Goal: Task Accomplishment & Management: Manage account settings

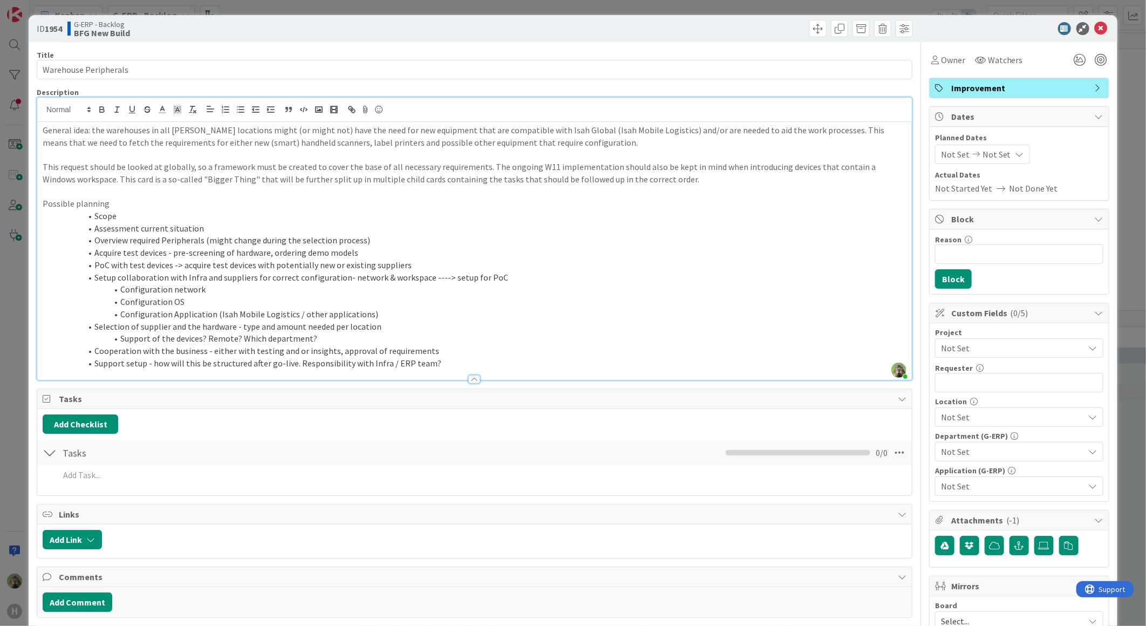
scroll to position [719, 0]
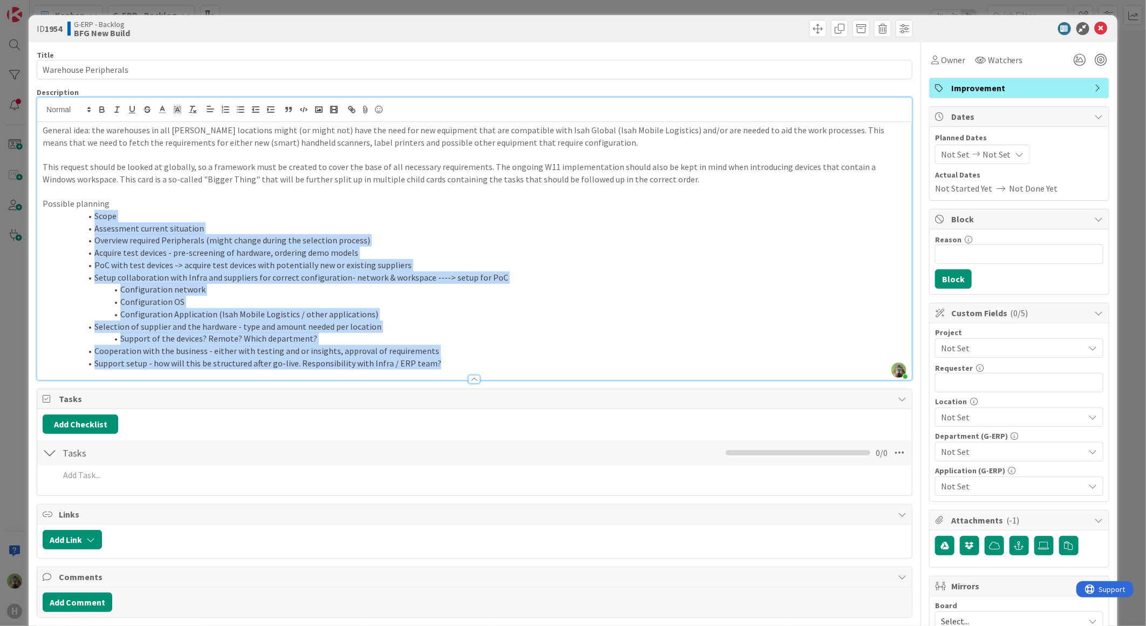
drag, startPoint x: 90, startPoint y: 217, endPoint x: 440, endPoint y: 369, distance: 381.1
click at [440, 369] on div "Description [PERSON_NAME] joined 30 m ago General idea: the warehouses in all […" at bounding box center [474, 233] width 875 height 293
click at [454, 332] on li "Support of the devices? Remote? Which department?" at bounding box center [481, 338] width 851 height 12
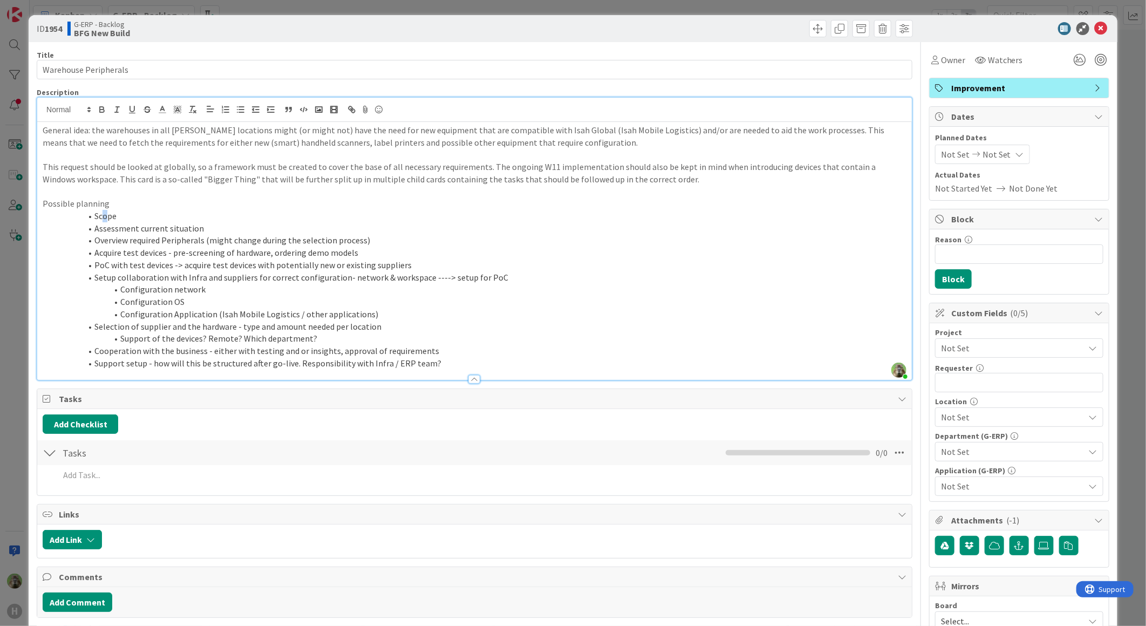
click at [104, 218] on li "Scope" at bounding box center [481, 216] width 851 height 12
drag, startPoint x: 208, startPoint y: 223, endPoint x: 73, endPoint y: 232, distance: 135.6
click at [73, 232] on li "Assessment current situation" at bounding box center [481, 228] width 851 height 12
drag, startPoint x: 94, startPoint y: 238, endPoint x: 329, endPoint y: 242, distance: 235.2
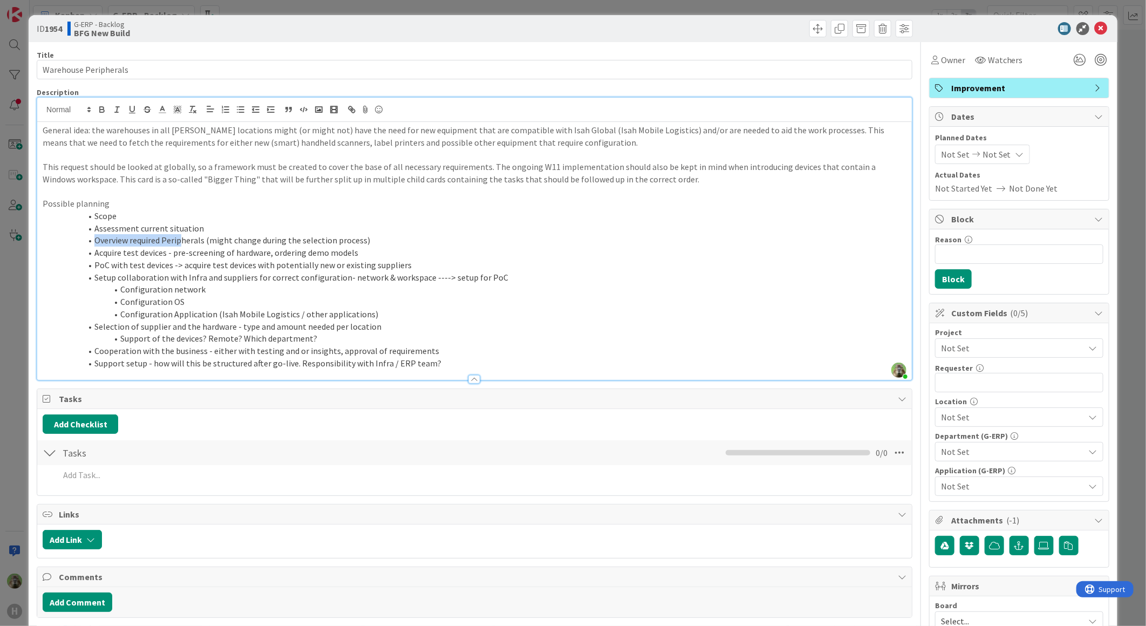
click at [201, 242] on li "Overview required Peripherals (might change during the selection process)" at bounding box center [481, 240] width 851 height 12
click at [427, 245] on li "Overview required Peripherals (might change during the selection process)" at bounding box center [481, 240] width 851 height 12
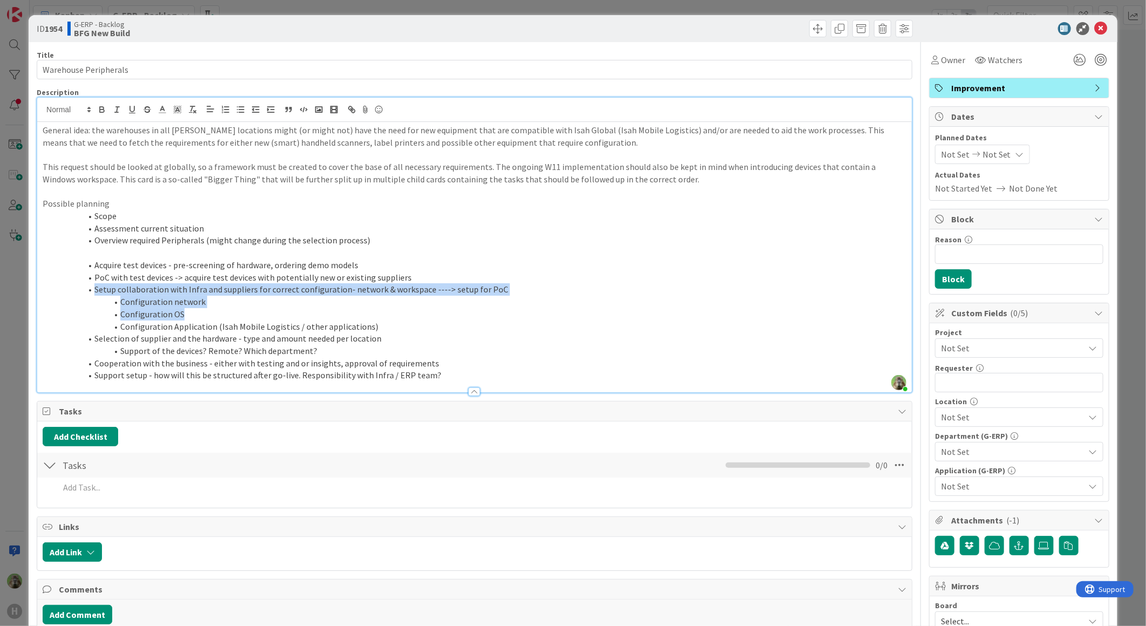
drag, startPoint x: 92, startPoint y: 292, endPoint x: 194, endPoint y: 308, distance: 103.2
click at [194, 308] on ol "Acquire test devices - pre-screening of hardware, ordering demo models PoC with…" at bounding box center [474, 320] width 863 height 122
click at [194, 308] on li "Configuration OS" at bounding box center [481, 314] width 851 height 12
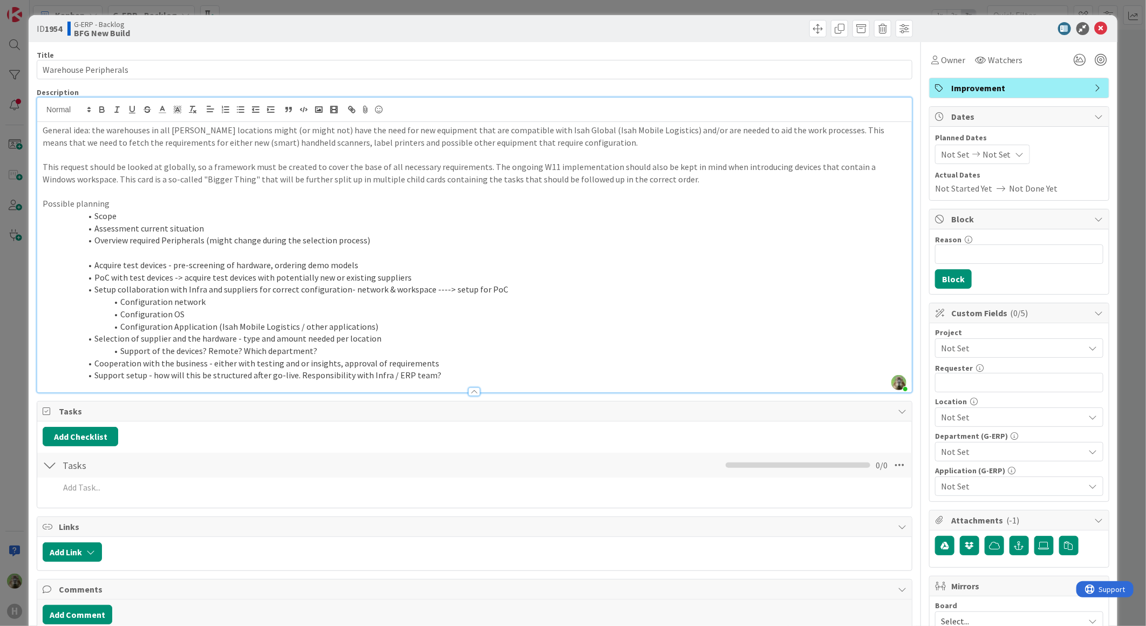
click at [375, 323] on li "Configuration Application (Isah Mobile Logistics / other applications)" at bounding box center [481, 326] width 851 height 12
click at [212, 299] on li "Configuration network" at bounding box center [481, 302] width 851 height 12
drag, startPoint x: 94, startPoint y: 337, endPoint x: 386, endPoint y: 343, distance: 291.8
click at [386, 343] on li "Selection of supplier and the hardware - type and amount needed per location" at bounding box center [481, 338] width 851 height 12
click at [318, 352] on li "Support of the devices? Remote? Which department?" at bounding box center [481, 351] width 851 height 12
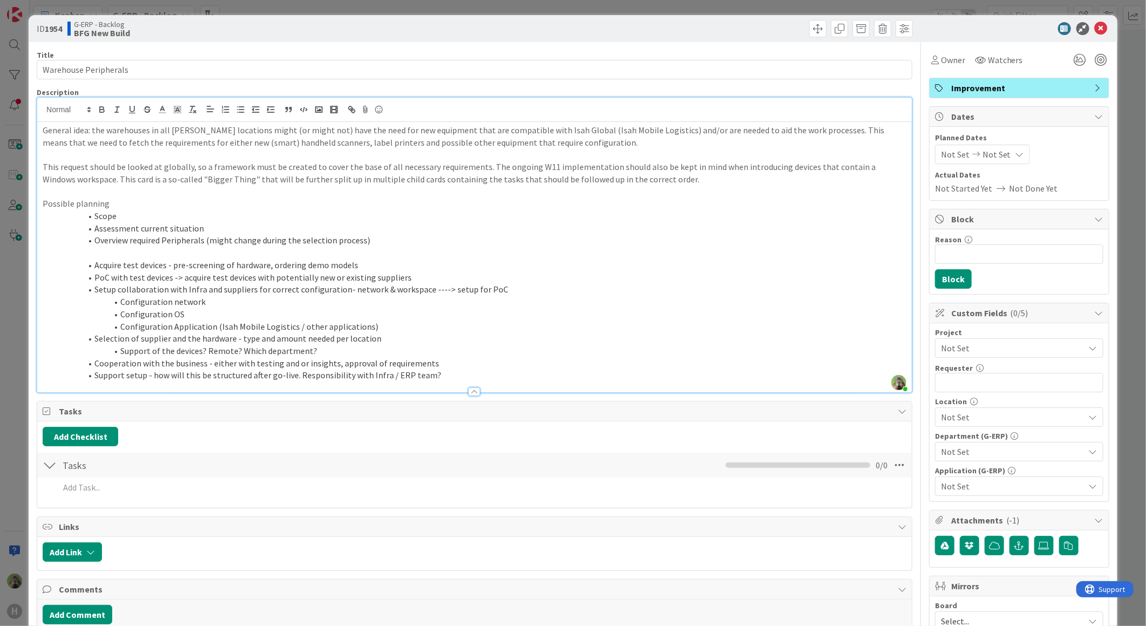
click at [104, 375] on li "Support setup - how will this be structured after go-live. Responsibility with …" at bounding box center [481, 375] width 851 height 12
click at [476, 369] on li "Support setup - how will this be structured after go-live. Responsibility with …" at bounding box center [481, 375] width 851 height 12
click at [477, 362] on li "Cooperation with the business - either with testing and or insights, approval o…" at bounding box center [481, 363] width 851 height 12
click at [271, 249] on p at bounding box center [474, 252] width 863 height 12
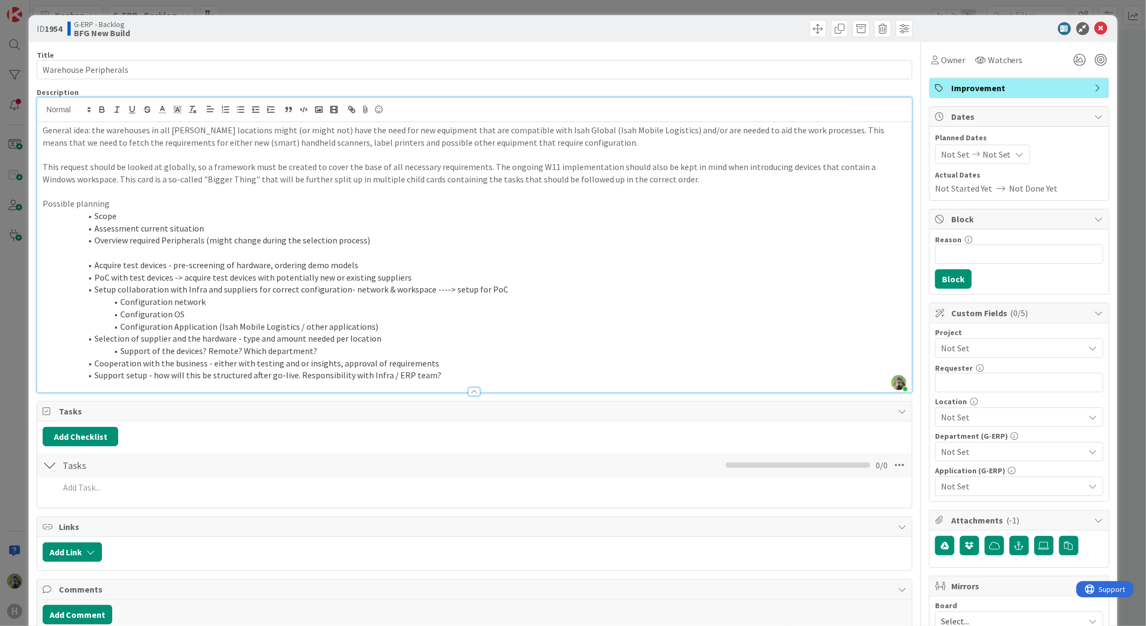
click at [135, 209] on p "Possible planning" at bounding box center [474, 203] width 863 height 12
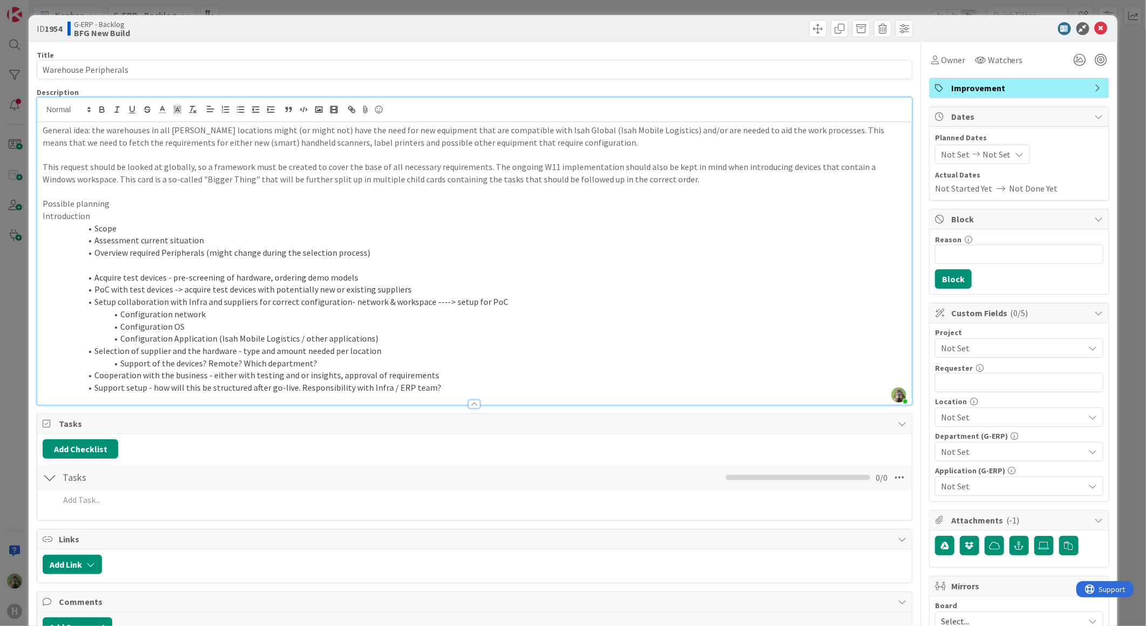
click at [13, 346] on div "ID 1954 G-ERP - Backlog BFG New Build Title 21 / 128 Warehouse Peripherals Desc…" at bounding box center [573, 313] width 1146 height 626
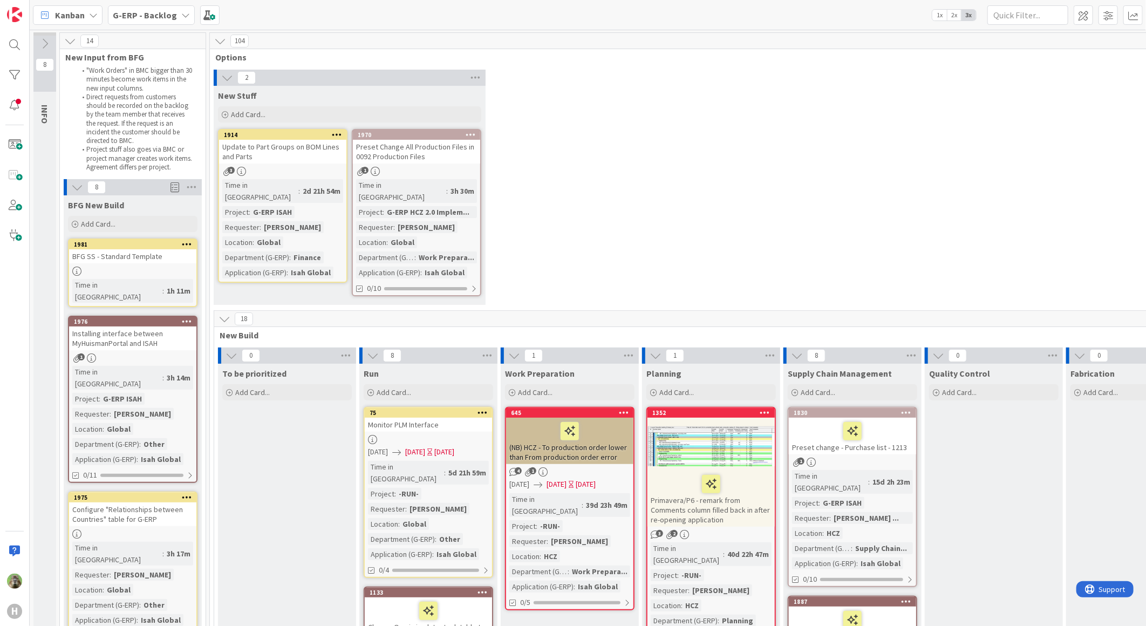
click at [605, 217] on div "2 New Stuff Add Card... 1970 Preset Change All Production Files in 0092 Product…" at bounding box center [711, 190] width 998 height 241
click at [761, 232] on div "2 New Stuff Add Card... 1970 Preset Change All Production Files in 0092 Product…" at bounding box center [711, 190] width 998 height 241
click at [164, 260] on div "BFG SS - Standard Template" at bounding box center [132, 256] width 127 height 14
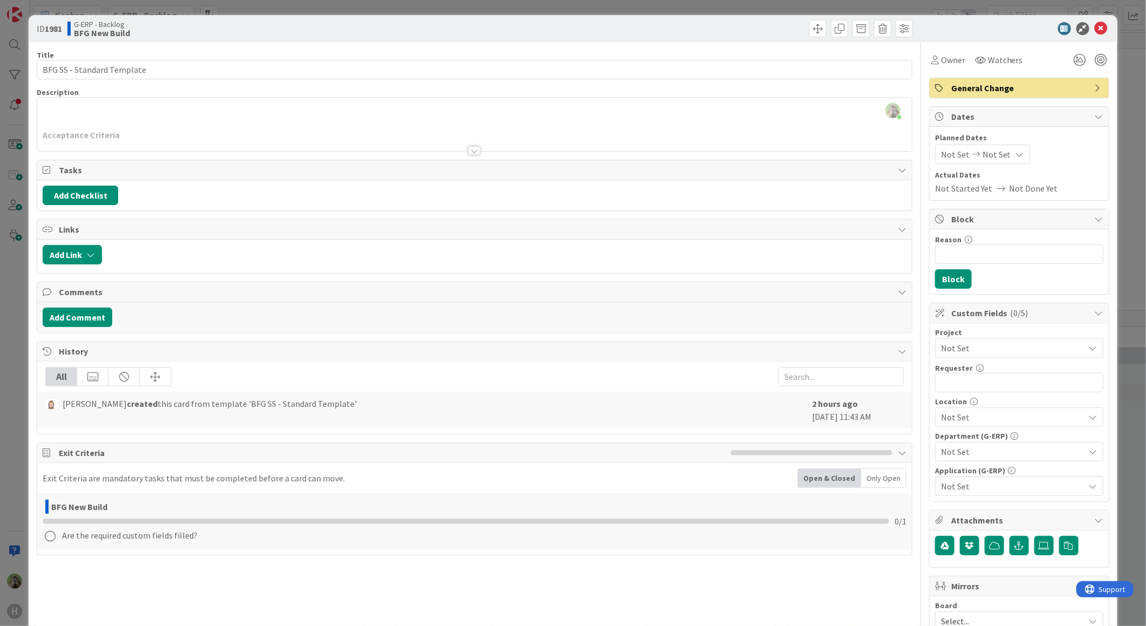
click at [3, 342] on div "ID 1981 G-ERP - Backlog BFG New Build Title 26 / 128 BFG SS - Standard Template…" at bounding box center [573, 313] width 1146 height 626
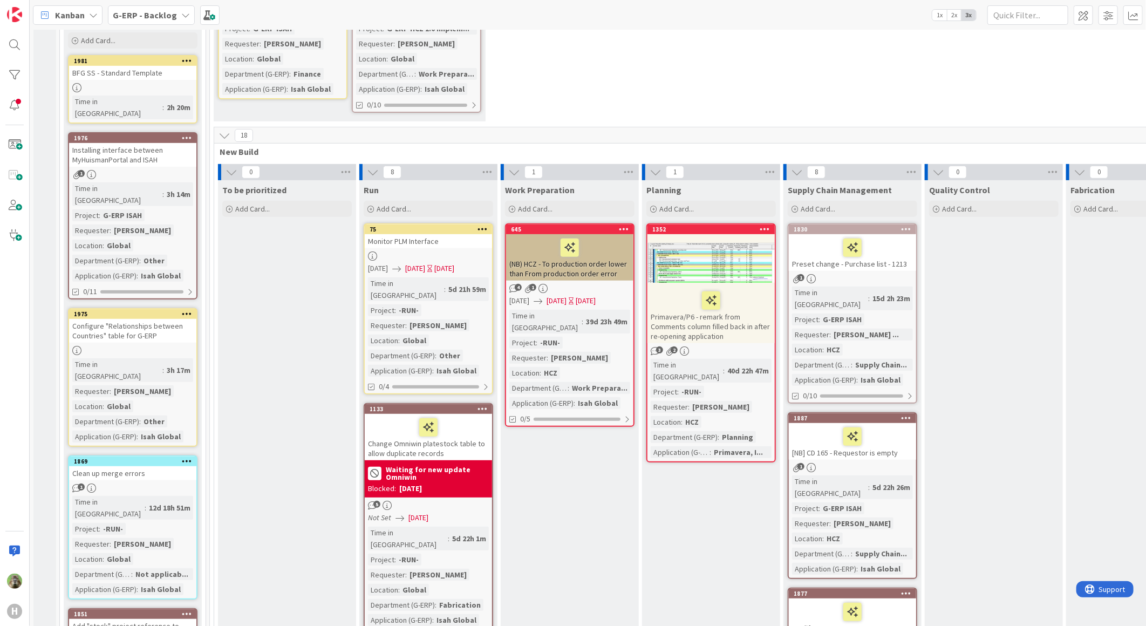
scroll to position [180, 0]
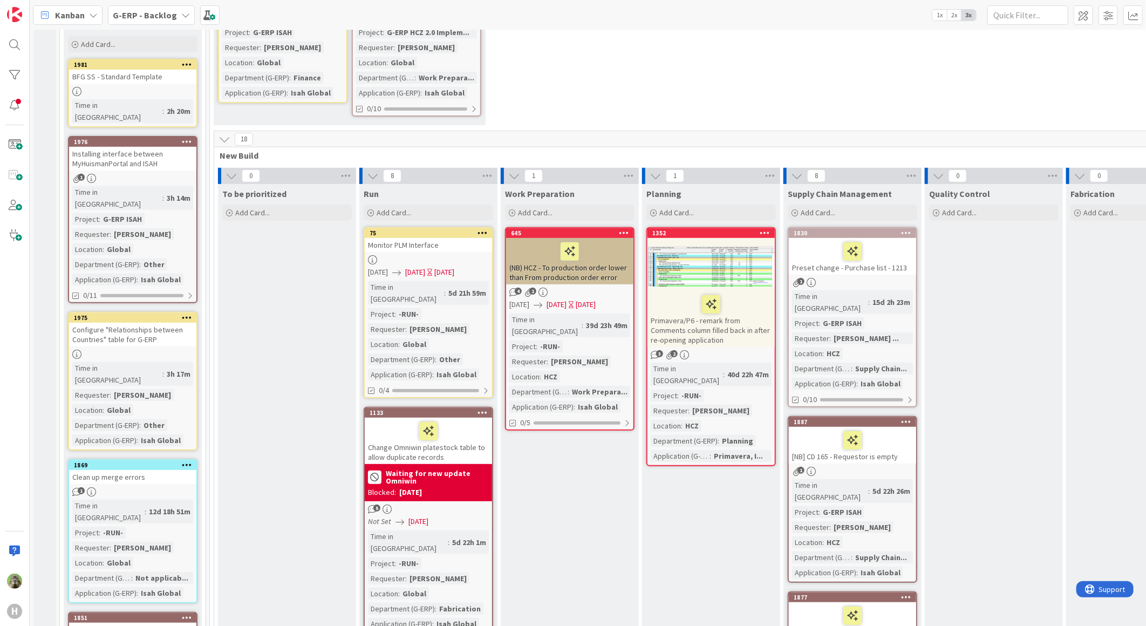
click at [152, 323] on div "Configure "Relationships between Countries" table for G-ERP" at bounding box center [132, 335] width 127 height 24
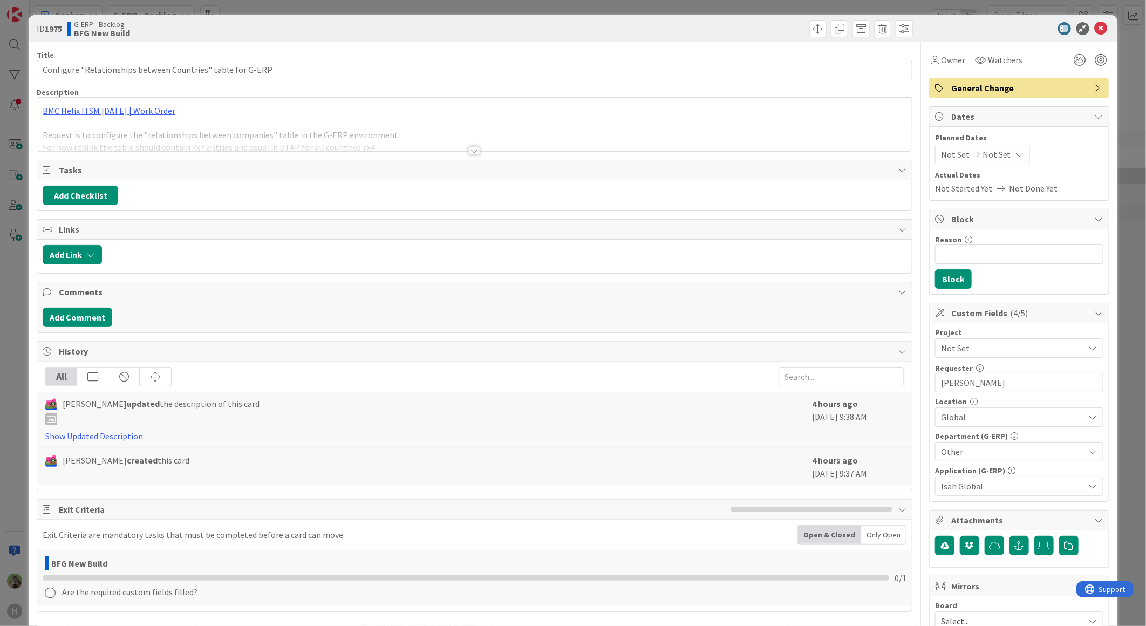
click at [354, 128] on div at bounding box center [474, 138] width 874 height 28
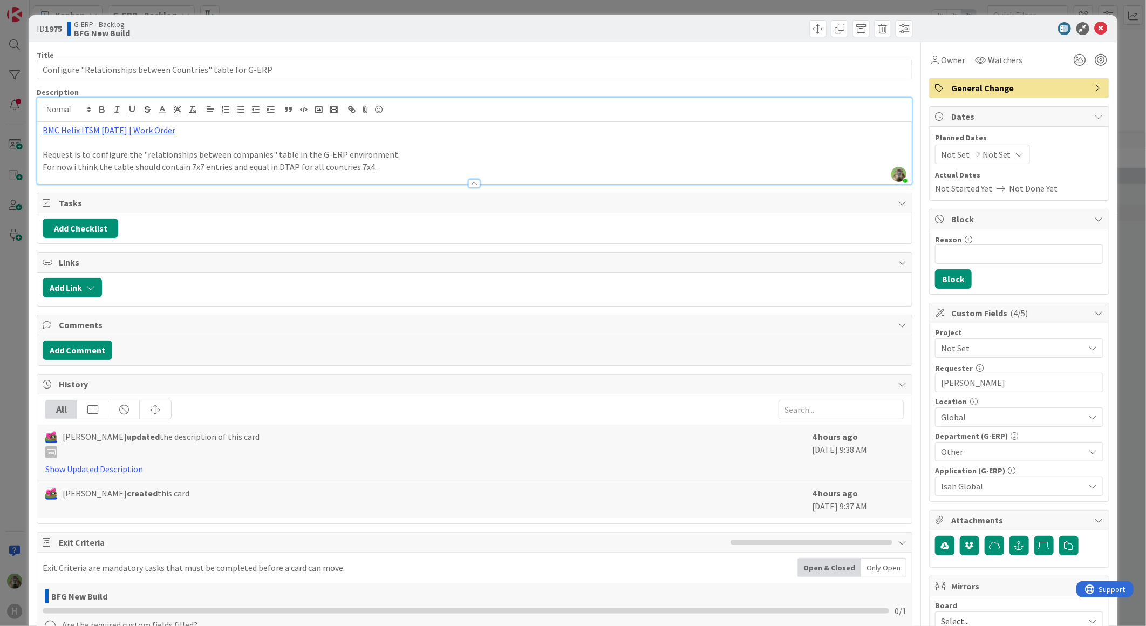
click at [12, 338] on div "ID 1975 G-ERP - Backlog BFG New Build Title 59 / 128 Configure "Relationships b…" at bounding box center [573, 313] width 1146 height 626
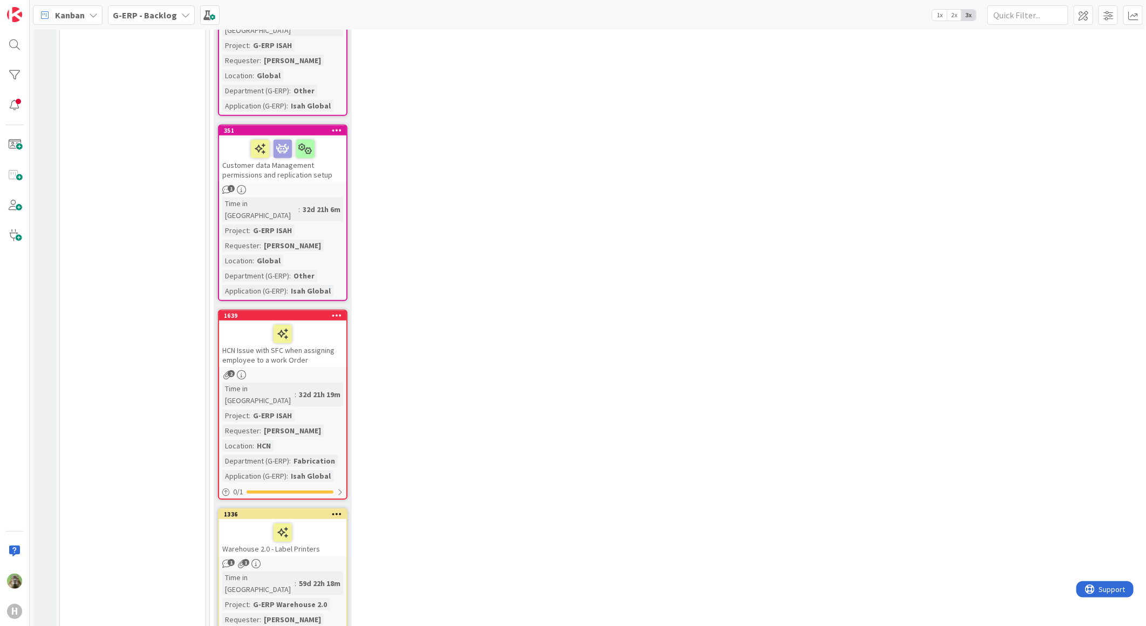
scroll to position [3236, 0]
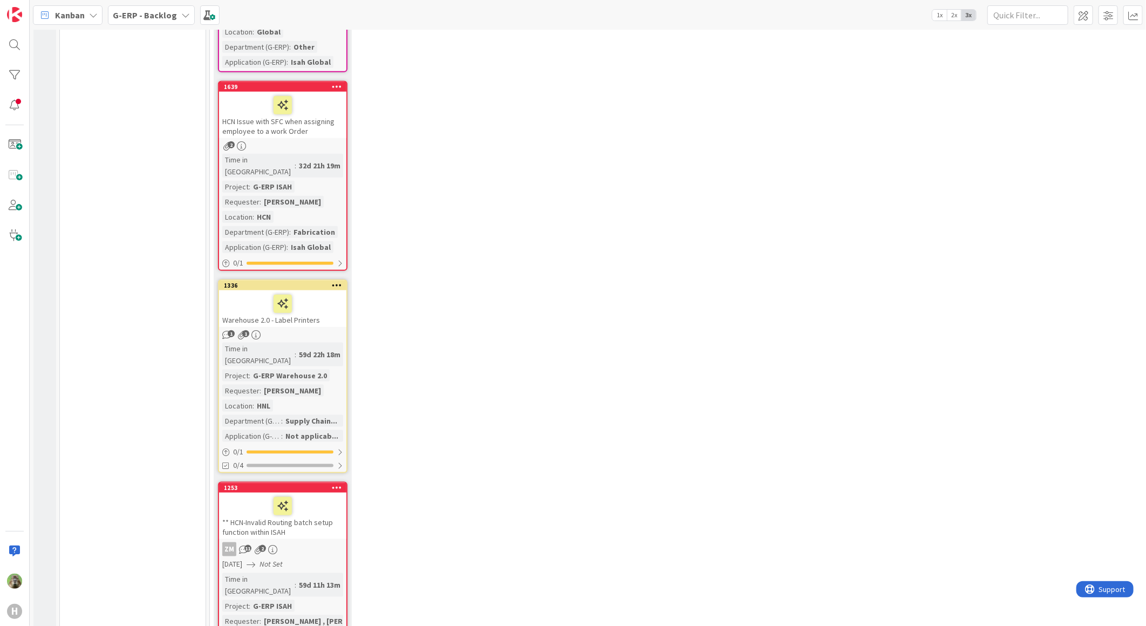
click at [153, 16] on b "G-ERP - Backlog" at bounding box center [145, 15] width 64 height 11
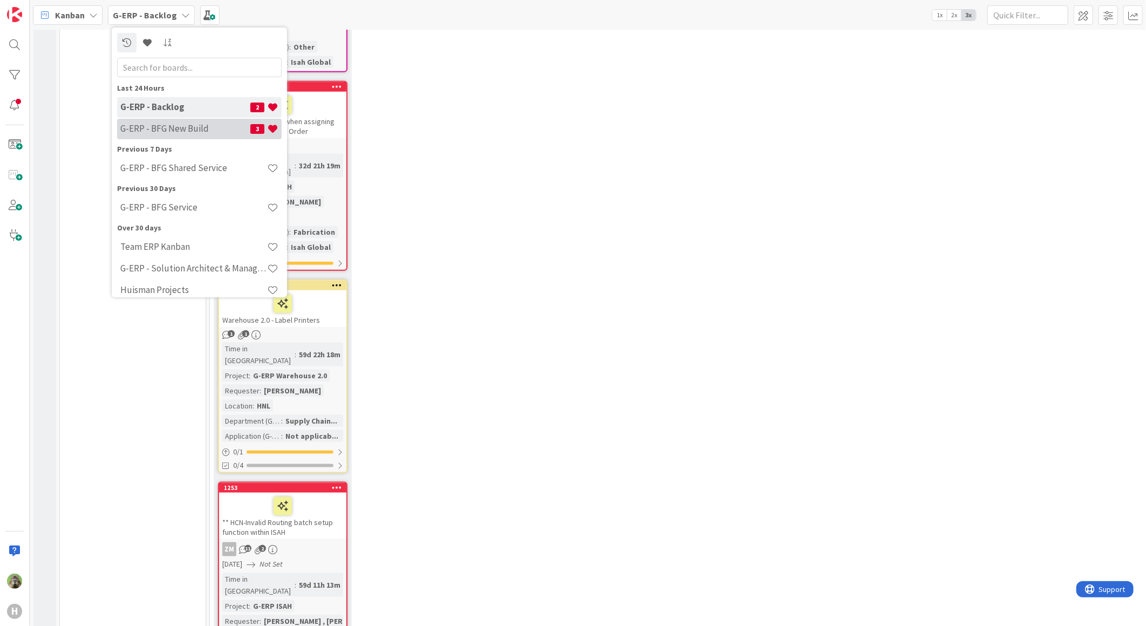
click at [196, 132] on h4 "G-ERP - BFG New Build" at bounding box center [185, 128] width 130 height 11
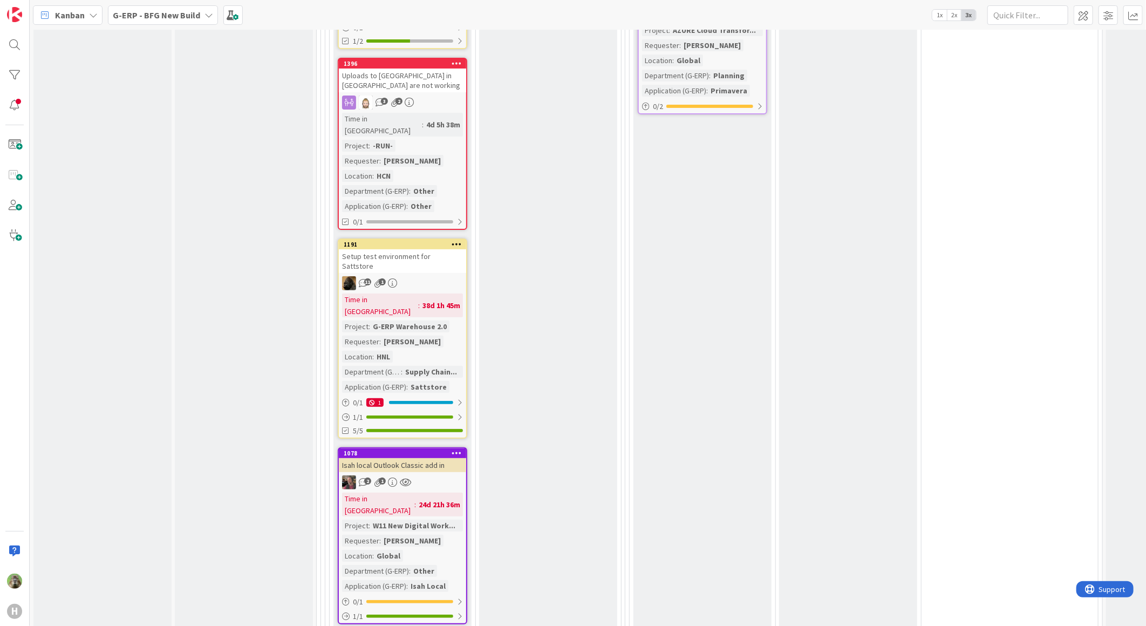
scroll to position [2636, 0]
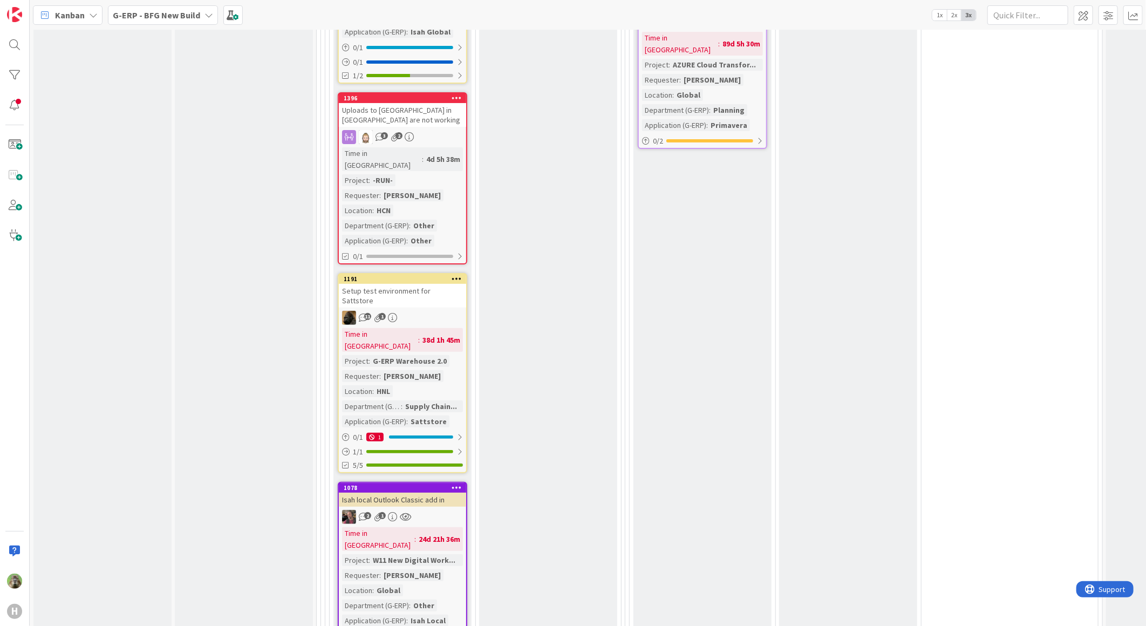
click at [448, 482] on link "1078 Isah local Outlook Classic add in 2 1 Time in Column : 24d 21h 36m Project…" at bounding box center [402, 570] width 129 height 177
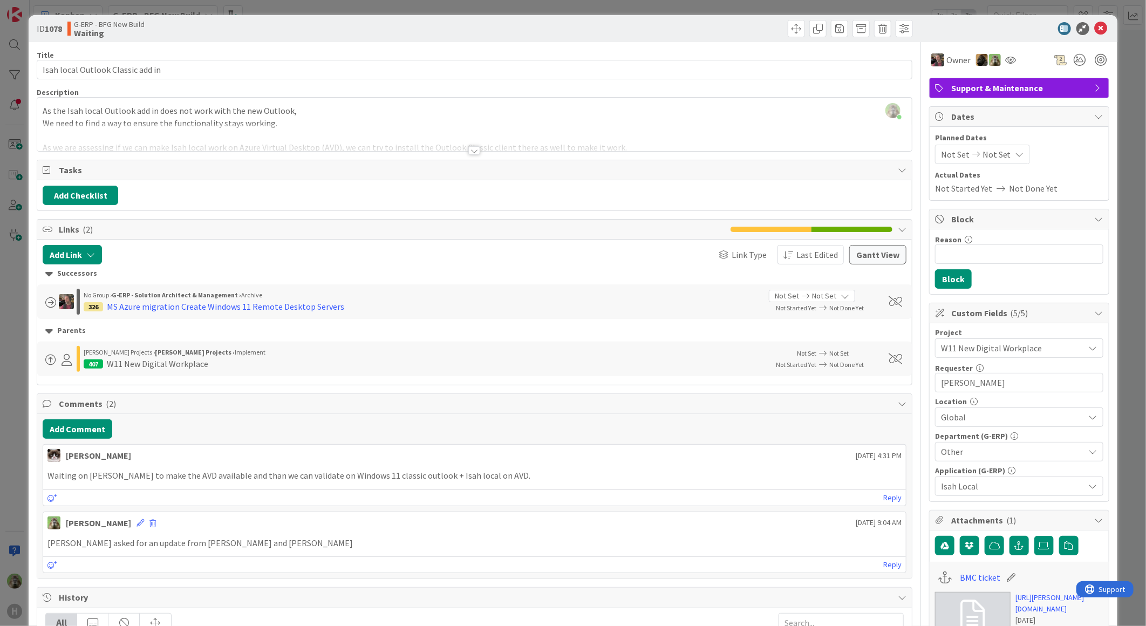
click at [11, 352] on div "ID 1078 G-ERP - BFG New Build Waiting Title 33 / 128 Isah local Outlook Classic…" at bounding box center [573, 313] width 1146 height 626
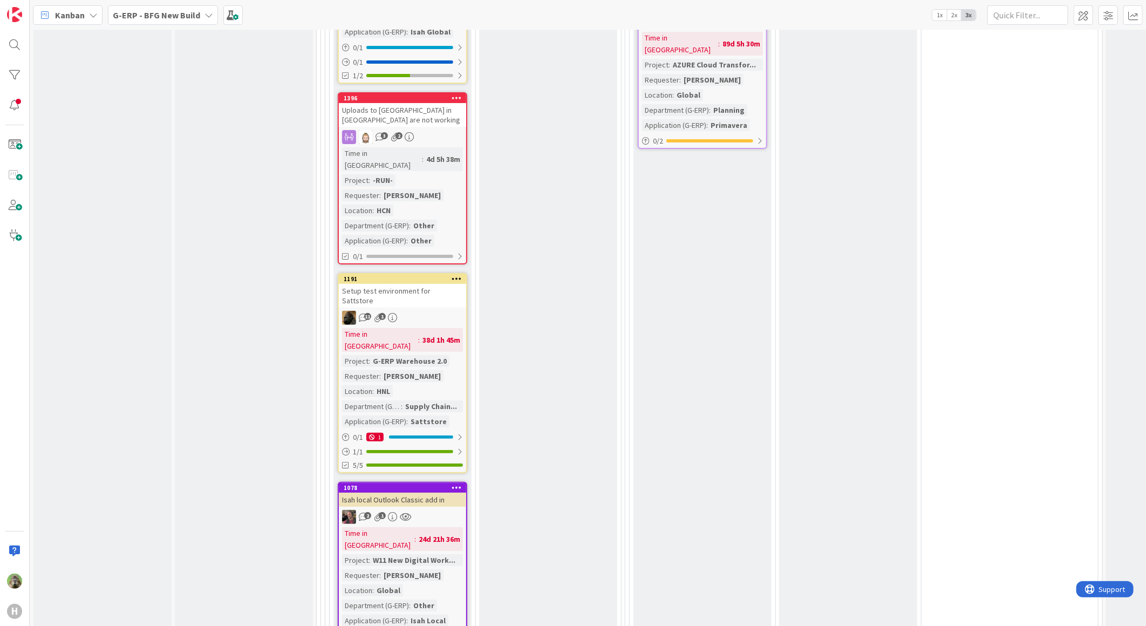
click at [440, 482] on link "1078 Isah local Outlook Classic add in 2 1 Time in Column : 24d 21h 36m Project…" at bounding box center [402, 570] width 129 height 177
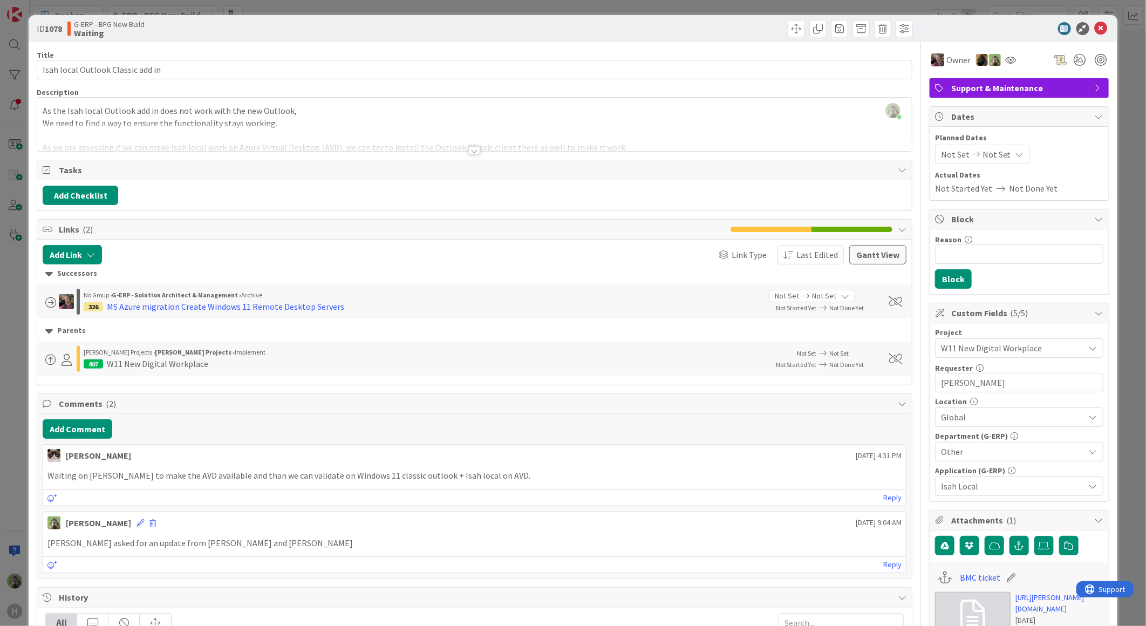
click at [31, 472] on div "ID 1078 G-ERP - BFG New Build Waiting Title 33 / 128 Isah local Outlook Classic…" at bounding box center [573, 500] width 1088 height 971
click at [17, 476] on div "ID 1078 G-ERP - BFG New Build Waiting Title 33 / 128 Isah local Outlook Classic…" at bounding box center [573, 313] width 1146 height 626
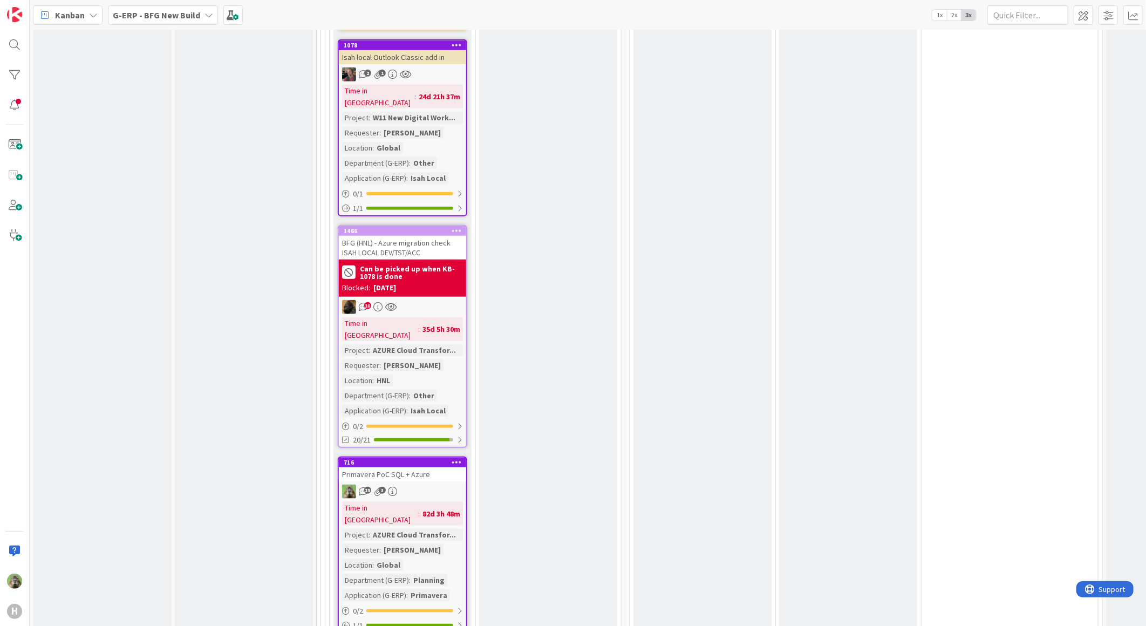
scroll to position [3177, 0]
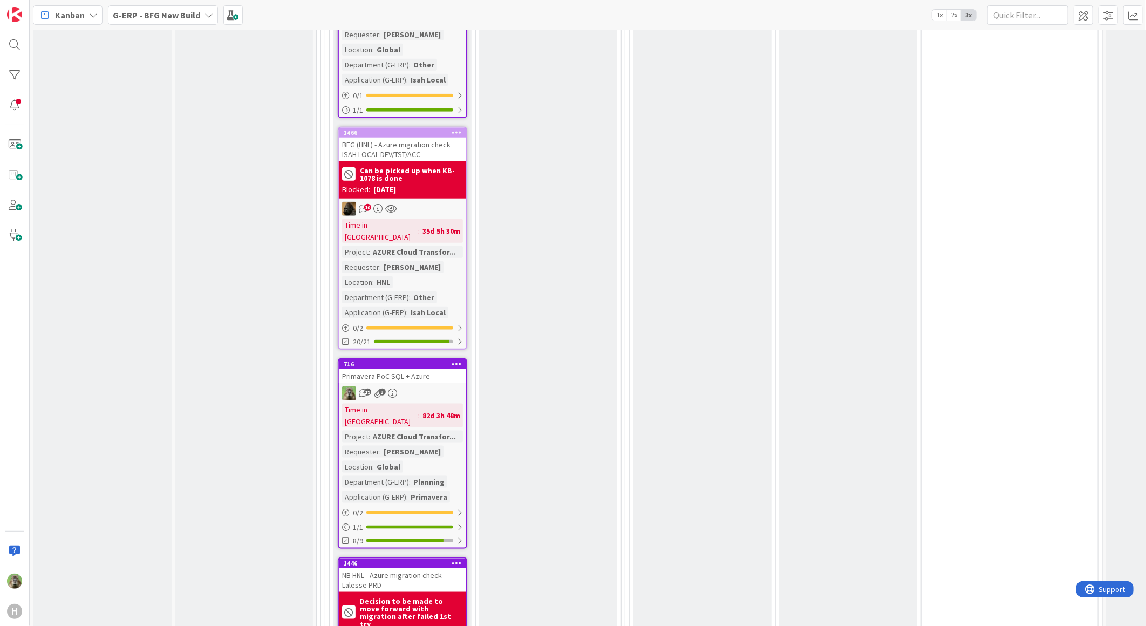
click at [374, 597] on b "Decision to be made to move forward with migration after failed 1st try" at bounding box center [411, 612] width 103 height 30
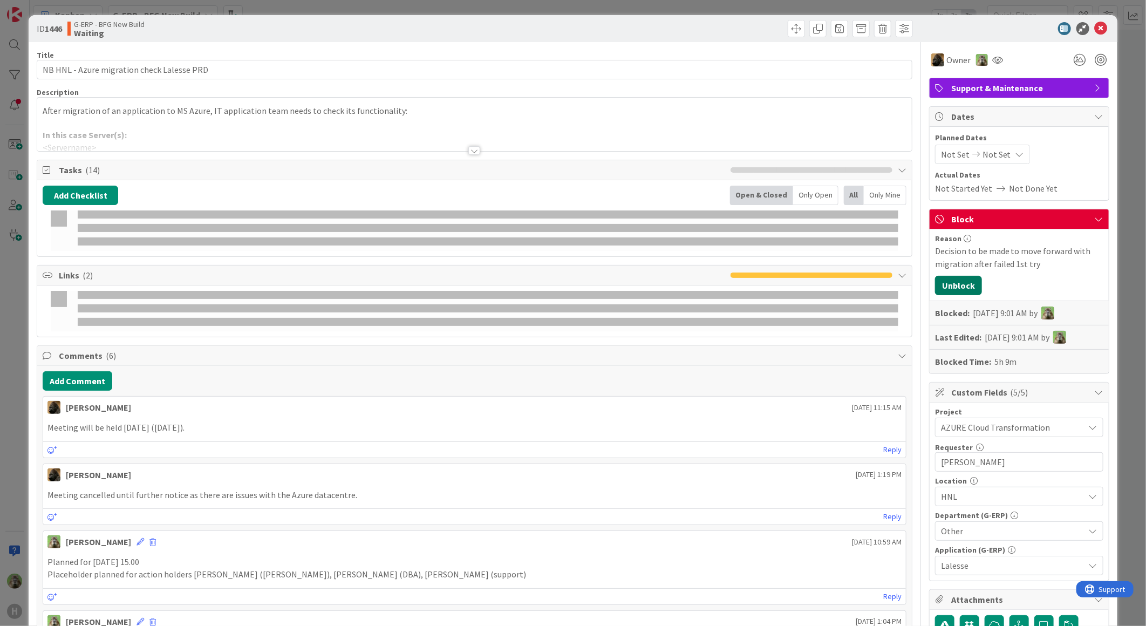
click at [963, 287] on button "Unblock" at bounding box center [958, 285] width 47 height 19
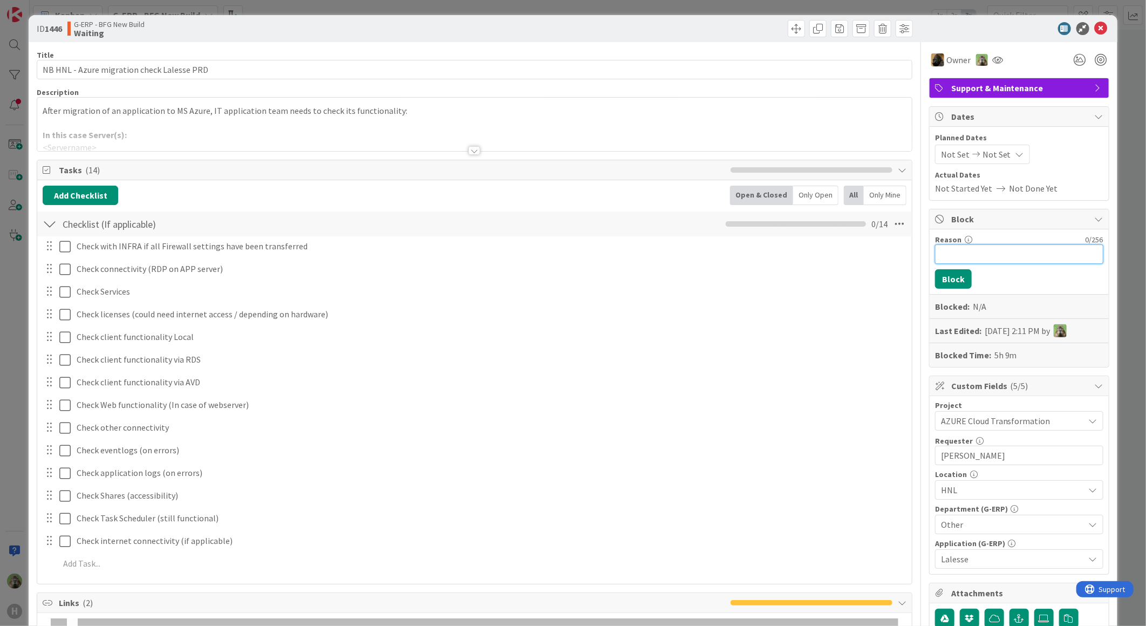
click at [978, 257] on input "Reason" at bounding box center [1019, 253] width 168 height 19
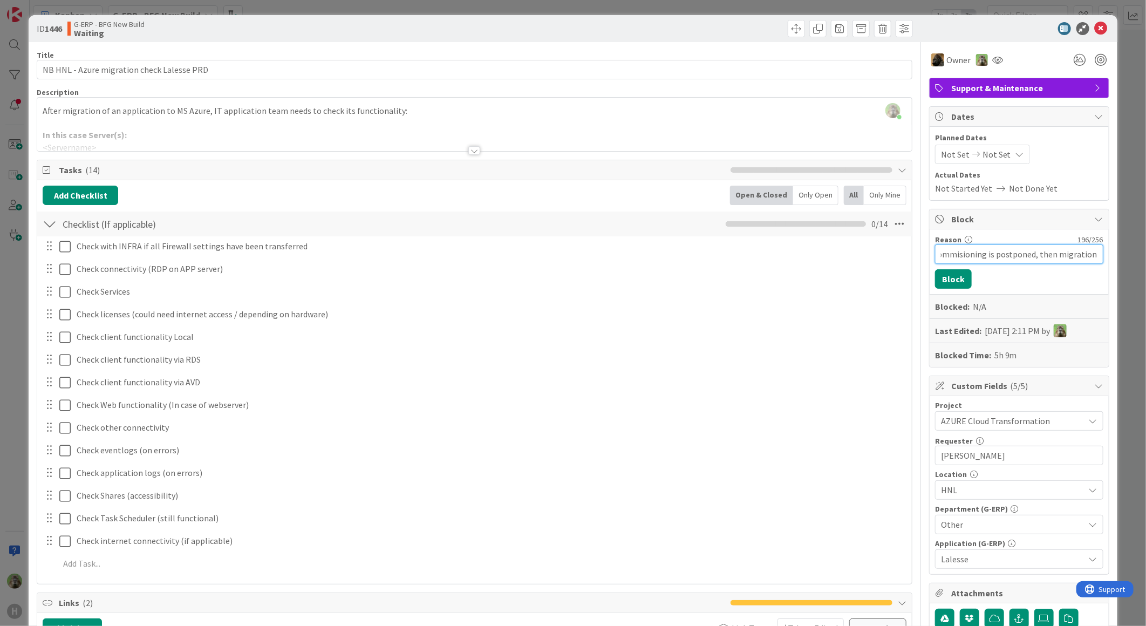
scroll to position [0, 580]
click at [972, 252] on input "Agreed between Kevin & Dave Bekker: migration postponed. Lalesse decommisioned …" at bounding box center [1019, 253] width 168 height 19
drag, startPoint x: 952, startPoint y: 250, endPoint x: 914, endPoint y: 249, distance: 38.3
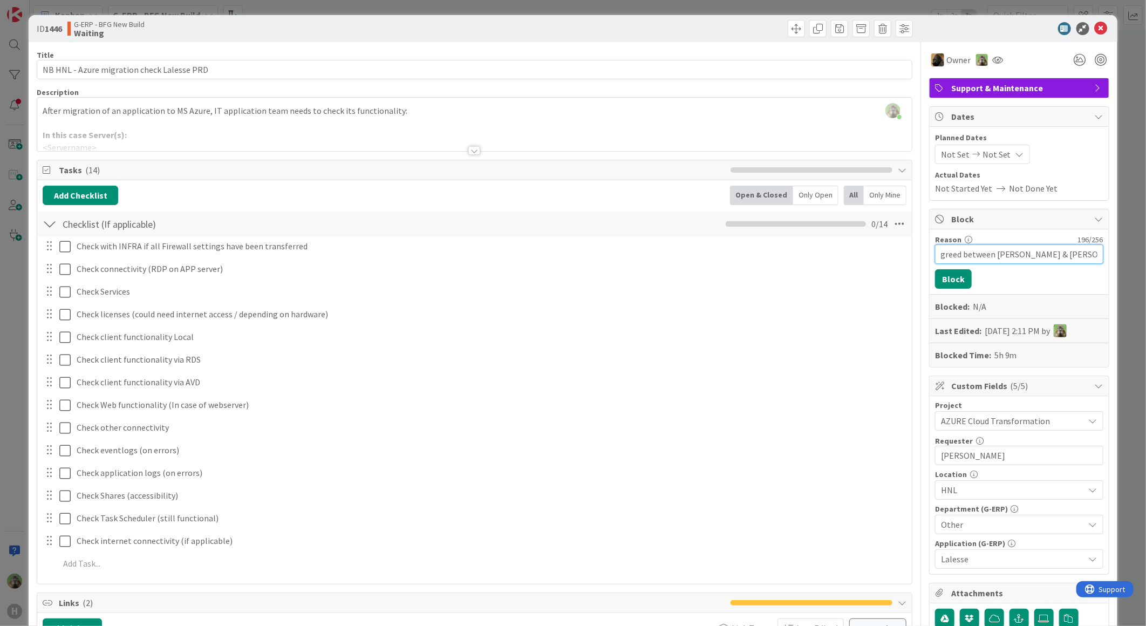
drag, startPoint x: 1070, startPoint y: 250, endPoint x: 1064, endPoint y: 251, distance: 6.6
click at [1069, 251] on input "Agreed between Kevin & Dave Bekker: migration postponed. Lalesse decommisioned …" at bounding box center [1019, 253] width 168 height 19
click at [969, 256] on input "Agreed between Kevin & Dave Bekker: migration postponed. Lalesse decommisioned …" at bounding box center [1019, 253] width 168 height 19
type input "Agreed between [PERSON_NAME] & [PERSON_NAME]: migration postponed. Lalesse deco…"
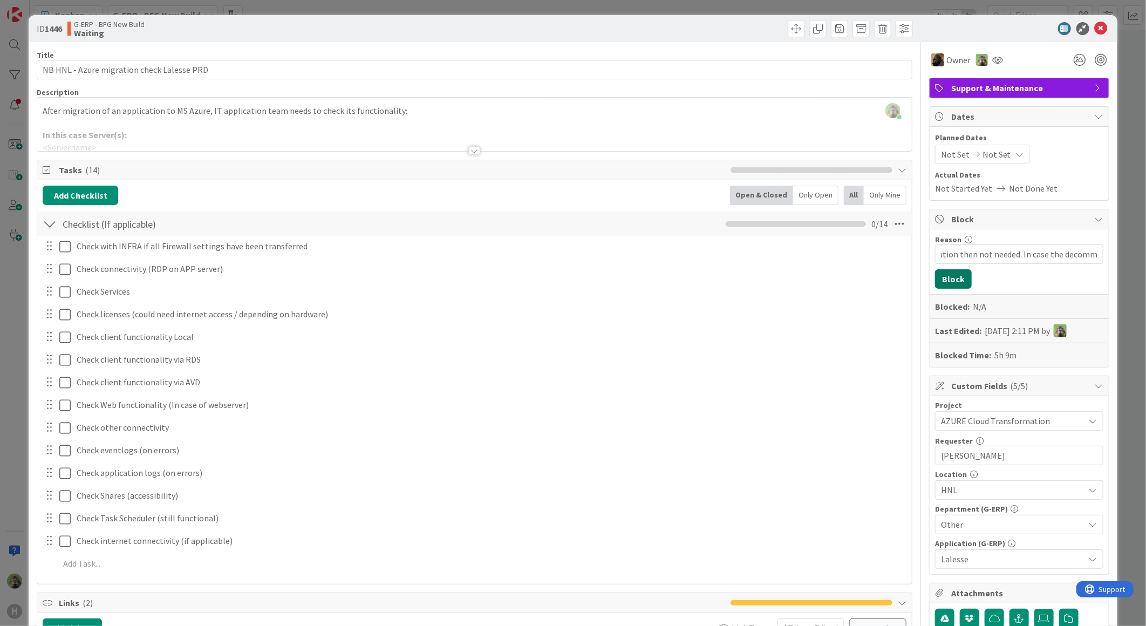
click at [935, 277] on button "Block" at bounding box center [953, 278] width 37 height 19
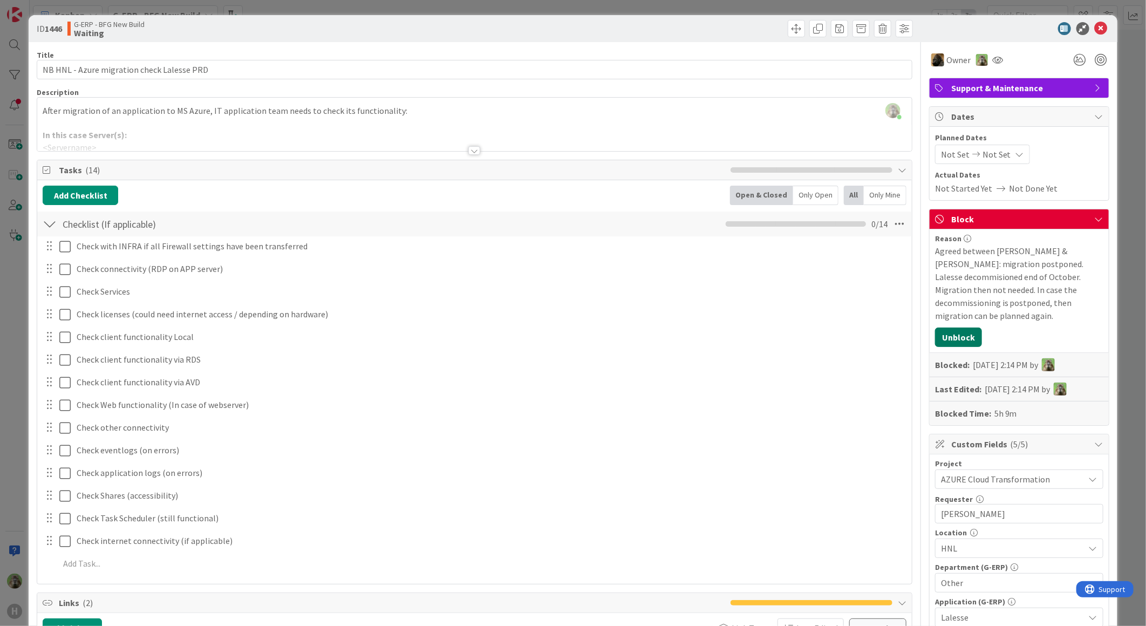
scroll to position [3177, 0]
click at [17, 382] on div "ID 1446 G-ERP - BFG New Build Waiting Title 42 / 128 NB HNL - Azure migration c…" at bounding box center [573, 313] width 1146 height 626
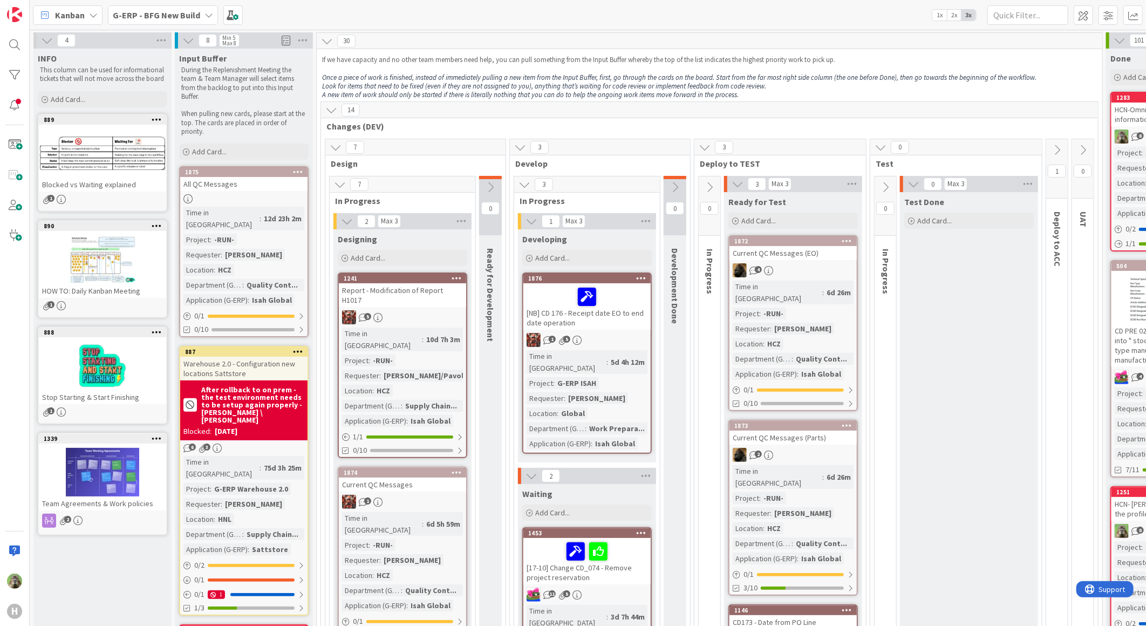
click at [163, 10] on b "G-ERP - BFG New Build" at bounding box center [156, 15] width 87 height 11
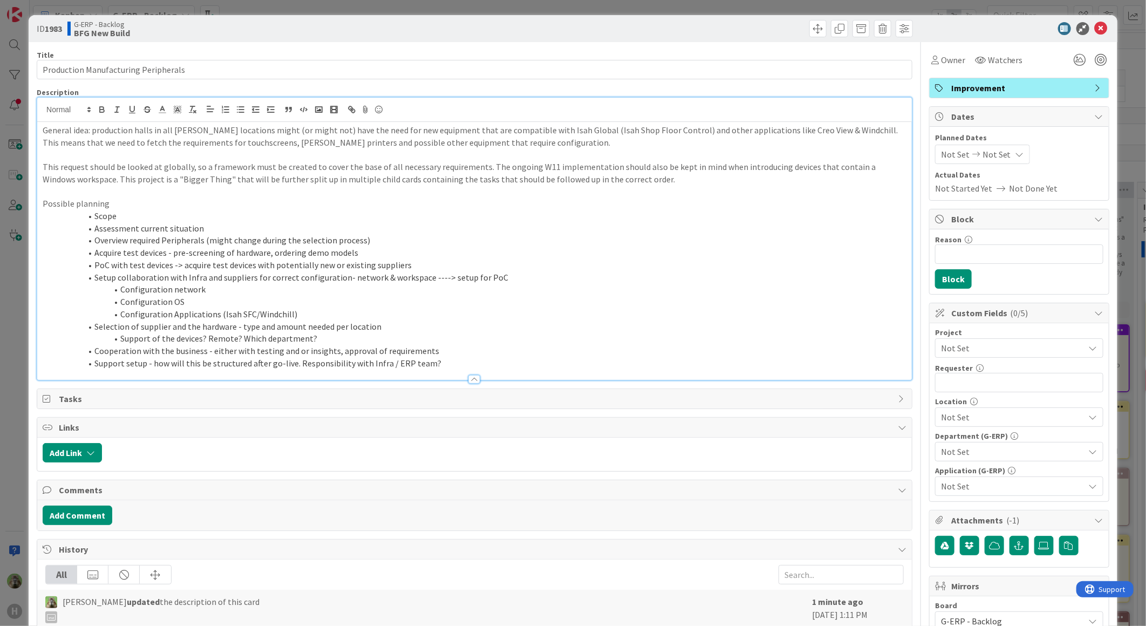
click at [19, 347] on div "ID 1983 G-ERP - Backlog BFG New Build Title 36 / 128 Production Manufacturing P…" at bounding box center [573, 313] width 1146 height 626
click at [20, 342] on div "ID 1983 G-ERP - Backlog BFG New Build Title 36 / 128 Production Manufacturing P…" at bounding box center [573, 313] width 1146 height 626
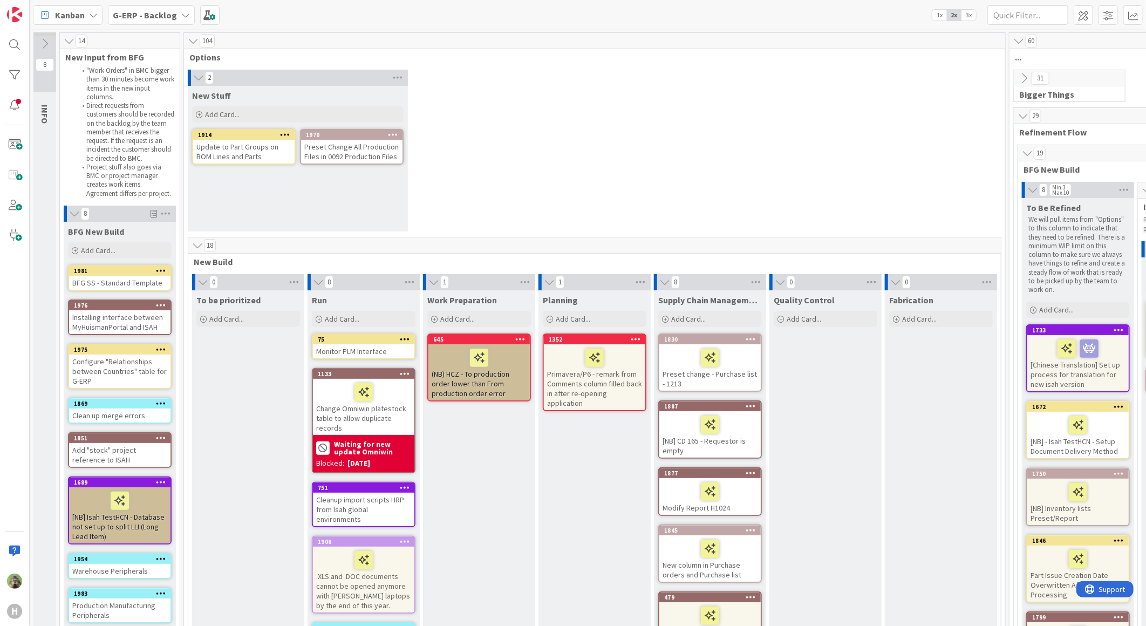
click at [170, 17] on b "G-ERP - Backlog" at bounding box center [145, 15] width 64 height 11
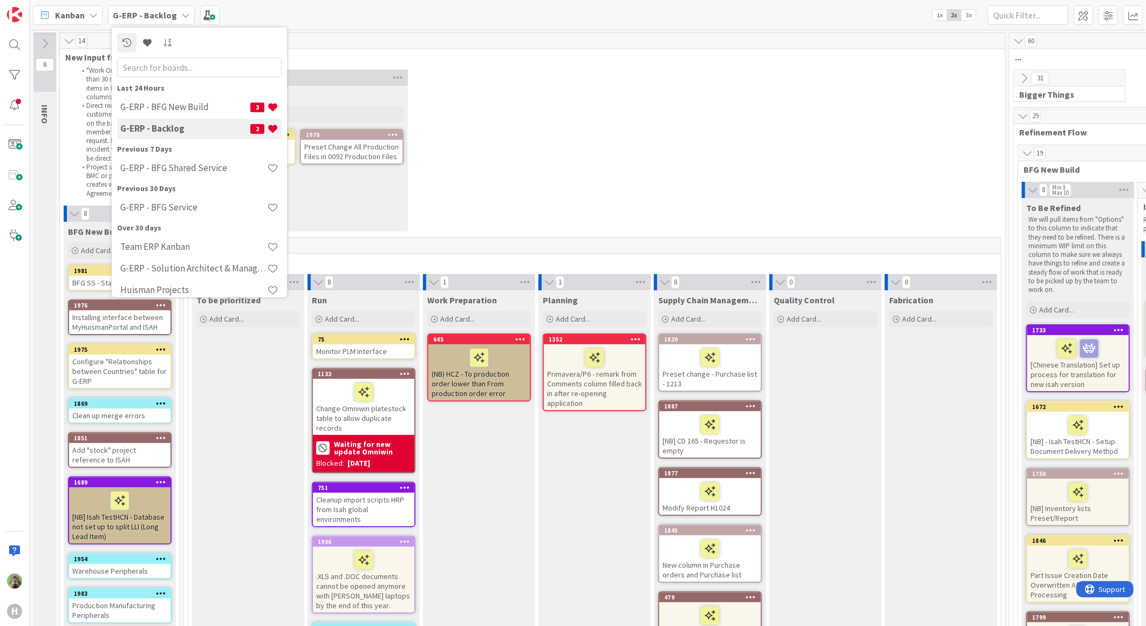
click at [536, 149] on div "2 New Stuff Add Card... 1970 Preset Change All Production Files in 0092 Product…" at bounding box center [594, 153] width 817 height 167
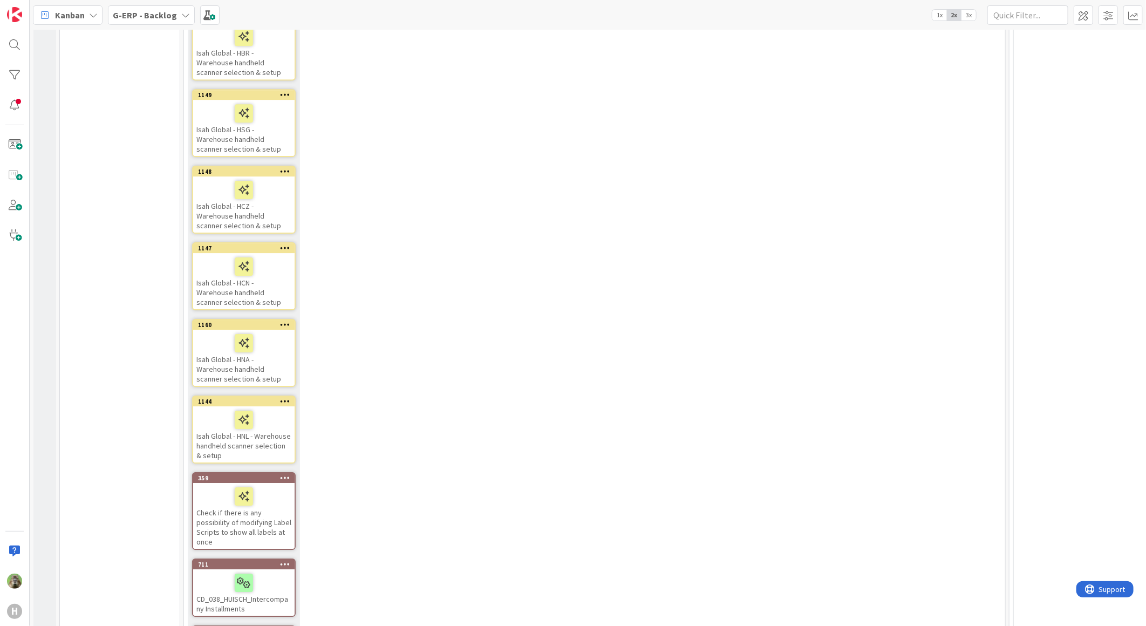
scroll to position [2157, 0]
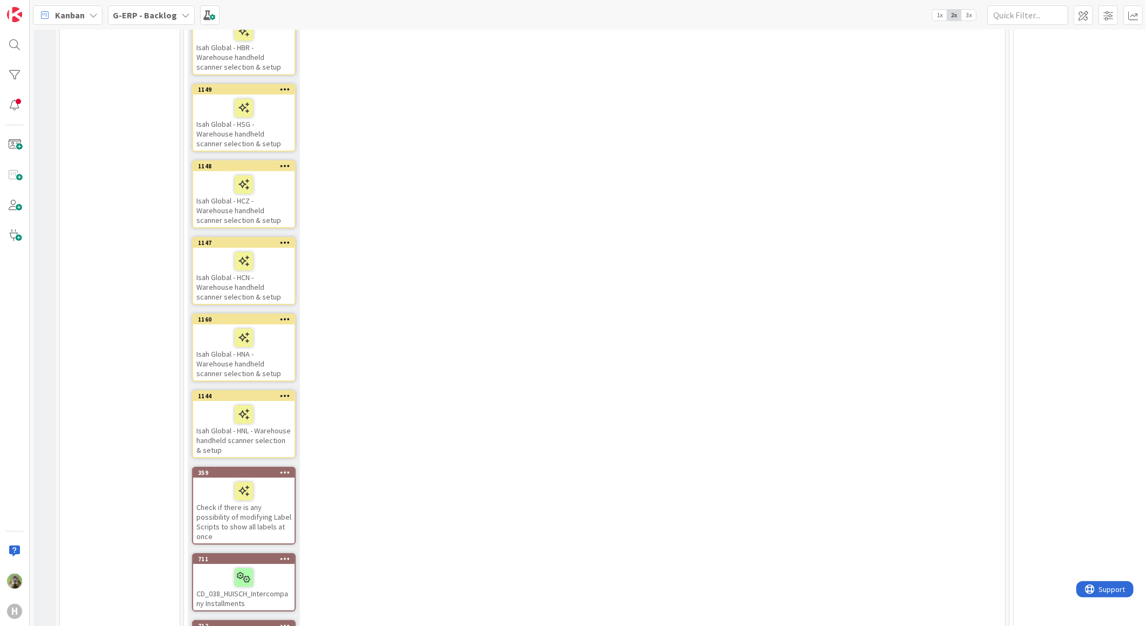
click at [274, 401] on div "Isah Global - HNL - Warehouse handheld scanner selection & setup" at bounding box center [243, 429] width 101 height 56
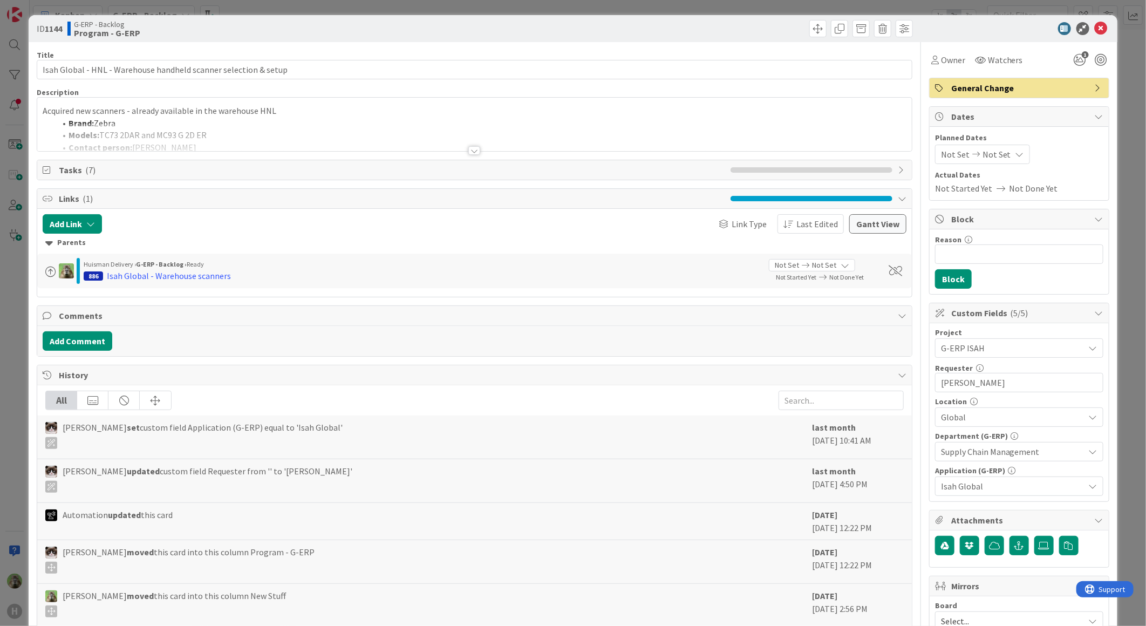
click at [277, 135] on div at bounding box center [474, 138] width 874 height 28
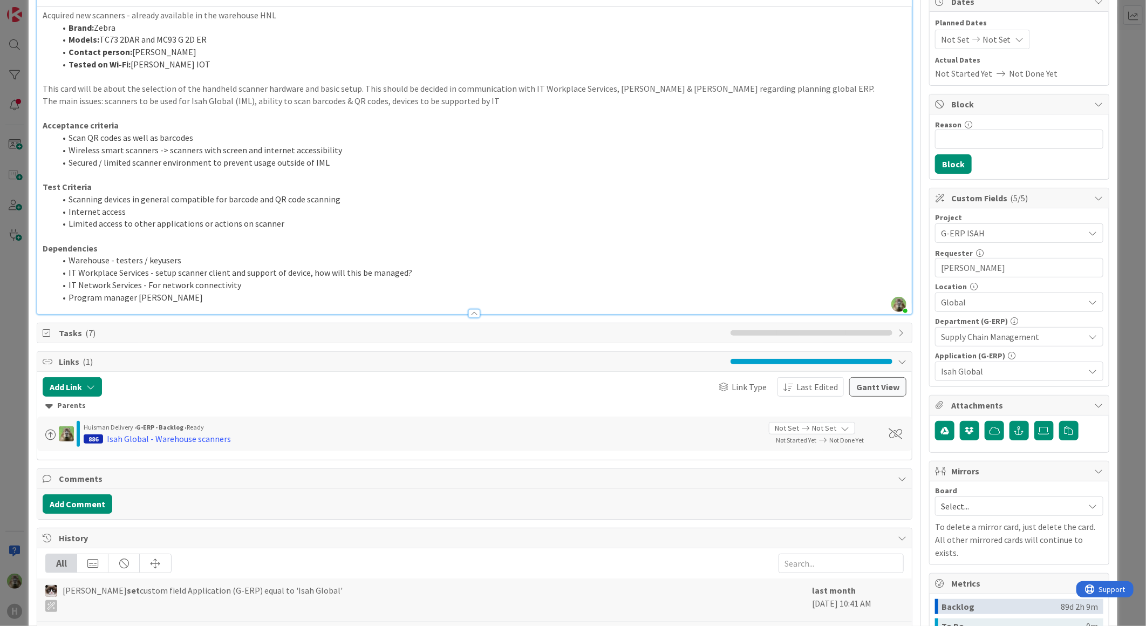
scroll to position [120, 0]
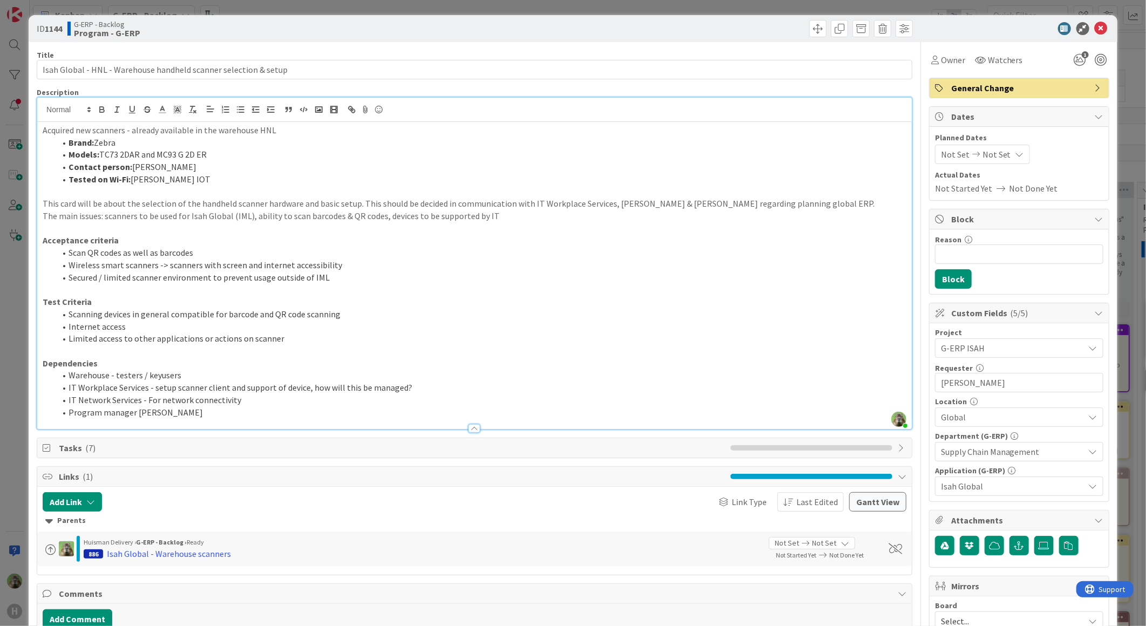
scroll to position [120, 0]
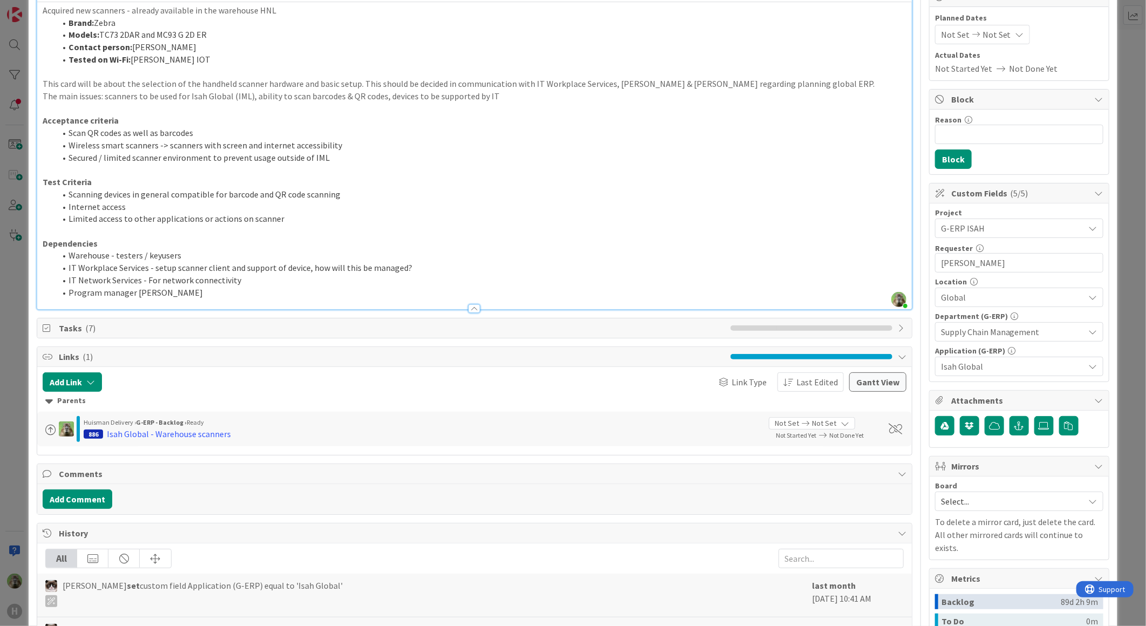
click at [9, 315] on div "ID 1144 G-ERP - Backlog Program - G-ERP Title 64 / 128 Isah Global - HNL - Ware…" at bounding box center [573, 313] width 1146 height 626
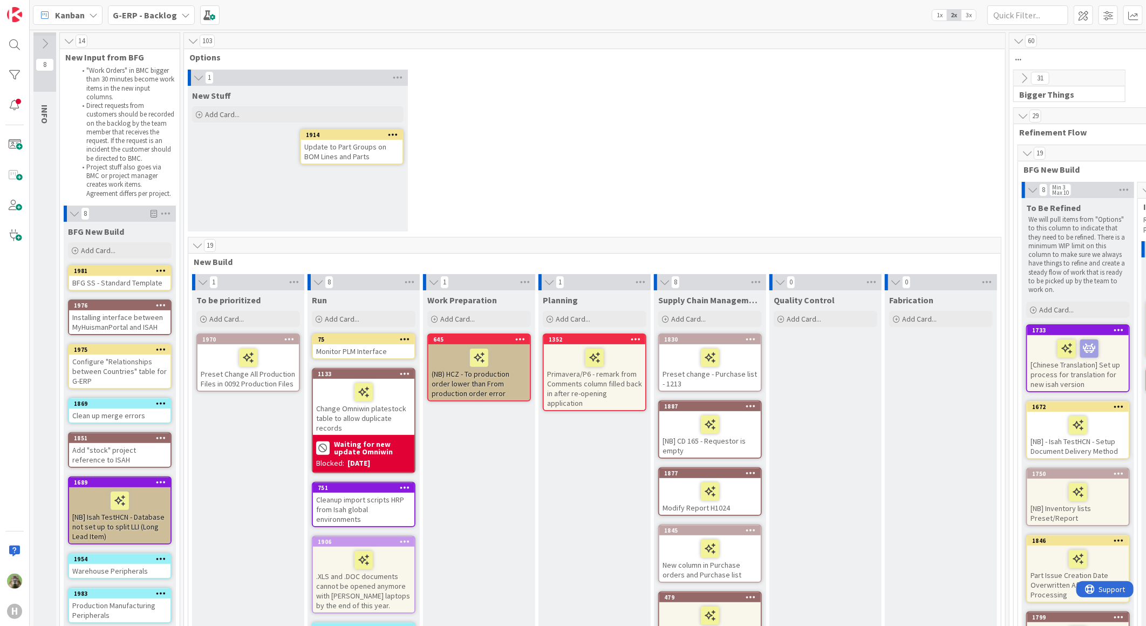
click at [346, 140] on div "Update to Part Groups on BOM Lines and Parts" at bounding box center [351, 152] width 101 height 24
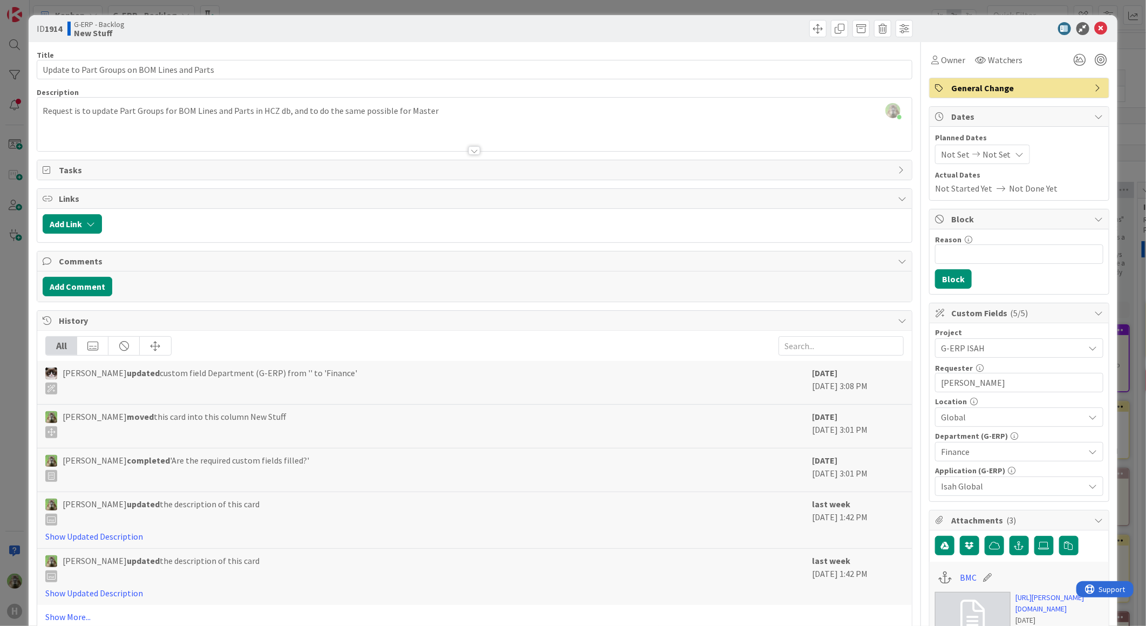
click at [8, 374] on div "ID 1914 G-ERP - Backlog New Stuff Title 44 / 128 Update to Part Groups on BOM L…" at bounding box center [573, 313] width 1146 height 626
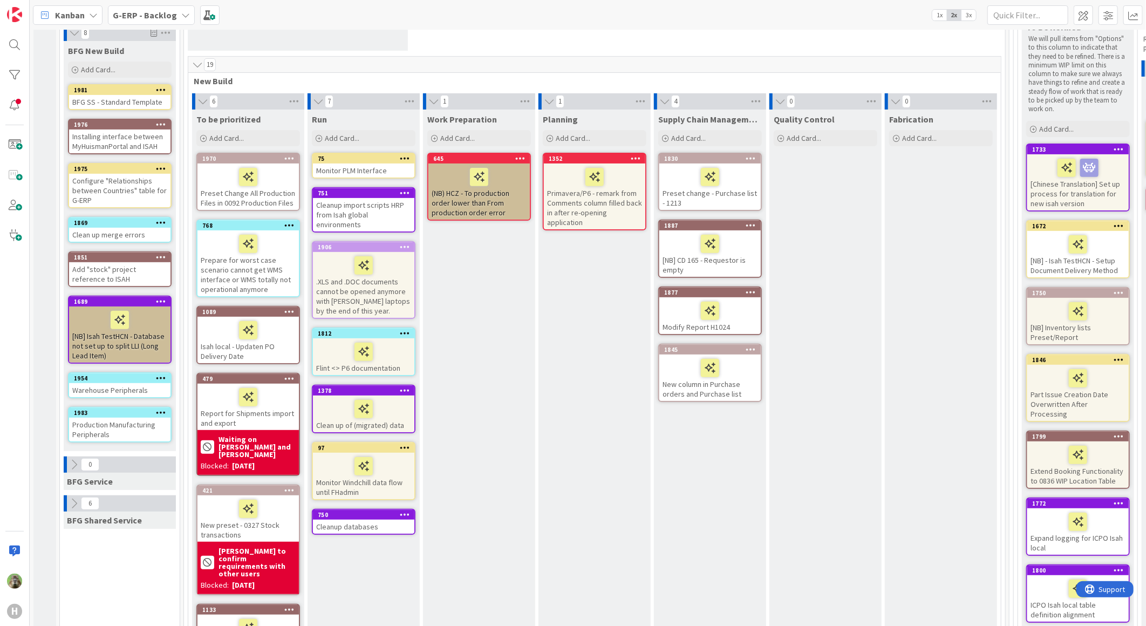
scroll to position [171, 0]
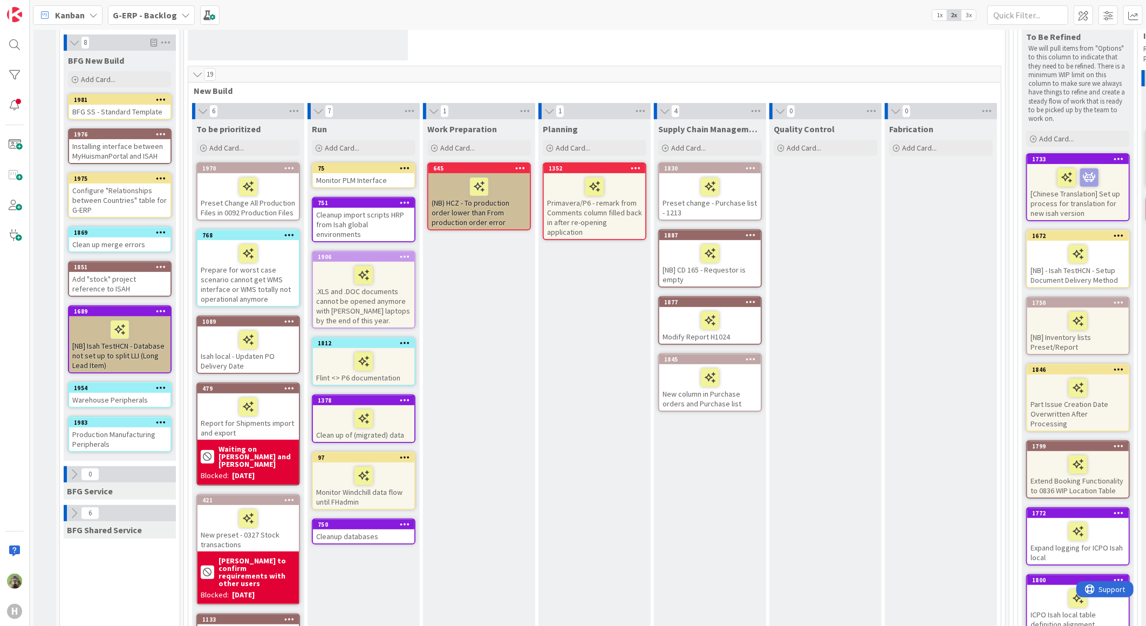
click at [111, 435] on div "Production Manufacturing Peripherals" at bounding box center [119, 439] width 101 height 24
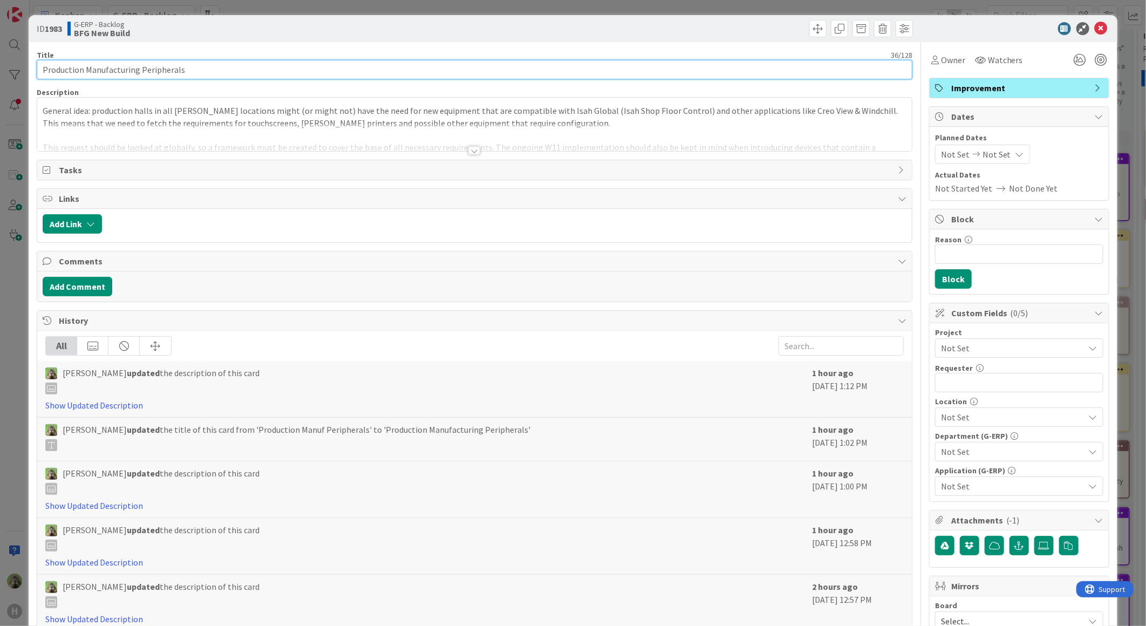
click at [95, 65] on input "Production Manufacturing Peripherals" at bounding box center [474, 69] width 875 height 19
type input "Production Fabrication Peripherals"
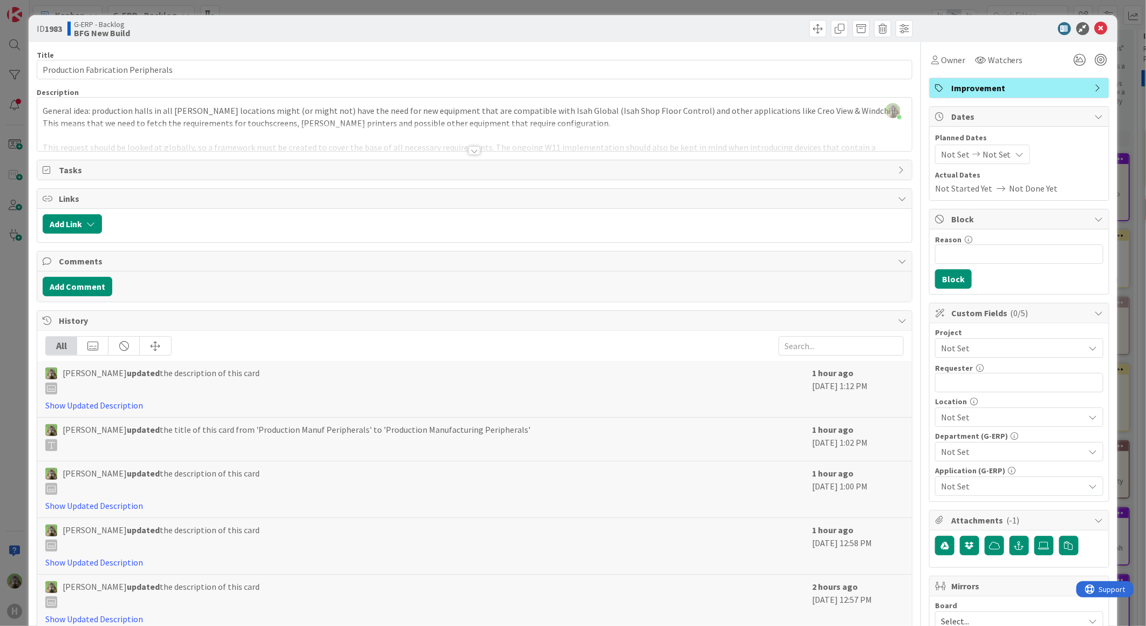
click at [8, 315] on div "ID 1983 G-ERP - Backlog BFG New Build Title 34 / 128 Production Fabrication Per…" at bounding box center [573, 313] width 1146 height 626
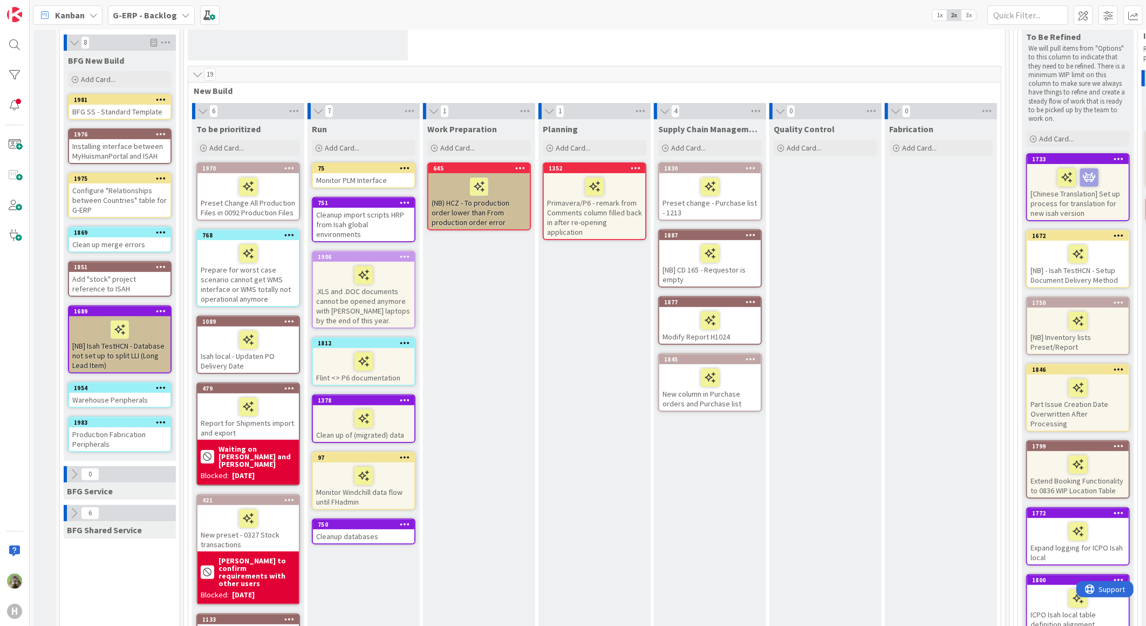
click at [482, 327] on div "Work Preparation Add Card... 645 (NB) HCZ - To production order lower than From…" at bounding box center [479, 423] width 112 height 608
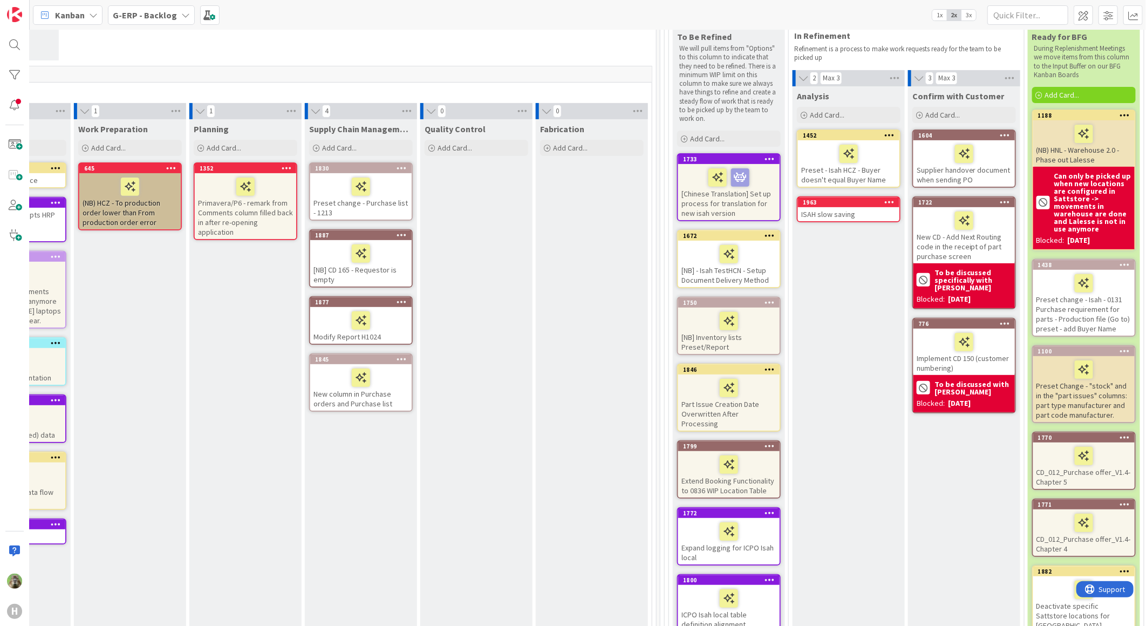
scroll to position [171, 425]
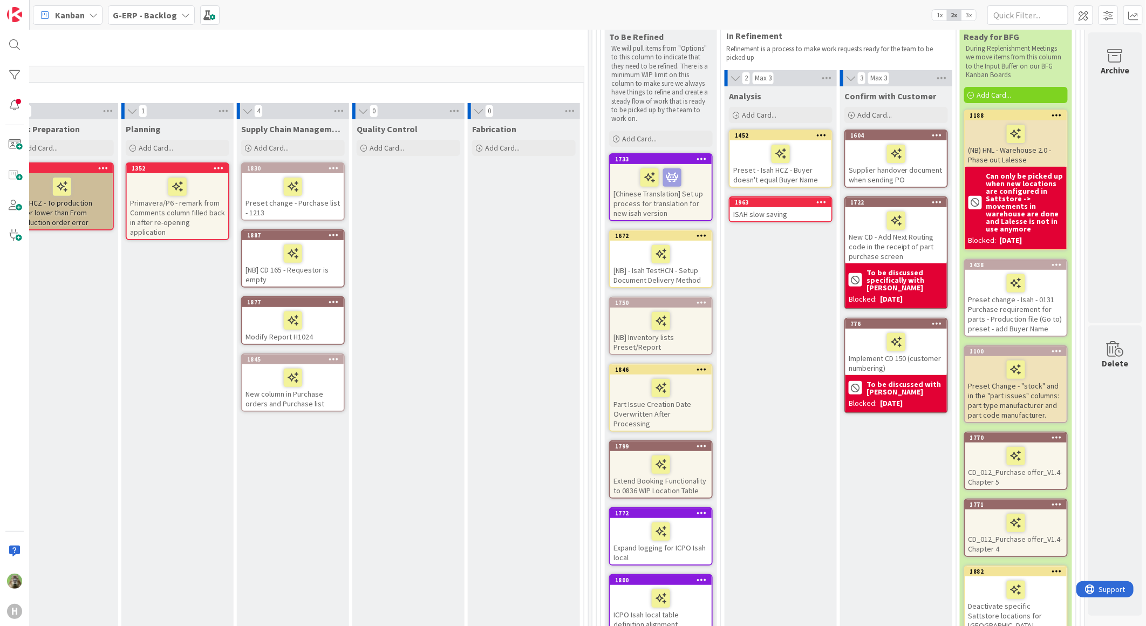
click at [932, 169] on div "Supplier handover document when sending PO" at bounding box center [895, 163] width 101 height 46
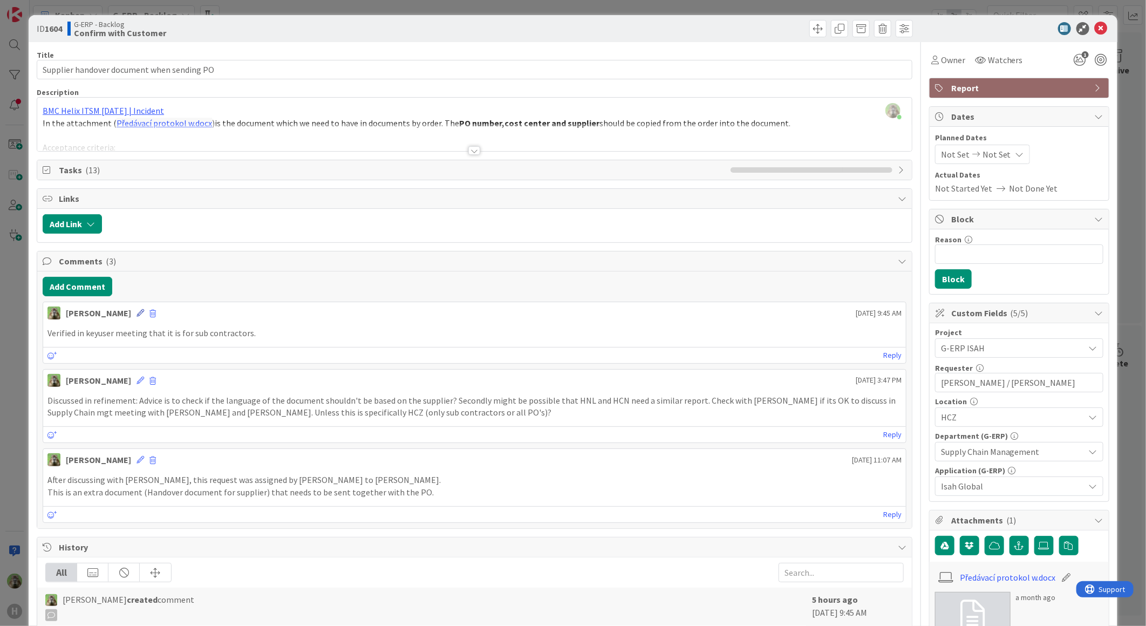
click at [136, 314] on icon at bounding box center [140, 313] width 8 height 8
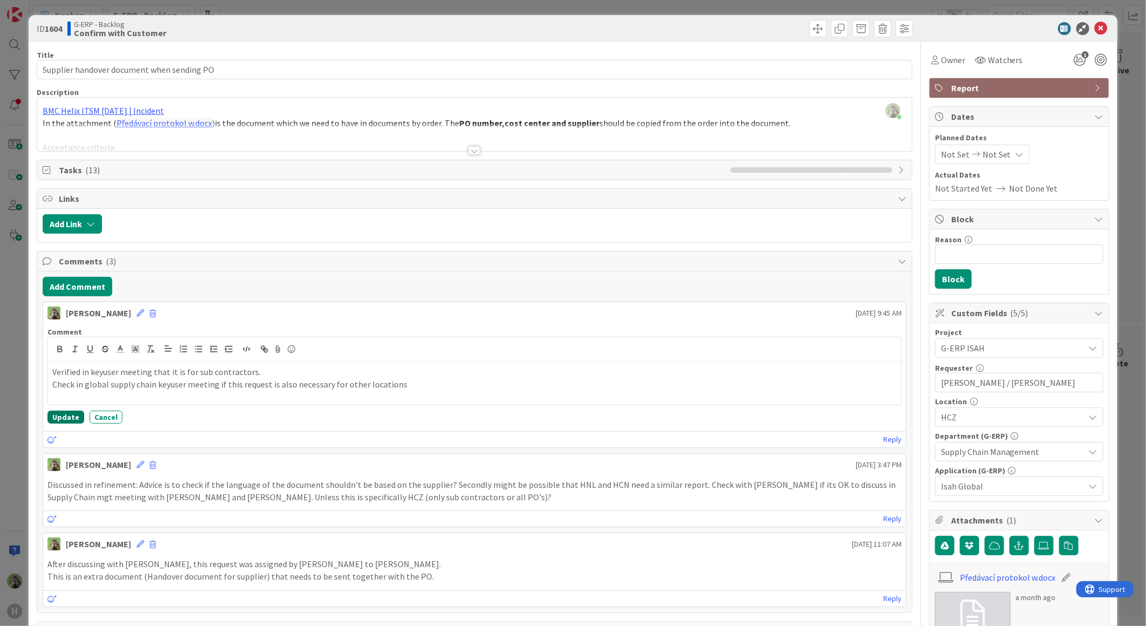
click at [66, 422] on button "Update" at bounding box center [65, 416] width 37 height 13
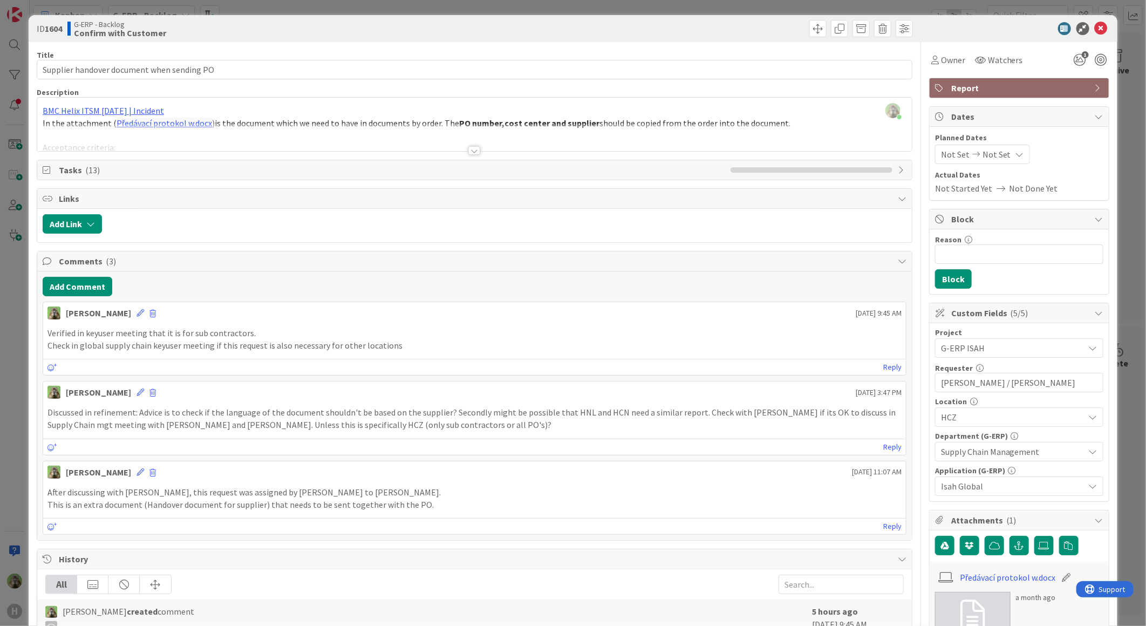
click at [23, 339] on div "ID 1604 G-ERP - Backlog Confirm with Customer Title 42 / 128 Supplier handover …" at bounding box center [573, 313] width 1146 height 626
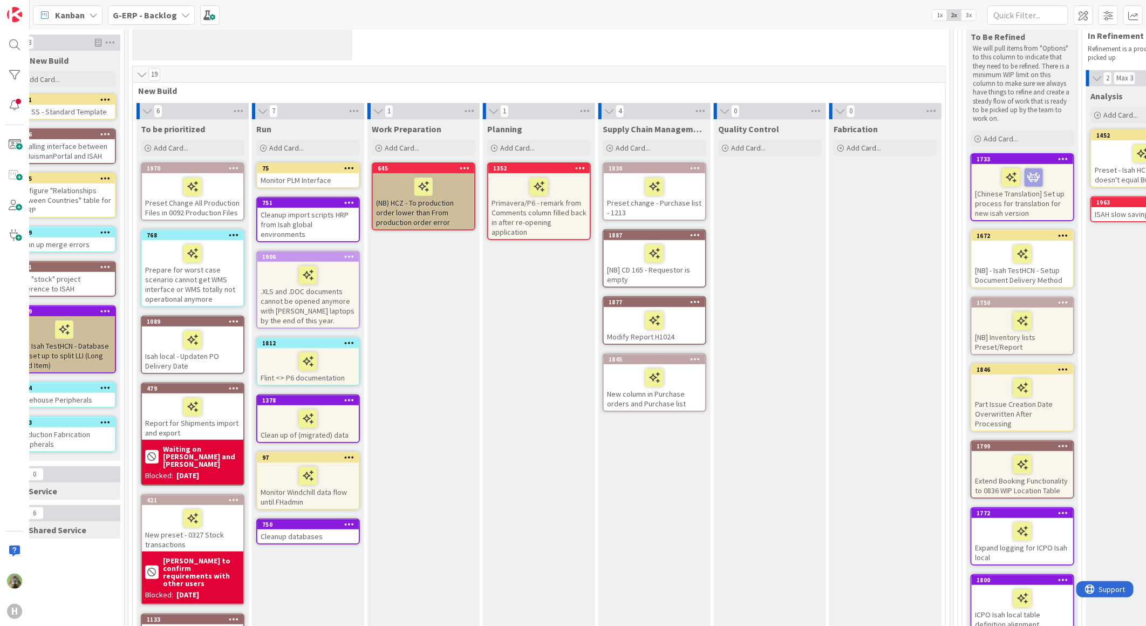
scroll to position [171, 0]
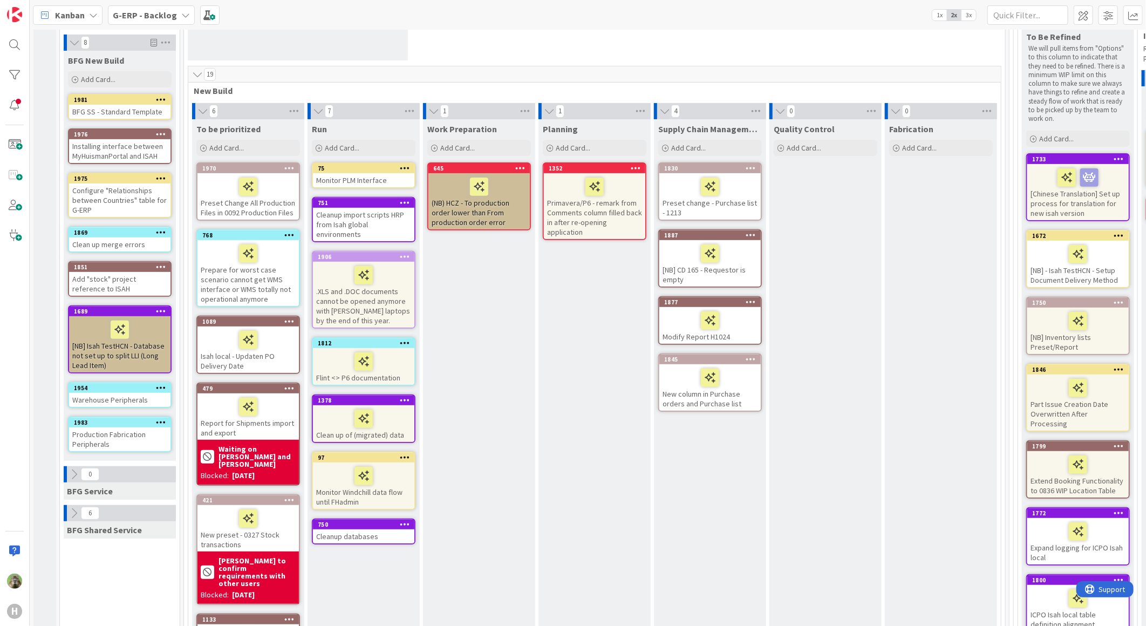
click at [629, 353] on div "Planning Add Card... 1352 Primavera/P6 - remark from Comments column filled bac…" at bounding box center [594, 423] width 112 height 608
click at [112, 402] on div "Warehouse Peripherals" at bounding box center [119, 400] width 101 height 14
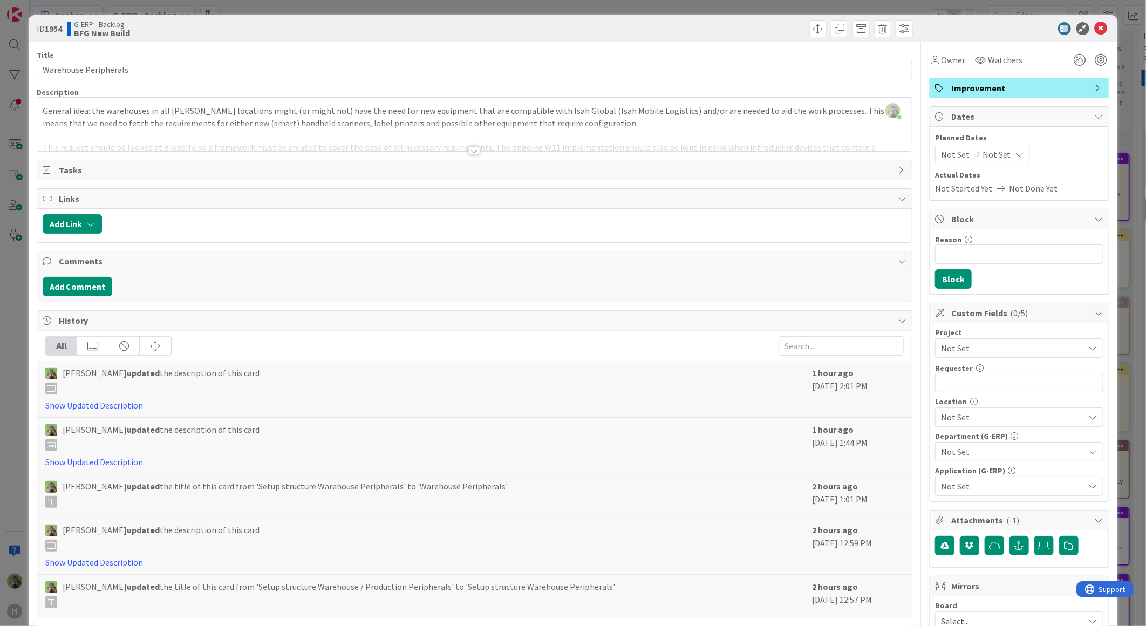
click at [408, 88] on div "Description" at bounding box center [474, 92] width 875 height 10
click at [396, 130] on div at bounding box center [474, 138] width 874 height 28
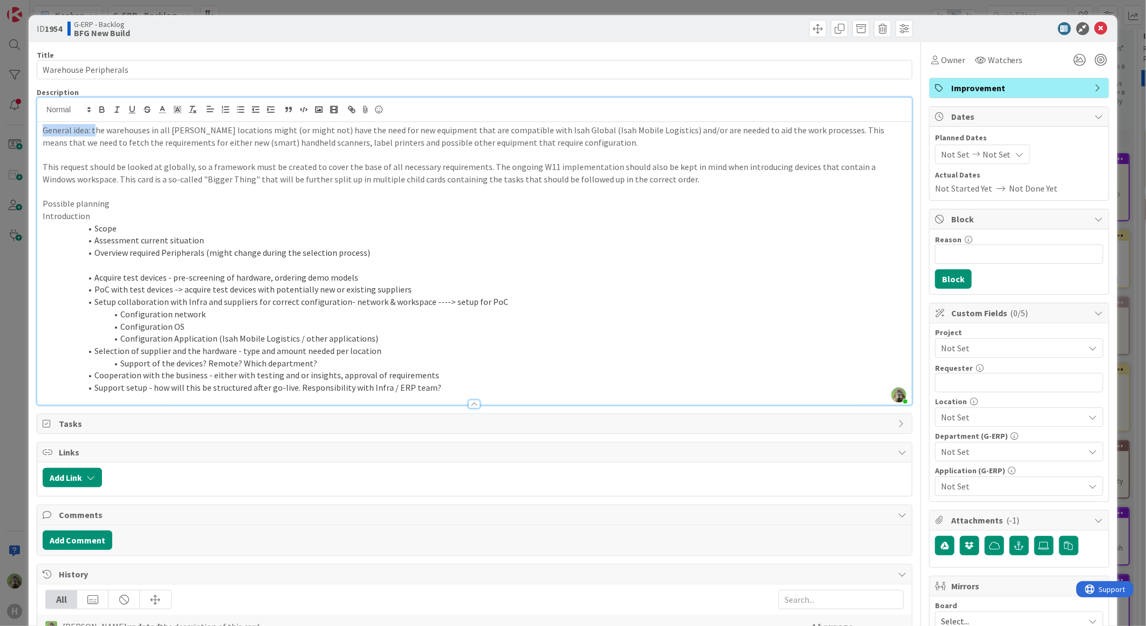
drag, startPoint x: 96, startPoint y: 130, endPoint x: 7, endPoint y: 125, distance: 89.2
click at [7, 125] on div "ID 1954 G-ERP - Backlog BFG New Build Title 21 / 128 Warehouse Peripherals Desc…" at bounding box center [573, 313] width 1146 height 626
drag, startPoint x: 54, startPoint y: 216, endPoint x: 22, endPoint y: 216, distance: 32.4
click at [22, 216] on div "ID 1954 G-ERP - Backlog BFG New Build Title 21 / 128 Warehouse Peripherals Desc…" at bounding box center [573, 313] width 1146 height 626
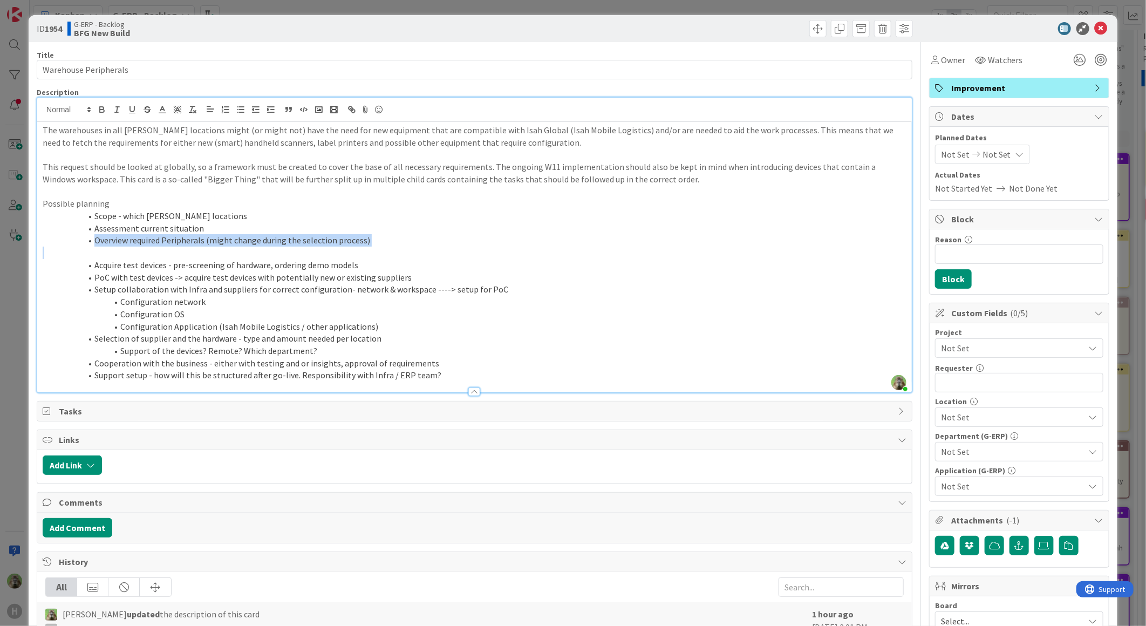
drag, startPoint x: 381, startPoint y: 246, endPoint x: 45, endPoint y: 238, distance: 336.1
click at [45, 238] on div "The warehouses in all Huisman locations might (or might not) have the need for …" at bounding box center [474, 257] width 874 height 270
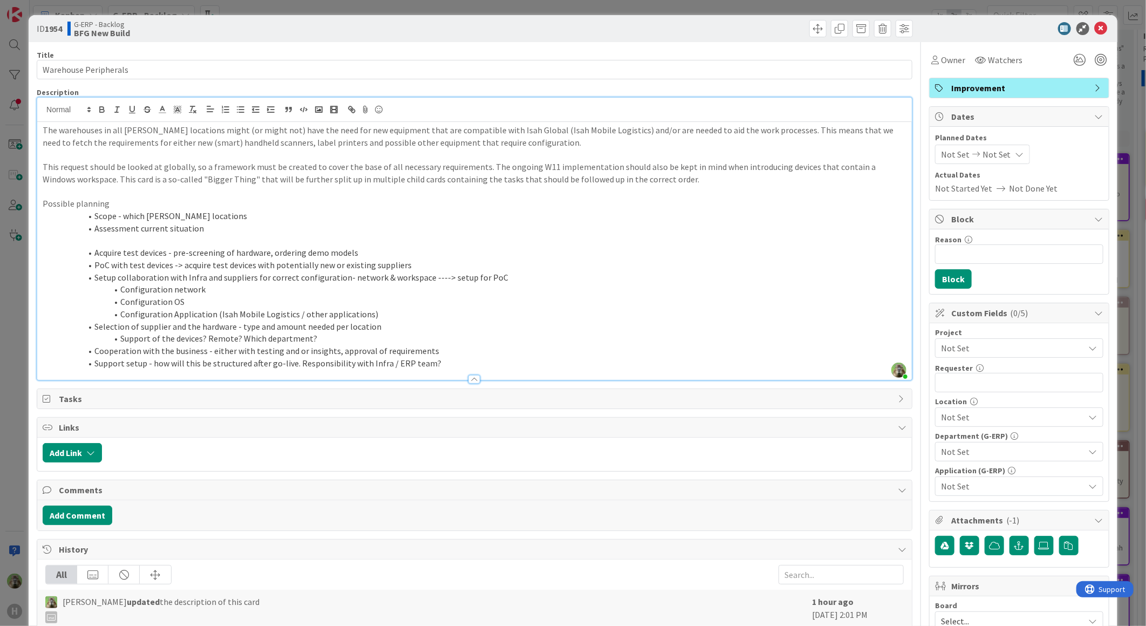
click at [254, 208] on p "Possible planning" at bounding box center [474, 203] width 863 height 12
click at [257, 211] on li "Scope - which Huisman locations" at bounding box center [481, 216] width 851 height 12
click at [229, 216] on li "Scope - which Huisman locations & Overview required Peripherals (might change d…" at bounding box center [481, 216] width 851 height 12
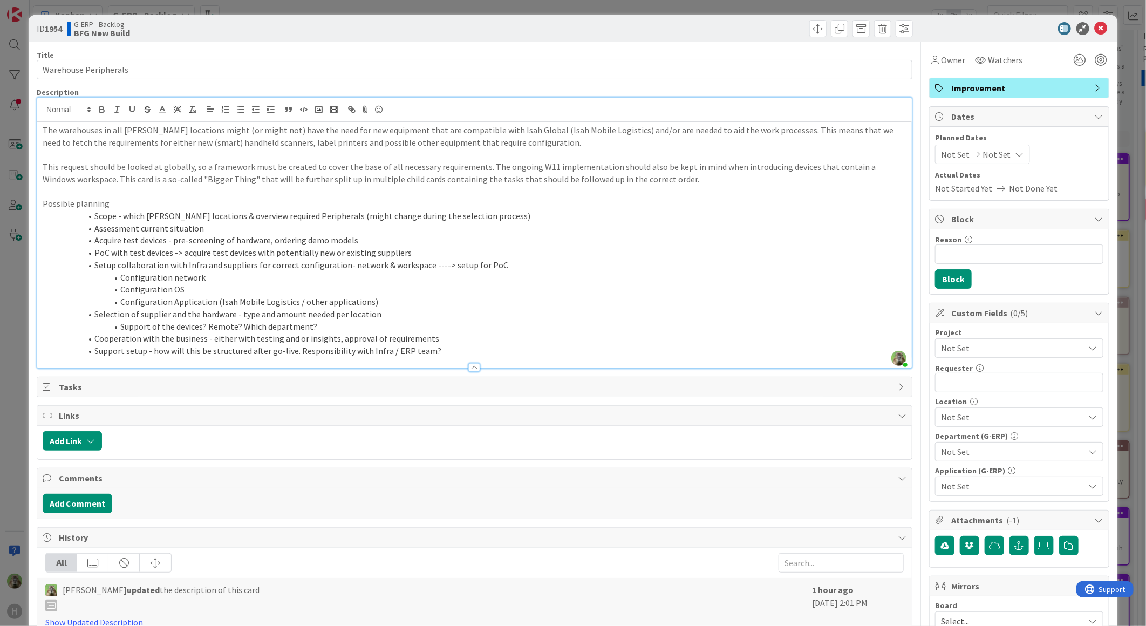
click at [325, 272] on li "Configuration network" at bounding box center [481, 277] width 851 height 12
click at [163, 210] on li "Scope - which Huisman locations & overview required Peripherals (might change d…" at bounding box center [481, 216] width 851 height 12
click at [168, 207] on p "Possible planning" at bounding box center [474, 203] width 863 height 12
click at [53, 198] on p "Possible planning" at bounding box center [474, 203] width 863 height 12
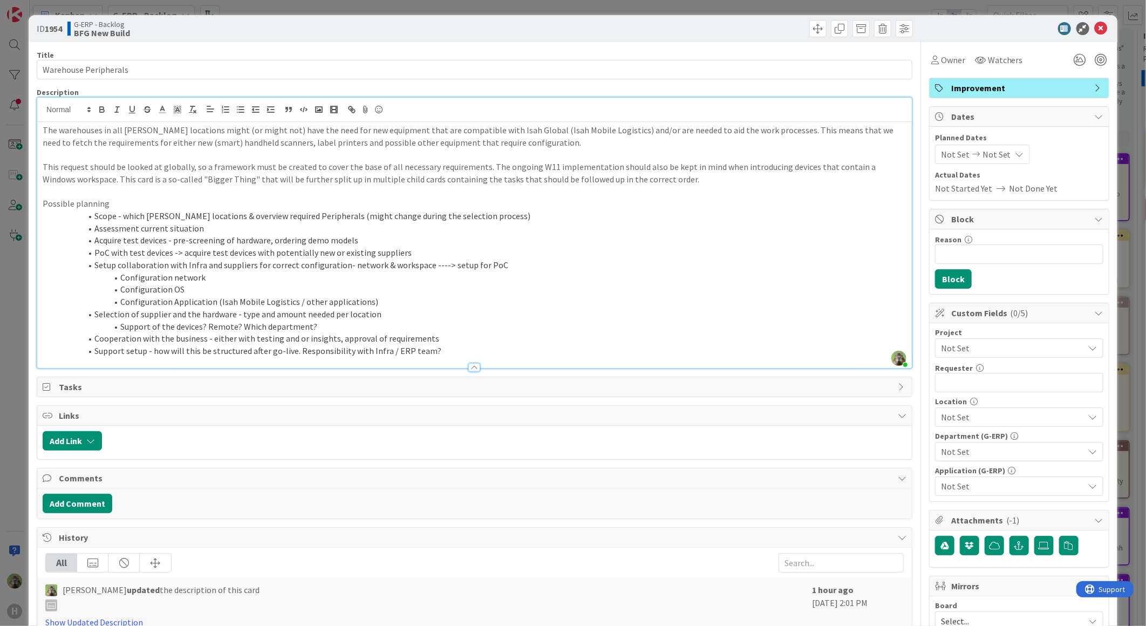
click at [189, 210] on li "Scope - which Huisman locations & overview required Peripherals (might change d…" at bounding box center [481, 216] width 851 height 12
click at [193, 207] on p "Possible planning" at bounding box center [474, 203] width 863 height 12
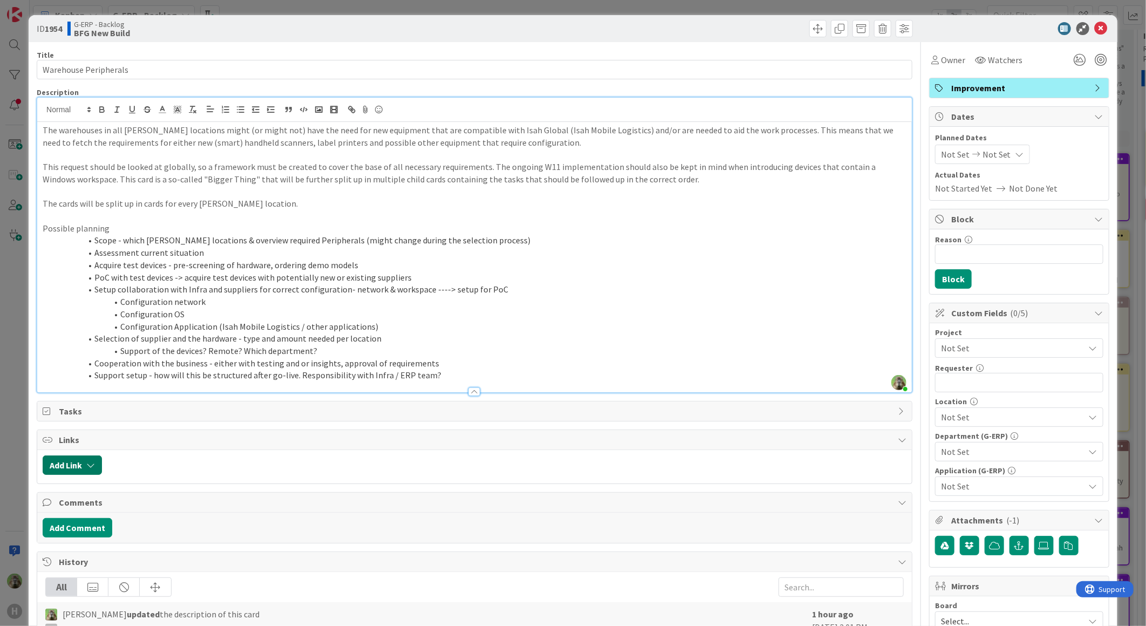
click at [78, 466] on button "Add Link" at bounding box center [72, 464] width 59 height 19
click at [103, 511] on div "New" at bounding box center [86, 507] width 75 height 18
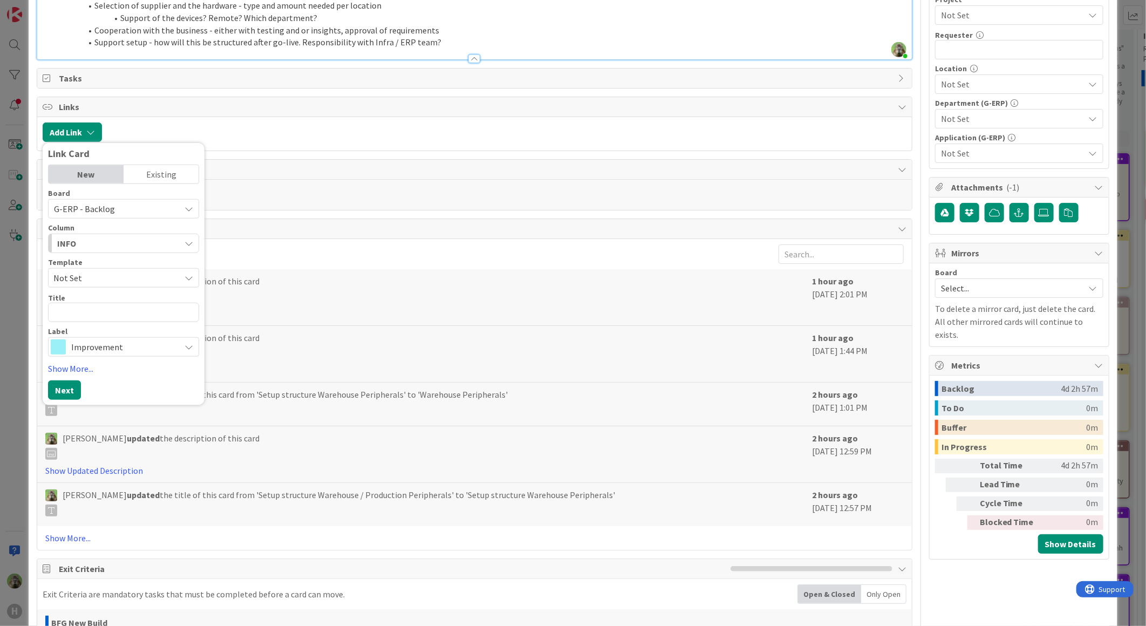
click at [112, 246] on div "INFO" at bounding box center [117, 243] width 126 height 17
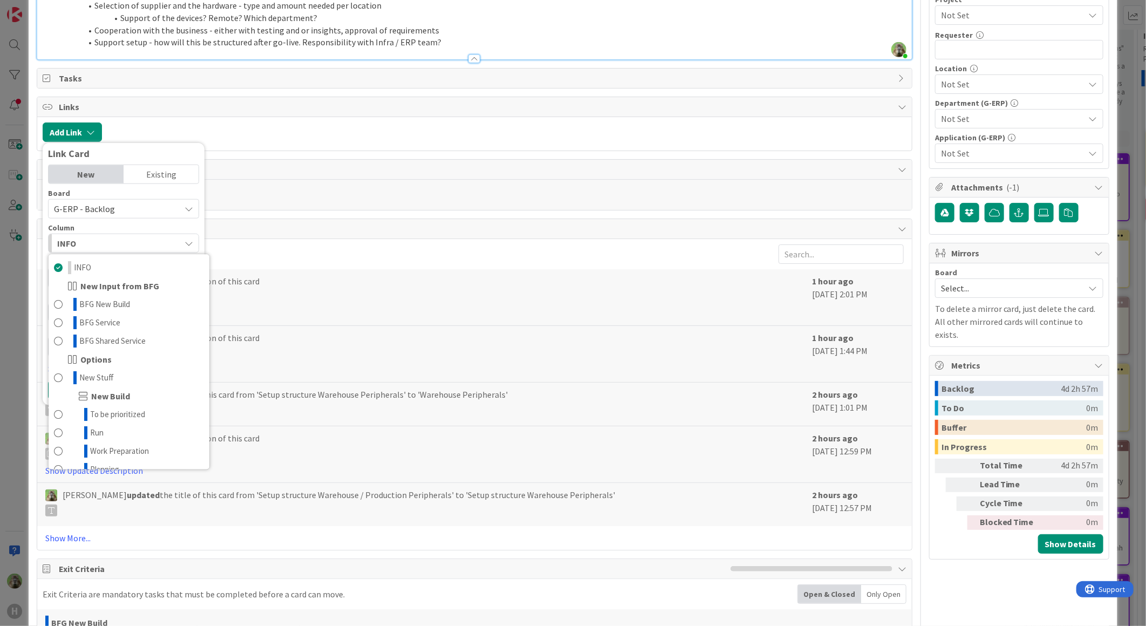
click at [384, 119] on div "Add Link Link Card New Existing Board G-ERP - Backlog Column INFO INFO New Inpu…" at bounding box center [474, 133] width 874 height 33
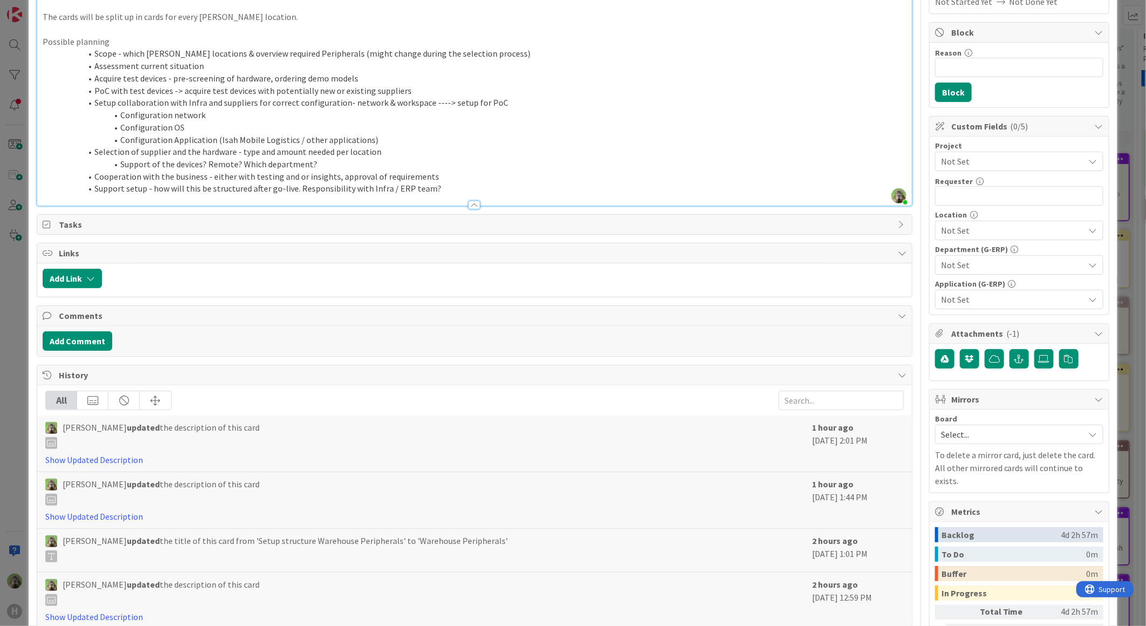
scroll to position [0, 0]
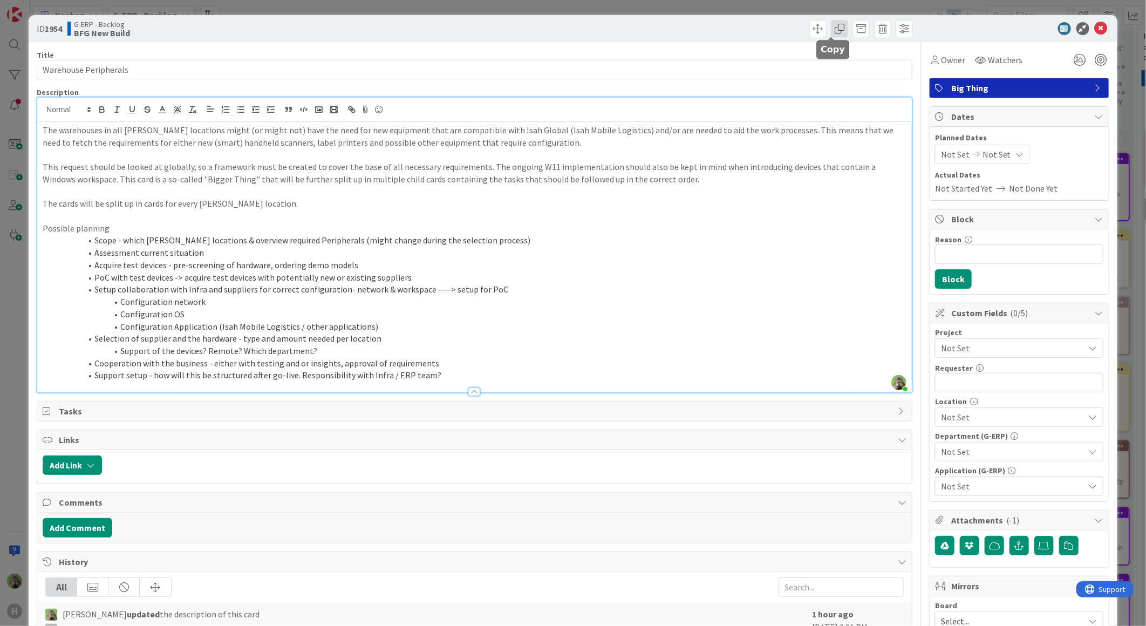
click at [831, 31] on span at bounding box center [839, 28] width 17 height 17
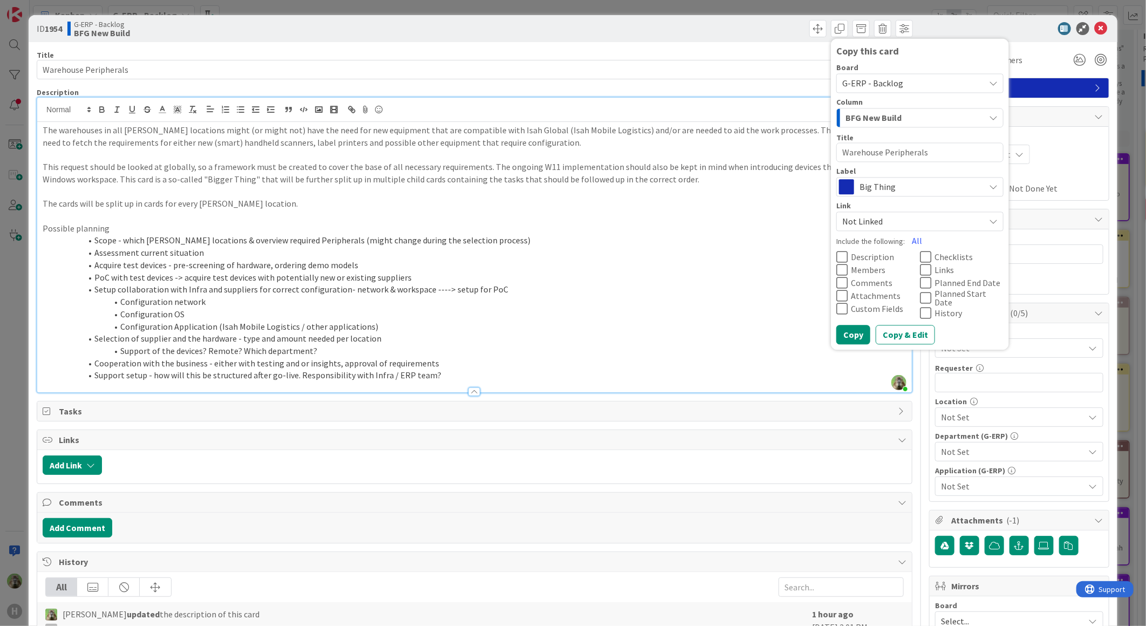
click at [908, 187] on span "Big Thing" at bounding box center [919, 187] width 120 height 15
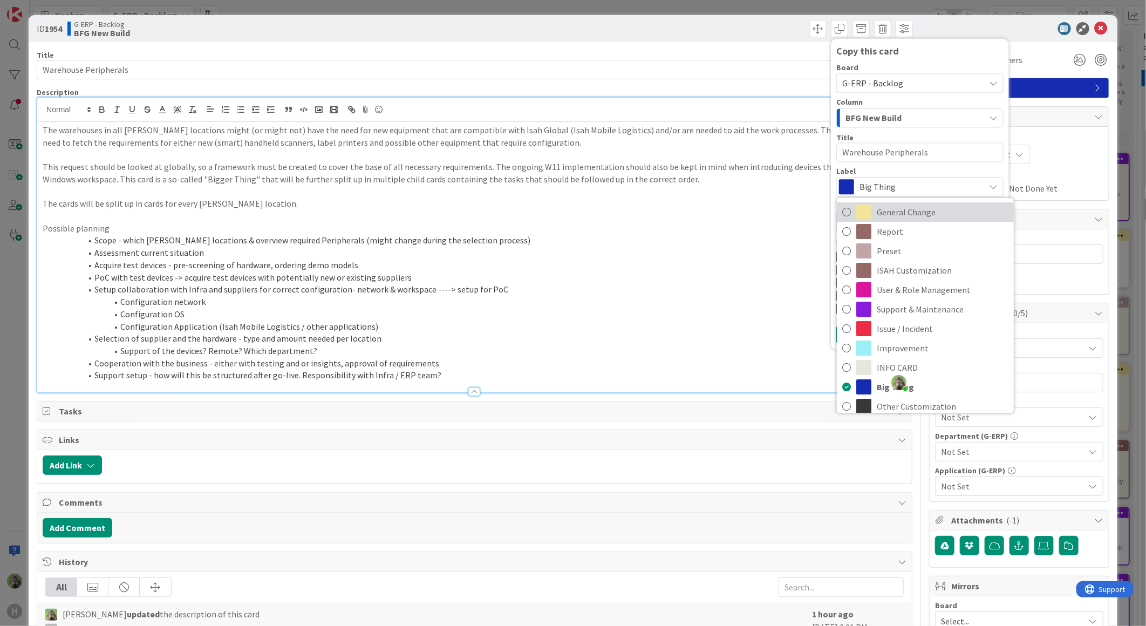
click at [890, 218] on span "General Change" at bounding box center [942, 212] width 132 height 16
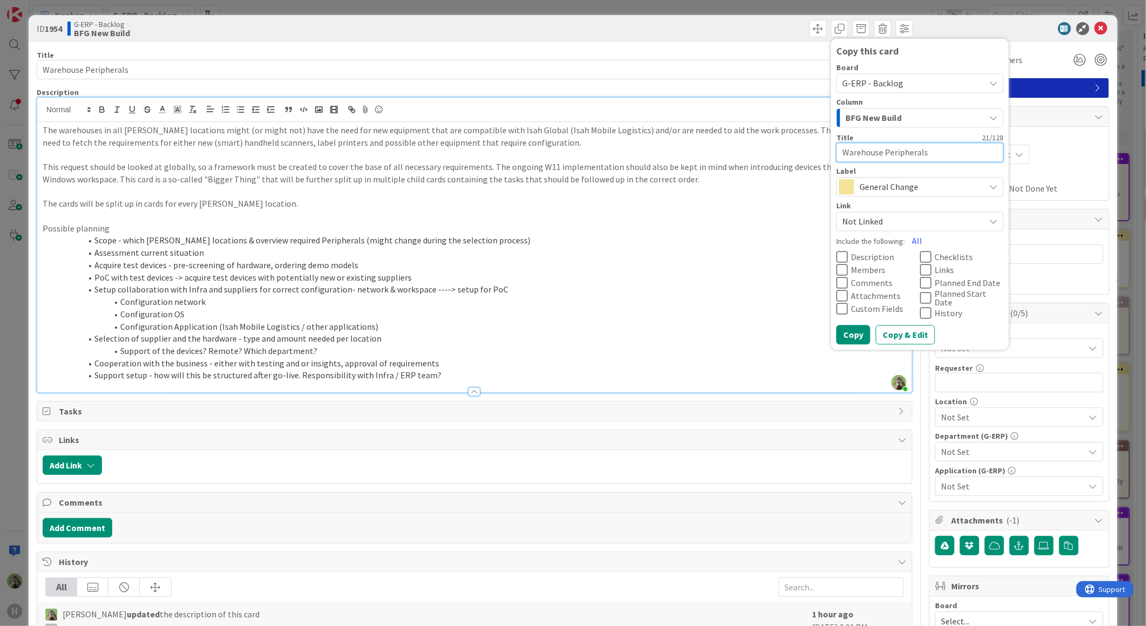
click at [926, 142] on textarea "Warehouse Peripherals" at bounding box center [919, 151] width 167 height 19
type textarea "x"
type textarea "Warehouse Peripherals"
type textarea "x"
type textarea "Warehouse Peripherals -"
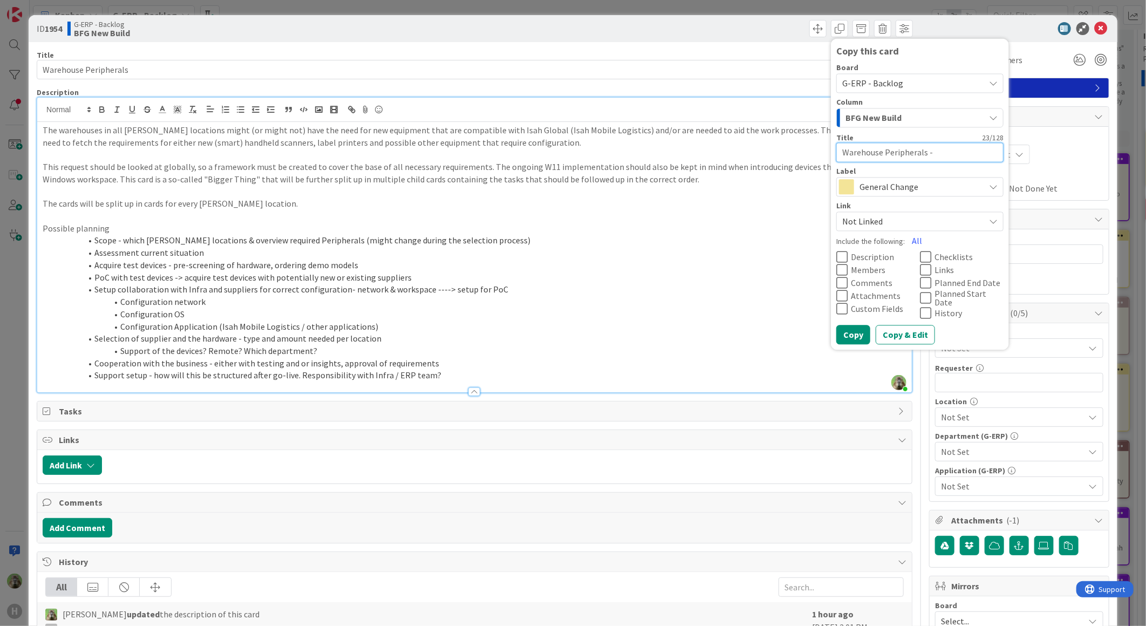
type textarea "x"
type textarea "Warehouse Peripherals -"
type textarea "x"
type textarea "Warehouse Peripherals -"
type textarea "x"
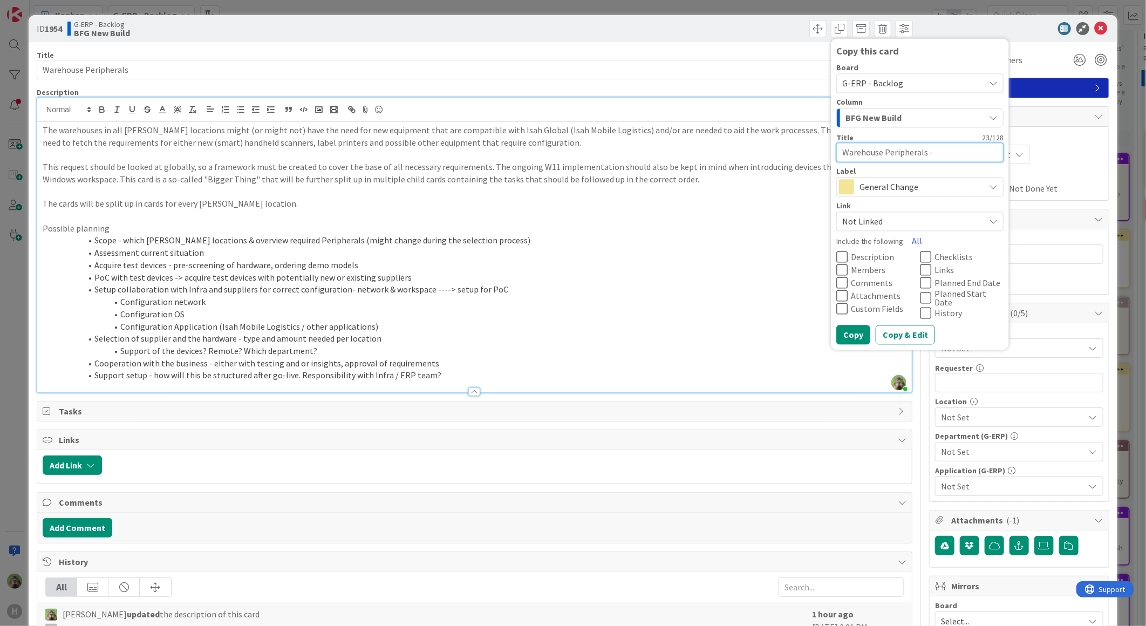
type textarea "Warehouse Peripherals"
type textarea "x"
type textarea "Warehouse Peripherals"
type textarea "x"
type textarea "HWarehouse Peripherals"
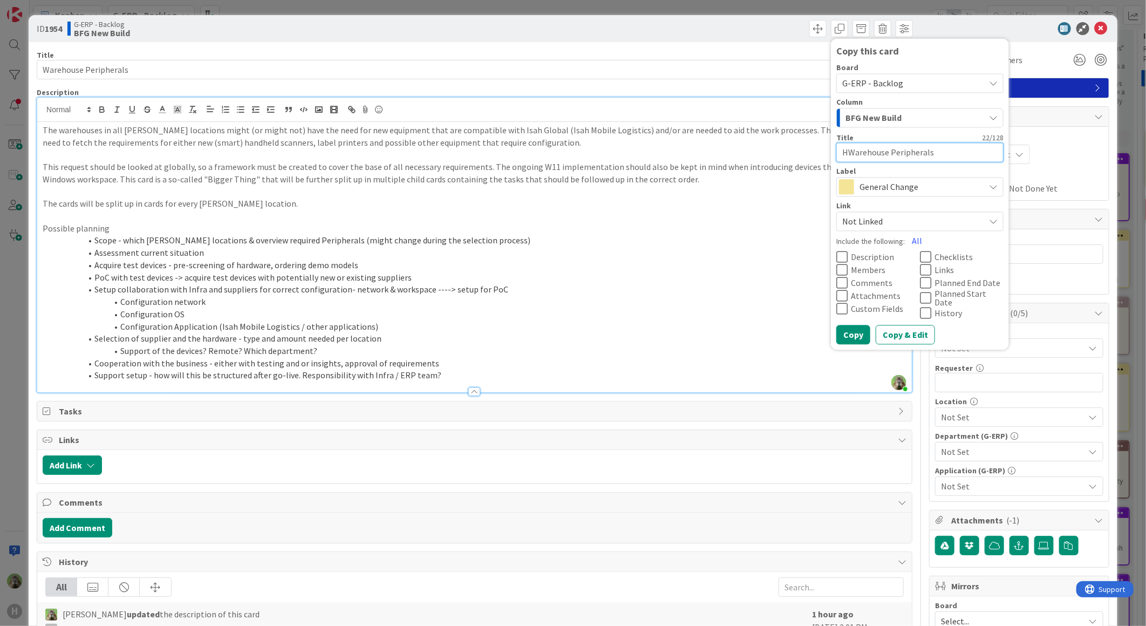
type textarea "x"
type textarea "HNWarehouse Peripherals"
type textarea "x"
type textarea "HNLWarehouse Peripherals"
type textarea "x"
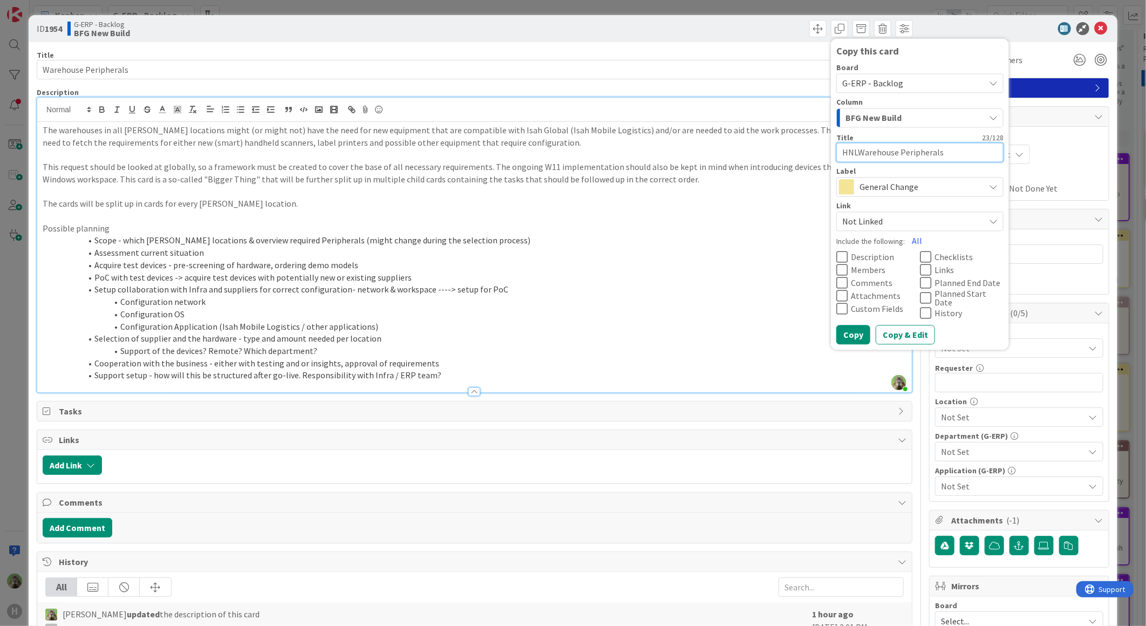
type textarea "HNL Warehouse Peripherals"
type textarea "x"
type textarea "HNL -Warehouse Peripherals"
type textarea "x"
type textarea "HNL - Warehouse Peripherals"
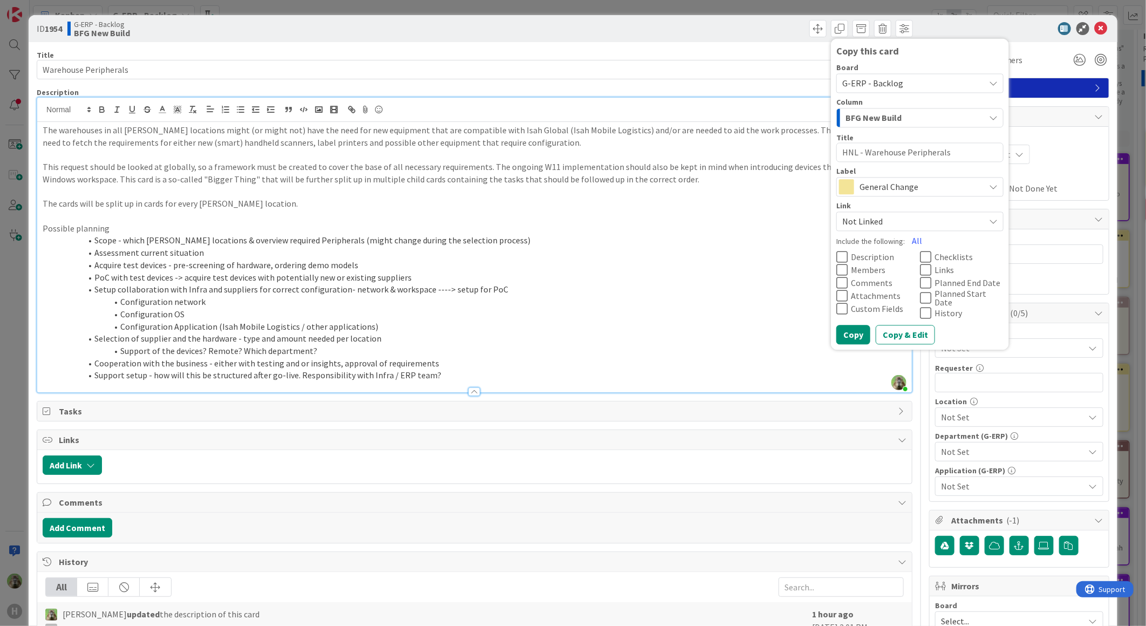
click at [886, 225] on span "Not Linked" at bounding box center [910, 221] width 137 height 15
click at [904, 275] on span "Link as Child" at bounding box center [940, 272] width 136 height 16
click at [904, 239] on button "All" at bounding box center [916, 240] width 24 height 19
click at [935, 313] on span "History" at bounding box center [948, 313] width 29 height 9
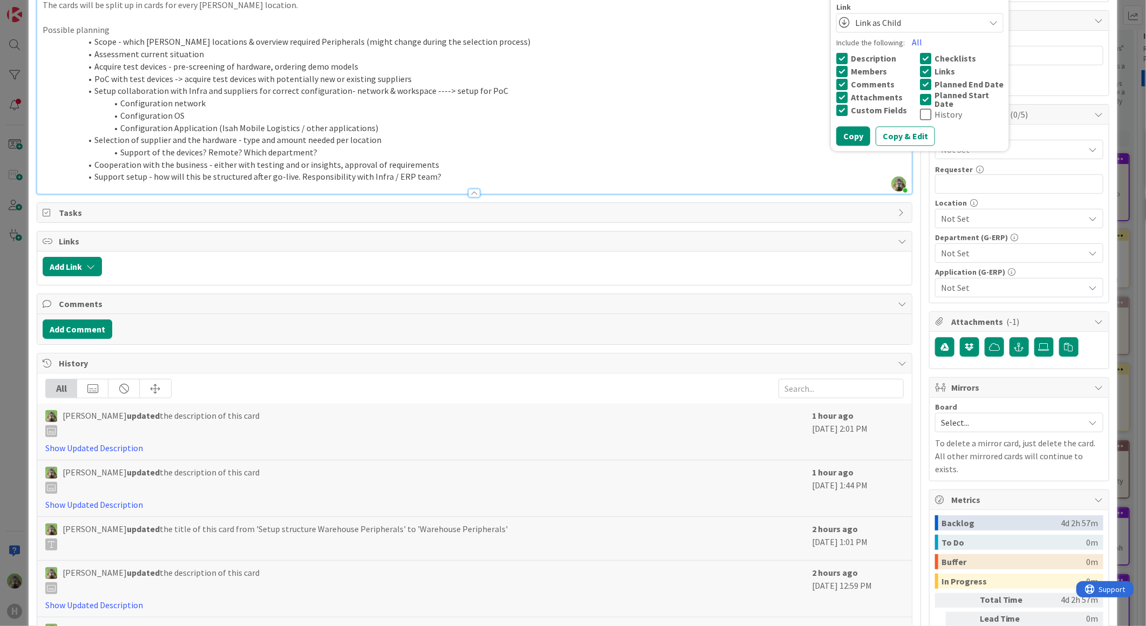
scroll to position [44, 0]
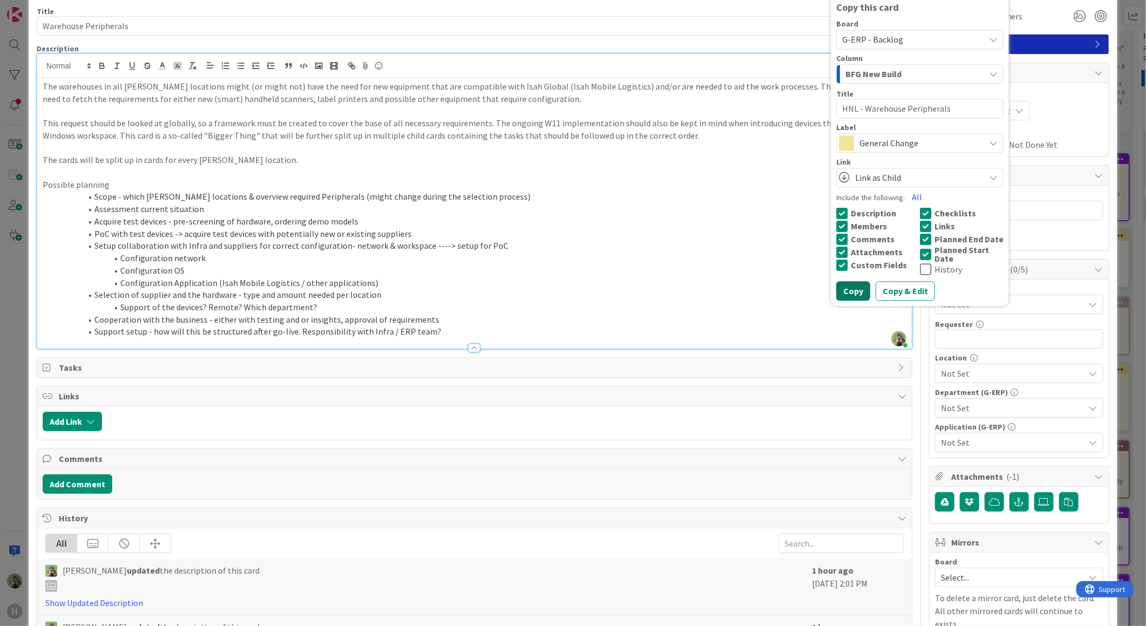
click at [848, 287] on button "Copy" at bounding box center [853, 291] width 34 height 19
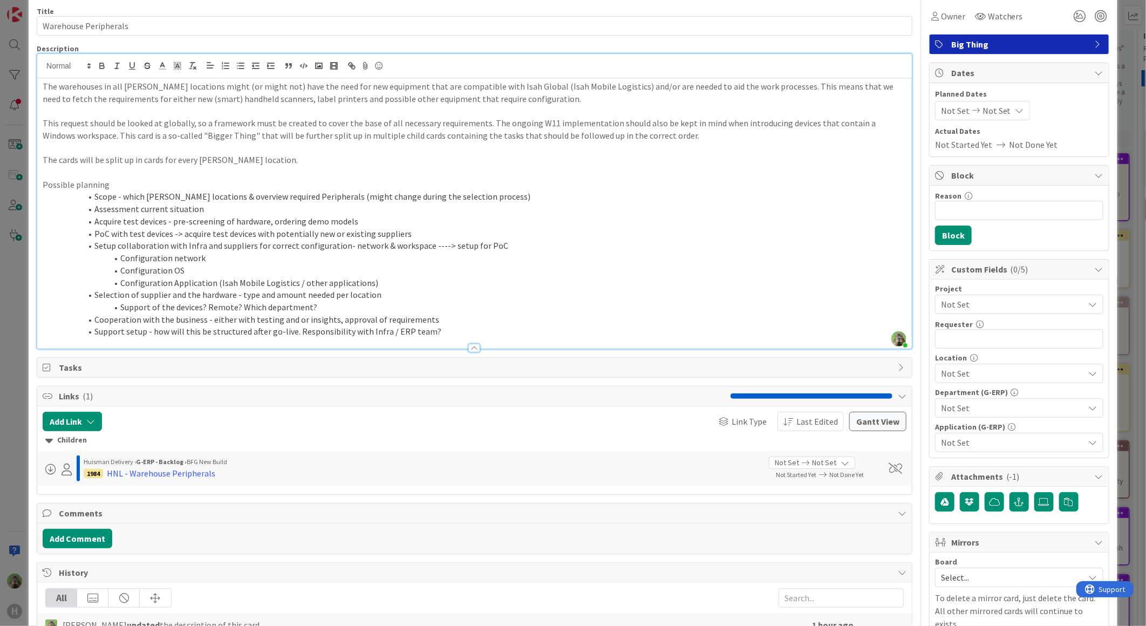
click at [622, 179] on p "Possible planning" at bounding box center [474, 185] width 863 height 12
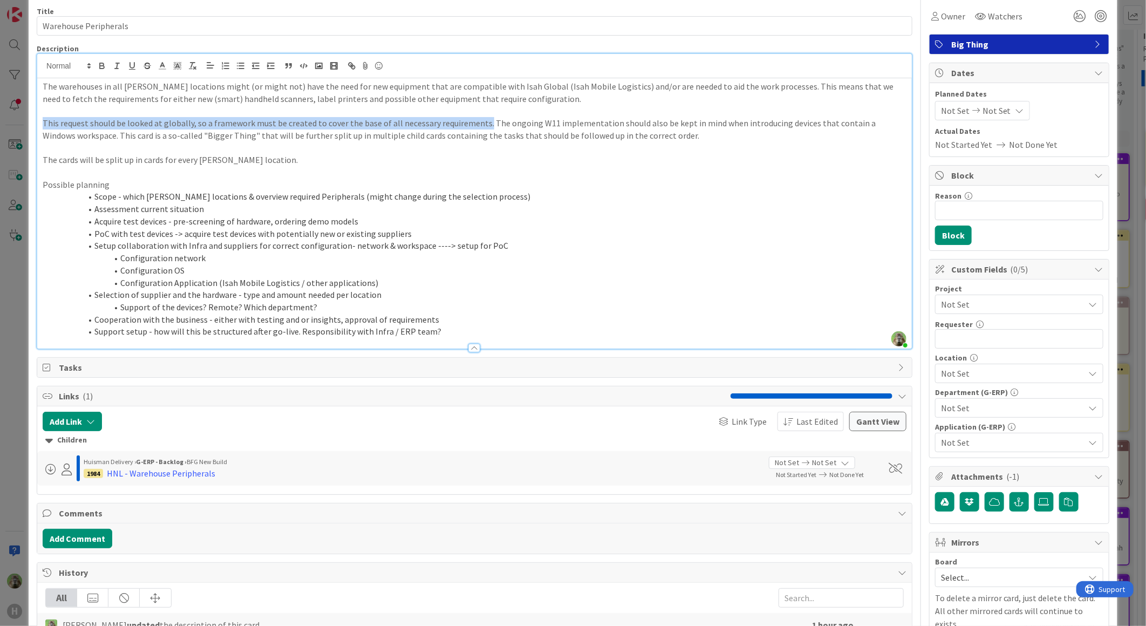
drag, startPoint x: 479, startPoint y: 123, endPoint x: 36, endPoint y: 125, distance: 443.3
click at [37, 125] on div "Timothy Tjia joined 28 m ago The warehouses in all Huisman locations might (or …" at bounding box center [474, 201] width 875 height 296
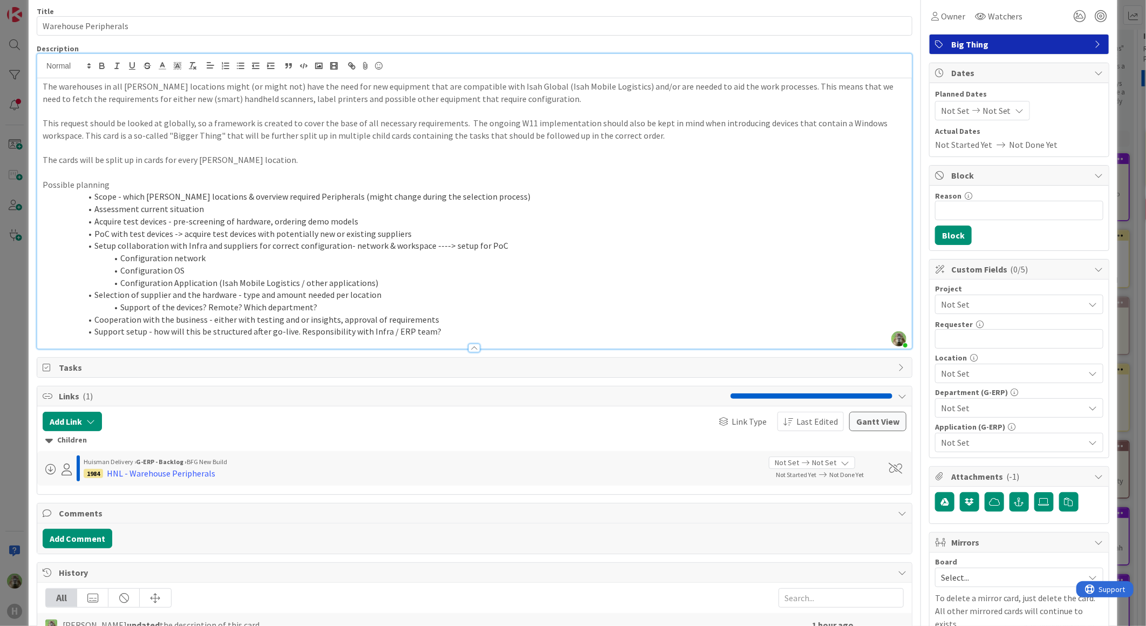
click at [563, 246] on li "Setup collaboration with Infra and suppliers for correct configuration- network…" at bounding box center [481, 245] width 851 height 12
drag, startPoint x: 456, startPoint y: 123, endPoint x: 670, endPoint y: 152, distance: 215.5
click at [458, 122] on p "This request should be looked at globally, so a framework is created to cover t…" at bounding box center [474, 129] width 863 height 24
drag, startPoint x: 440, startPoint y: 173, endPoint x: 422, endPoint y: 170, distance: 18.1
click at [440, 173] on p at bounding box center [474, 172] width 863 height 12
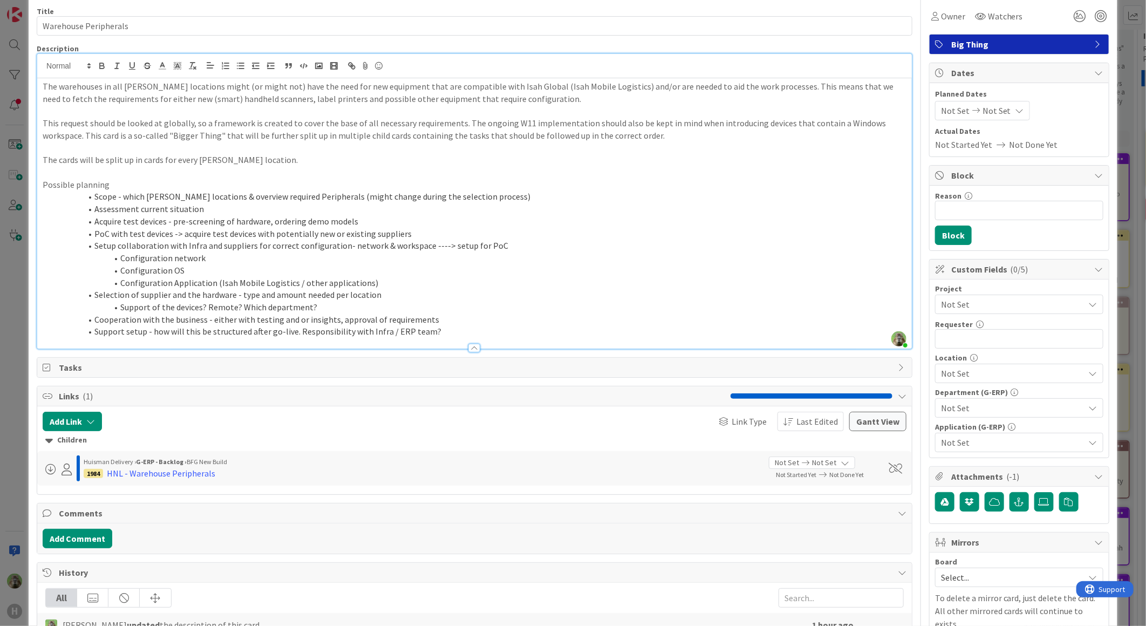
click at [361, 135] on p "This request should be looked at globally, so a framework is created to cover t…" at bounding box center [474, 129] width 863 height 24
click at [360, 155] on p "The cards will be split up in cards for every Huisman location." at bounding box center [474, 160] width 863 height 12
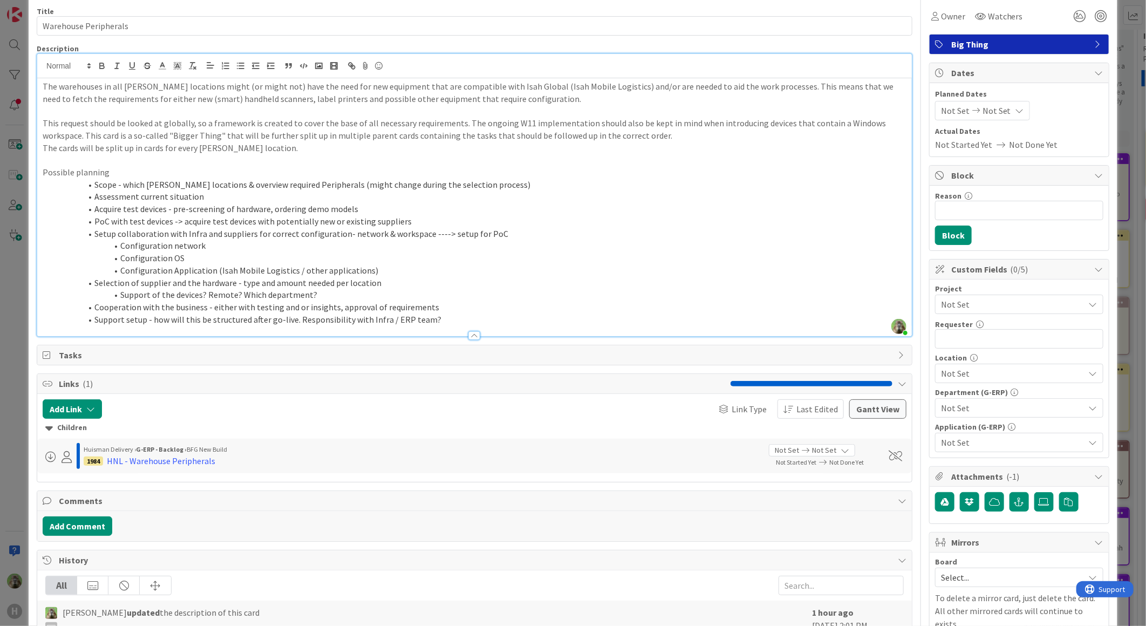
type textarea "x"
type input "G Warehouse Peripherals"
type textarea "x"
type input "G-ERP - Warehouse Peripherals"
type textarea "x"
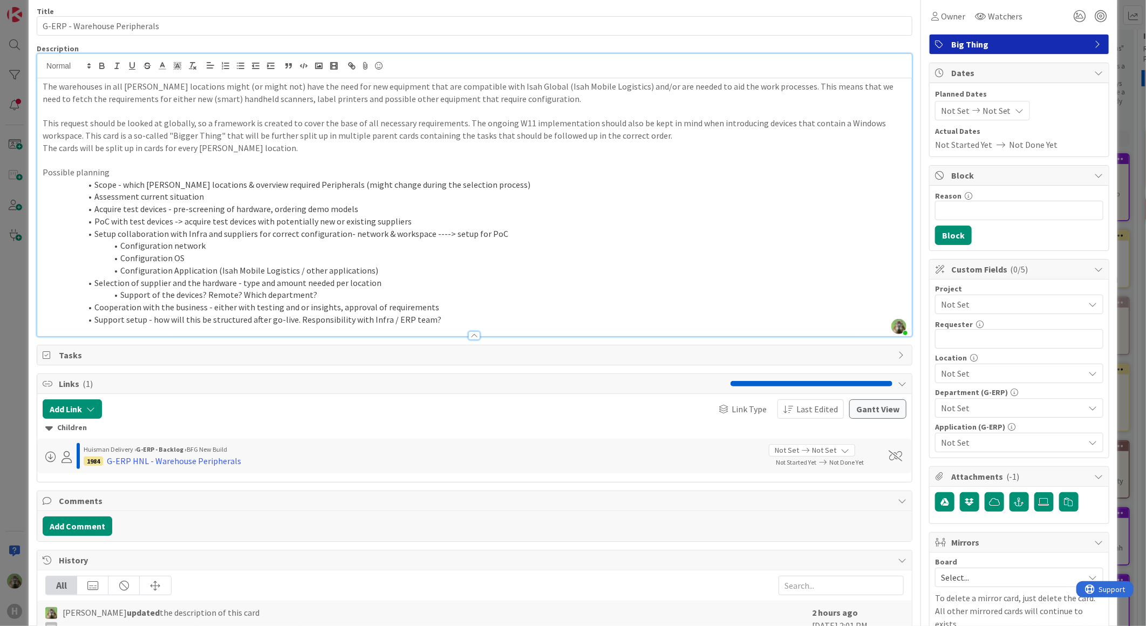
click at [17, 353] on div "ID 1954 G-ERP - Backlog BFG New Build Copy this card Board G-ERP - Backlog Colu…" at bounding box center [573, 313] width 1146 height 626
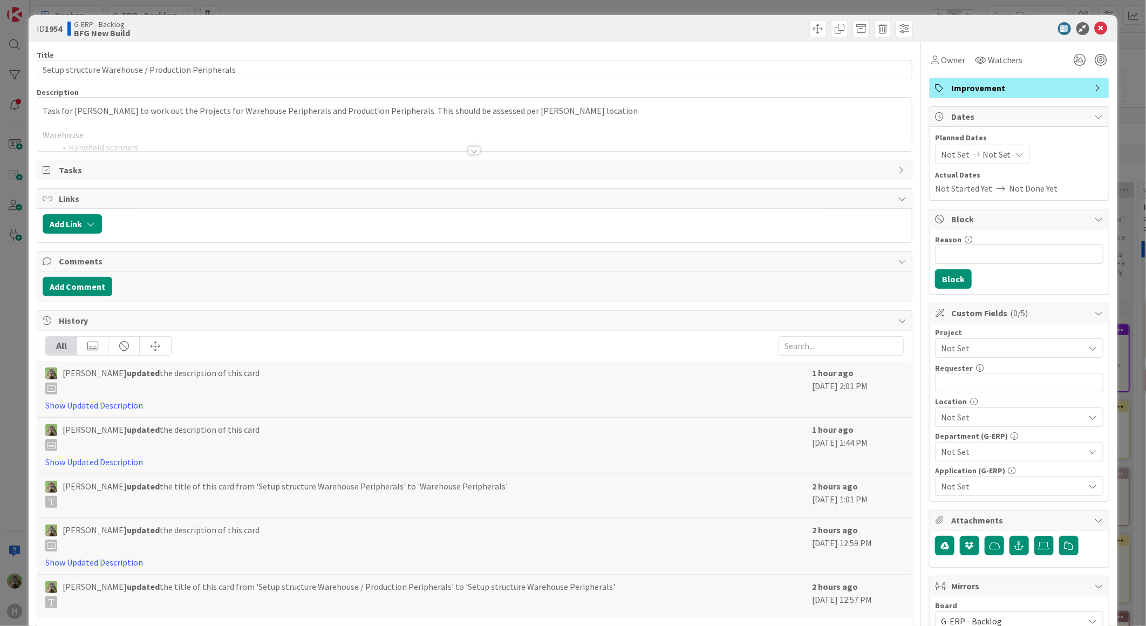
type input "Warehouse Peripherals"
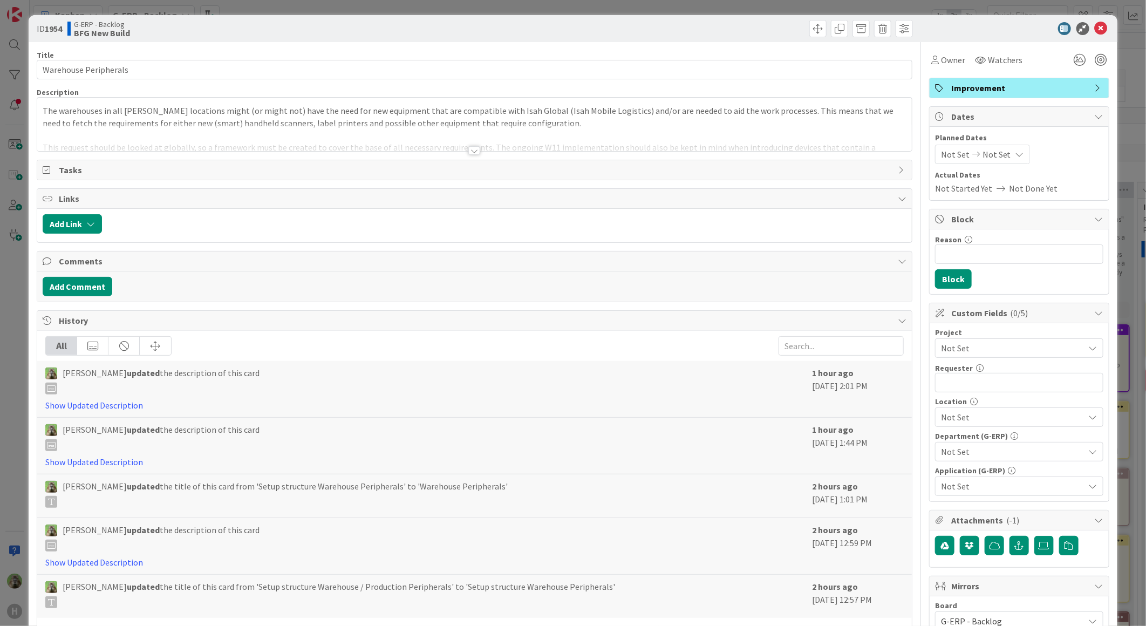
click at [12, 347] on div "ID 1954 G-ERP - Backlog BFG New Build Title 21 / 128 Warehouse Peripherals Desc…" at bounding box center [573, 313] width 1146 height 626
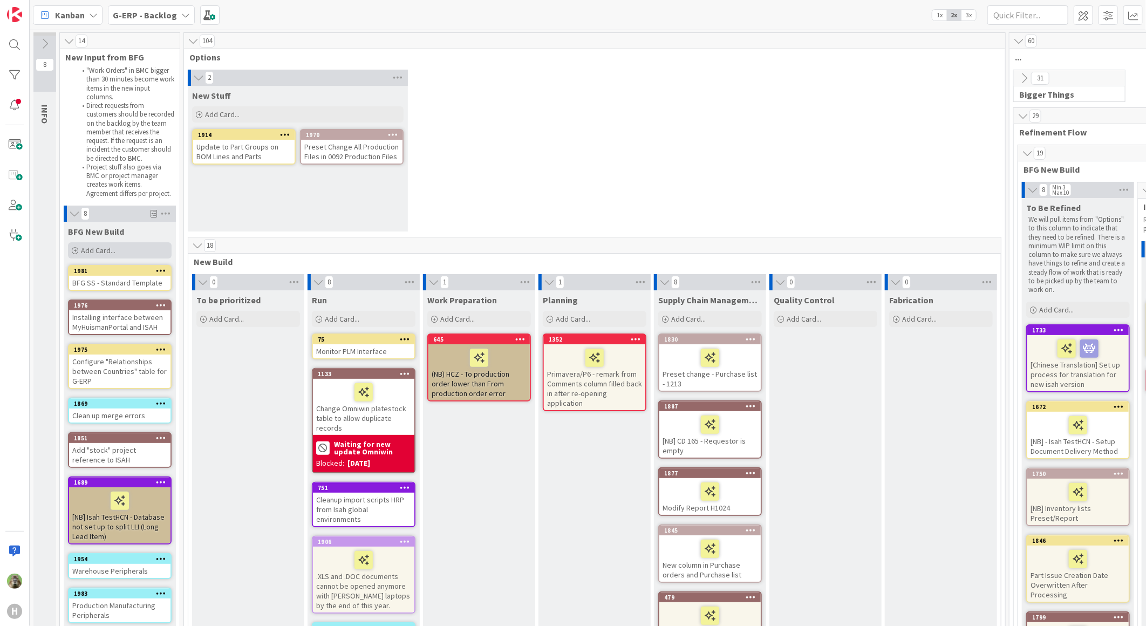
click at [126, 258] on div "Add Card..." at bounding box center [120, 250] width 104 height 16
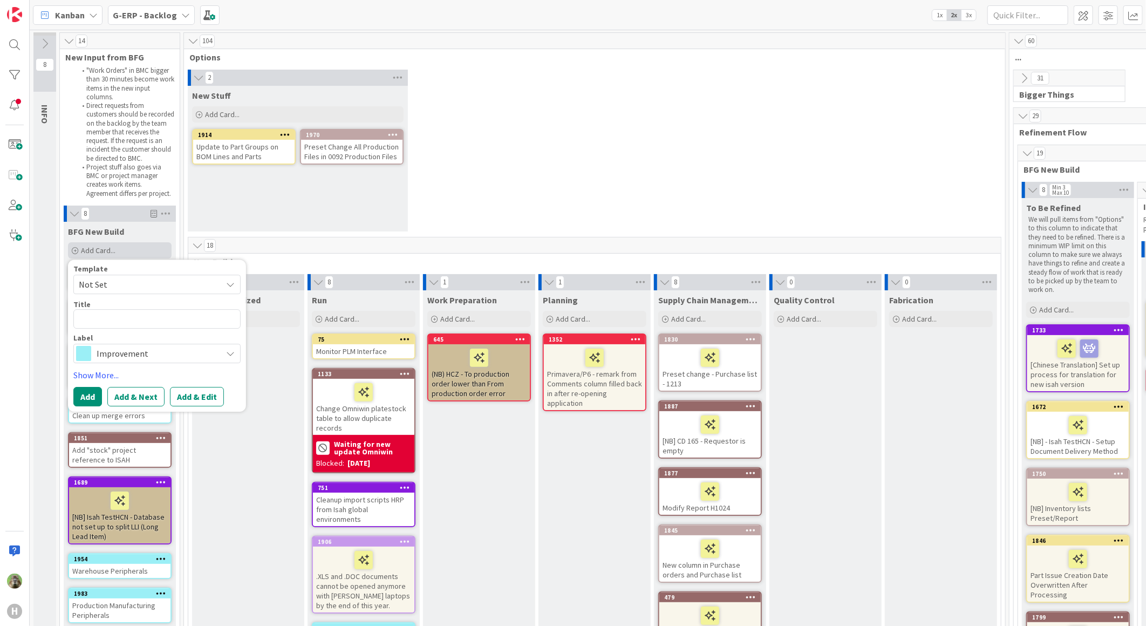
click at [126, 258] on div "Add Card..." at bounding box center [120, 250] width 104 height 16
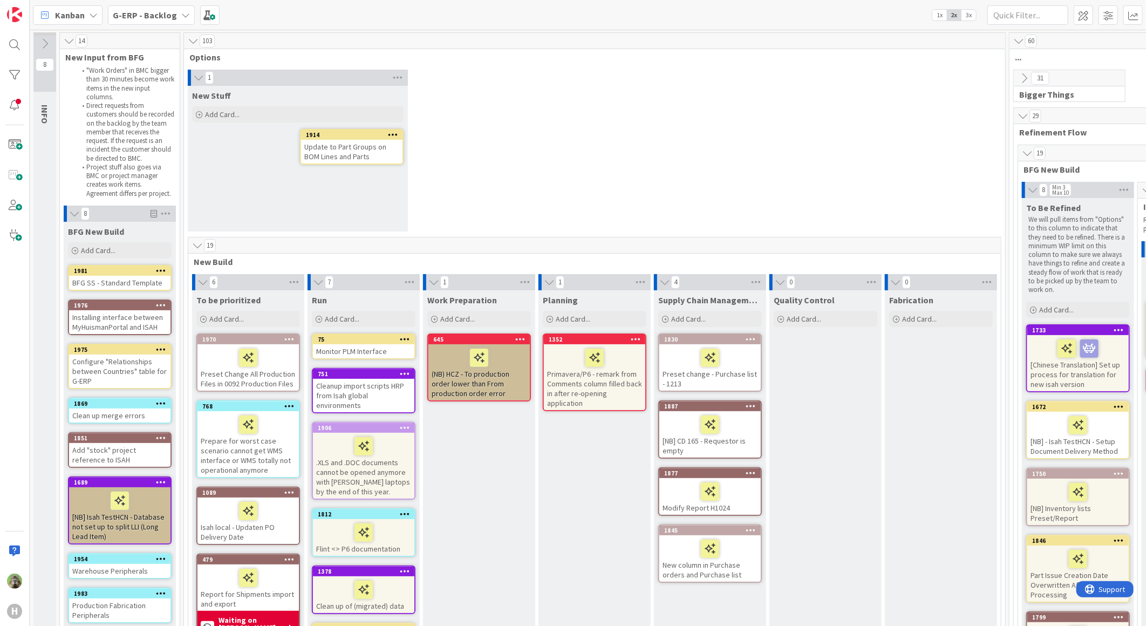
click at [611, 131] on div "1 New Stuff Add Card... 1914 Update to Part Groups on BOM Lines and Parts" at bounding box center [594, 153] width 817 height 167
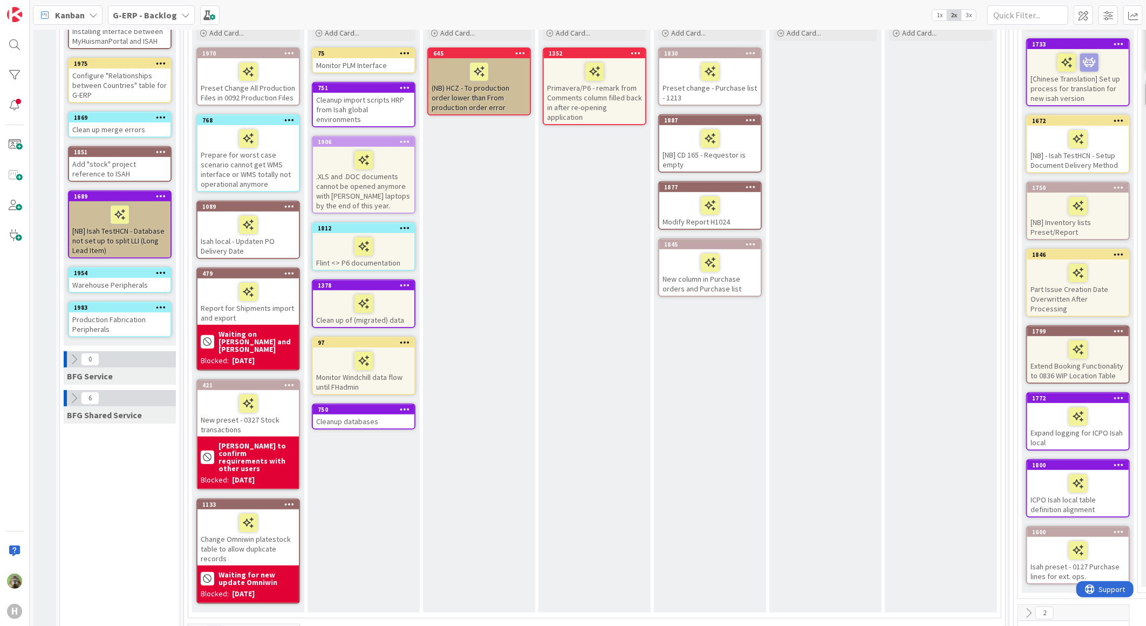
scroll to position [299, 0]
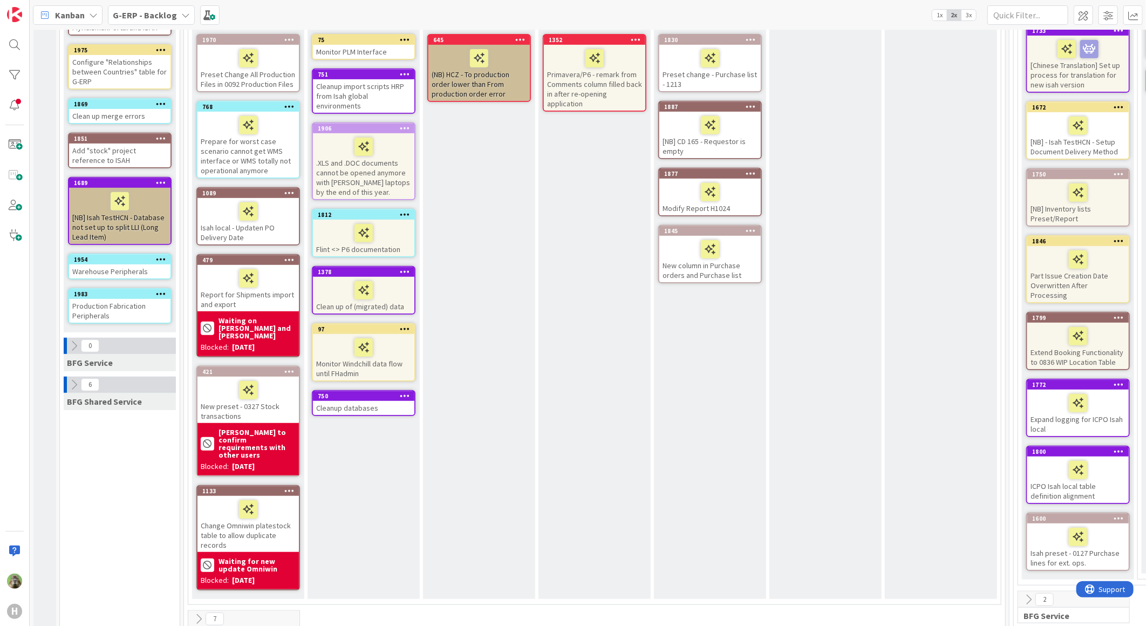
click at [68, 382] on icon at bounding box center [74, 385] width 12 height 12
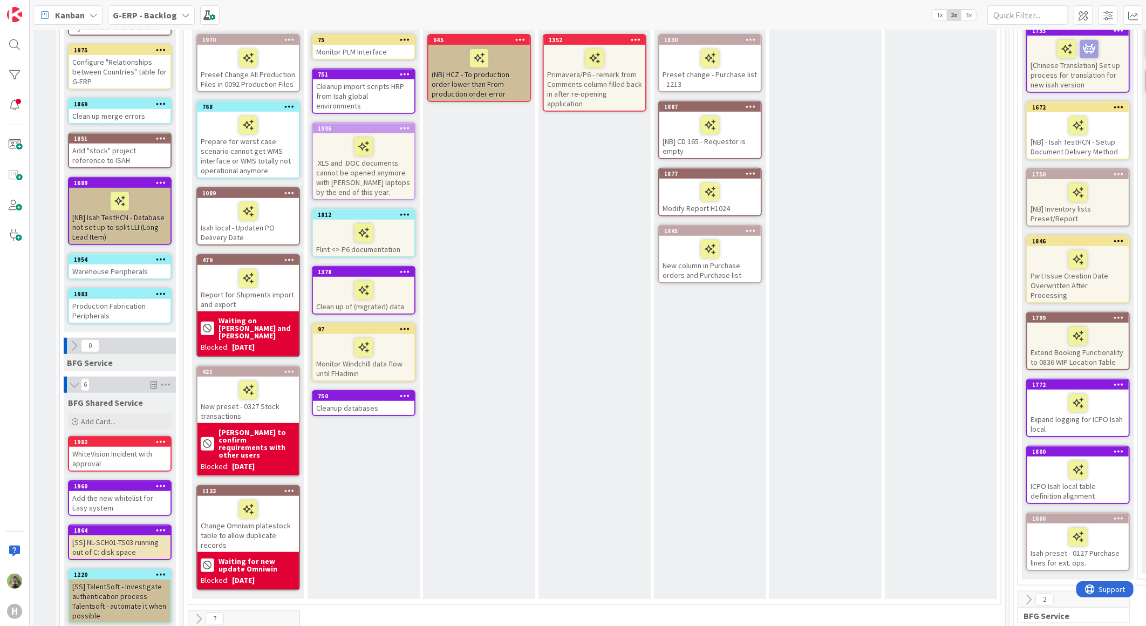
click at [76, 347] on icon at bounding box center [74, 346] width 12 height 12
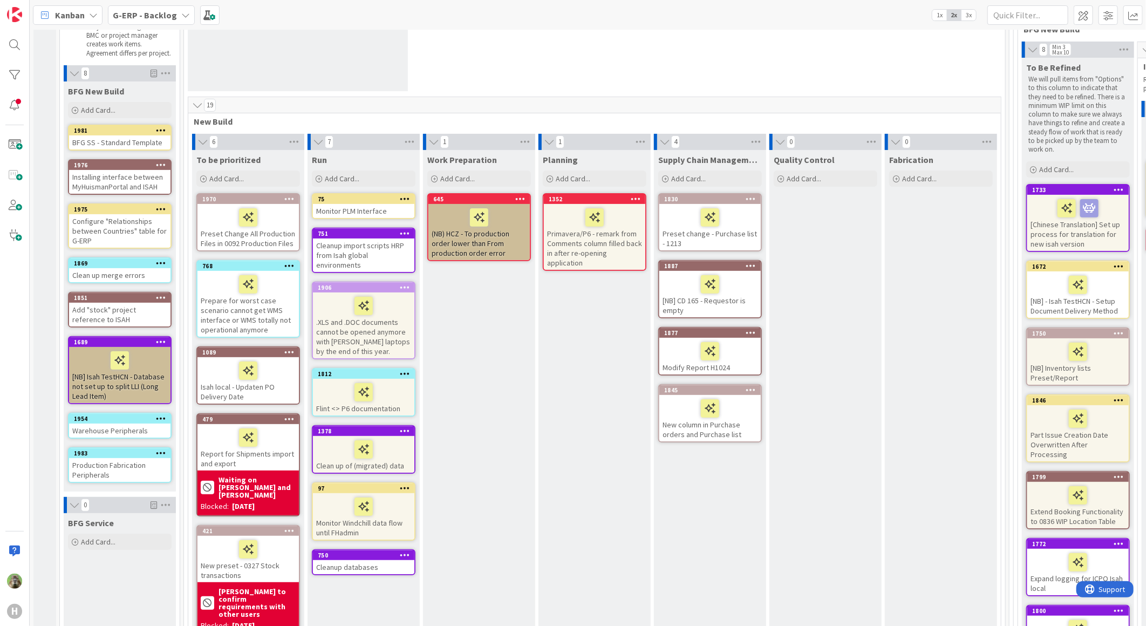
scroll to position [239, 0]
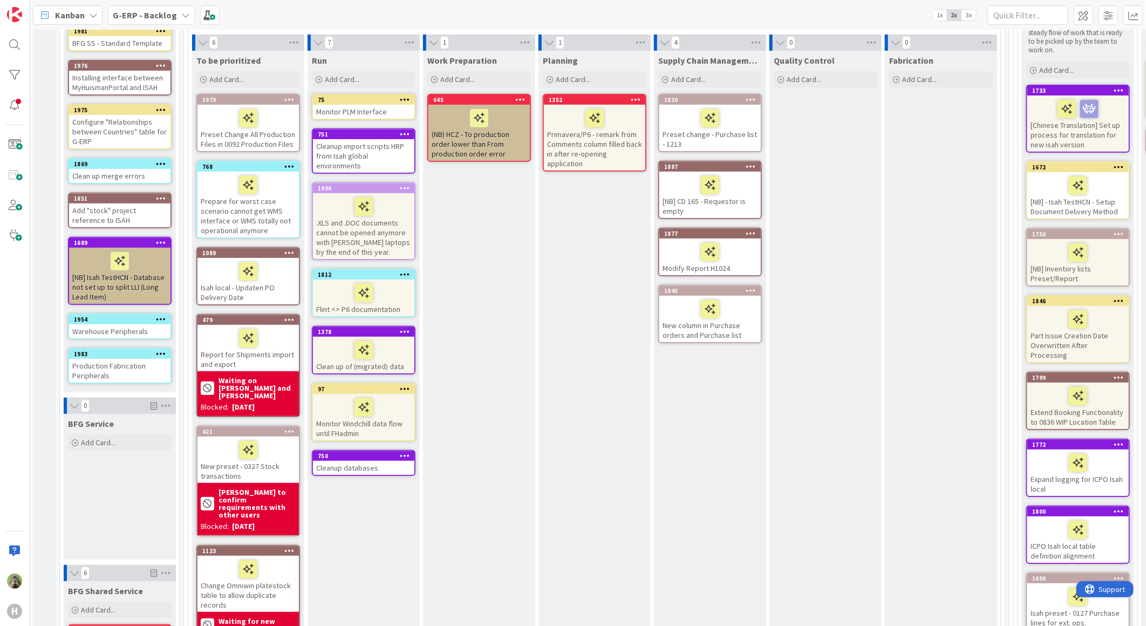
click at [164, 321] on icon at bounding box center [161, 319] width 10 height 8
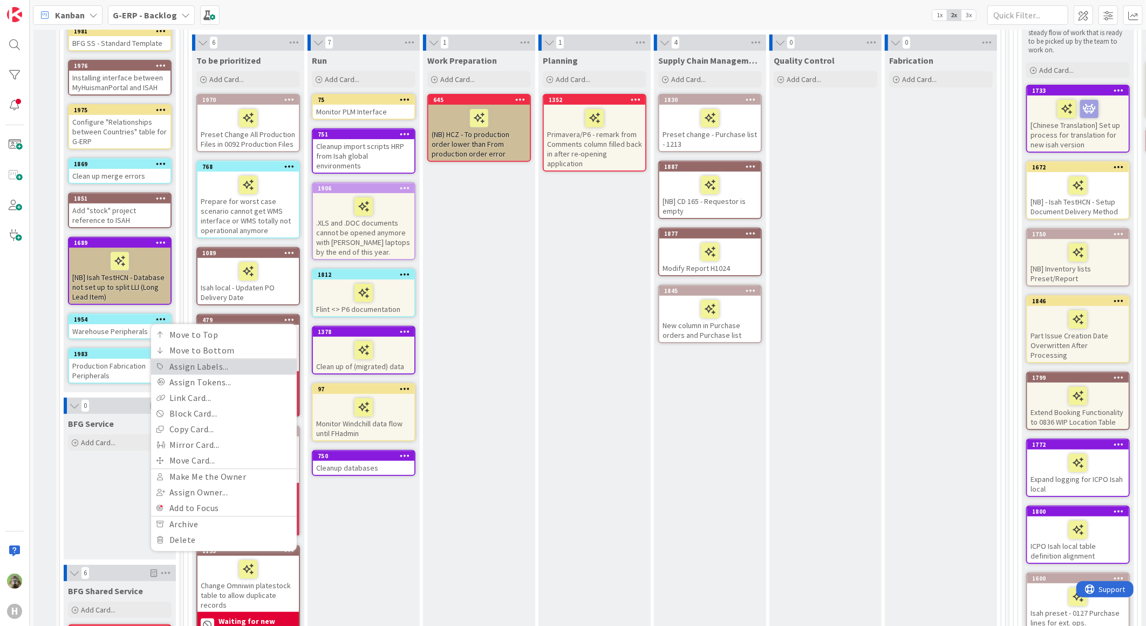
click at [201, 363] on link "Assign Labels..." at bounding box center [224, 367] width 146 height 16
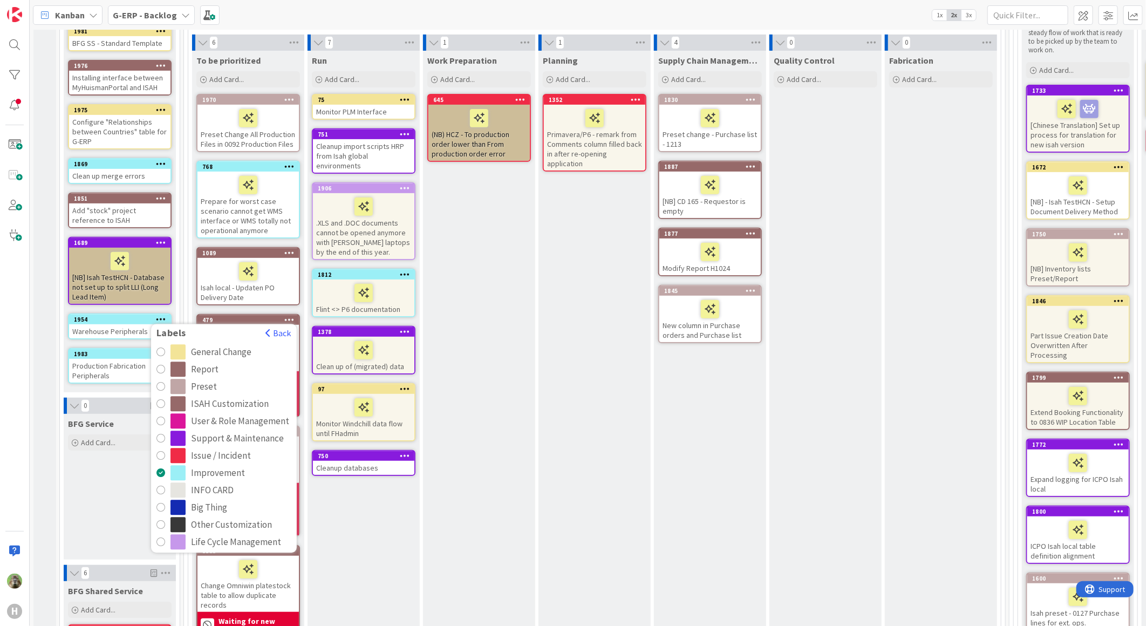
click at [213, 512] on div "Big Thing" at bounding box center [209, 506] width 36 height 15
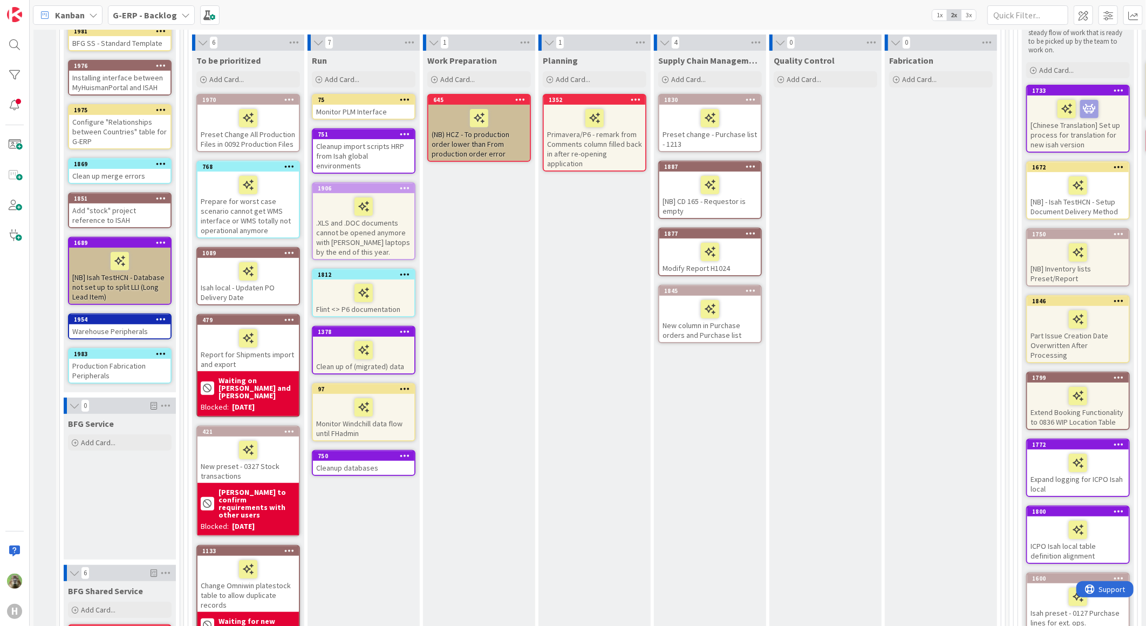
click at [162, 351] on icon at bounding box center [161, 353] width 10 height 8
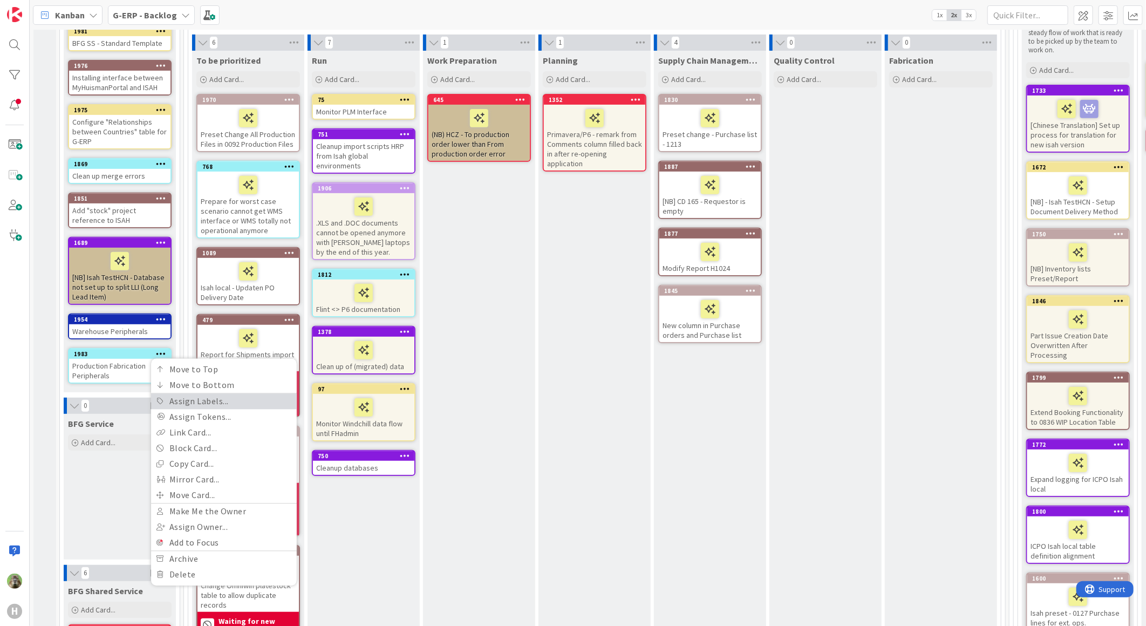
click at [234, 402] on link "Assign Labels..." at bounding box center [224, 401] width 146 height 16
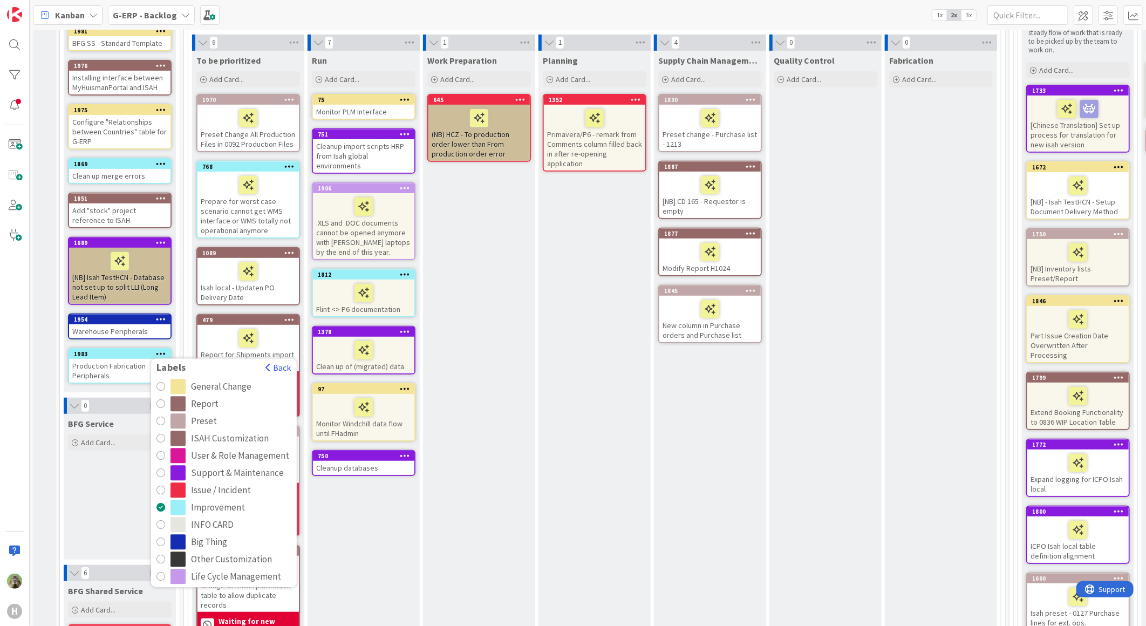
click at [214, 537] on div "Big Thing" at bounding box center [209, 541] width 36 height 15
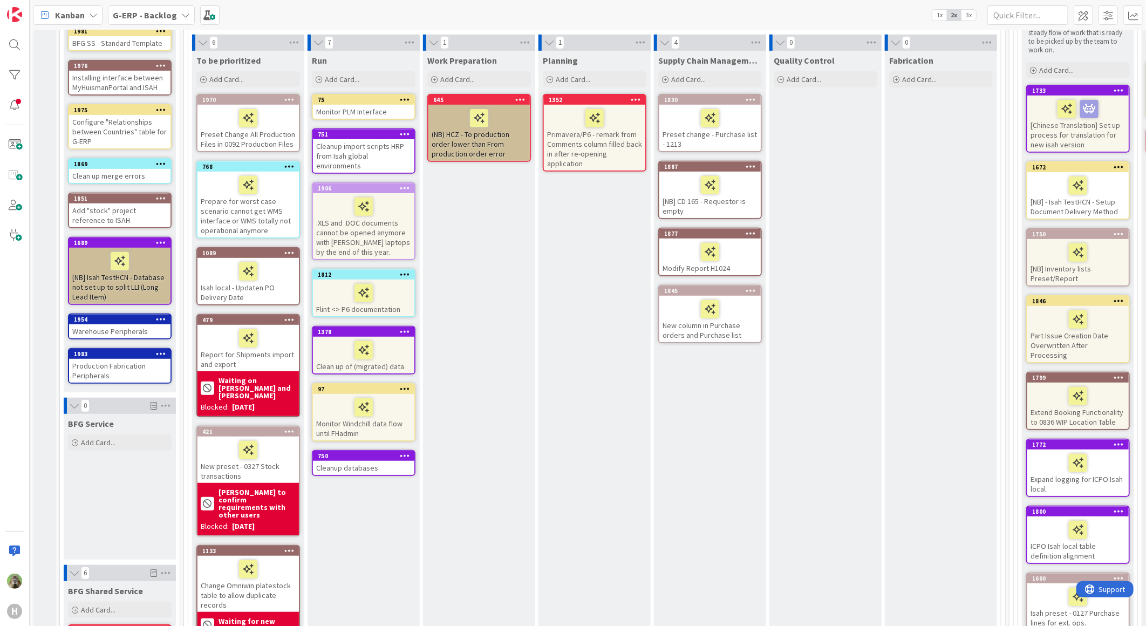
click at [163, 322] on icon at bounding box center [161, 319] width 10 height 8
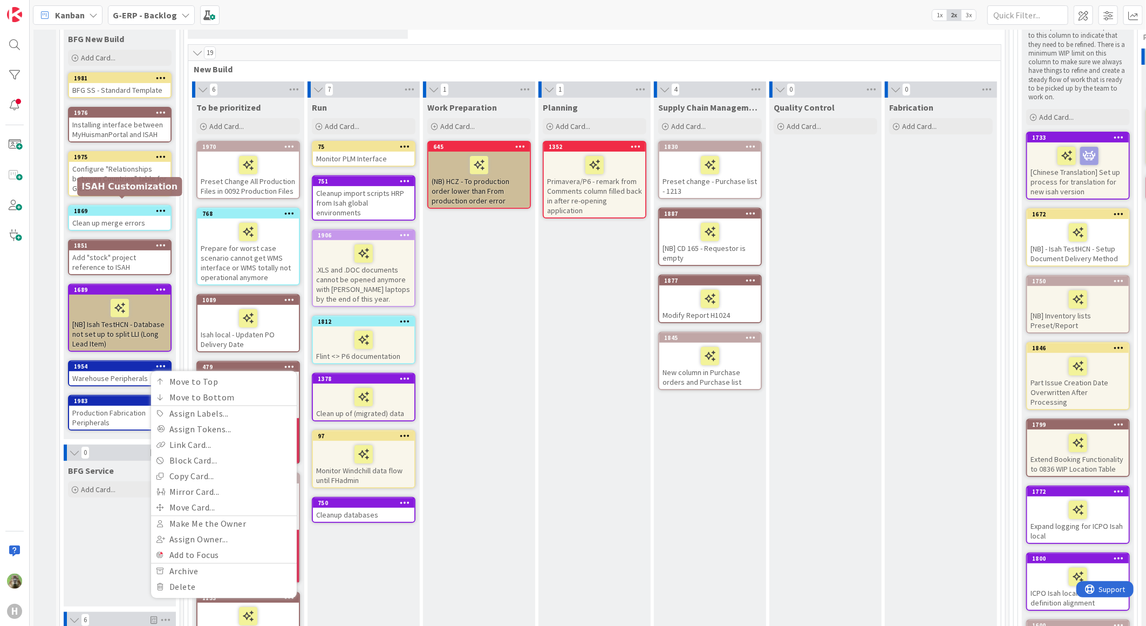
scroll to position [0, 0]
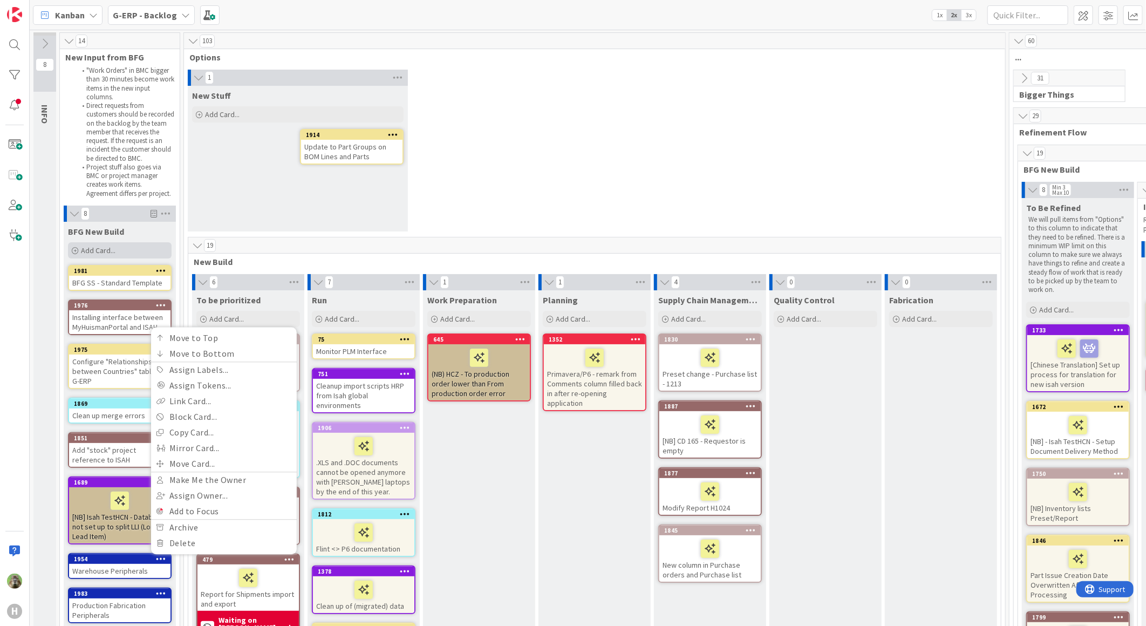
click at [132, 258] on div "Add Card..." at bounding box center [120, 250] width 104 height 16
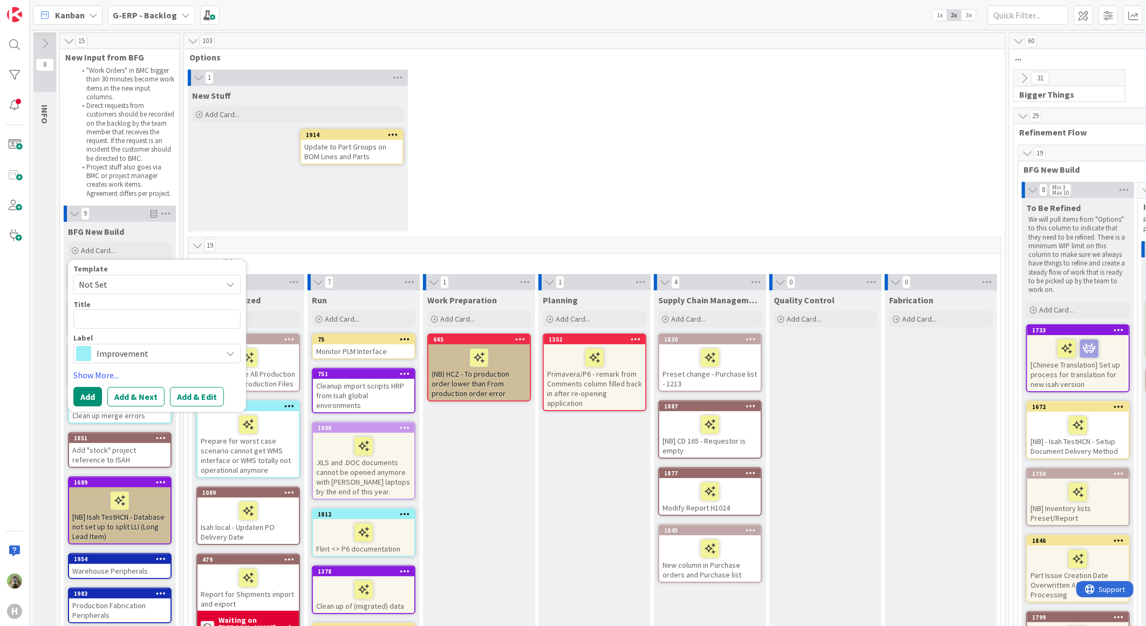
click at [608, 131] on div "1 New Stuff Add Card... 1914 Update to Part Groups on BOM Lines and Parts" at bounding box center [594, 153] width 817 height 167
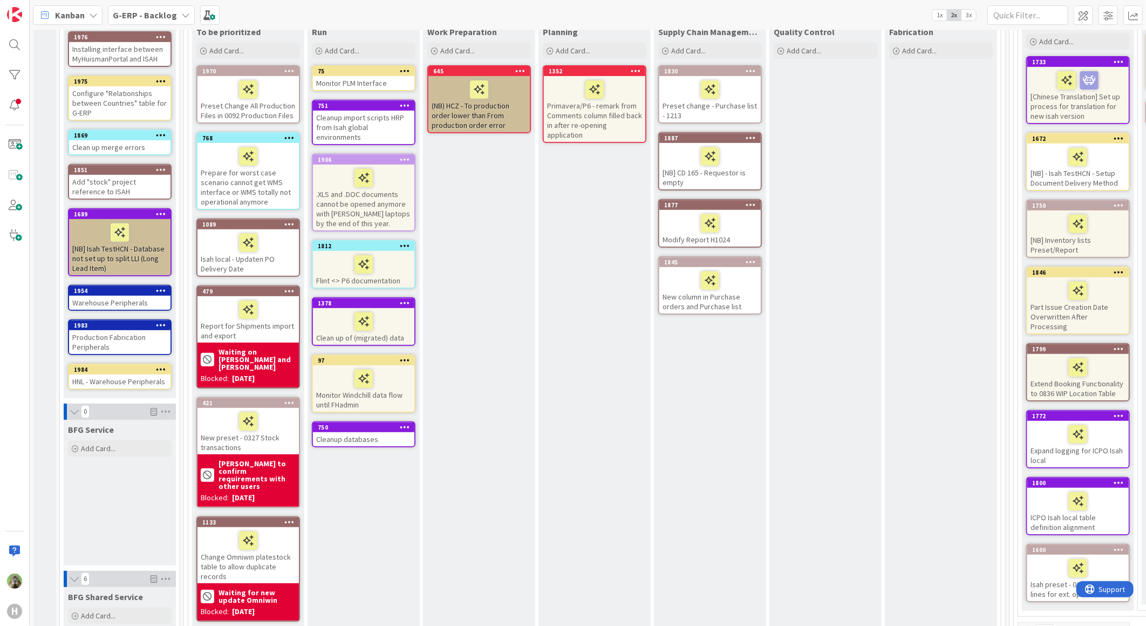
scroll to position [239, 0]
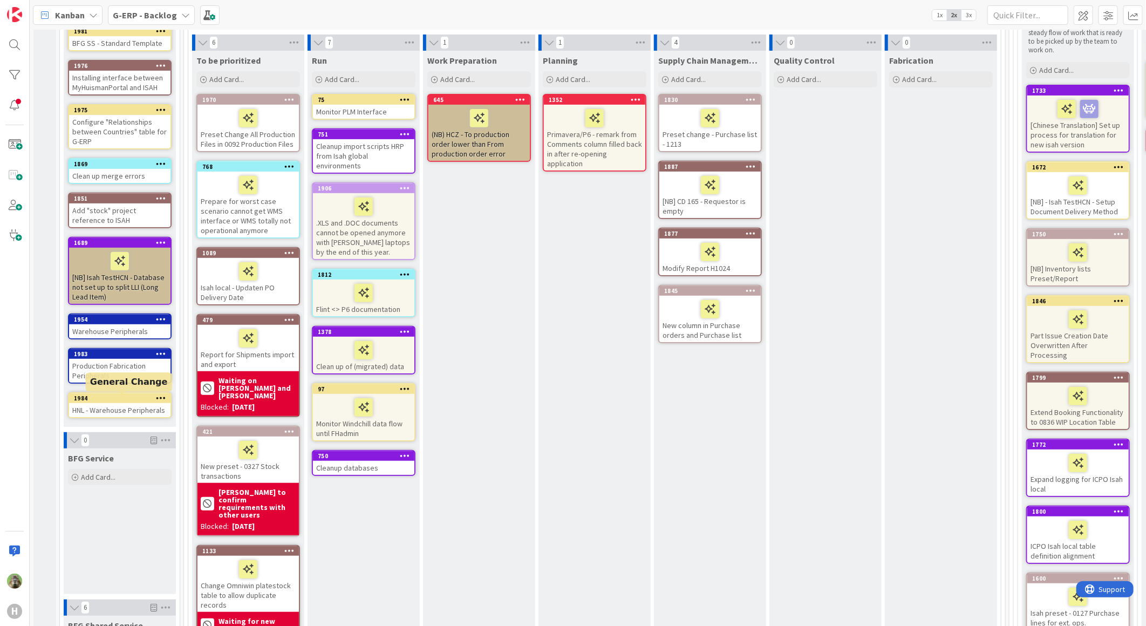
click at [114, 399] on div "1984" at bounding box center [122, 398] width 97 height 8
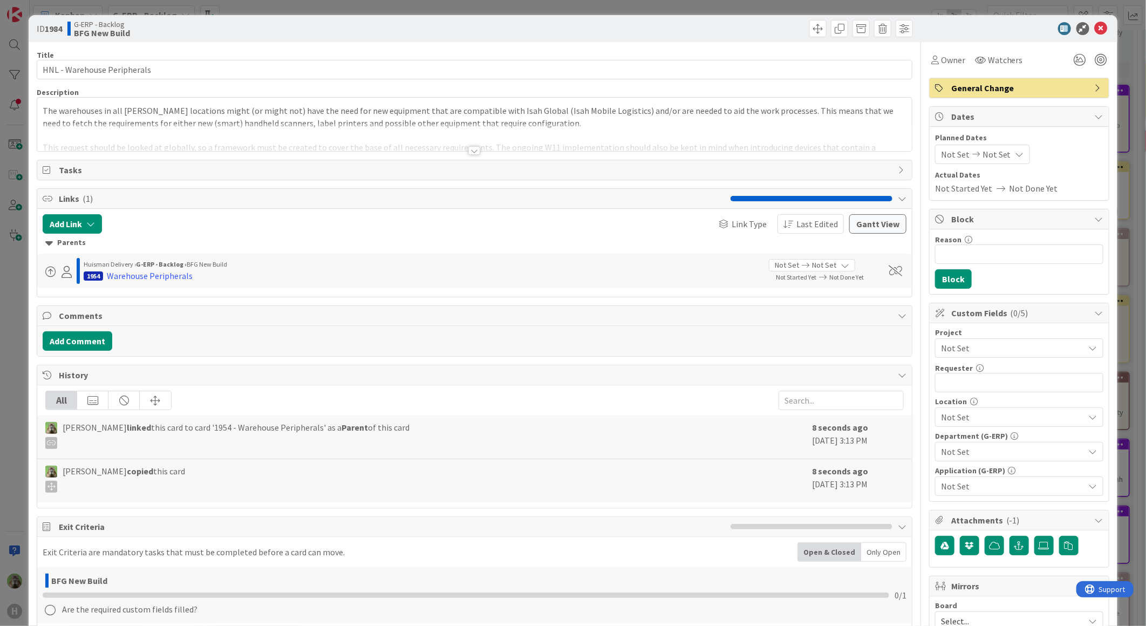
click at [483, 125] on div at bounding box center [474, 138] width 874 height 28
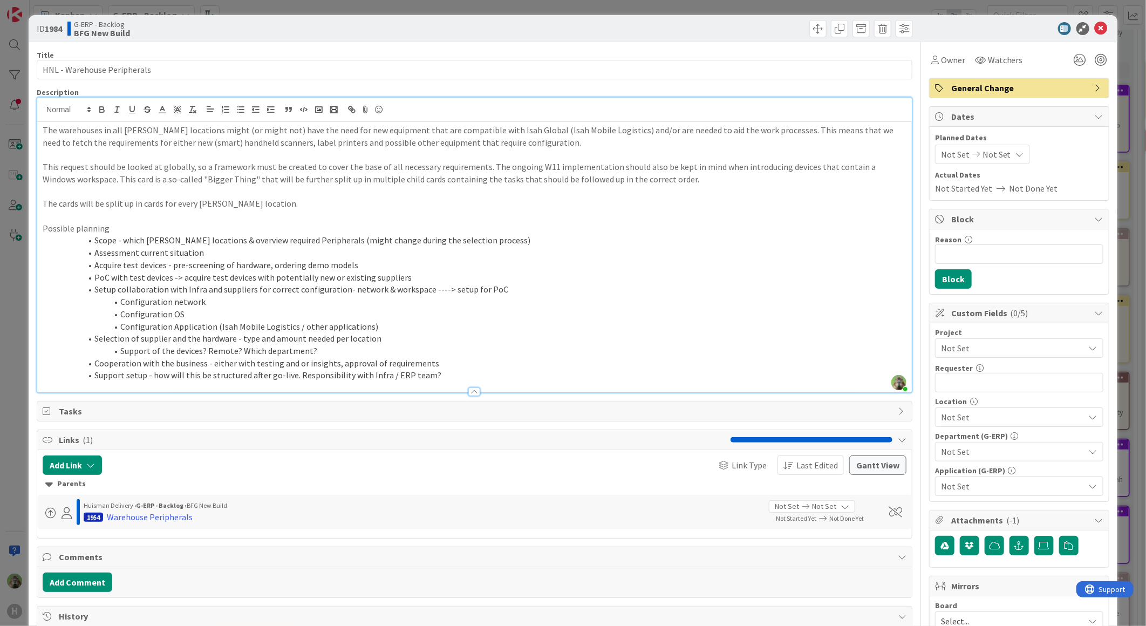
click at [994, 359] on div "Project Not Set Requester 0 / 32 Location Not Set Department (G-ERP) Not Set Ap…" at bounding box center [1019, 411] width 168 height 167
click at [1012, 349] on span "Not Set" at bounding box center [1010, 347] width 138 height 15
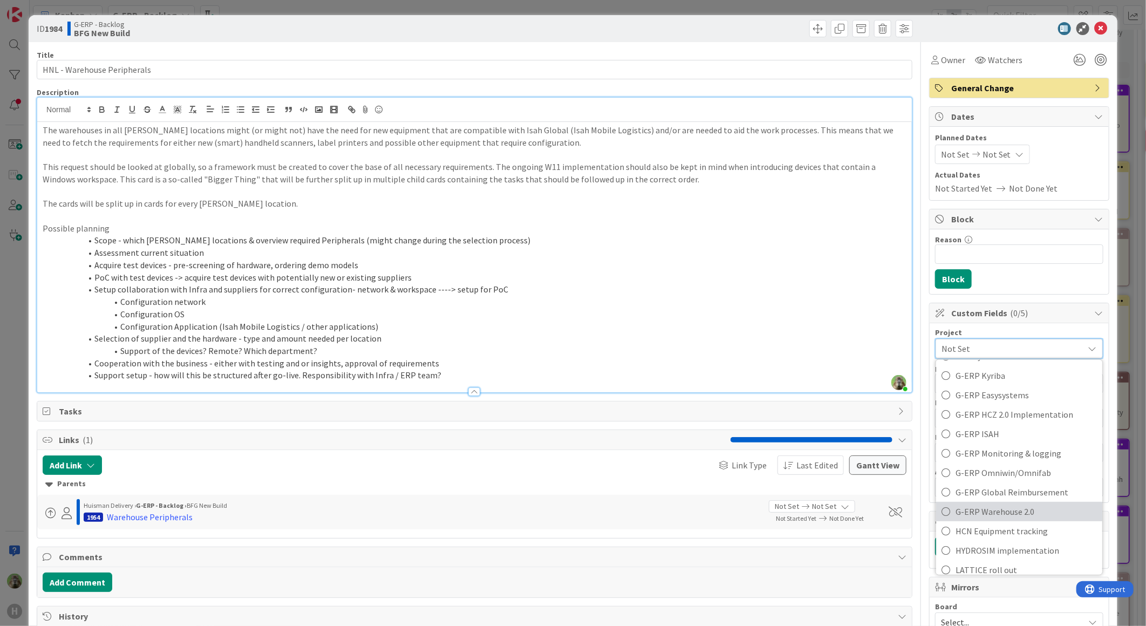
scroll to position [386, 0]
click at [1023, 437] on span "G-ERP ISAH" at bounding box center [1025, 434] width 141 height 16
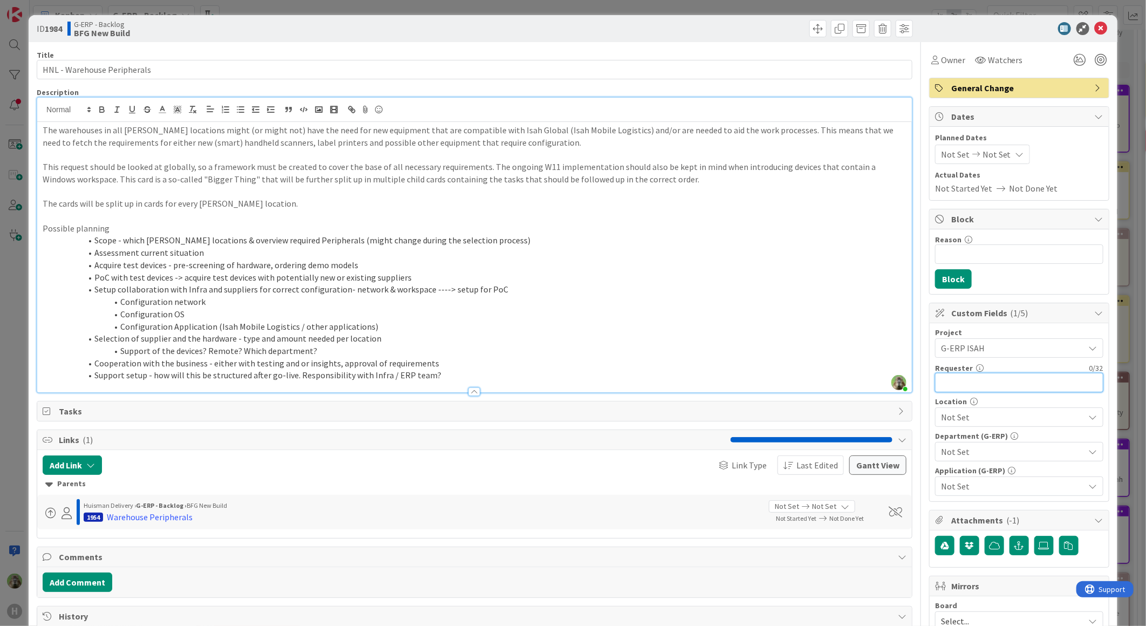
click at [1014, 390] on input "text" at bounding box center [1019, 382] width 168 height 19
type input "[PERSON_NAME]"
click at [1004, 407] on div "Location Not Set" at bounding box center [1019, 411] width 168 height 29
click at [998, 414] on span "Not Set" at bounding box center [1012, 416] width 143 height 13
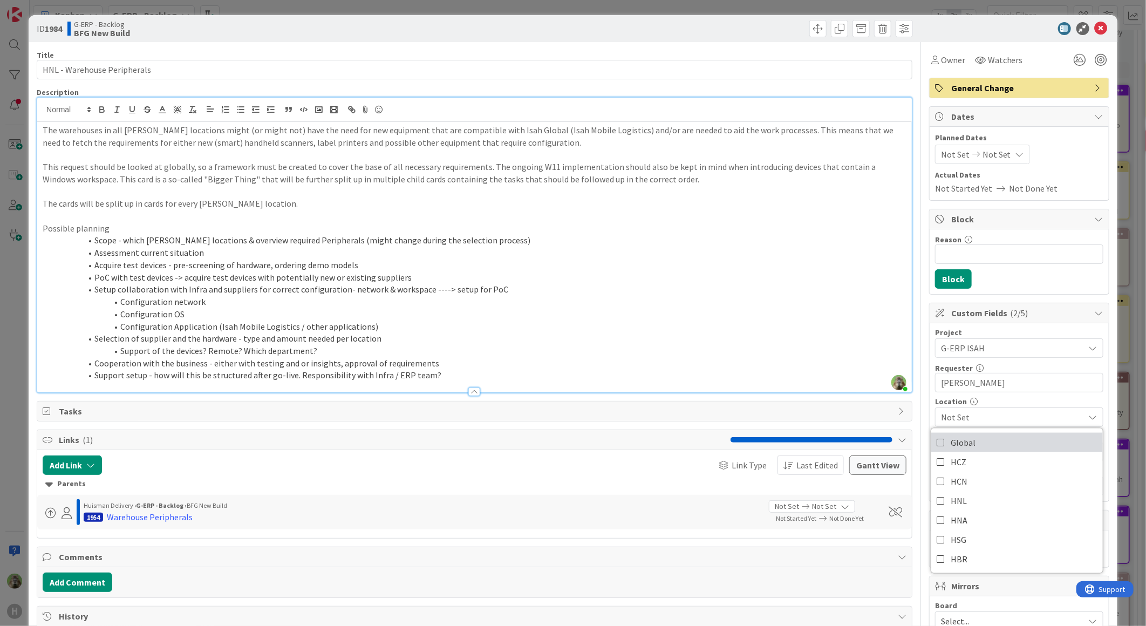
click at [1022, 444] on link "Global" at bounding box center [1017, 442] width 172 height 19
click at [1004, 440] on link "Global" at bounding box center [1017, 442] width 172 height 19
click at [1005, 434] on link "Global" at bounding box center [1017, 442] width 172 height 19
click at [1053, 394] on div "Project G-ERP ISAH Not Set -LOCAL- -RUN- ACD AFAS ANSYS LS Dyna ANSYS upgrade A…" at bounding box center [1019, 411] width 168 height 167
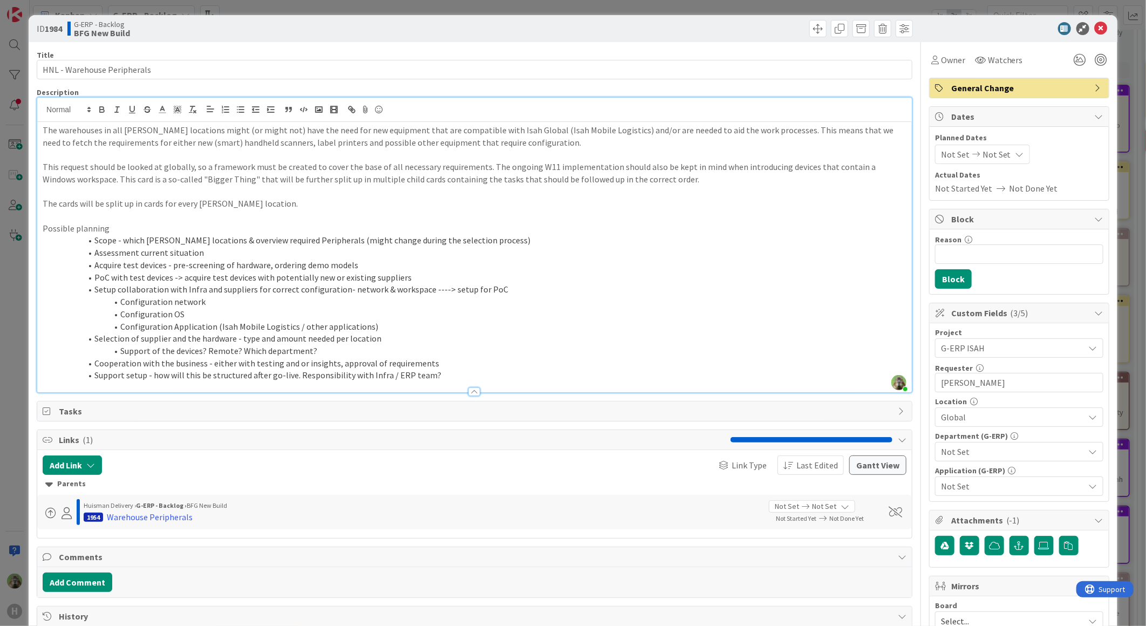
click at [998, 451] on span "Not Set" at bounding box center [1012, 451] width 143 height 13
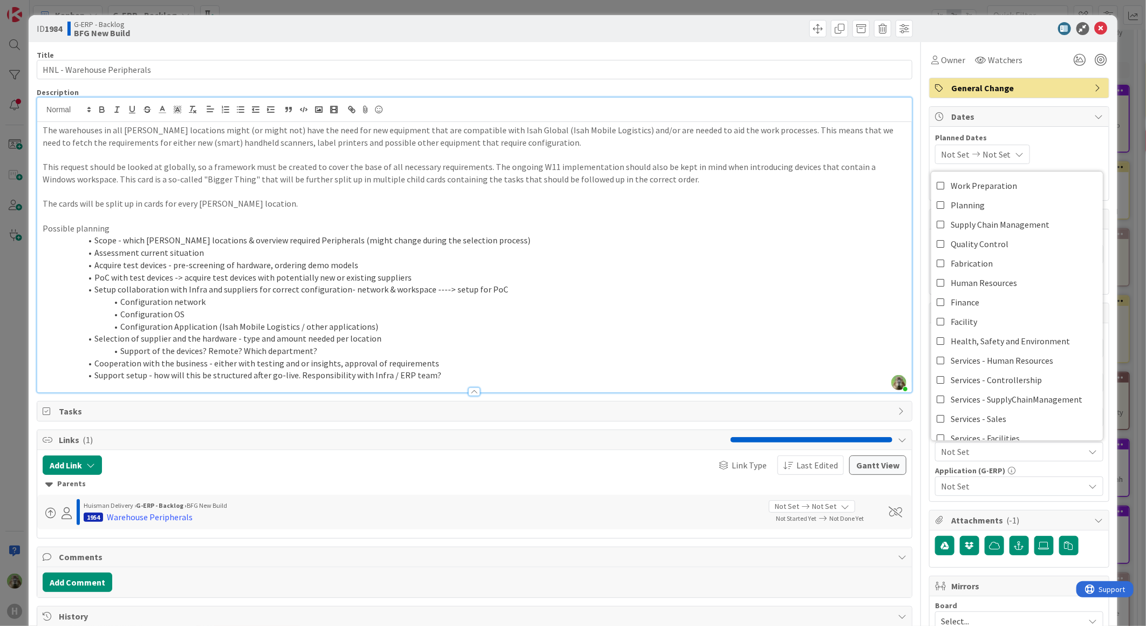
click at [505, 210] on p at bounding box center [474, 216] width 863 height 12
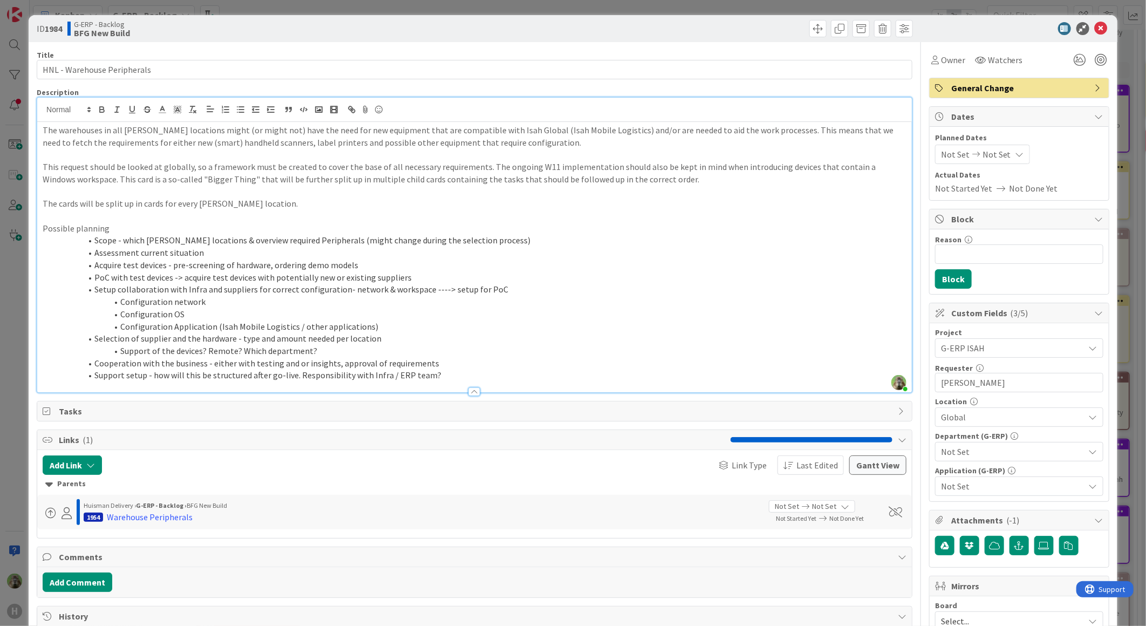
click at [1088, 486] on icon at bounding box center [1092, 486] width 9 height 9
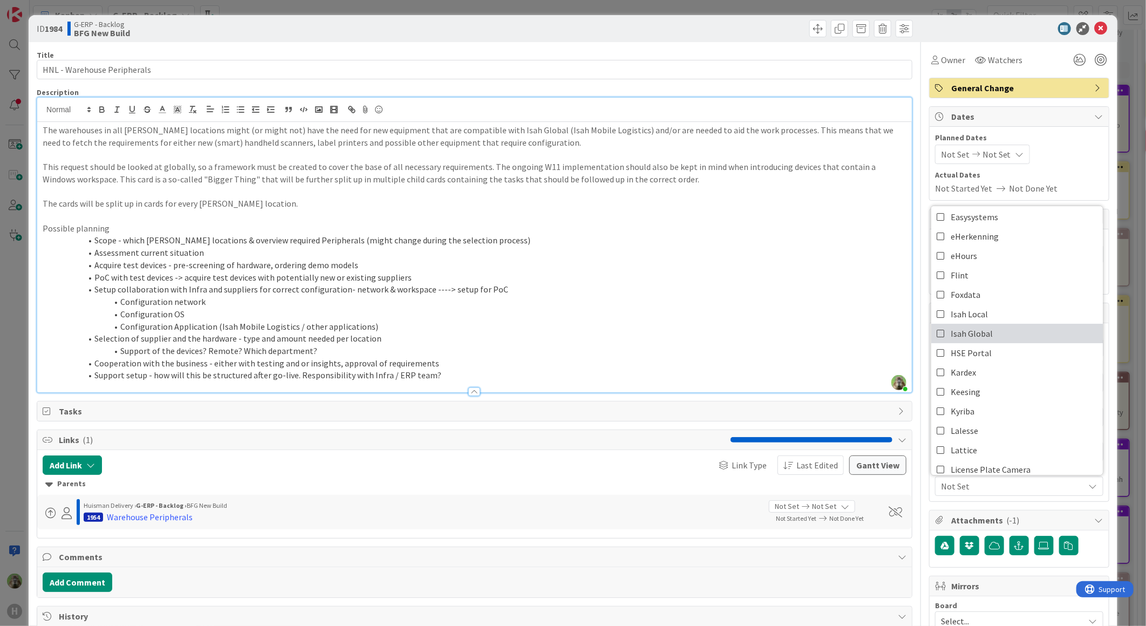
click at [957, 326] on span "Isah Global" at bounding box center [971, 333] width 42 height 16
click at [686, 331] on li "Configuration Application (Isah Mobile Logistics / other applications)" at bounding box center [481, 326] width 851 height 12
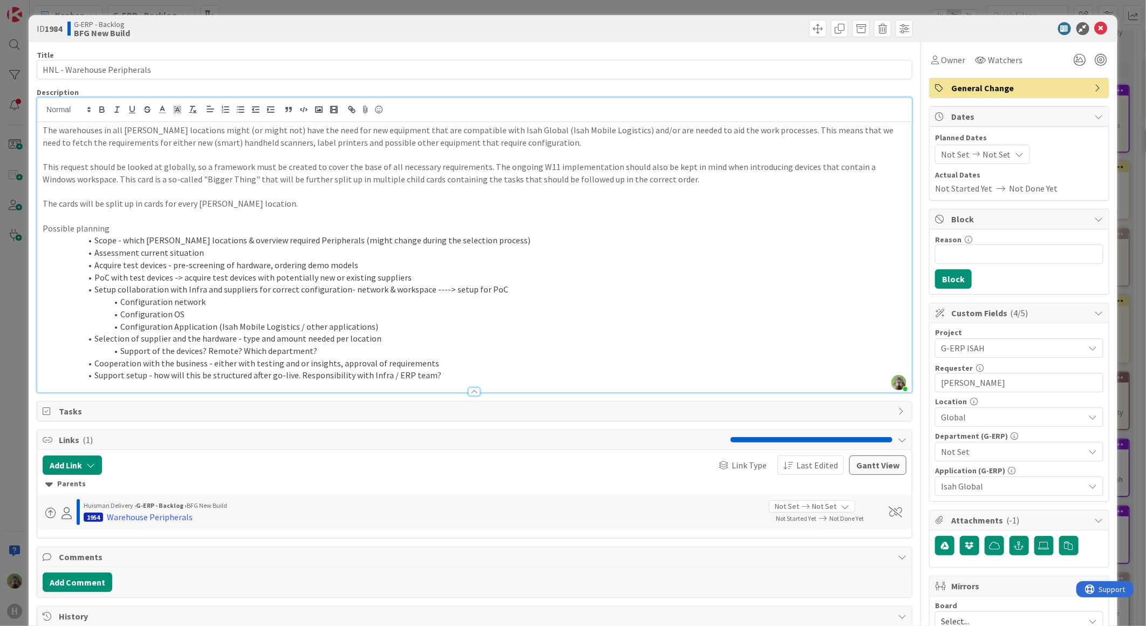
click at [43, 128] on p "The warehouses in all Huisman locations might (or might not) have the need for …" at bounding box center [474, 136] width 863 height 24
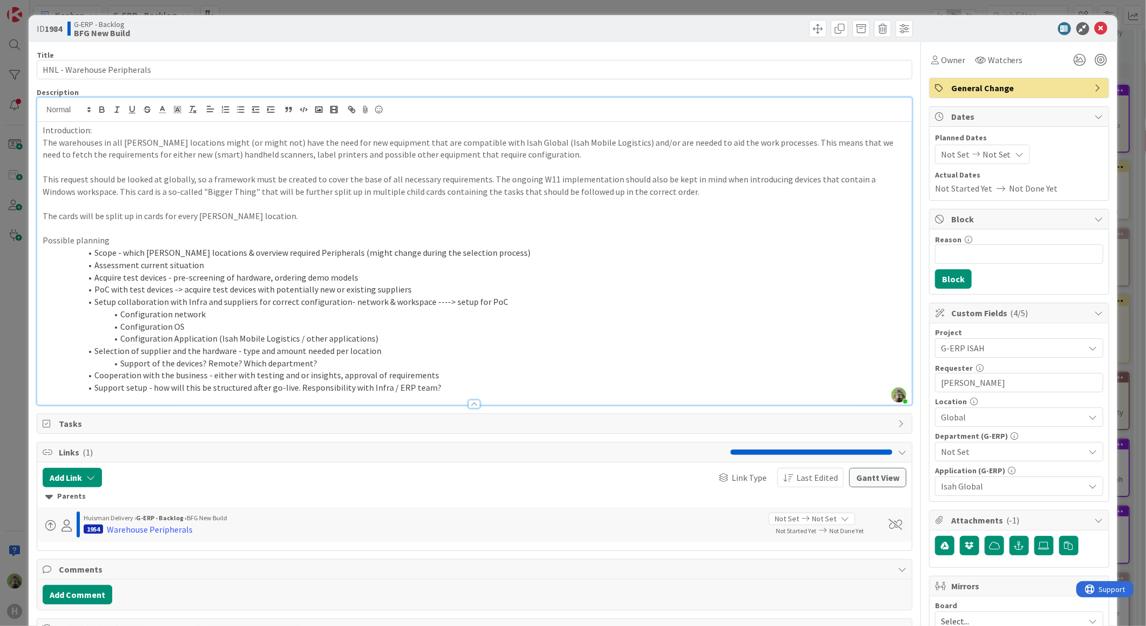
click at [239, 151] on p "The warehouses in all Huisman locations might (or might not) have the need for …" at bounding box center [474, 148] width 863 height 24
click at [627, 152] on p "The warehouses in all Huisman locations might (or might not) have the need for …" at bounding box center [474, 148] width 863 height 24
click at [647, 152] on p "The warehouses in all Huisman locations might (or might not) have the need for …" at bounding box center [474, 148] width 863 height 24
click at [766, 153] on p "The warehouses in all Huisman locations might (or might not) have the need for …" at bounding box center [474, 148] width 863 height 24
click at [268, 175] on p "This request should be looked at globally, so a framework must be created to co…" at bounding box center [474, 185] width 863 height 24
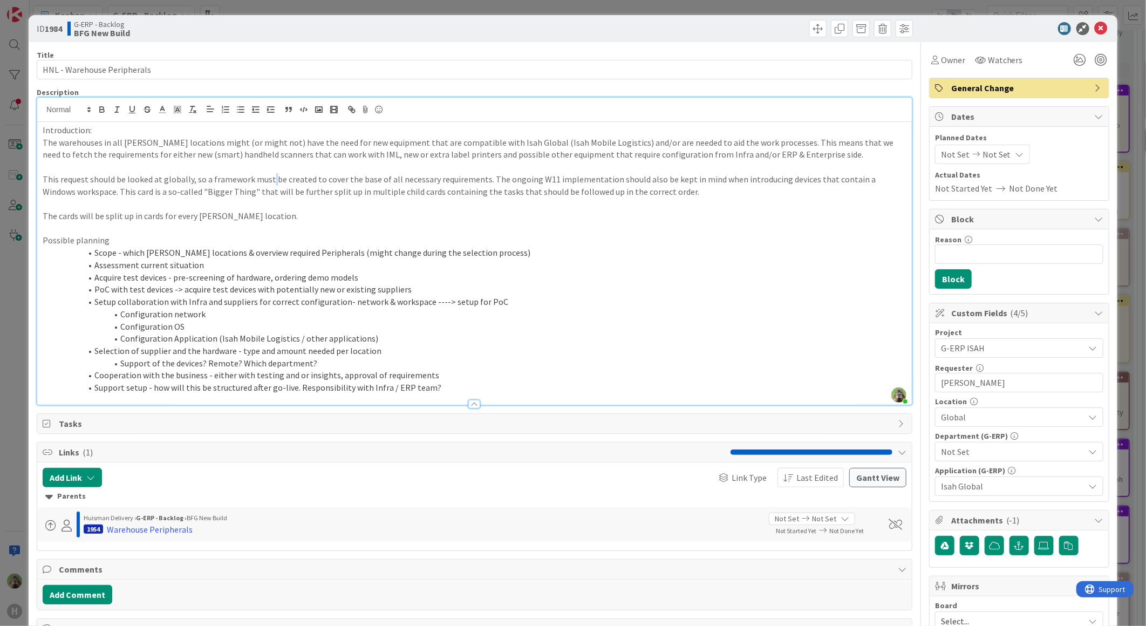
click at [268, 175] on p "This request should be looked at globally, so a framework must be created to co…" at bounding box center [474, 185] width 863 height 24
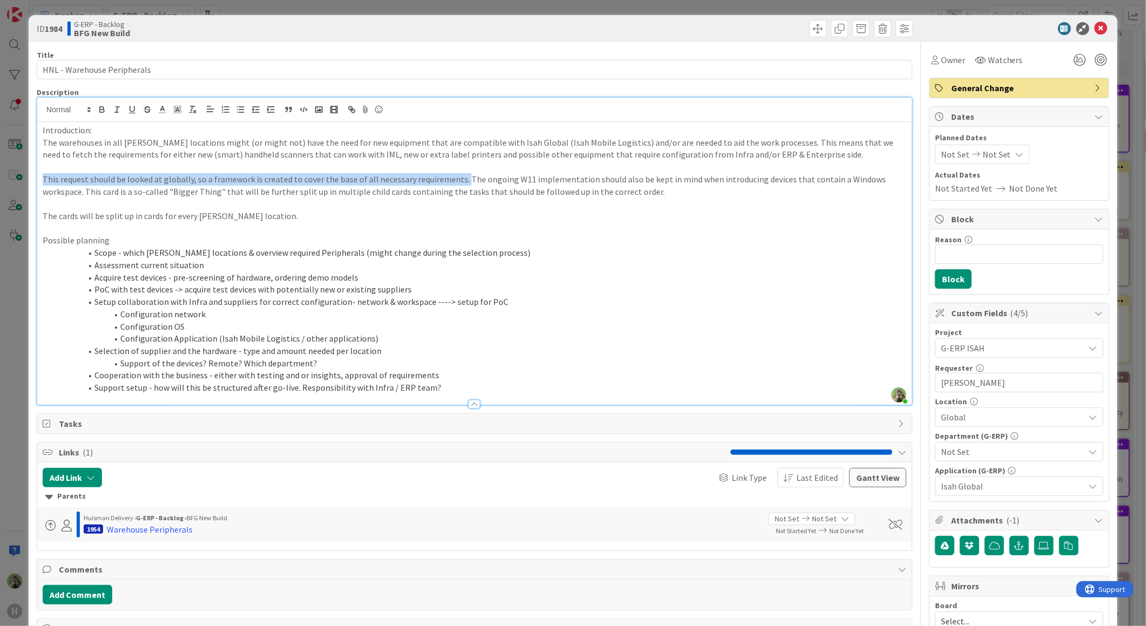
drag, startPoint x: 376, startPoint y: 179, endPoint x: 15, endPoint y: 179, distance: 361.9
click at [15, 179] on div "ID 1984 G-ERP - Backlog BFG New Build Title 27 / 128 HNL - Warehouse Peripheral…" at bounding box center [573, 313] width 1146 height 626
copy p "This request should be looked at globally, so a framework is created to cover t…"
click at [191, 193] on p "This request should be looked at globally, so a framework is created to cover t…" at bounding box center [474, 185] width 863 height 24
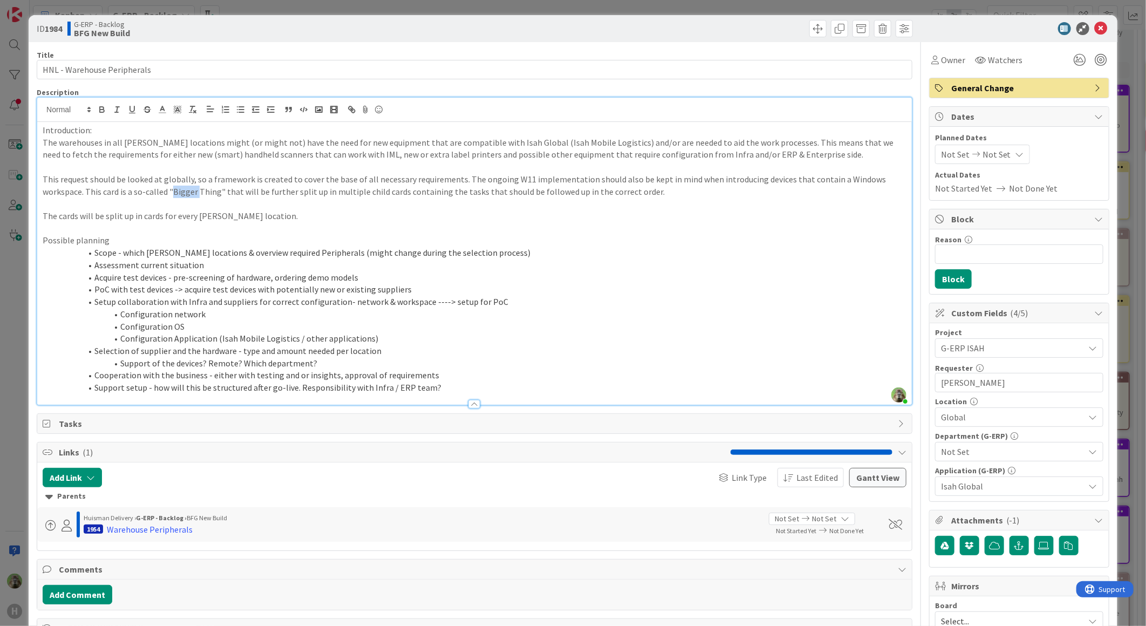
click at [191, 193] on p "This request should be looked at globally, so a framework is created to cover t…" at bounding box center [474, 185] width 863 height 24
drag, startPoint x: 295, startPoint y: 225, endPoint x: 8, endPoint y: 211, distance: 287.3
click at [8, 211] on div "ID 1984 G-ERP - Backlog BFG New Build Title 27 / 128 HNL - Warehouse Peripheral…" at bounding box center [573, 313] width 1146 height 626
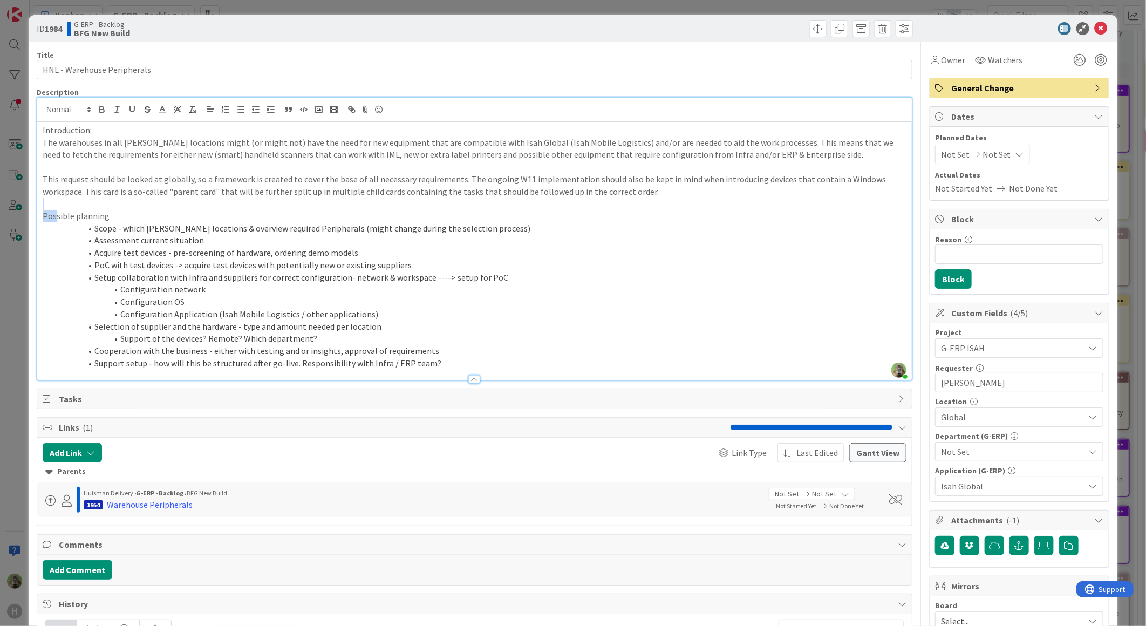
drag, startPoint x: 138, startPoint y: 208, endPoint x: 57, endPoint y: 209, distance: 81.4
click at [57, 209] on div "Introduction: The warehouses in all Huisman locations might (or might not) have…" at bounding box center [474, 251] width 874 height 258
click at [112, 210] on p "Possible planning" at bounding box center [474, 216] width 863 height 12
drag, startPoint x: 114, startPoint y: 214, endPoint x: 14, endPoint y: 217, distance: 99.8
click at [14, 217] on div "ID 1984 G-ERP - Backlog BFG New Build Title 27 / 128 HNL - Warehouse Peripheral…" at bounding box center [573, 313] width 1146 height 626
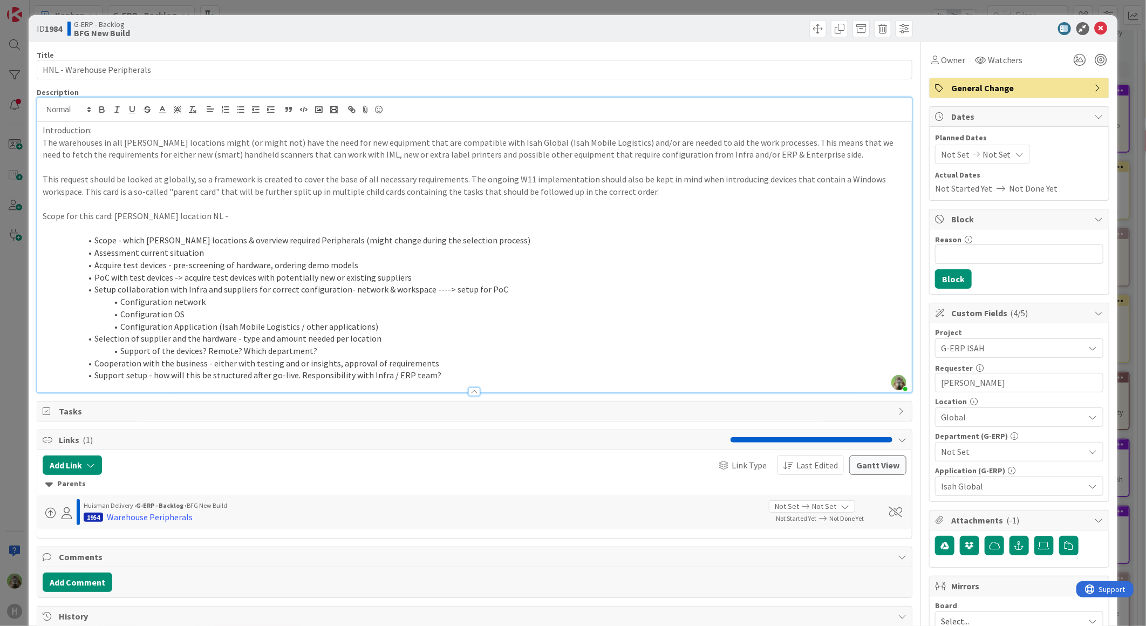
click at [241, 210] on p "Scope for this card: Huisman location NL -" at bounding box center [474, 216] width 863 height 12
click at [252, 218] on p "Scope for this card: Huisman location NL. At first glance needed equipment:" at bounding box center [474, 216] width 863 height 12
click at [360, 217] on p "Scope for this card: Huisman location NL. At first glance required equipment:" at bounding box center [474, 216] width 863 height 12
click at [573, 205] on p at bounding box center [474, 203] width 863 height 12
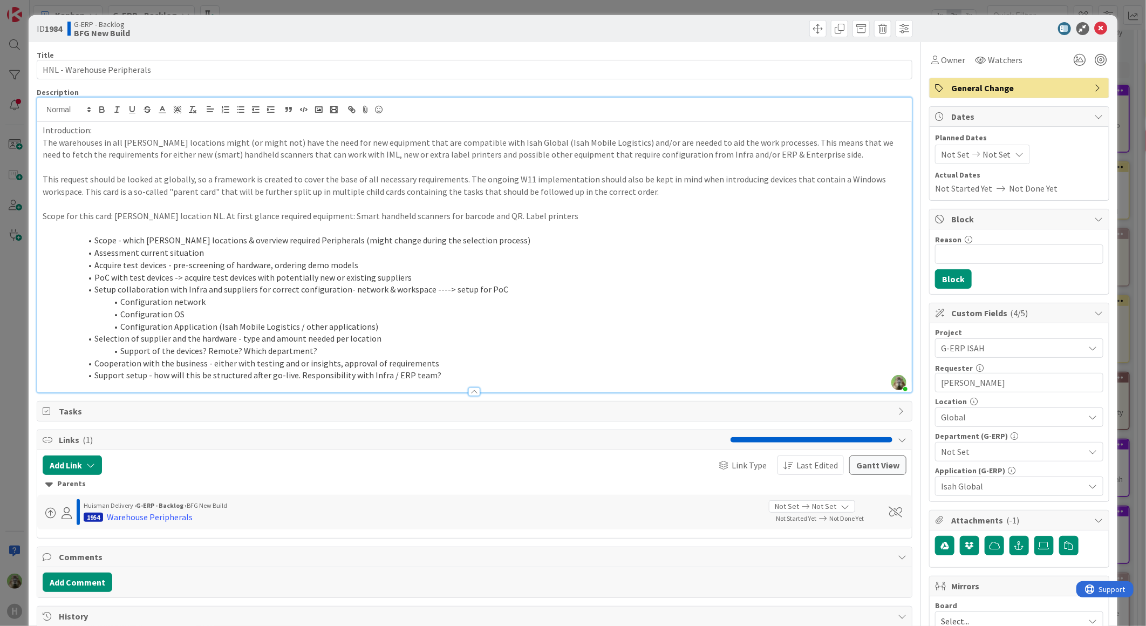
click at [560, 212] on p "Scope for this card: Huisman location NL. At first glance required equipment: S…" at bounding box center [474, 216] width 863 height 12
click at [314, 210] on p "Scope for this card: Huisman location NL. At first glance required equipment: S…" at bounding box center [474, 216] width 863 height 12
click at [317, 214] on p "Scope for this card: Huisman location NL. At first glance required equipment: S…" at bounding box center [474, 216] width 863 height 12
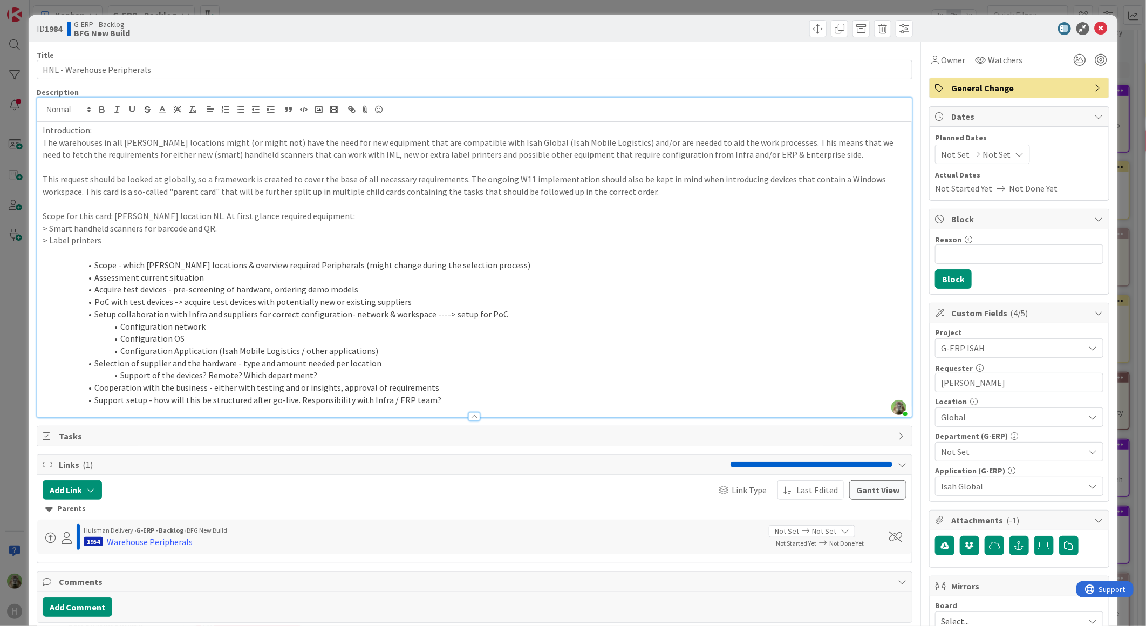
click at [209, 236] on p "> Label printers" at bounding box center [474, 240] width 863 height 12
drag, startPoint x: 524, startPoint y: 266, endPoint x: 87, endPoint y: 266, distance: 436.3
click at [87, 266] on li "Scope - which Huisman locations & overview required Peripherals (might change d…" at bounding box center [481, 265] width 851 height 12
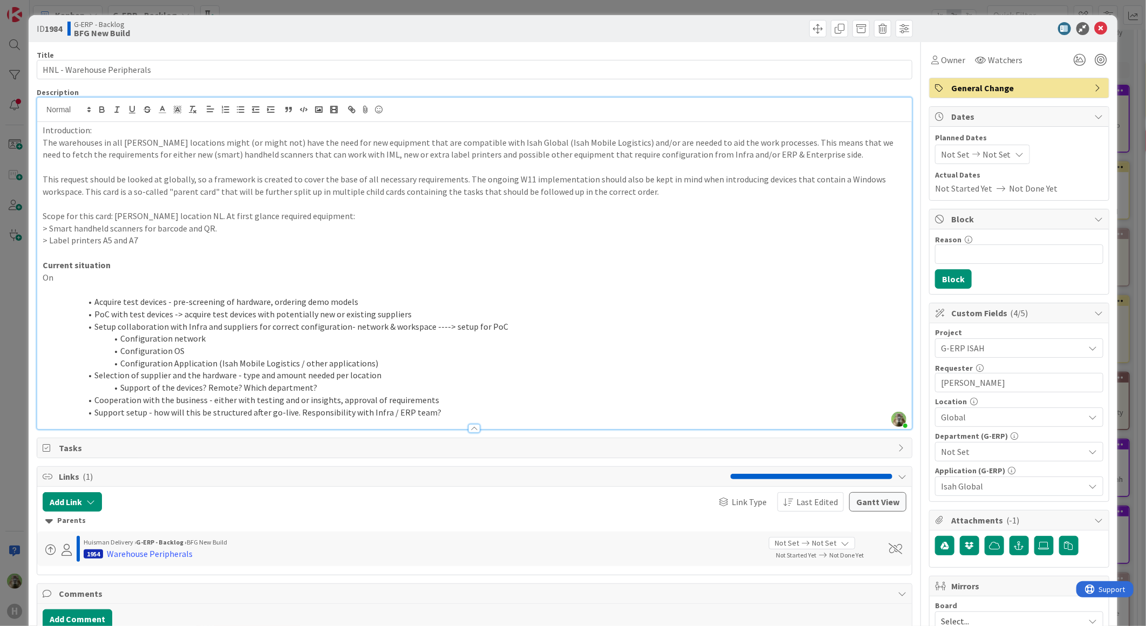
click at [192, 221] on p "Scope for this card: Huisman location NL. At first glance required equipment:" at bounding box center [474, 216] width 863 height 12
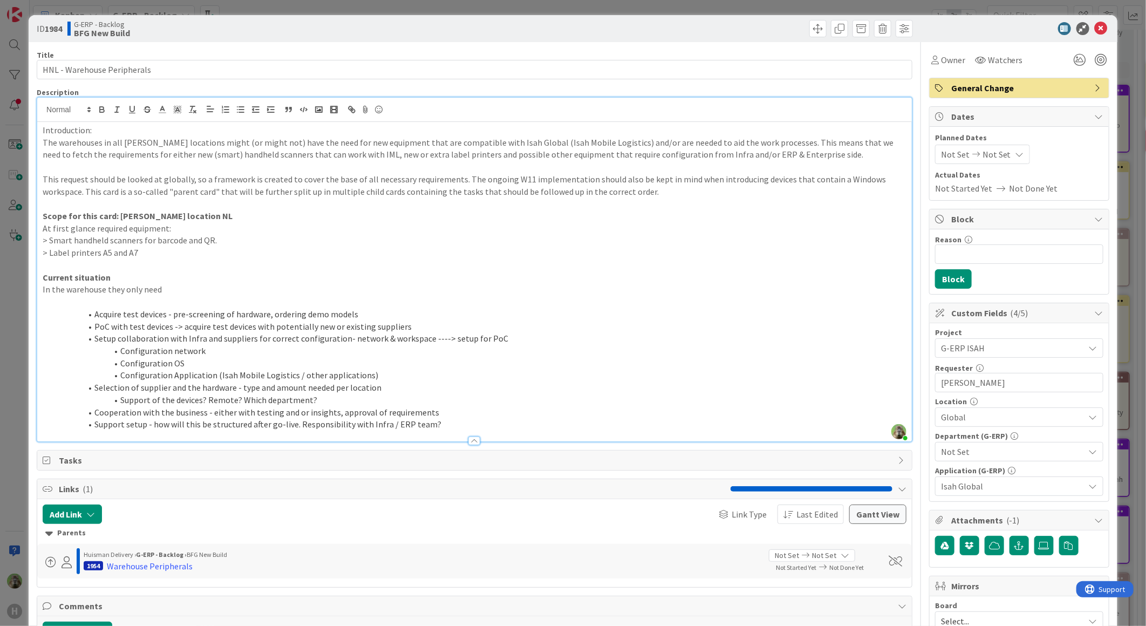
click at [526, 265] on p at bounding box center [474, 265] width 863 height 12
click at [444, 232] on p "At first glance required equipment:" at bounding box center [474, 228] width 863 height 12
click at [206, 282] on p "Current situation" at bounding box center [474, 277] width 863 height 12
click at [154, 294] on p "In the warehouse they only need" at bounding box center [474, 289] width 863 height 12
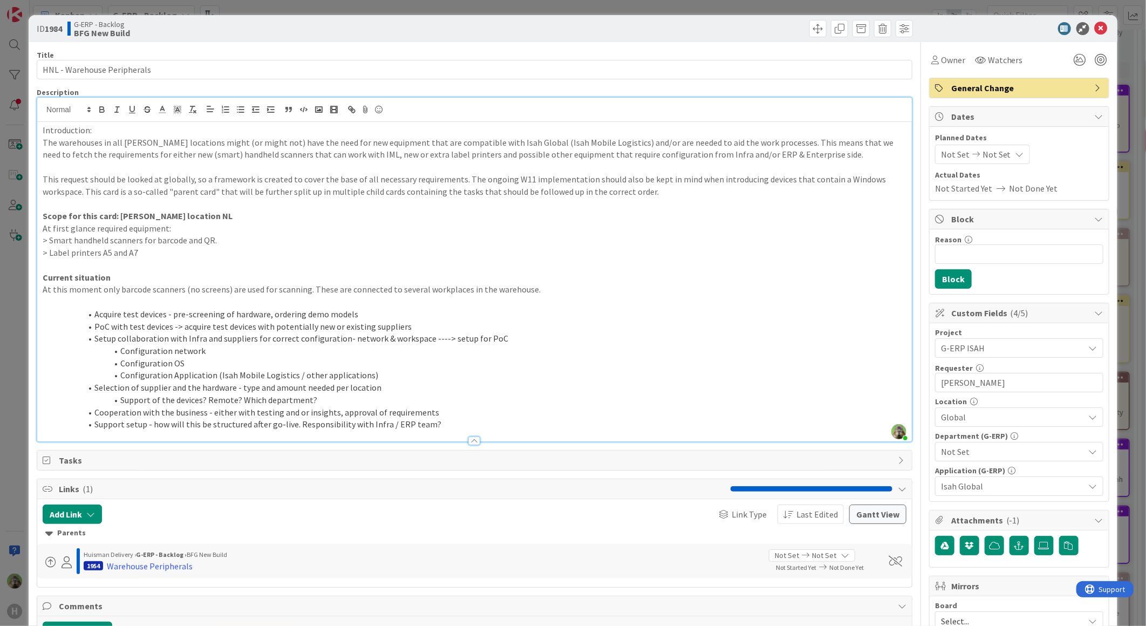
click at [216, 240] on p "> Smart handheld scanners for barcode and QR." at bounding box center [474, 240] width 863 height 12
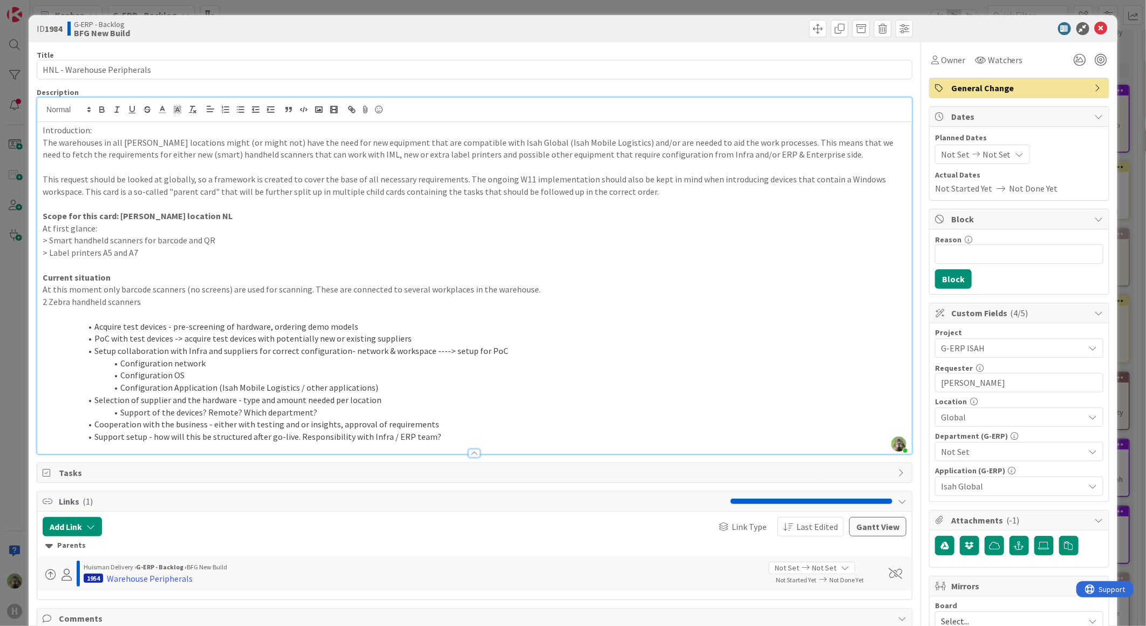
click at [400, 325] on li "Acquire test devices - pre-screening of hardware, ordering demo models" at bounding box center [481, 326] width 851 height 12
click at [371, 308] on p at bounding box center [474, 314] width 863 height 12
click at [372, 300] on p "2 Zebra handheld scanners" at bounding box center [474, 302] width 863 height 12
click at [1034, 515] on span "Attachments ( -1 )" at bounding box center [1020, 519] width 138 height 13
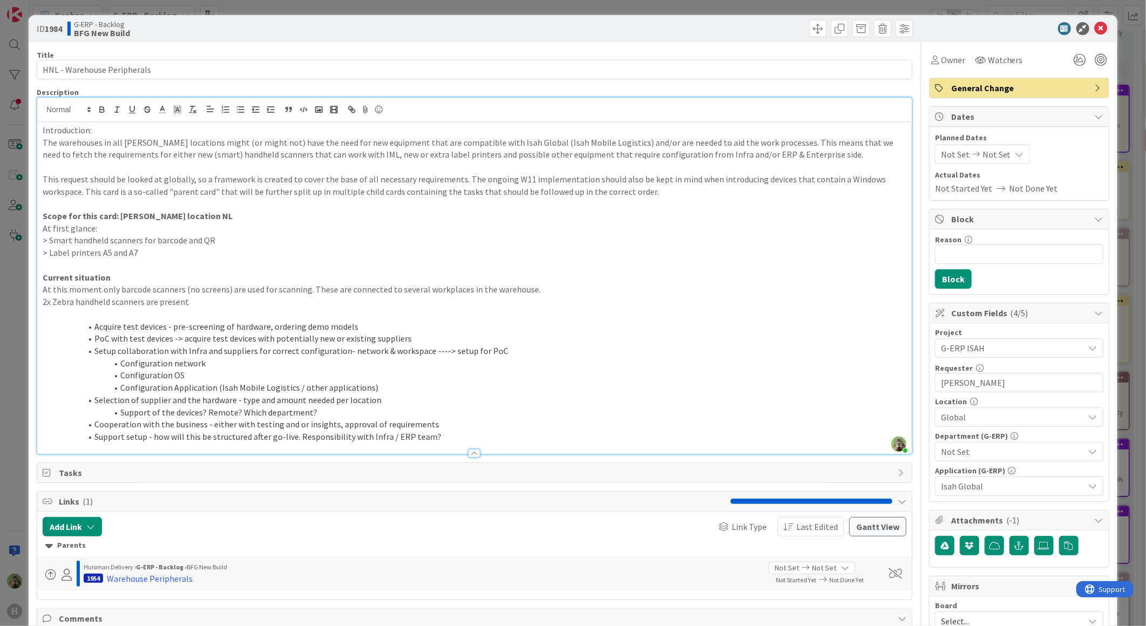
click at [935, 523] on icon at bounding box center [940, 520] width 11 height 9
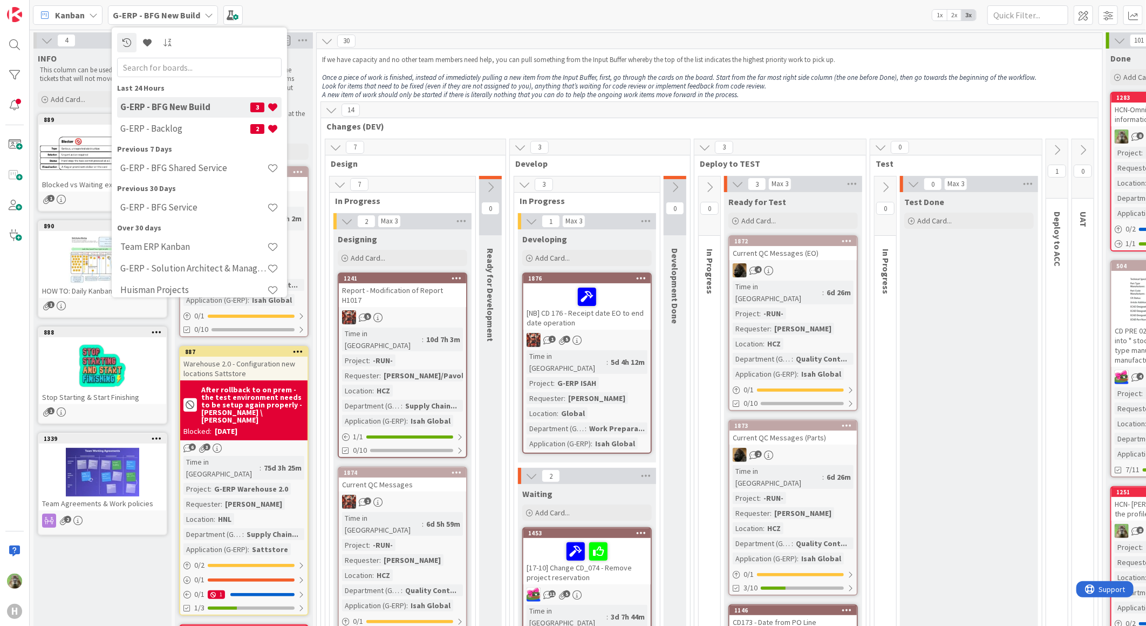
click at [255, 65] on input "text" at bounding box center [199, 66] width 164 height 19
click at [25, 43] on div "H" at bounding box center [15, 313] width 30 height 626
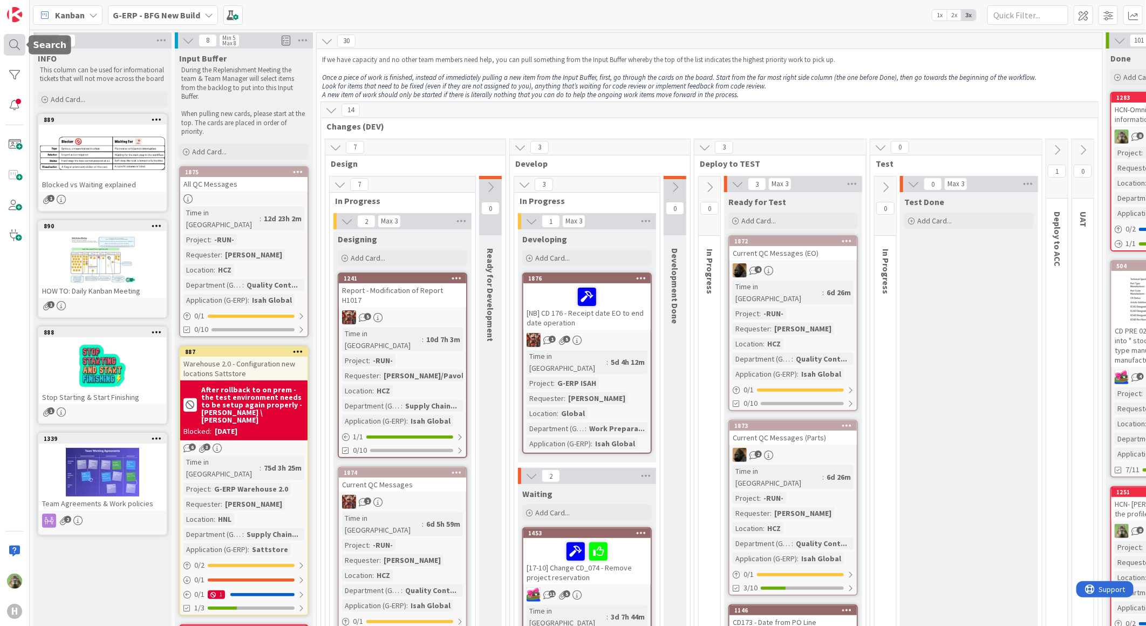
click at [20, 46] on div at bounding box center [15, 45] width 22 height 22
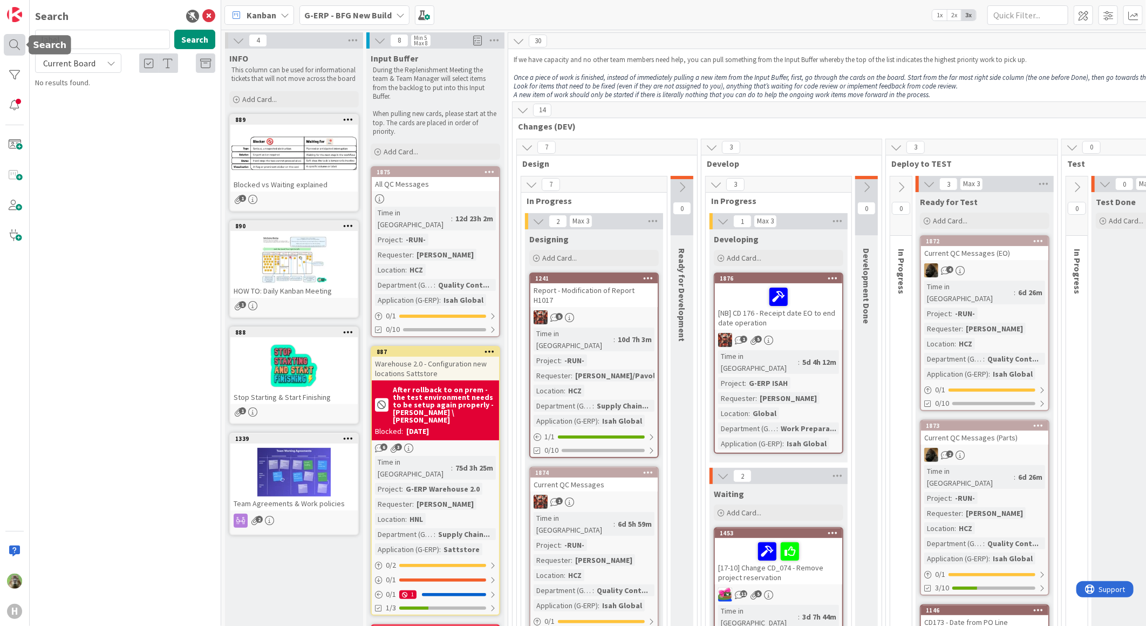
type input "label"
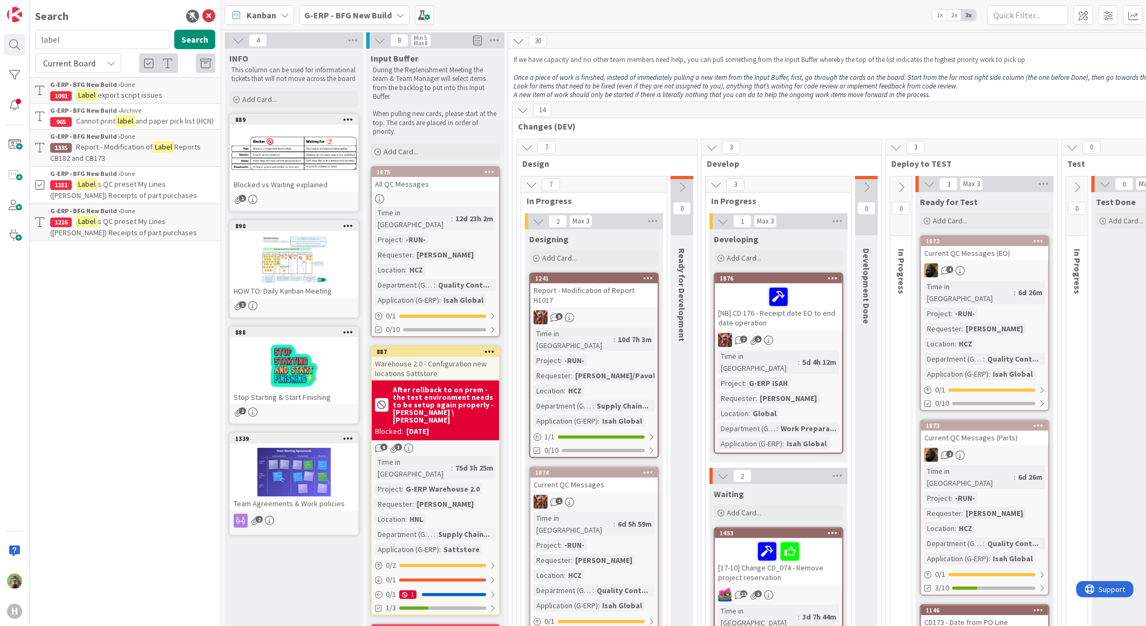
click at [106, 57] on div "Current Board" at bounding box center [78, 62] width 86 height 19
click at [108, 114] on span "All Boards" at bounding box center [97, 108] width 112 height 16
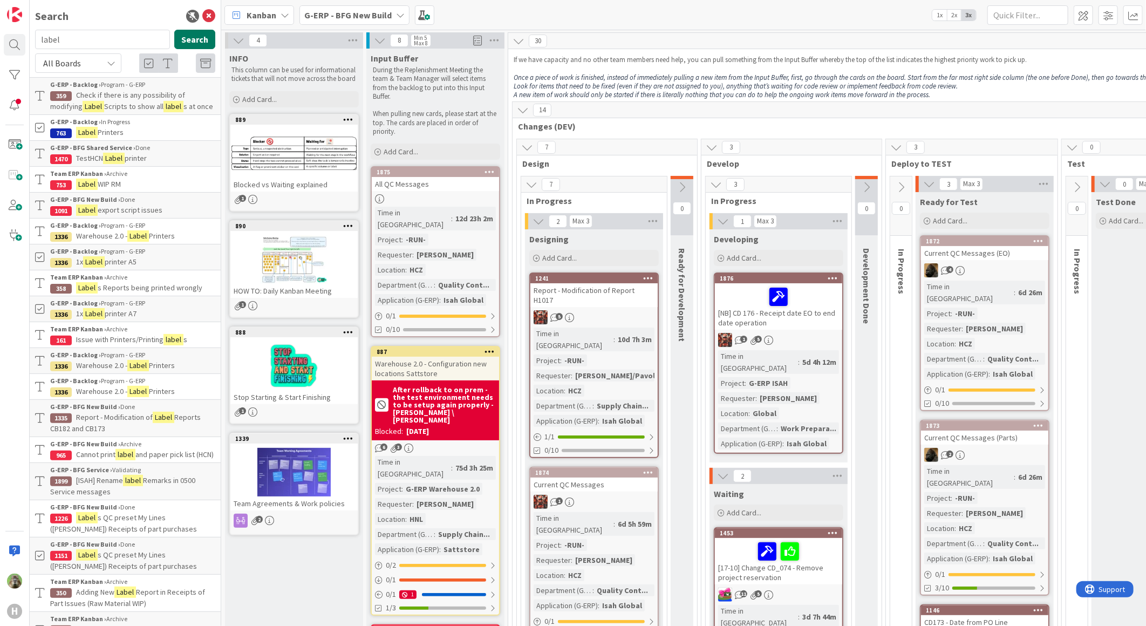
click at [201, 35] on button "Search" at bounding box center [194, 39] width 41 height 19
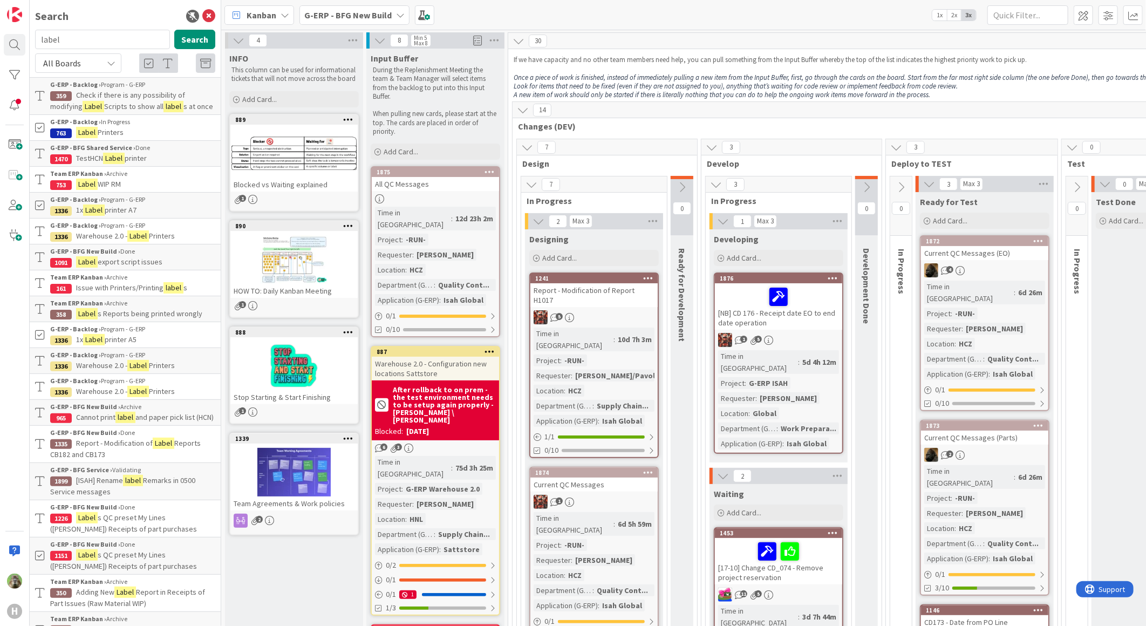
click at [101, 137] on span "Printers" at bounding box center [111, 132] width 26 height 10
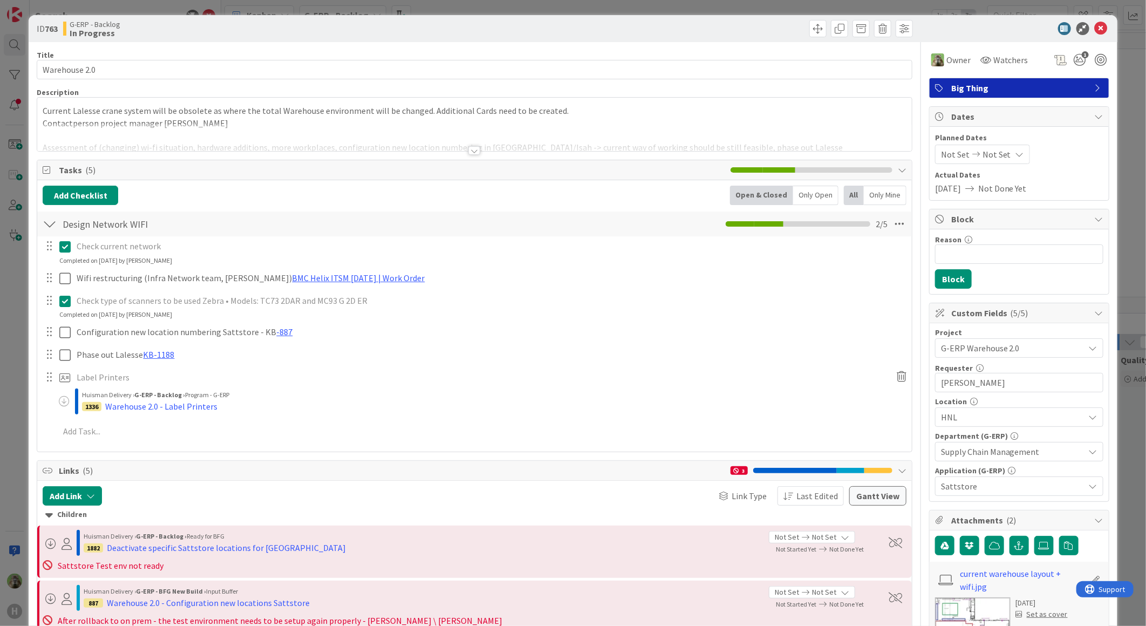
click at [520, 133] on div at bounding box center [474, 138] width 874 height 28
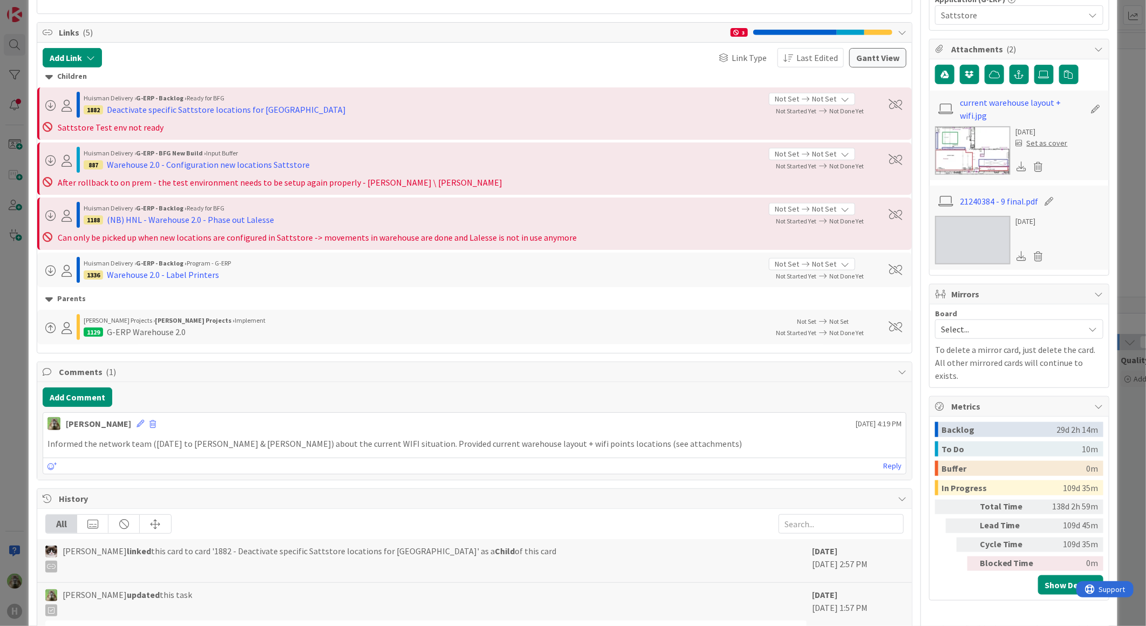
scroll to position [479, 0]
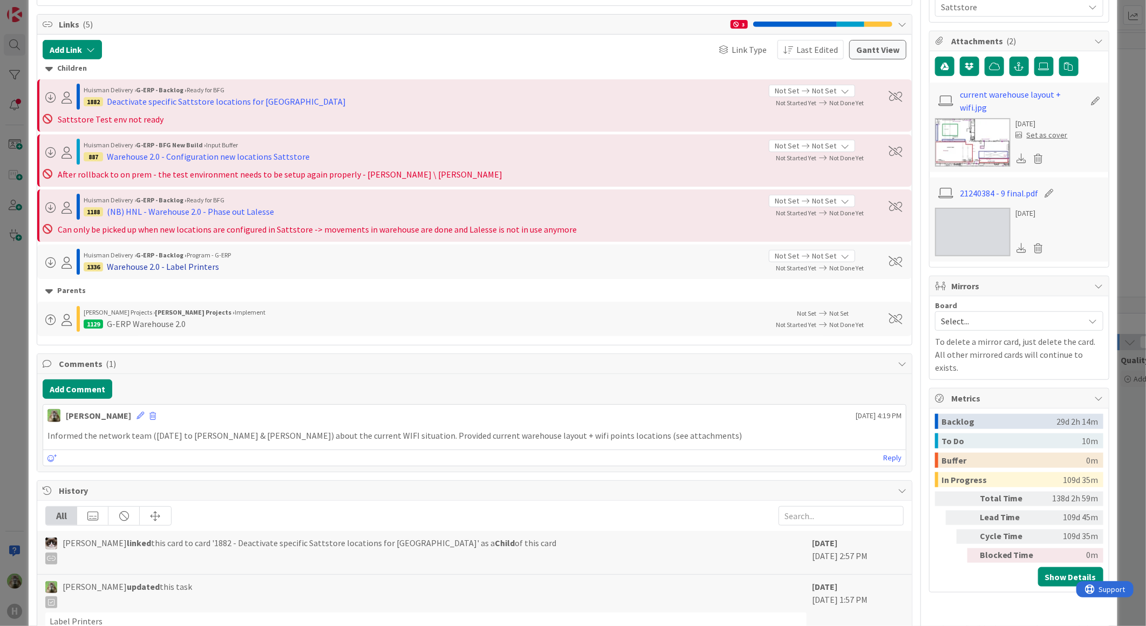
click at [192, 266] on div "Warehouse 2.0 - Label Printers" at bounding box center [163, 266] width 112 height 13
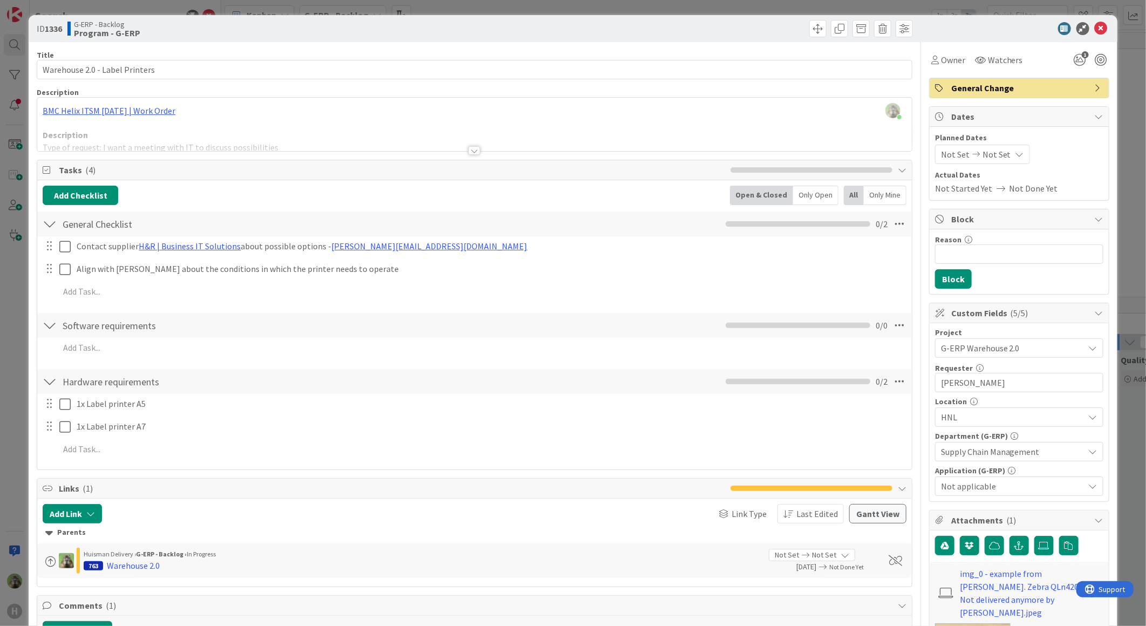
click at [20, 349] on div "ID 1336 G-ERP - Backlog Program - G-ERP Title 30 / 128 Warehouse 2.0 - Label Pr…" at bounding box center [573, 313] width 1146 height 626
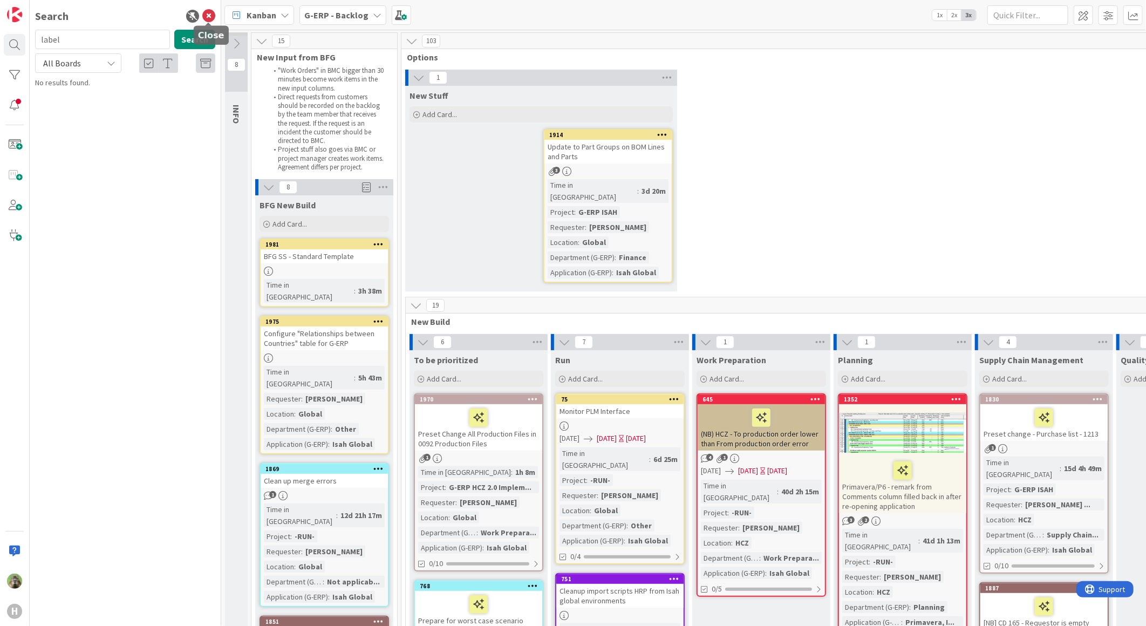
click at [210, 10] on icon at bounding box center [208, 16] width 13 height 13
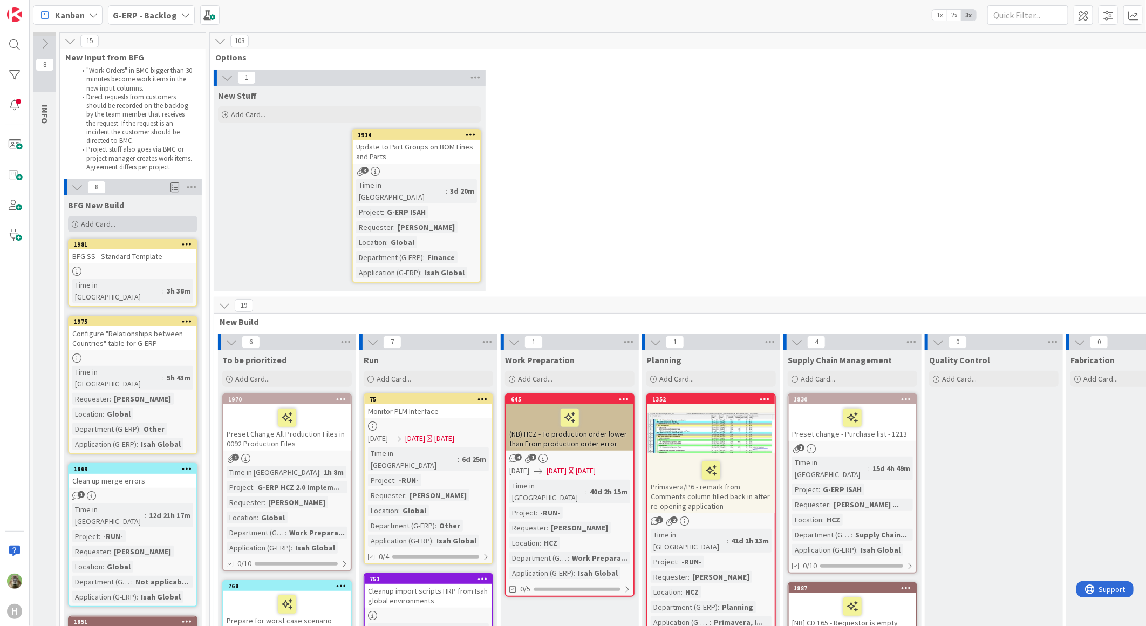
click at [122, 220] on div "Add Card..." at bounding box center [132, 224] width 129 height 16
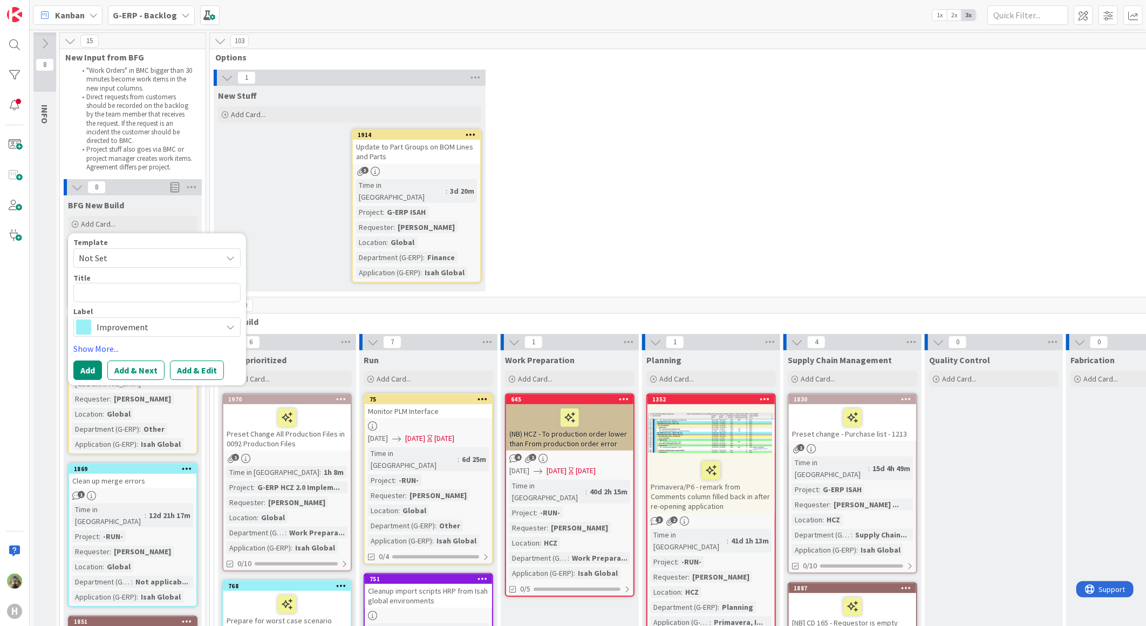
click at [108, 259] on span "Not Set" at bounding box center [146, 258] width 135 height 14
click at [162, 249] on span "Not Set" at bounding box center [156, 257] width 167 height 19
click at [120, 290] on textarea at bounding box center [156, 292] width 167 height 19
type textarea "x"
type textarea "H"
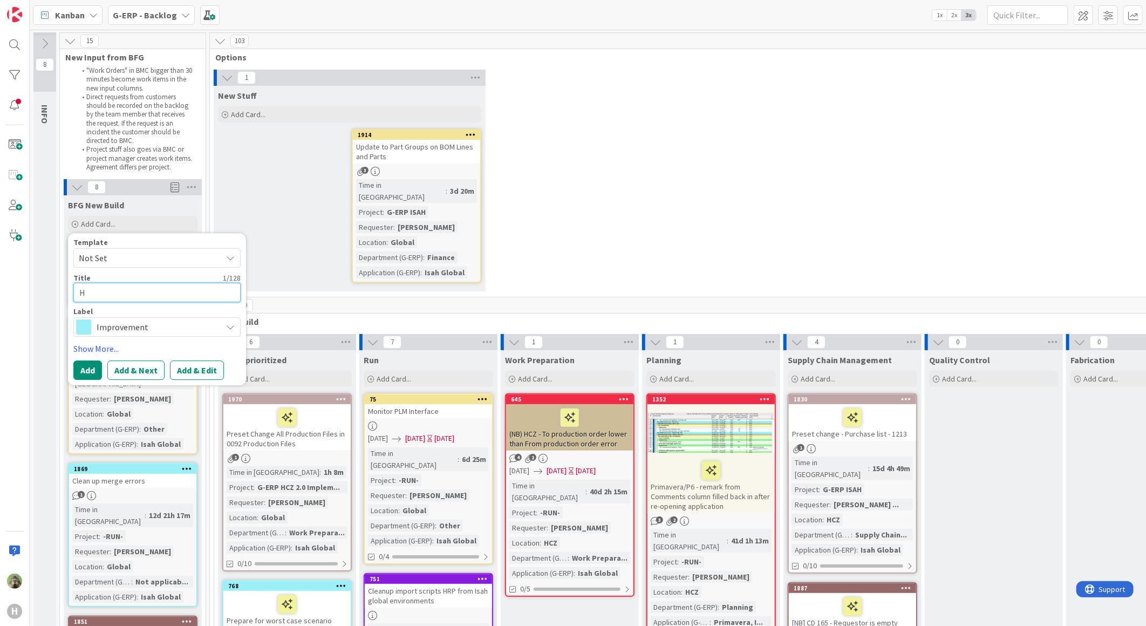
type textarea "x"
type textarea "HN"
type textarea "x"
type textarea "HNL"
type textarea "x"
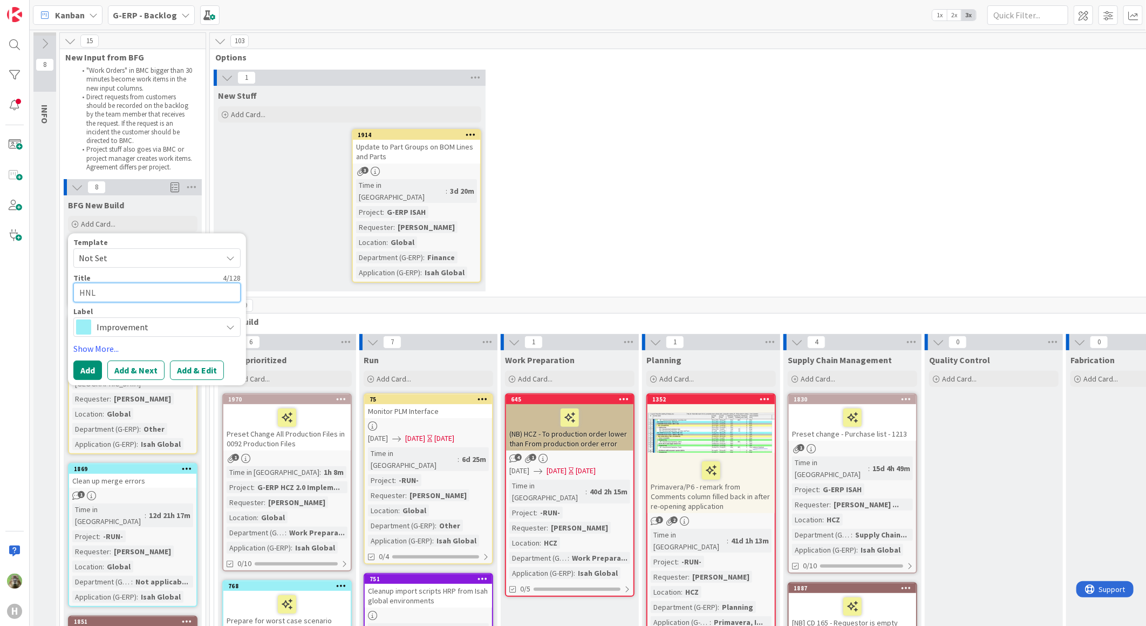
type textarea "HNL W"
type textarea "x"
type textarea "HNL Wa"
type textarea "x"
type textarea "HNL War"
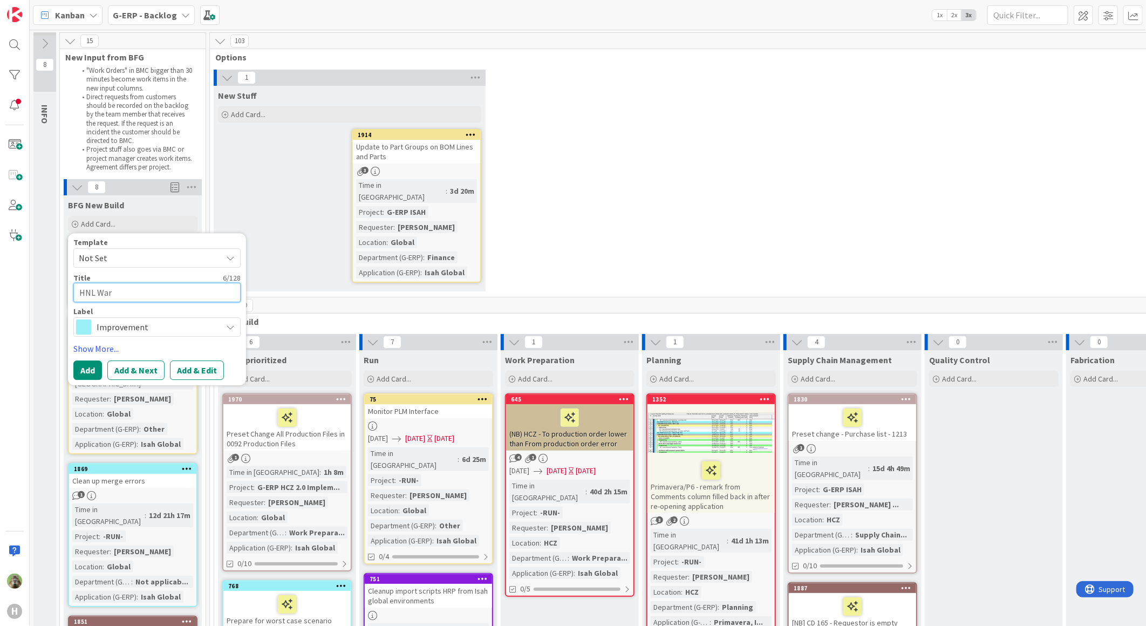
type textarea "x"
type textarea "HNL [PERSON_NAME]"
click at [170, 299] on textarea "HNL [PERSON_NAME]" at bounding box center [156, 292] width 167 height 19
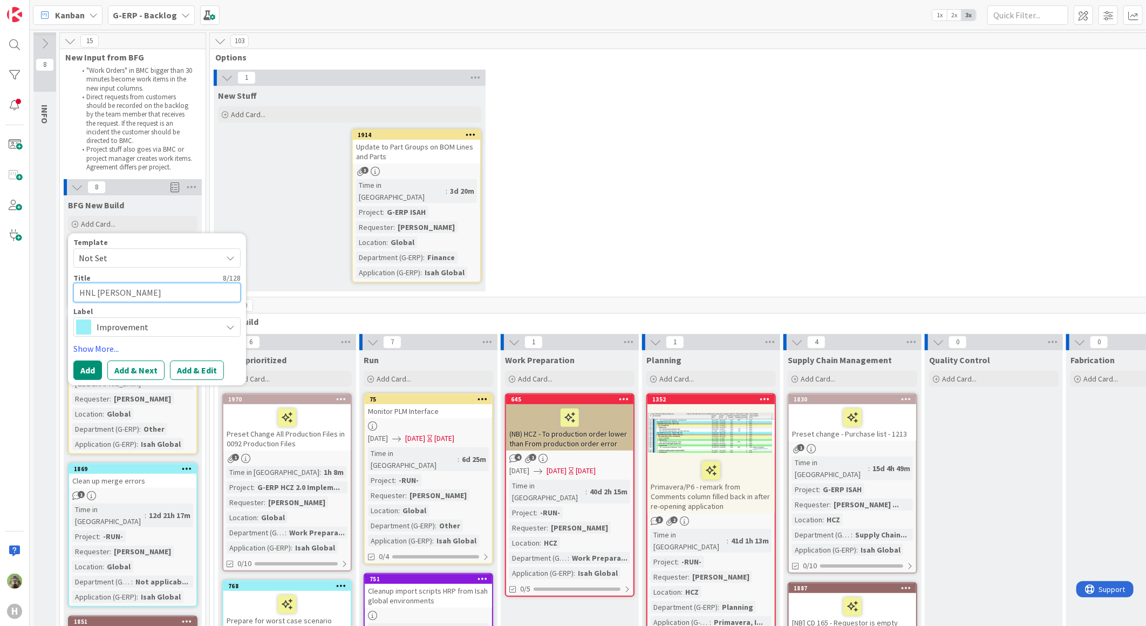
paste textarea "- Warehouse Peripherals"
type textarea "x"
type textarea "HNL - Warehouse Peripherals"
type textarea "x"
type textarea "HNL - Warehouse Peripherals"
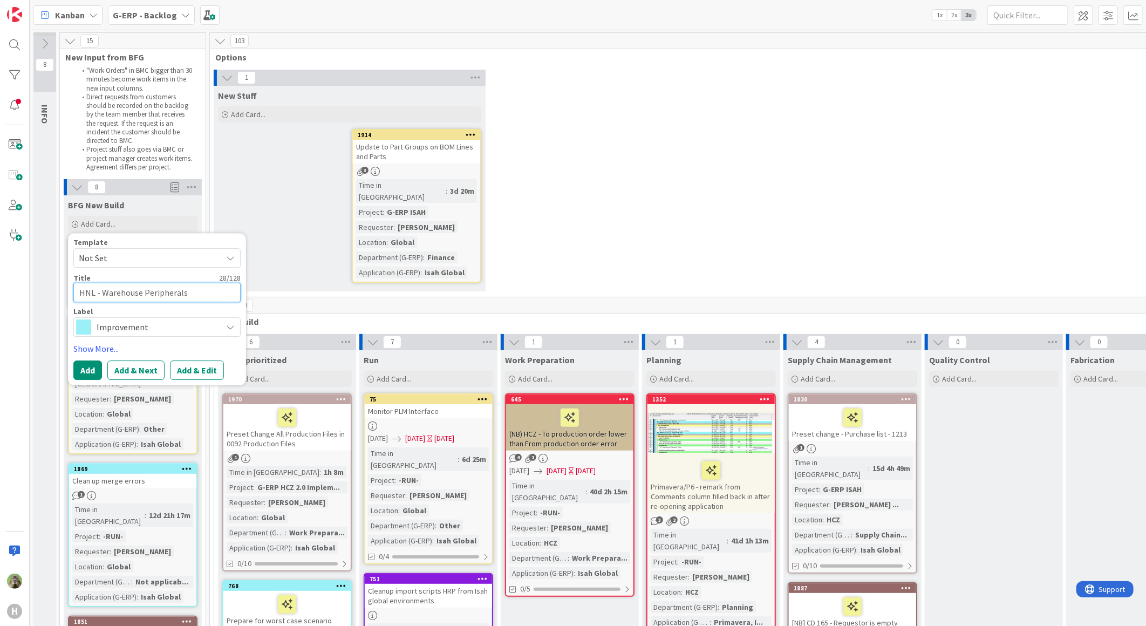
type textarea "x"
type textarea "HNL - Warehouse Peripherals -"
type textarea "x"
type textarea "HNL - Warehouse Peripherals -"
type textarea "x"
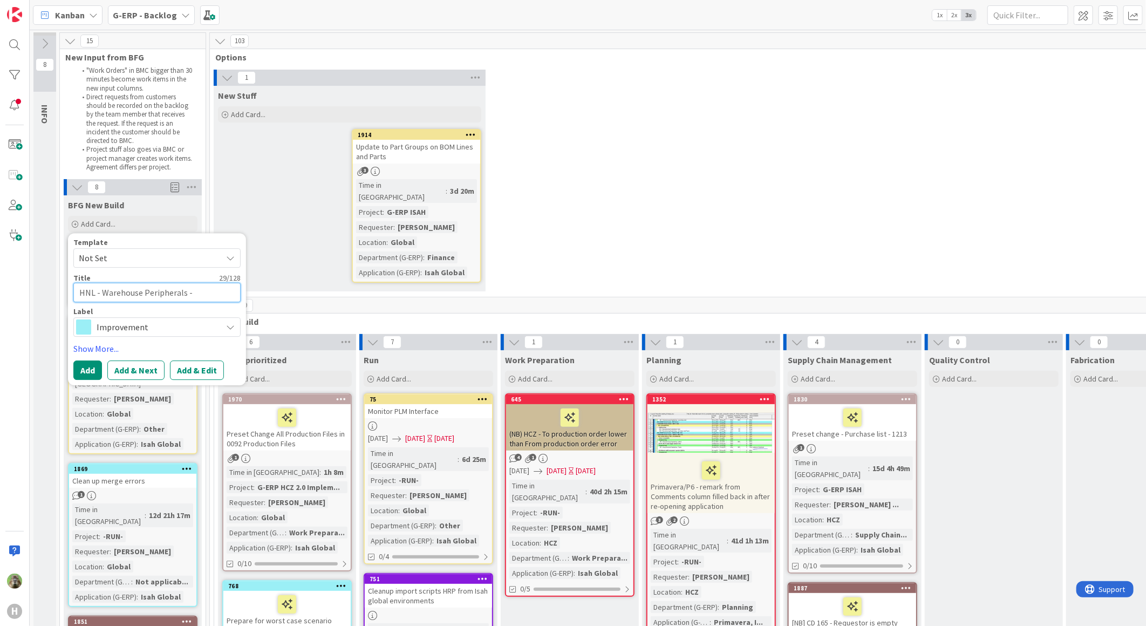
type textarea "HNL - Warehouse Peripherals"
type textarea "x"
type textarea "HNL - Warehouse Peripherals"
type textarea "x"
type textarea "HNL - Warehouse Periphera"
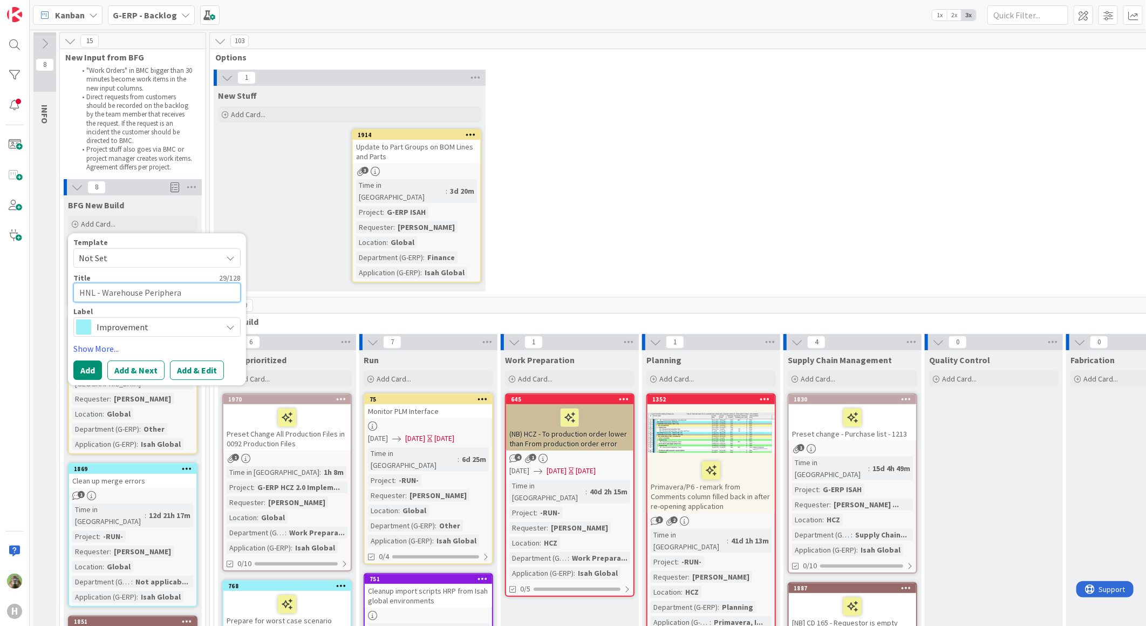
type textarea "x"
type textarea "HNL - Warehouse Peripher"
type textarea "x"
type textarea "HNL - Warehouse Periphe"
type textarea "x"
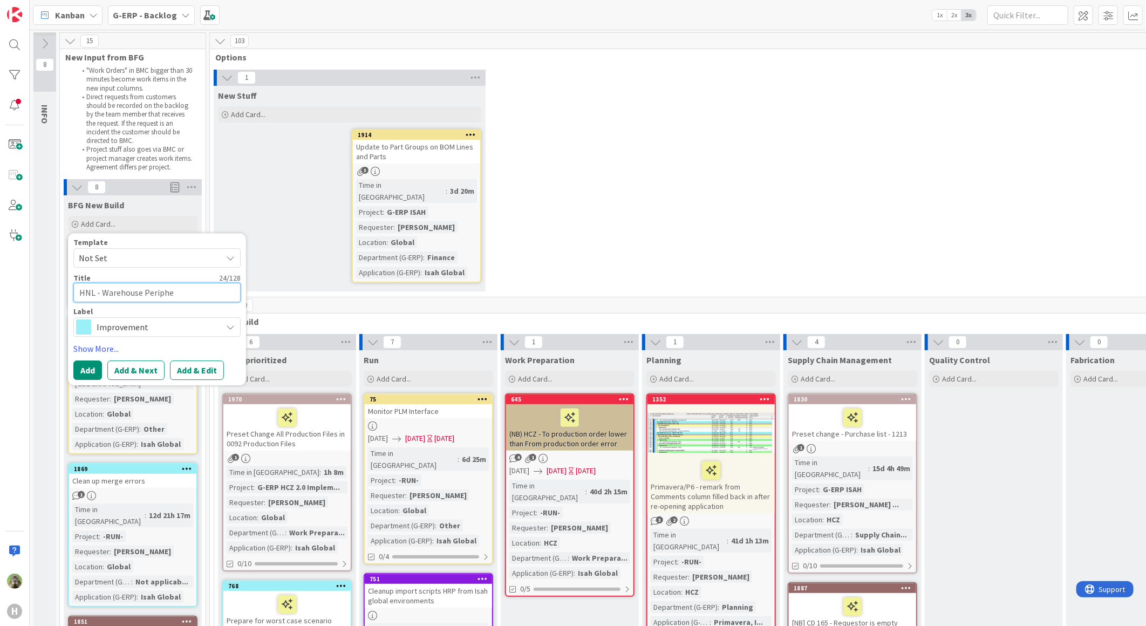
type textarea "HNL - Warehouse Periph"
type textarea "x"
type textarea "HNL - Warehouse Perip"
type textarea "x"
type textarea "HNL - Warehouse Peri"
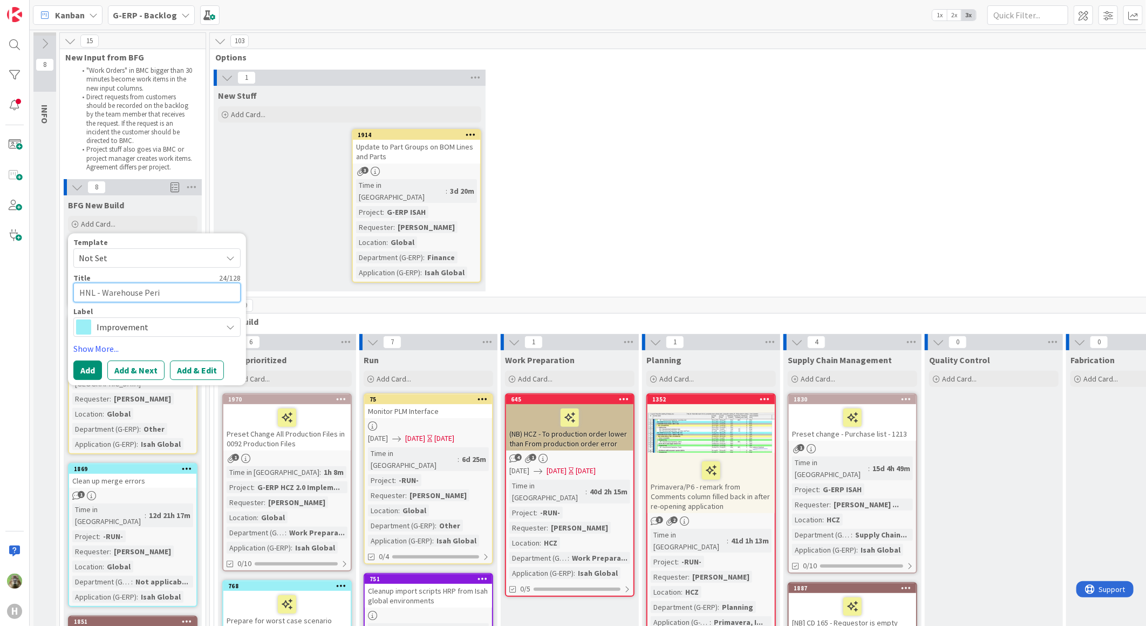
type textarea "x"
type textarea "HNL - Warehouse Per"
type textarea "x"
type textarea "HNL - Warehouse Pe"
type textarea "x"
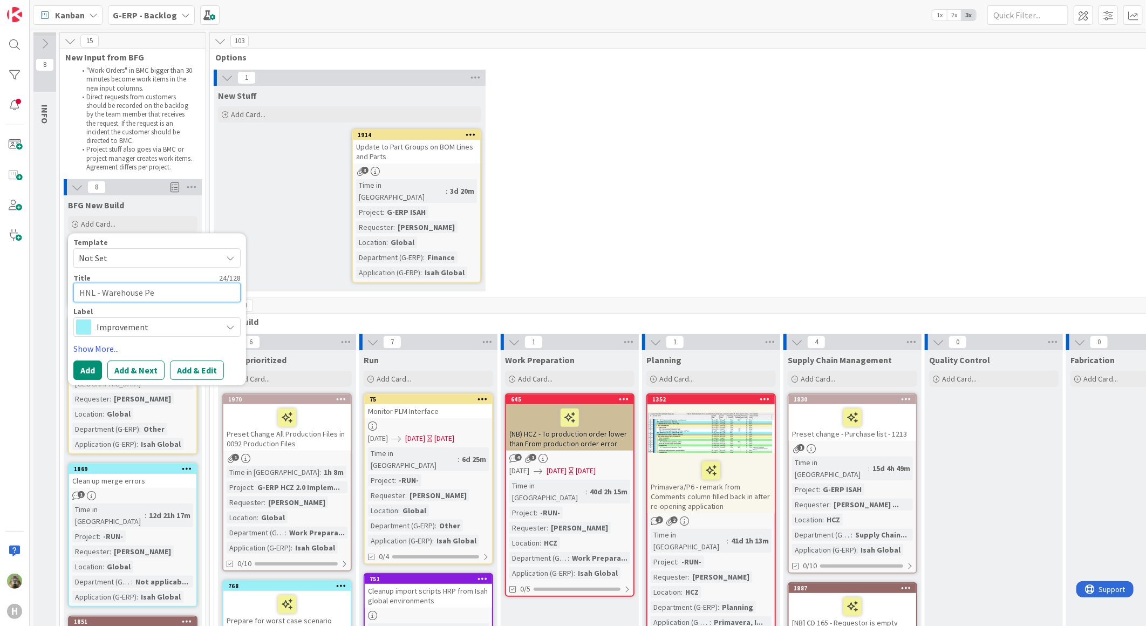
type textarea "HNL - Warehouse P"
type textarea "x"
type textarea "HNL - Warehouse"
type textarea "x"
type textarea "HNL - Warehouse"
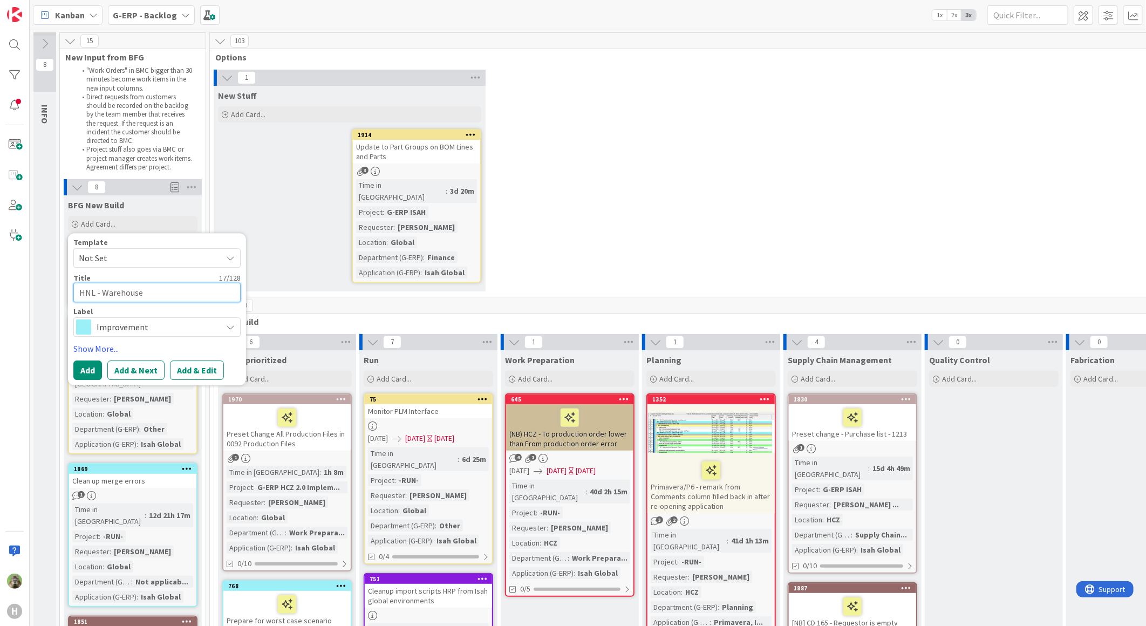
type textarea "x"
type textarea "HNL - Warehous"
type textarea "x"
type textarea "HNL - Warehou"
type textarea "x"
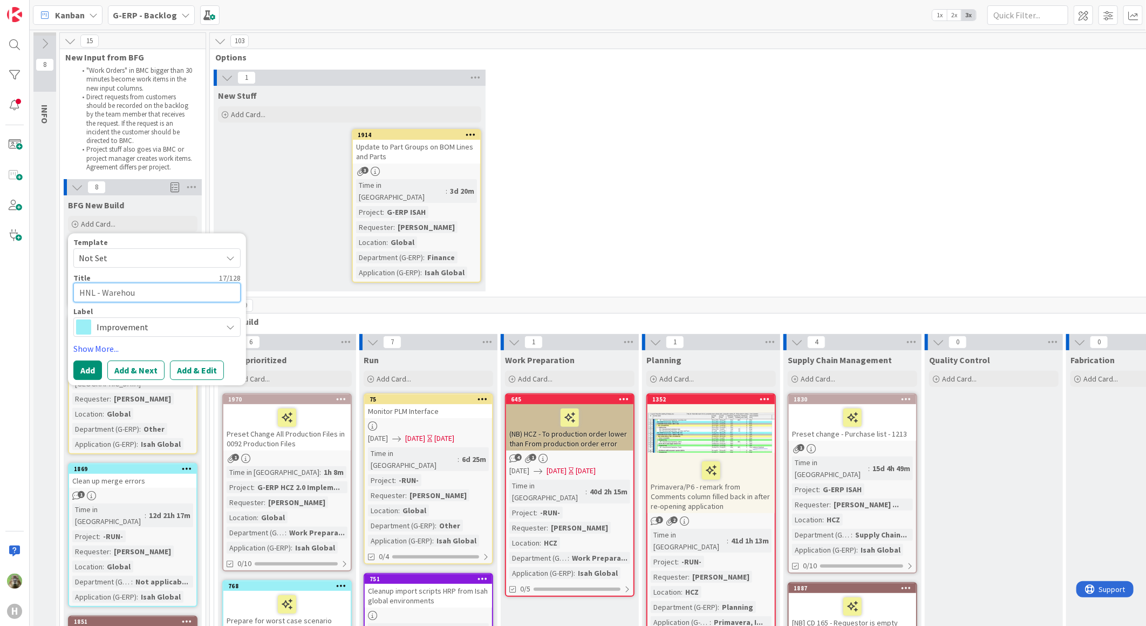
type textarea "HNL - Wareho"
type textarea "x"
type textarea "HNL - Wareh"
type textarea "x"
type textarea "HNL - Ware"
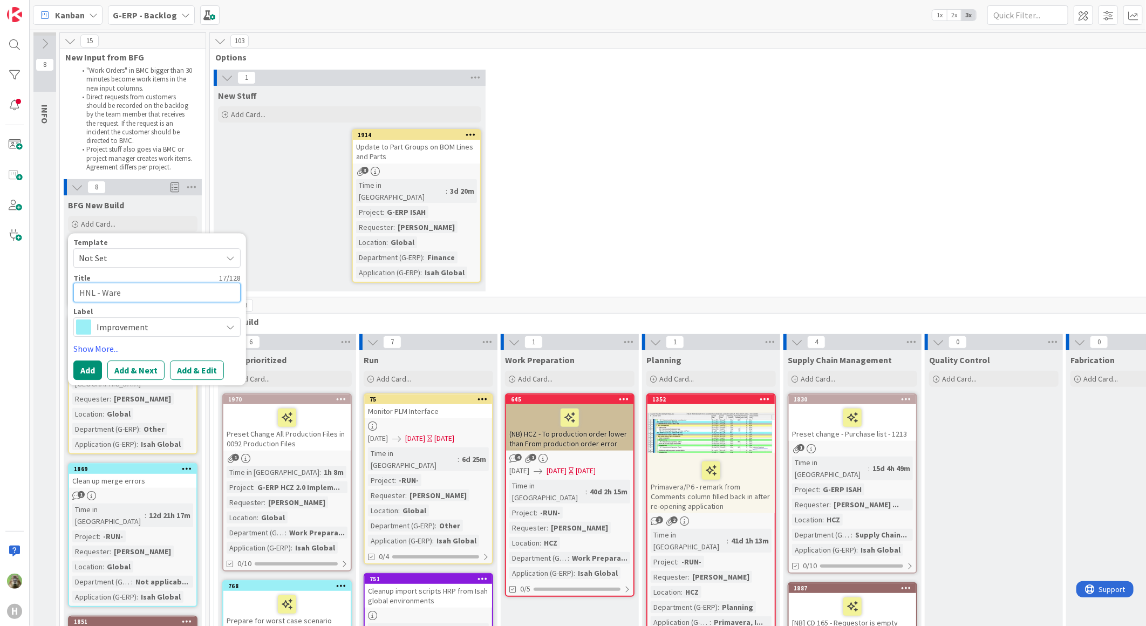
type textarea "x"
type textarea "HNL - War"
type textarea "x"
type textarea "HNL - Wa"
type textarea "x"
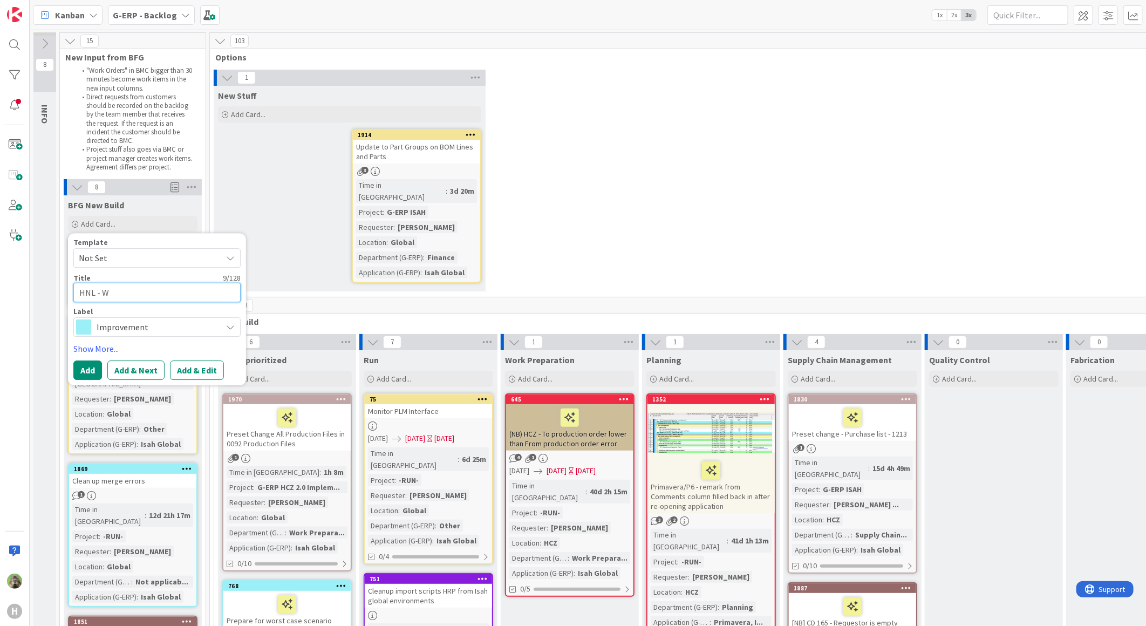
type textarea "HNL -"
type textarea "x"
type textarea "HNL -"
type textarea "x"
type textarea "HNL"
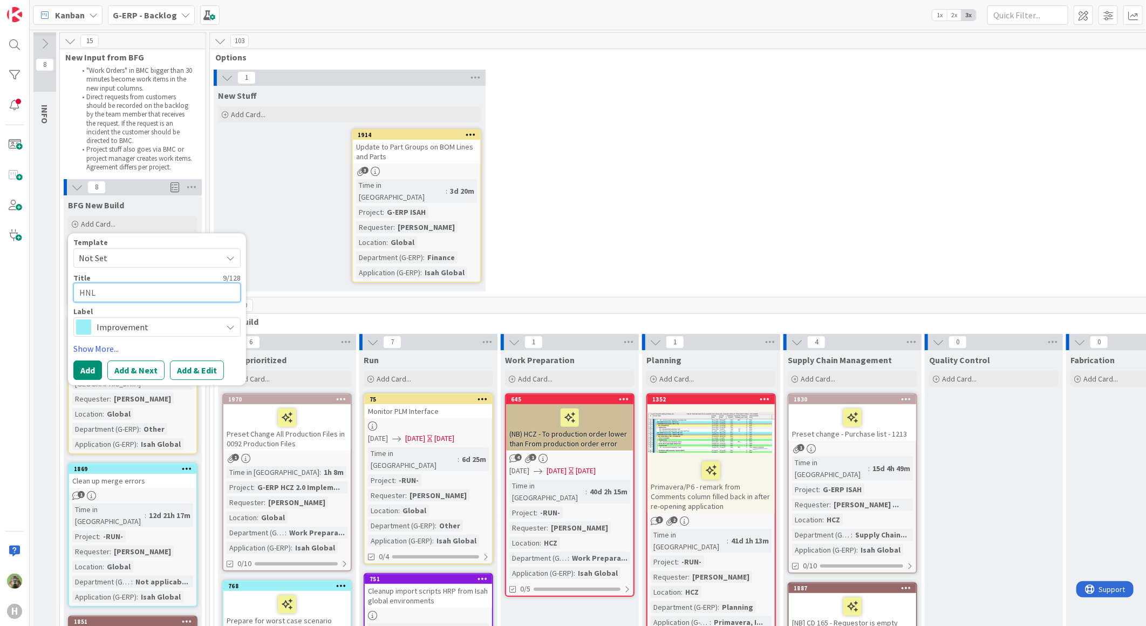
type textarea "x"
type textarea "HNL"
type textarea "x"
type textarea "H"
type textarea "x"
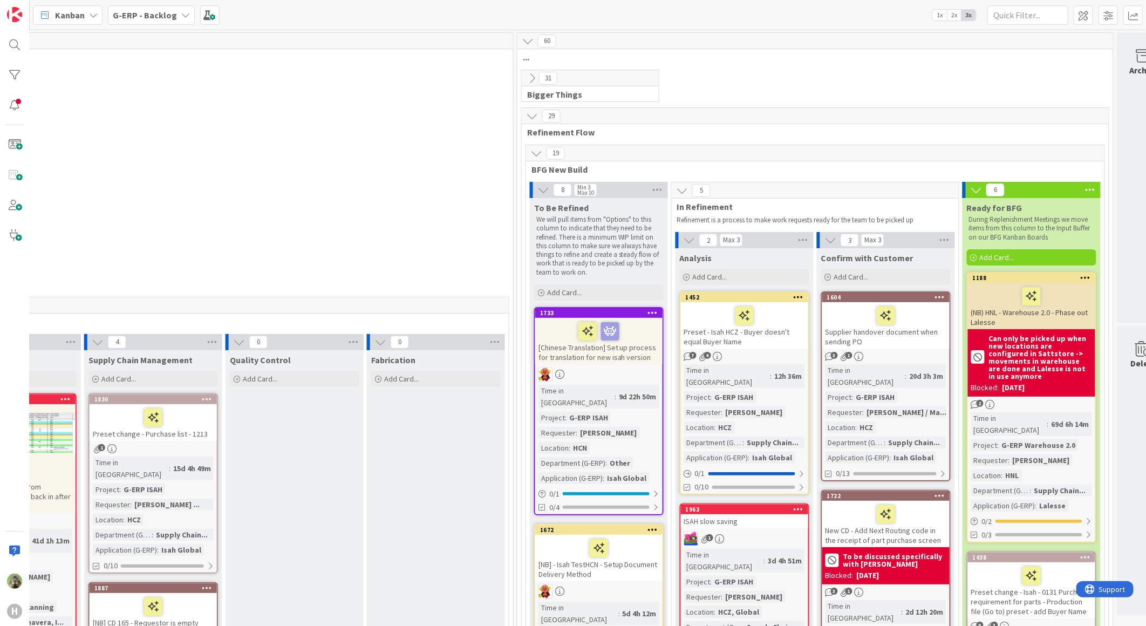
scroll to position [0, 703]
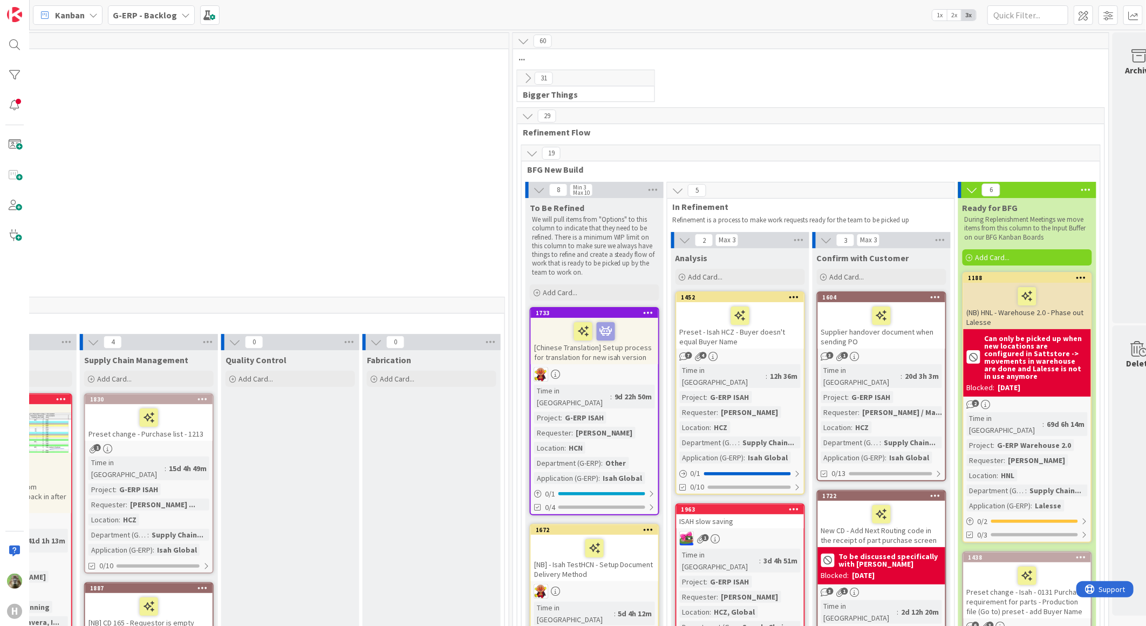
click at [525, 72] on icon at bounding box center [528, 78] width 12 height 12
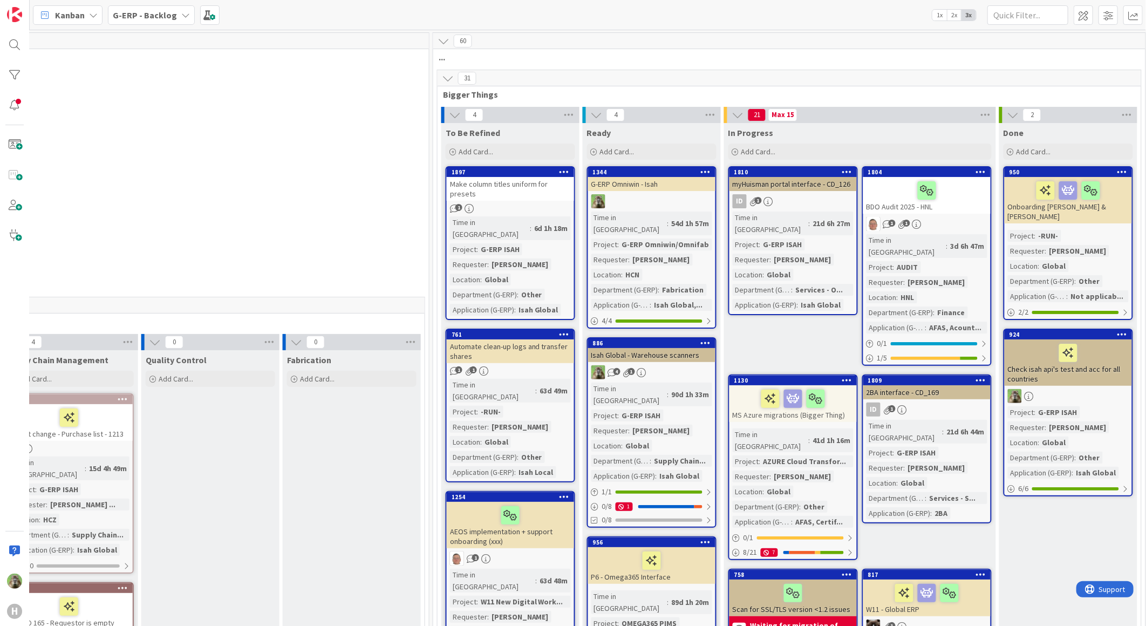
scroll to position [0, 853]
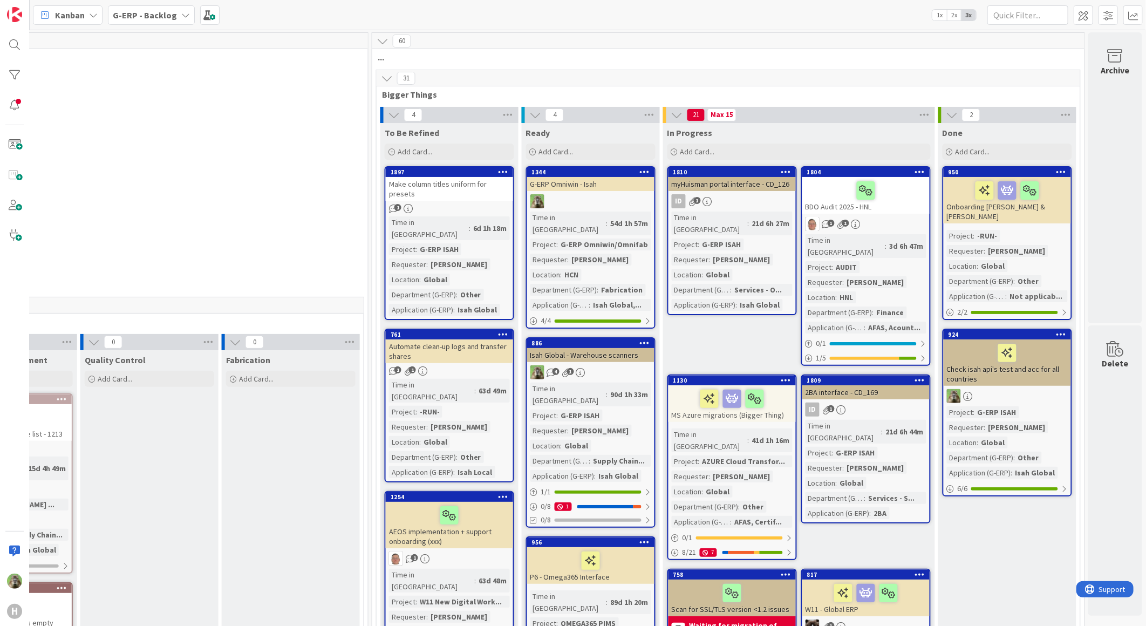
click at [945, 123] on div "Done" at bounding box center [1007, 130] width 138 height 15
click at [945, 119] on icon at bounding box center [951, 115] width 12 height 12
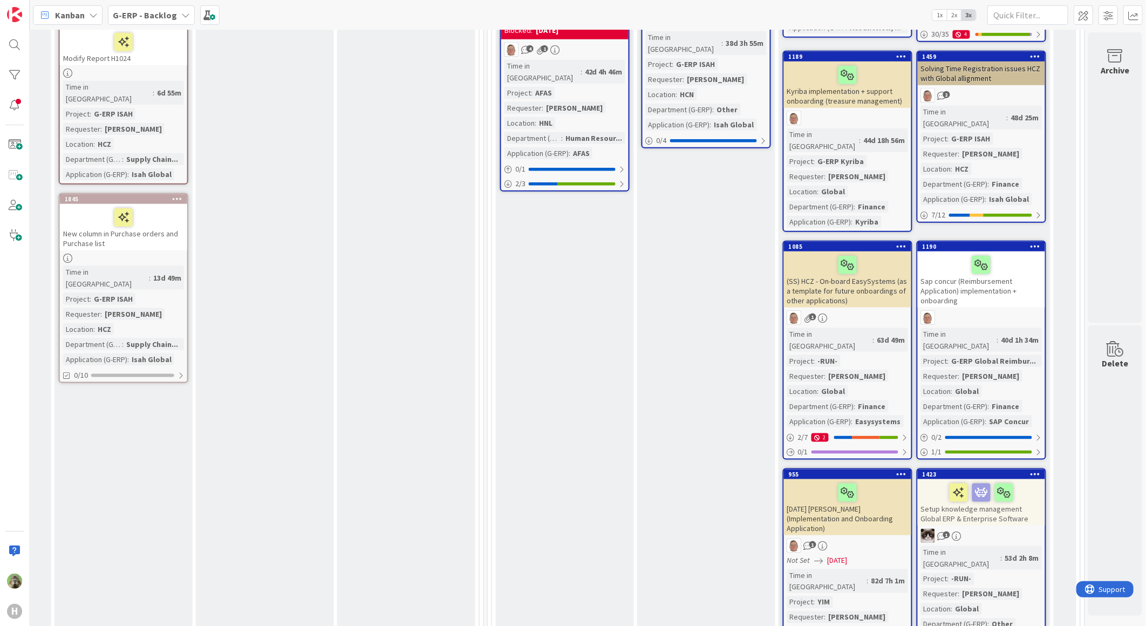
scroll to position [539, 737]
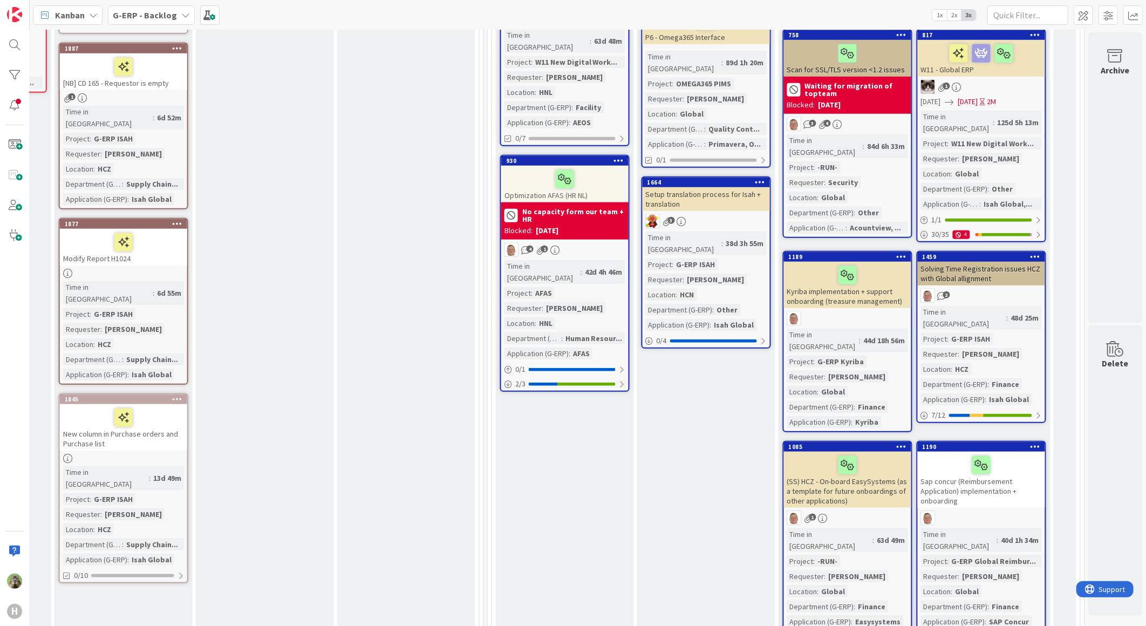
click at [341, 375] on div "Fabrication Add Card..." at bounding box center [406, 470] width 138 height 1318
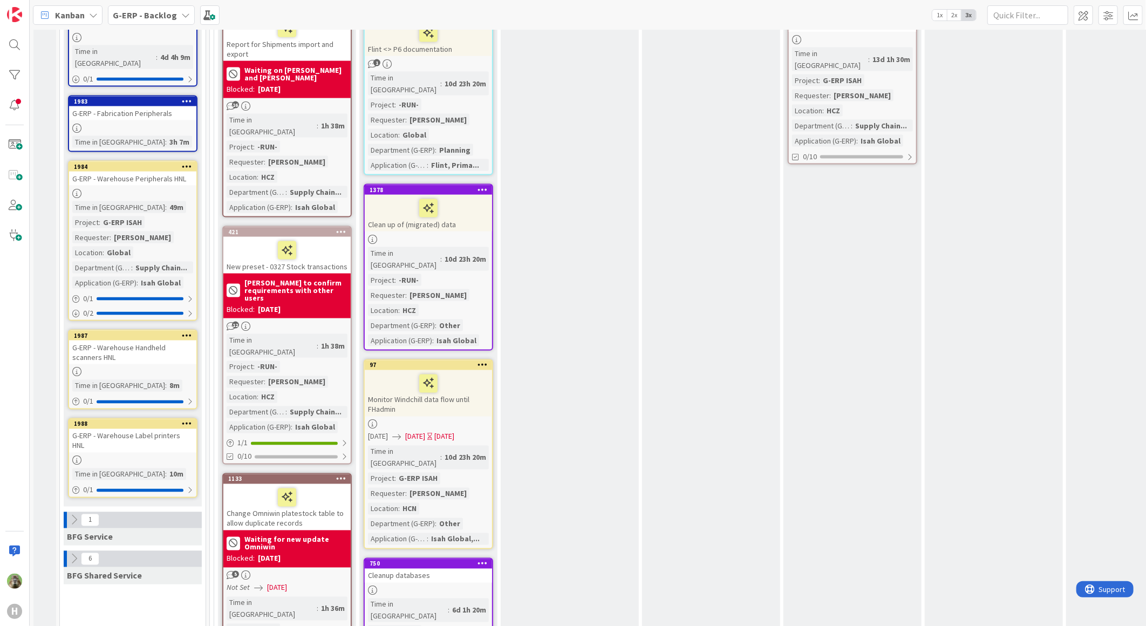
scroll to position [958, 0]
click at [145, 340] on div "G-ERP - Warehouse Handheld scanners HNL" at bounding box center [132, 352] width 127 height 24
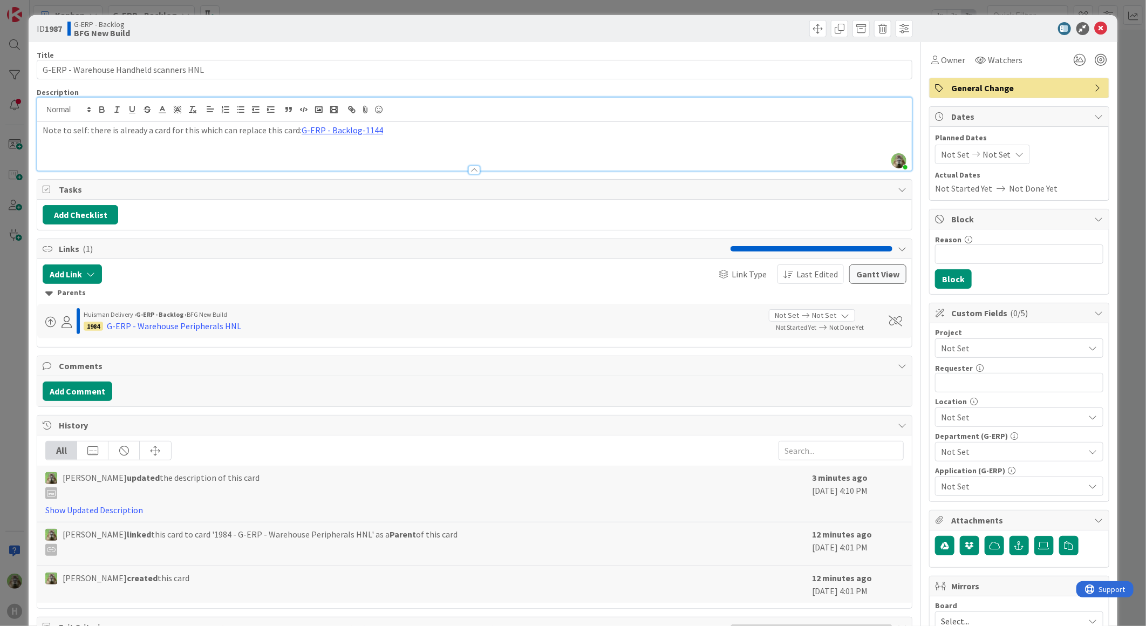
click at [430, 109] on div "Timothy Tjia just joined Note to self: there is already a card for this which c…" at bounding box center [474, 134] width 874 height 73
click at [408, 130] on p "Note to self: there is already a card for this which can replace this card: G-E…" at bounding box center [474, 130] width 863 height 12
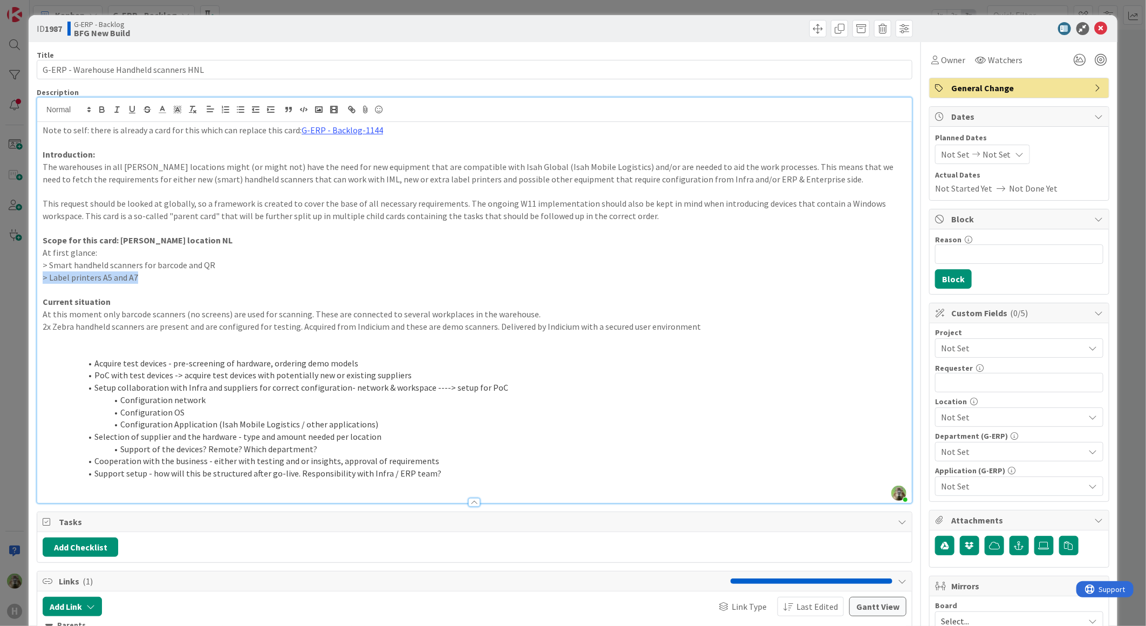
drag, startPoint x: 168, startPoint y: 282, endPoint x: 24, endPoint y: 283, distance: 144.0
click at [24, 283] on div "ID 1987 G-ERP - Backlog BFG New Build Title 39 / 128 G-ERP - Warehouse Handheld…" at bounding box center [573, 313] width 1146 height 626
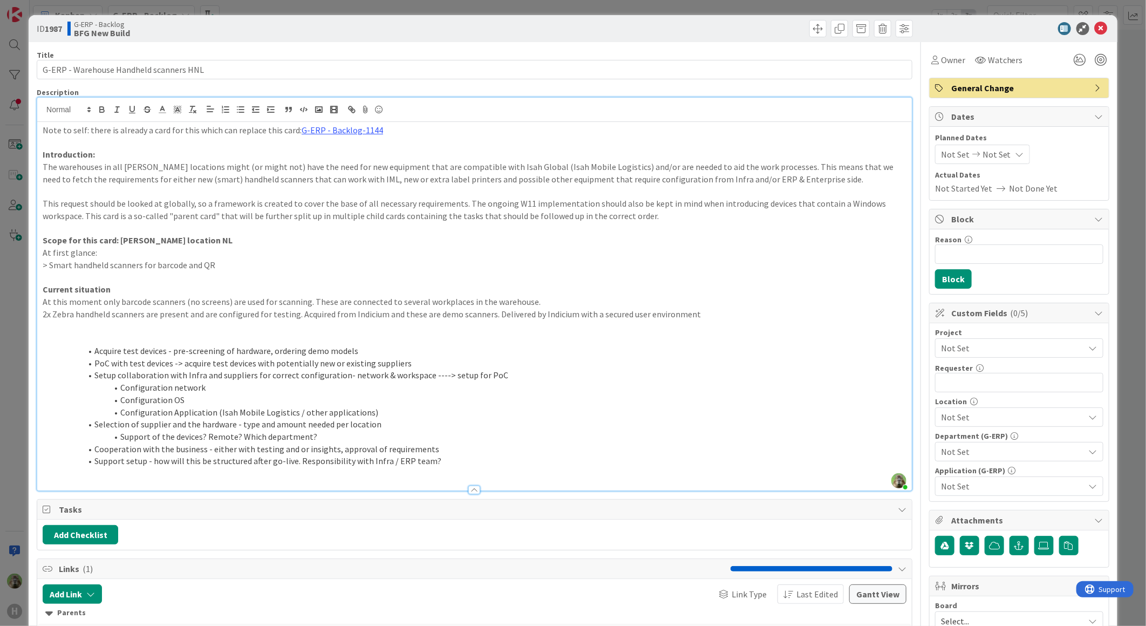
click at [303, 257] on p "At first glance:" at bounding box center [474, 252] width 863 height 12
click at [244, 337] on p at bounding box center [474, 338] width 863 height 12
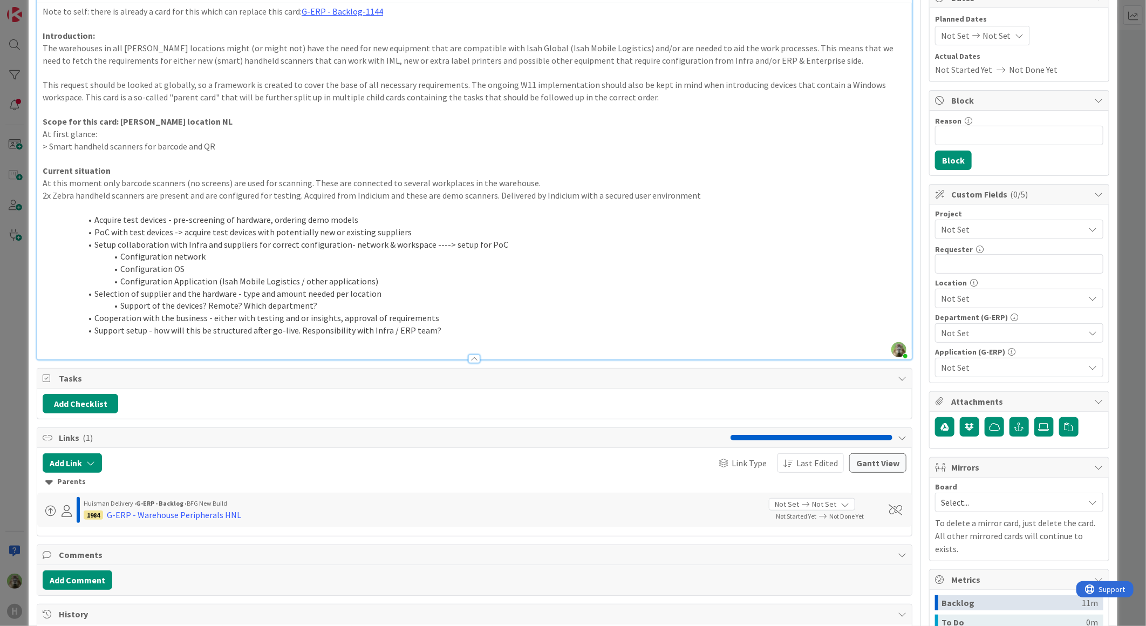
scroll to position [120, 0]
click at [100, 400] on button "Add Checklist" at bounding box center [81, 402] width 76 height 19
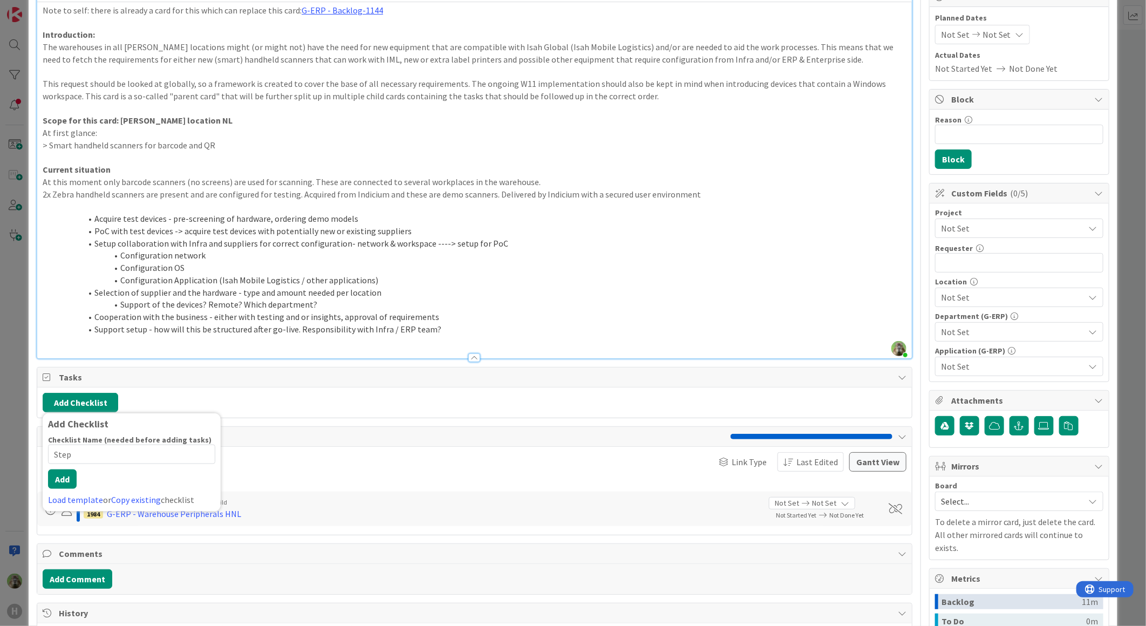
type input "Steps"
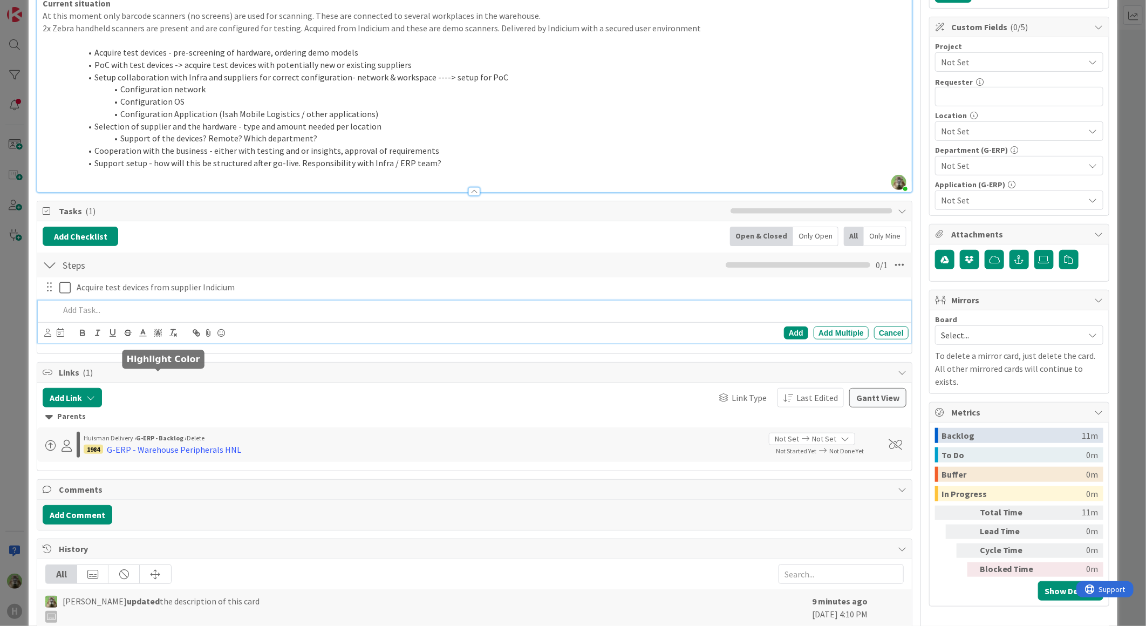
scroll to position [299, 0]
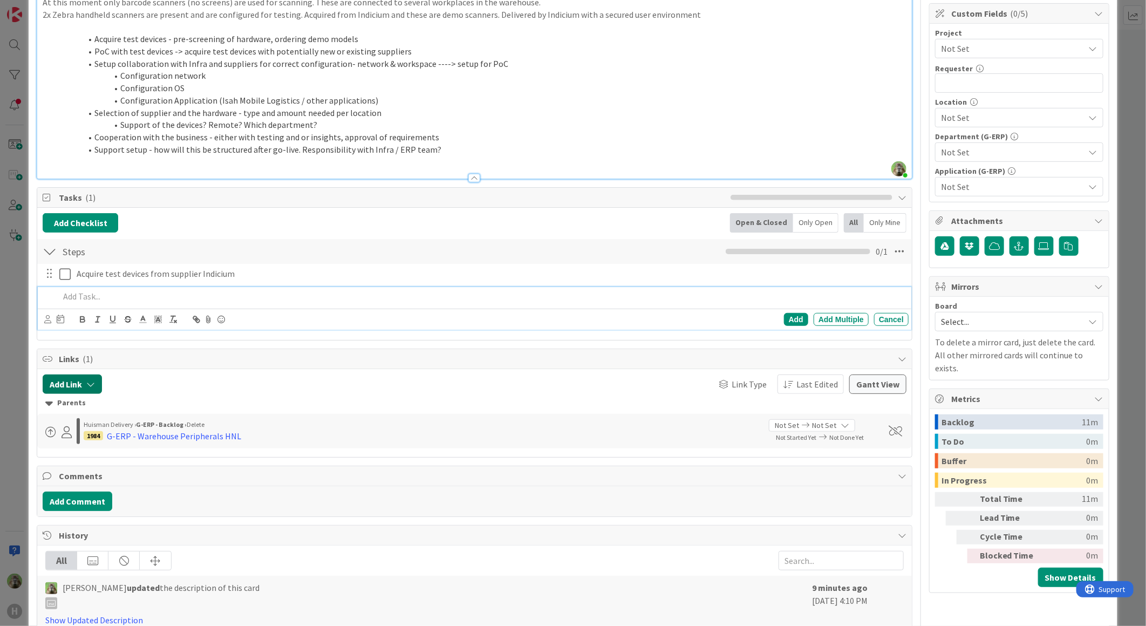
click at [92, 386] on icon "button" at bounding box center [90, 384] width 9 height 9
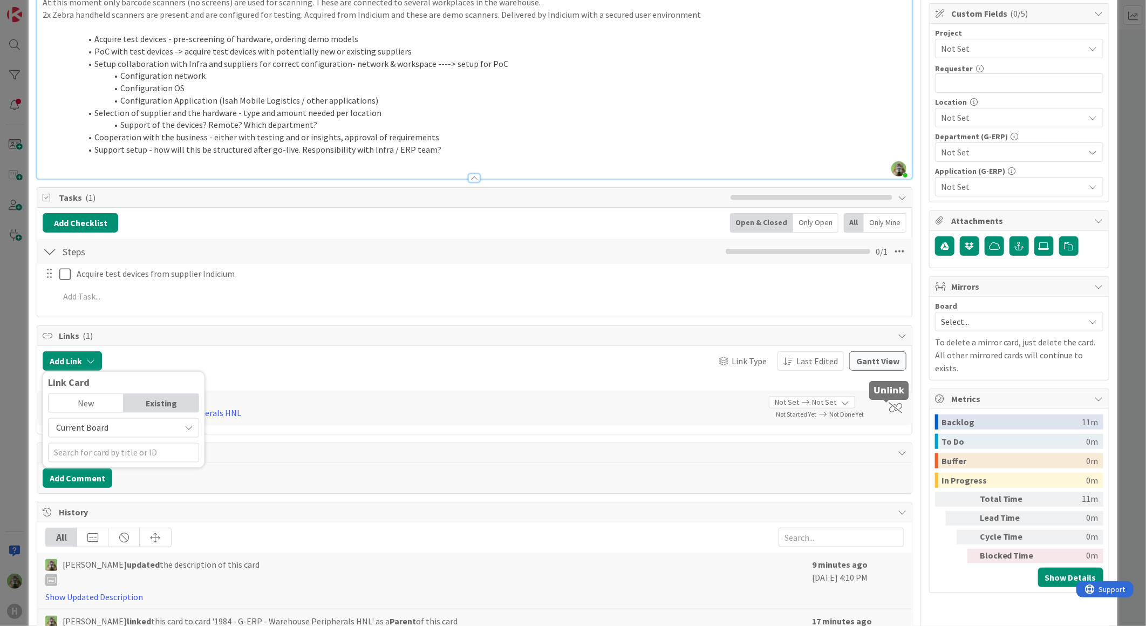
click at [890, 407] on span at bounding box center [894, 407] width 13 height 11
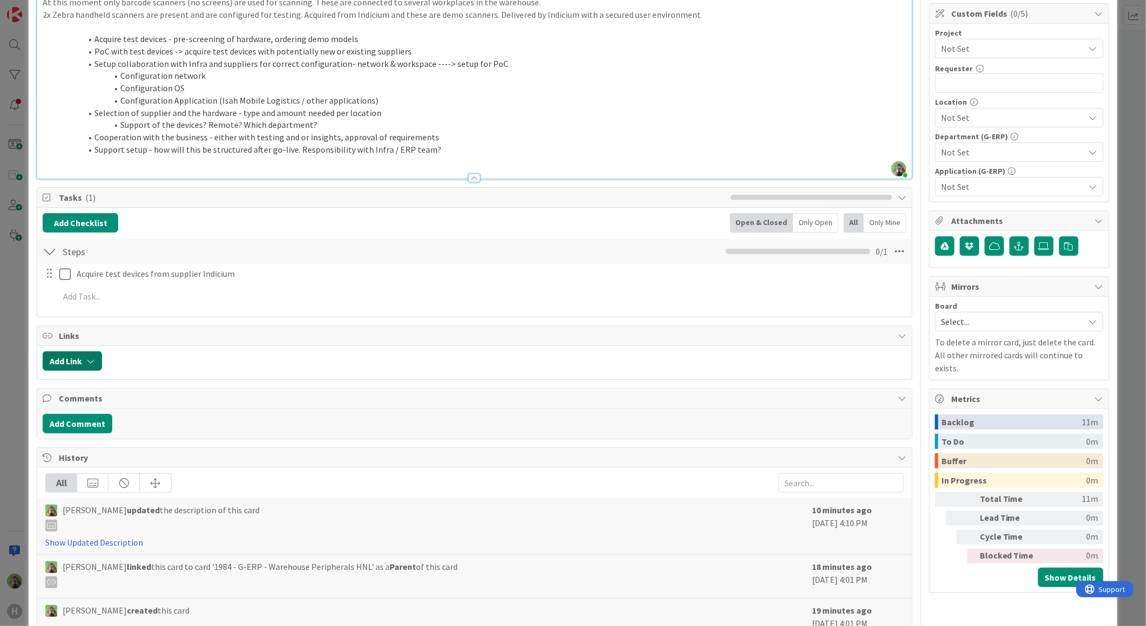
click at [73, 359] on button "Add Link" at bounding box center [72, 360] width 59 height 19
click at [99, 450] on input "text" at bounding box center [123, 452] width 151 height 19
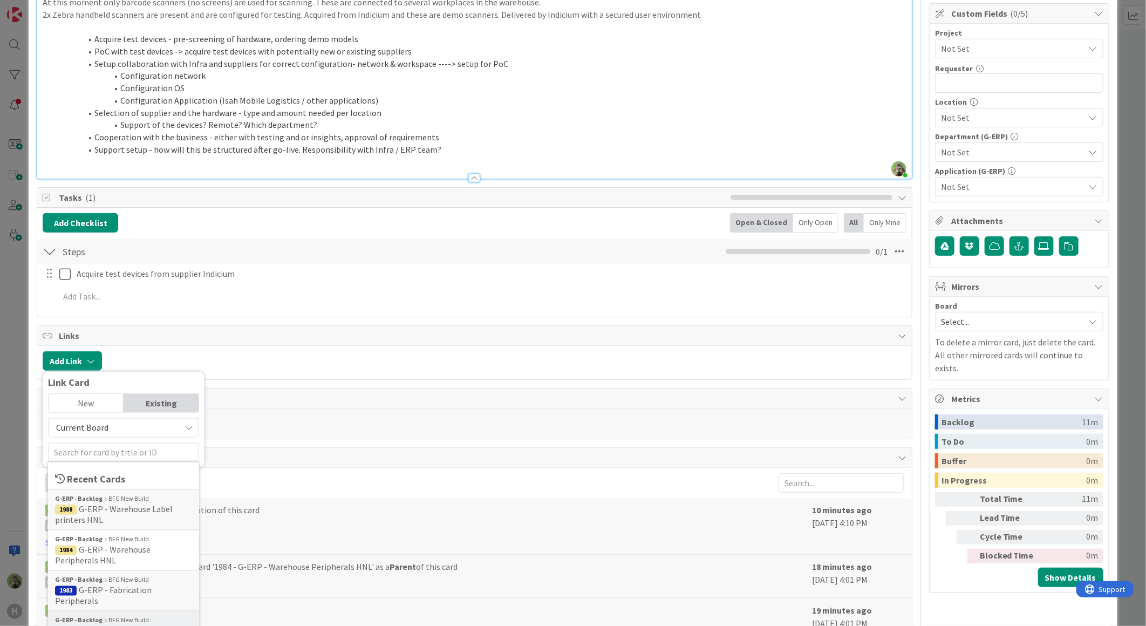
click at [139, 615] on div "G-ERP - Backlog BFG New Build" at bounding box center [123, 620] width 137 height 10
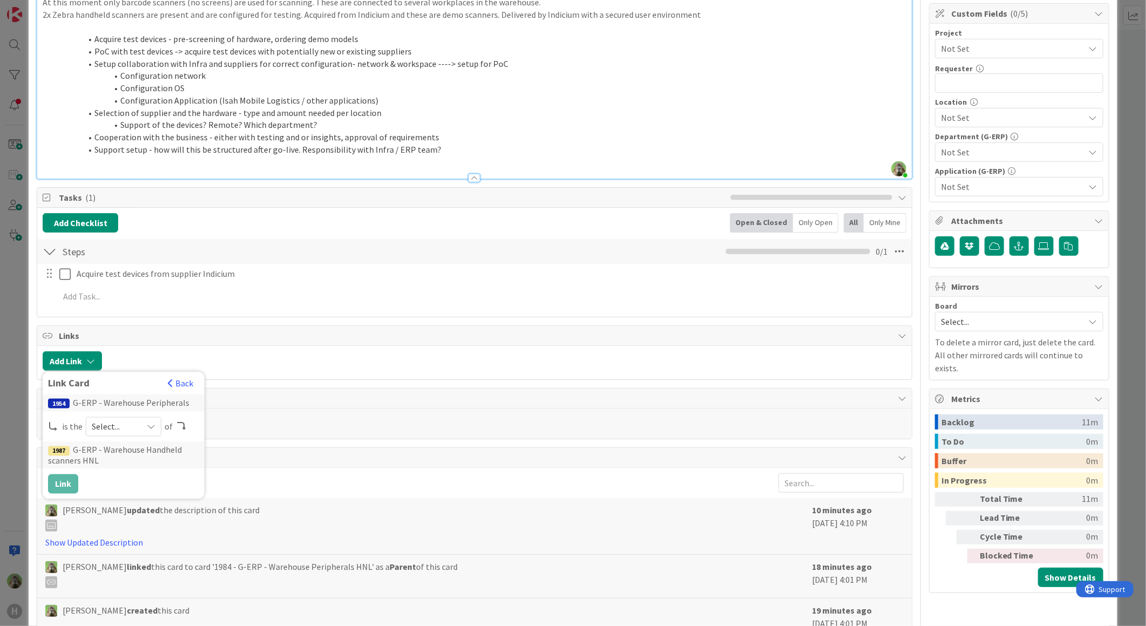
click at [125, 417] on div "Select..." at bounding box center [124, 426] width 76 height 19
click at [130, 455] on span "parent" at bounding box center [181, 452] width 122 height 16
click at [71, 476] on button "Link" at bounding box center [63, 483] width 30 height 19
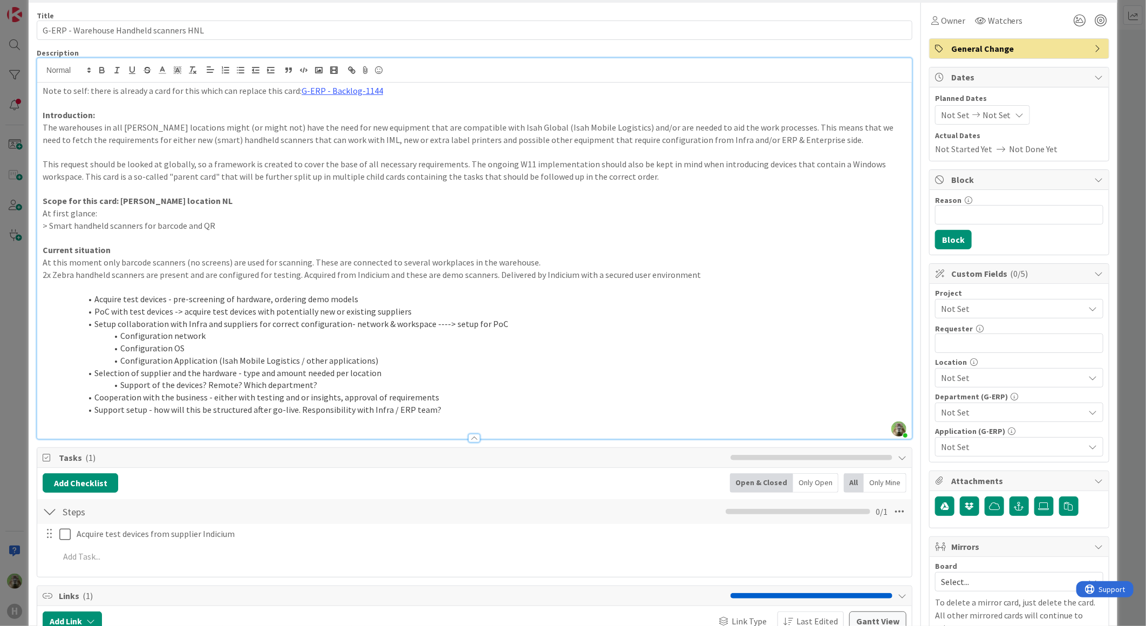
scroll to position [120, 0]
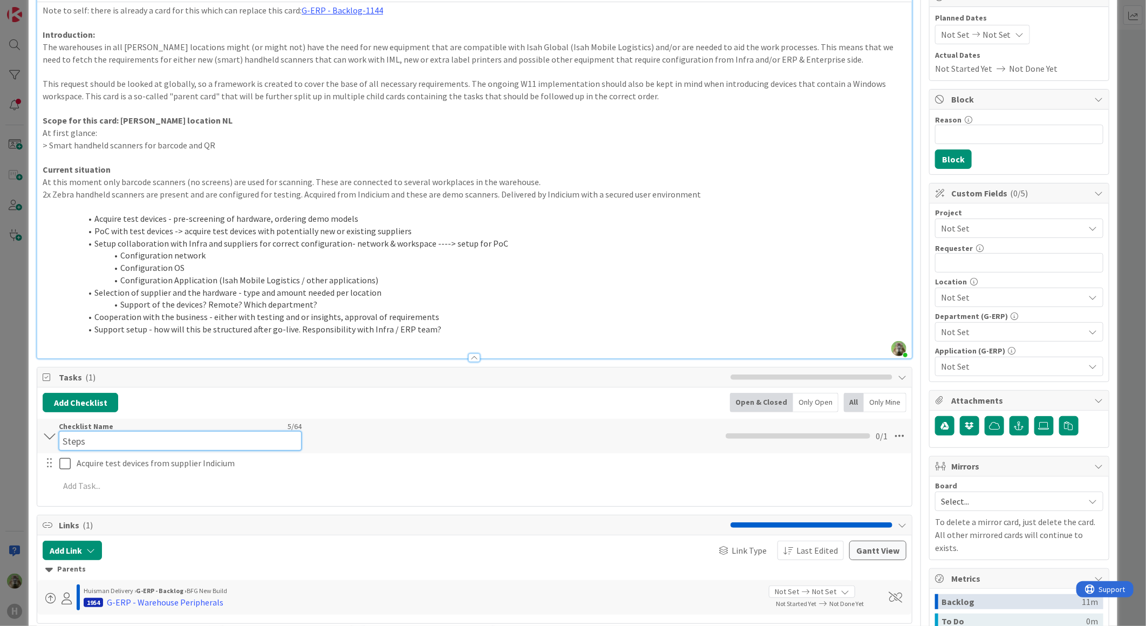
click at [101, 435] on input "Steps" at bounding box center [180, 440] width 243 height 19
type input "Demo / testphase"
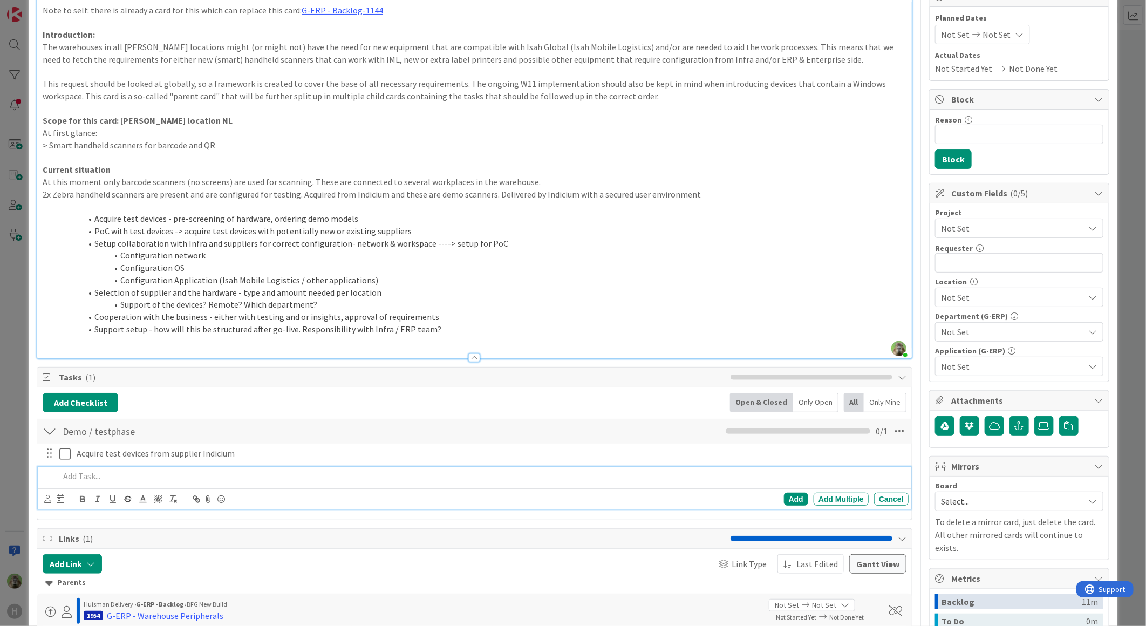
click at [138, 476] on p at bounding box center [481, 476] width 845 height 12
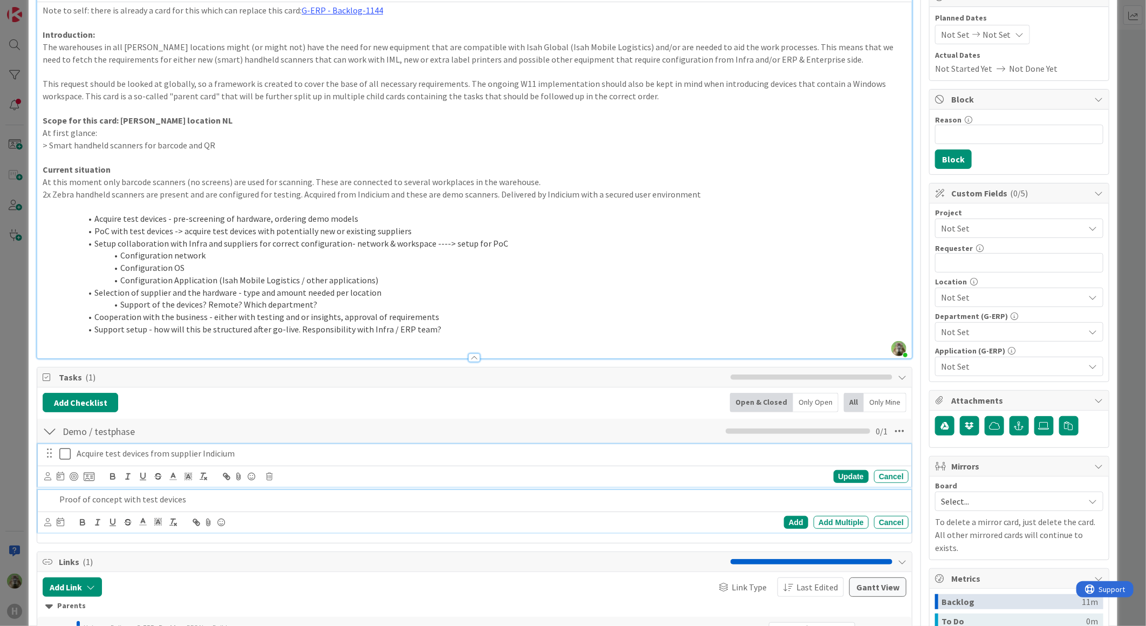
click at [288, 448] on div "Acquire test devices from supplier Indicium Update Cancel" at bounding box center [474, 465] width 873 height 43
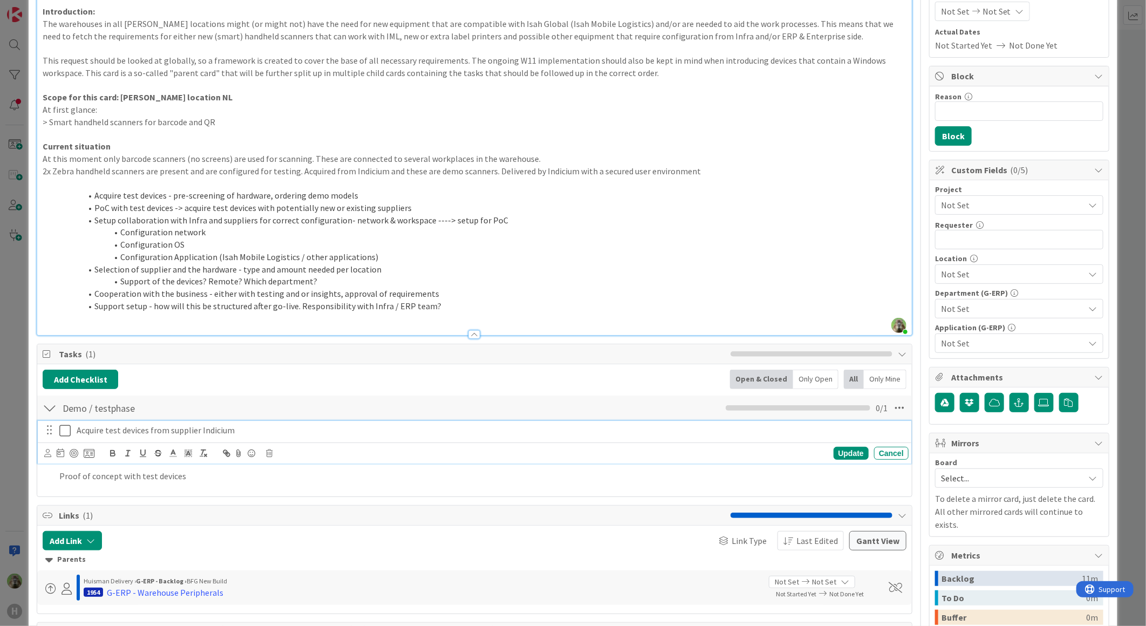
click at [295, 437] on div "Acquire test devices from supplier Indicium" at bounding box center [489, 430] width 835 height 19
click at [145, 429] on p "Acquire test devices from supplier Indicium" at bounding box center [490, 430] width 827 height 12
click at [842, 454] on div "Update" at bounding box center [850, 453] width 35 height 13
click at [138, 448] on p "Proof of concept with test devices" at bounding box center [481, 453] width 845 height 12
click at [263, 465] on div "Add Add Multiple Cancel" at bounding box center [474, 475] width 873 height 21
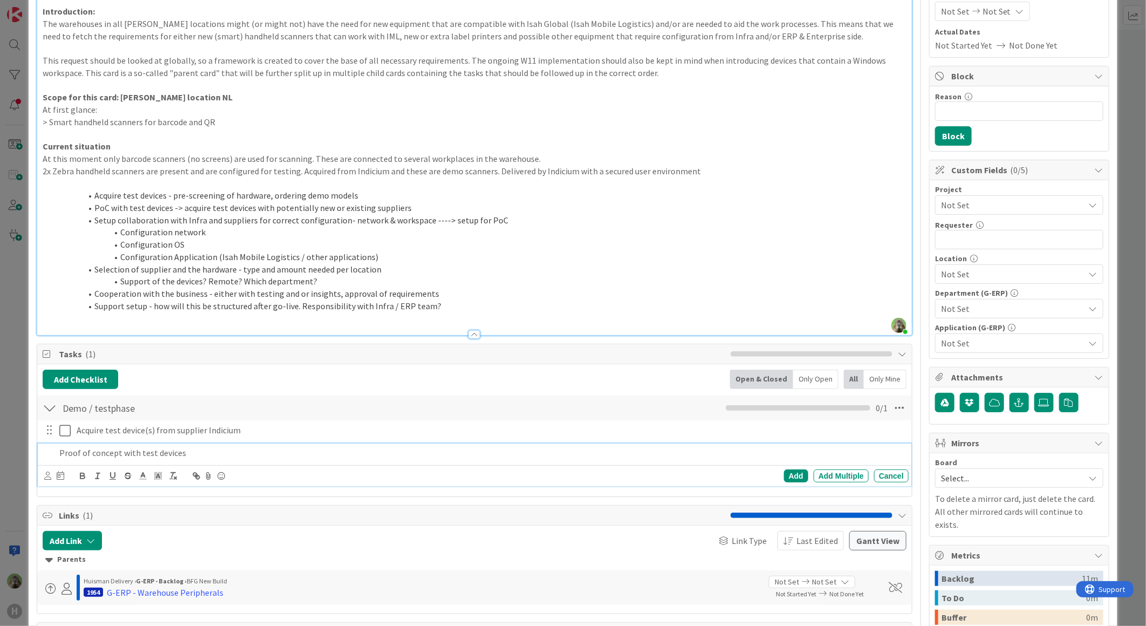
click at [272, 451] on p "Proof of concept with test devices" at bounding box center [481, 453] width 845 height 12
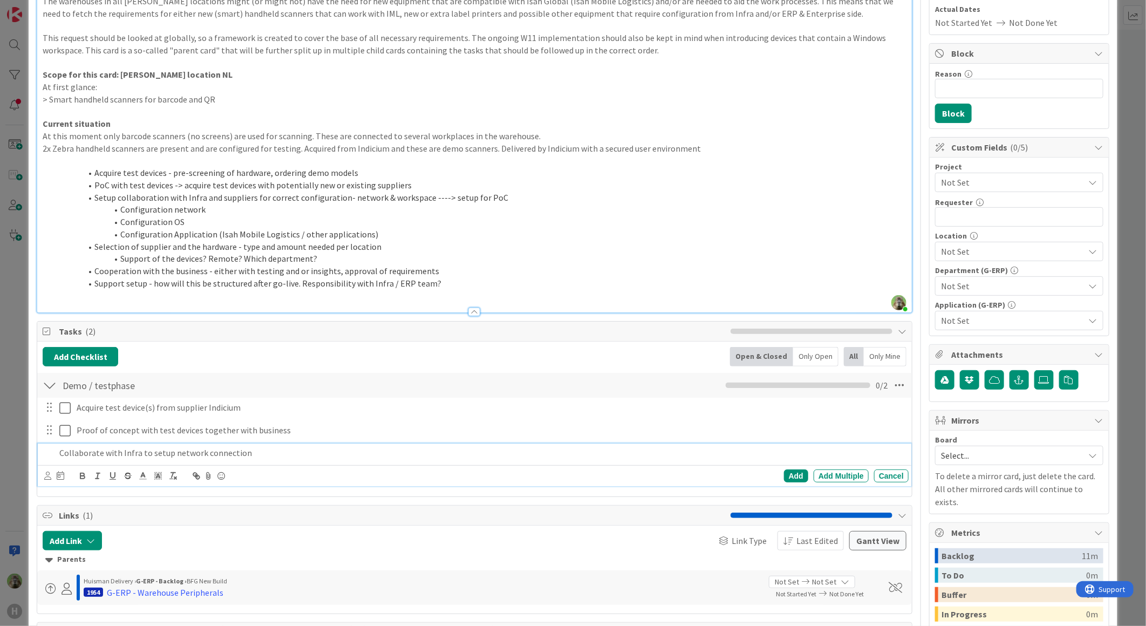
scroll to position [189, 0]
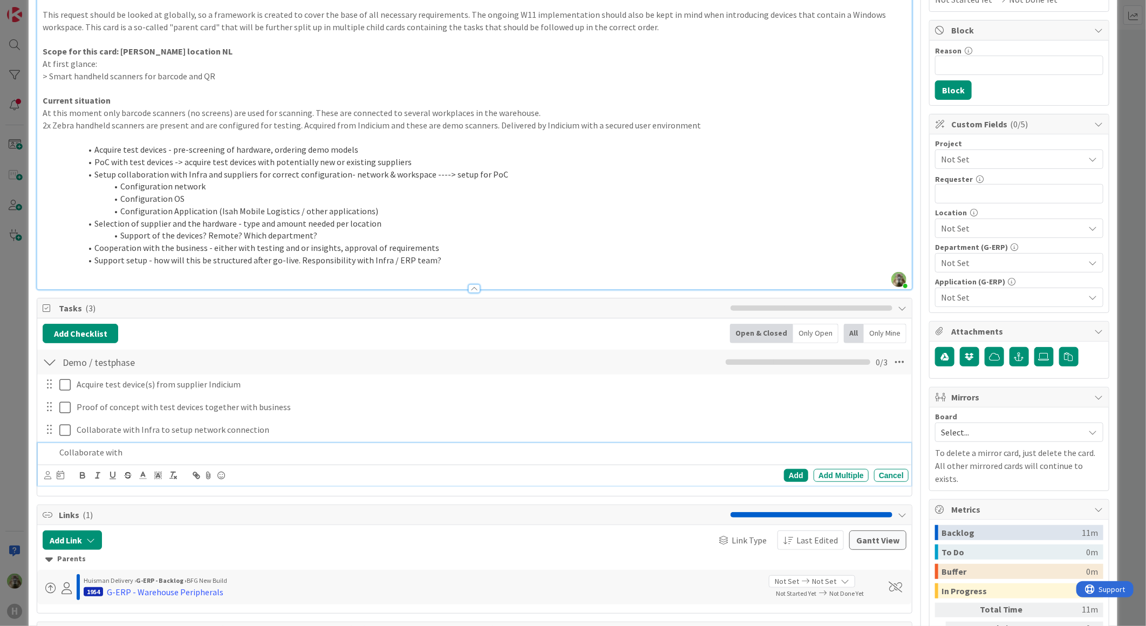
click at [209, 455] on p "Collaborate with" at bounding box center [481, 452] width 845 height 12
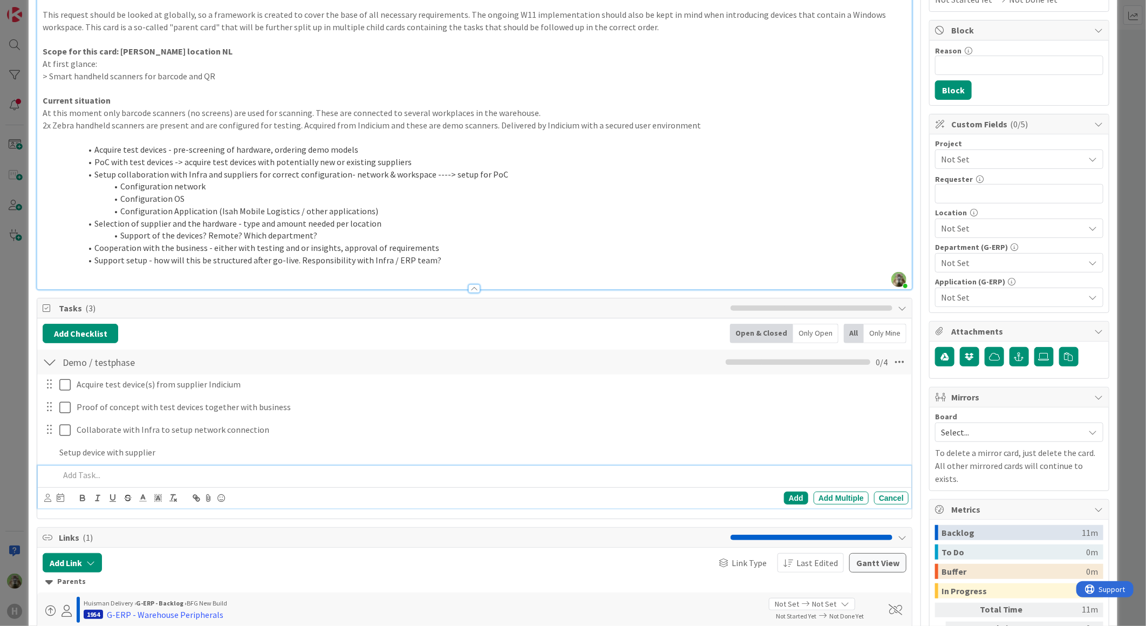
scroll to position [211, 0]
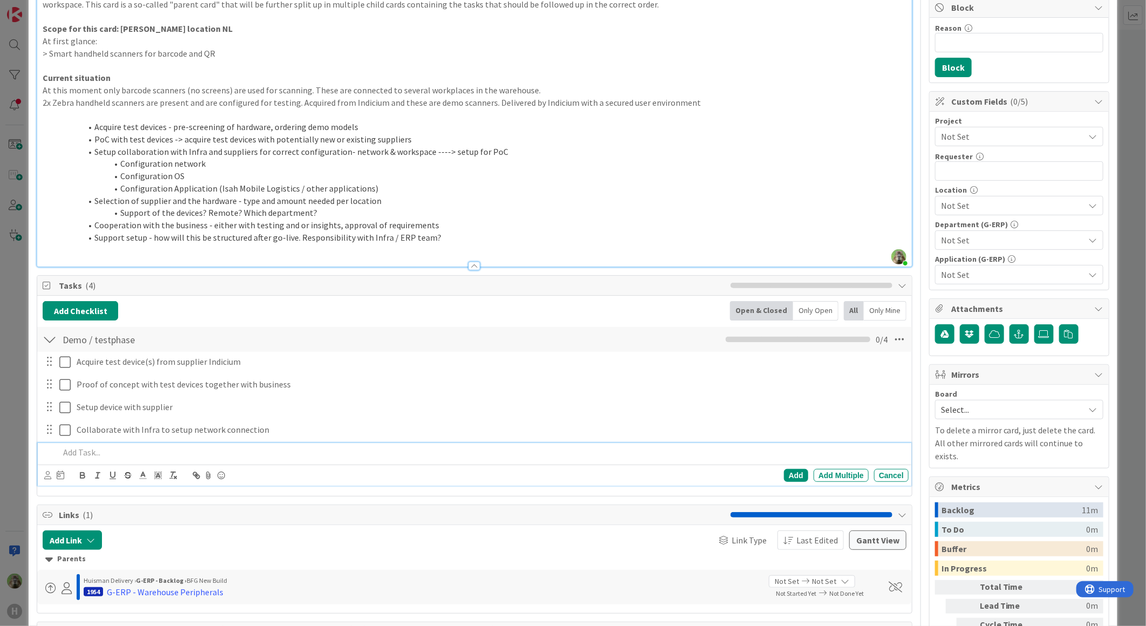
click at [311, 461] on div at bounding box center [481, 452] width 853 height 19
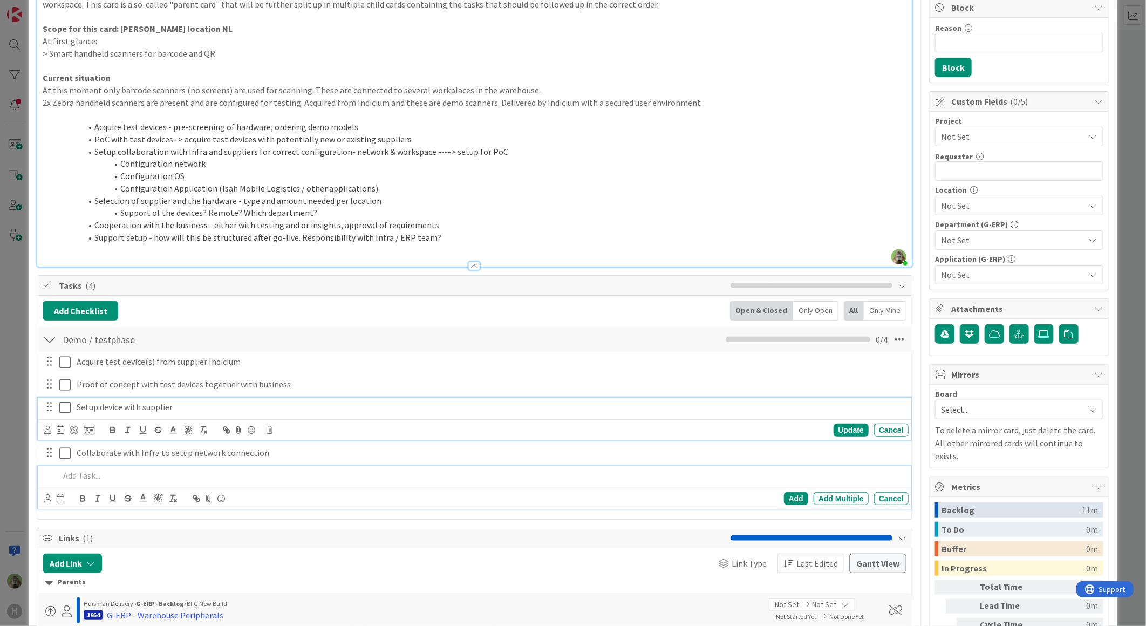
click at [118, 410] on p "Setup device with supplier" at bounding box center [490, 407] width 827 height 12
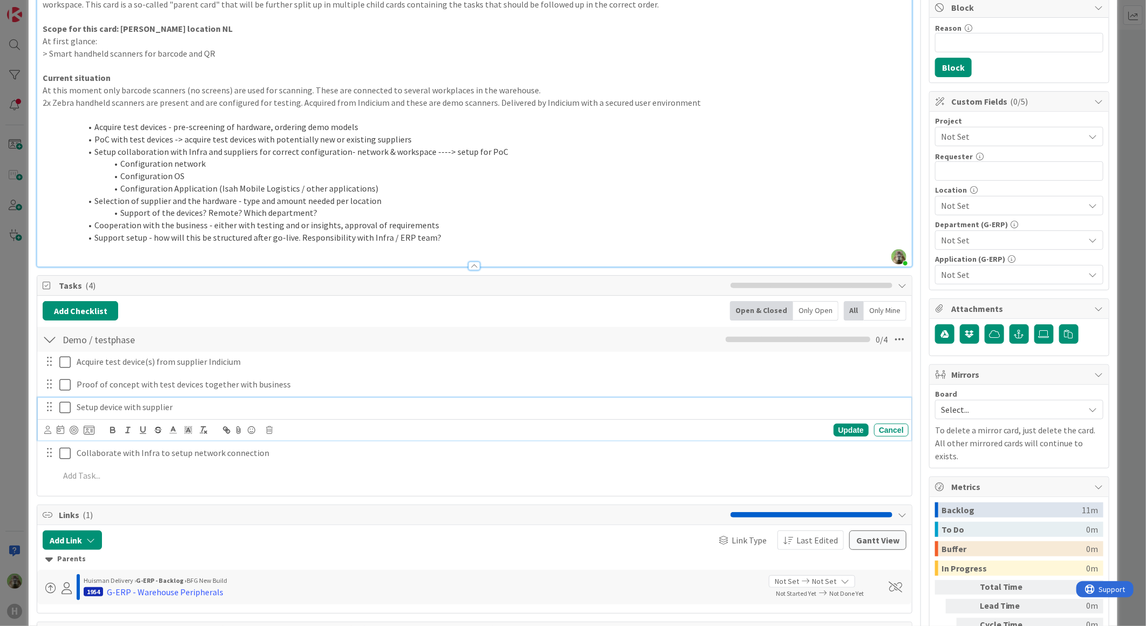
click at [182, 408] on p "Setup device with supplier" at bounding box center [490, 407] width 827 height 12
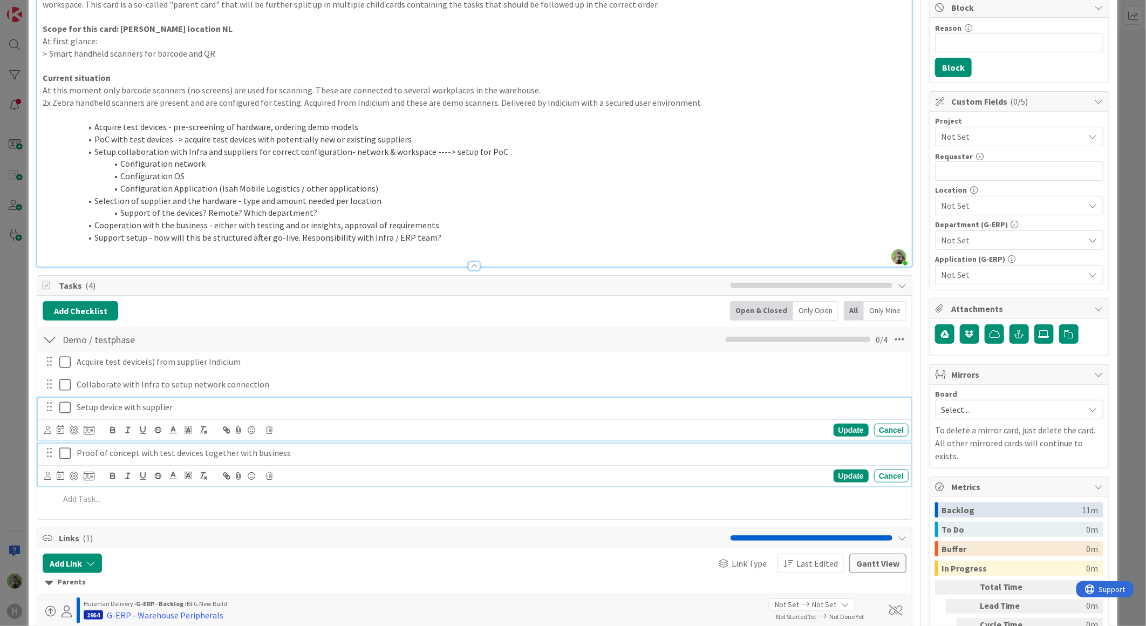
click at [67, 459] on icon at bounding box center [64, 453] width 11 height 13
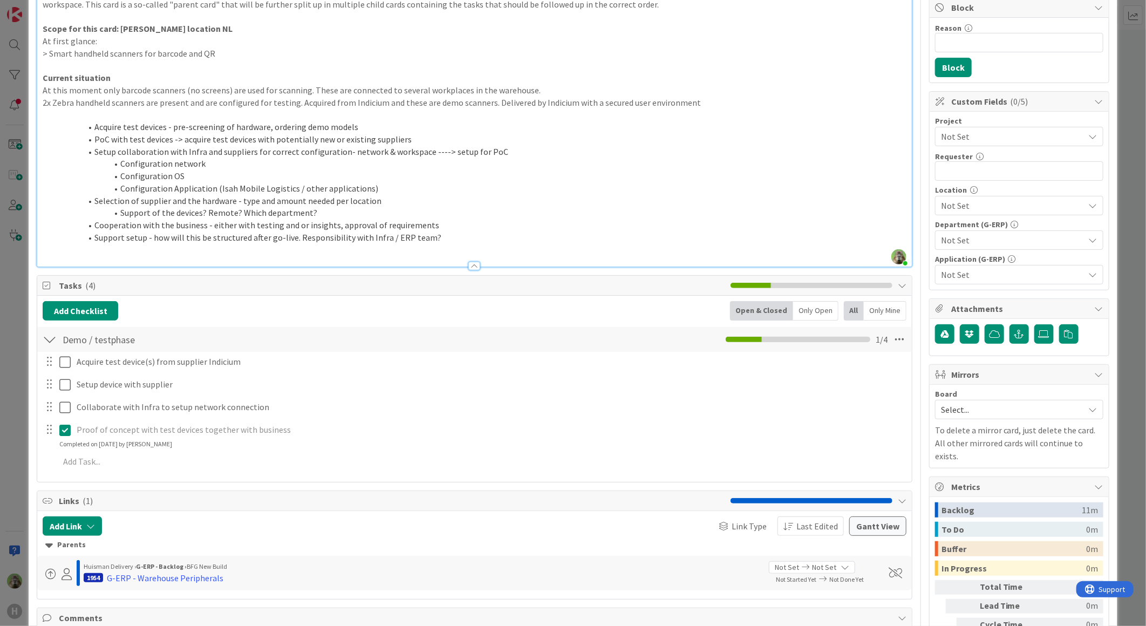
click at [63, 430] on icon at bounding box center [64, 429] width 11 height 13
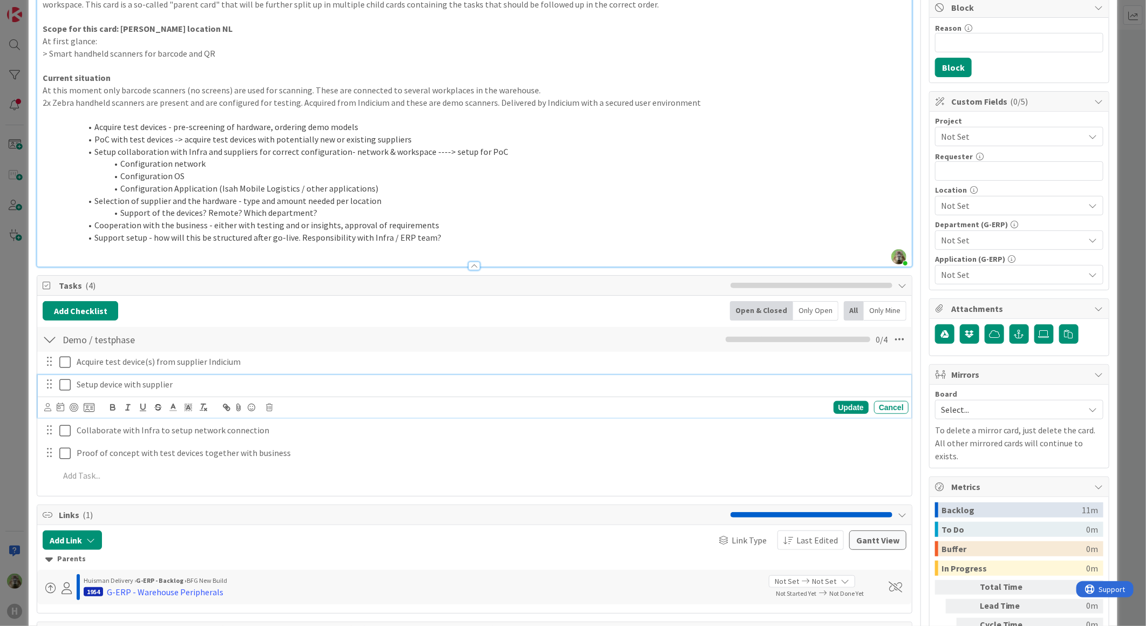
click at [339, 389] on p "Setup device with supplier" at bounding box center [490, 384] width 827 height 12
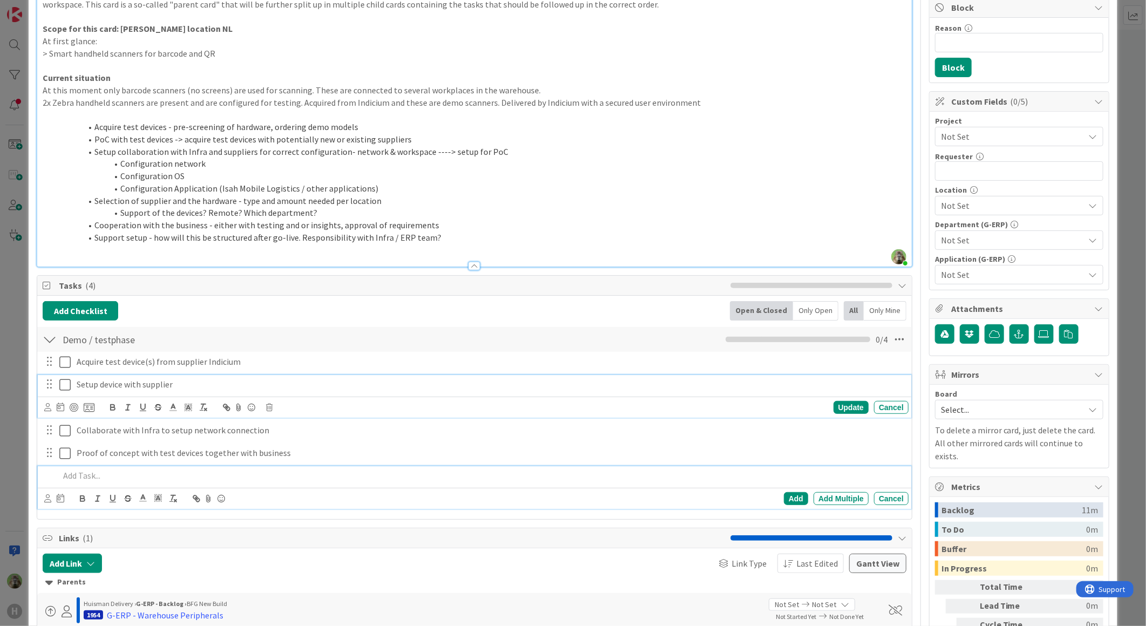
click at [268, 472] on p at bounding box center [481, 475] width 845 height 12
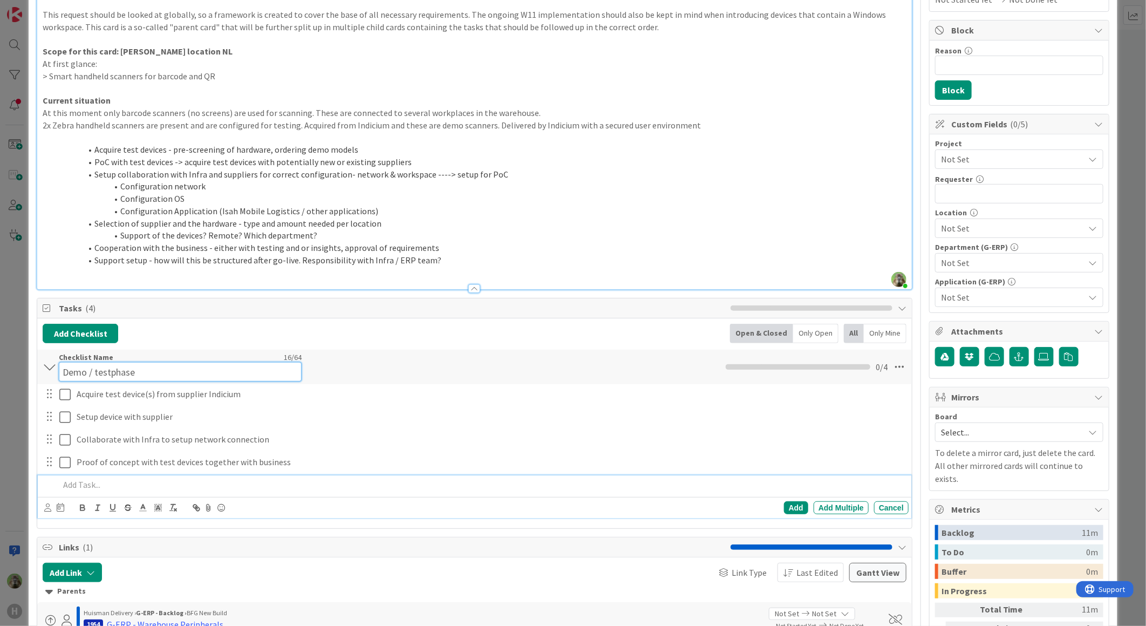
click at [106, 362] on input "Demo / testphase" at bounding box center [180, 371] width 243 height 19
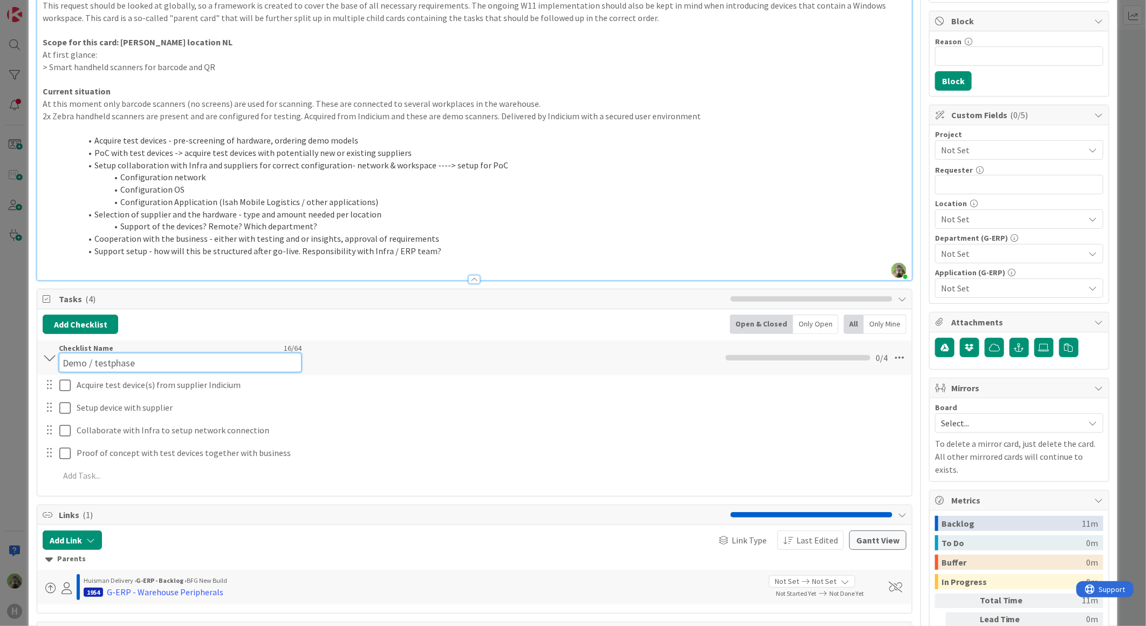
click at [106, 359] on input "Demo / testphase" at bounding box center [180, 362] width 243 height 19
type input "Preparation"
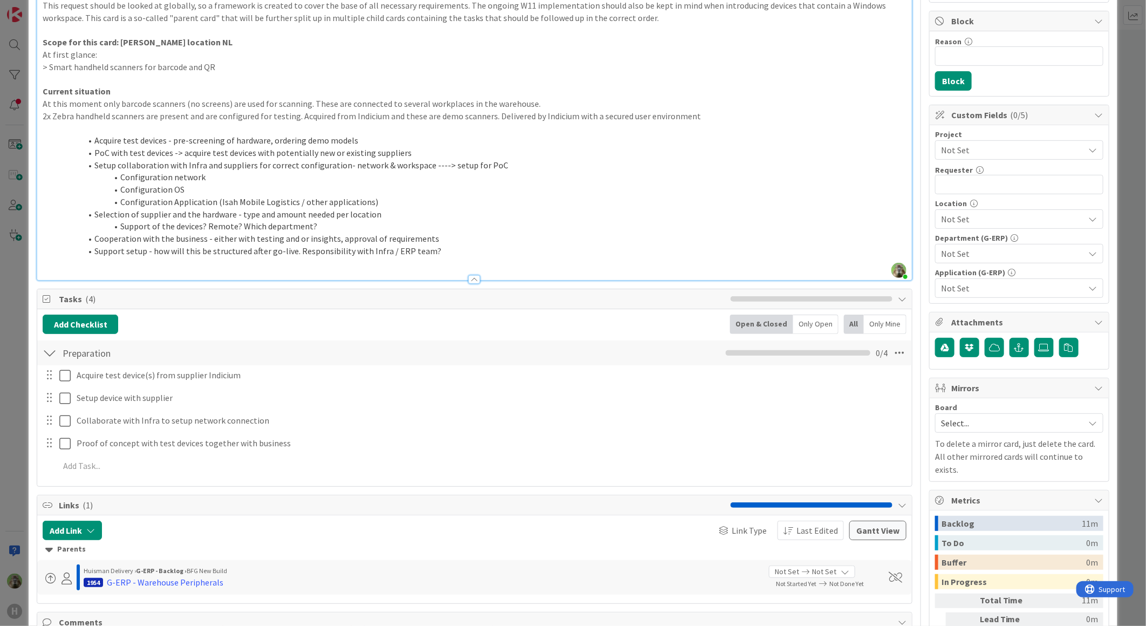
click at [352, 147] on li "PoC with test devices -> acquire test devices with potentially new or existing …" at bounding box center [481, 153] width 851 height 12
drag, startPoint x: 355, startPoint y: 141, endPoint x: 96, endPoint y: 133, distance: 259.0
click at [96, 133] on div "Note to self: there is already a card for this which can replace this card: G-E…" at bounding box center [474, 102] width 874 height 356
click at [97, 136] on li "Acquire test devices - pre-screening of hardware, ordering demo models" at bounding box center [481, 140] width 851 height 12
drag, startPoint x: 95, startPoint y: 138, endPoint x: 386, endPoint y: 139, distance: 290.7
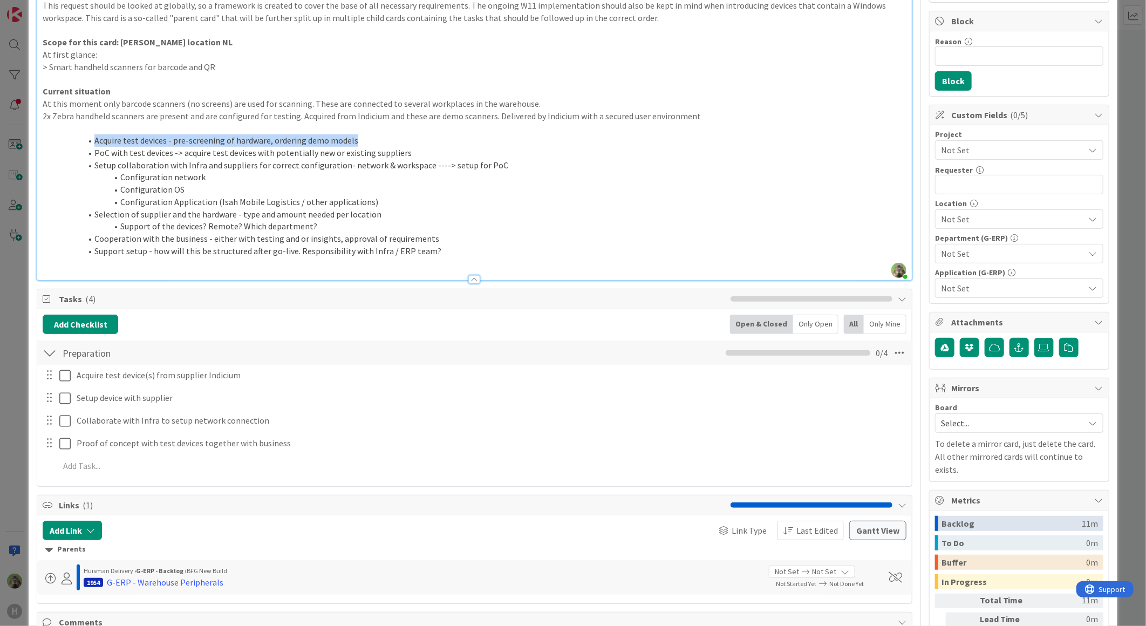
click at [386, 139] on li "Acquire test devices - pre-screening of hardware, ordering demo models" at bounding box center [481, 140] width 851 height 12
copy li "Acquire test devices - pre-screening of hardware, ordering demo models"
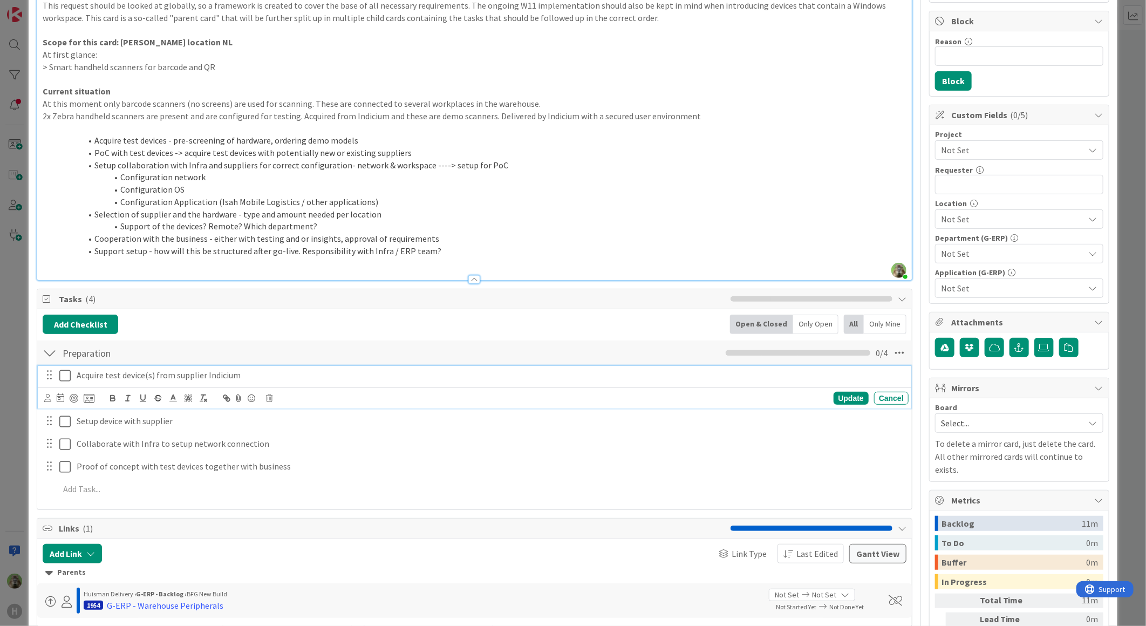
click at [205, 375] on p "Acquire test device(s) from supplier Indicium" at bounding box center [490, 375] width 827 height 12
click at [389, 401] on div "Update Cancel" at bounding box center [476, 397] width 864 height 15
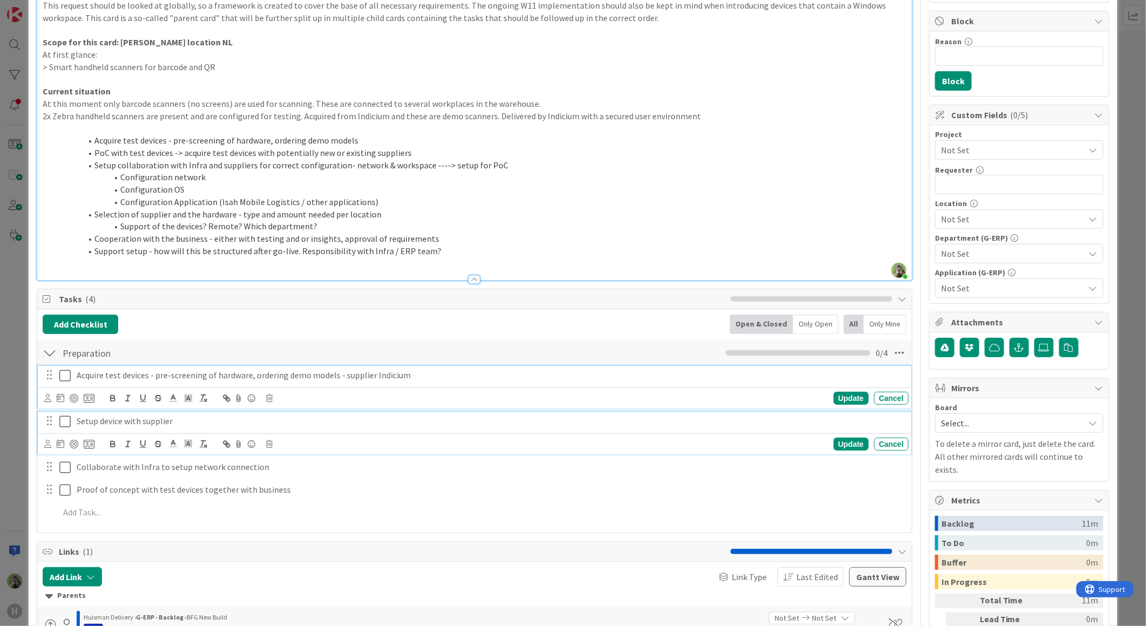
click at [373, 424] on p "Setup device with supplier" at bounding box center [490, 421] width 827 height 12
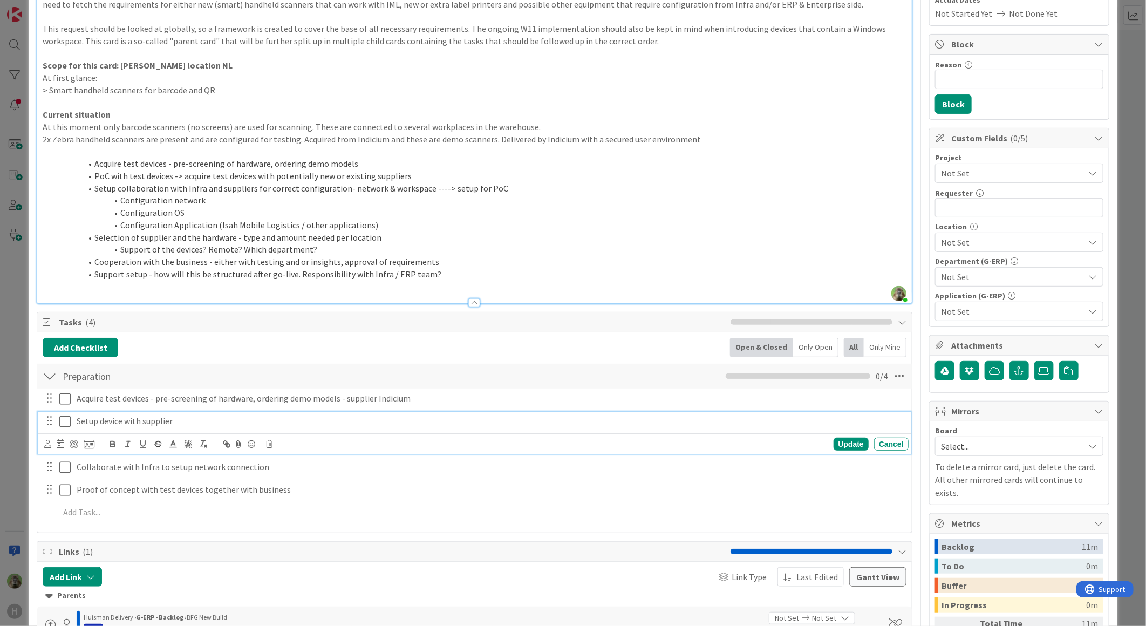
click at [308, 222] on li "Configuration Application (Isah Mobile Logistics / other applications)" at bounding box center [481, 225] width 851 height 12
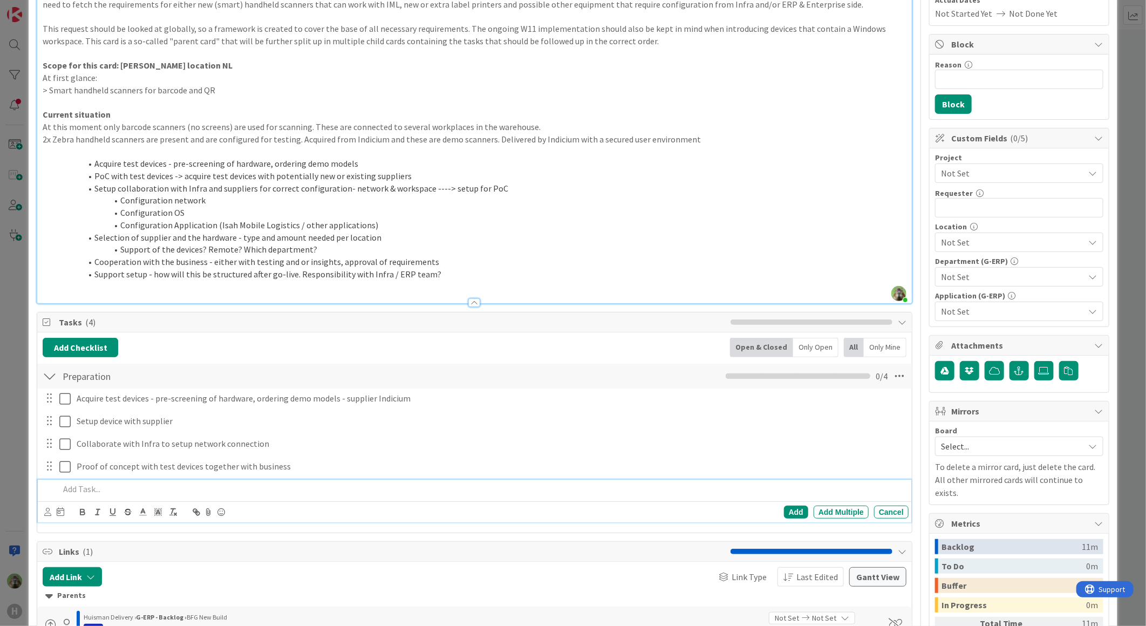
click at [125, 497] on div at bounding box center [481, 488] width 853 height 19
click at [98, 335] on div "Add Checklist Back Open & Closed Only Open All Only Mine Preparation Checklist …" at bounding box center [474, 432] width 874 height 200
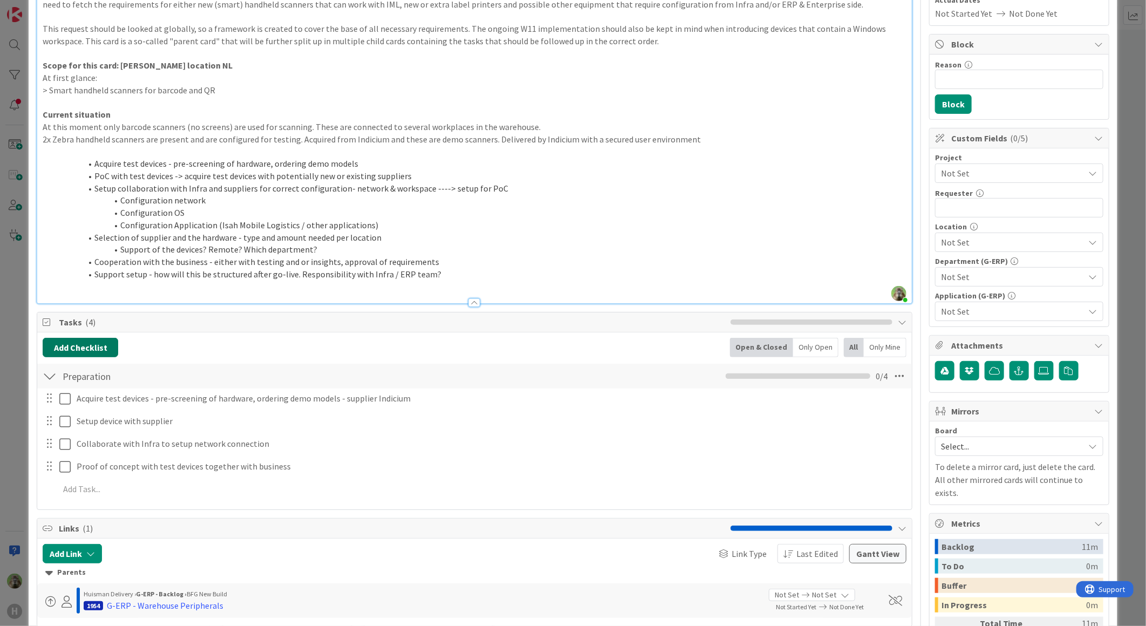
click at [93, 346] on button "Add Checklist" at bounding box center [81, 347] width 76 height 19
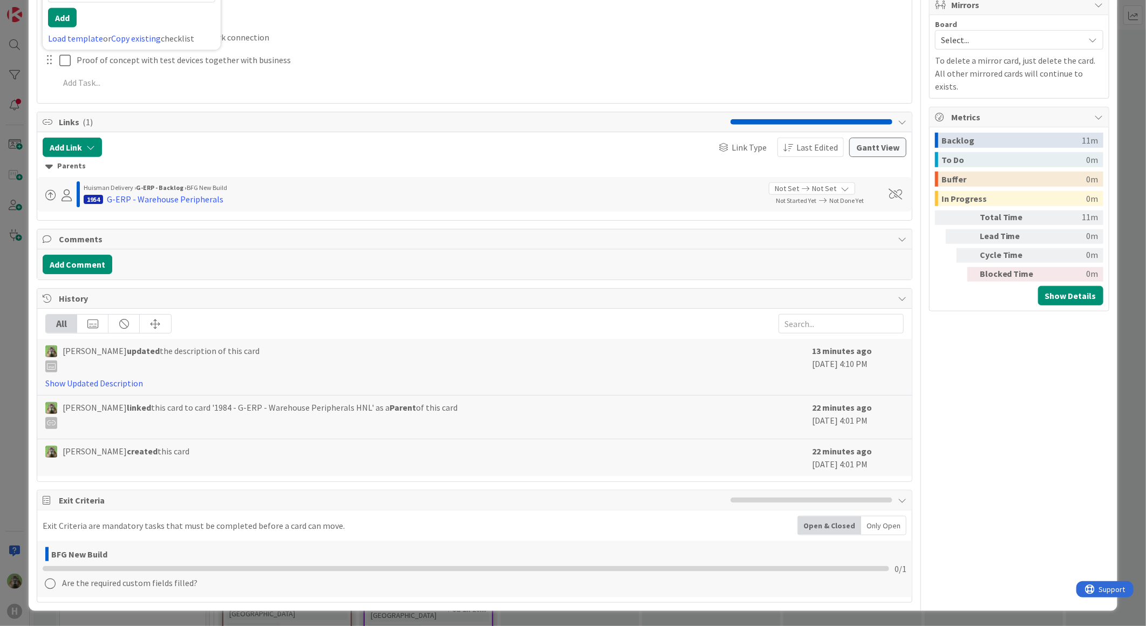
scroll to position [403, 0]
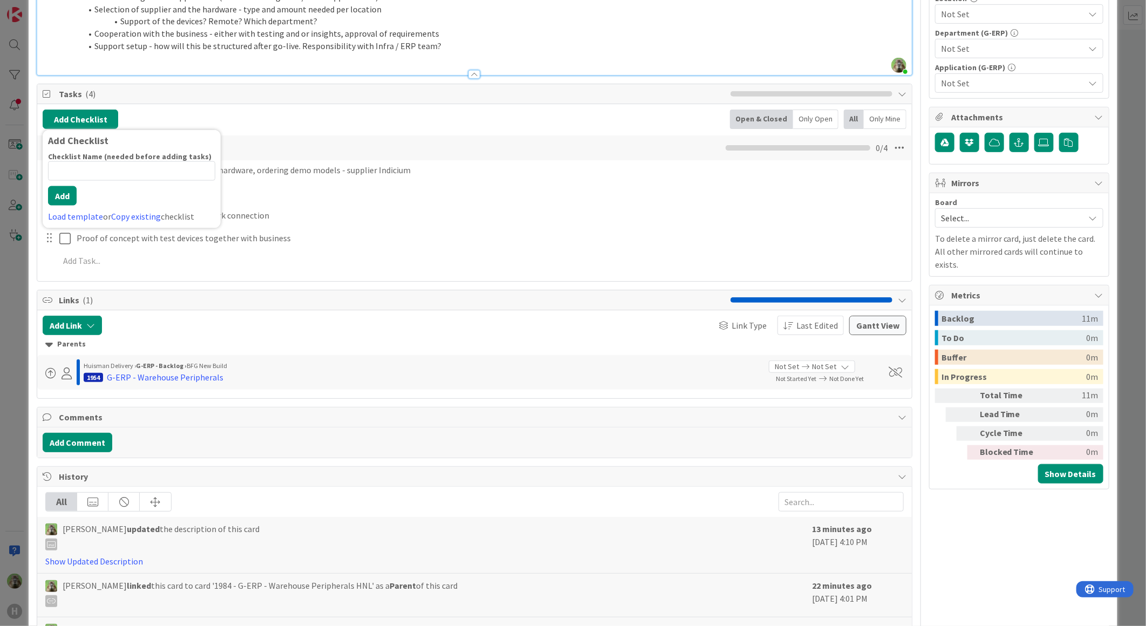
type input "e"
type input "Testphase"
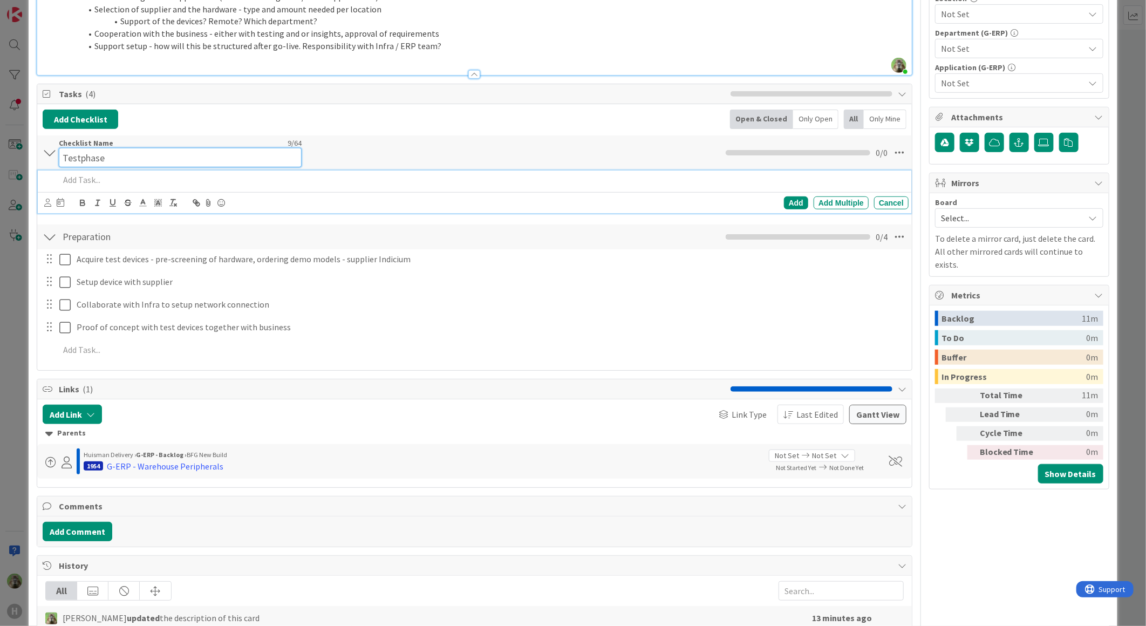
click at [95, 144] on div "Checklist Name 9 / 64 Testphase" at bounding box center [180, 152] width 243 height 29
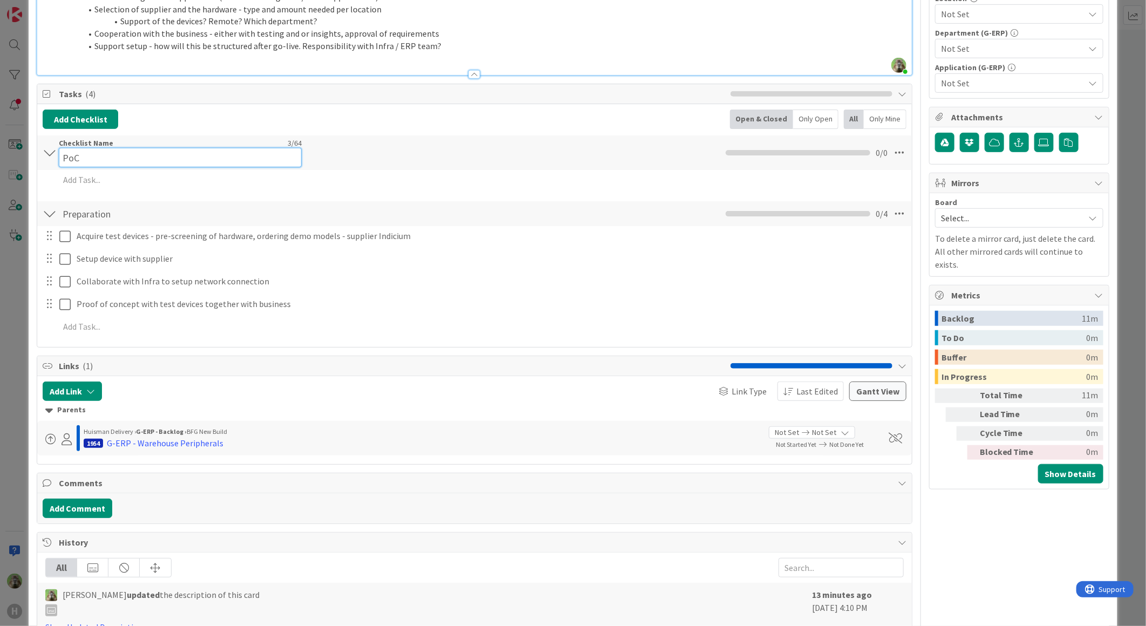
type input "PoC"
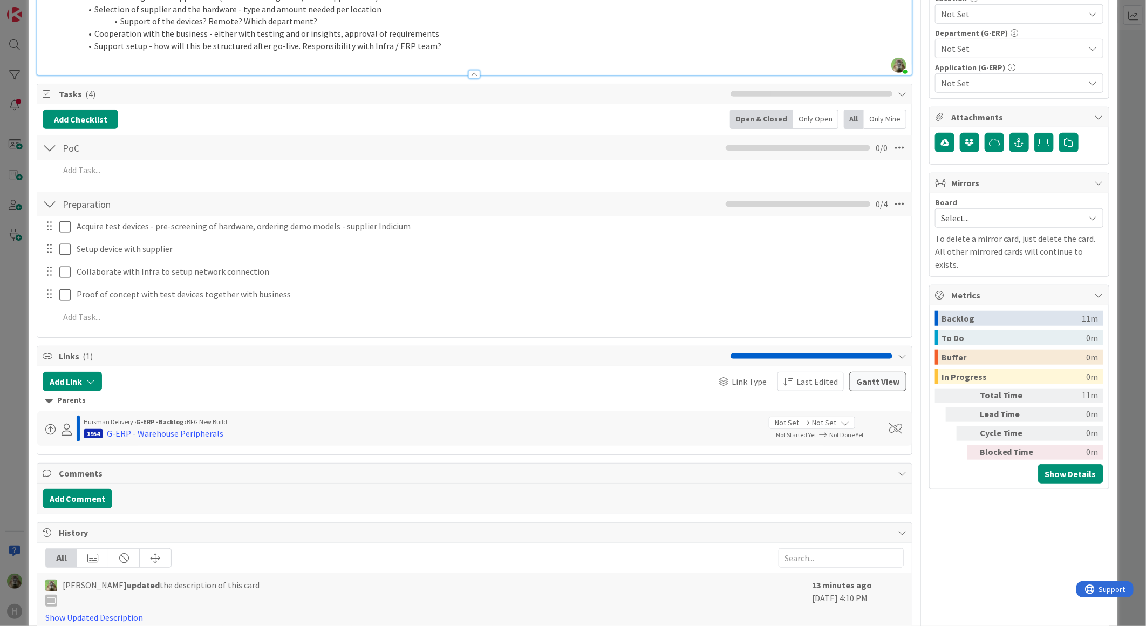
drag, startPoint x: 353, startPoint y: 120, endPoint x: 359, endPoint y: 116, distance: 7.3
click at [359, 116] on div "Add Checklist Back Open & Closed Only Open All Only Mine" at bounding box center [474, 118] width 863 height 19
click at [899, 152] on icon at bounding box center [898, 147] width 19 height 19
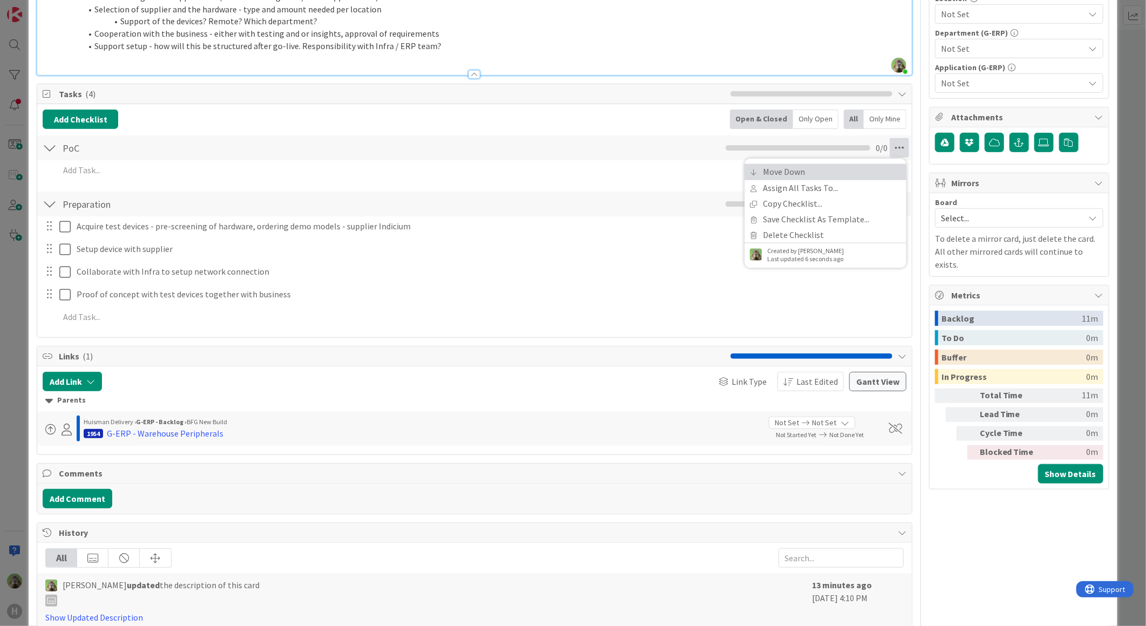
click at [848, 171] on link "Move Down" at bounding box center [825, 172] width 162 height 16
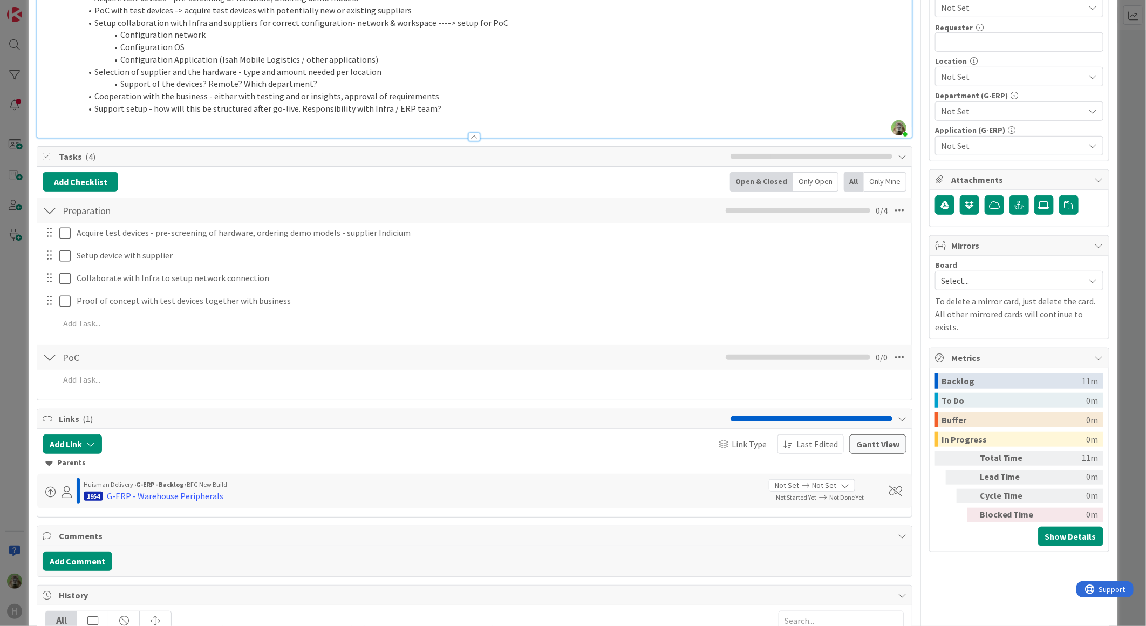
scroll to position [340, 0]
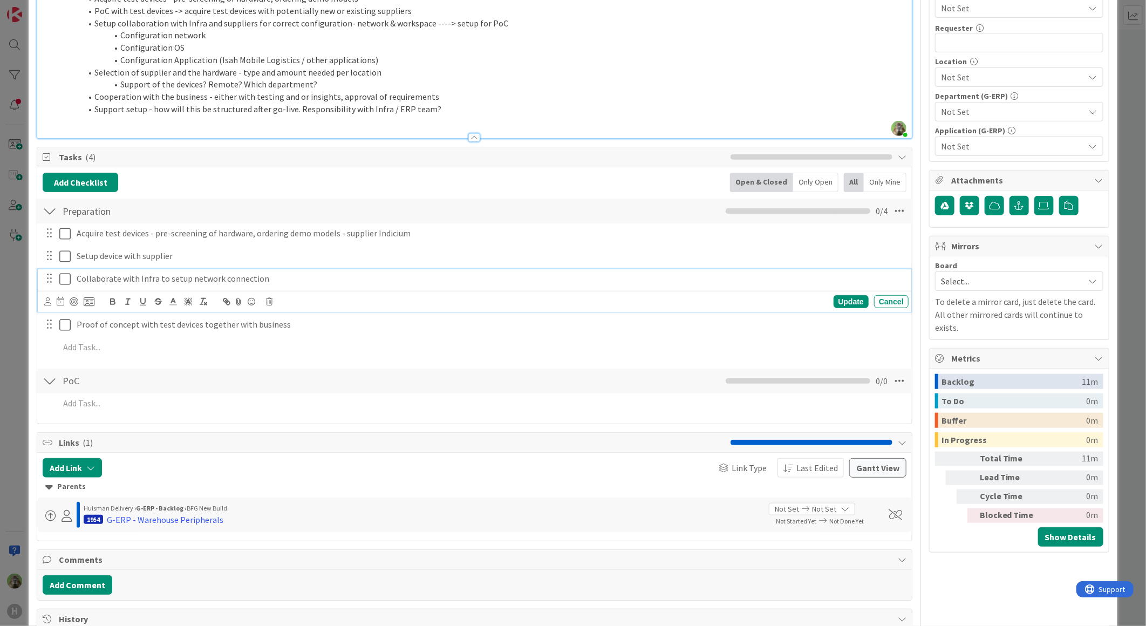
click at [280, 286] on div "Collaborate with Infra to setup network connection" at bounding box center [489, 278] width 835 height 19
click at [293, 314] on div "Acquire test devices - pre-screening of hardware, ordering demo models - suppli…" at bounding box center [474, 292] width 863 height 138
drag, startPoint x: 308, startPoint y: 301, endPoint x: 54, endPoint y: 298, distance: 254.0
click at [54, 298] on div "Proof of concept with test devices together with business" at bounding box center [475, 301] width 866 height 19
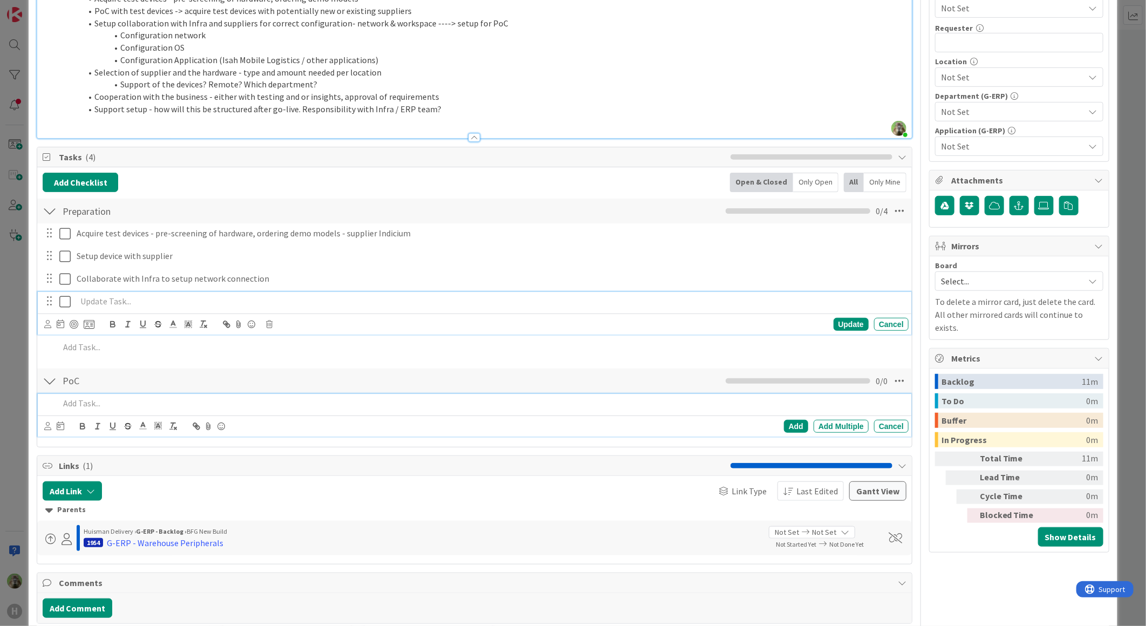
click at [112, 399] on p at bounding box center [481, 403] width 845 height 12
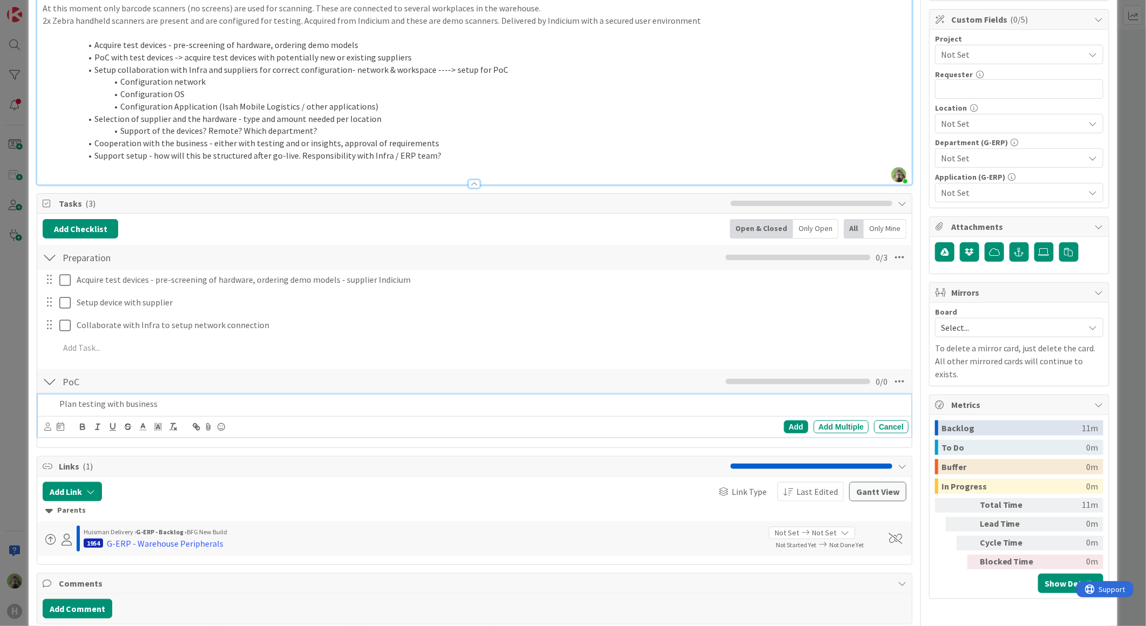
click at [215, 313] on div "Acquire test devices - pre-screening of hardware, ordering demo models - suppli…" at bounding box center [474, 316] width 863 height 92
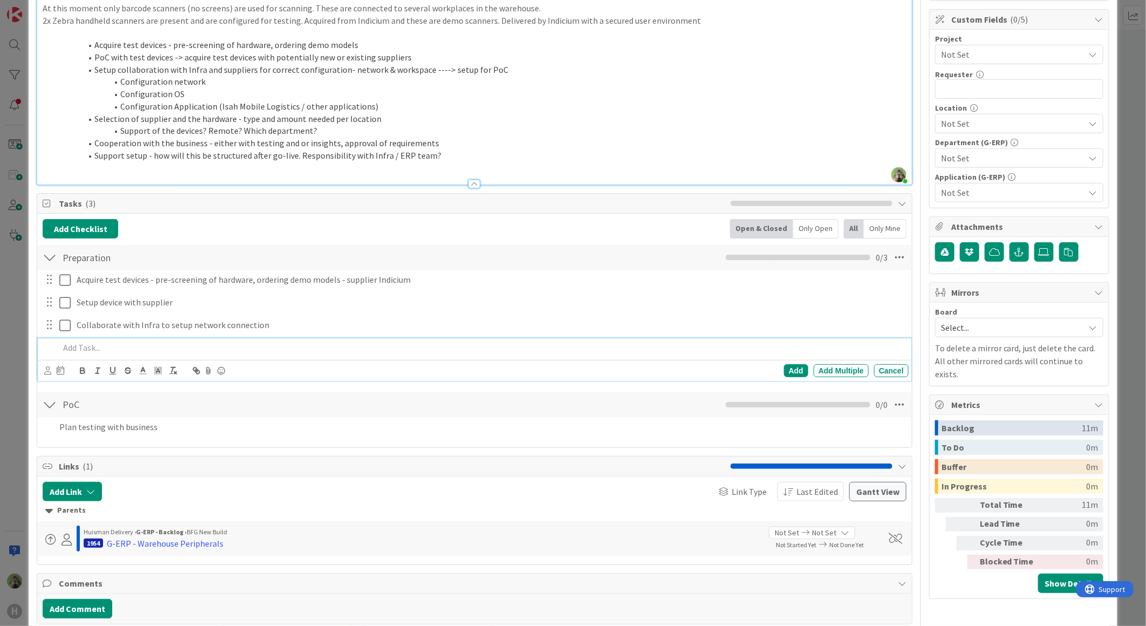
click at [193, 356] on div at bounding box center [481, 347] width 853 height 19
click at [187, 348] on p at bounding box center [481, 347] width 845 height 12
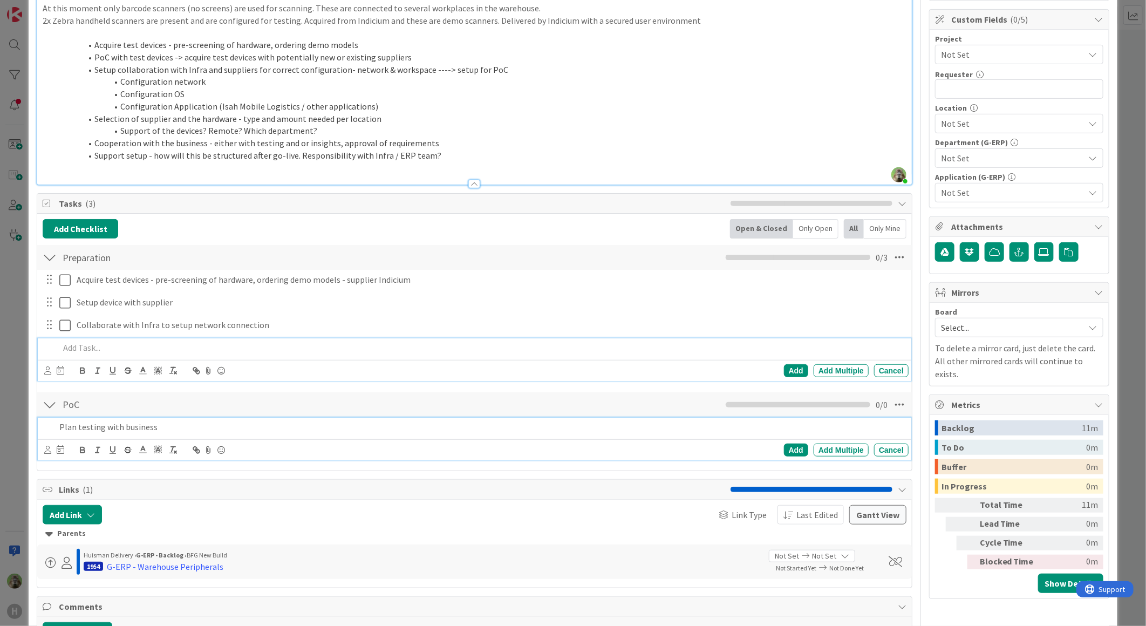
click at [201, 430] on p "Plan testing with business" at bounding box center [481, 427] width 845 height 12
click at [204, 361] on div "Add Add Multiple Cancel" at bounding box center [474, 359] width 873 height 43
click at [257, 435] on div "Plan testing with business" at bounding box center [481, 426] width 853 height 19
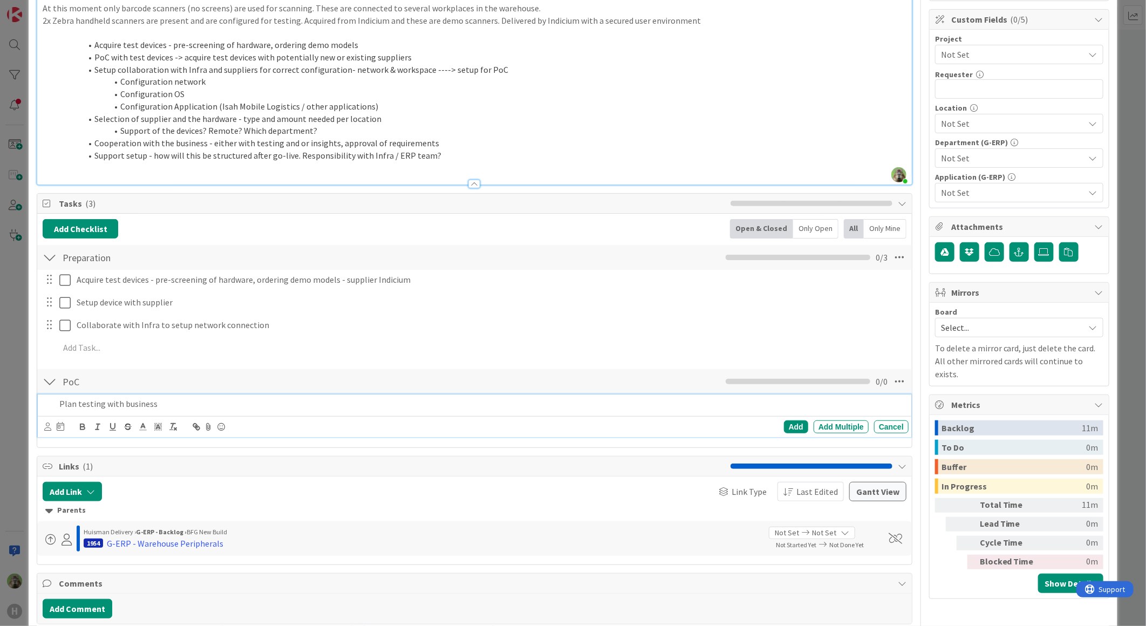
scroll to position [270, 0]
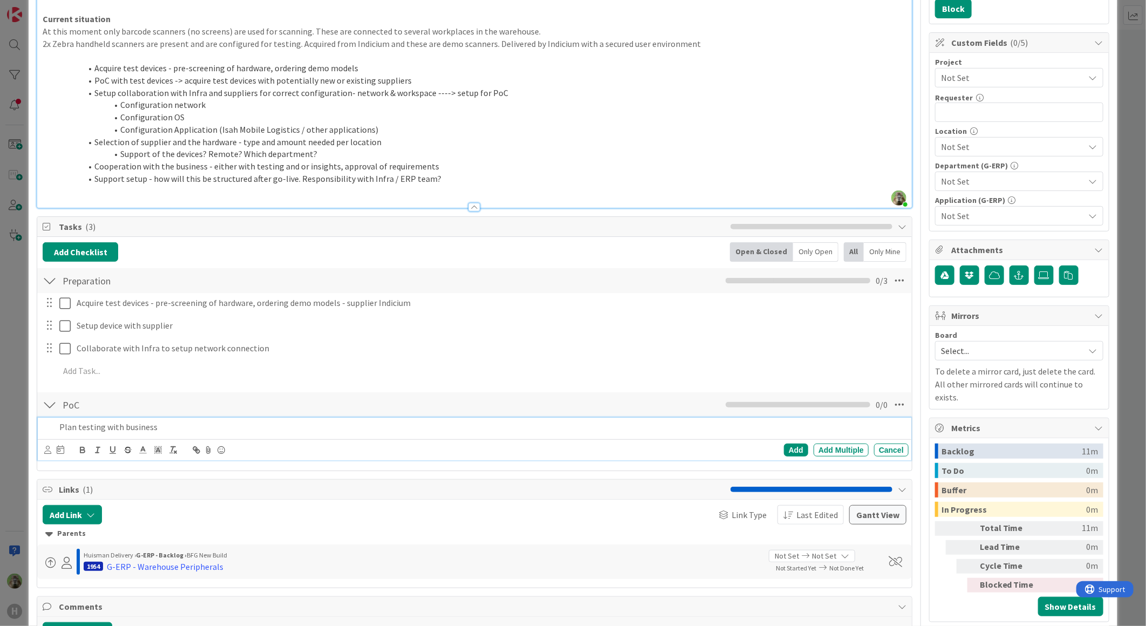
click at [271, 381] on div "Add Add Multiple Cancel" at bounding box center [474, 370] width 873 height 19
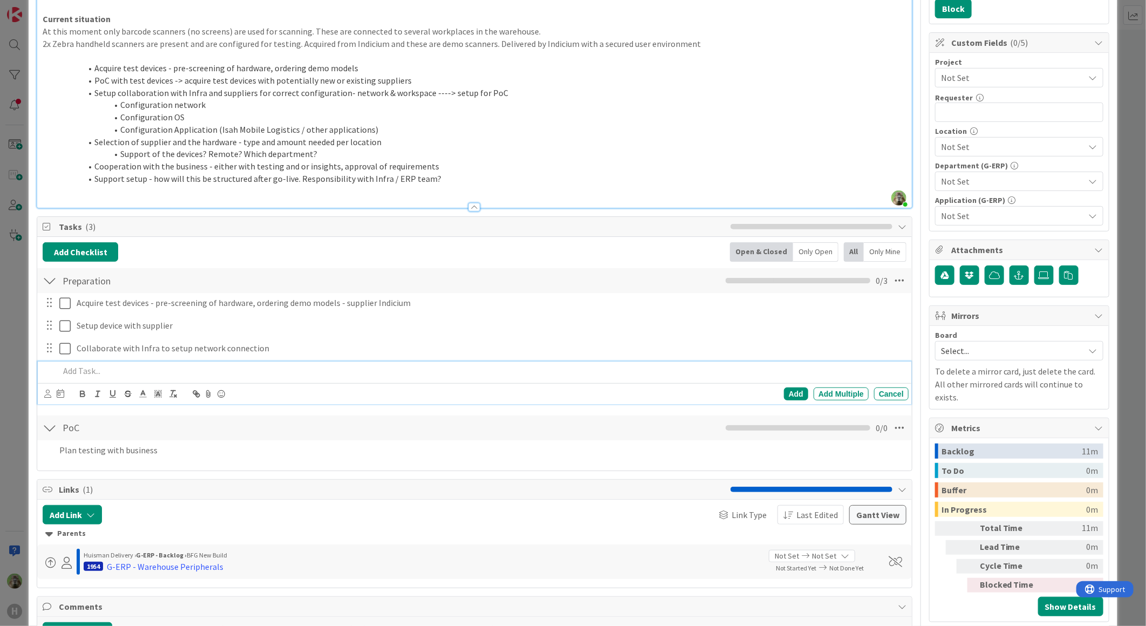
click at [278, 369] on p at bounding box center [481, 371] width 845 height 12
click at [890, 395] on div "Cancel" at bounding box center [891, 393] width 35 height 13
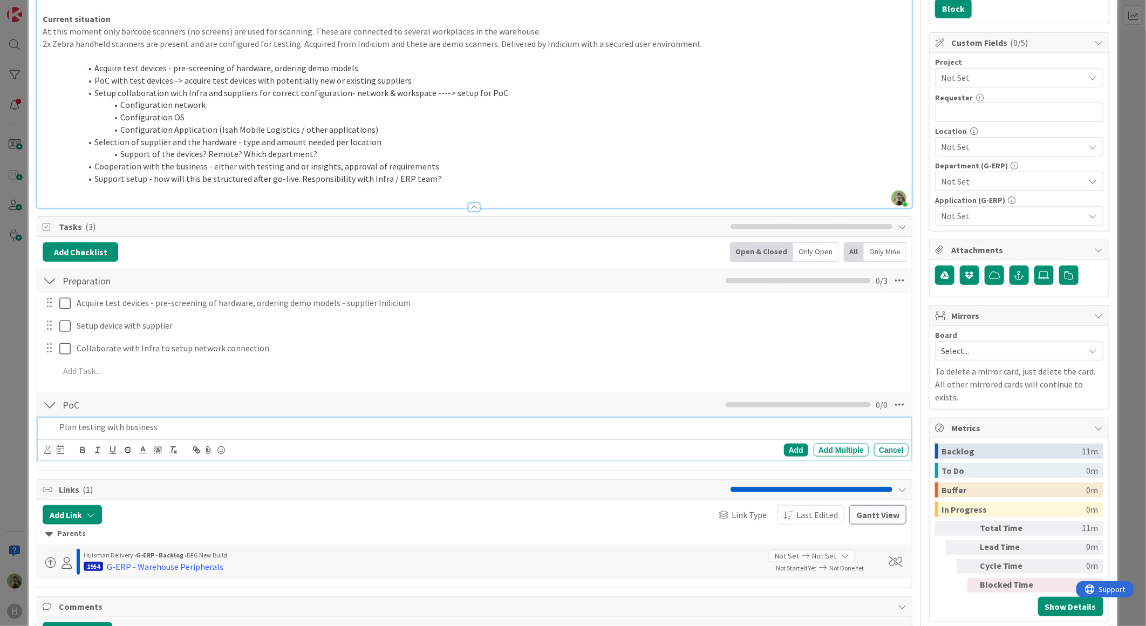
click at [205, 434] on div "Plan testing with business" at bounding box center [481, 426] width 853 height 19
drag, startPoint x: 189, startPoint y: 422, endPoint x: 9, endPoint y: 422, distance: 180.1
click at [9, 422] on div "ID 1987 G-ERP - Backlog BFG New Build Title 39 / 128 G-ERP - Warehouse Handheld…" at bounding box center [573, 313] width 1146 height 626
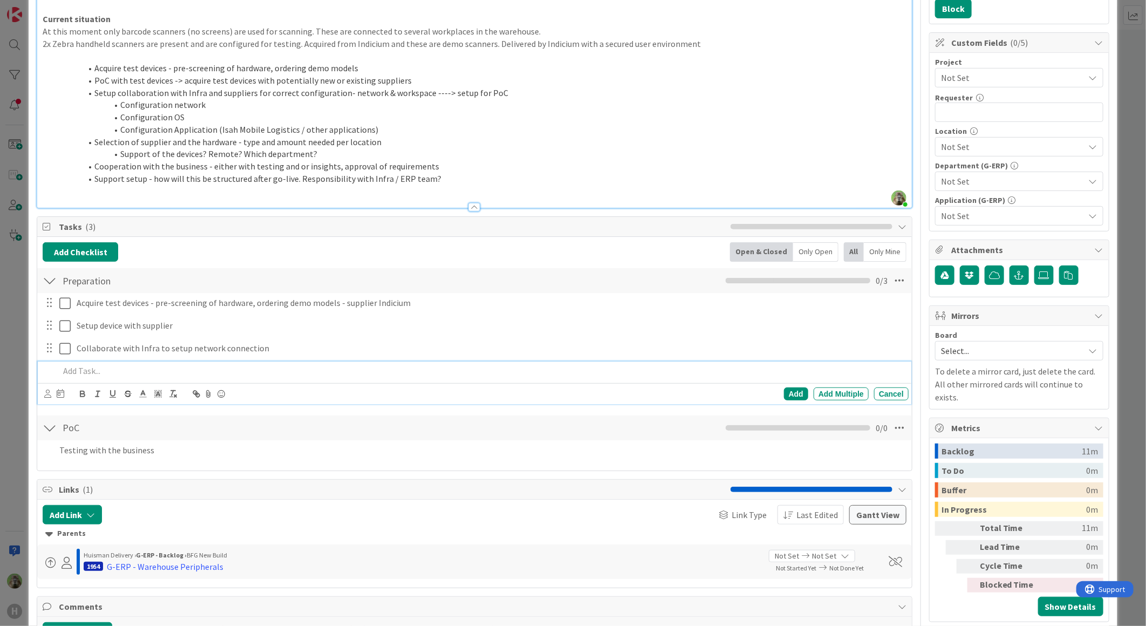
click at [153, 380] on div "Add Add Multiple Cancel" at bounding box center [474, 382] width 873 height 43
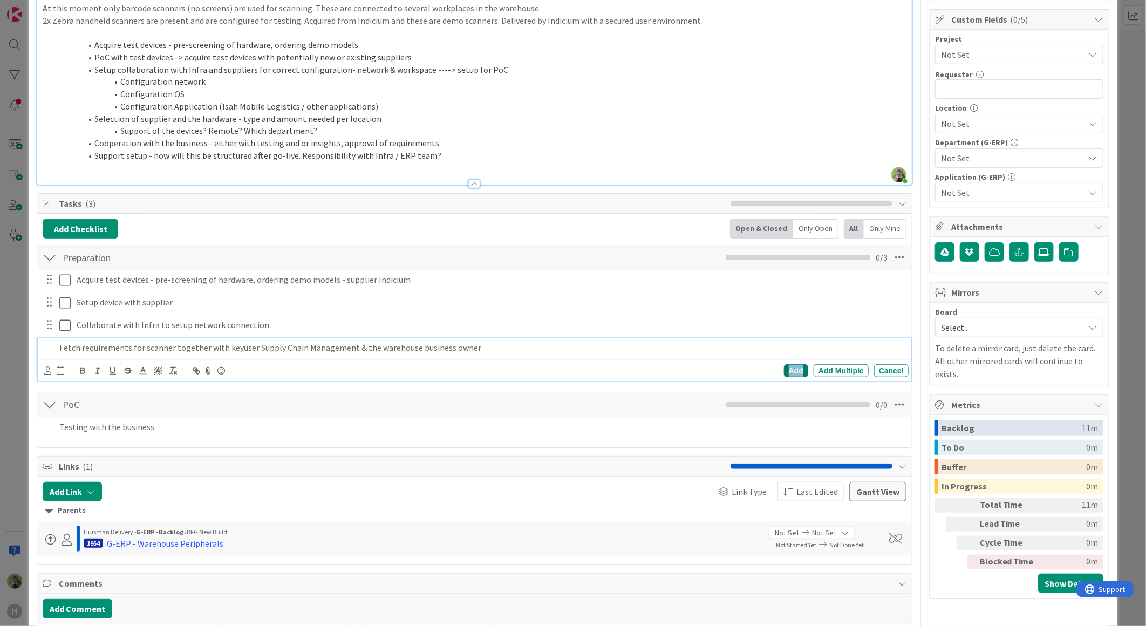
click at [791, 374] on div "Add" at bounding box center [796, 370] width 24 height 13
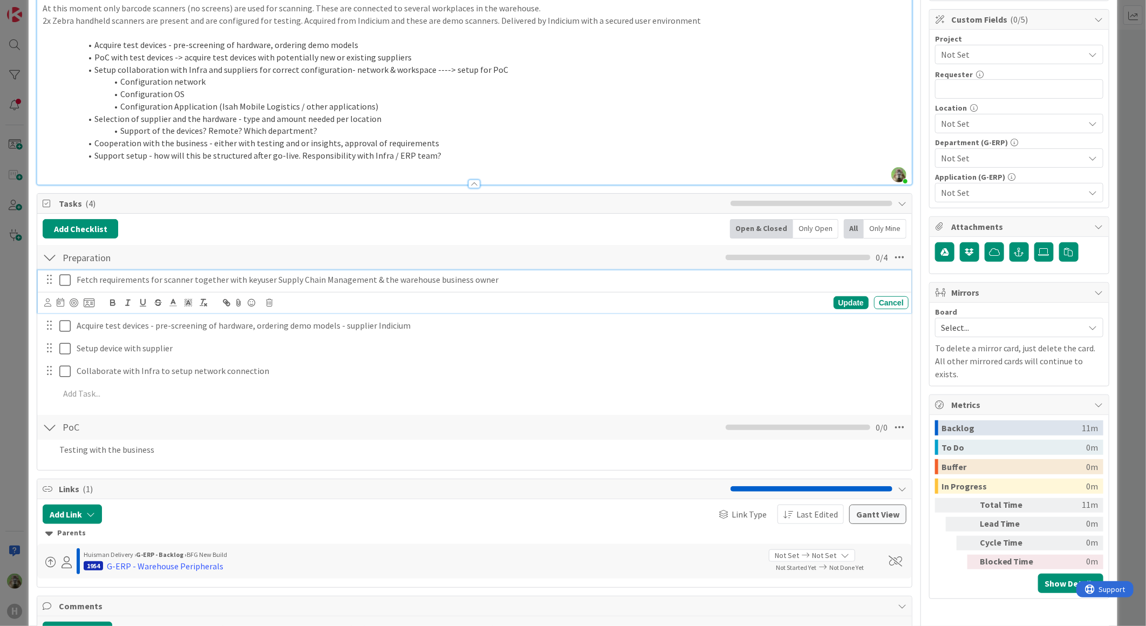
click at [571, 283] on p "Fetch requirements for scanner together with keyuser Supply Chain Management & …" at bounding box center [490, 279] width 827 height 12
click at [839, 298] on div "Update" at bounding box center [850, 302] width 35 height 13
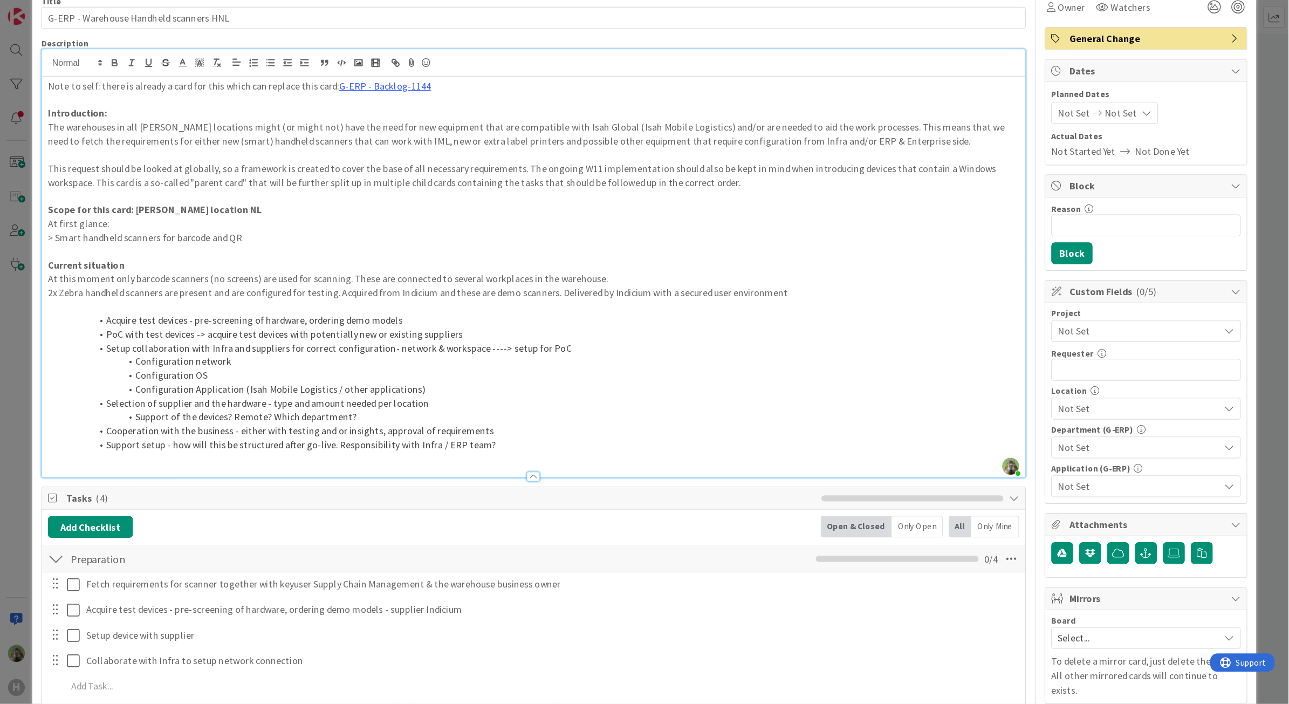
scroll to position [0, 0]
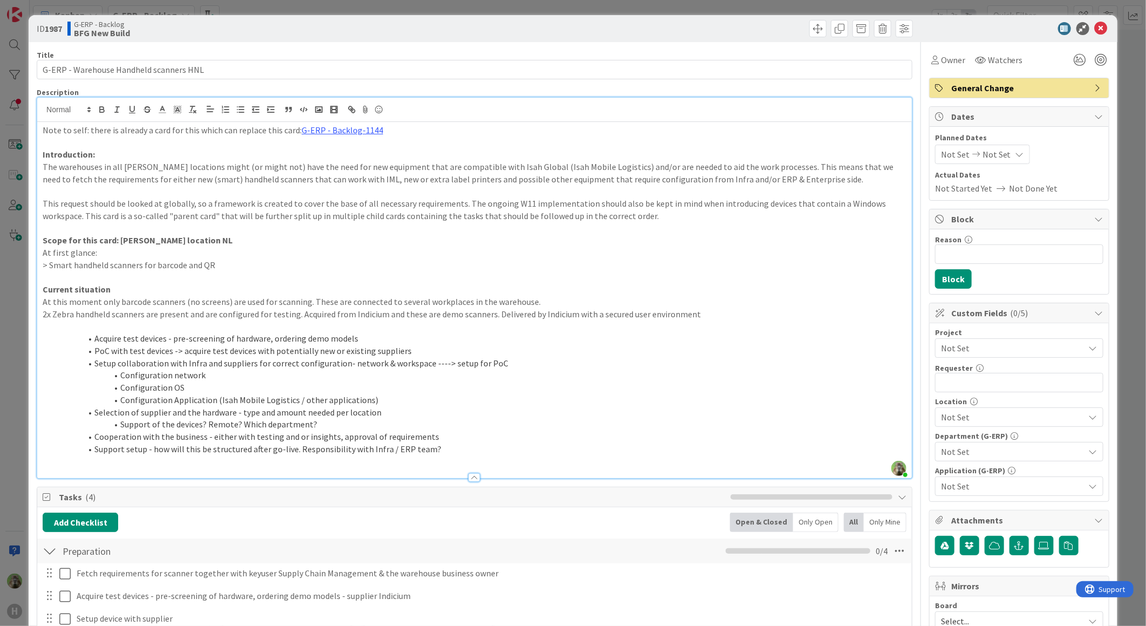
click at [601, 334] on li "Acquire test devices - pre-screening of hardware, ordering demo models" at bounding box center [481, 338] width 851 height 12
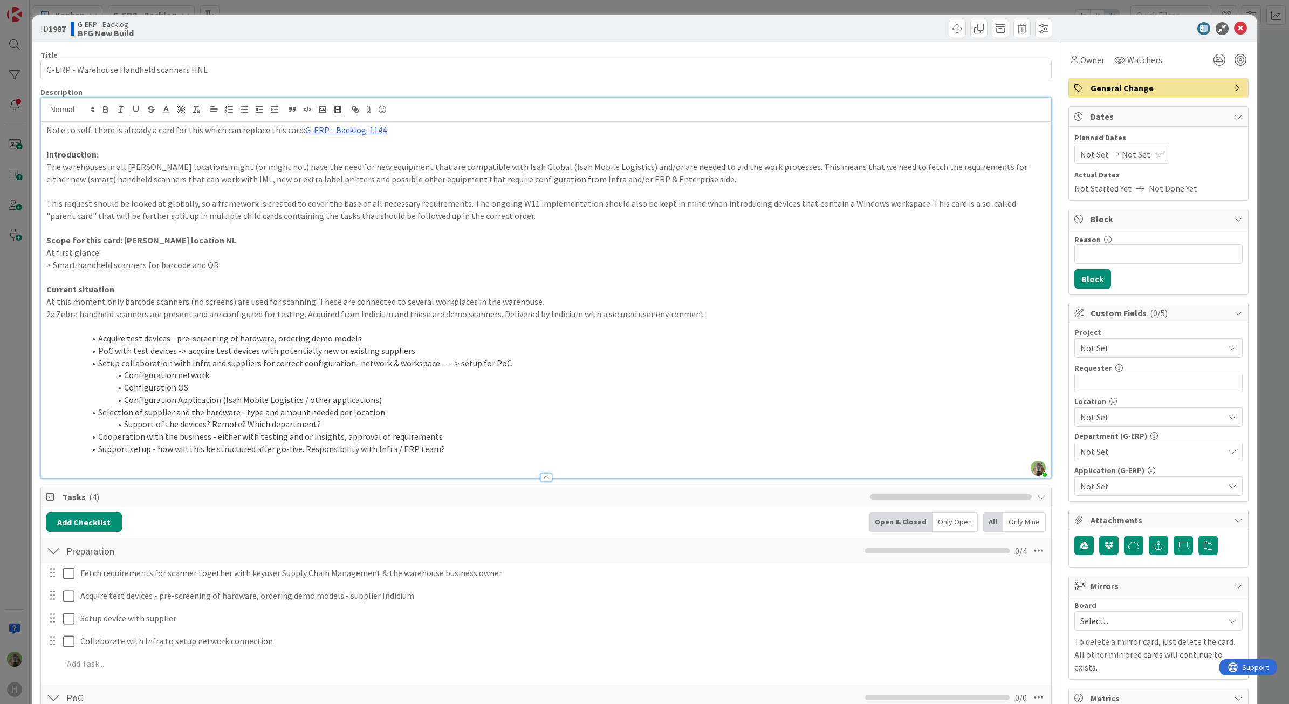
scroll to position [958, 0]
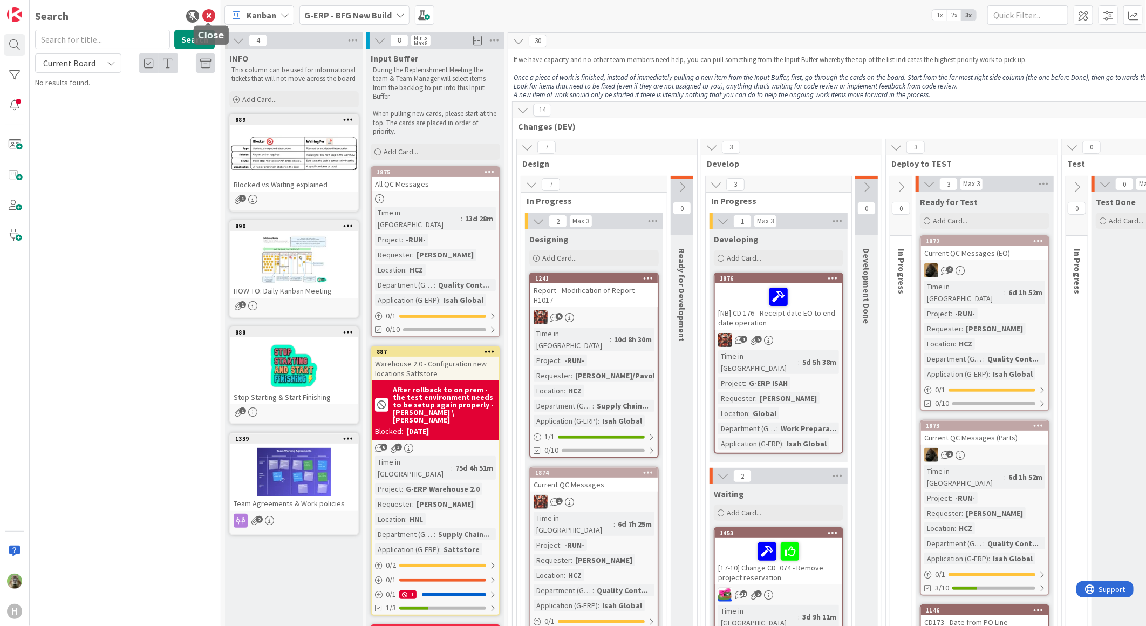
click at [212, 14] on icon at bounding box center [208, 16] width 13 height 13
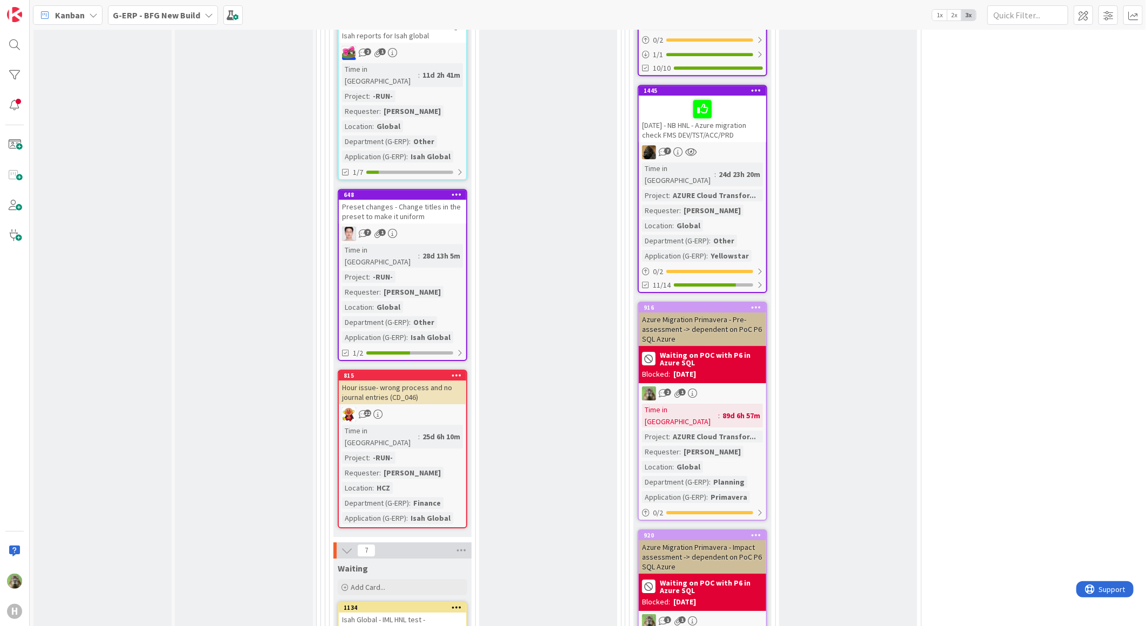
scroll to position [2217, 0]
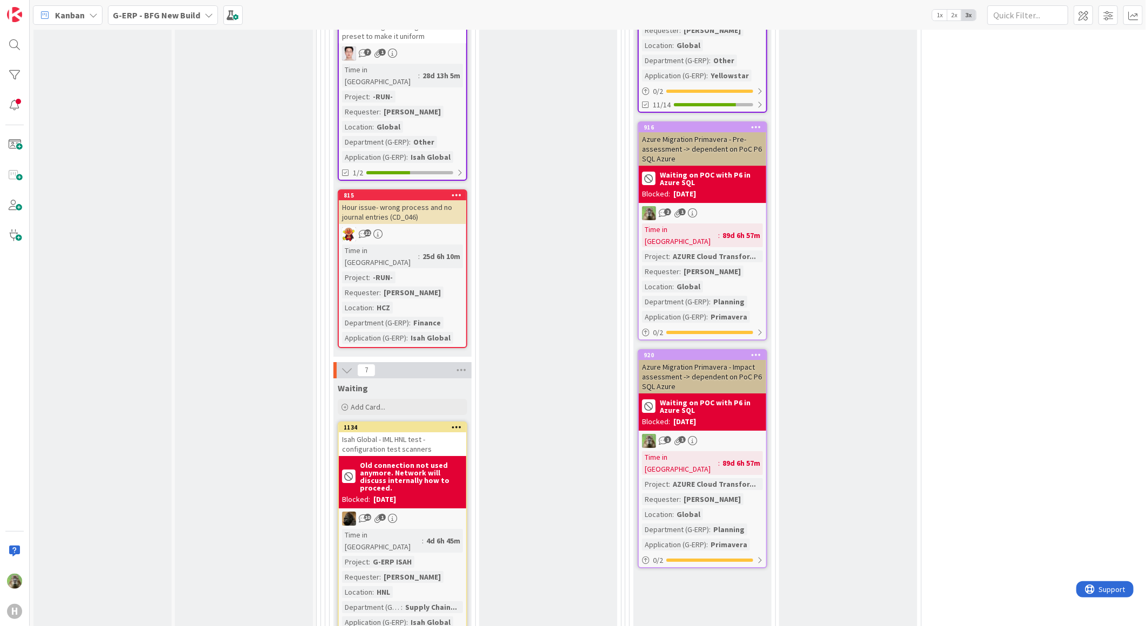
click at [421, 432] on div "Isah Global - IML HNL test - configuration test scanners" at bounding box center [402, 444] width 127 height 24
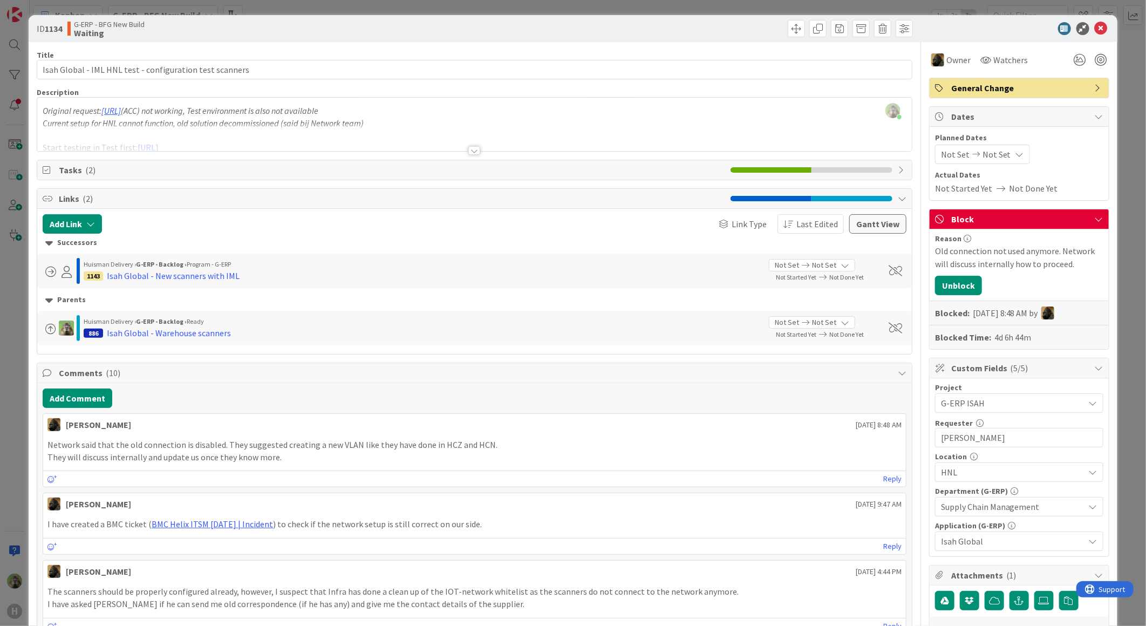
click at [461, 148] on div at bounding box center [474, 138] width 874 height 28
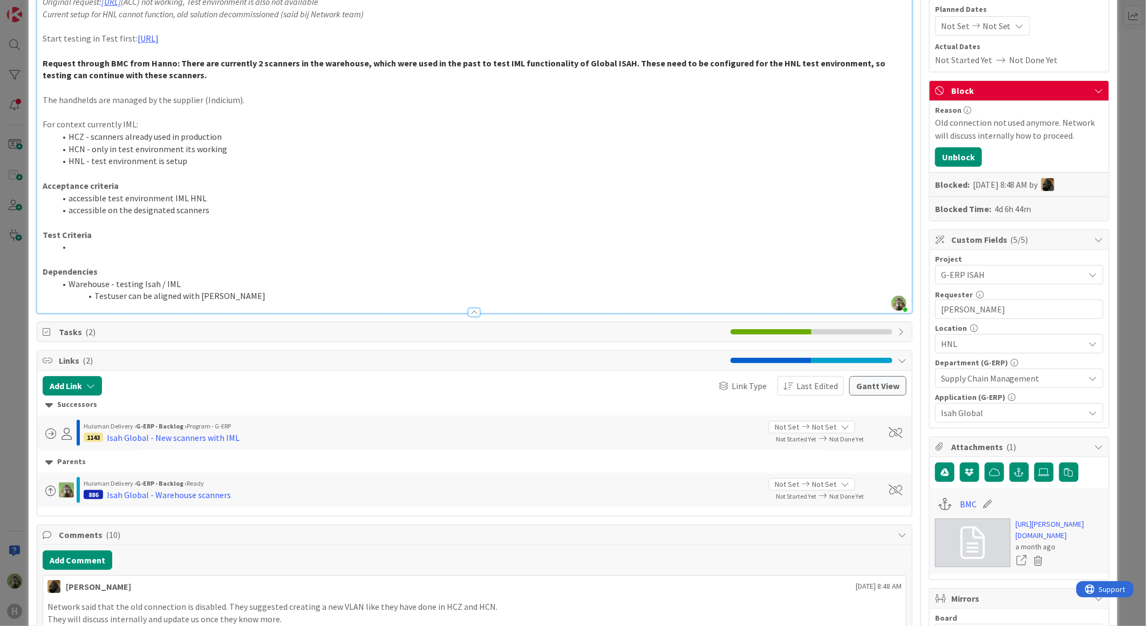
scroll to position [239, 0]
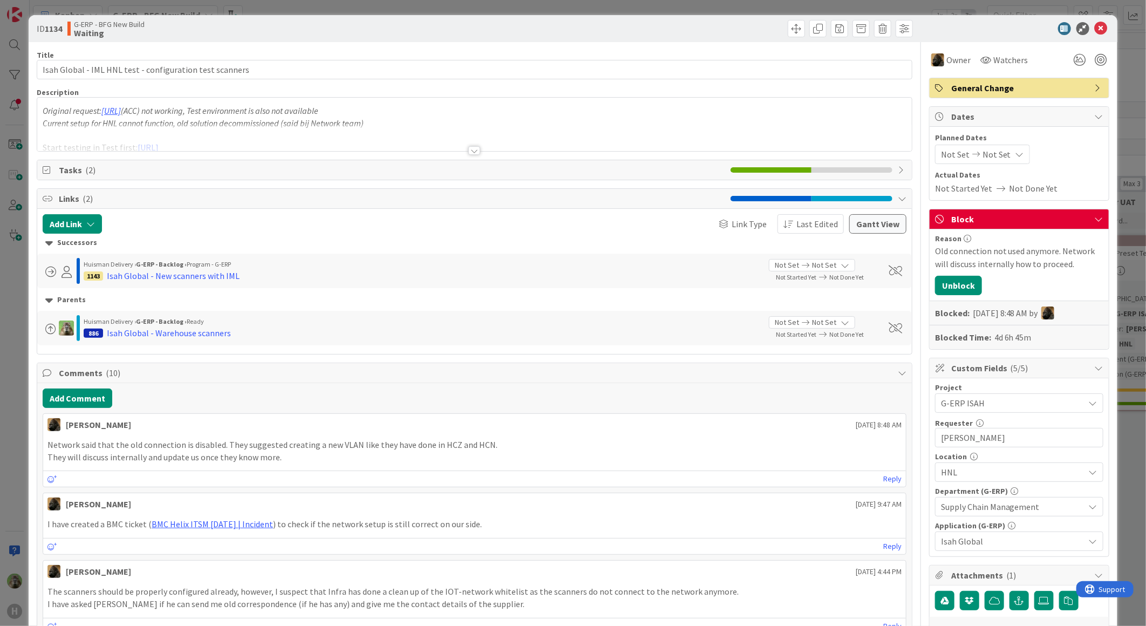
click at [20, 284] on div "ID 1134 G-ERP - BFG New Build Waiting Title 56 / 128 Isah Global - IML HNL test…" at bounding box center [573, 313] width 1146 height 626
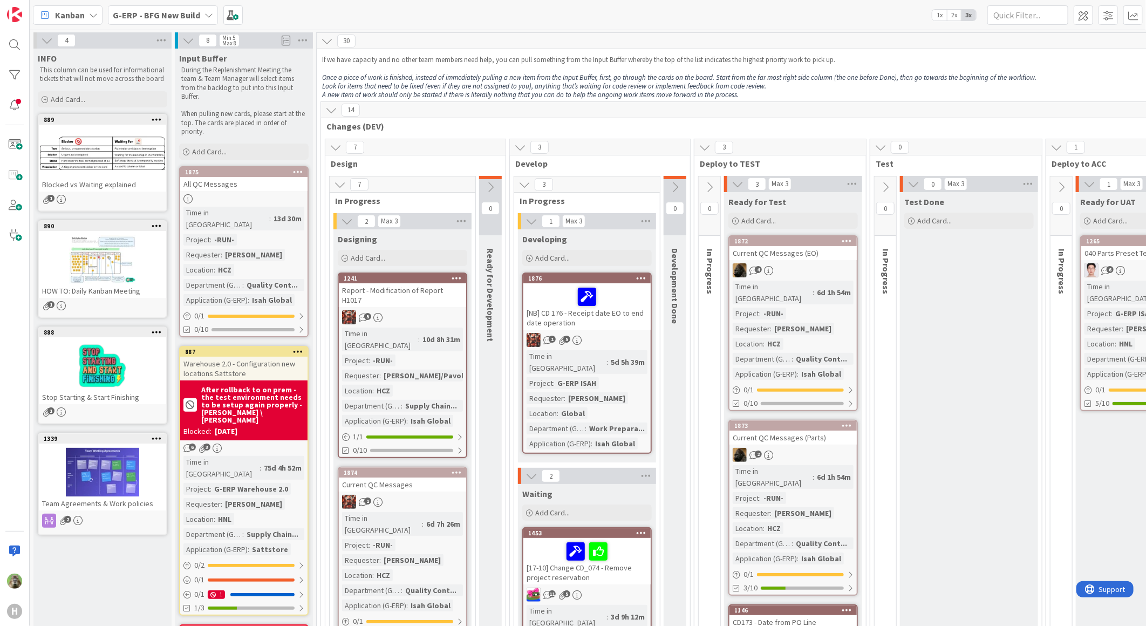
click at [135, 17] on b "G-ERP - BFG New Build" at bounding box center [156, 15] width 87 height 11
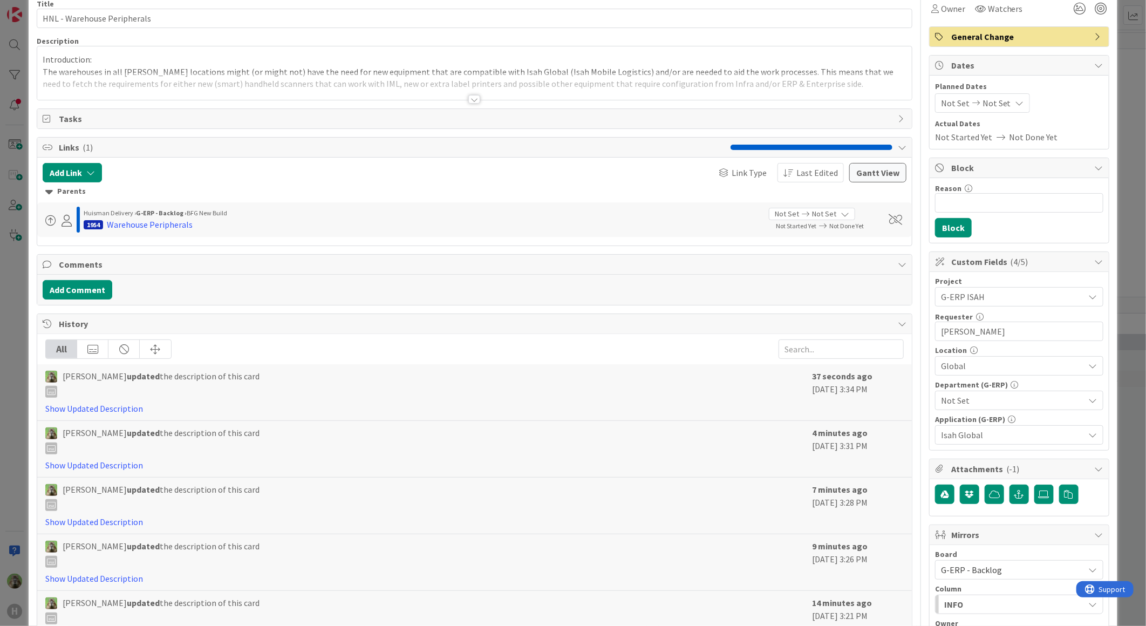
scroll to position [120, 0]
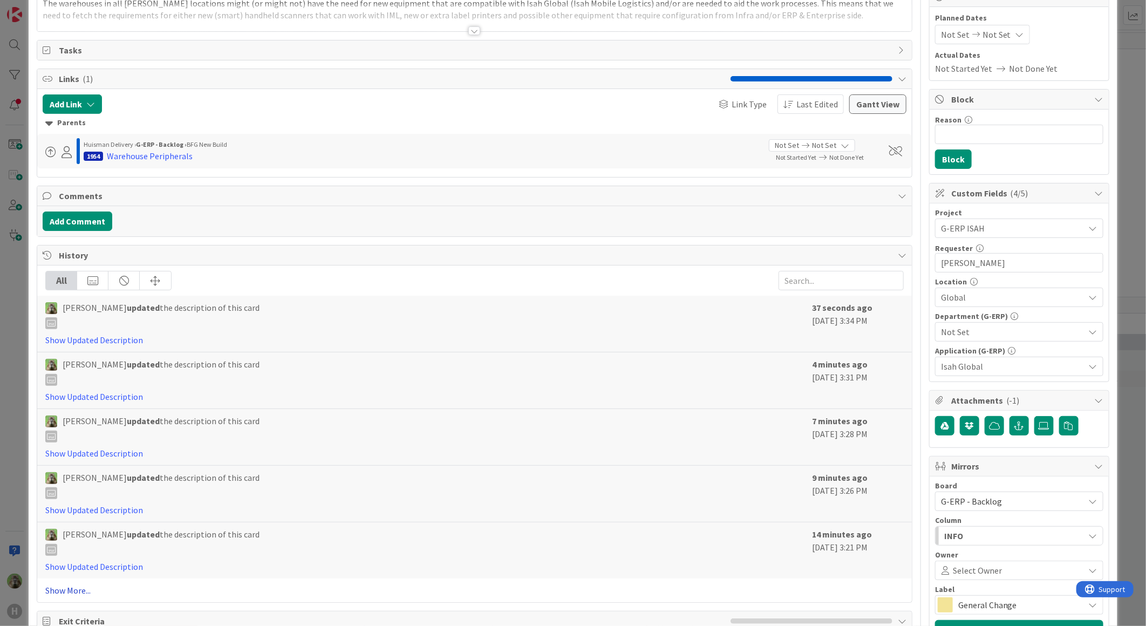
click at [86, 592] on link "Show More..." at bounding box center [474, 590] width 858 height 13
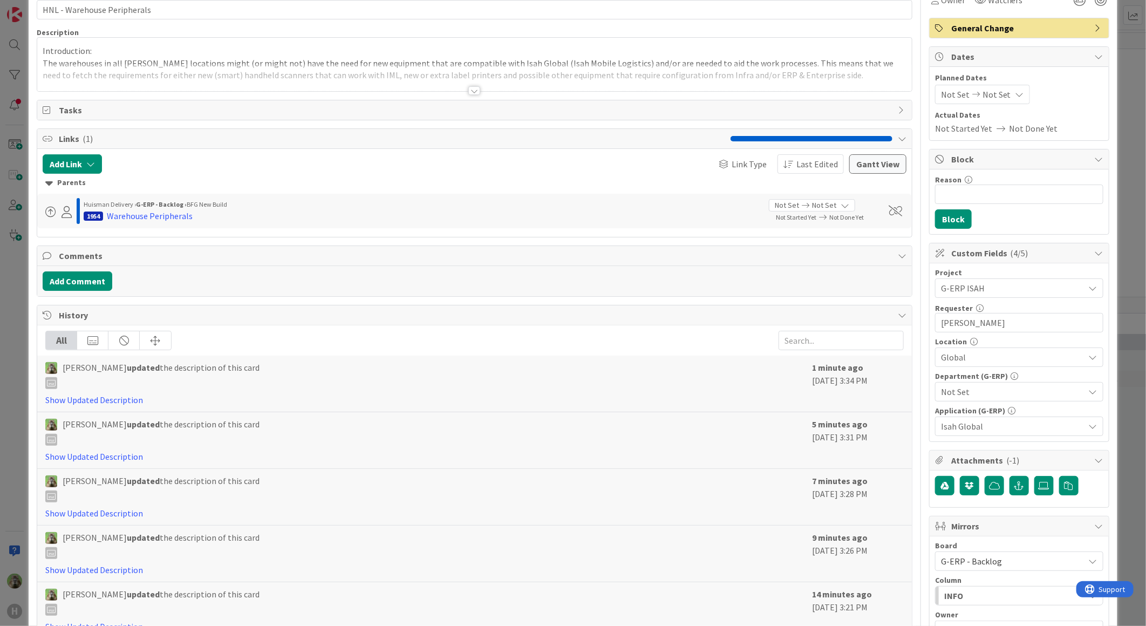
scroll to position [0, 0]
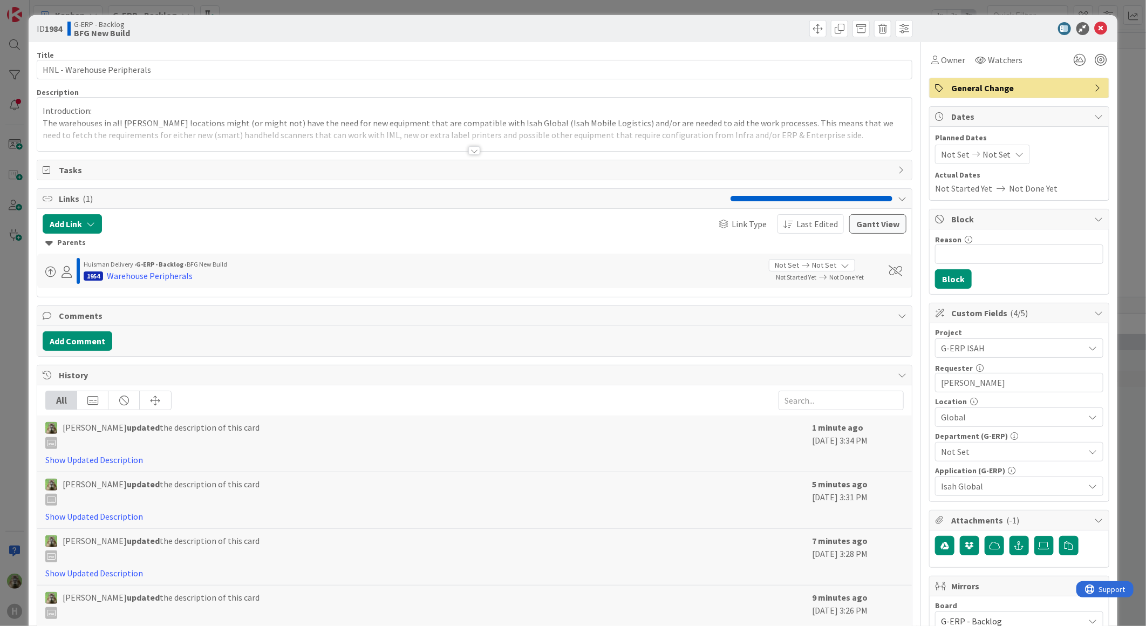
click at [1088, 515] on div "Attachments ( -1 )" at bounding box center [1018, 520] width 179 height 20
click at [1088, 515] on div "Attachments ( -1 )" at bounding box center [1018, 519] width 179 height 19
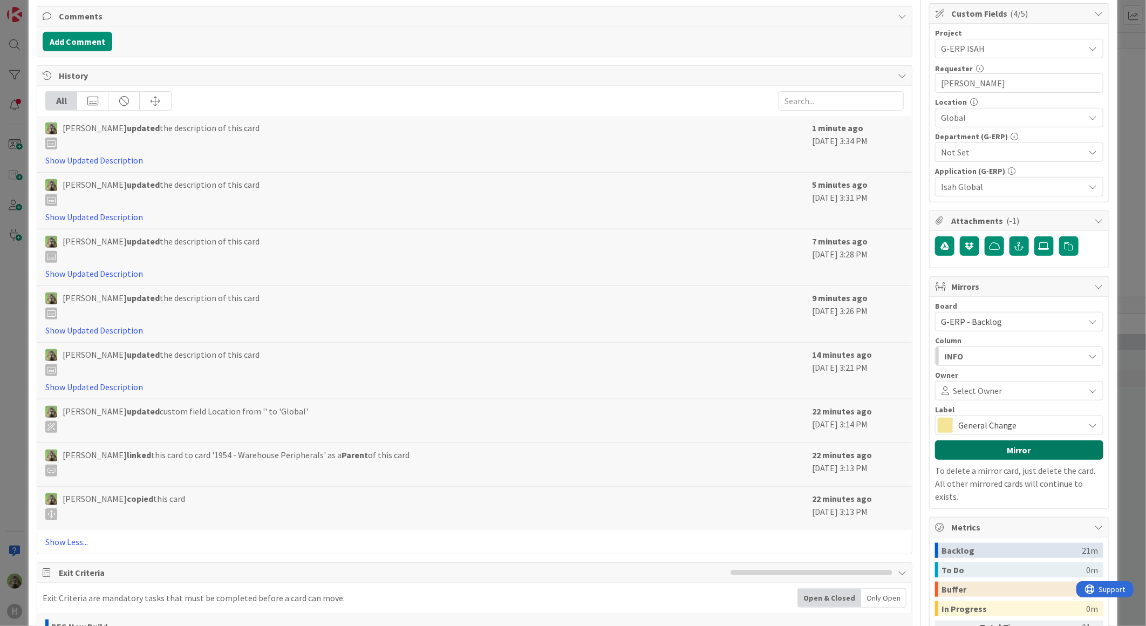
scroll to position [239, 0]
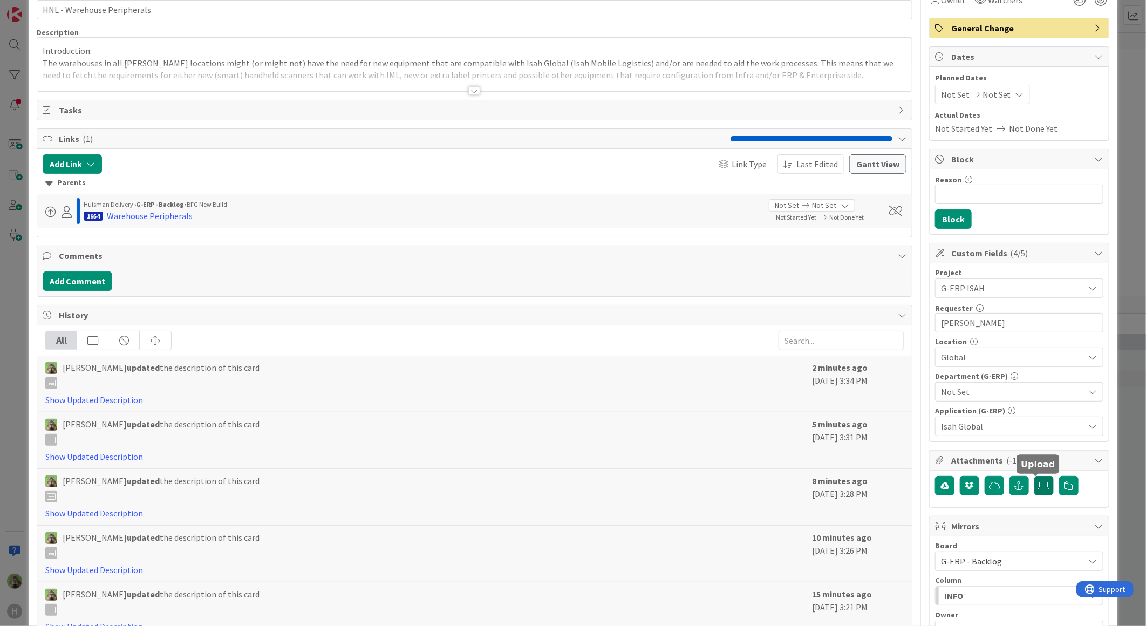
click at [1034, 493] on label at bounding box center [1043, 485] width 19 height 19
click at [1034, 476] on input "file" at bounding box center [1034, 476] width 0 height 0
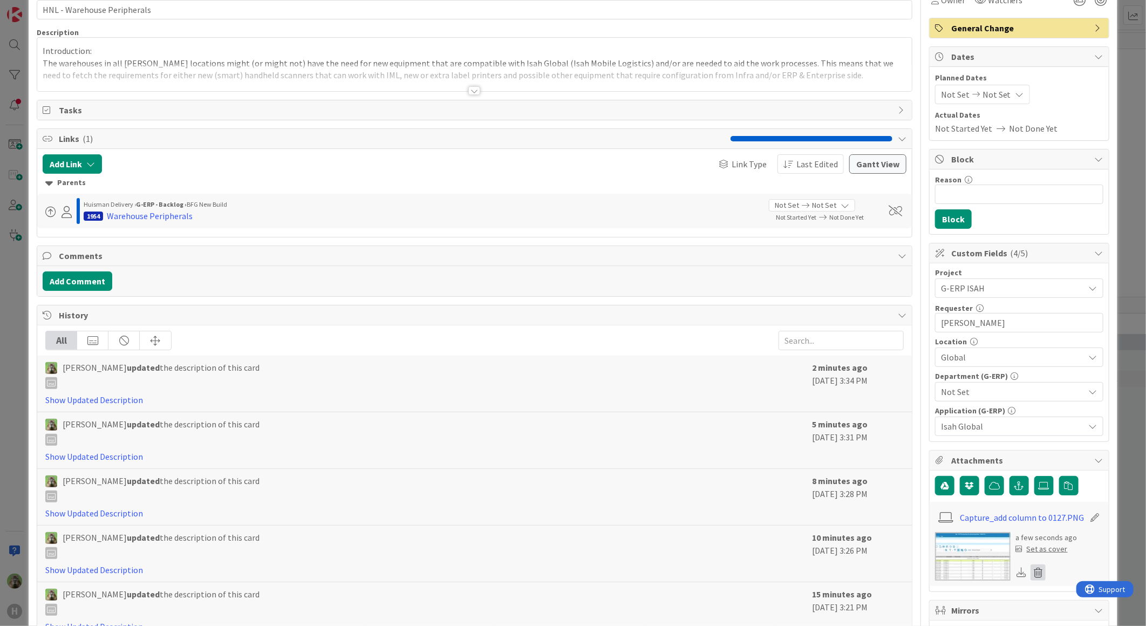
click at [1030, 575] on icon at bounding box center [1037, 572] width 15 height 16
click at [937, 553] on button "Delete" at bounding box center [937, 547] width 40 height 19
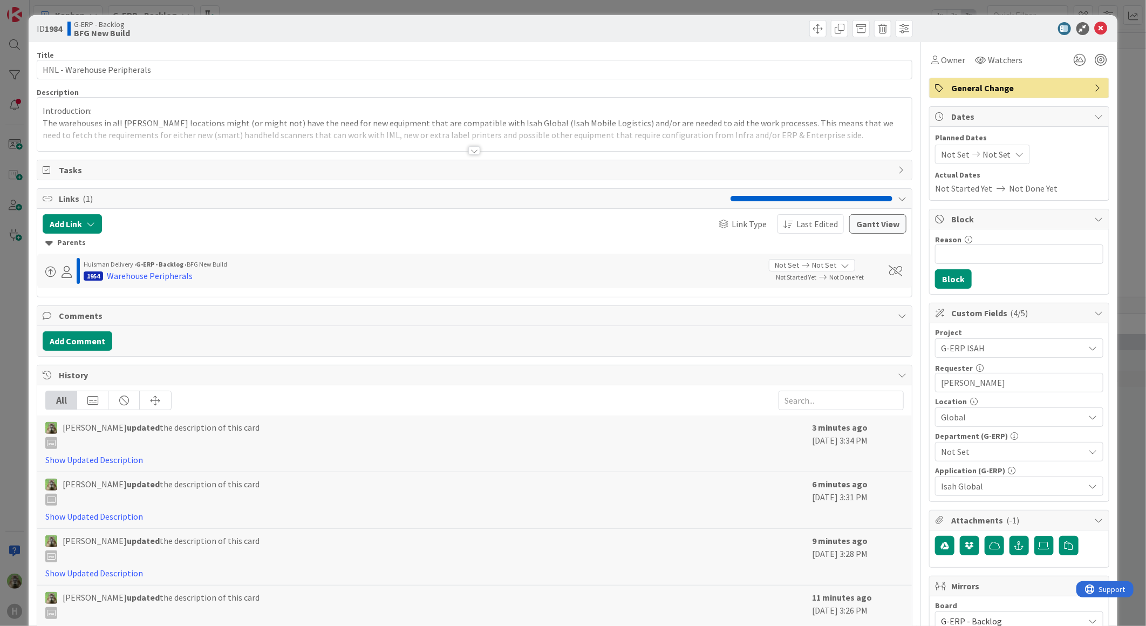
click at [20, 358] on div "ID 1984 G-ERP - Backlog BFG New Build Title 27 / 128 HNL - Warehouse Peripheral…" at bounding box center [573, 313] width 1146 height 626
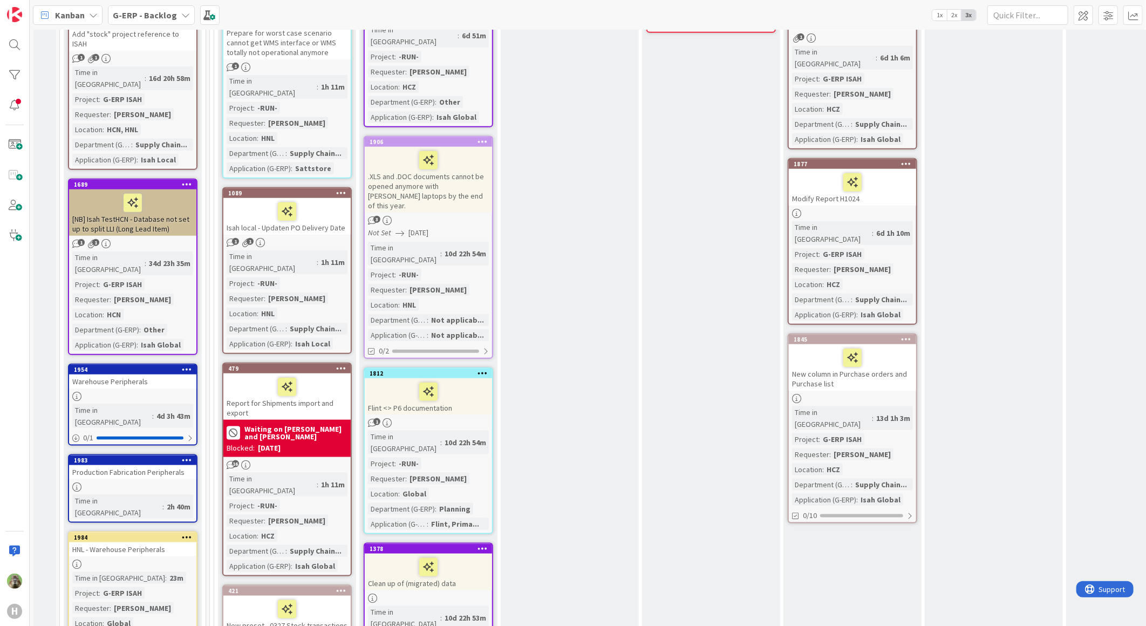
scroll to position [719, 0]
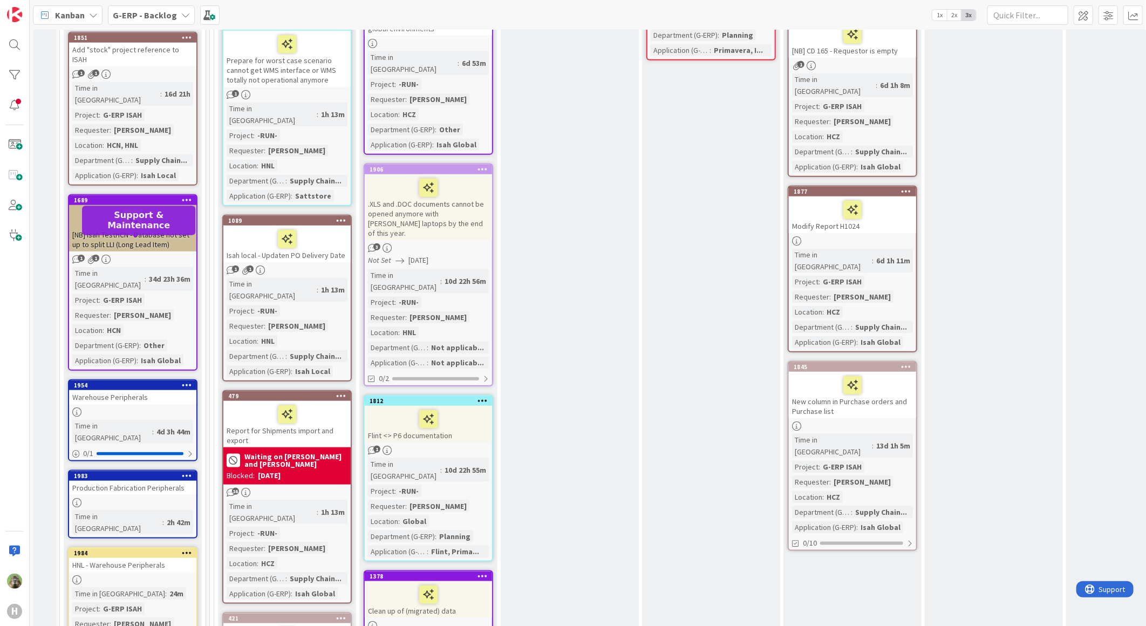
scroll to position [599, 0]
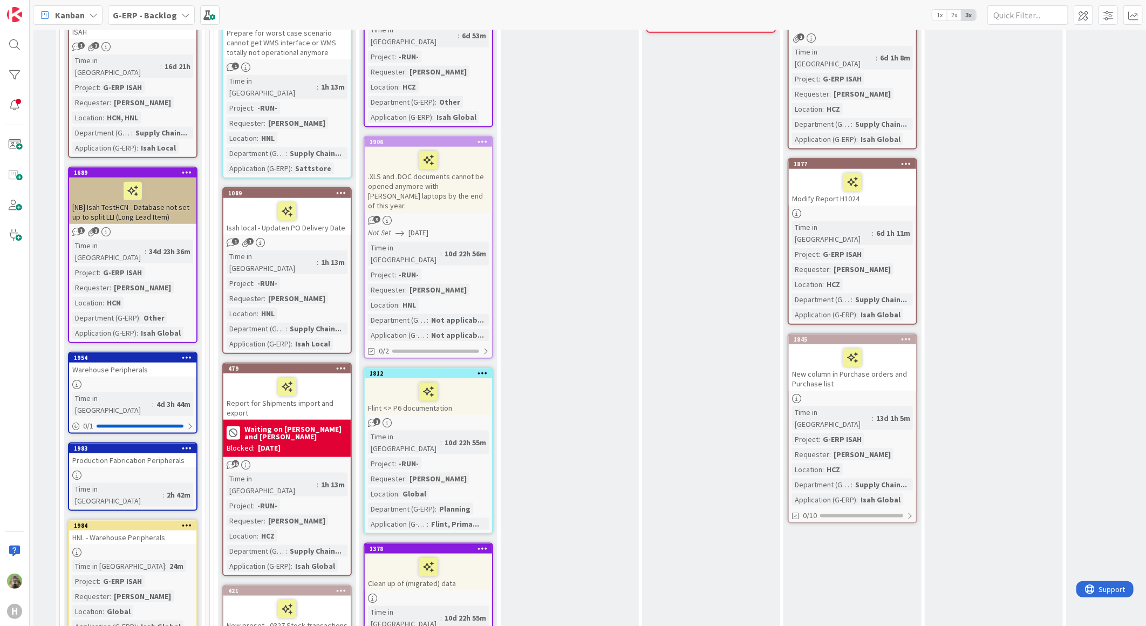
click at [146, 530] on div "HNL - Warehouse Peripherals" at bounding box center [132, 537] width 127 height 14
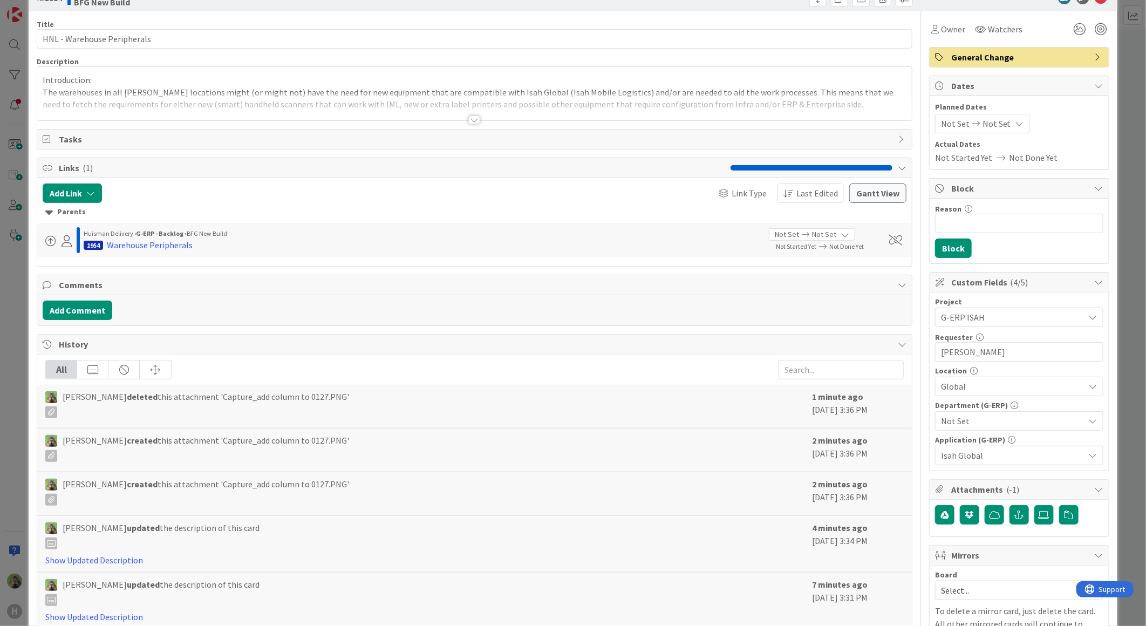
scroll to position [60, 0]
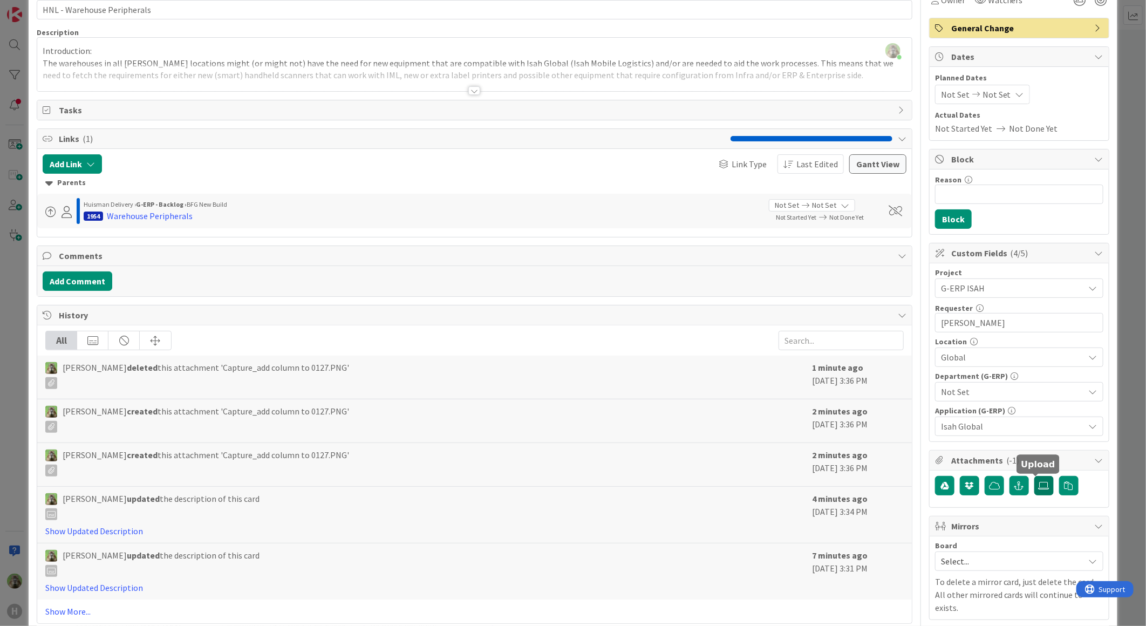
click at [1038, 485] on icon at bounding box center [1043, 485] width 11 height 9
click at [1034, 476] on input "file" at bounding box center [1034, 476] width 0 height 0
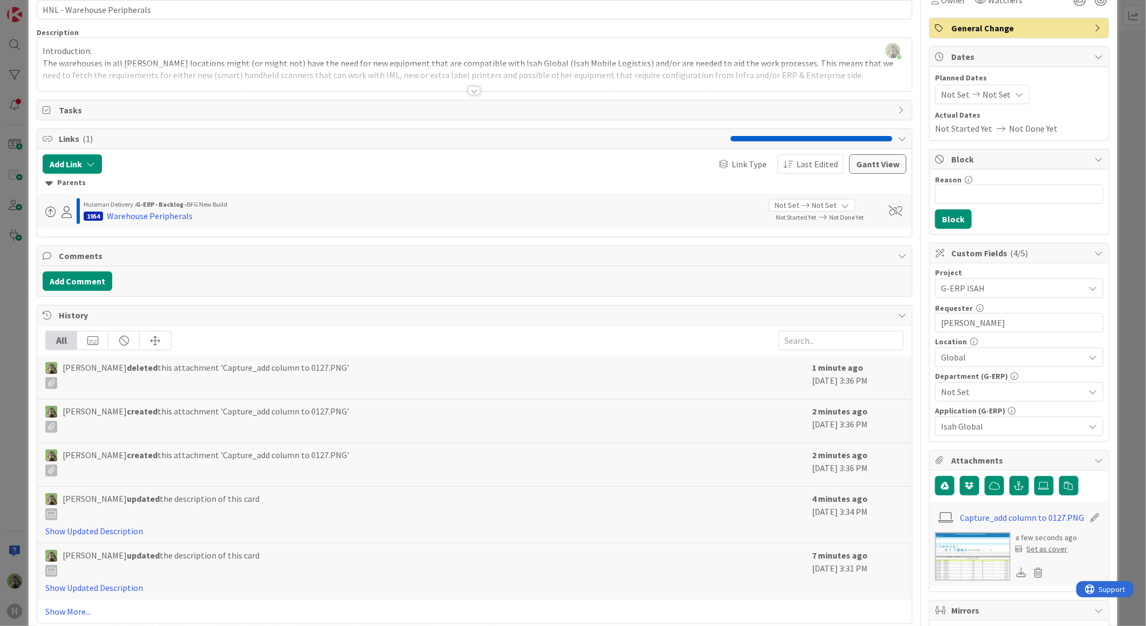
click at [18, 406] on div "ID 1984 G-ERP - Backlog BFG New Build Title 27 / 128 HNL - Warehouse Peripheral…" at bounding box center [573, 313] width 1146 height 626
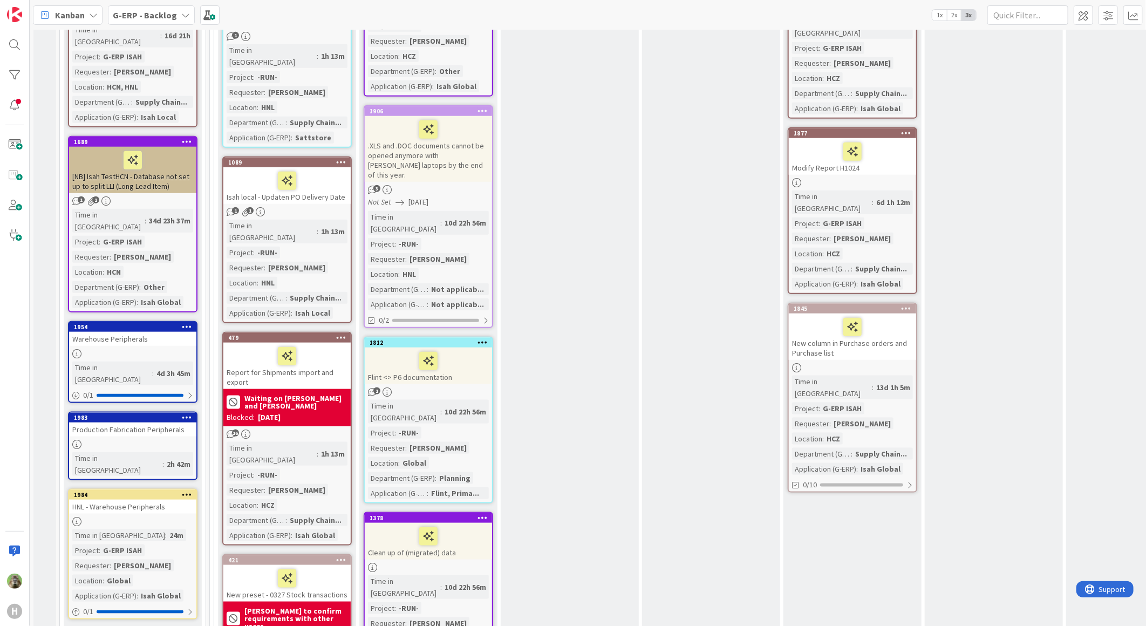
scroll to position [659, 0]
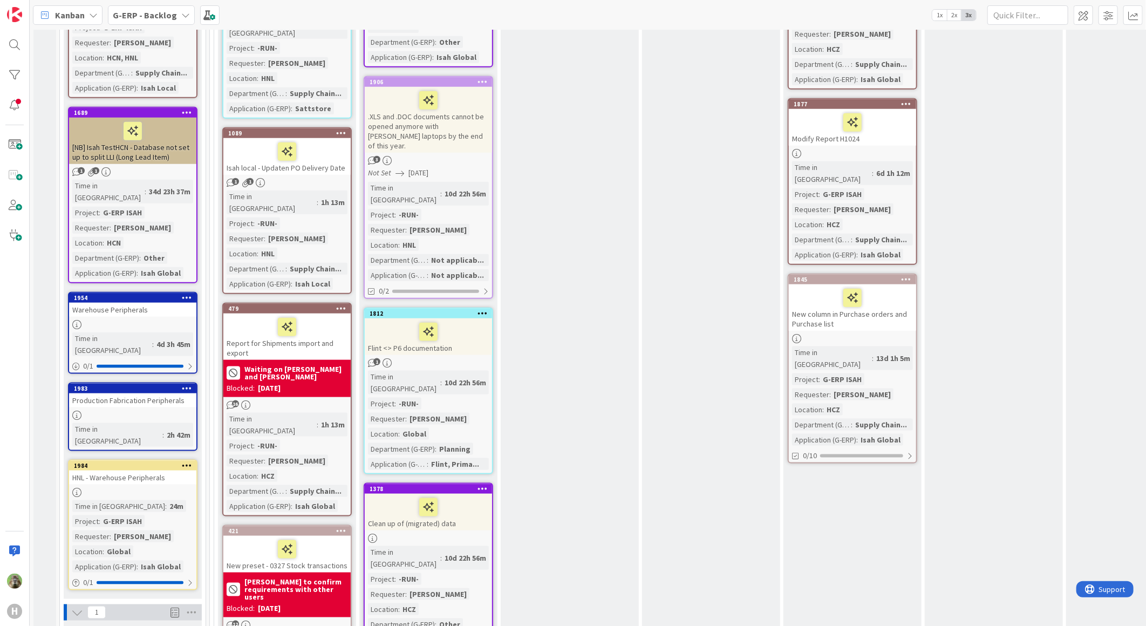
click at [105, 470] on div "HNL - Warehouse Peripherals" at bounding box center [132, 477] width 127 height 14
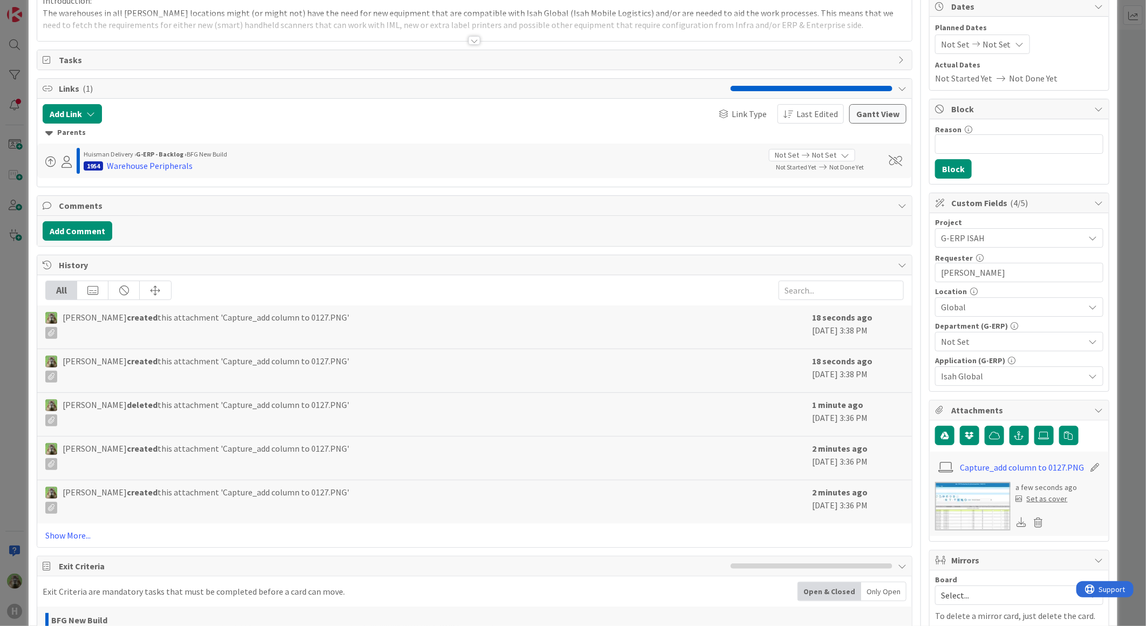
scroll to position [120, 0]
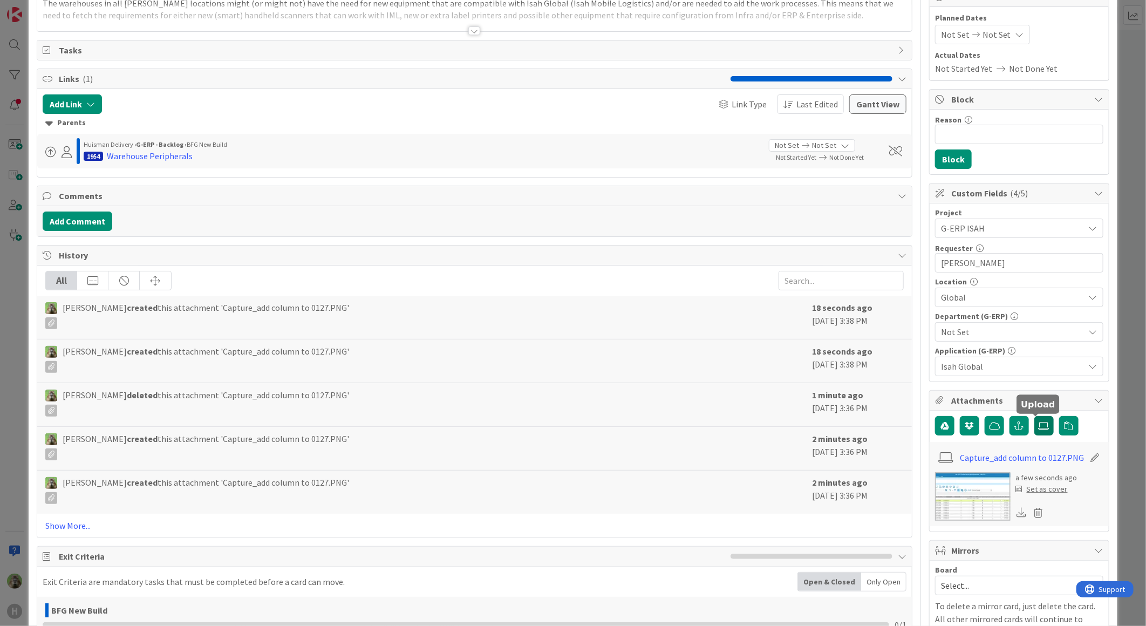
click at [1038, 433] on label at bounding box center [1043, 425] width 19 height 19
click at [1034, 416] on input "file" at bounding box center [1034, 416] width 0 height 0
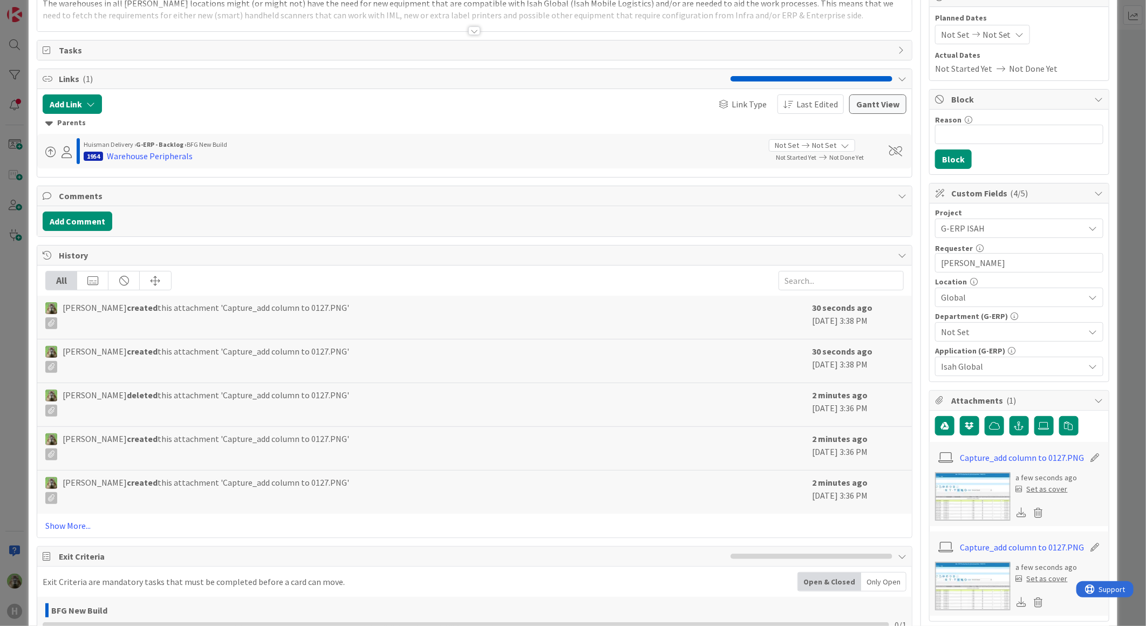
click at [2, 423] on div "ID 1984 G-ERP - Backlog BFG New Build Title 27 / 128 HNL - Warehouse Peripheral…" at bounding box center [573, 313] width 1146 height 626
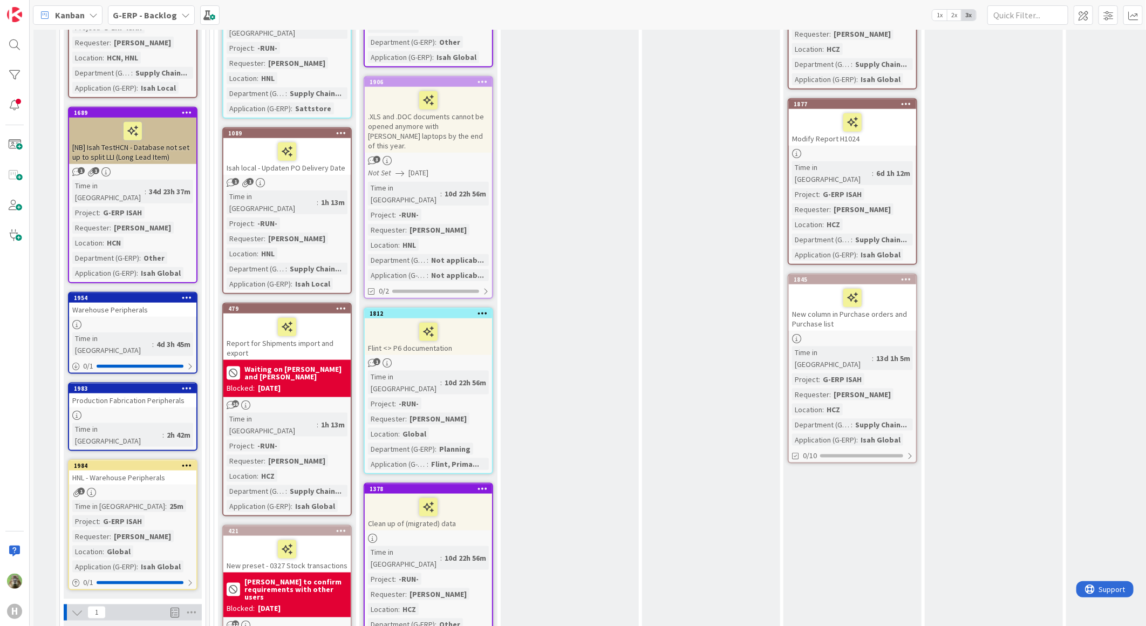
click at [110, 470] on div "HNL - Warehouse Peripherals" at bounding box center [132, 477] width 127 height 14
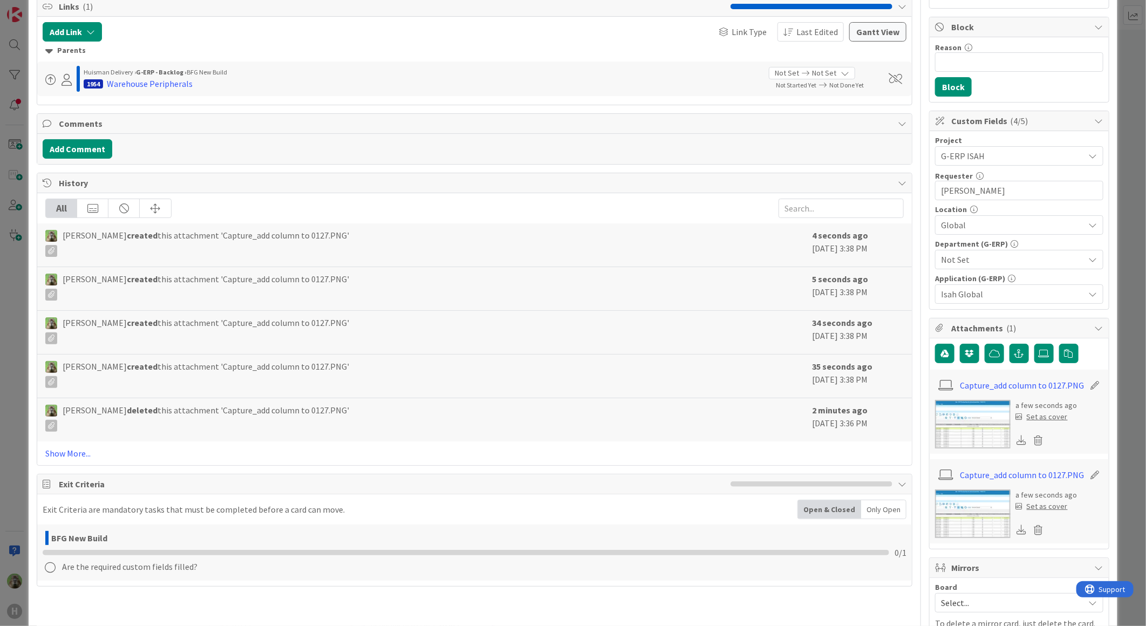
scroll to position [239, 0]
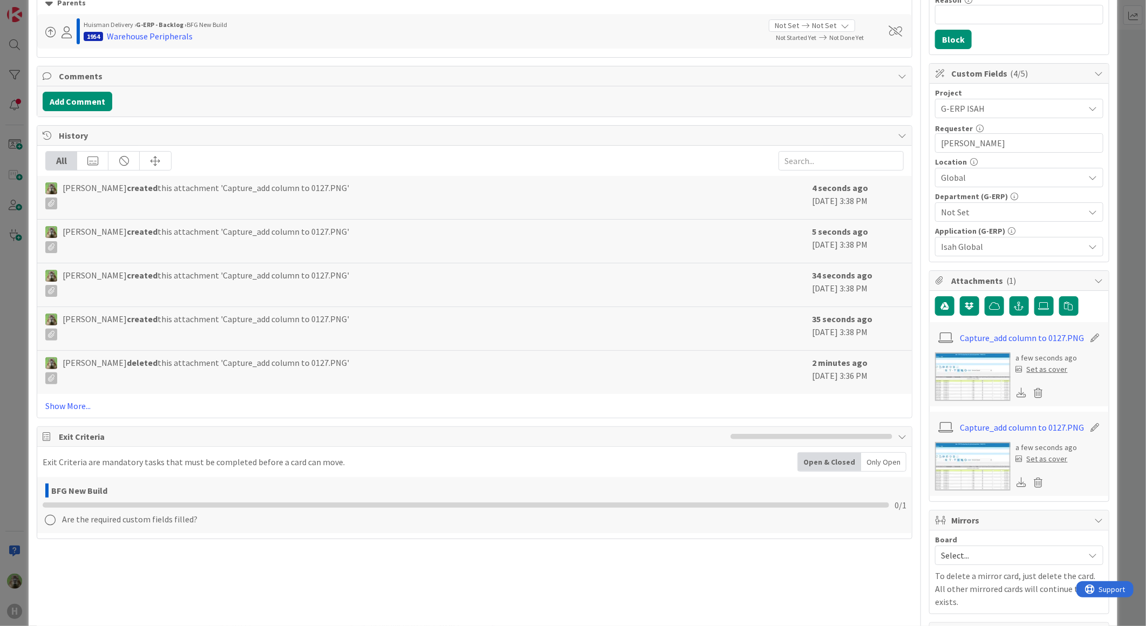
click at [23, 327] on div "ID 1984 G-ERP - Backlog BFG New Build Title 27 / 128 HNL - Warehouse Peripheral…" at bounding box center [573, 313] width 1146 height 626
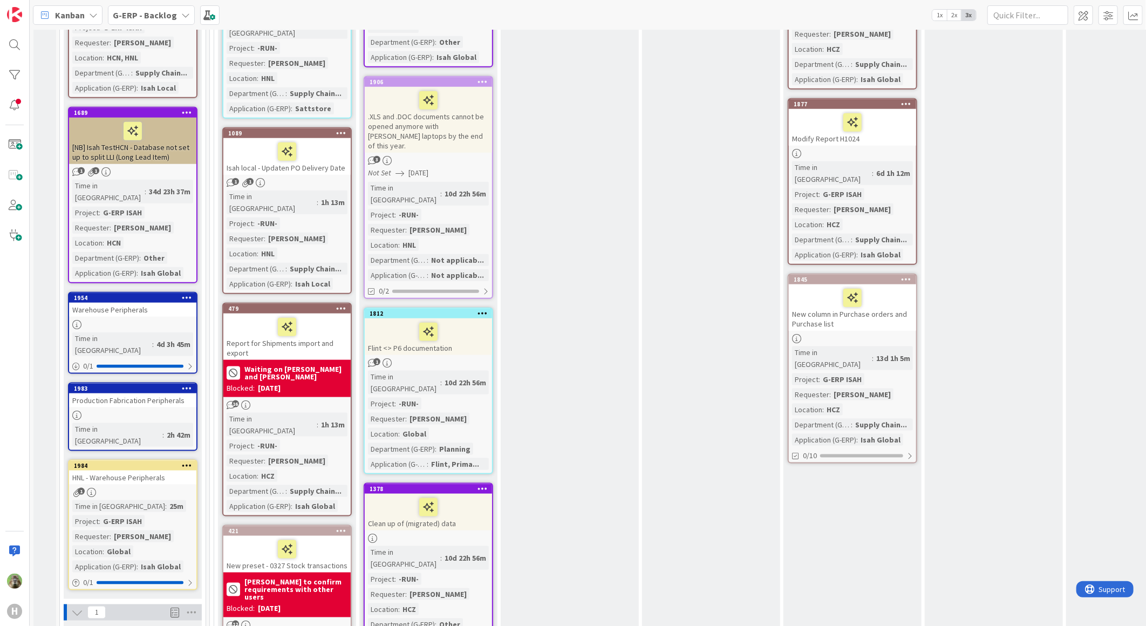
click at [147, 488] on div "1" at bounding box center [132, 492] width 127 height 9
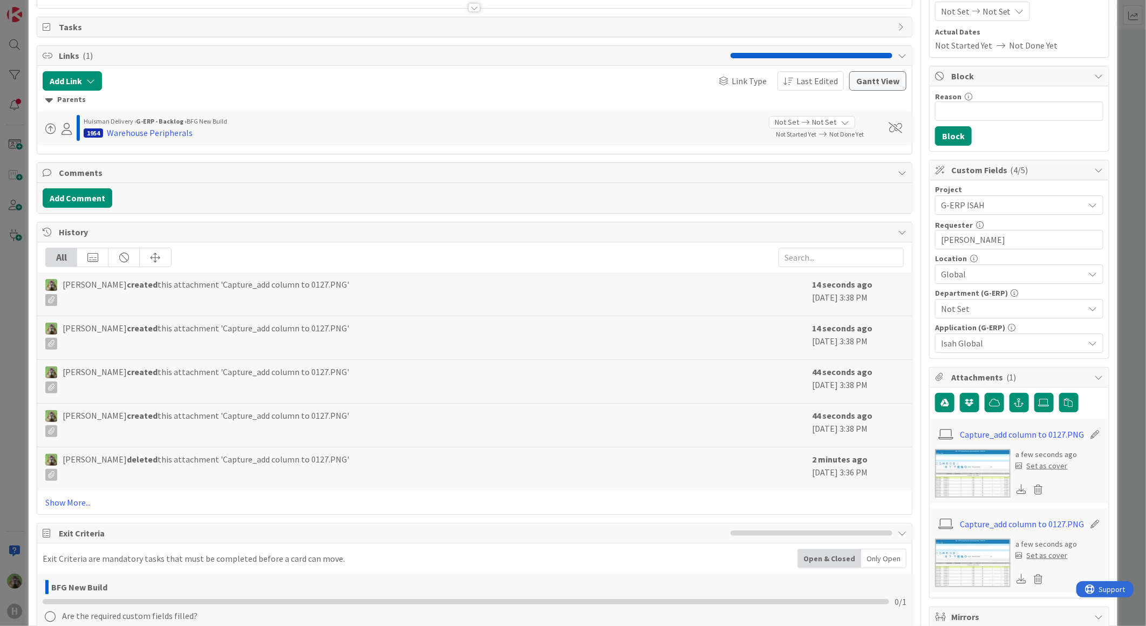
scroll to position [180, 0]
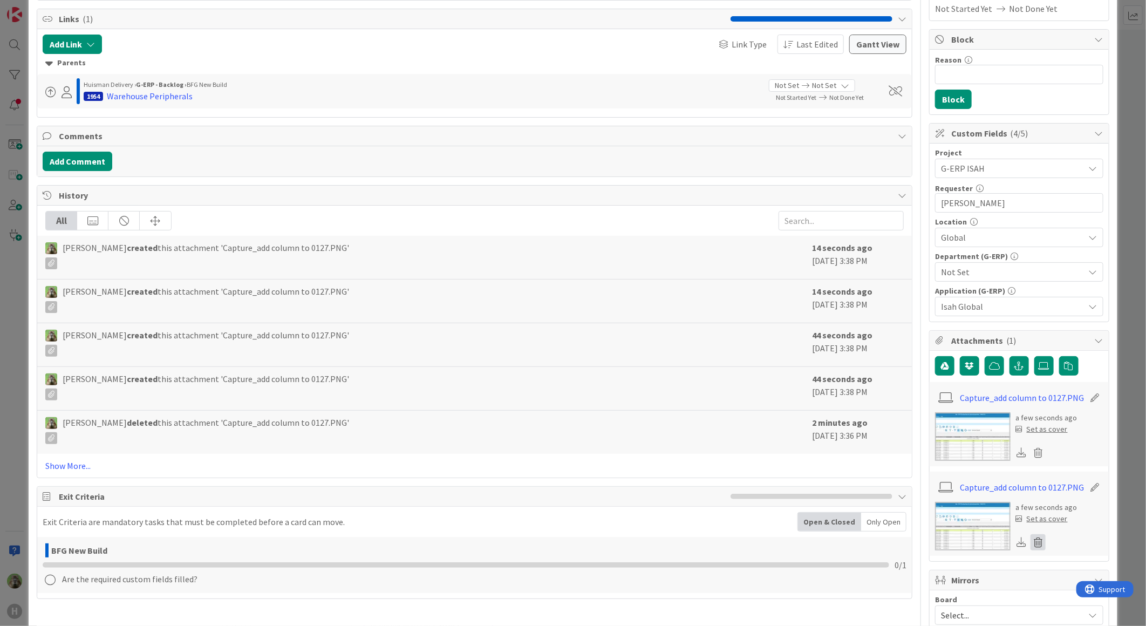
click at [1030, 541] on icon at bounding box center [1037, 542] width 15 height 16
click at [939, 591] on button "Delete" at bounding box center [937, 594] width 40 height 19
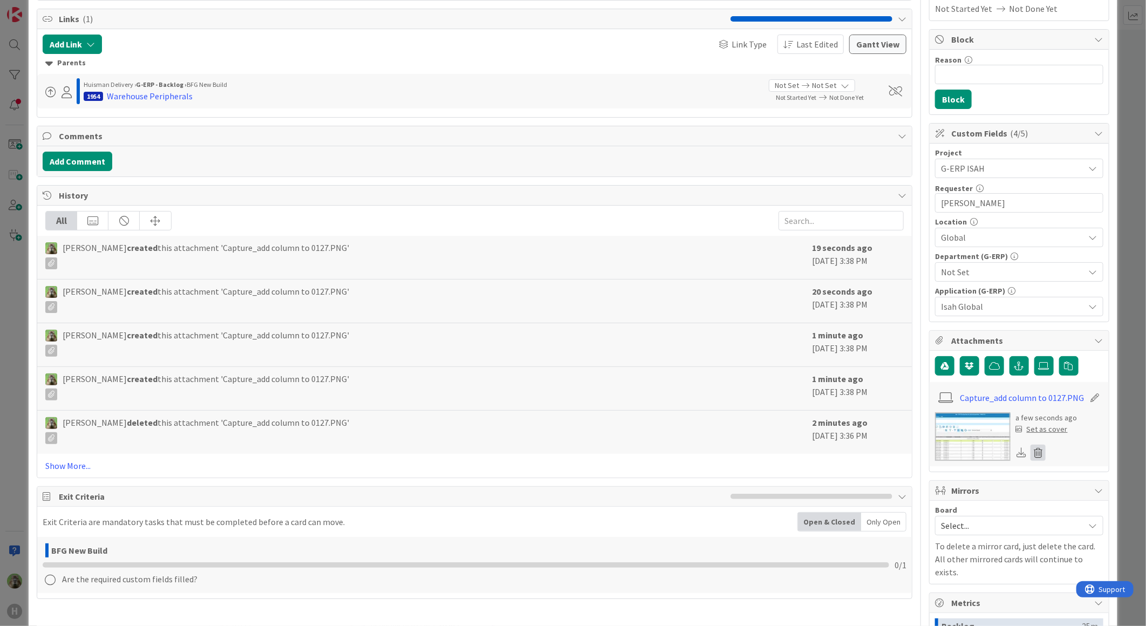
click at [1037, 459] on icon at bounding box center [1037, 452] width 15 height 16
click at [917, 509] on button "Delete" at bounding box center [937, 504] width 40 height 19
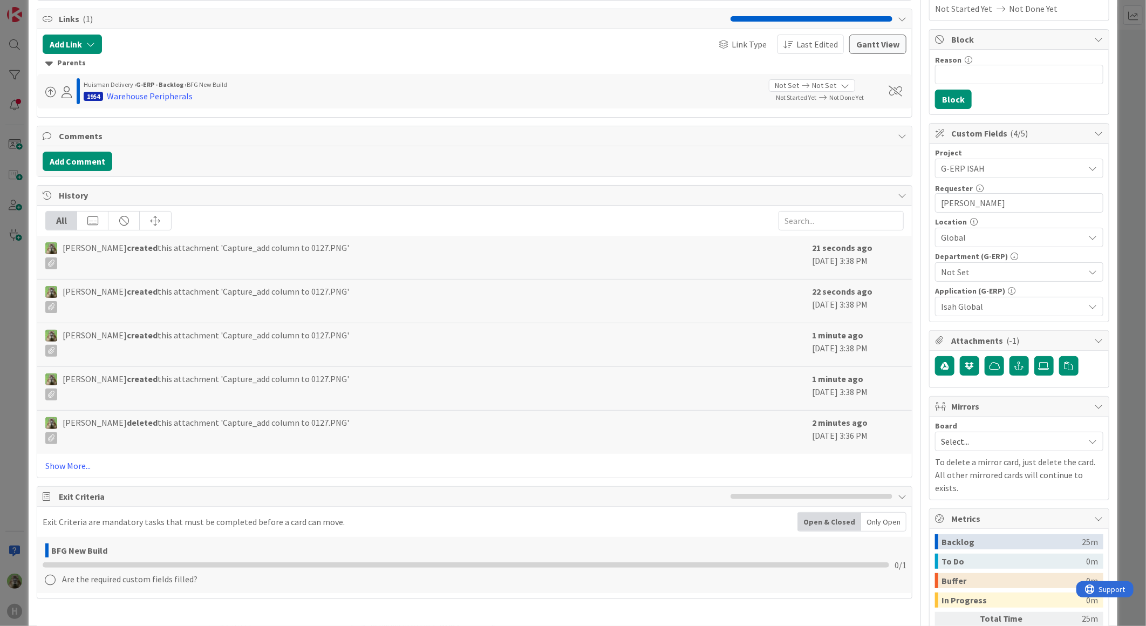
click at [26, 419] on div "ID 1984 G-ERP - Backlog BFG New Build Title 27 / 128 HNL - Warehouse Peripheral…" at bounding box center [573, 313] width 1146 height 626
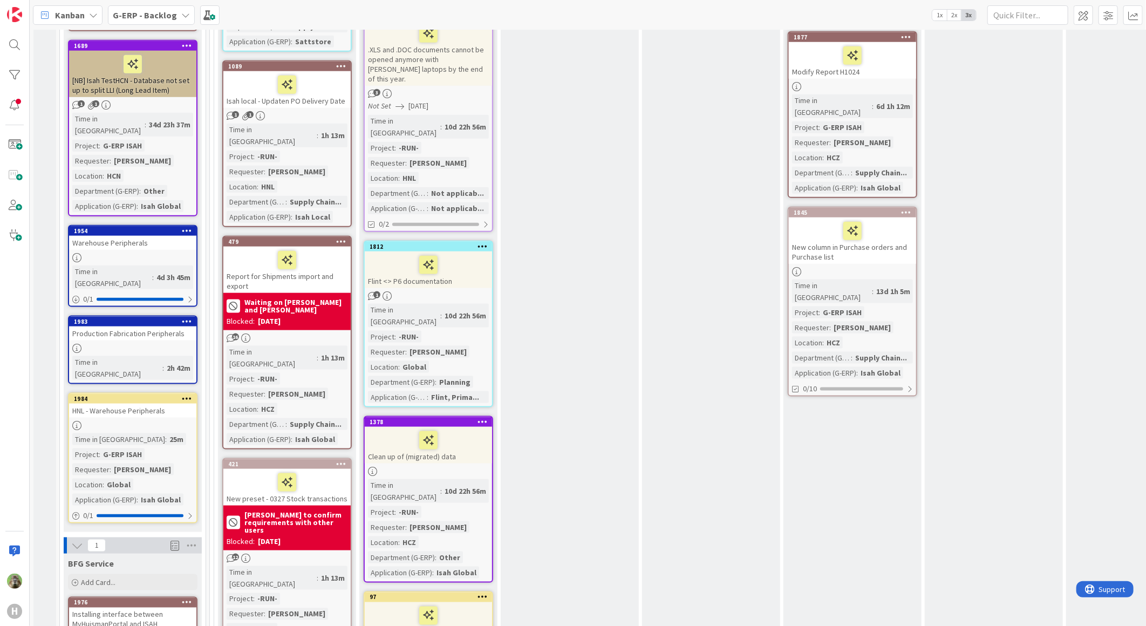
scroll to position [719, 0]
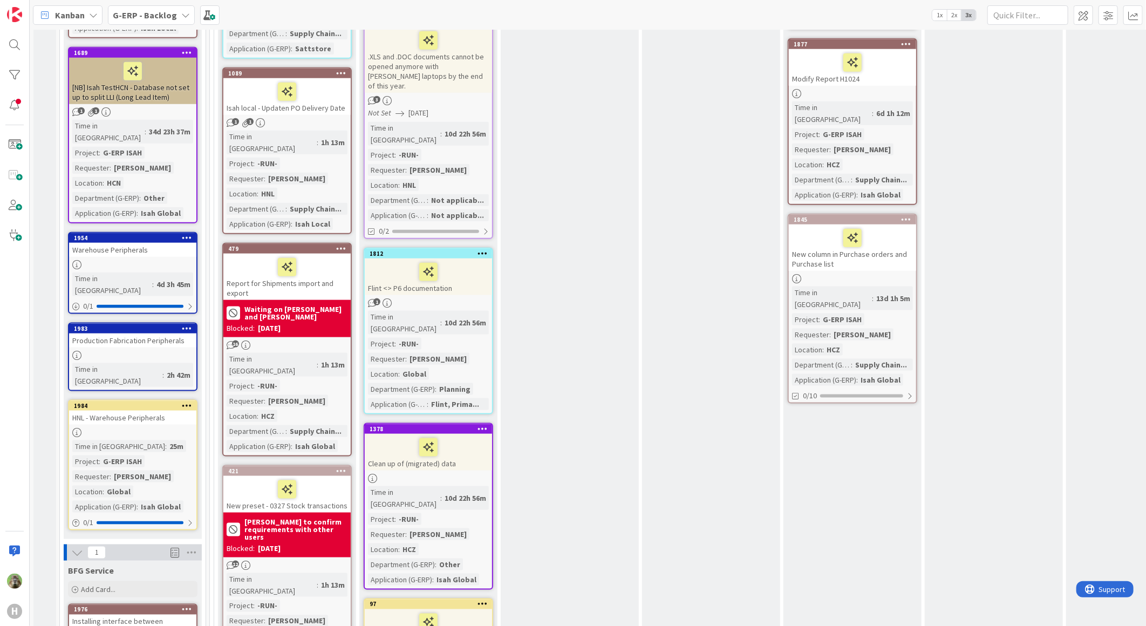
click at [176, 428] on div at bounding box center [132, 432] width 127 height 9
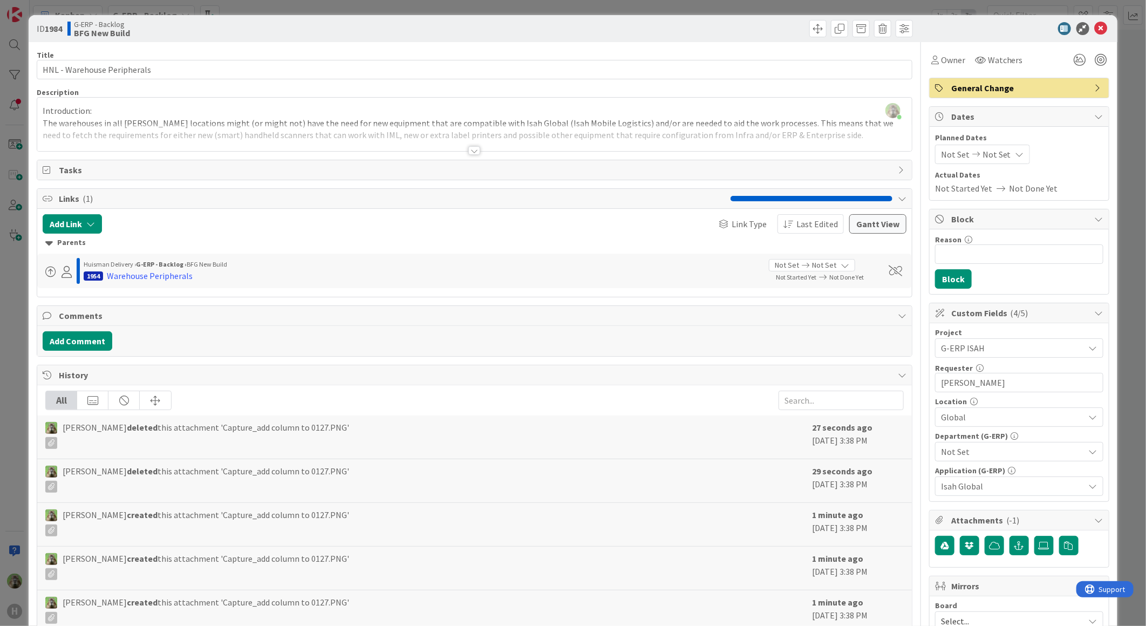
click at [1010, 447] on span "Not Set" at bounding box center [1012, 451] width 143 height 13
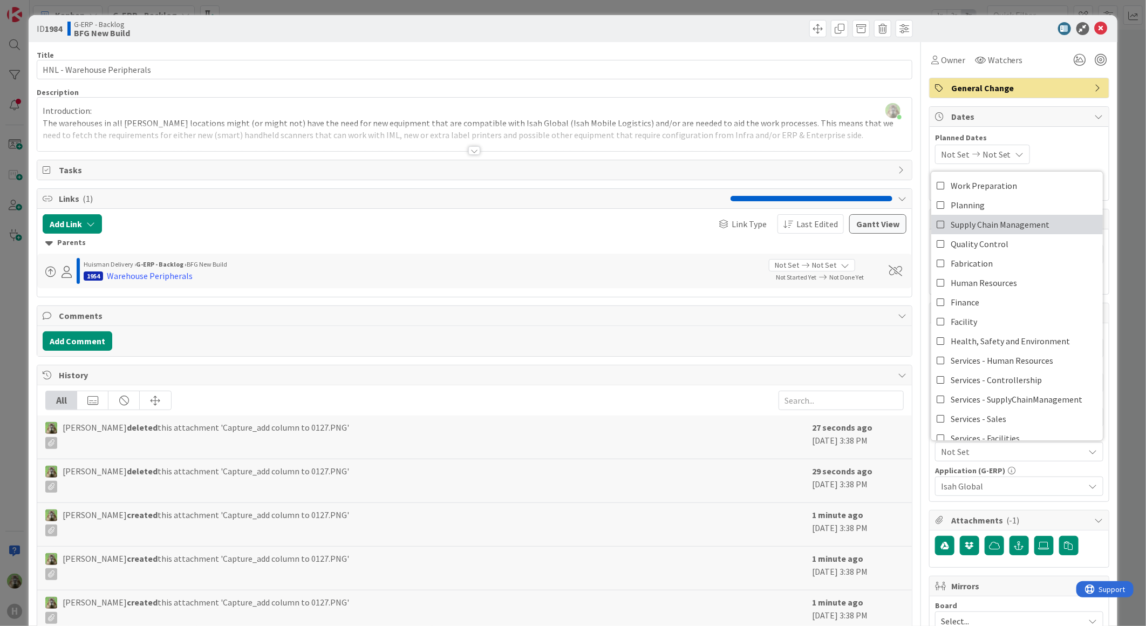
click at [996, 232] on span "Supply Chain Management" at bounding box center [999, 224] width 99 height 16
click at [913, 401] on div "Title 27 / 128 HNL - Warehouse Peripherals Description Timothy Tjia just joined…" at bounding box center [573, 467] width 1072 height 850
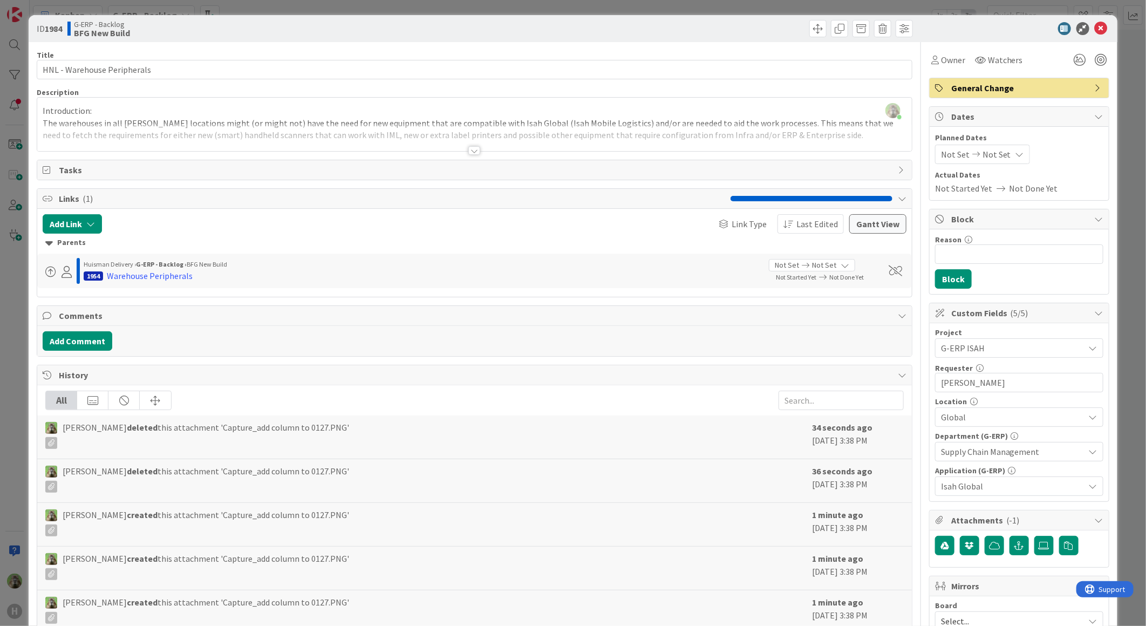
click at [479, 118] on div "Timothy Tjia just joined Introduction: The warehouses in all Huisman locations …" at bounding box center [474, 124] width 874 height 53
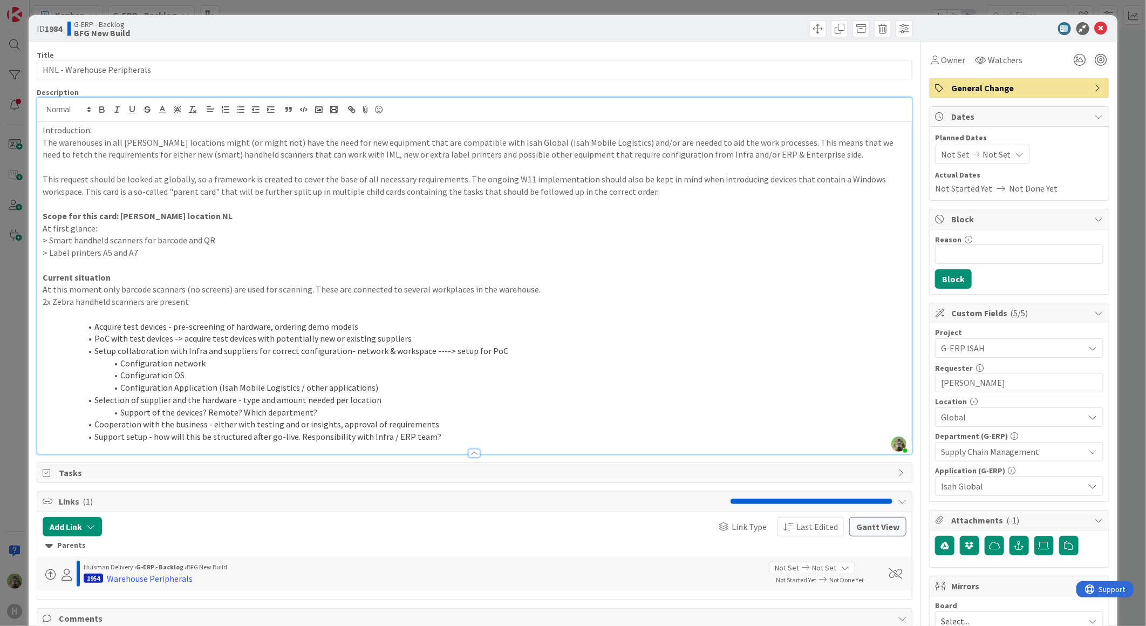
click at [284, 290] on p "At this moment only barcode scanners (no screens) are used for scanning. These …" at bounding box center [474, 289] width 863 height 12
click at [268, 308] on p at bounding box center [474, 314] width 863 height 12
click at [257, 299] on p "2x Zebra handheld scanners are present" at bounding box center [474, 302] width 863 height 12
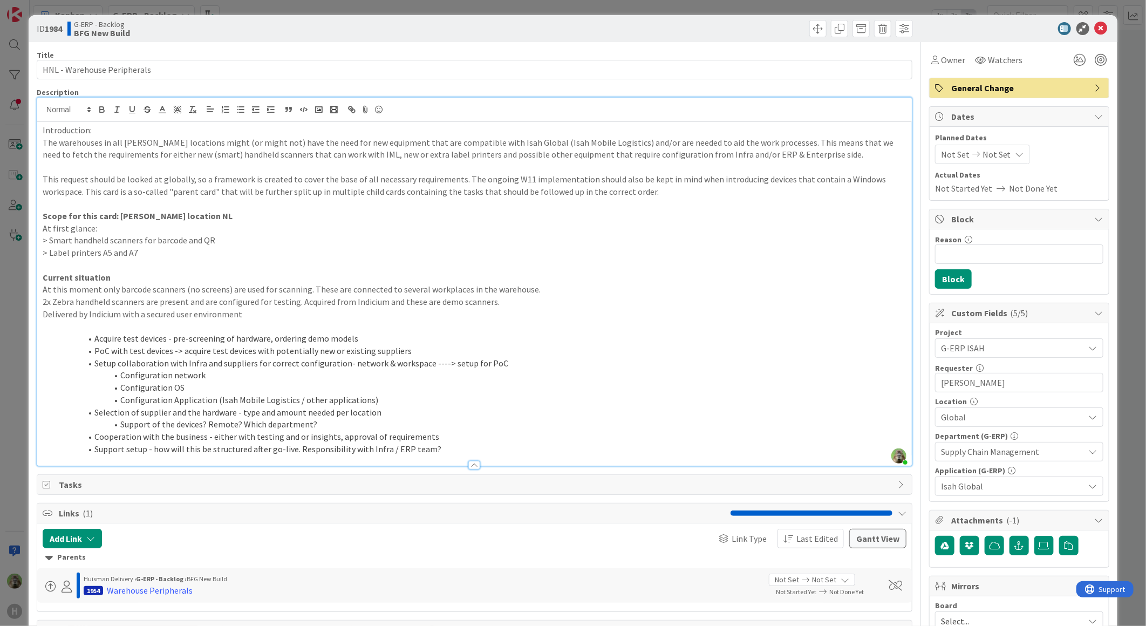
click at [39, 313] on div "Introduction: The warehouses in all Huisman locations might (or might not) have…" at bounding box center [474, 294] width 874 height 344
click at [286, 479] on span "Tasks" at bounding box center [475, 484] width 833 height 13
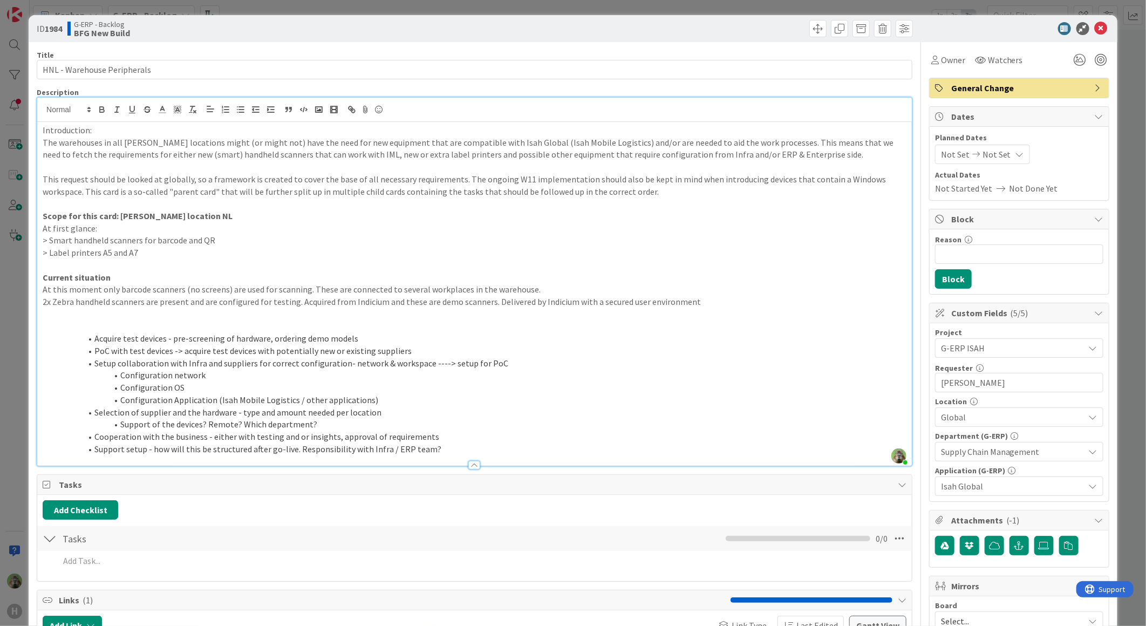
click at [286, 479] on span "Tasks" at bounding box center [475, 484] width 833 height 13
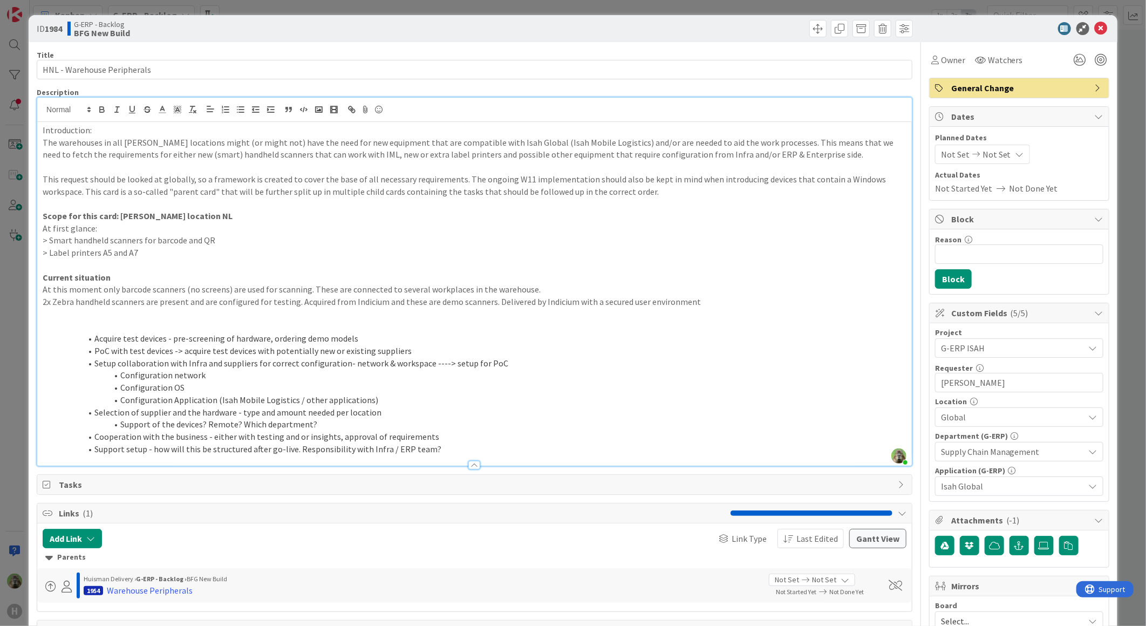
click at [234, 329] on p at bounding box center [474, 326] width 863 height 12
drag, startPoint x: 116, startPoint y: 126, endPoint x: -2, endPoint y: 120, distance: 117.7
click at [0, 120] on html "H Kanban G-ERP - Backlog 1x 2x 3x 8 INFO This column contains information cards…" at bounding box center [573, 313] width 1146 height 626
click at [128, 173] on div "Introduction: The warehouses in all Huisman locations might (or might not) have…" at bounding box center [474, 294] width 874 height 344
click at [708, 306] on p "2x Zebra handheld scanners are present and are configured for testing. Acquired…" at bounding box center [474, 302] width 863 height 12
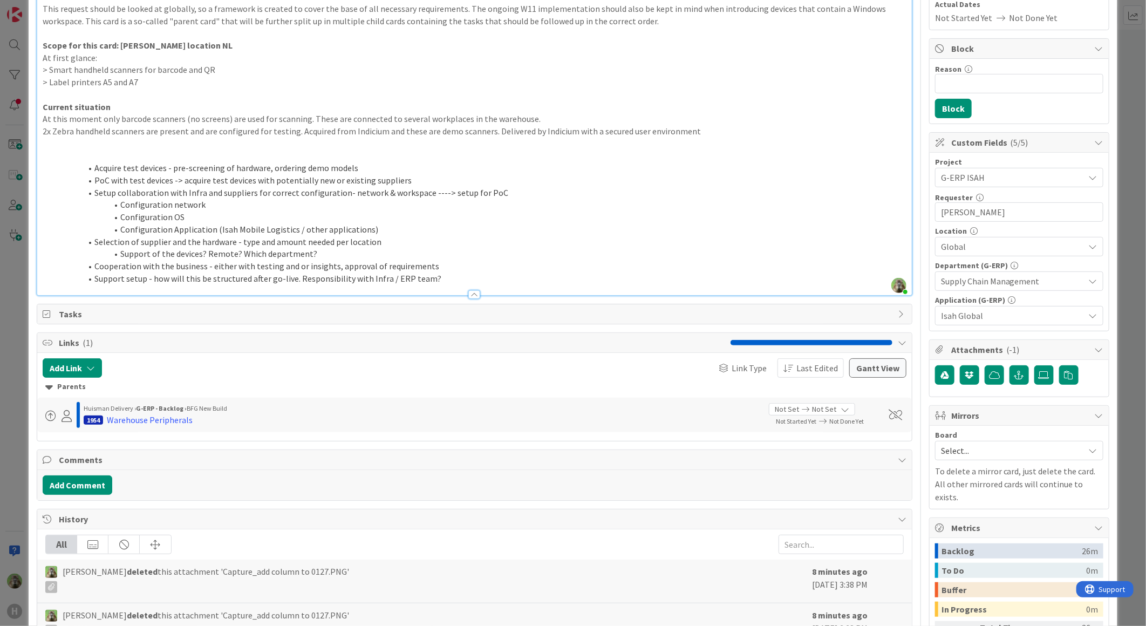
scroll to position [180, 0]
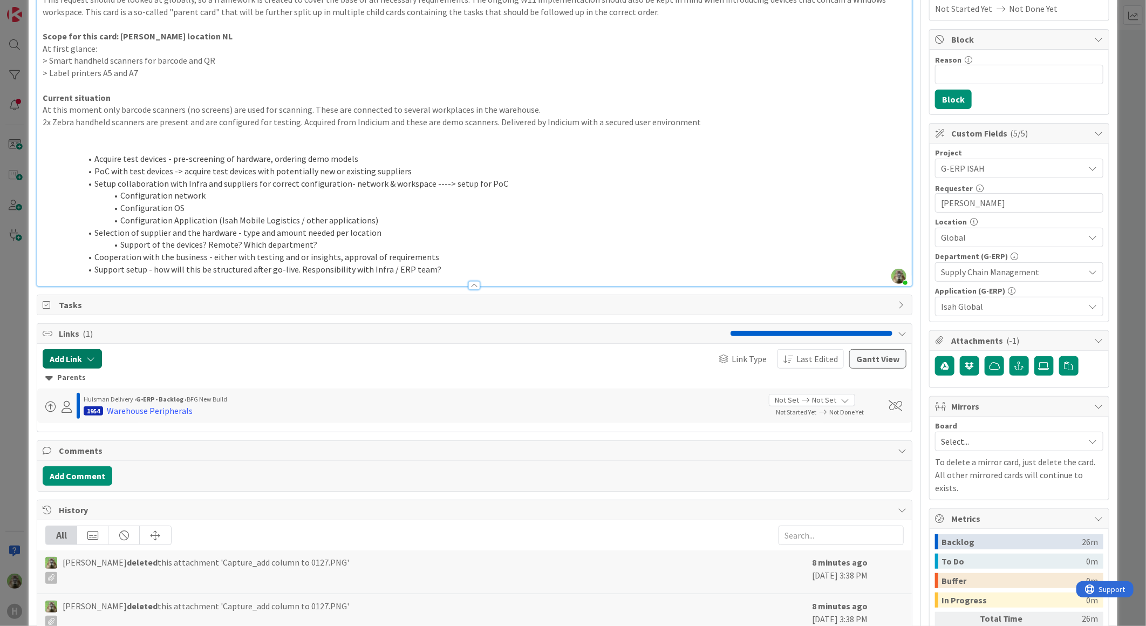
click at [66, 358] on button "Add Link" at bounding box center [72, 358] width 59 height 19
click at [111, 398] on div "New" at bounding box center [86, 401] width 75 height 18
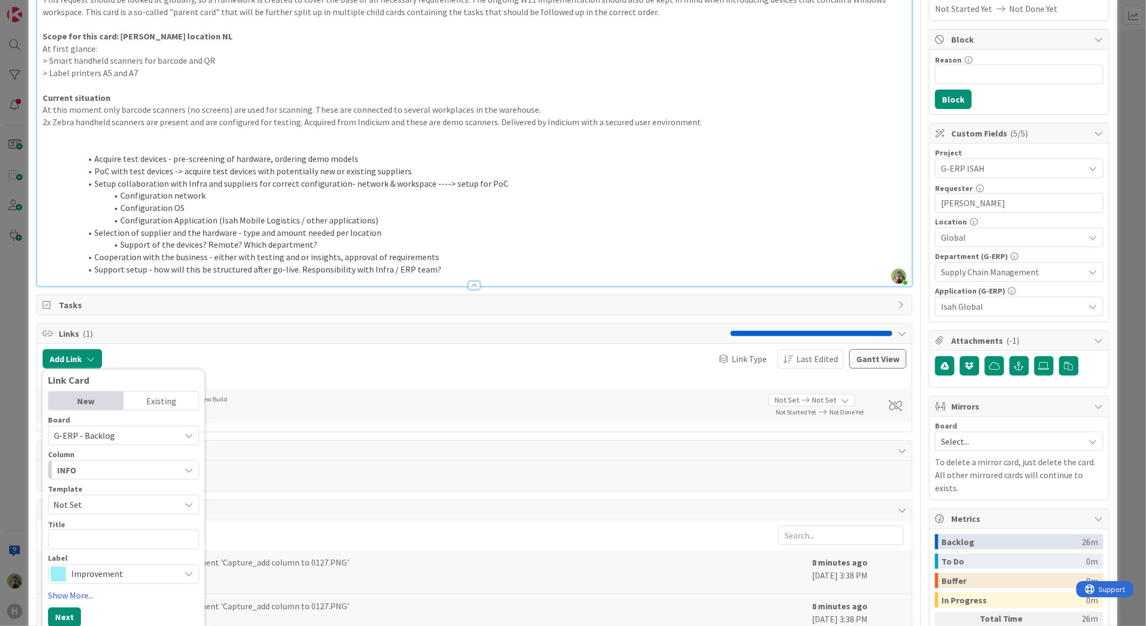
click at [111, 430] on span "G-ERP - Backlog" at bounding box center [84, 435] width 61 height 11
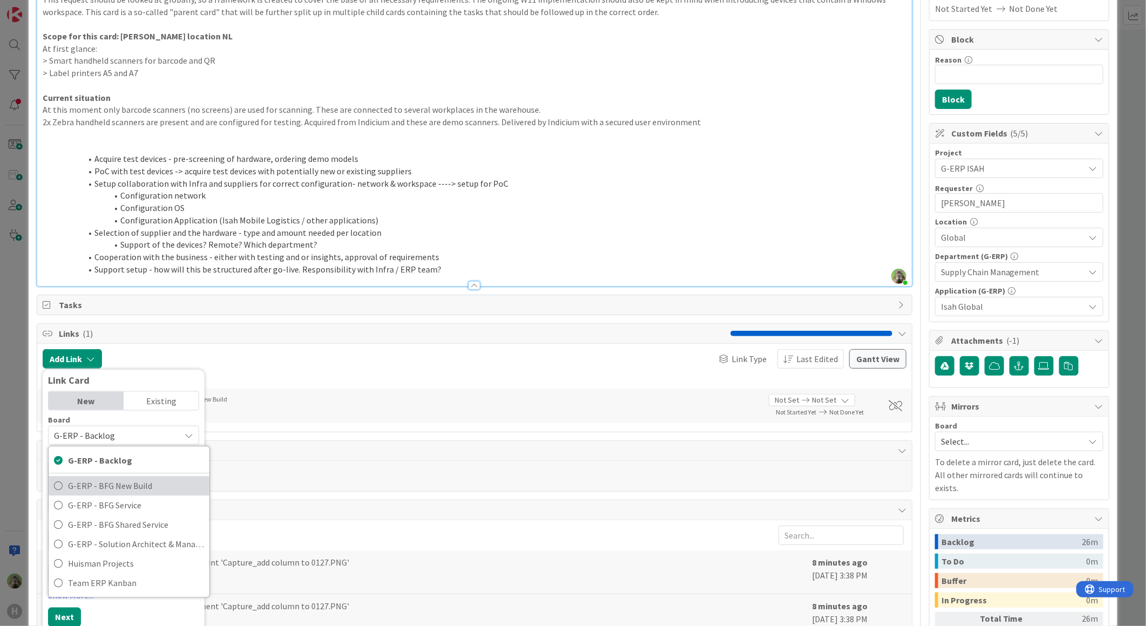
click at [120, 492] on span "G-ERP - BFG New Build" at bounding box center [136, 486] width 136 height 16
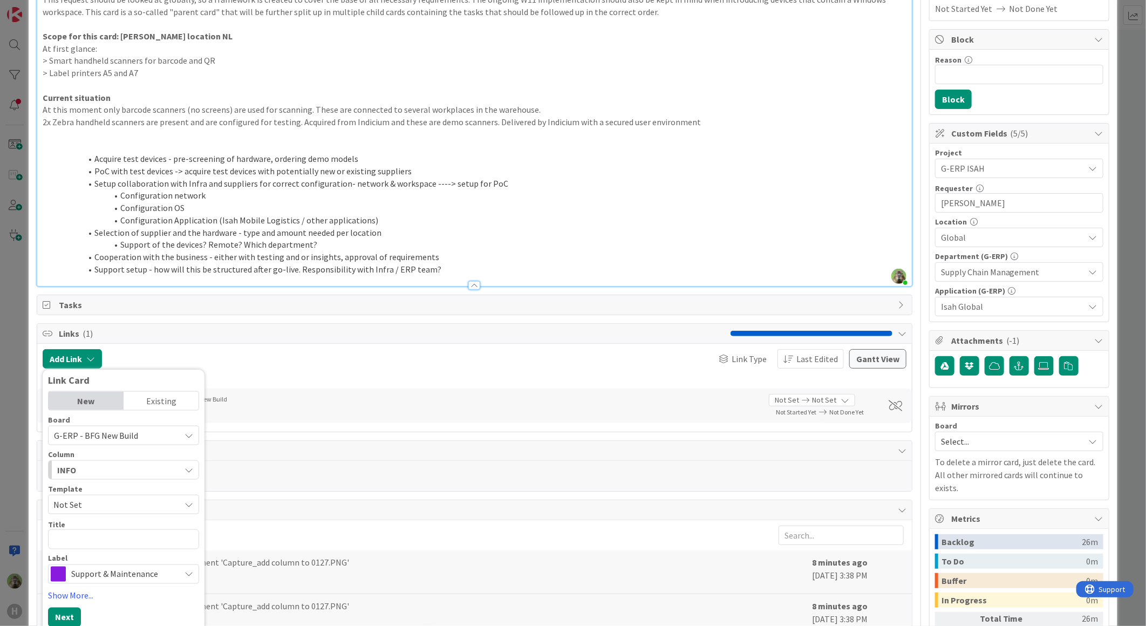
click at [553, 173] on li "PoC with test devices -> acquire test devices with potentially new or existing …" at bounding box center [481, 171] width 851 height 12
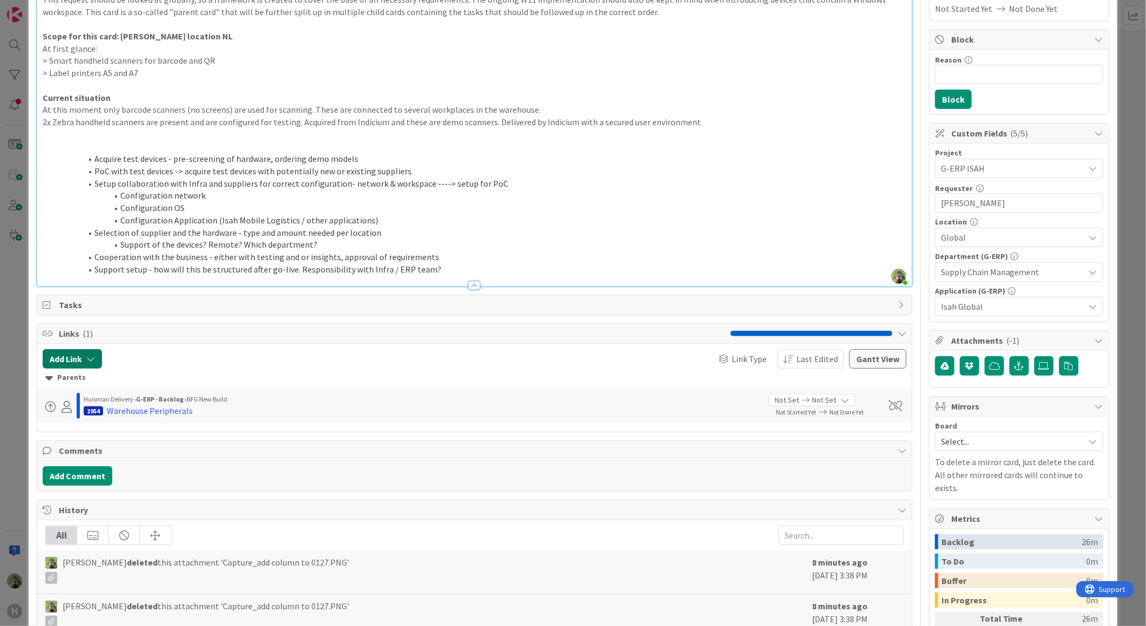
click at [99, 365] on button "Add Link" at bounding box center [72, 358] width 59 height 19
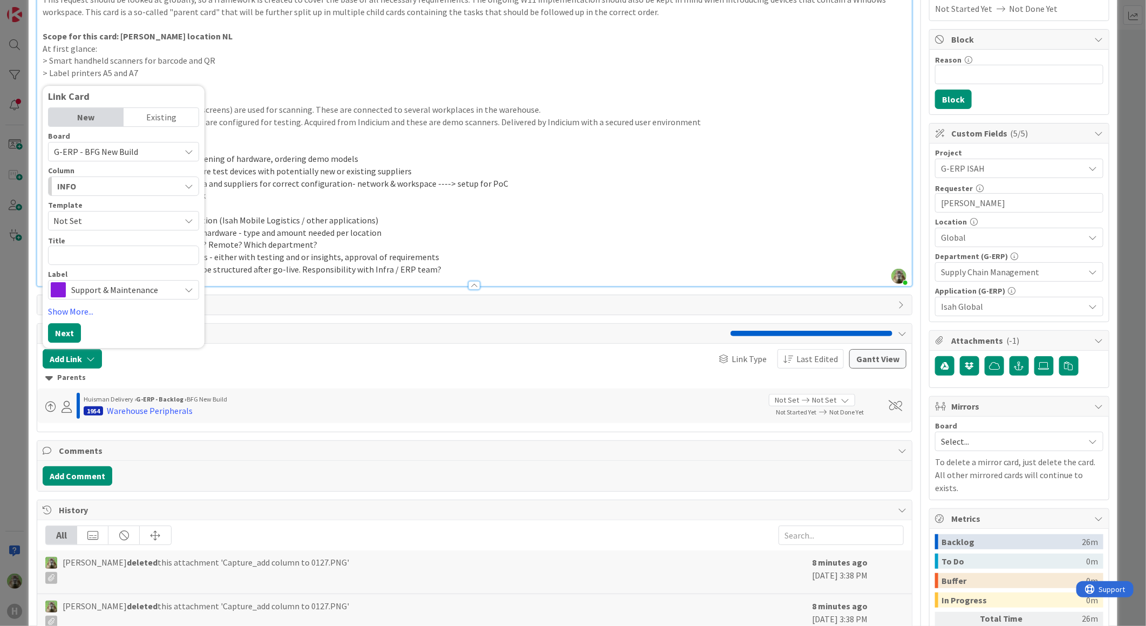
click at [126, 191] on div "INFO" at bounding box center [117, 185] width 126 height 17
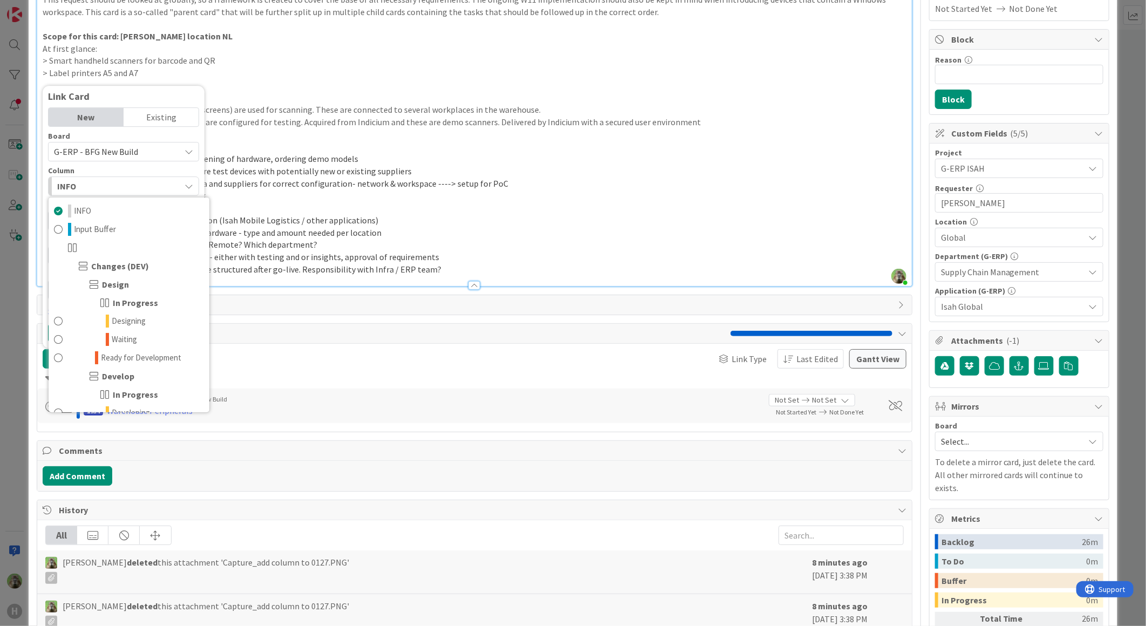
click at [126, 191] on div "INFO" at bounding box center [117, 185] width 126 height 17
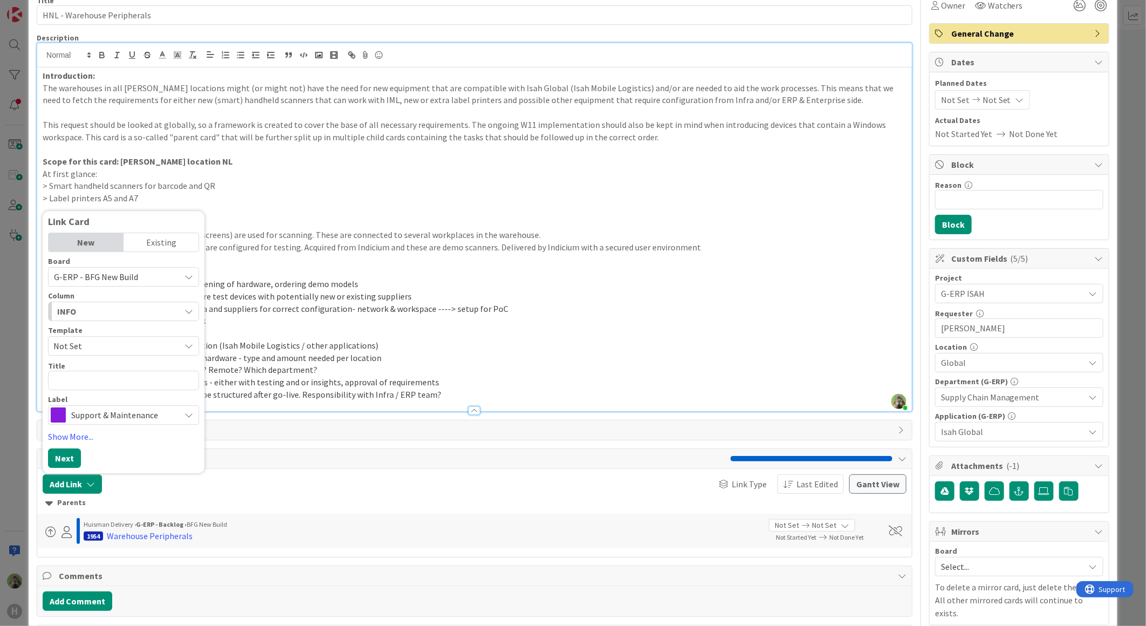
scroll to position [0, 0]
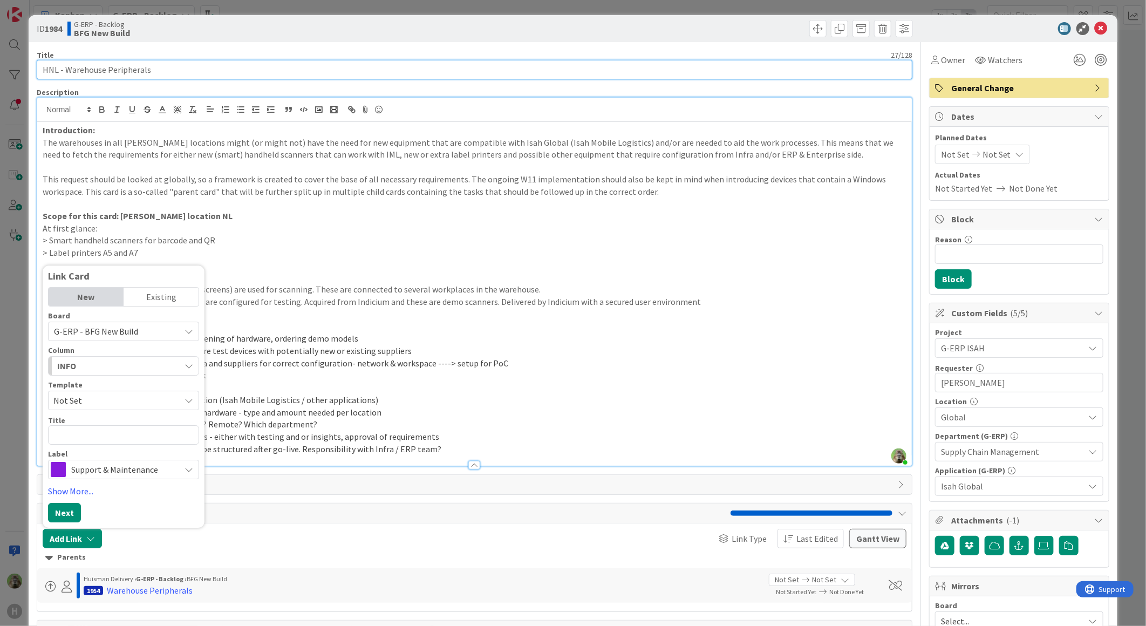
drag, startPoint x: 196, startPoint y: 63, endPoint x: 23, endPoint y: 63, distance: 173.1
click at [23, 63] on div "ID 1984 G-ERP - Backlog BFG New Build Title 27 / 128 HNL - Warehouse Peripheral…" at bounding box center [573, 313] width 1146 height 626
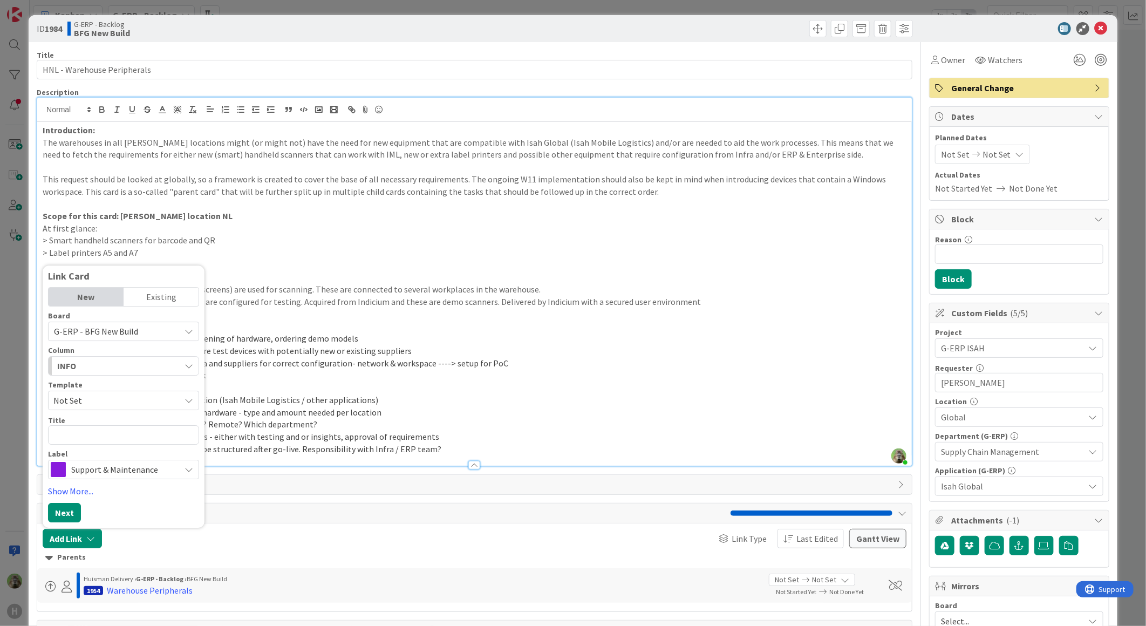
click at [464, 223] on p "At first glance:" at bounding box center [474, 228] width 863 height 12
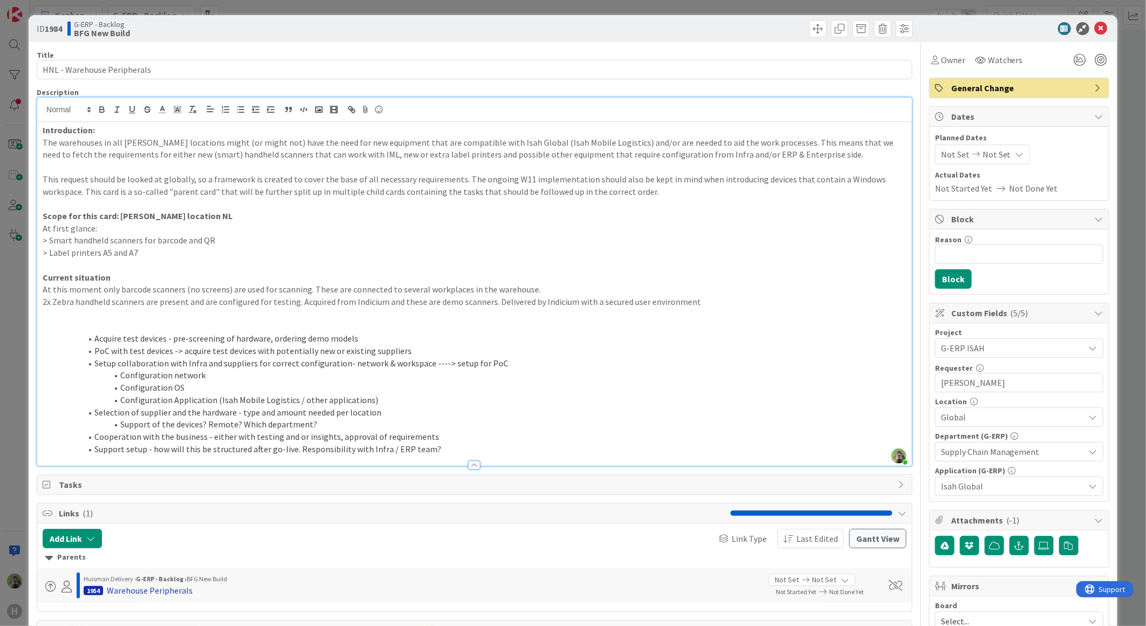
click at [146, 592] on div "Warehouse Peripherals" at bounding box center [150, 590] width 86 height 13
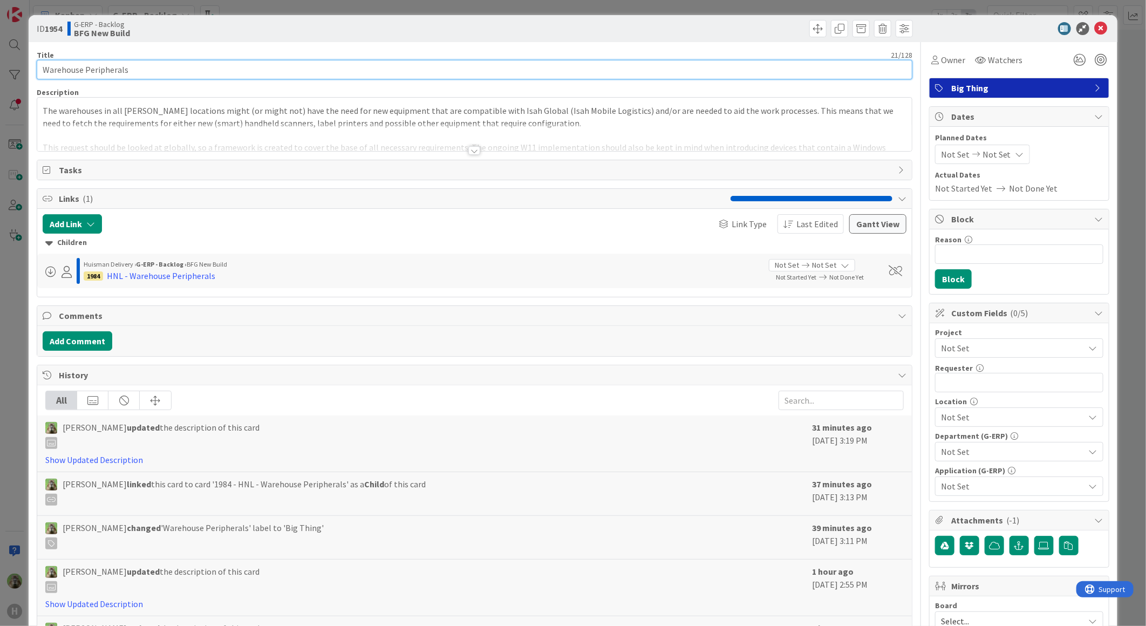
click at [44, 61] on input "Warehouse Peripherals" at bounding box center [474, 69] width 875 height 19
type input "G-ERP - Warehouse Peripherals"
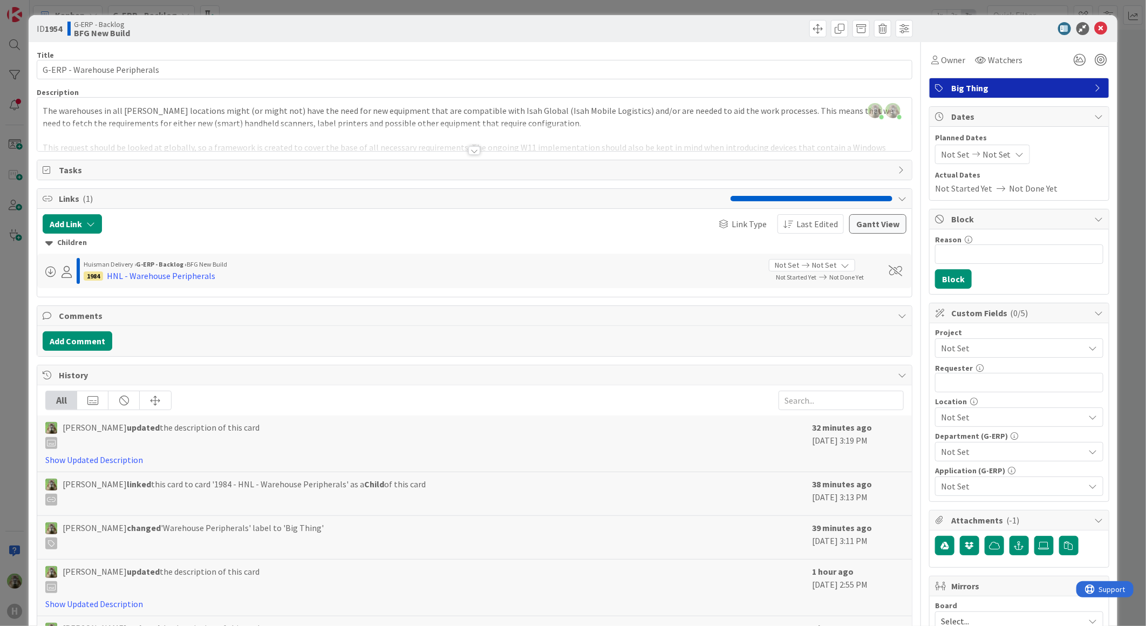
click at [14, 287] on div "ID 1954 G-ERP - Backlog BFG New Build Title 29 / 128 G-ERP - Warehouse Peripher…" at bounding box center [573, 313] width 1146 height 626
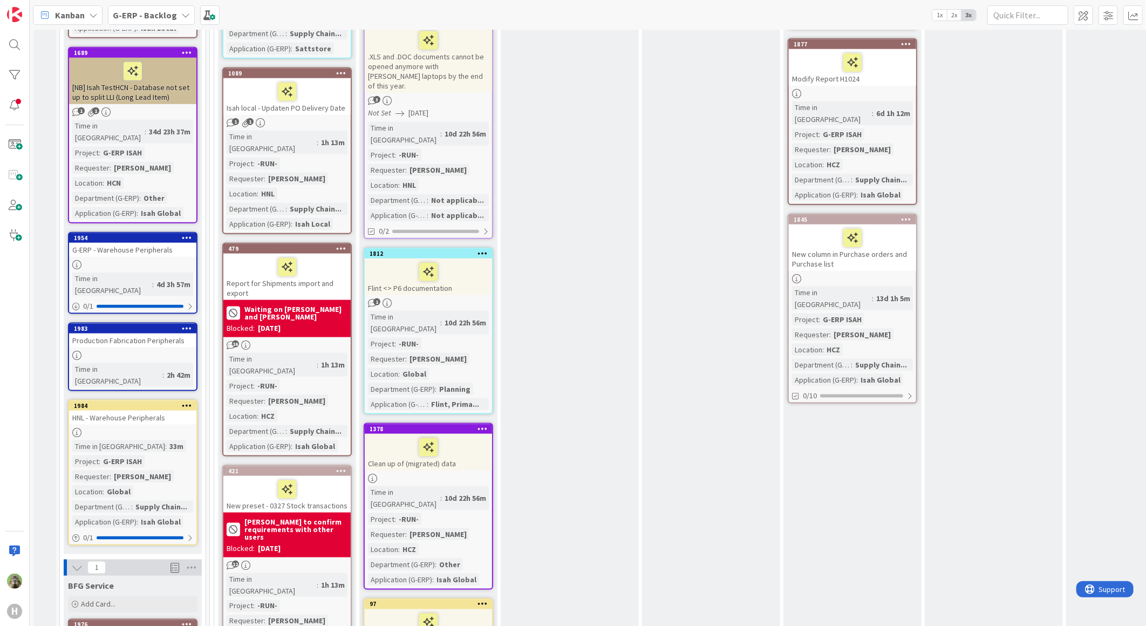
click at [179, 333] on div "Production Fabrication Peripherals" at bounding box center [132, 340] width 127 height 14
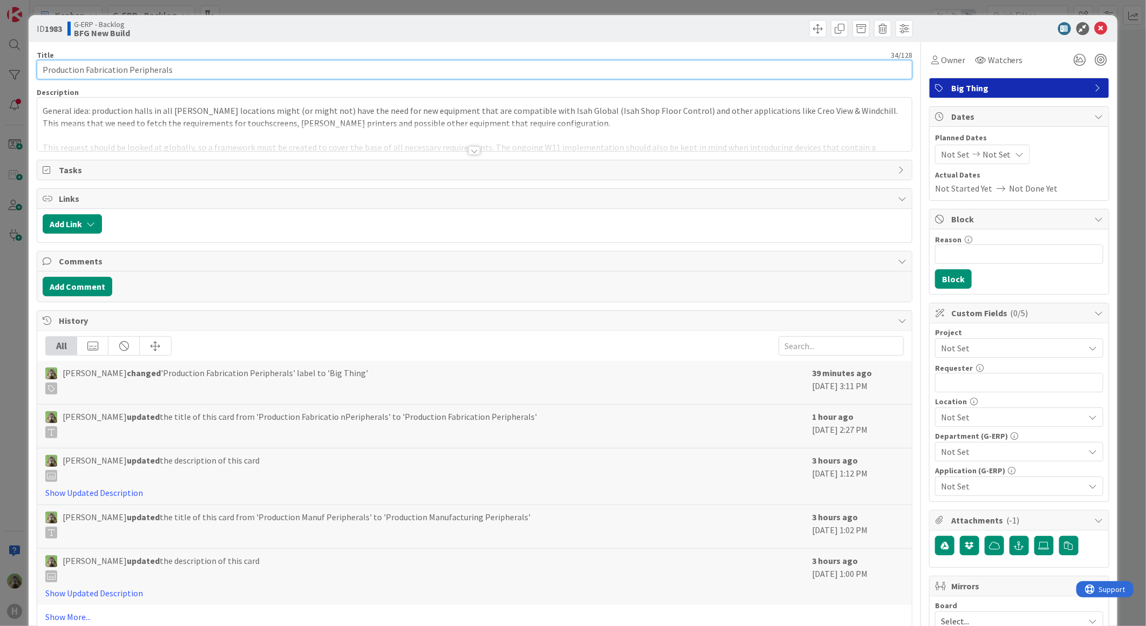
click at [44, 70] on input "Production Fabrication Peripherals" at bounding box center [474, 69] width 875 height 19
type input "G-ERP Fabrication Peripherals"
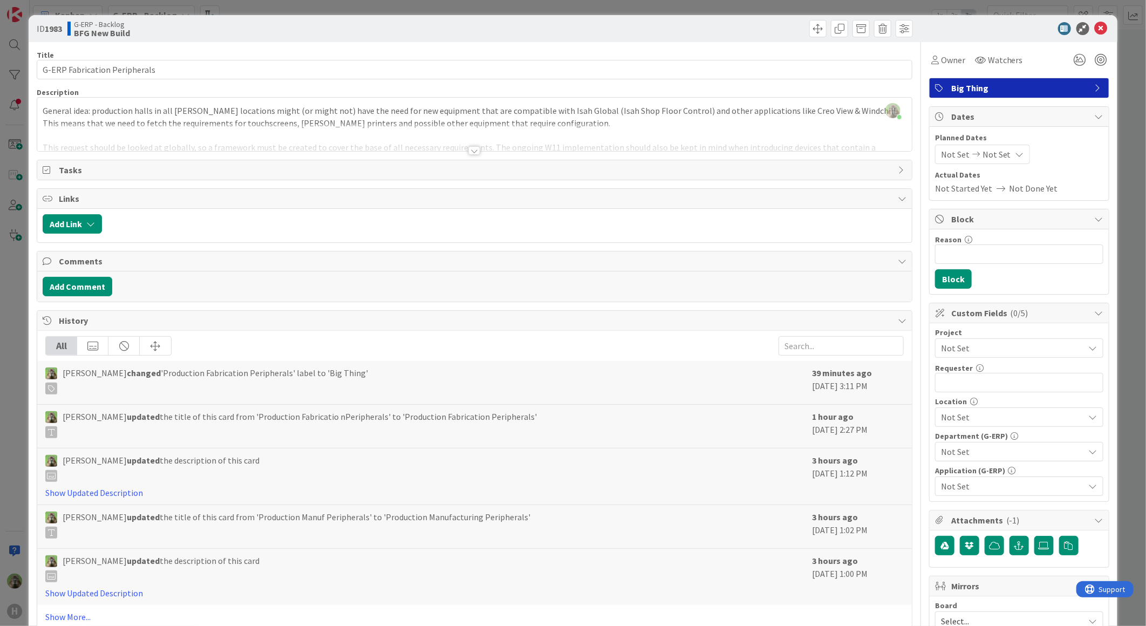
click at [19, 232] on div "ID 1983 G-ERP - Backlog BFG New Build Title 29 / 128 G-ERP Fabrication Peripher…" at bounding box center [573, 313] width 1146 height 626
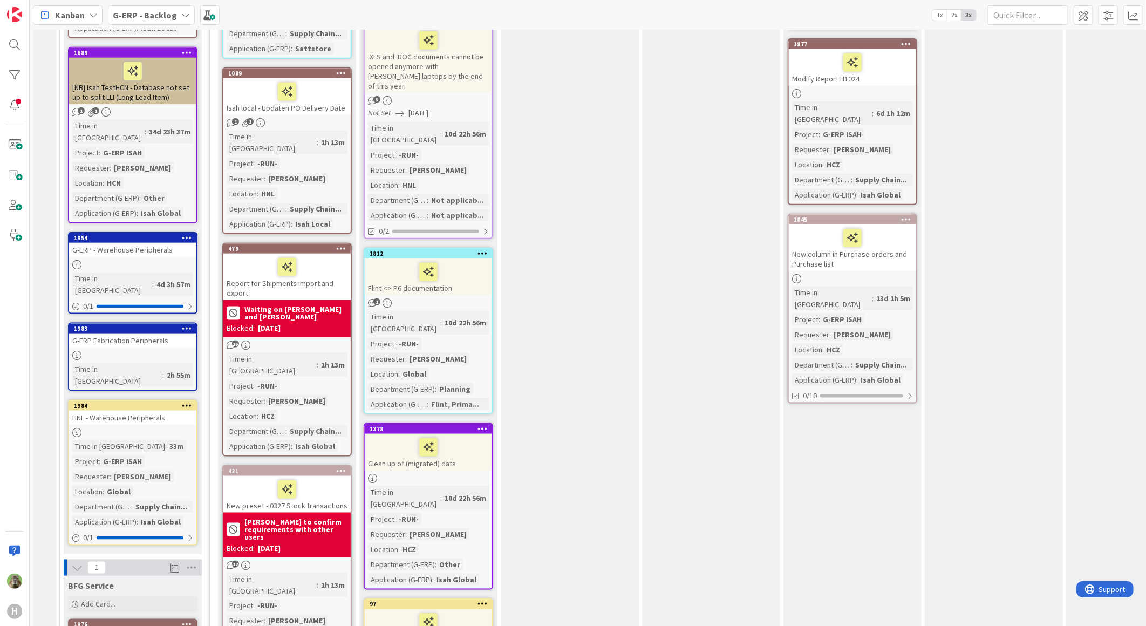
click at [163, 333] on div "G-ERP Fabrication Peripherals" at bounding box center [132, 340] width 127 height 14
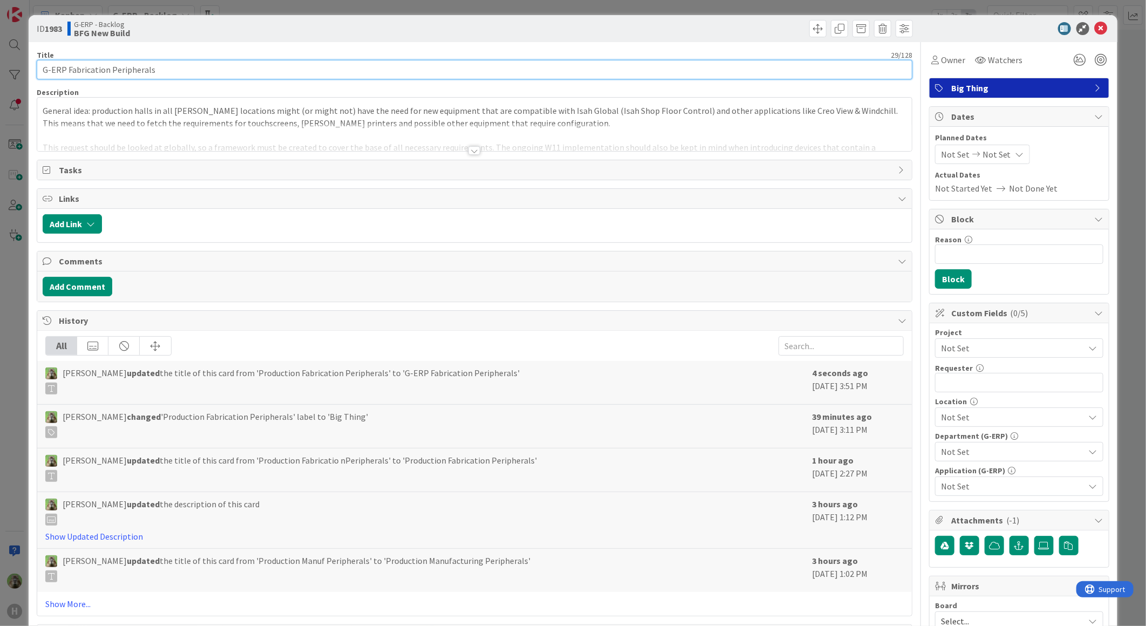
click at [62, 67] on input "G-ERP Fabrication Peripherals" at bounding box center [474, 69] width 875 height 19
type input "G-ERP - Fabrication Peripherals"
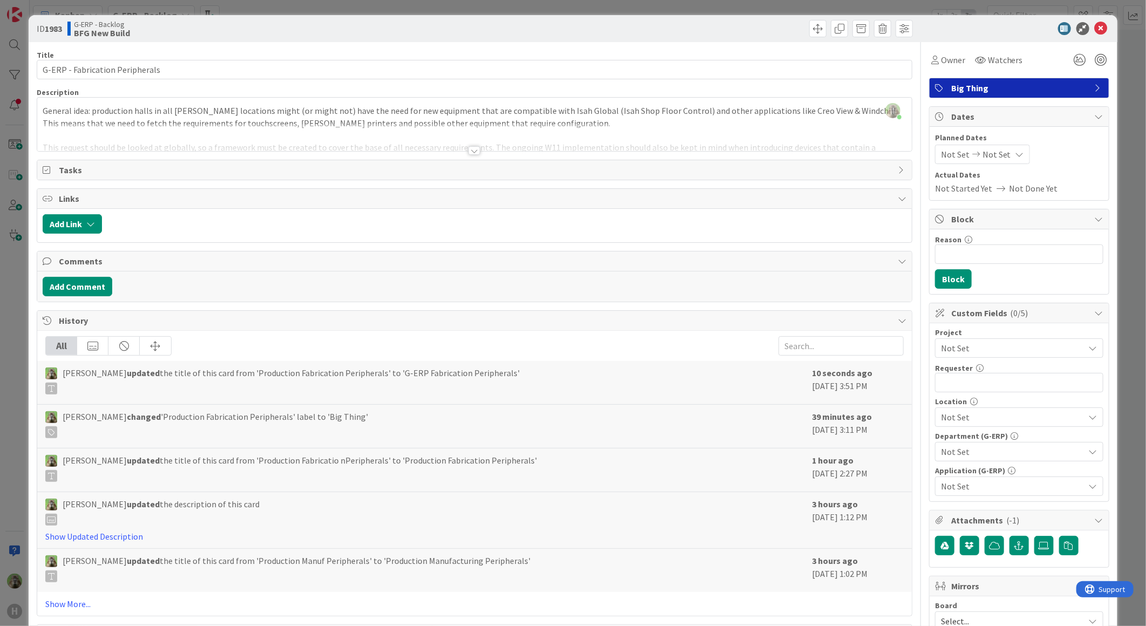
click at [11, 319] on div "ID 1983 G-ERP - Backlog BFG New Build Title 31 / 128 G-ERP - Fabrication Periph…" at bounding box center [573, 313] width 1146 height 626
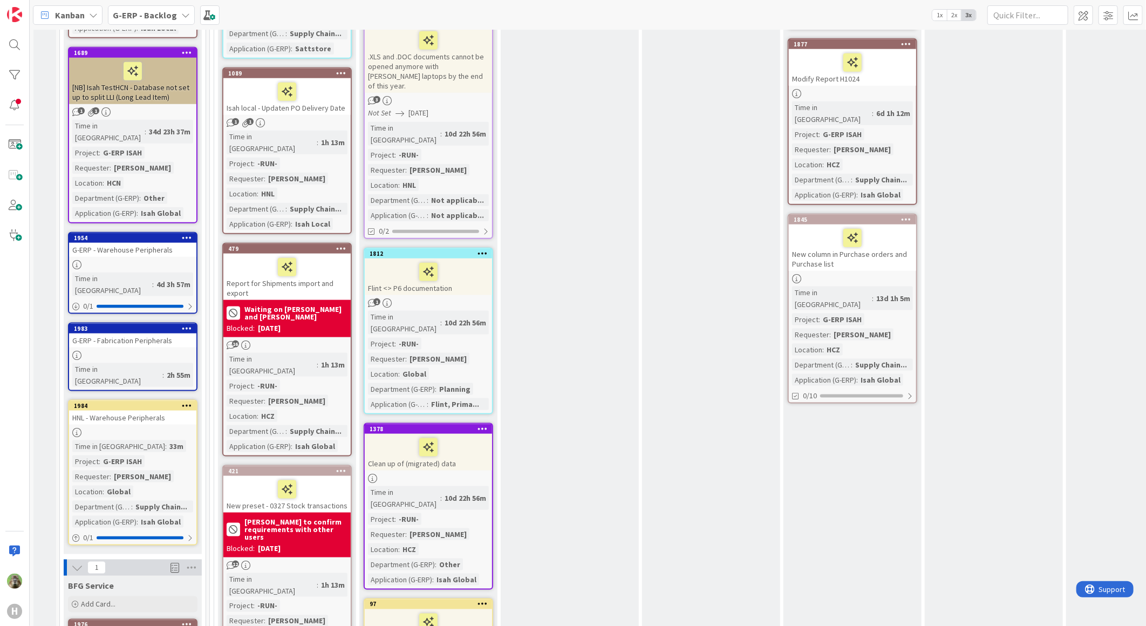
click at [165, 410] on div "HNL - Warehouse Peripherals" at bounding box center [132, 417] width 127 height 14
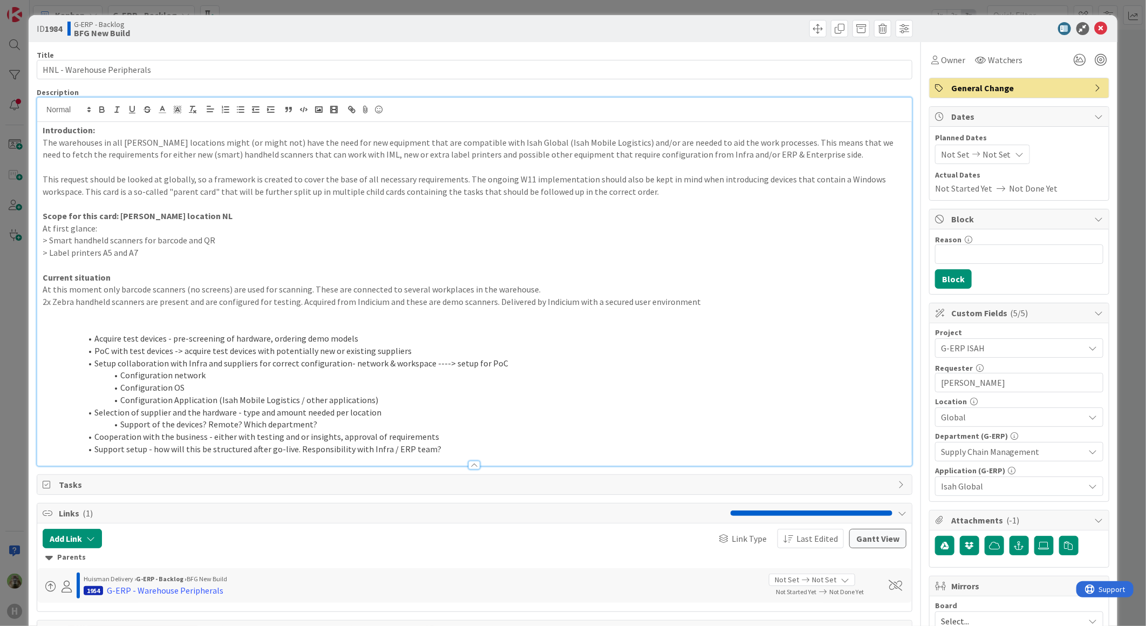
click at [180, 121] on div "Introduction: The warehouses in all Huisman locations might (or might not) have…" at bounding box center [474, 282] width 874 height 368
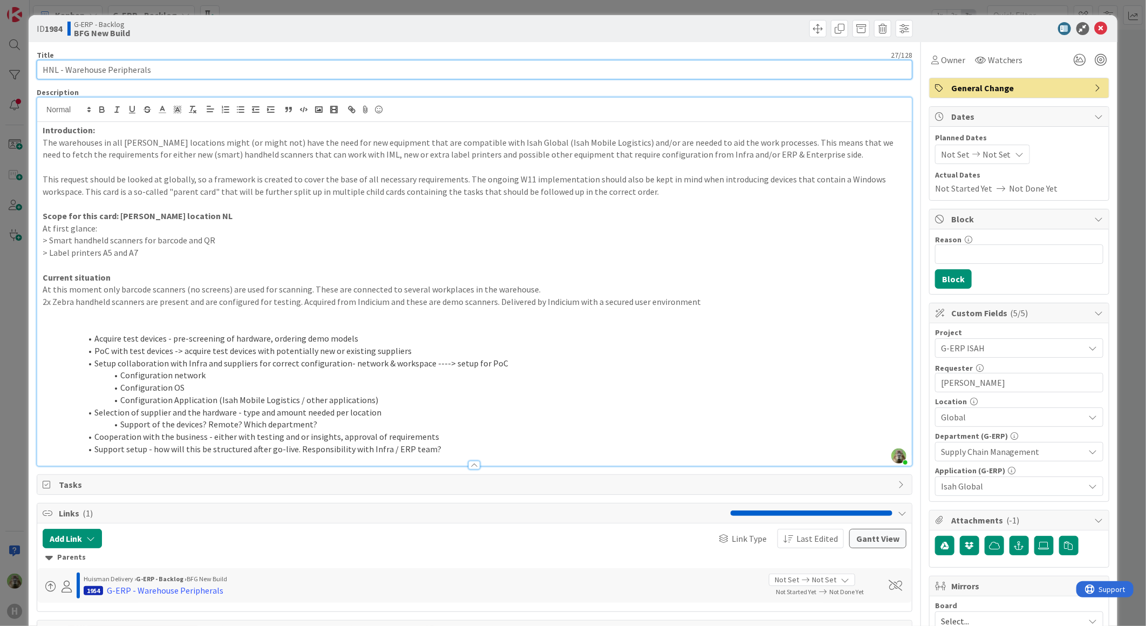
click at [44, 64] on input "HNL - Warehouse Peripherals" at bounding box center [474, 69] width 875 height 19
type input "G-ERP HNL - Warehouse Peripherals"
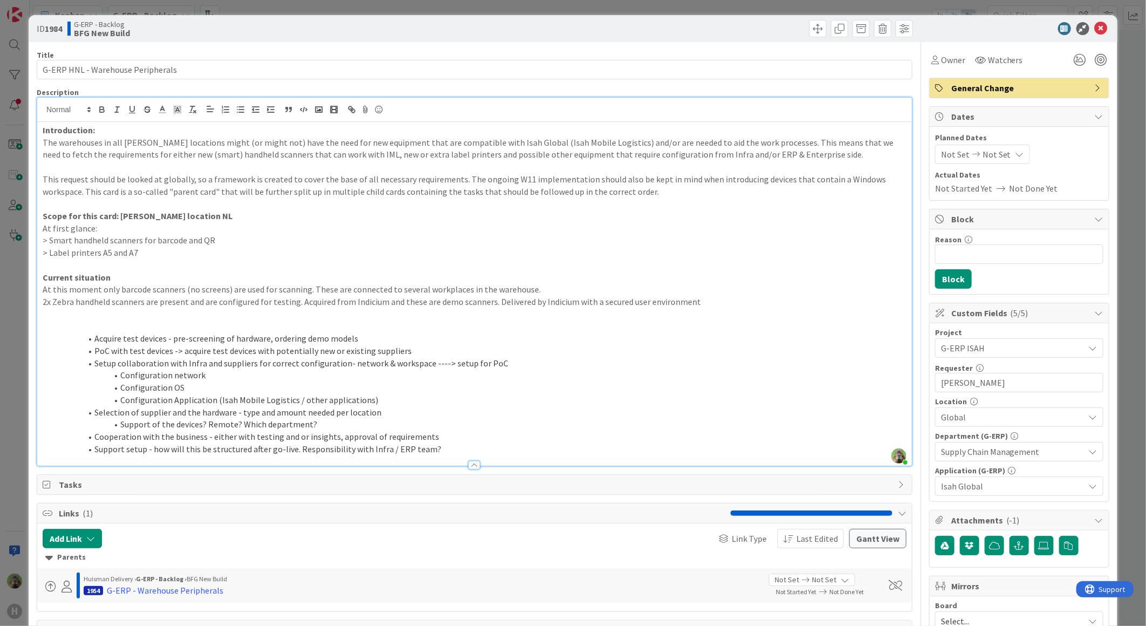
click at [20, 322] on div "ID 1984 G-ERP - Backlog BFG New Build Title 33 / 128 G-ERP HNL - Warehouse Peri…" at bounding box center [573, 313] width 1146 height 626
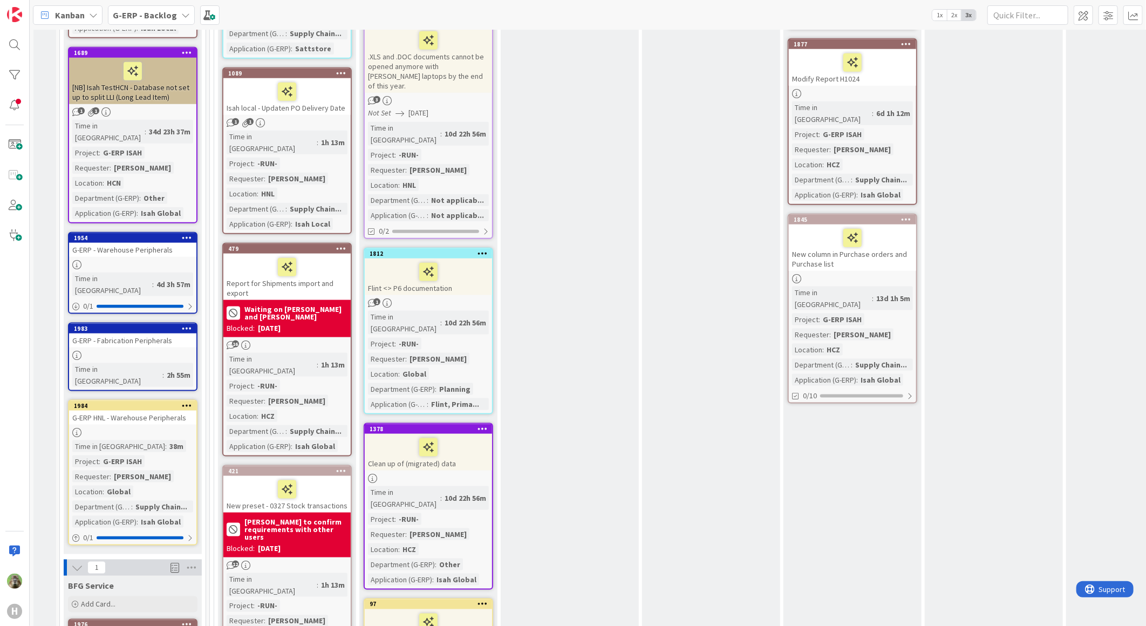
click at [158, 410] on div "G-ERP HNL - Warehouse Peripherals" at bounding box center [132, 417] width 127 height 14
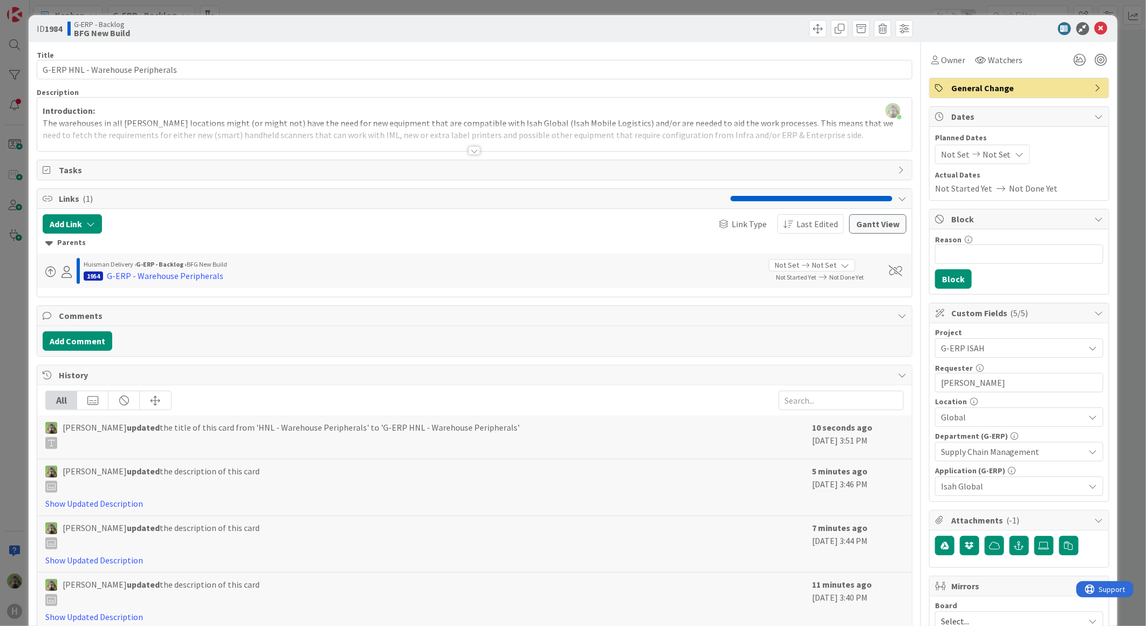
click at [297, 134] on div at bounding box center [474, 138] width 874 height 28
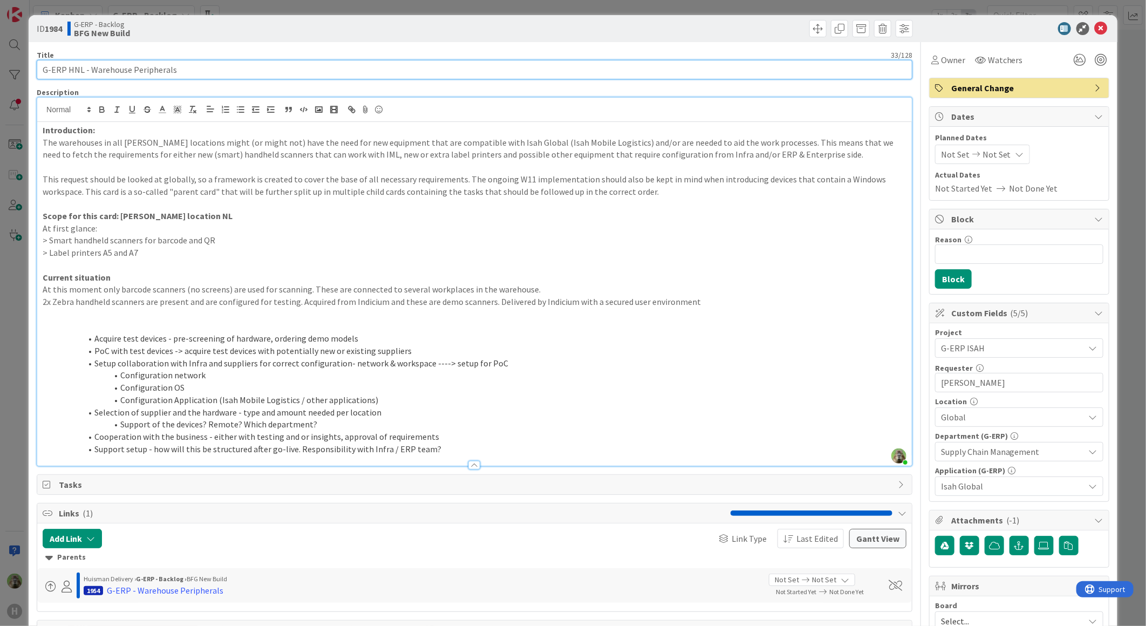
click at [76, 61] on input "G-ERP HNL - Warehouse Peripherals" at bounding box center [474, 69] width 875 height 19
type input "G-ERP - Warehouse Peripherals HNL"
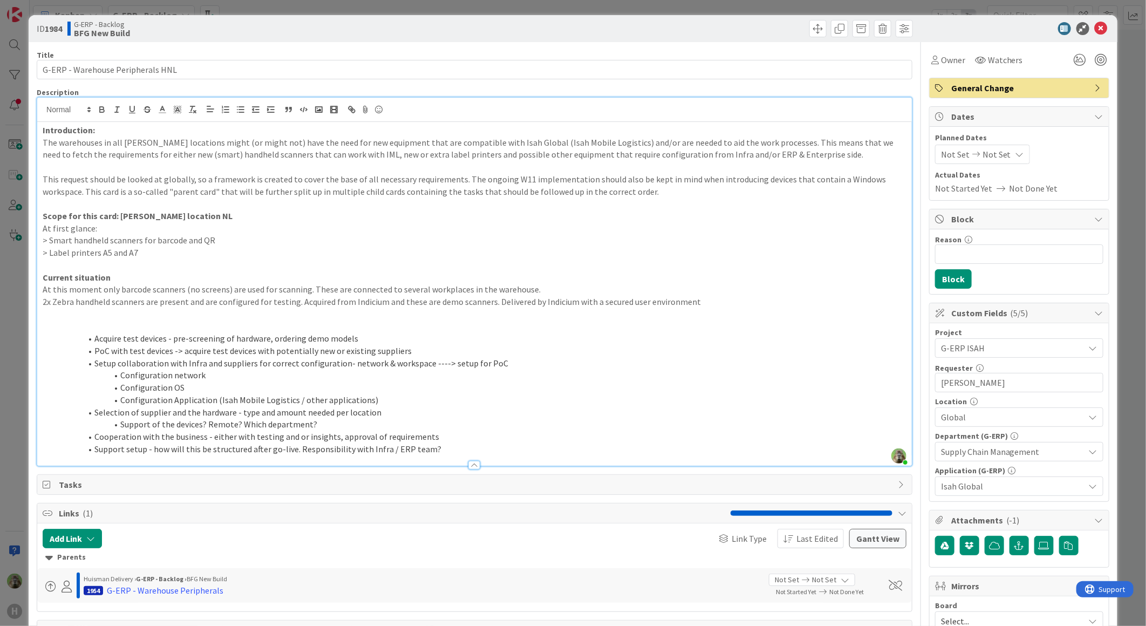
click at [308, 369] on li "Configuration network" at bounding box center [481, 375] width 851 height 12
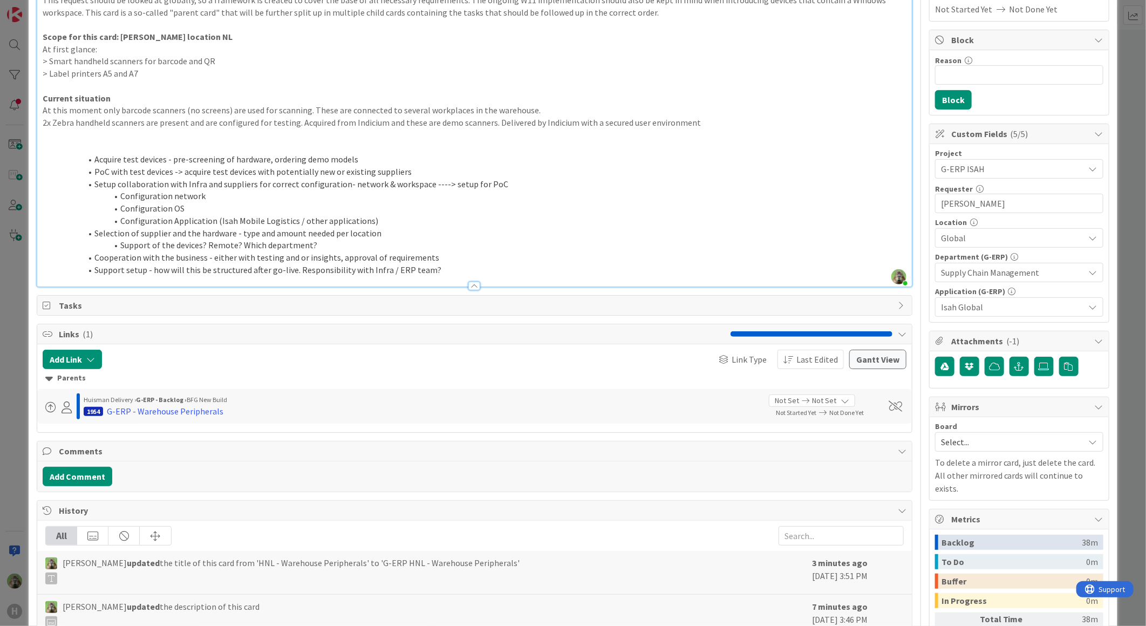
scroll to position [180, 0]
click at [72, 368] on button "Add Link" at bounding box center [72, 358] width 59 height 19
click at [125, 450] on input "text" at bounding box center [123, 450] width 151 height 19
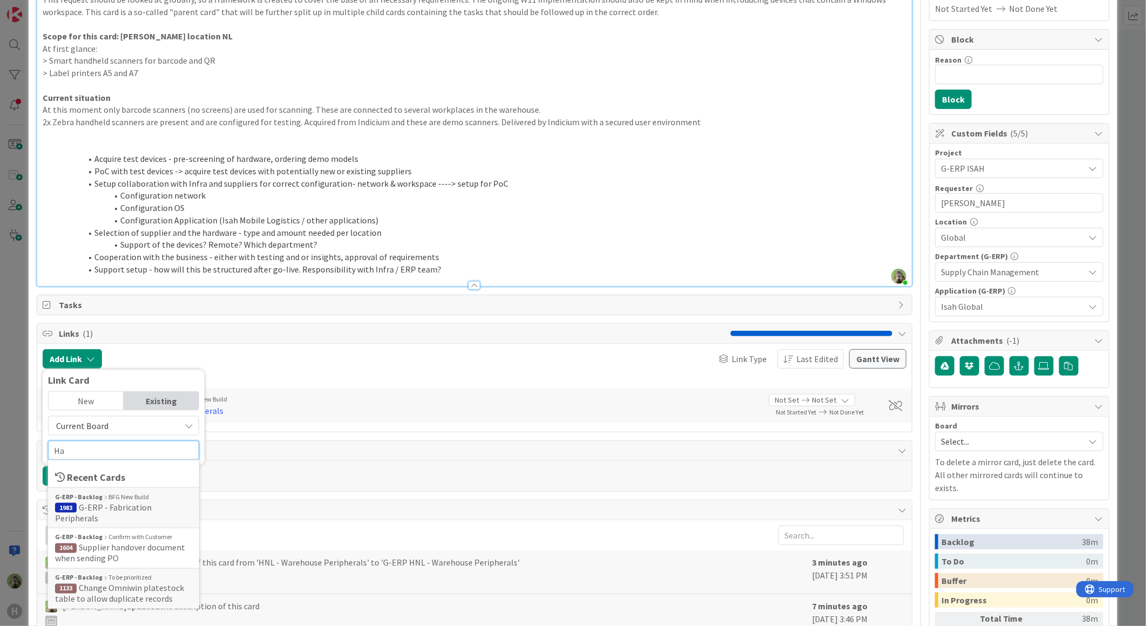
type input "H"
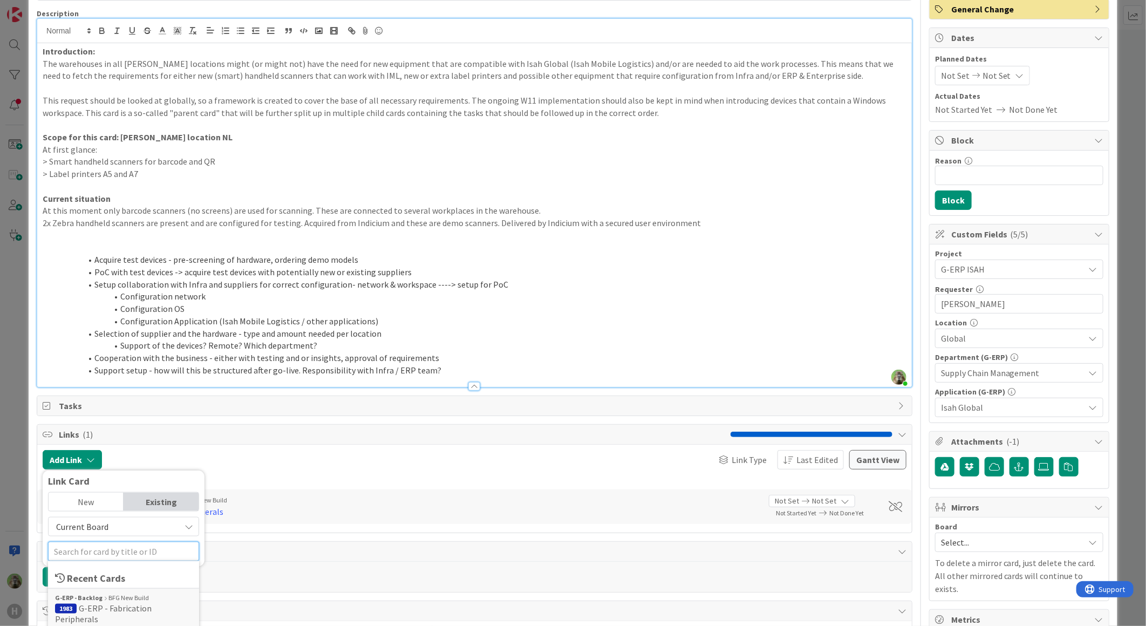
scroll to position [0, 0]
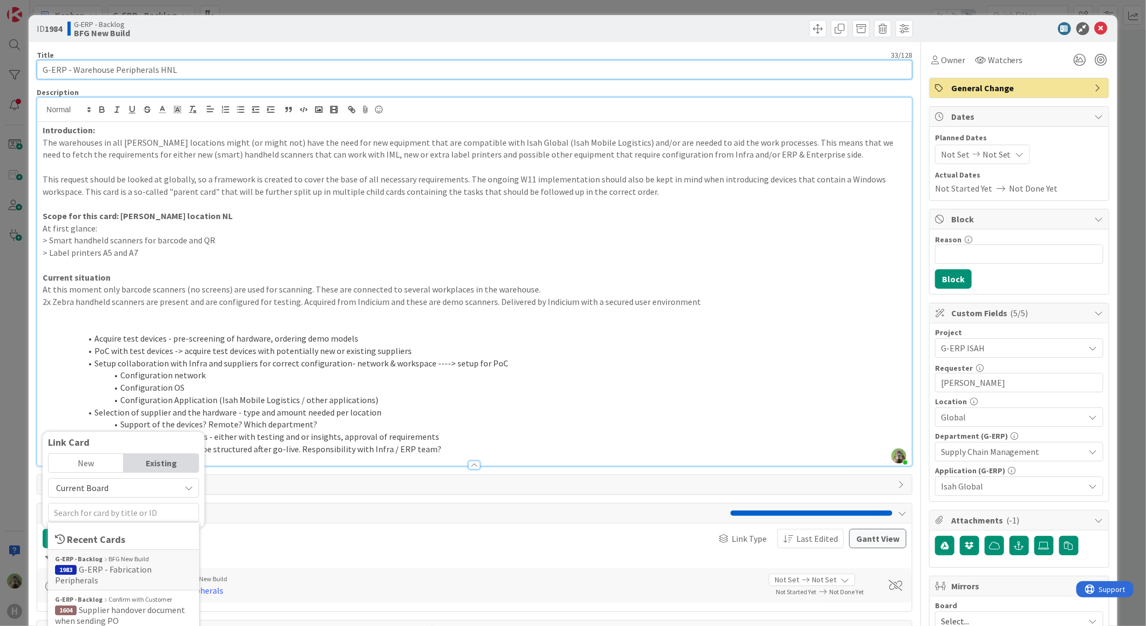
drag, startPoint x: 194, startPoint y: 71, endPoint x: 35, endPoint y: 65, distance: 159.7
click at [35, 65] on div "ID 1984 G-ERP - Backlog BFG New Build Title 33 / 128 G-ERP - Warehouse Peripher…" at bounding box center [573, 577] width 1088 height 1124
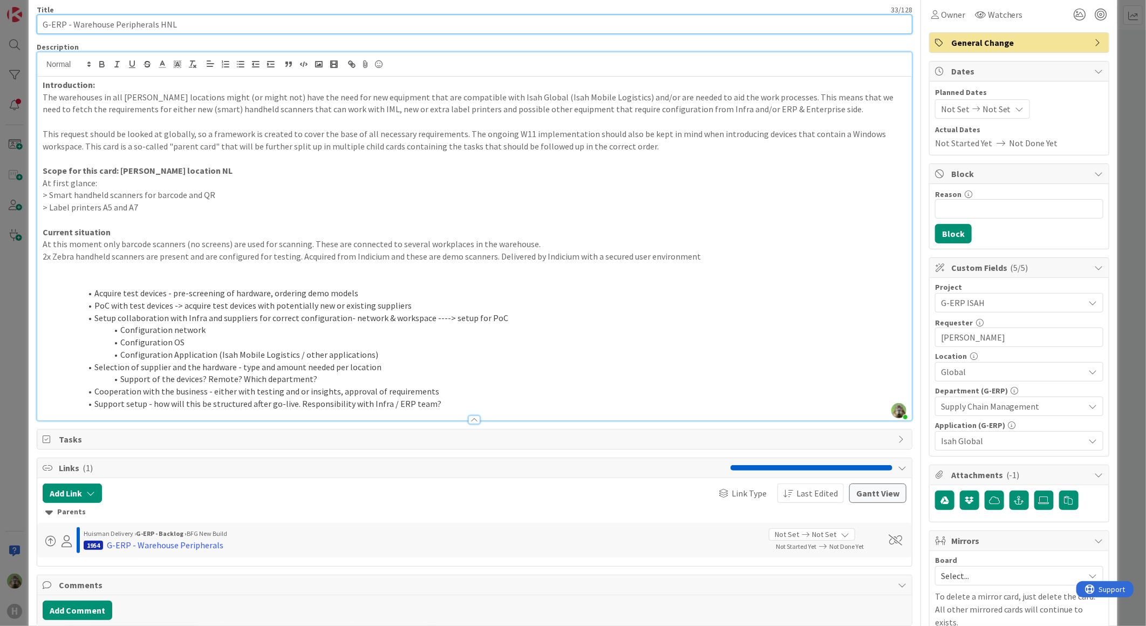
scroll to position [120, 0]
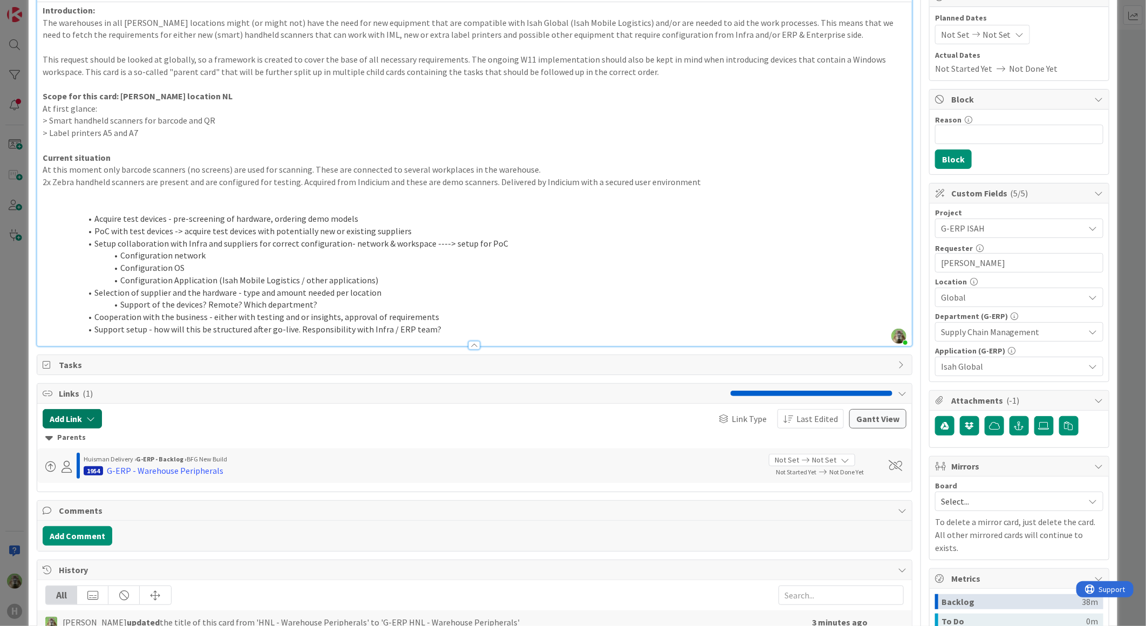
click at [80, 422] on button "Add Link" at bounding box center [72, 418] width 59 height 19
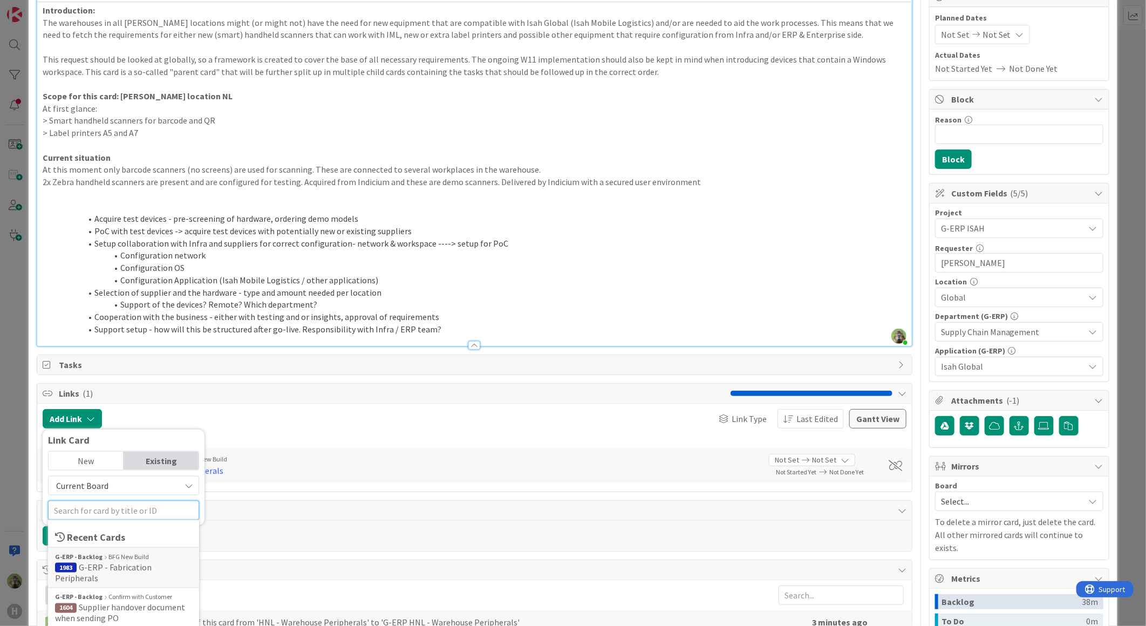
click at [112, 510] on input "text" at bounding box center [123, 509] width 151 height 19
paste input "G-ERP - Warehouse Peripherals HNL"
click at [145, 513] on input "G-ERP - Warehouse Peripherals HNL" at bounding box center [123, 509] width 151 height 19
type input "G-ERP - Handheld scanners HNL"
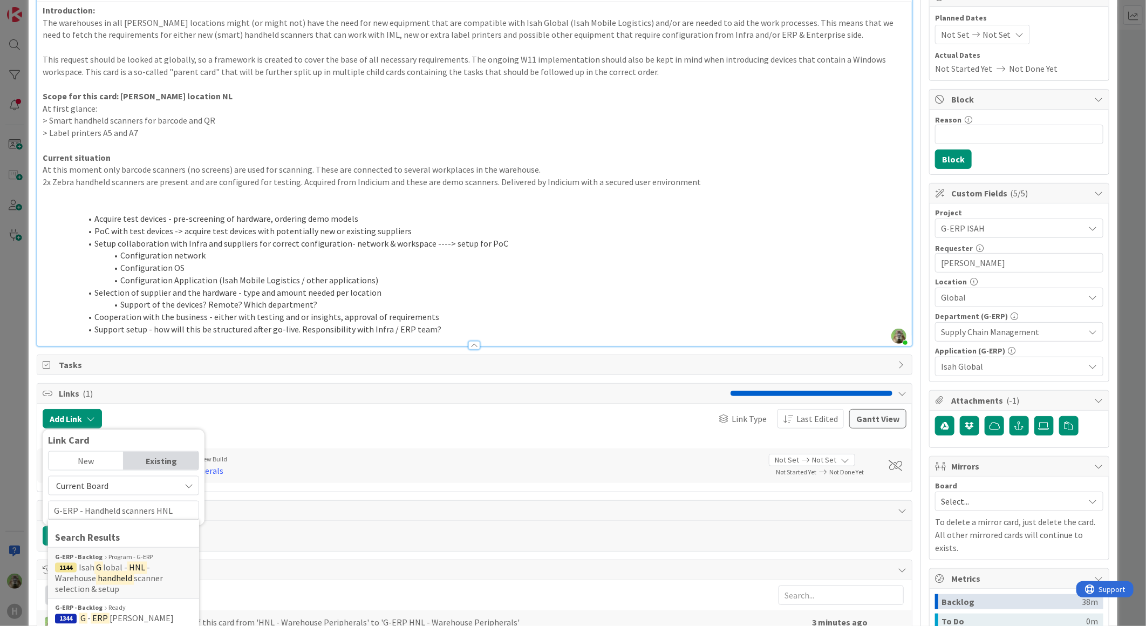
click at [106, 454] on div "New" at bounding box center [86, 460] width 75 height 18
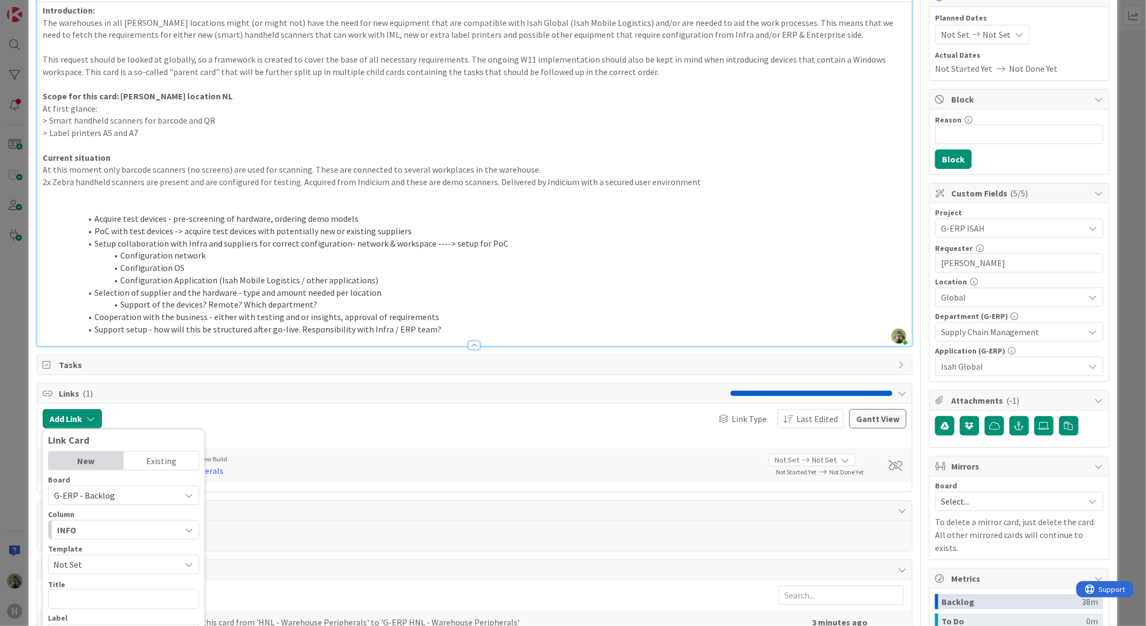
click at [105, 502] on span "G-ERP - Backlog" at bounding box center [114, 495] width 121 height 15
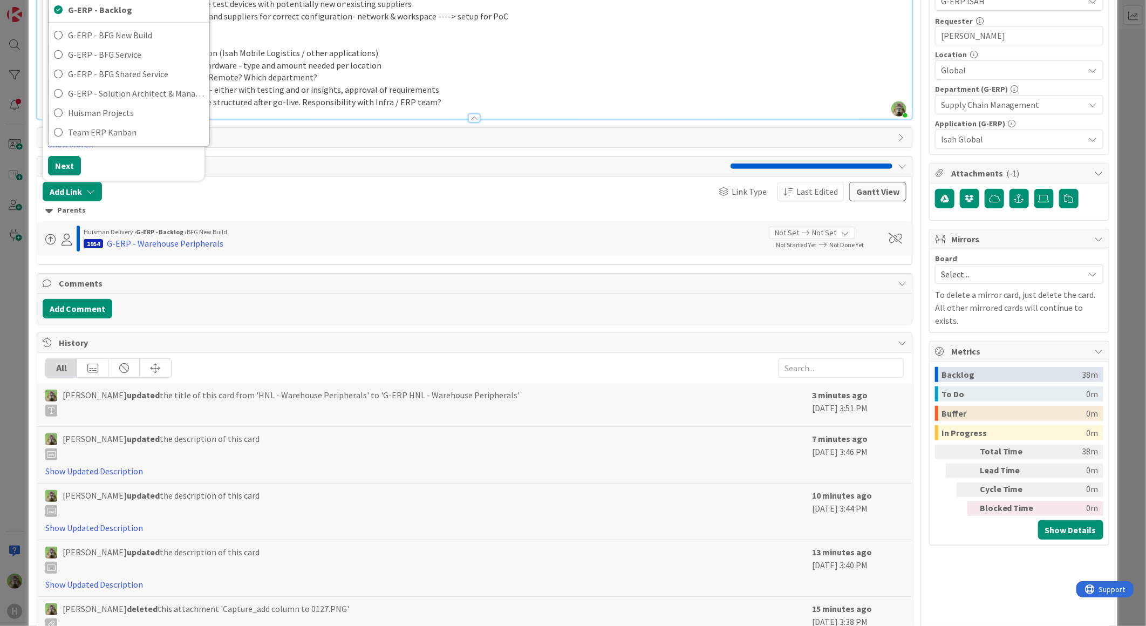
scroll to position [359, 0]
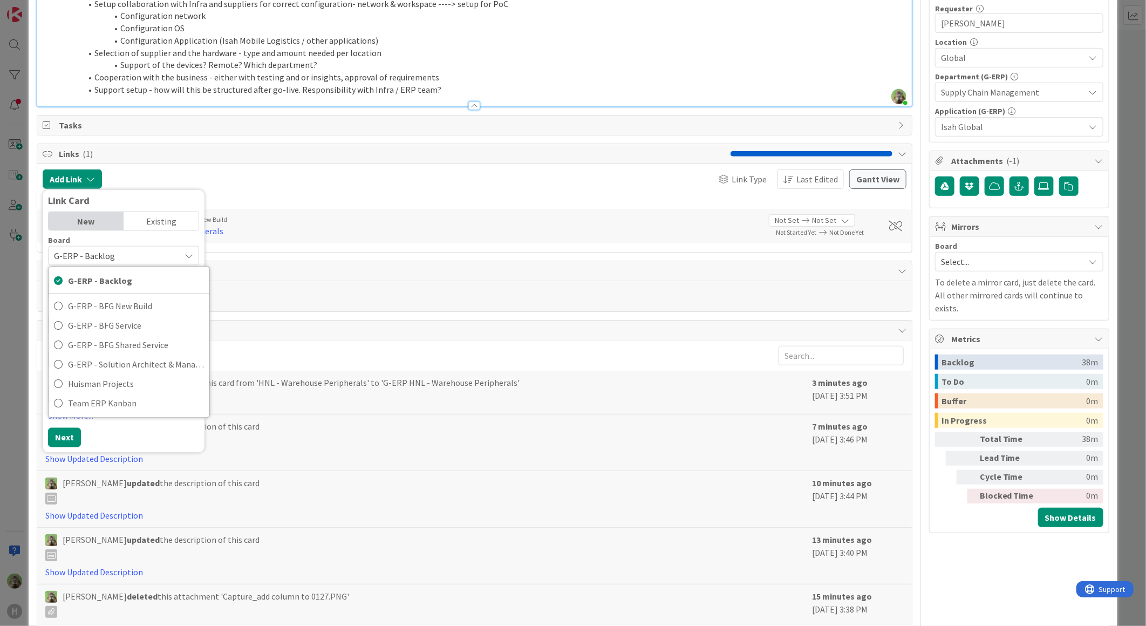
click at [135, 250] on span "G-ERP - Backlog" at bounding box center [114, 255] width 121 height 15
click at [126, 298] on div "INFO" at bounding box center [117, 290] width 126 height 17
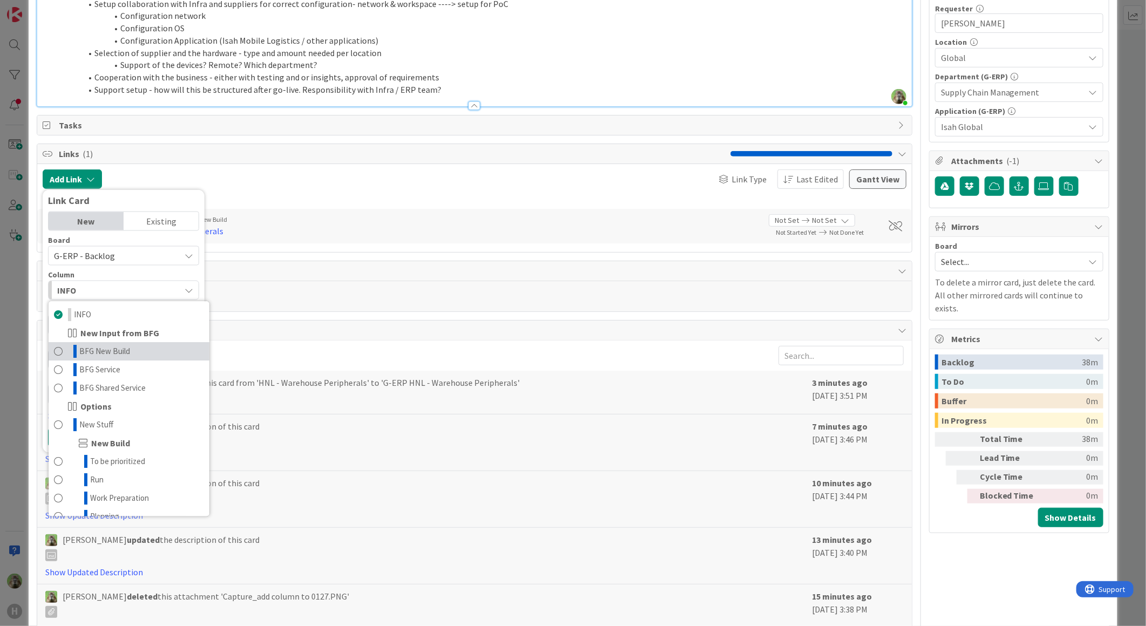
click at [112, 344] on link "BFG New Build" at bounding box center [129, 351] width 161 height 18
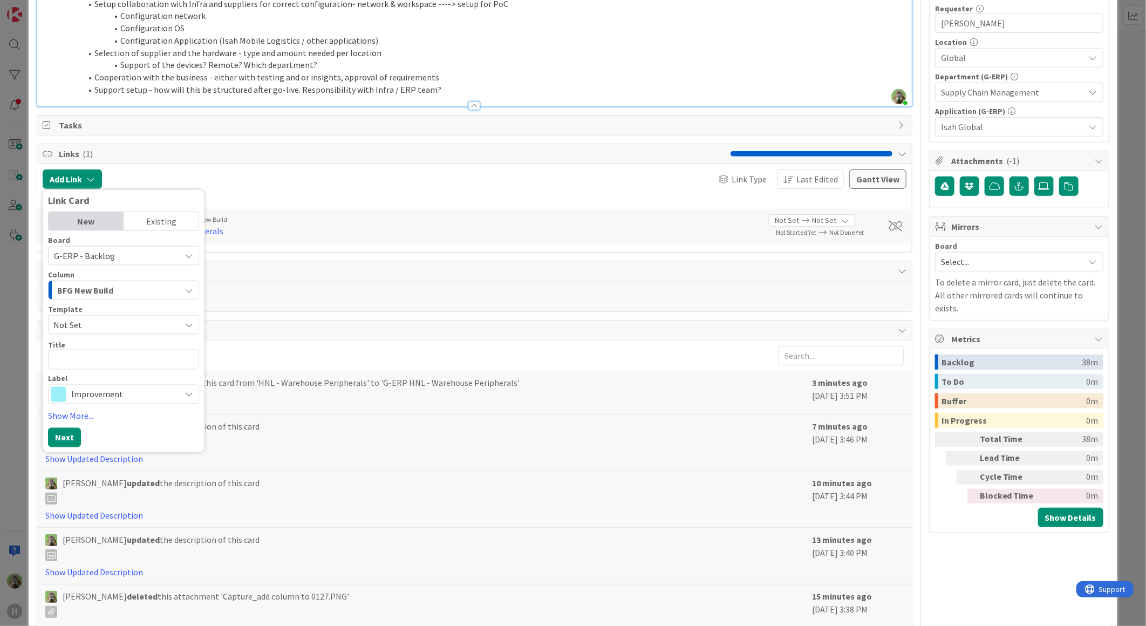
click at [110, 328] on span "Not Set" at bounding box center [112, 325] width 119 height 14
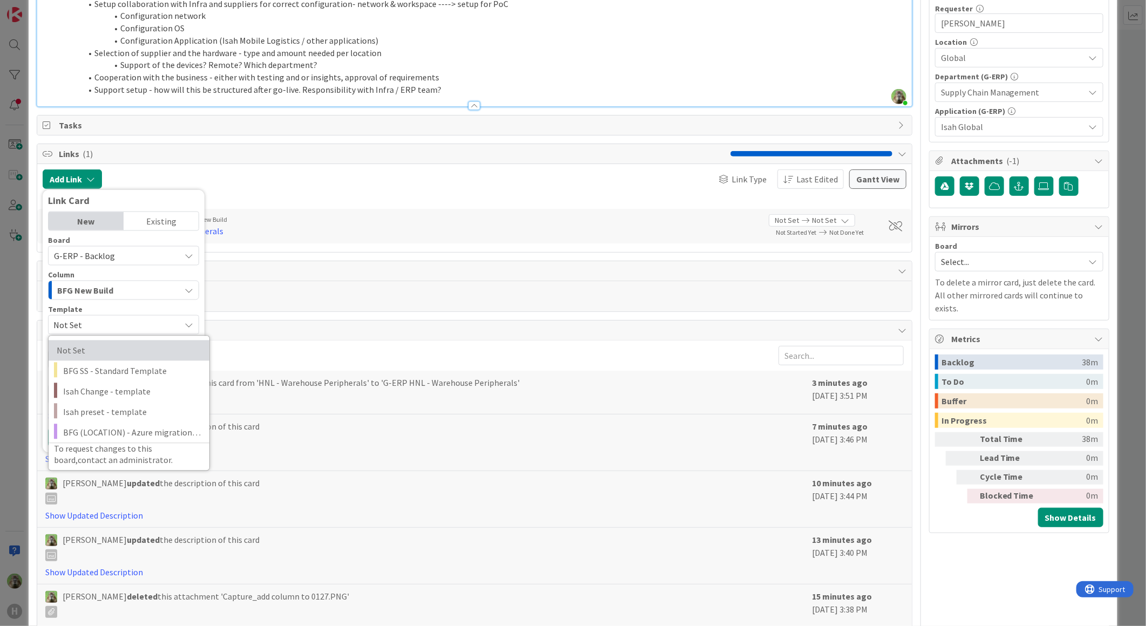
click at [114, 341] on link "Not Set" at bounding box center [129, 350] width 161 height 20
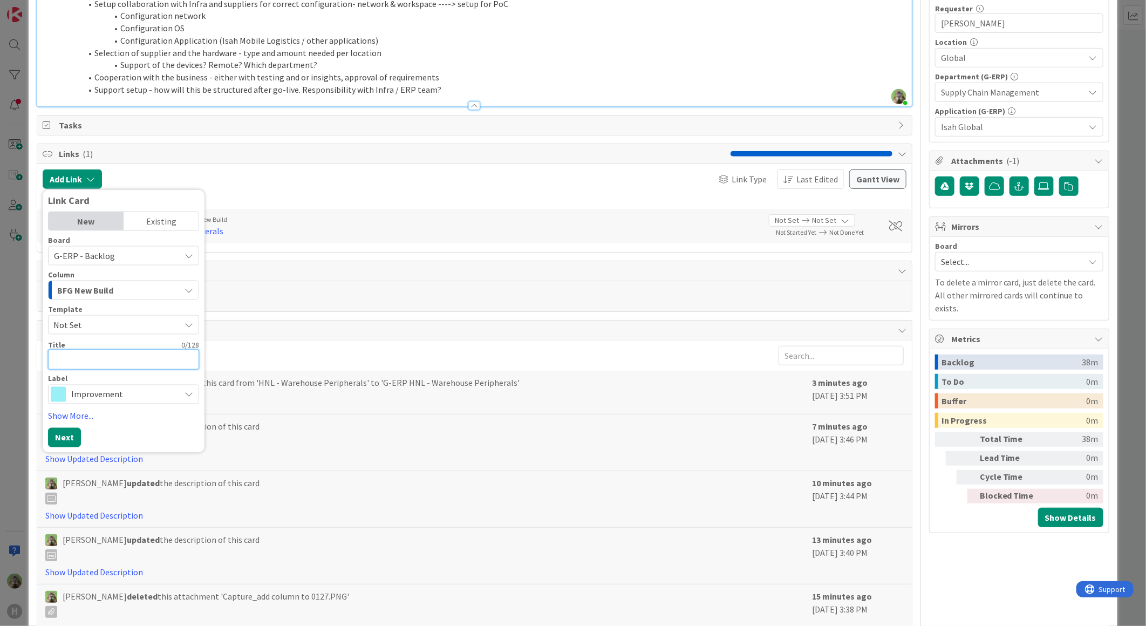
click at [111, 349] on textarea at bounding box center [123, 358] width 151 height 19
type textarea "x"
type textarea "Ha"
type textarea "x"
type textarea "Han"
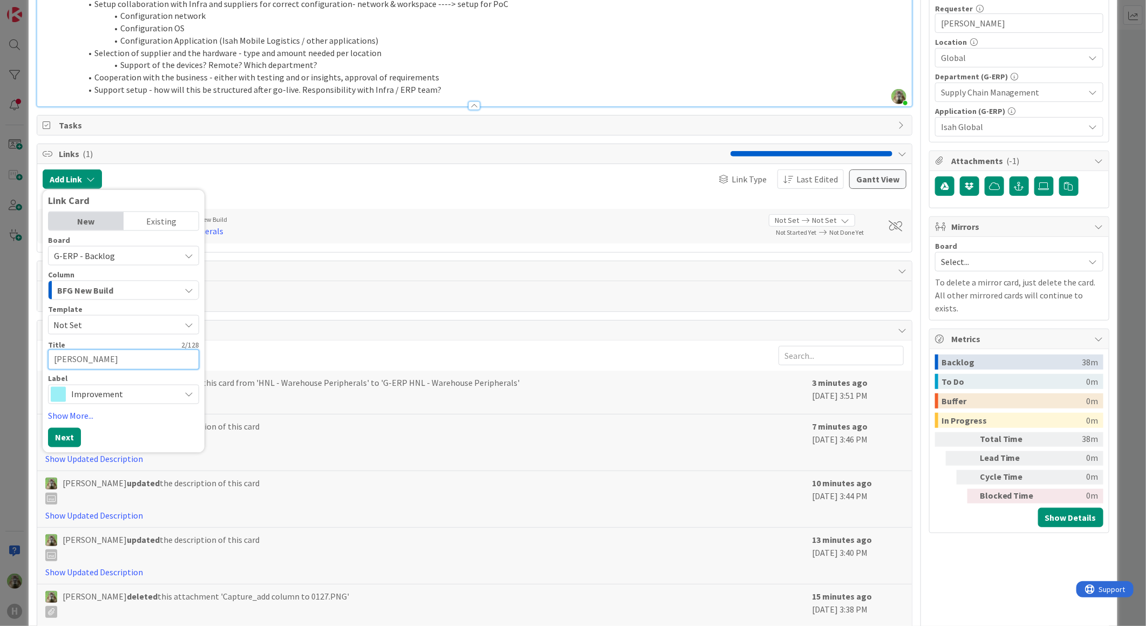
type textarea "x"
type textarea "Hand"
type textarea "x"
type textarea "Handj"
type textarea "x"
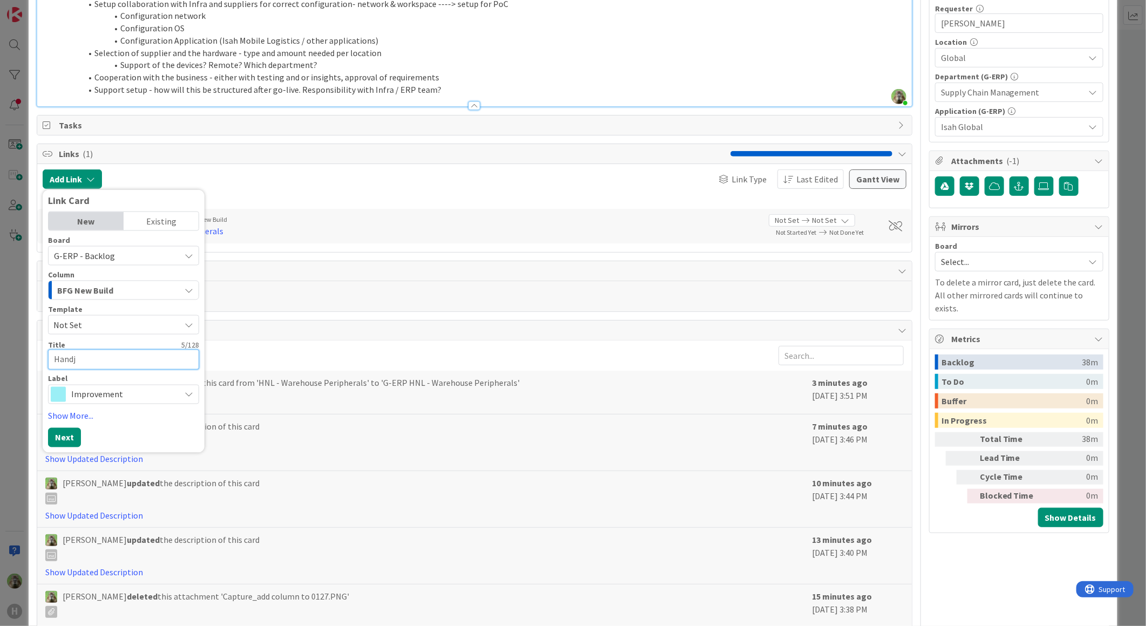
type textarea "Handje"
type textarea "x"
type textarea "Handj"
type textarea "x"
type textarea "Hand"
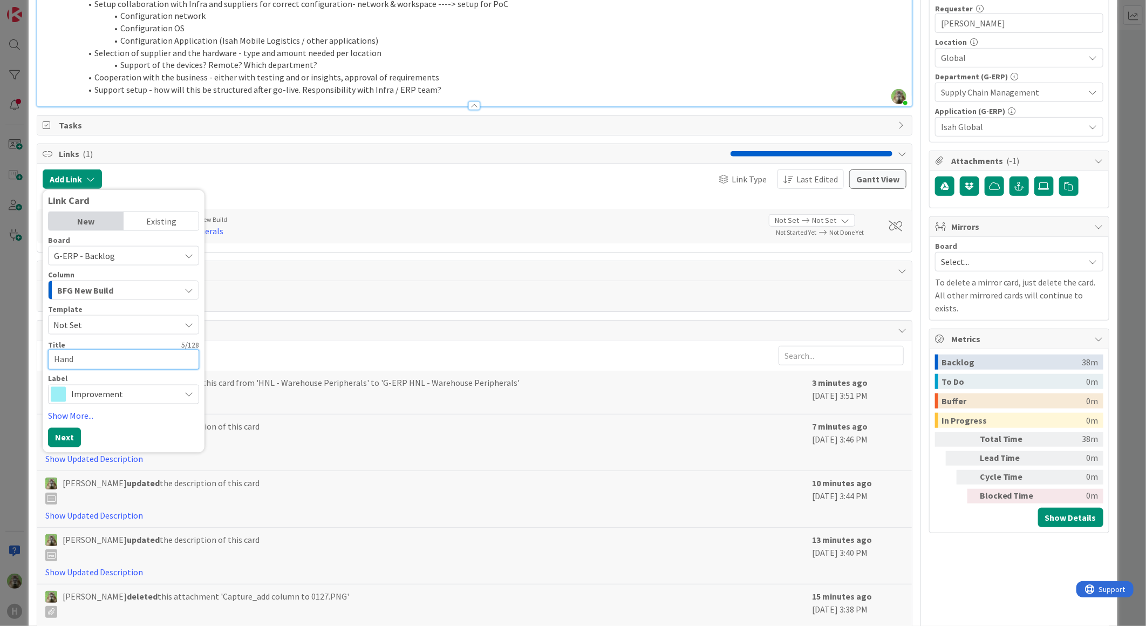
type textarea "x"
type textarea "Han"
type textarea "x"
type textarea "Ha"
type textarea "x"
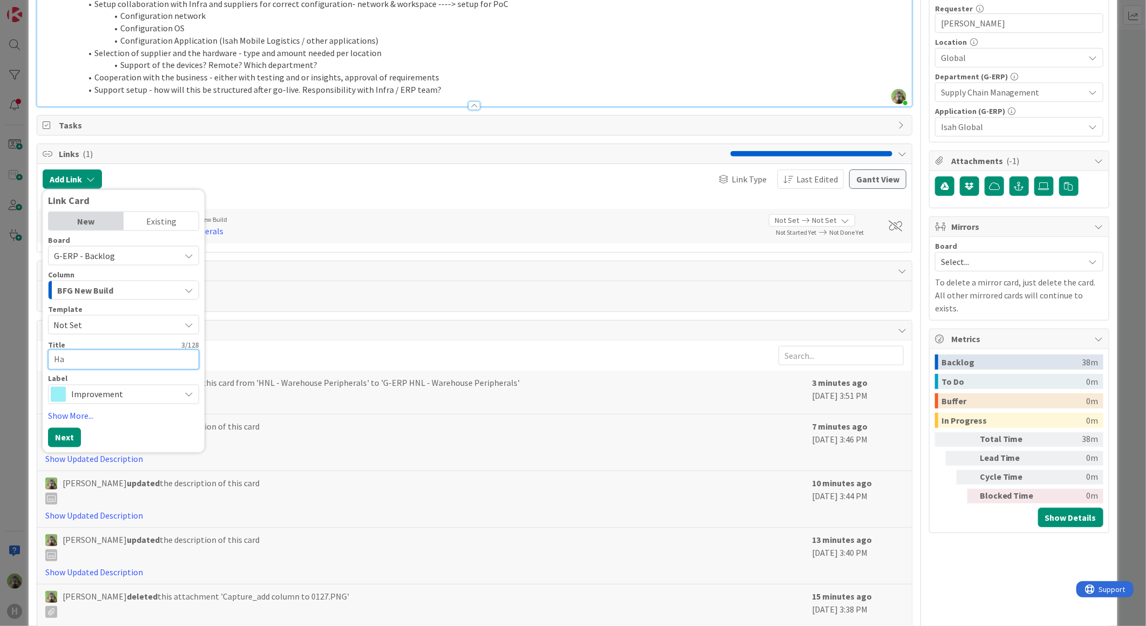
type textarea "H"
paste textarea "G-ERP - Warehouse Peripherals HNL"
type textarea "x"
type textarea "G-ERP - Warehouse Peripherals HNL"
click at [92, 363] on textarea "G-ERP - Warehouse Peripherals HNL" at bounding box center [123, 358] width 151 height 19
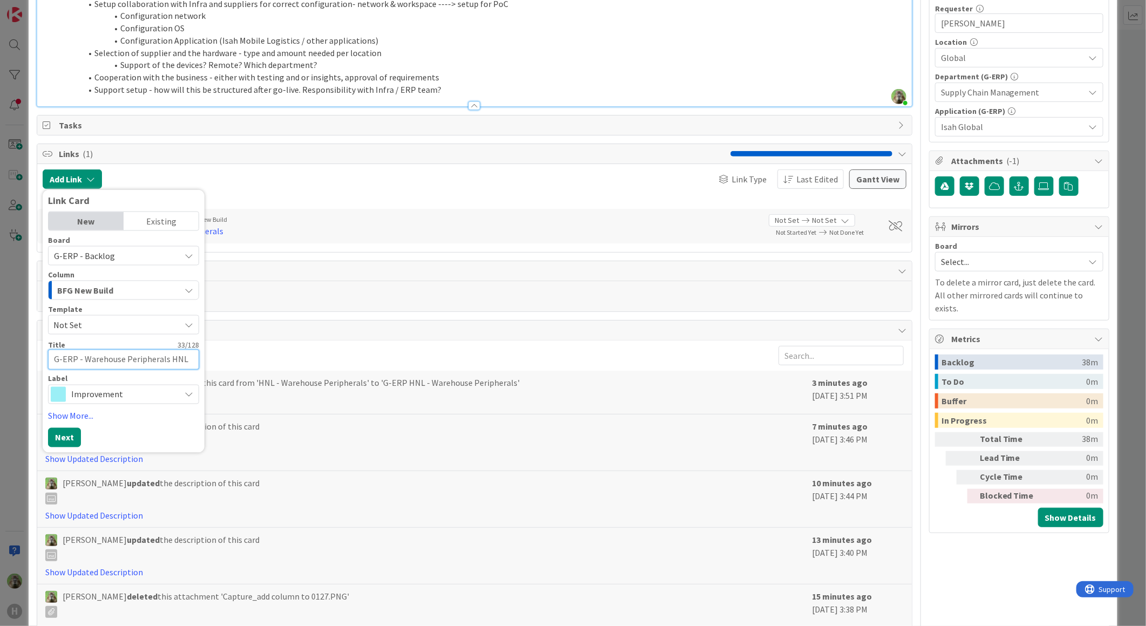
click at [92, 363] on textarea "G-ERP - Warehouse Peripherals HNL" at bounding box center [123, 358] width 151 height 19
click at [148, 352] on textarea "G-ERP - Warehouse Peripherals HNL" at bounding box center [123, 358] width 151 height 19
type textarea "x"
type textarea "G-ERP - Warehouse HaHNL"
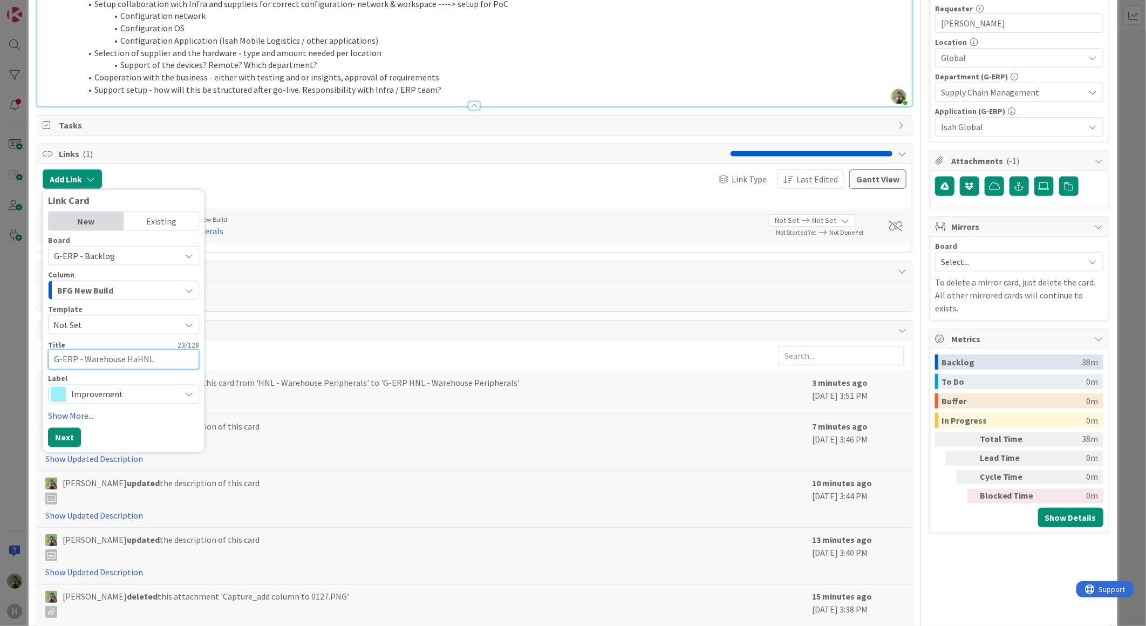
type textarea "x"
type textarea "G-ERP - Warehouse HandHNL"
type textarea "x"
type textarea "G-ERP - Warehouse HandhHNL"
type textarea "x"
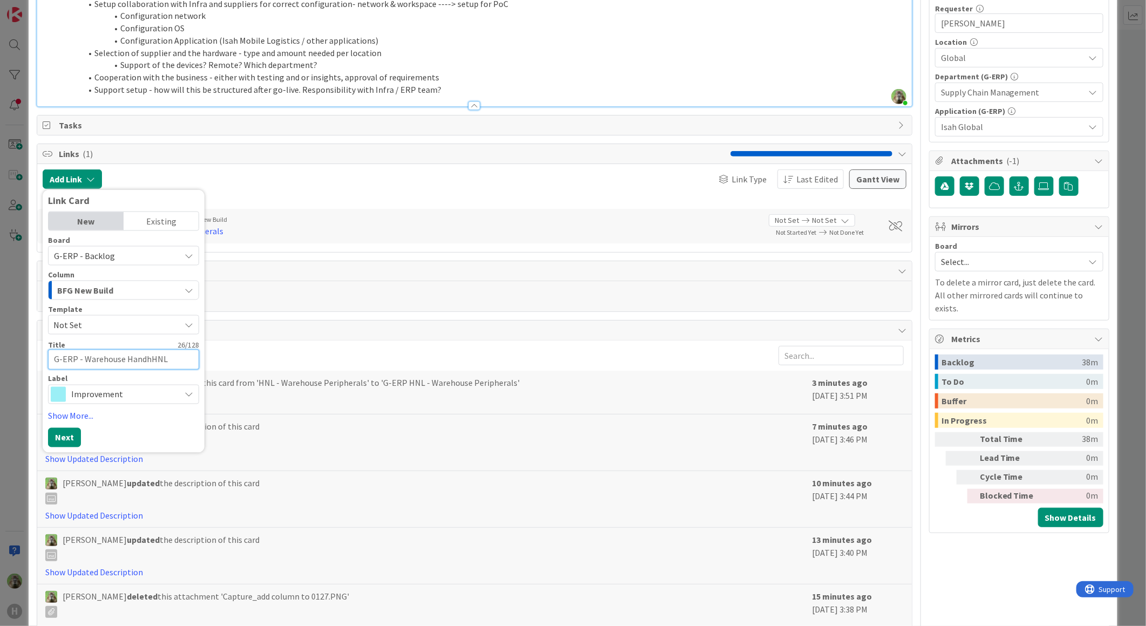
type textarea "G-ERP - Warehouse HandheHNL"
type textarea "x"
type textarea "G-ERP - Warehouse HandhelHNL"
type textarea "x"
type textarea "G-ERP - Warehouse HandheHNL"
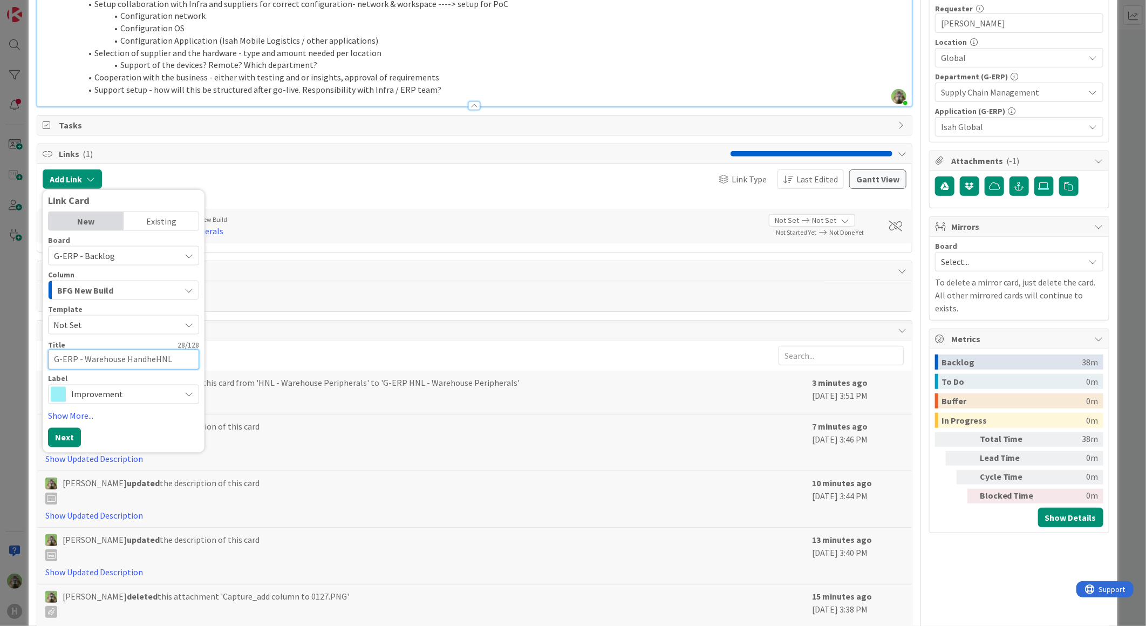
type textarea "x"
type textarea "G-ERP - Warehouse HandhHNL"
type textarea "x"
type textarea "G-ERP - Warehouse HandHNL"
type textarea "x"
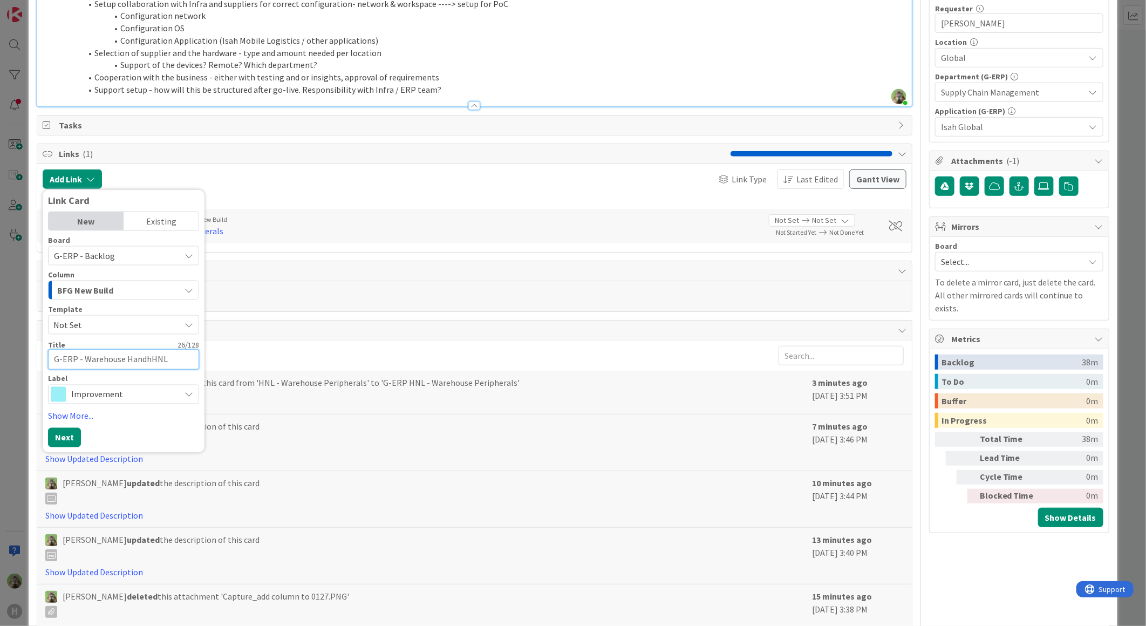
type textarea "G-ERP - Warehouse HandheHNL"
type textarea "x"
type textarea "G-ERP - Warehouse HandhelHNL"
type textarea "x"
type textarea "G-ERP - Warehouse HandheldHNL"
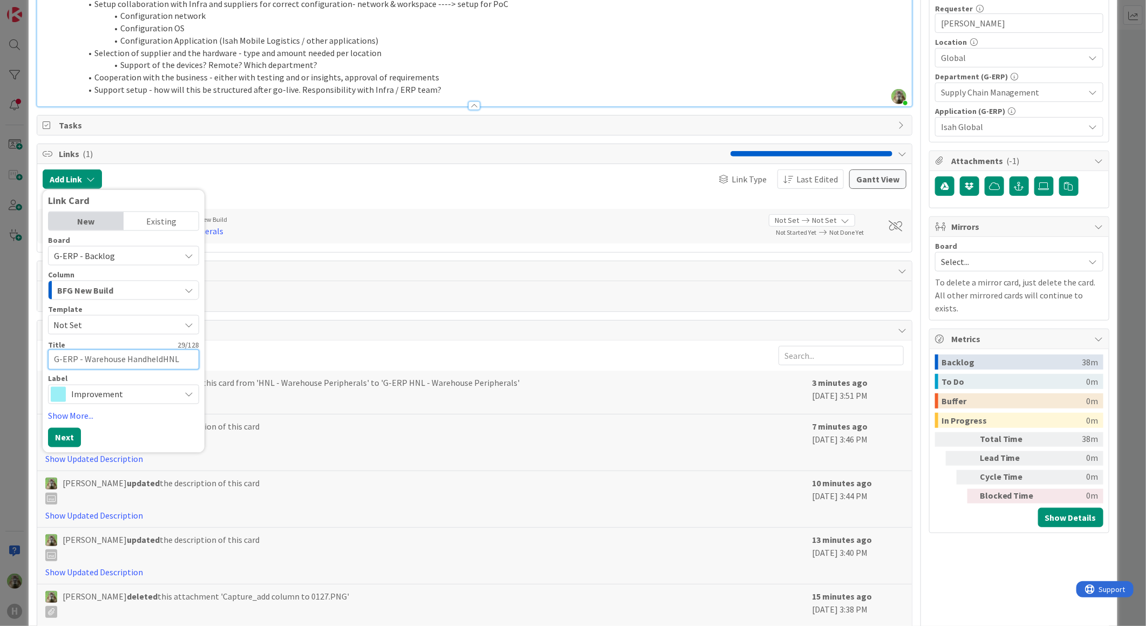
type textarea "x"
type textarea "G-ERP - Warehouse Handheld HNL"
type textarea "x"
type textarea "G-ERP - Warehouse Handheld sHNL"
type textarea "x"
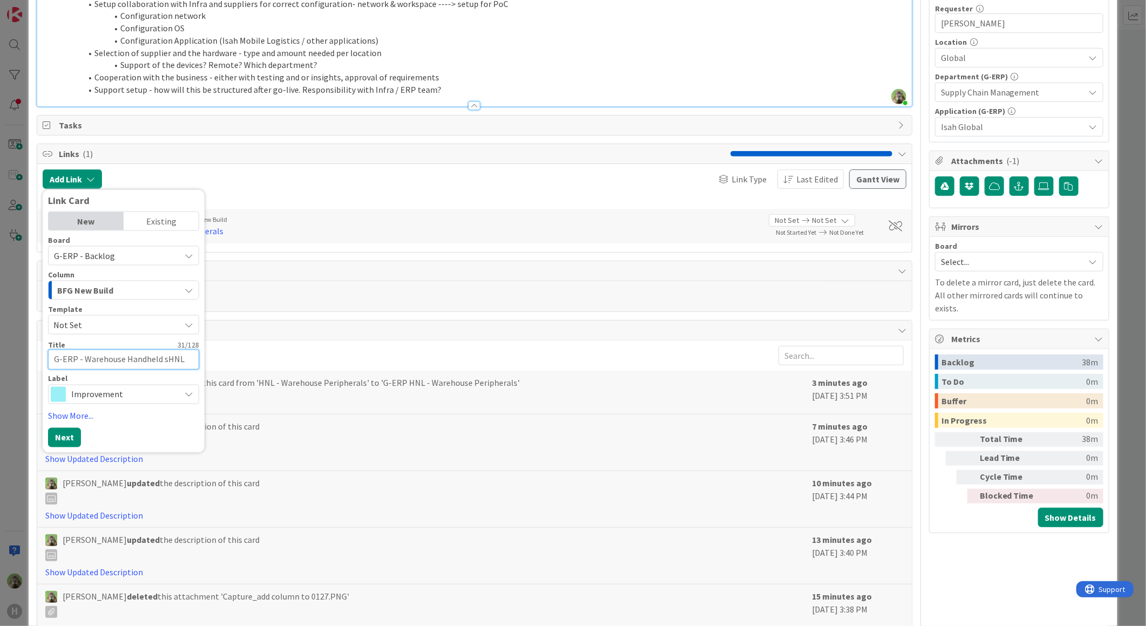
type textarea "G-ERP - Warehouse Handheld scHNL"
type textarea "x"
type textarea "G-ERP - Warehouse Handheld scanHNL"
type textarea "x"
type textarea "G-ERP - Warehouse Handheld scannHNL"
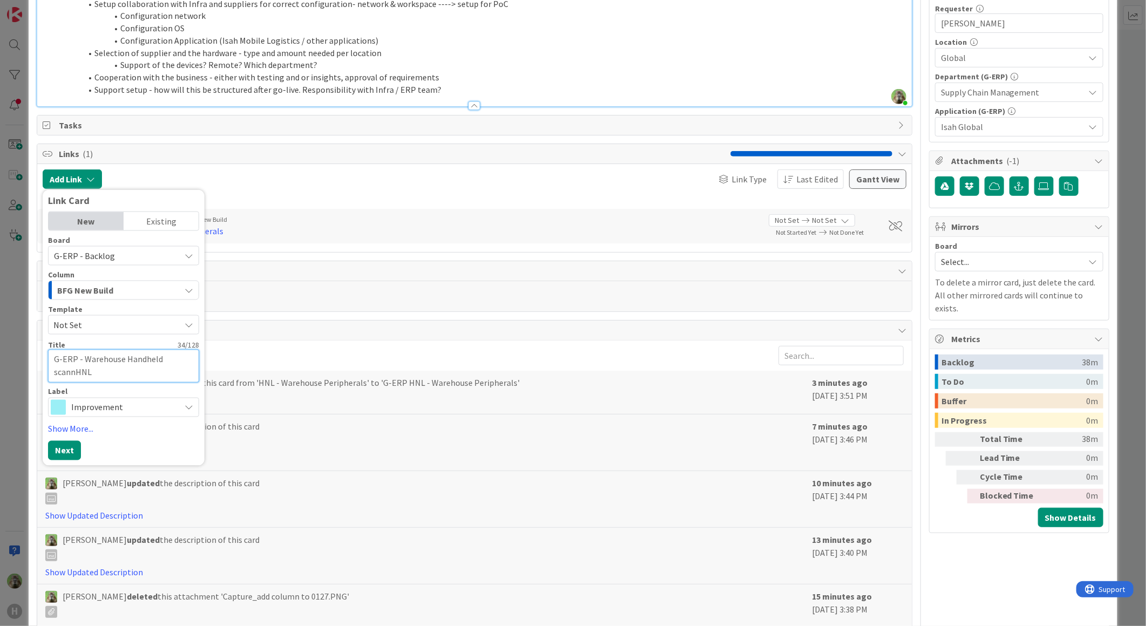
type textarea "x"
type textarea "G-ERP - Warehouse Handheld scannerHNL"
type textarea "x"
type textarea "G-ERP - Warehouse Handheld scannersHNL"
type textarea "x"
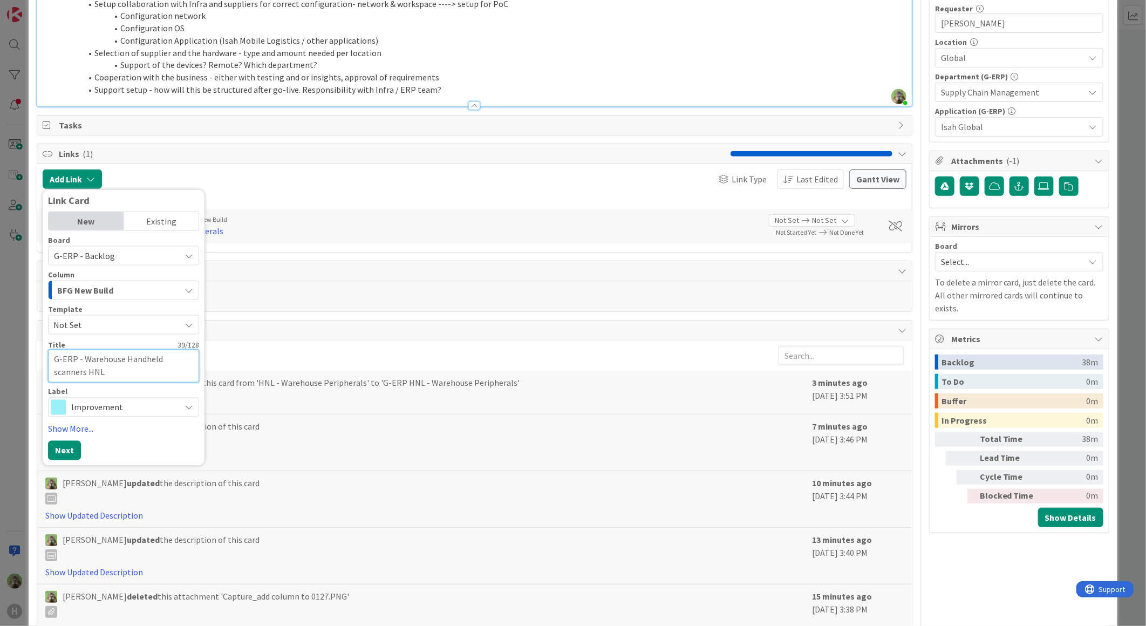
type textarea "G-ERP - Warehouse Handheld scanners HNL"
click at [118, 405] on span "Improvement" at bounding box center [123, 406] width 104 height 15
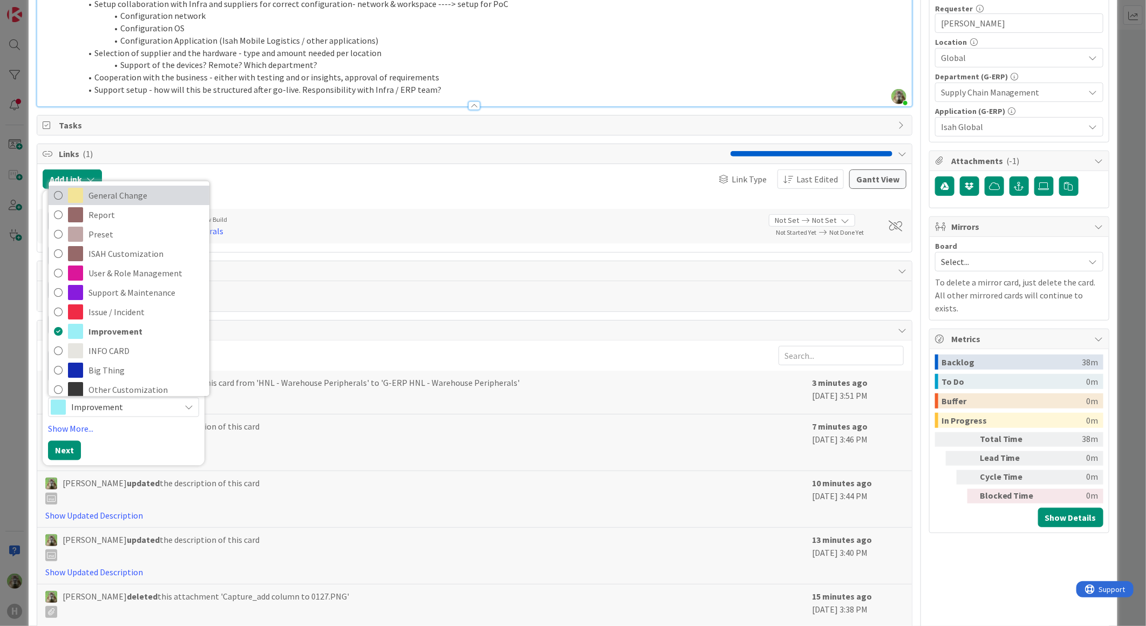
click at [148, 203] on span "General Change" at bounding box center [145, 195] width 115 height 16
type textarea "x"
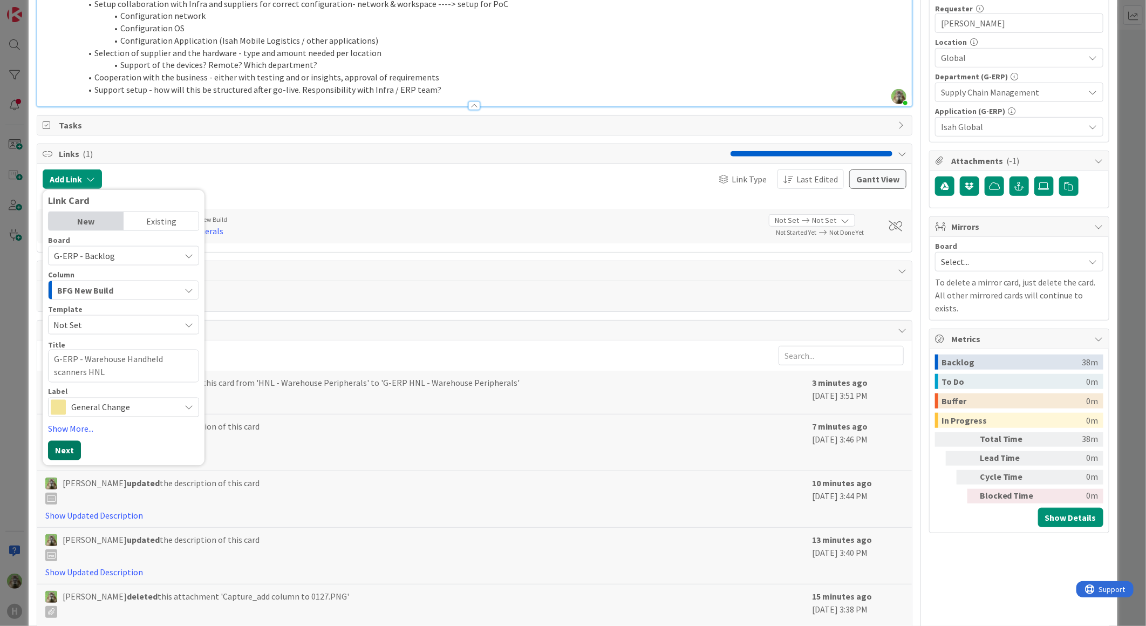
click at [69, 450] on button "Next" at bounding box center [64, 449] width 33 height 19
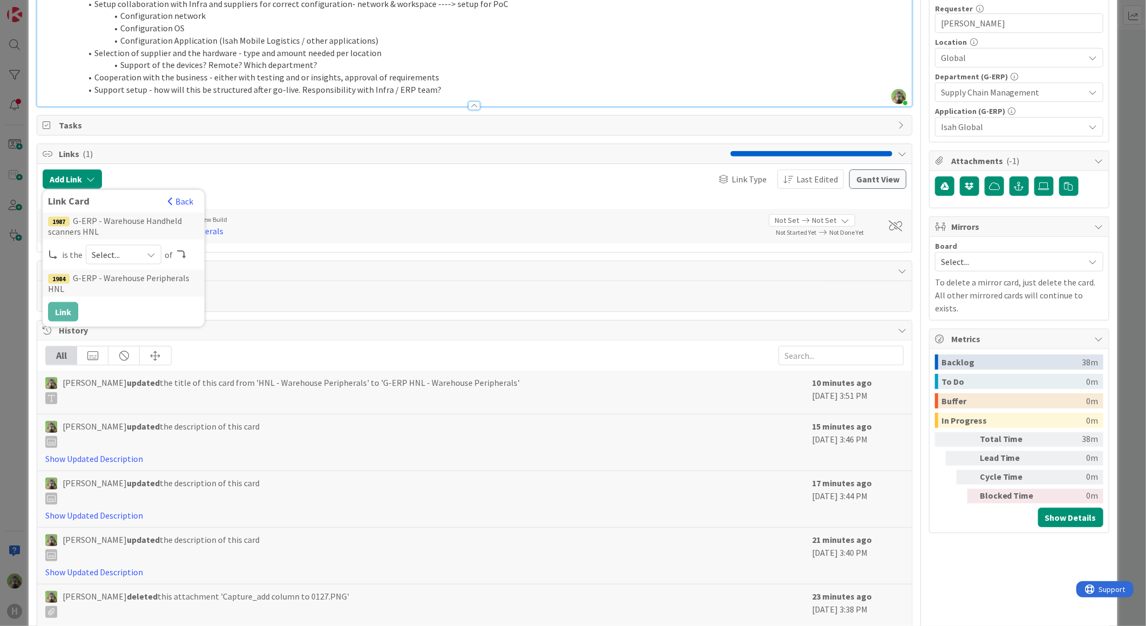
click at [129, 262] on div "Select..." at bounding box center [124, 254] width 76 height 19
click at [133, 294] on span "child" at bounding box center [181, 299] width 122 height 16
click at [69, 314] on button "Link" at bounding box center [63, 311] width 30 height 19
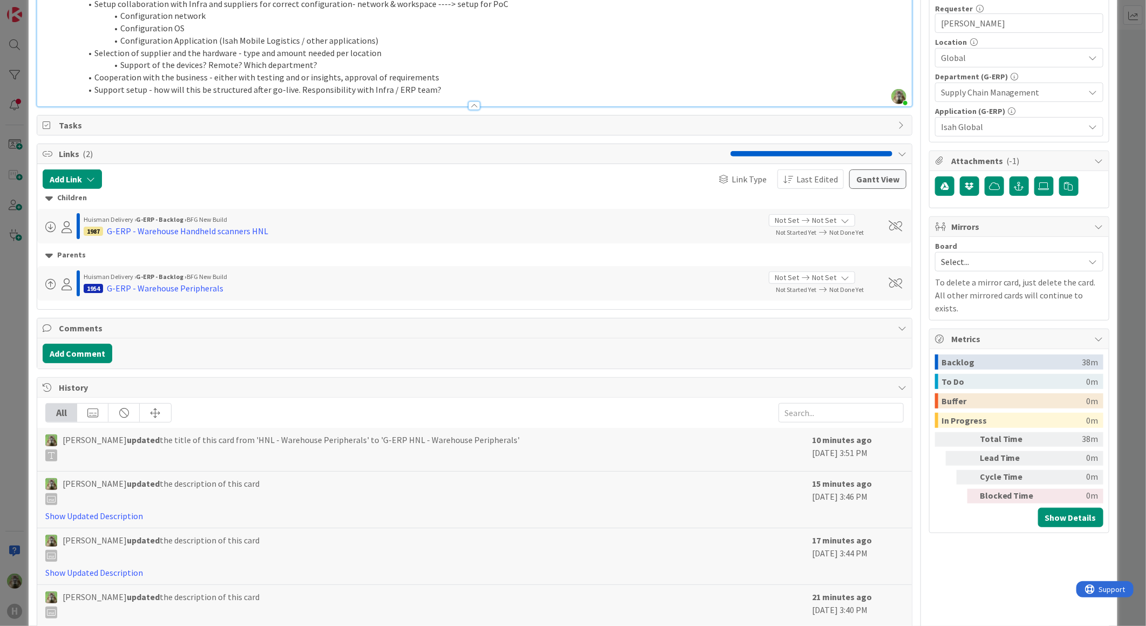
scroll to position [180, 0]
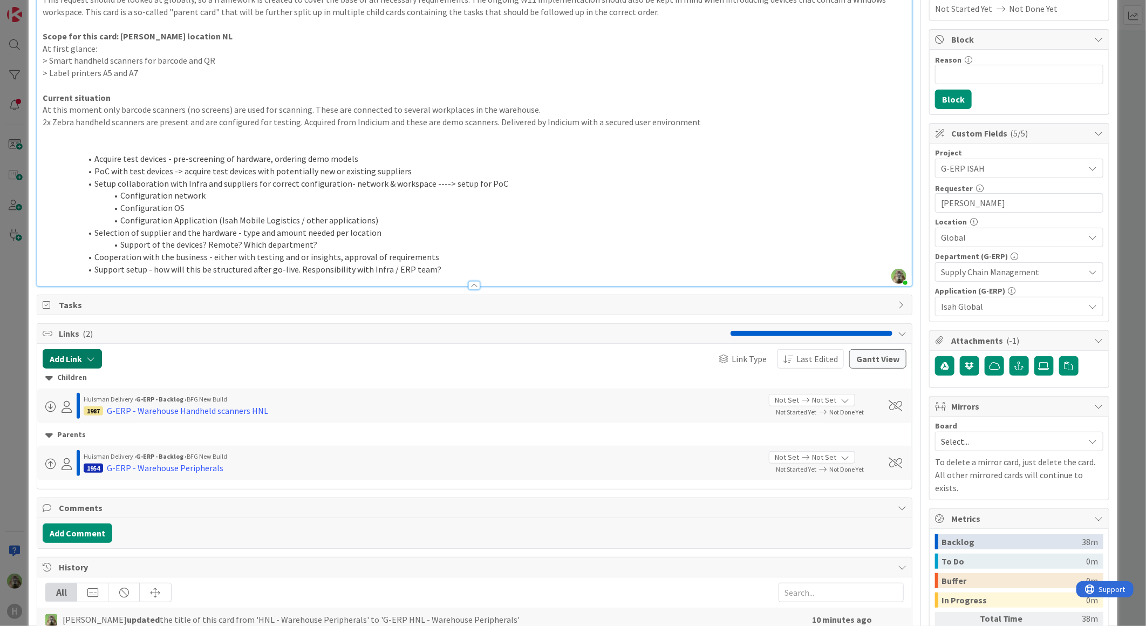
click at [94, 359] on icon "button" at bounding box center [90, 358] width 9 height 9
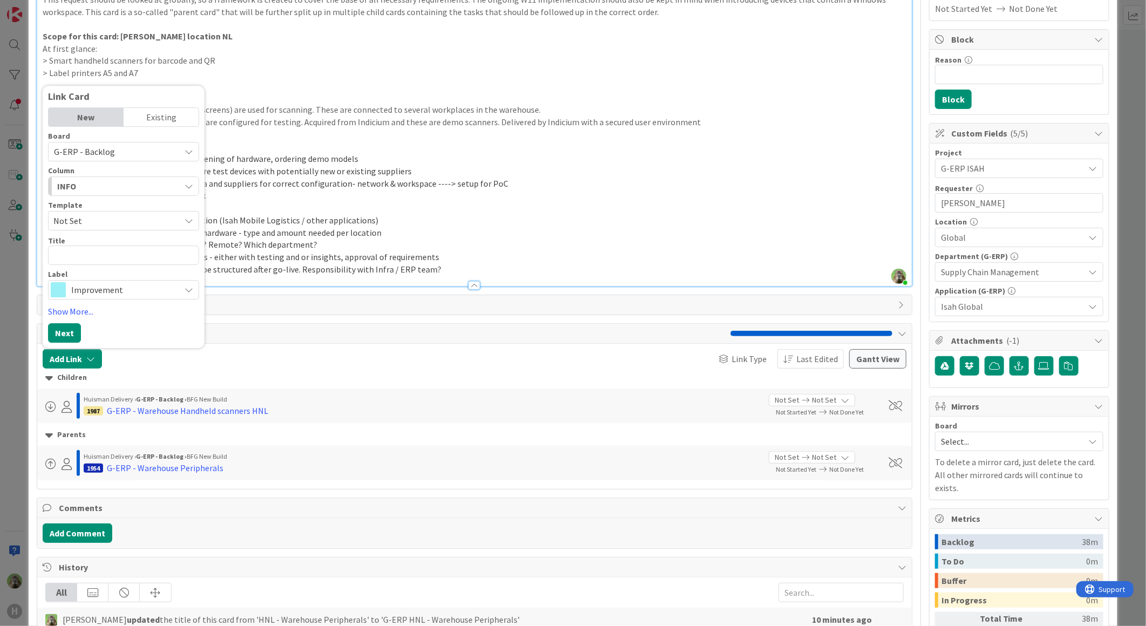
click at [78, 180] on div "INFO" at bounding box center [117, 185] width 126 height 17
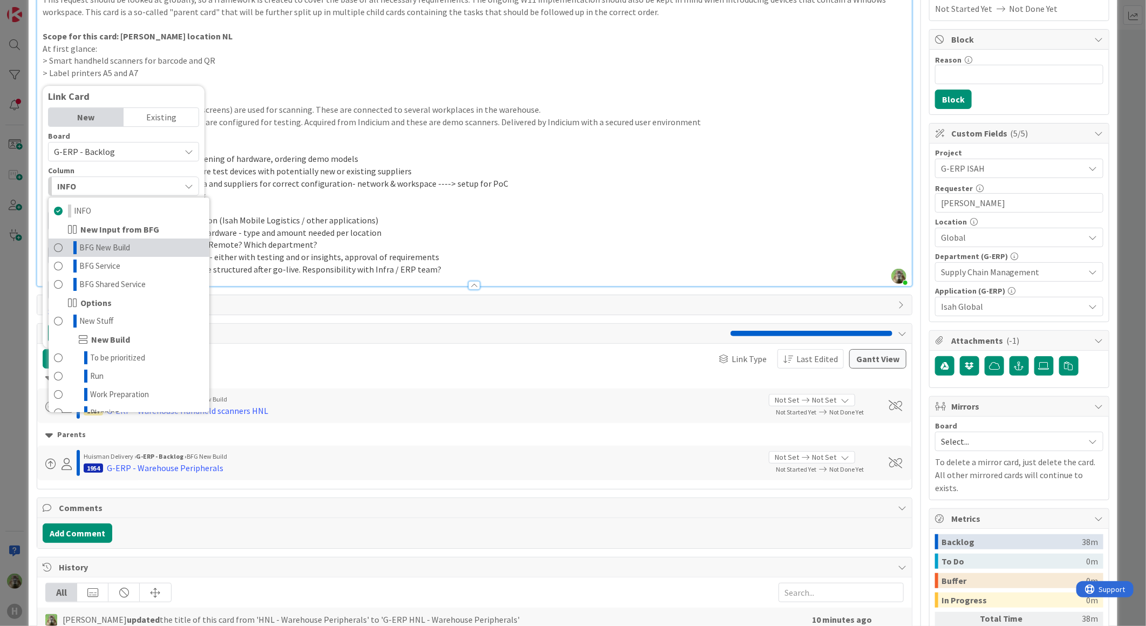
click at [125, 245] on span "BFG New Build" at bounding box center [104, 247] width 51 height 13
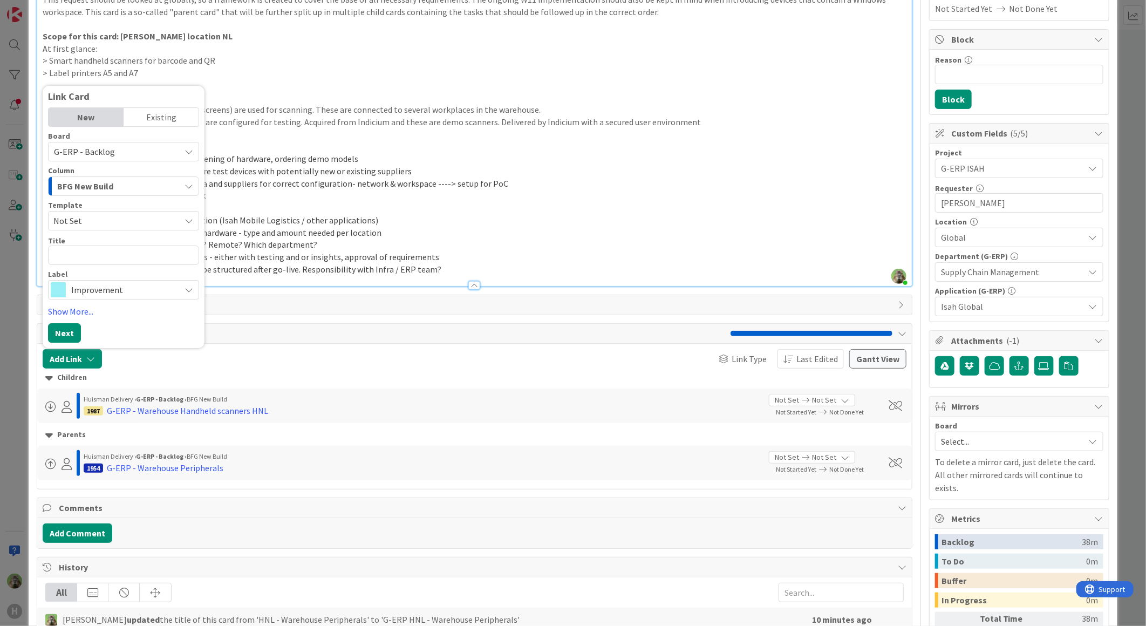
click at [106, 221] on span "Not Set" at bounding box center [112, 221] width 119 height 14
click at [100, 250] on textarea at bounding box center [123, 254] width 151 height 19
paste textarea "G-ERP - Warehouse Peripherals HNL"
type textarea "x"
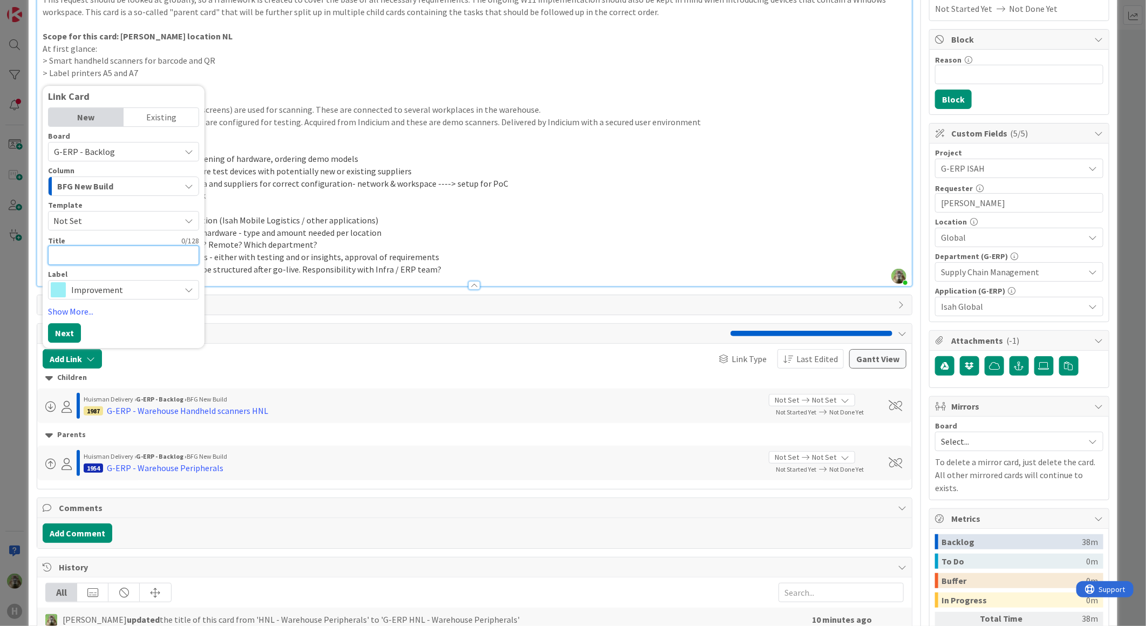
type textarea "G-ERP - Warehouse Peripherals HNL"
click at [106, 250] on textarea "G-ERP - Warehouse Peripherals HNL" at bounding box center [123, 254] width 151 height 19
type textarea "x"
type textarea "G-ERP - Warehouse L HNL"
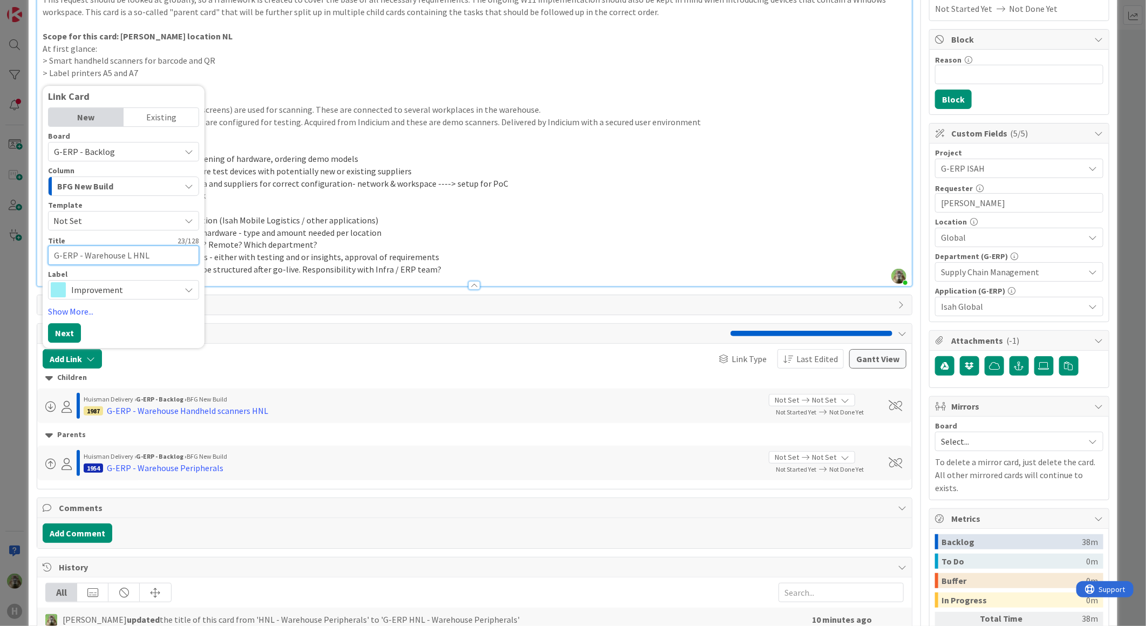
type textarea "x"
type textarea "G-ERP - Warehouse La HNL"
type textarea "x"
type textarea "G-ERP - Warehouse Lab HNL"
type textarea "x"
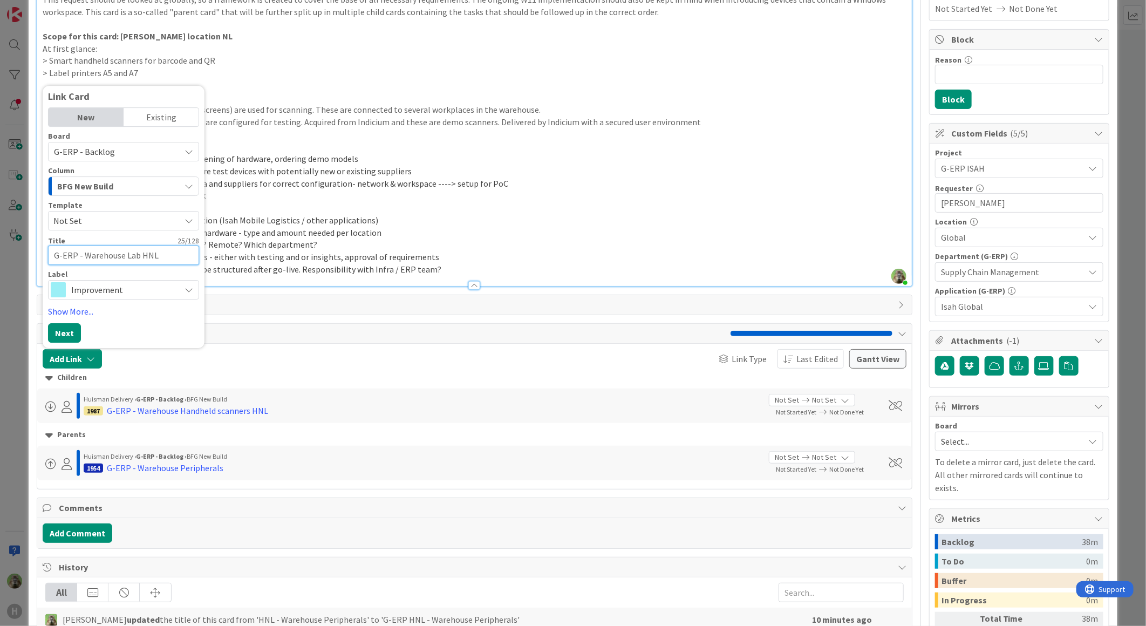
type textarea "G-ERP - Warehouse Labe HNL"
type textarea "x"
type textarea "G-ERP - Warehouse Laber HNL"
type textarea "x"
type textarea "G-ERP - Warehouse Labe HNL"
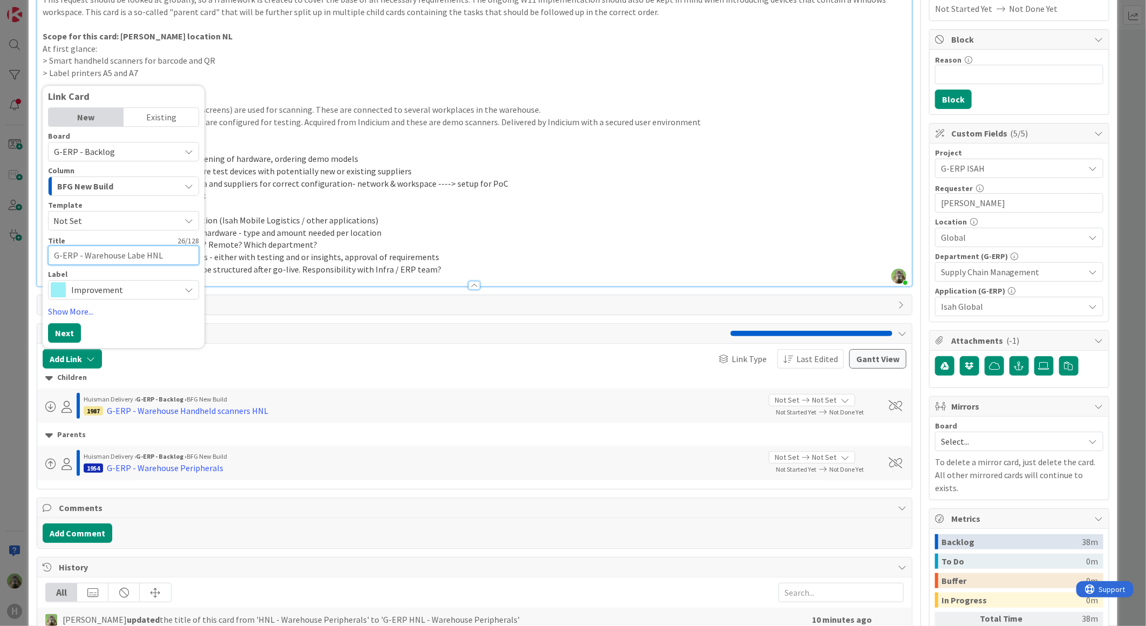
type textarea "x"
type textarea "G-ERP - Warehouse Label HNL"
type textarea "x"
type textarea "G-ERP - Warehouse Label HNL"
type textarea "x"
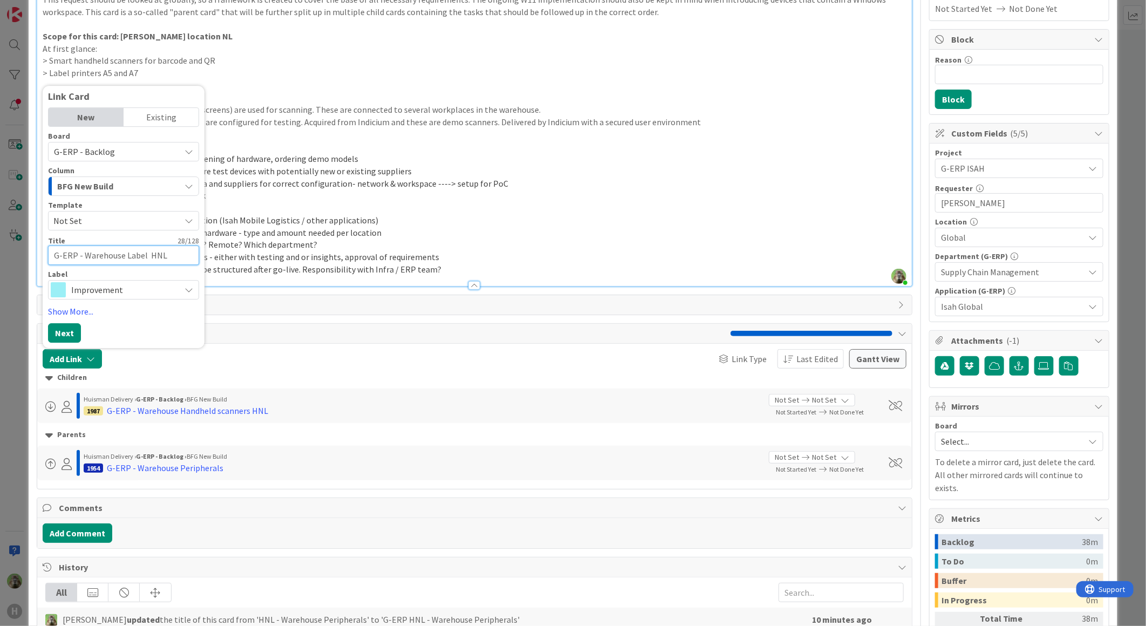
type textarea "G-ERP - Warehouse Label p HNL"
type textarea "x"
type textarea "G-ERP - Warehouse Label pr HNL"
type textarea "x"
type textarea "G-ERP - Warehouse Label pri HNL"
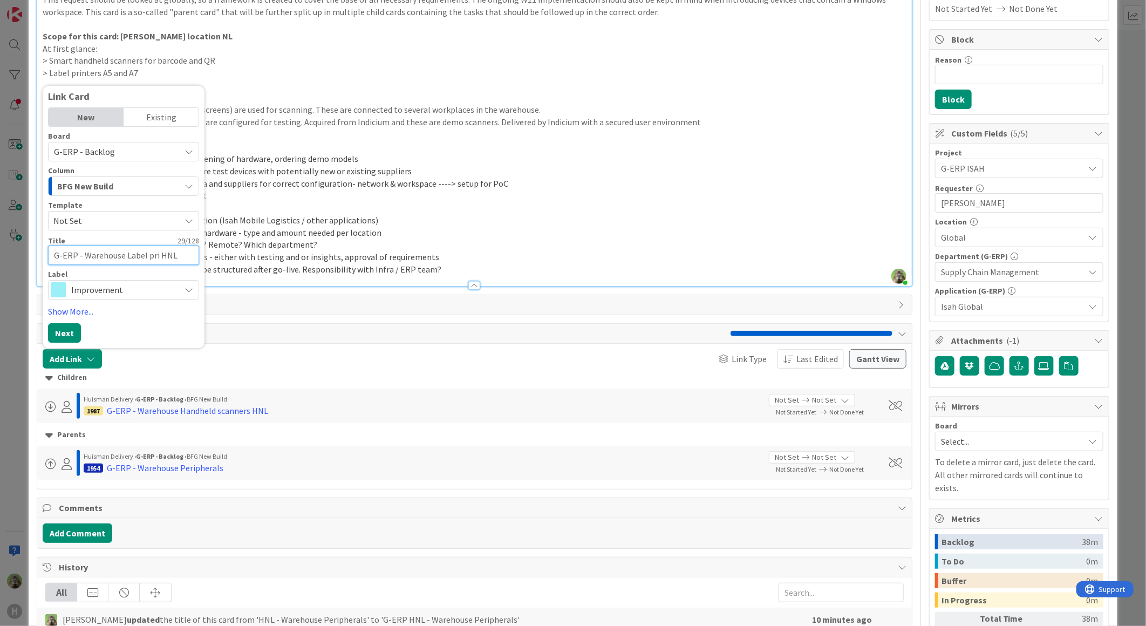
type textarea "x"
type textarea "G-ERP - Warehouse Label prin HNL"
type textarea "x"
type textarea "G-ERP - Warehouse Label printe HNL"
type textarea "x"
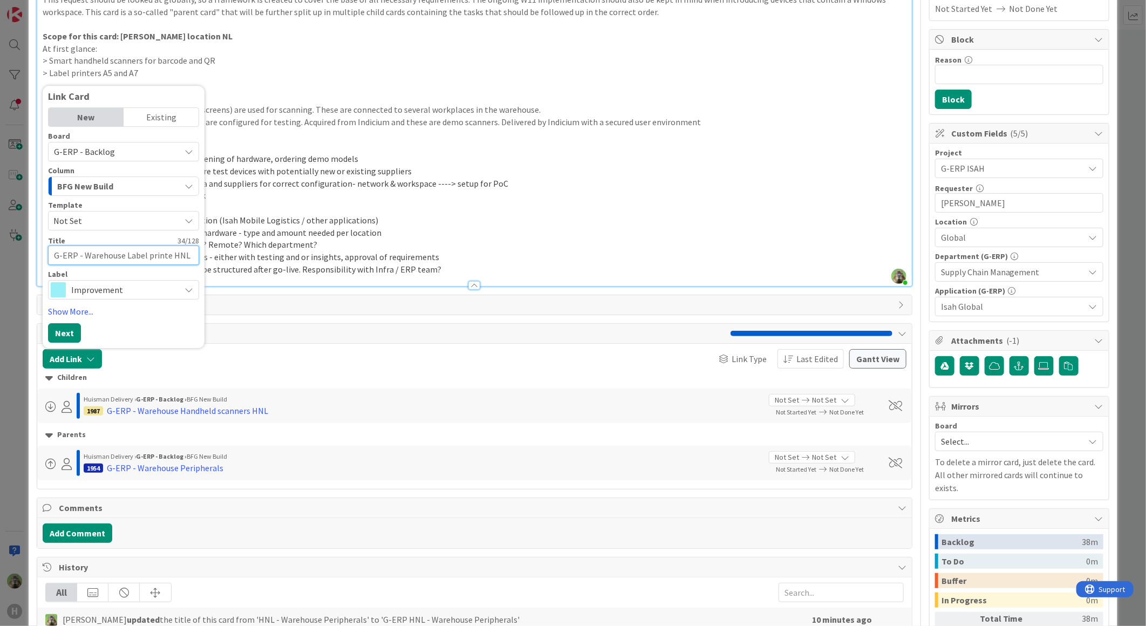
type textarea "G-ERP - Warehouse Label printer HNL"
type textarea "x"
type textarea "G-ERP - Warehouse Label printers HNL"
click at [119, 294] on span "Improvement" at bounding box center [123, 290] width 104 height 15
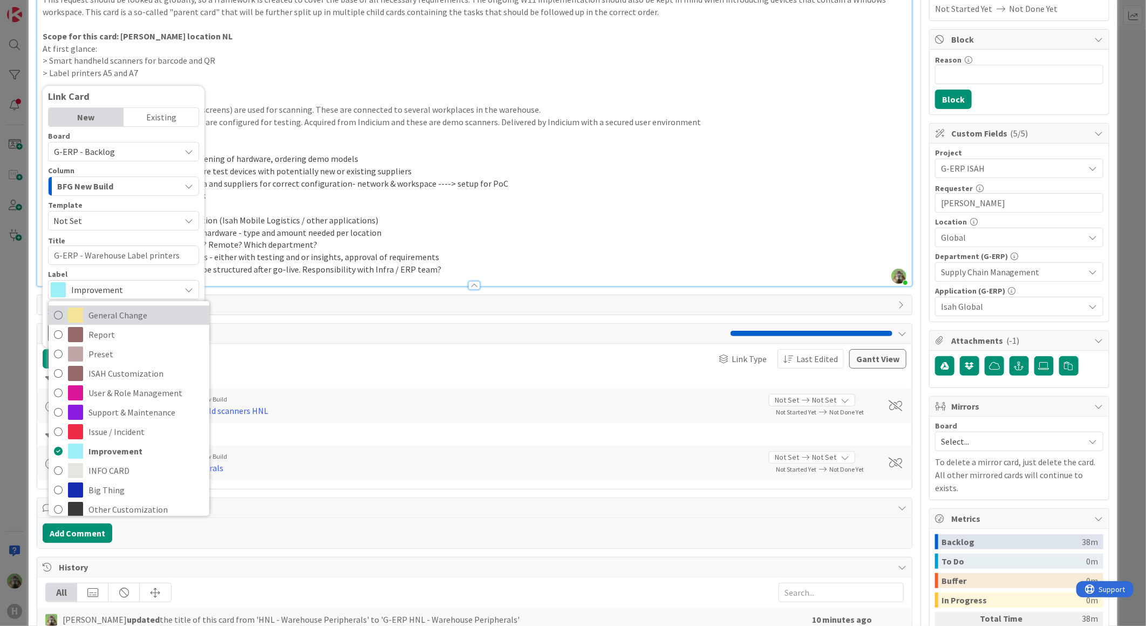
click at [113, 319] on span "General Change" at bounding box center [145, 315] width 115 height 16
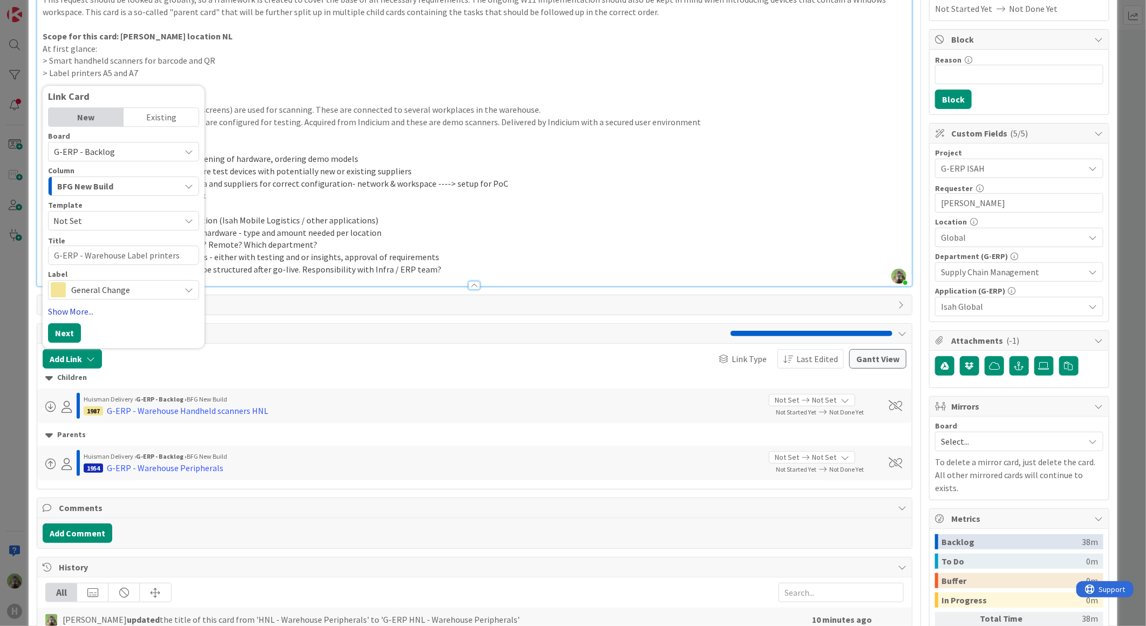
click at [77, 312] on link "Show More..." at bounding box center [123, 311] width 151 height 13
type textarea "x"
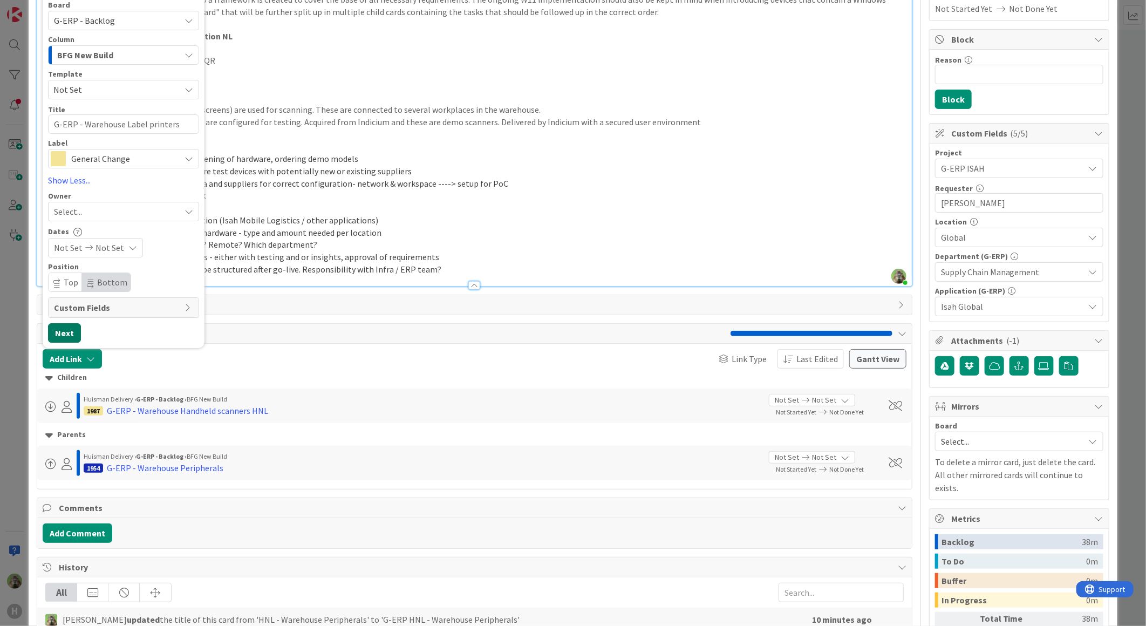
click at [71, 335] on button "Next" at bounding box center [64, 333] width 33 height 19
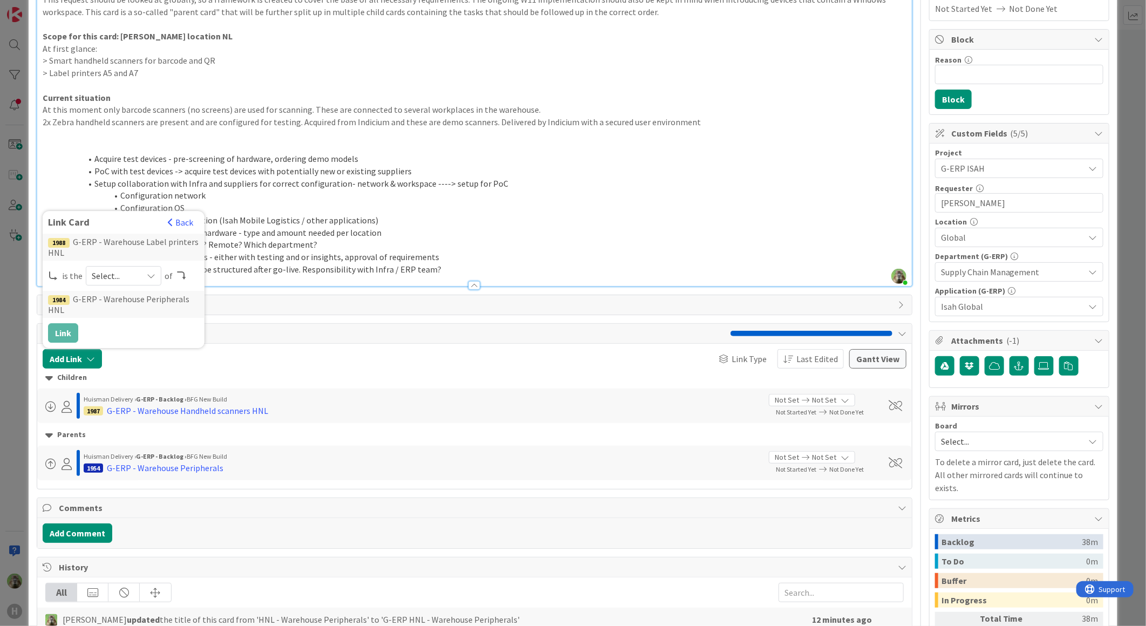
click at [133, 278] on span "Select..." at bounding box center [114, 276] width 45 height 15
click at [132, 324] on span "child" at bounding box center [181, 320] width 122 height 16
click at [70, 338] on button "Link" at bounding box center [63, 333] width 30 height 19
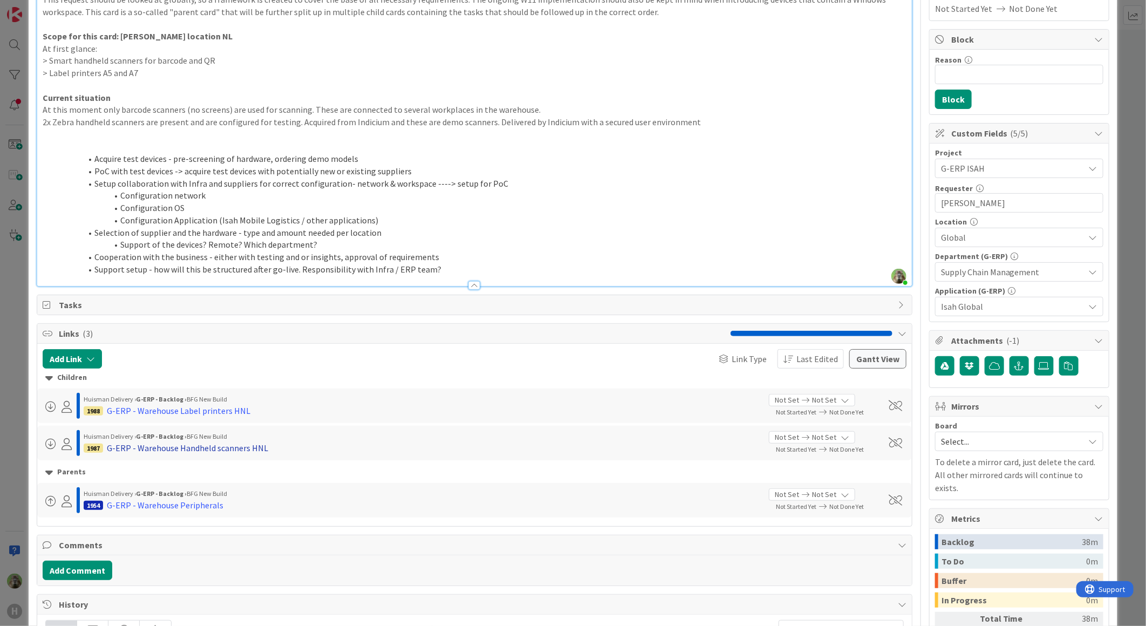
click at [239, 442] on div "G-ERP - Warehouse Handheld scanners HNL" at bounding box center [187, 447] width 161 height 13
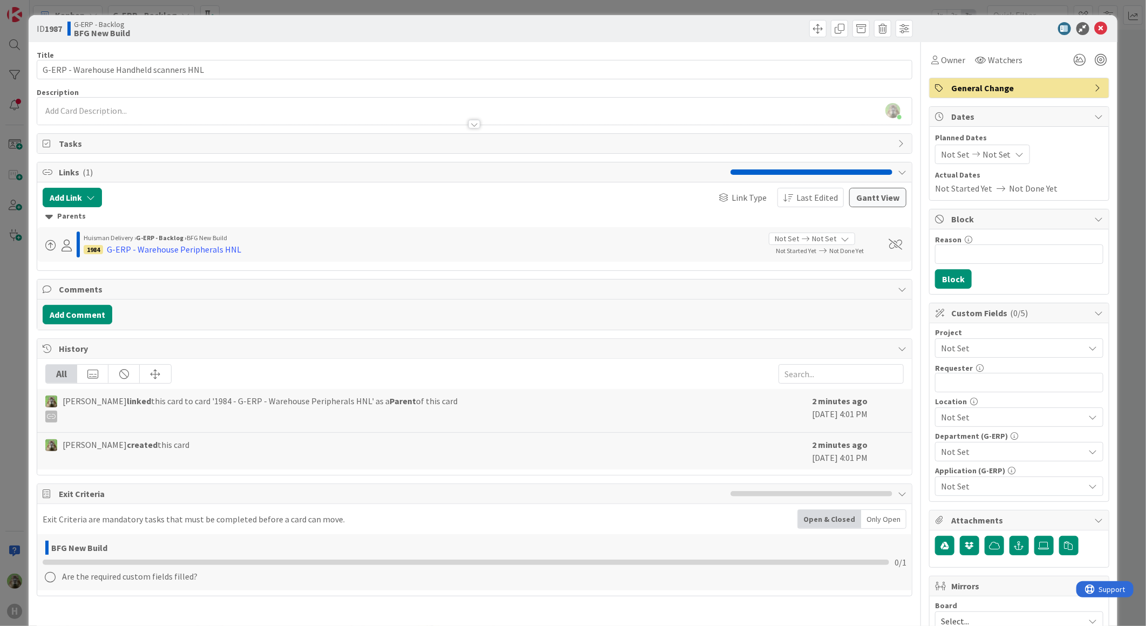
click at [1010, 346] on span "Not Set" at bounding box center [1010, 347] width 138 height 15
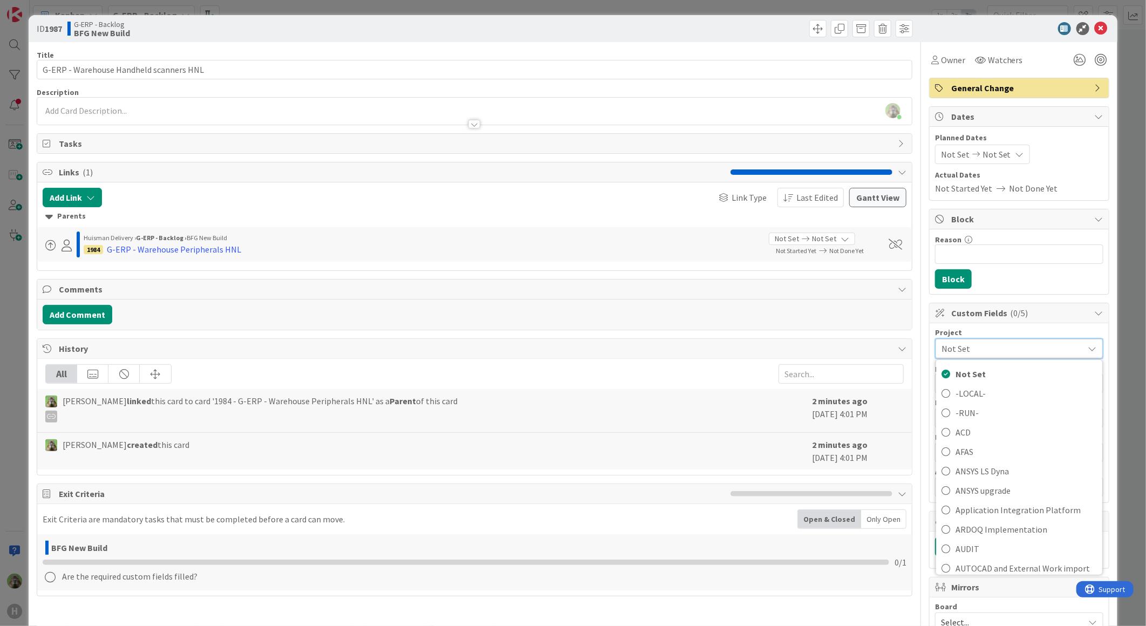
click at [541, 31] on div at bounding box center [694, 28] width 435 height 17
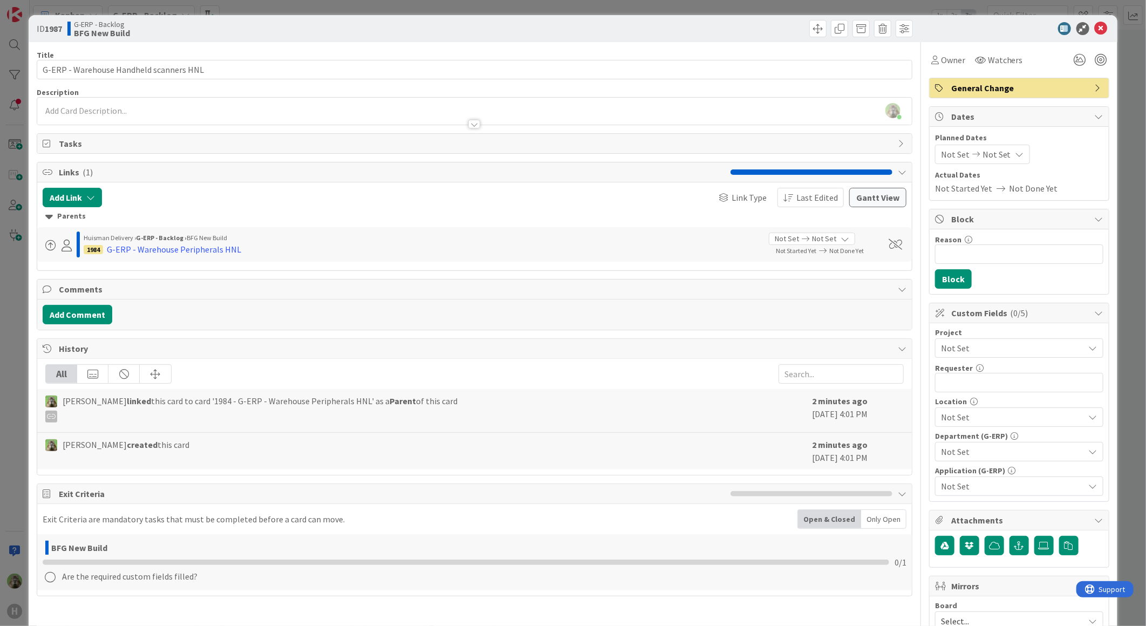
click at [186, 106] on div "Timothy Tjia joined 4 m ago" at bounding box center [474, 111] width 874 height 27
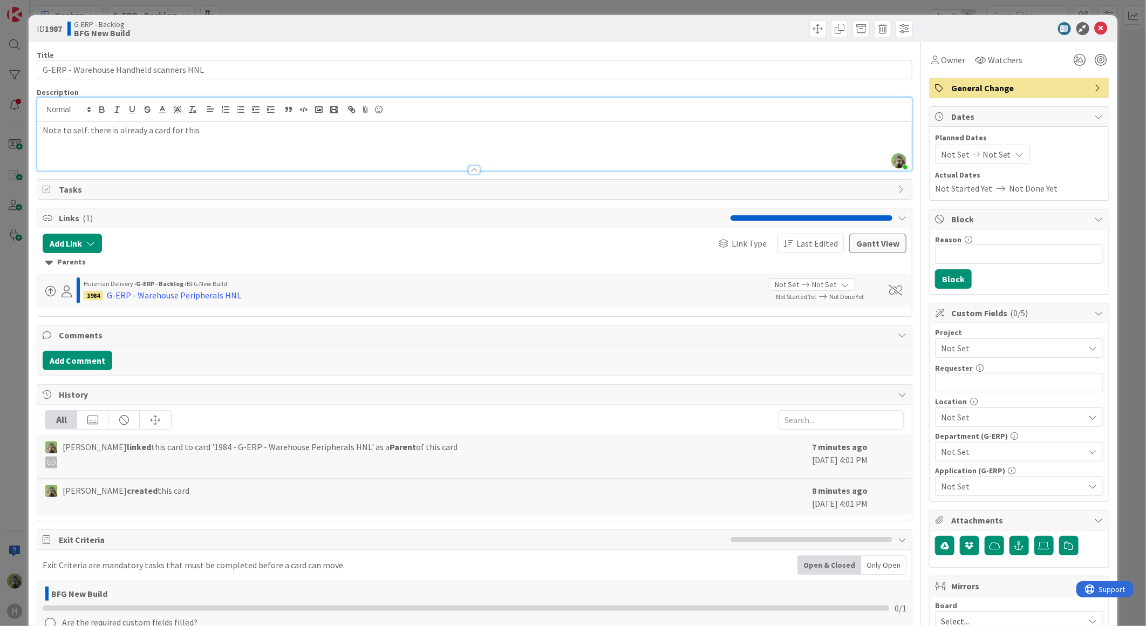
click at [244, 149] on div "Note to self: there is already a card for this" at bounding box center [474, 146] width 874 height 49
click at [260, 127] on p "Note to self: there is already a card for this" at bounding box center [474, 130] width 863 height 12
drag, startPoint x: 441, startPoint y: 132, endPoint x: 402, endPoint y: 132, distance: 38.8
click at [441, 132] on p "Note to self: there is already a card for this which can replace this card: G-E…" at bounding box center [474, 130] width 863 height 12
drag, startPoint x: 292, startPoint y: 127, endPoint x: 423, endPoint y: 138, distance: 131.0
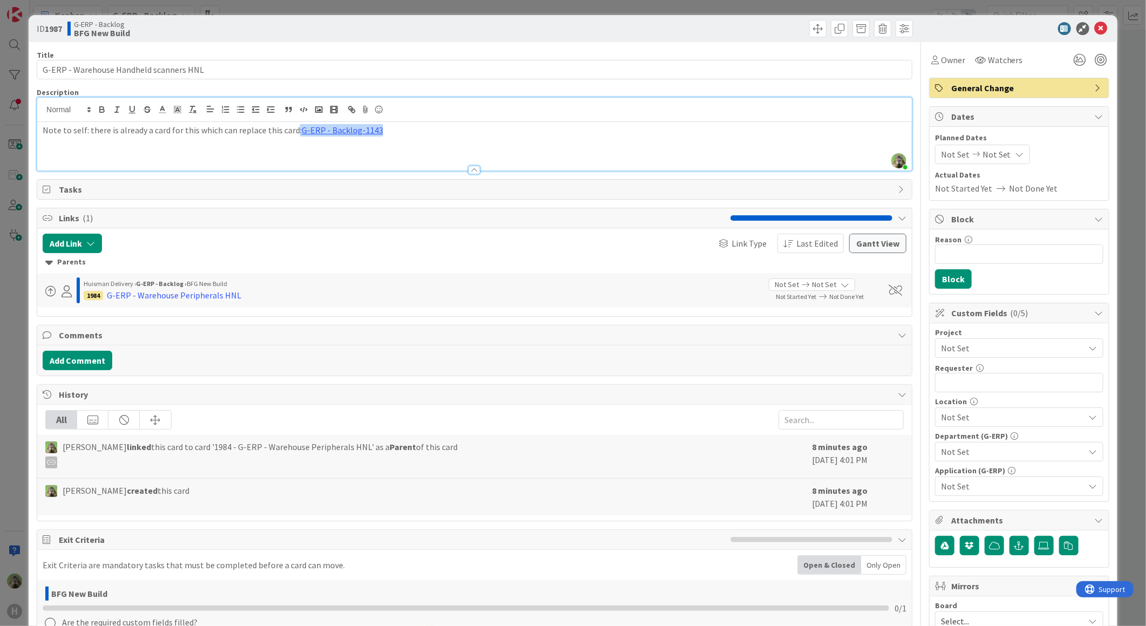
click at [422, 138] on div "Note to self: there is already a card for this which can replace this card: G-E…" at bounding box center [474, 146] width 874 height 49
click at [8, 342] on div "ID 1987 G-ERP - Backlog BFG New Build Title 39 / 128 G-ERP - Warehouse Handheld…" at bounding box center [573, 313] width 1146 height 626
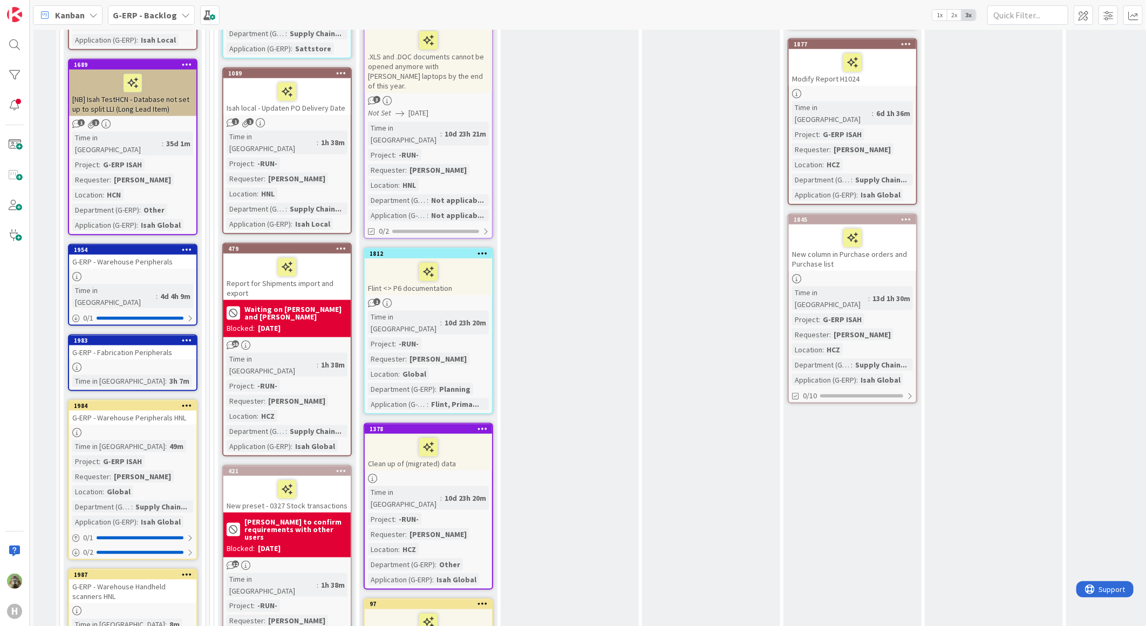
click at [768, 436] on div "Planning Add Card... 1352 Primavera/P6 - remark from Comments column filled bac…" at bounding box center [711, 290] width 138 height 1318
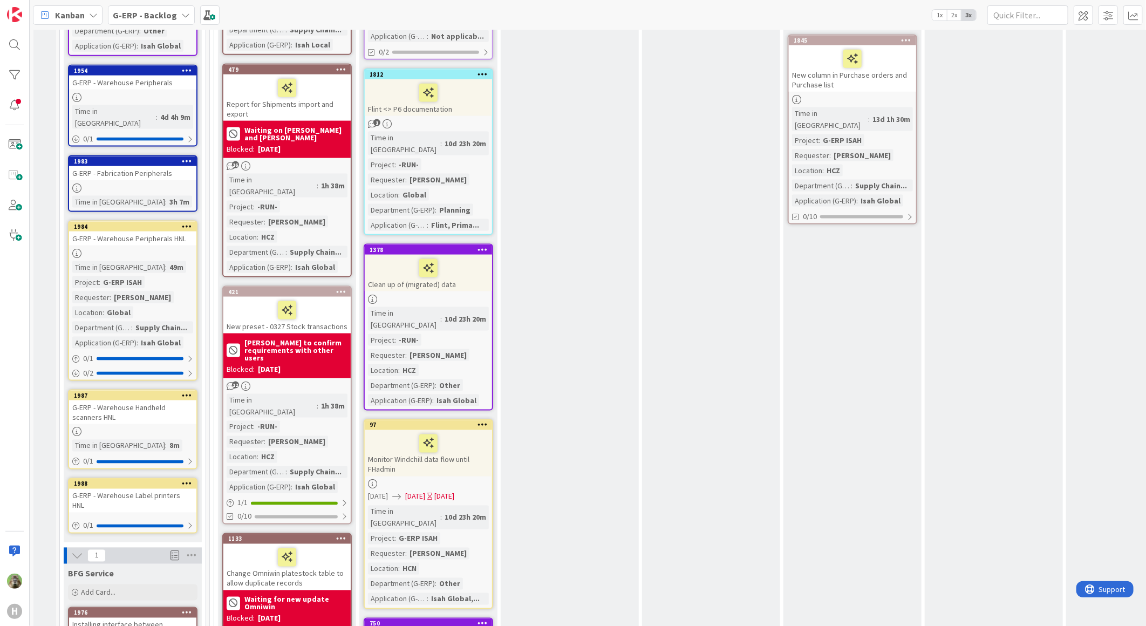
scroll to position [899, 0]
click at [773, 359] on div "Planning Add Card... 1352 Primavera/P6 - remark from Comments column filled bac…" at bounding box center [711, 111] width 138 height 1318
click at [144, 23] on div "G-ERP - Backlog" at bounding box center [151, 14] width 87 height 19
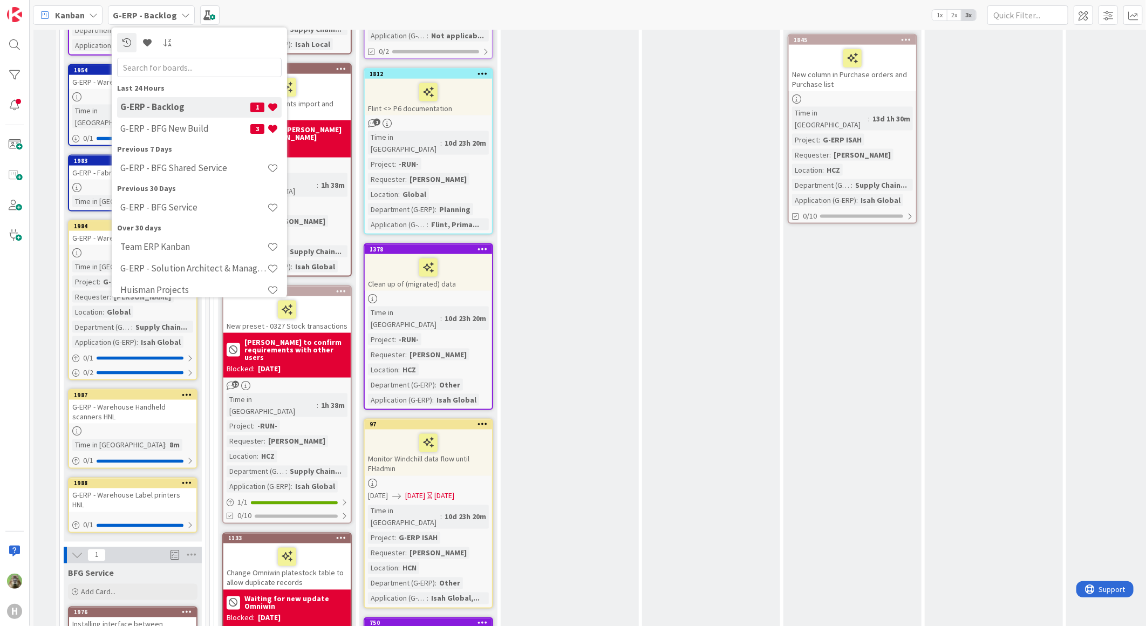
click at [752, 250] on div "Planning Add Card... 1352 Primavera/P6 - remark from Comments column filled bac…" at bounding box center [711, 111] width 138 height 1318
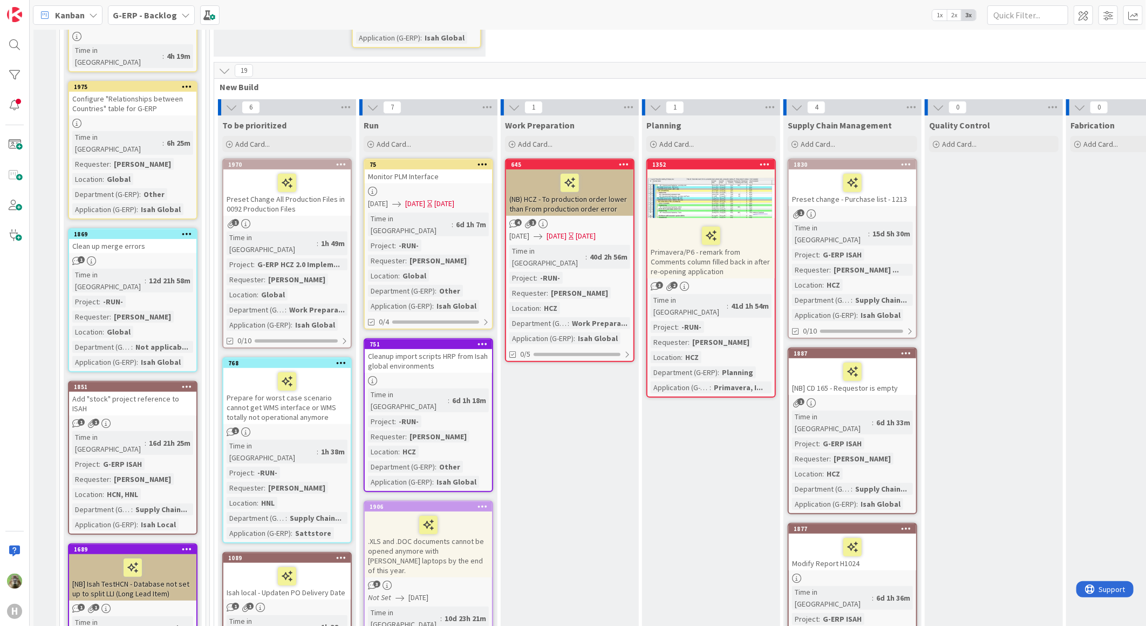
scroll to position [180, 0]
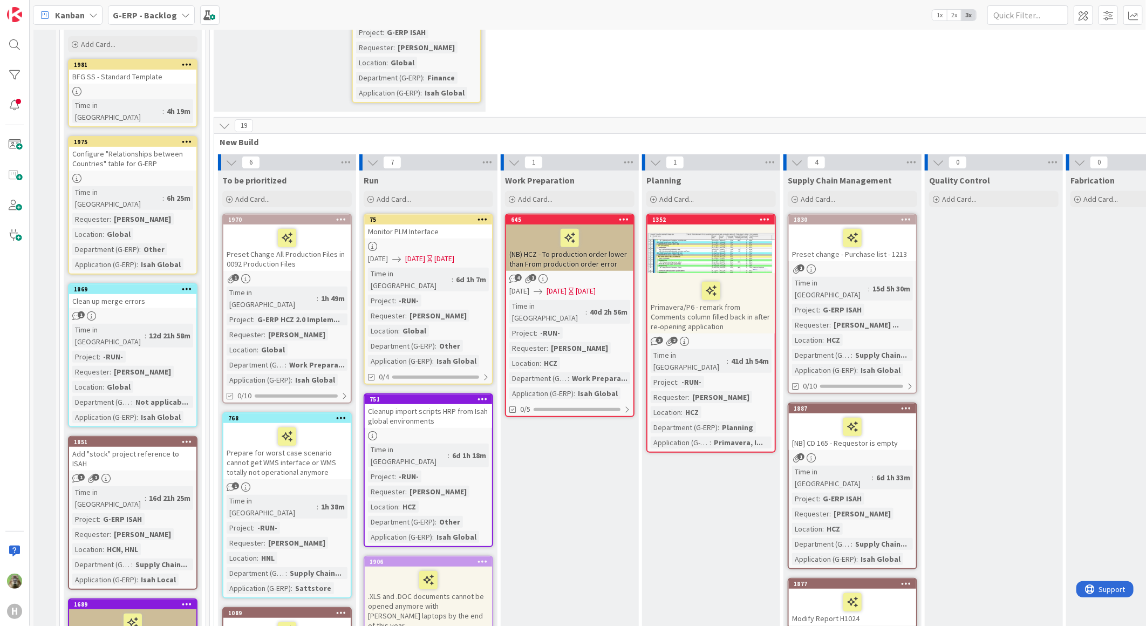
click at [225, 120] on icon at bounding box center [224, 126] width 12 height 12
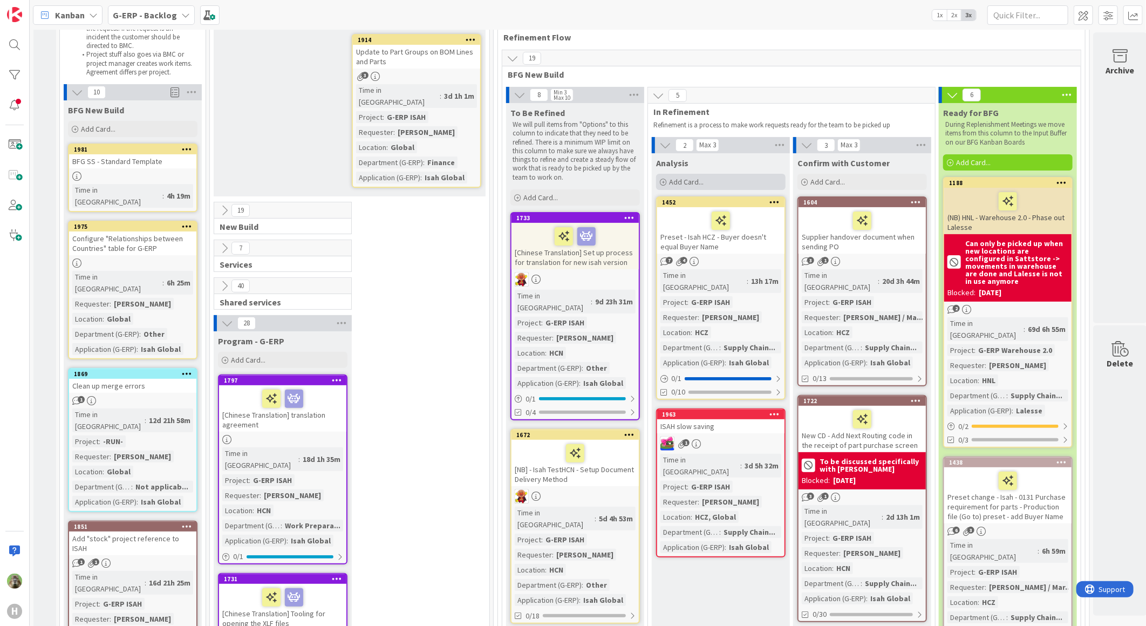
scroll to position [0, 0]
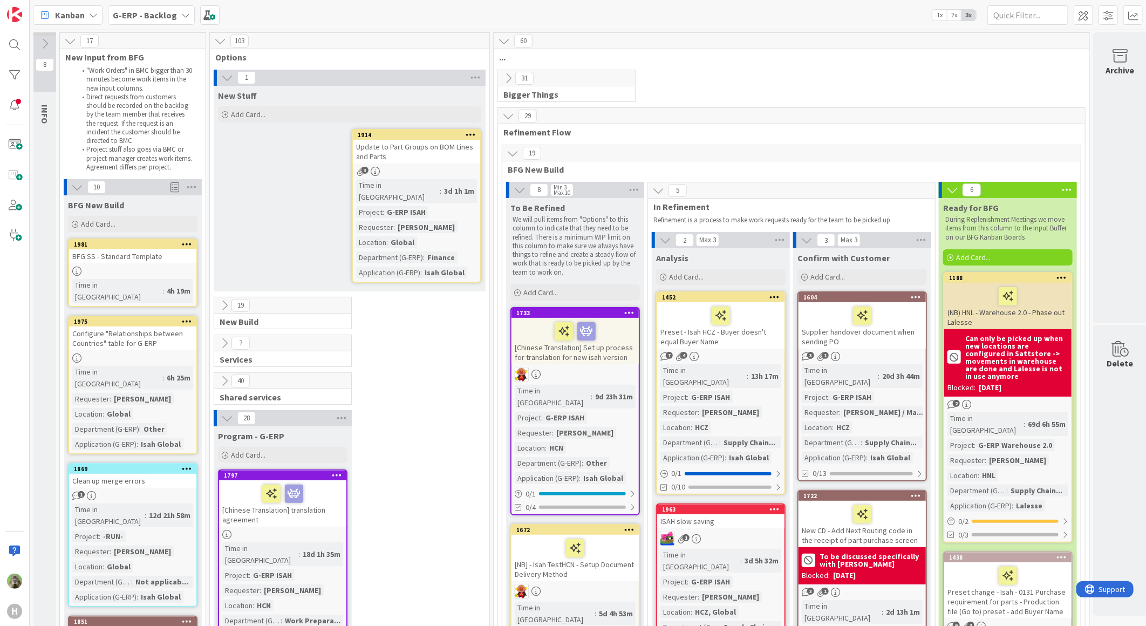
click at [942, 10] on span "1x" at bounding box center [939, 15] width 15 height 11
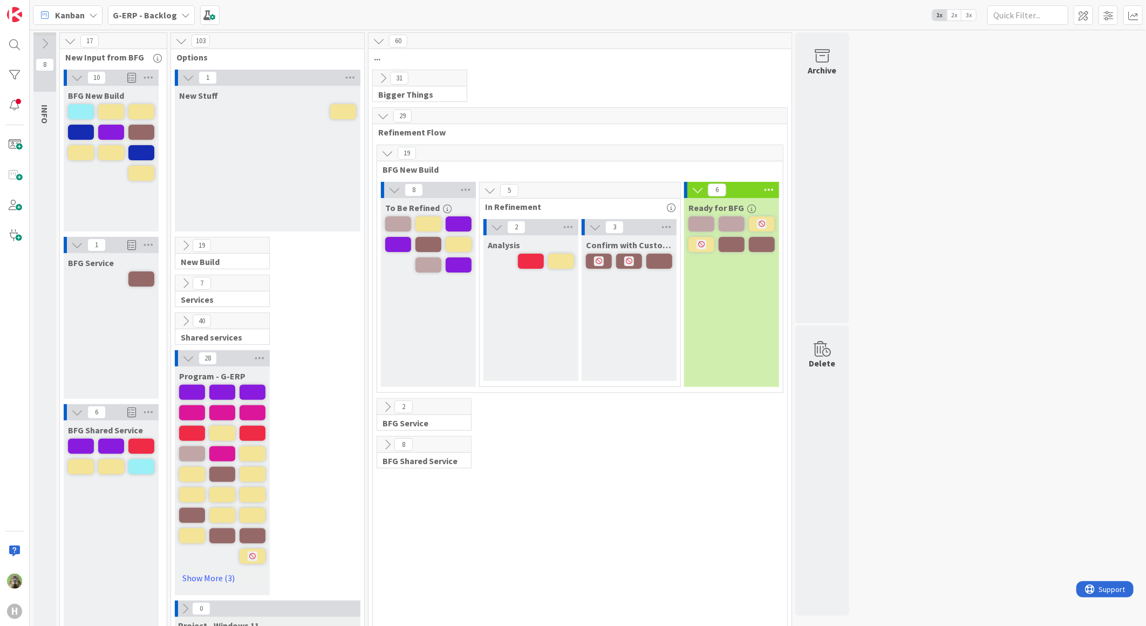
click at [958, 15] on span "2x" at bounding box center [953, 15] width 15 height 11
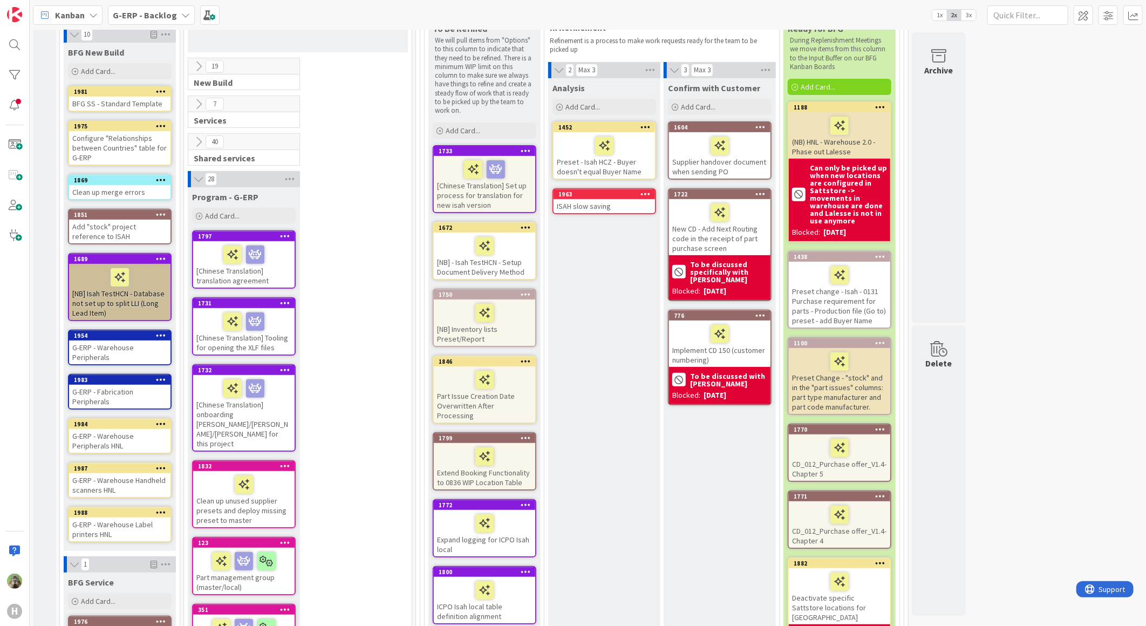
scroll to position [180, 0]
click at [98, 422] on div "1984" at bounding box center [122, 424] width 97 height 8
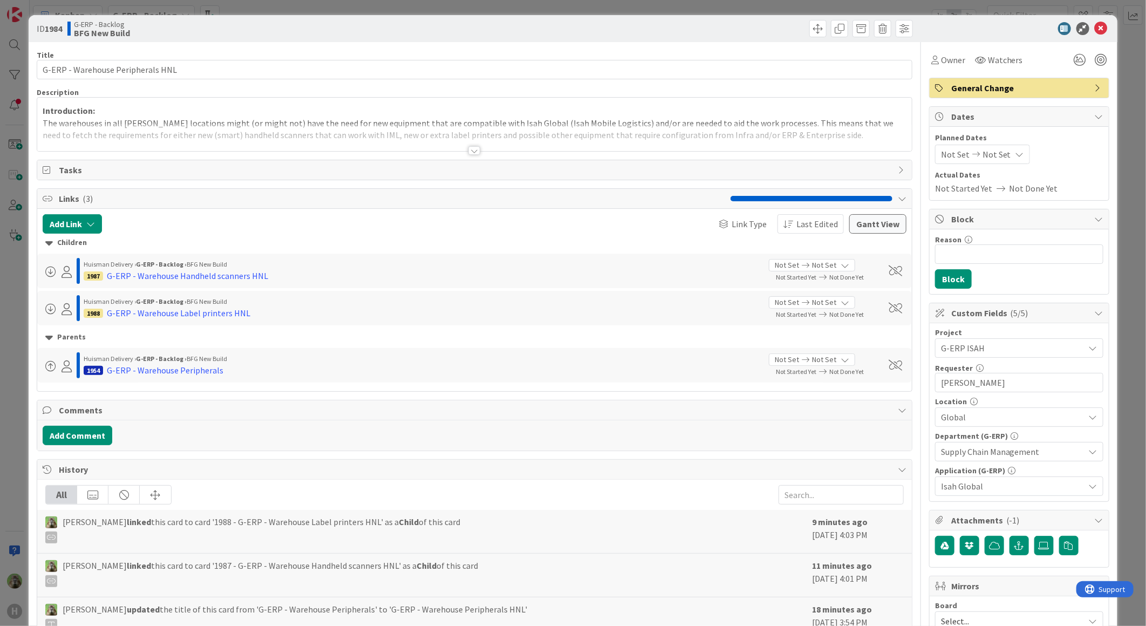
click at [551, 133] on div at bounding box center [474, 138] width 874 height 28
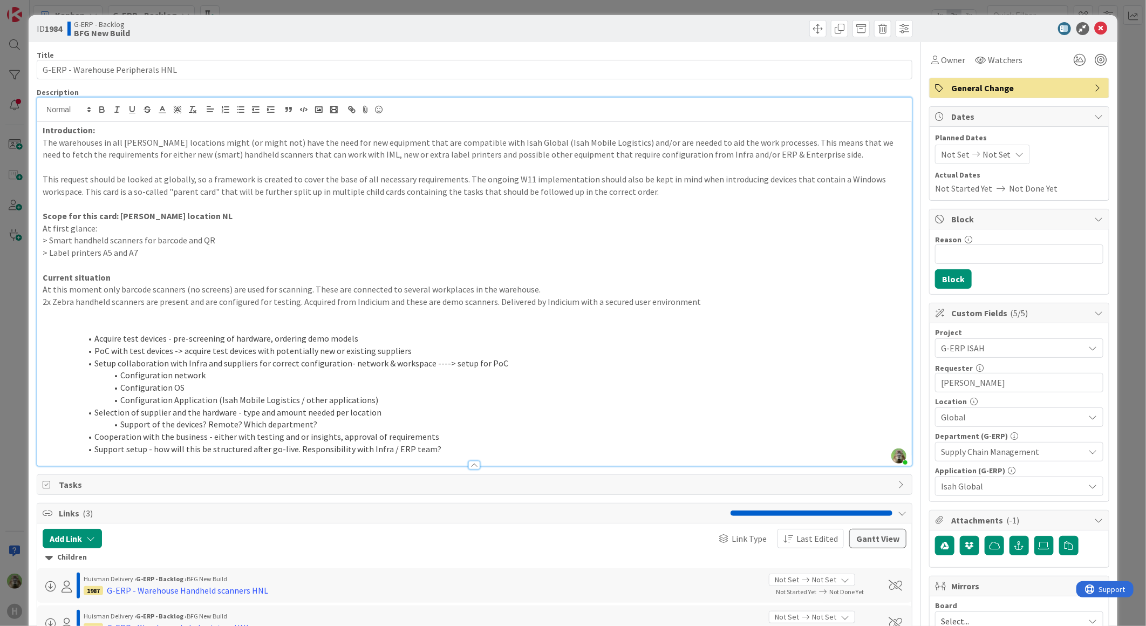
click at [2, 340] on div "ID 1984 G-ERP - Backlog BFG New Build Title 33 / 128 G-ERP - Warehouse Peripher…" at bounding box center [573, 313] width 1146 height 626
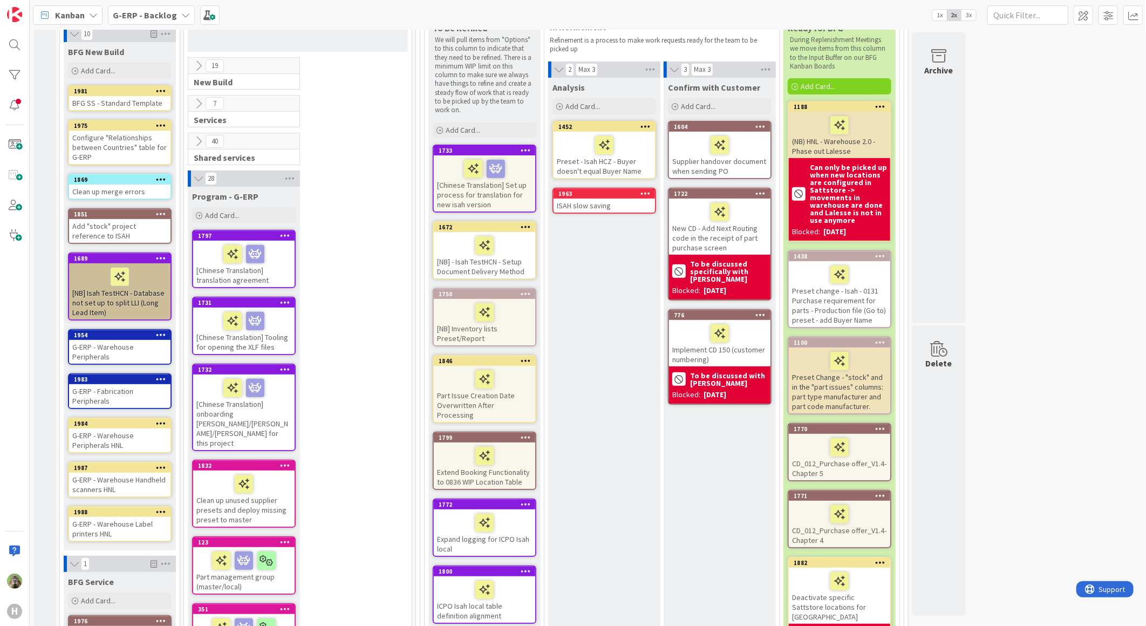
click at [135, 445] on div "G-ERP - Warehouse Peripherals HNL" at bounding box center [119, 440] width 101 height 24
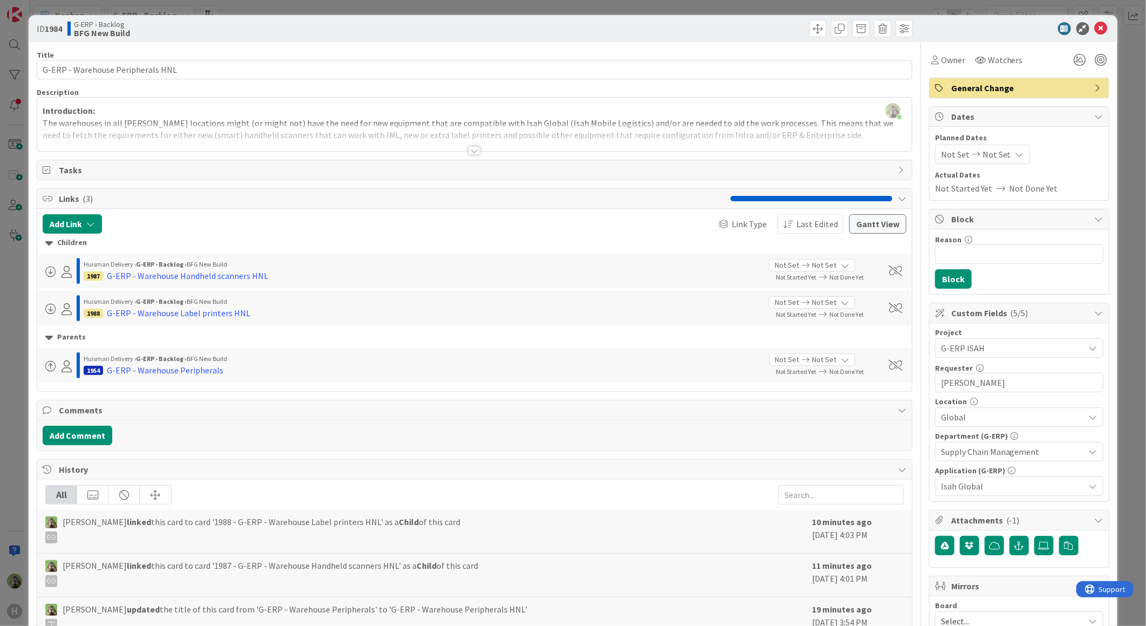
click at [432, 138] on div at bounding box center [474, 138] width 874 height 28
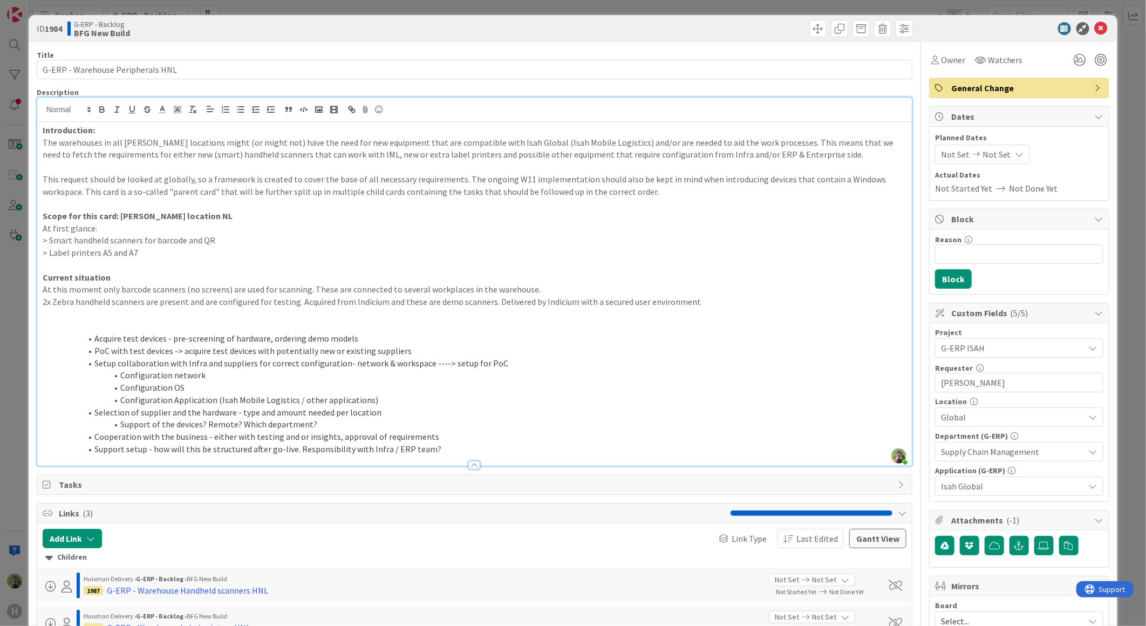
click at [291, 241] on p "> Smart handheld scanners for barcode and QR" at bounding box center [474, 240] width 863 height 12
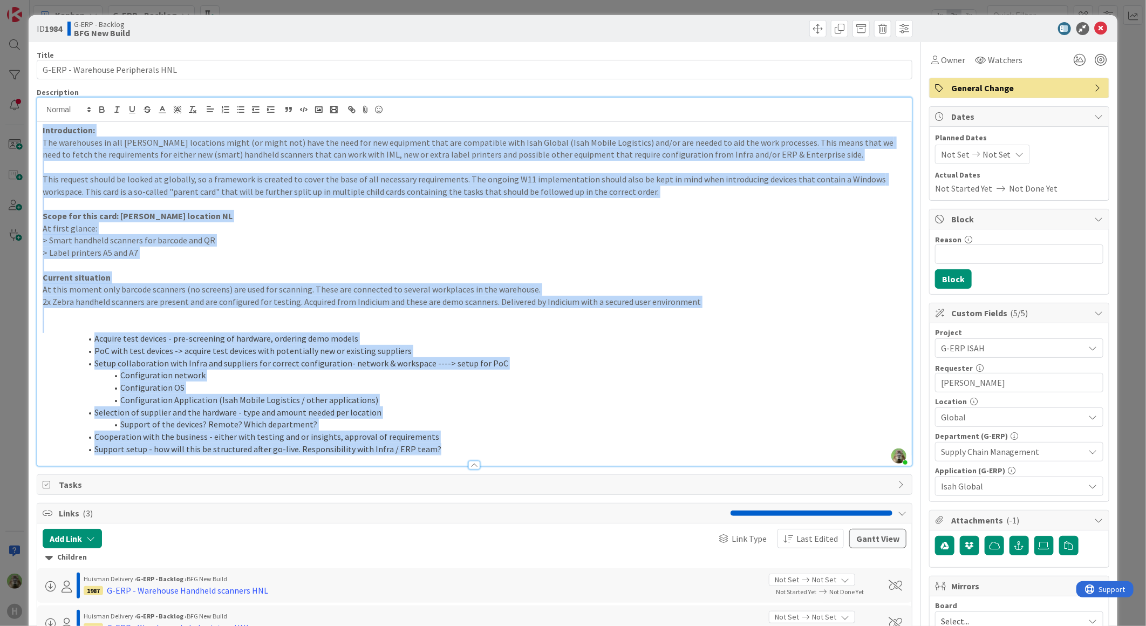
copy div "Introduction: The warehouses in all Huisman locations might (or might not) have…"
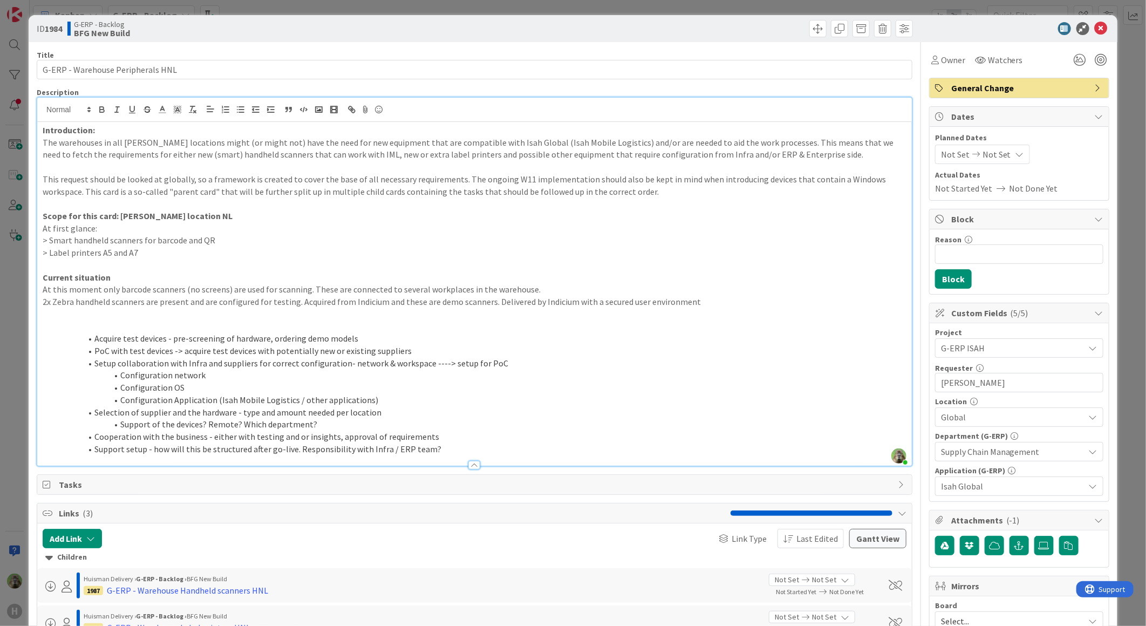
click at [17, 359] on div "ID 1984 G-ERP - Backlog BFG New Build Title 33 / 128 G-ERP - Warehouse Peripher…" at bounding box center [573, 313] width 1146 height 626
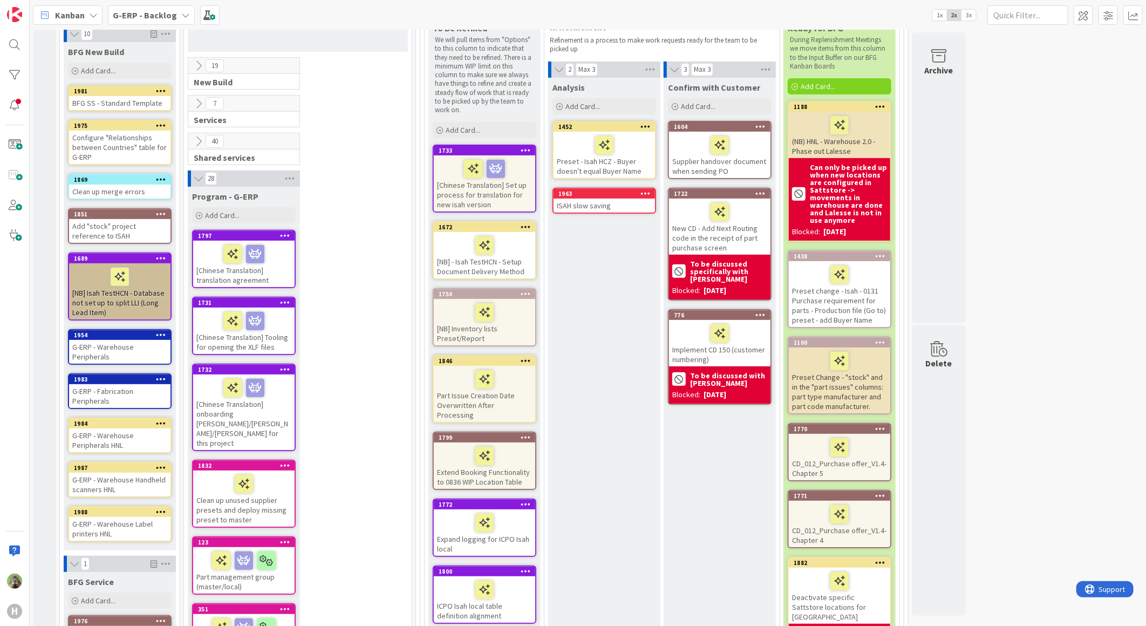
click at [124, 532] on div "G-ERP - Warehouse Label printers HNL" at bounding box center [119, 529] width 101 height 24
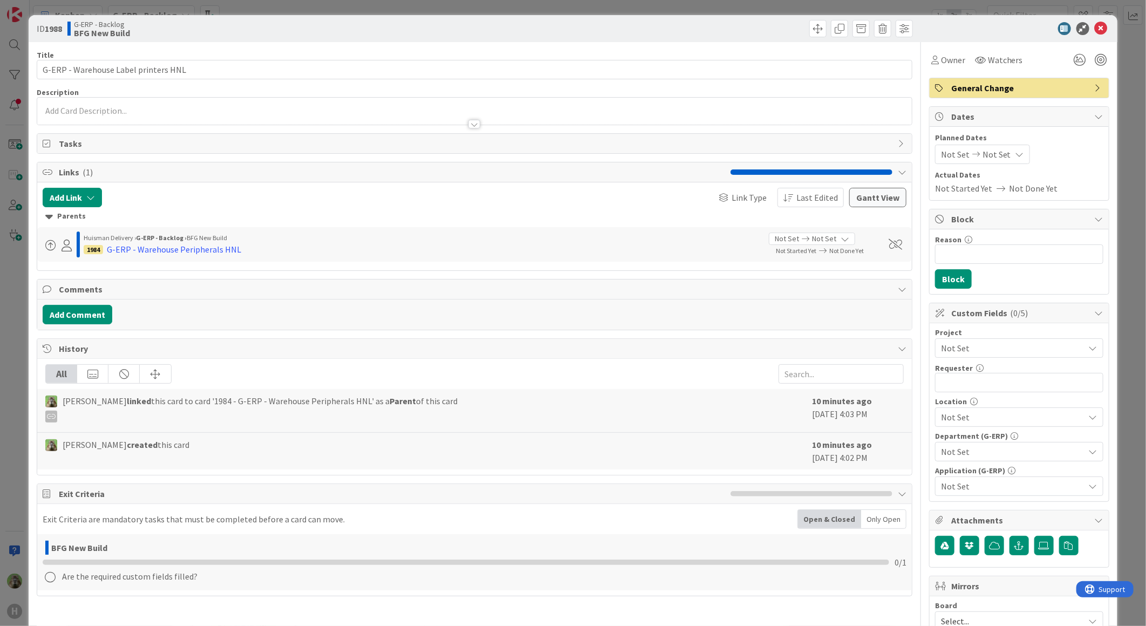
click at [200, 113] on div at bounding box center [474, 118] width 874 height 11
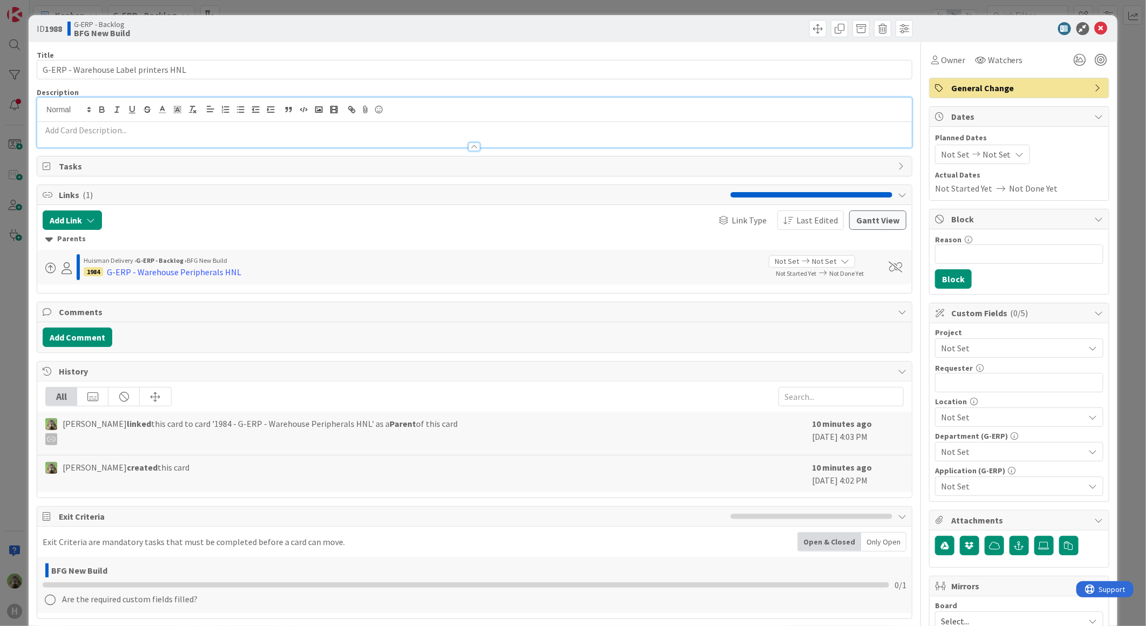
click at [228, 124] on p at bounding box center [474, 130] width 863 height 12
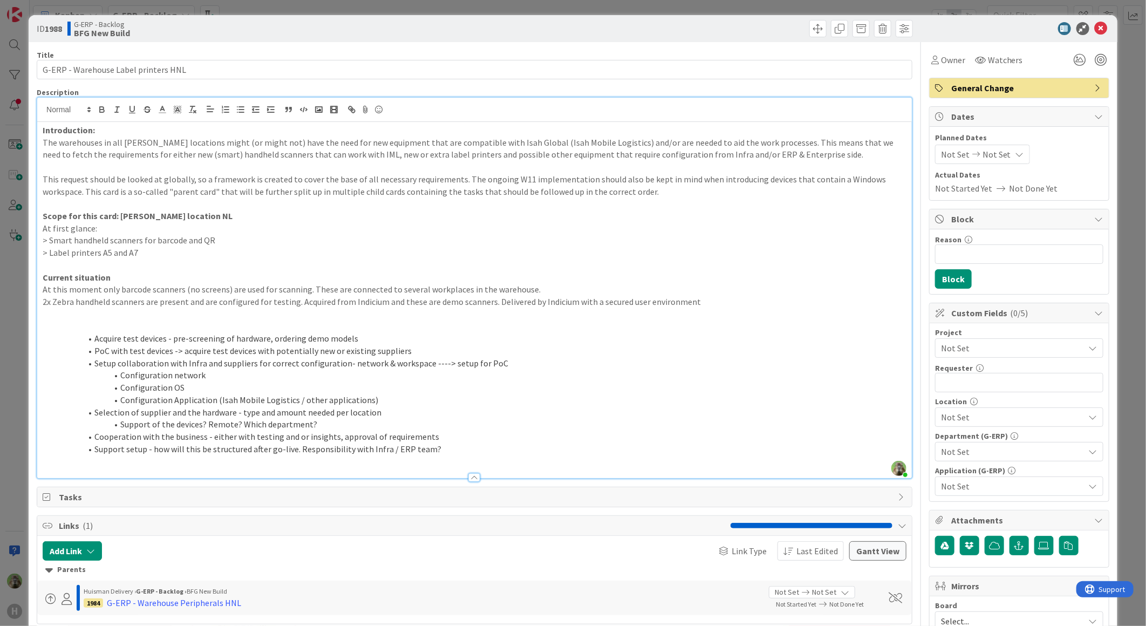
click at [274, 325] on p at bounding box center [474, 326] width 863 height 12
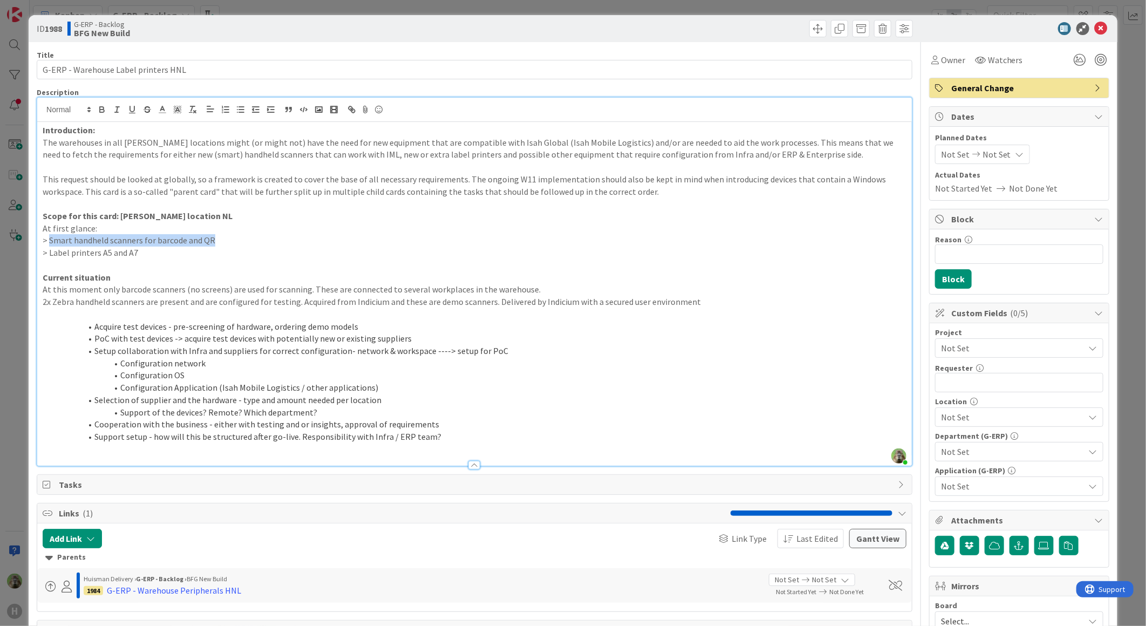
drag, startPoint x: 223, startPoint y: 244, endPoint x: 49, endPoint y: 241, distance: 174.8
click at [49, 241] on p "> Smart handheld scanners for barcode and QR" at bounding box center [474, 240] width 863 height 12
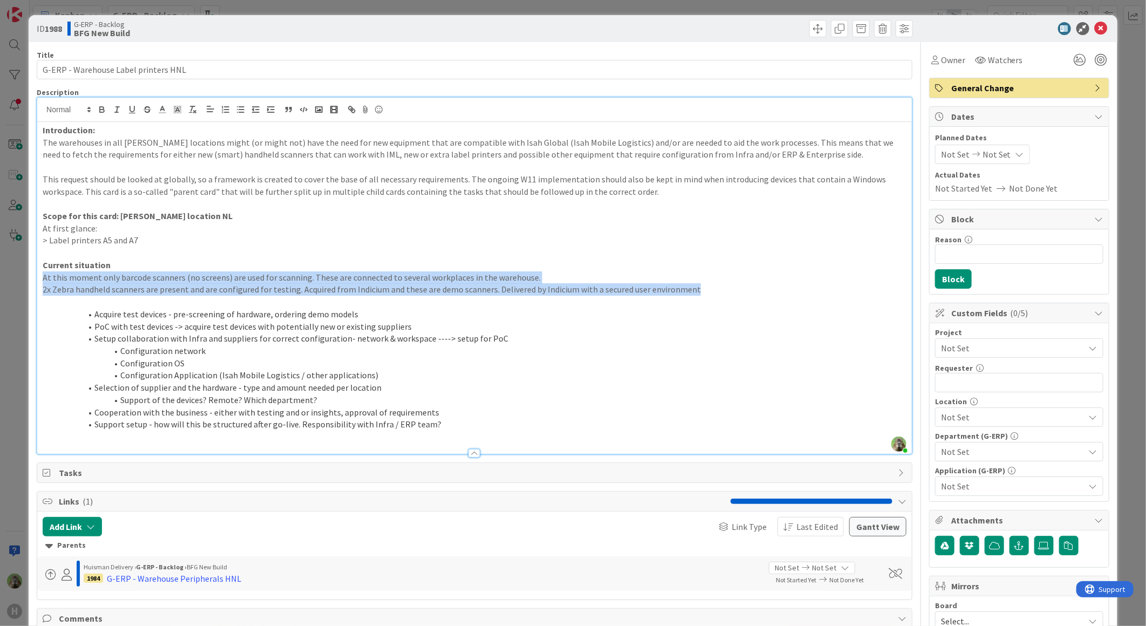
drag, startPoint x: 704, startPoint y: 289, endPoint x: 44, endPoint y: 264, distance: 660.0
click at [44, 270] on div "Introduction: The warehouses in all Huisman locations might (or might not) have…" at bounding box center [474, 288] width 874 height 332
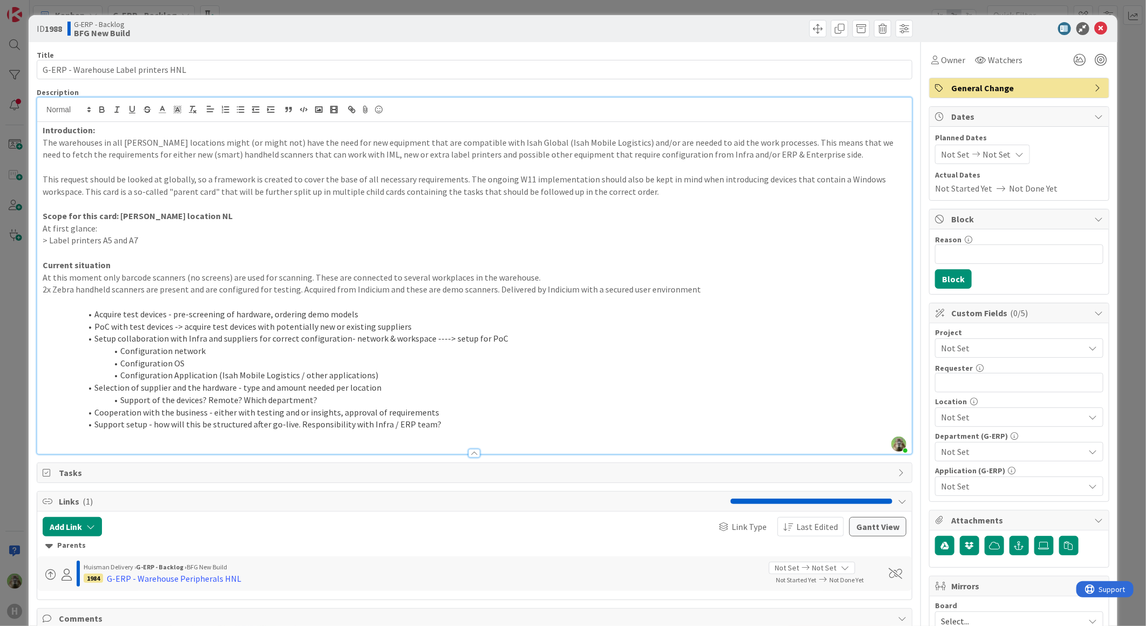
click at [39, 235] on div "Introduction: The warehouses in all Huisman locations might (or might not) have…" at bounding box center [474, 288] width 874 height 332
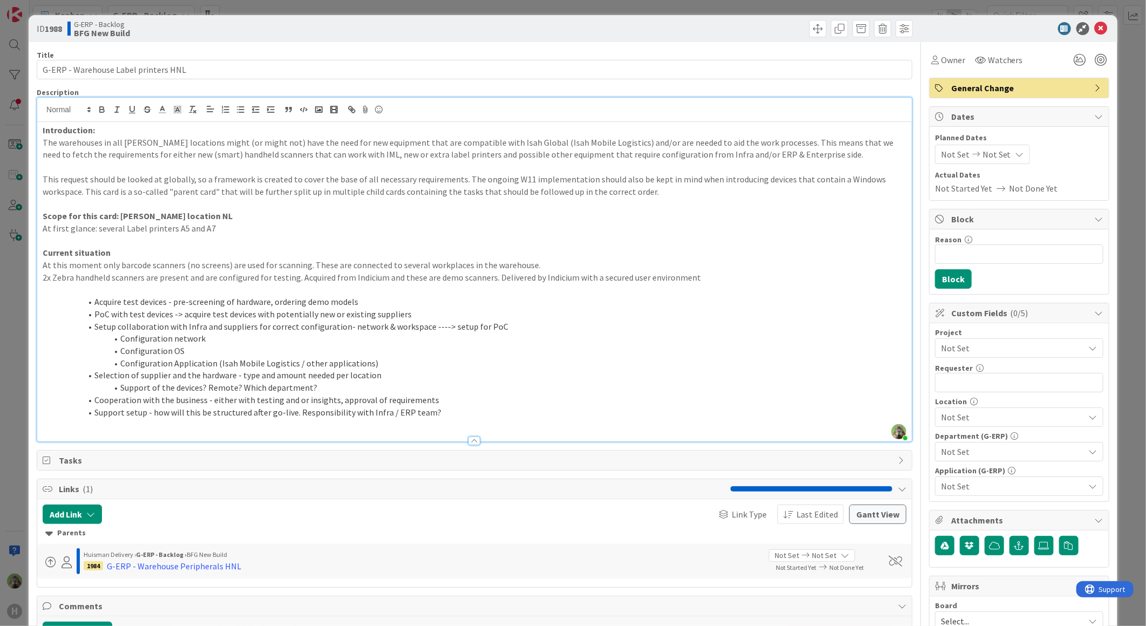
click at [168, 228] on p "At first glance: several Label printers A5 and A7" at bounding box center [474, 228] width 863 height 12
click at [44, 134] on strong "Introduction:" at bounding box center [69, 130] width 52 height 11
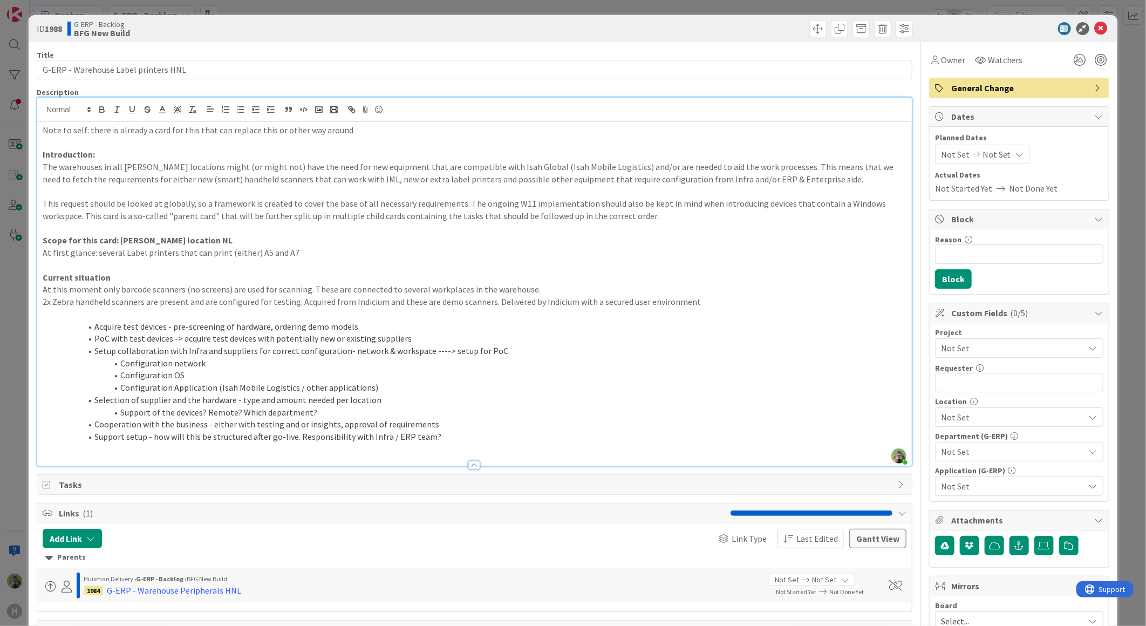
click at [301, 142] on p at bounding box center [474, 142] width 863 height 12
click at [408, 137] on p at bounding box center [474, 142] width 863 height 12
click at [422, 128] on p "Note to self: there is already a card for this that can replace this or other w…" at bounding box center [474, 130] width 863 height 12
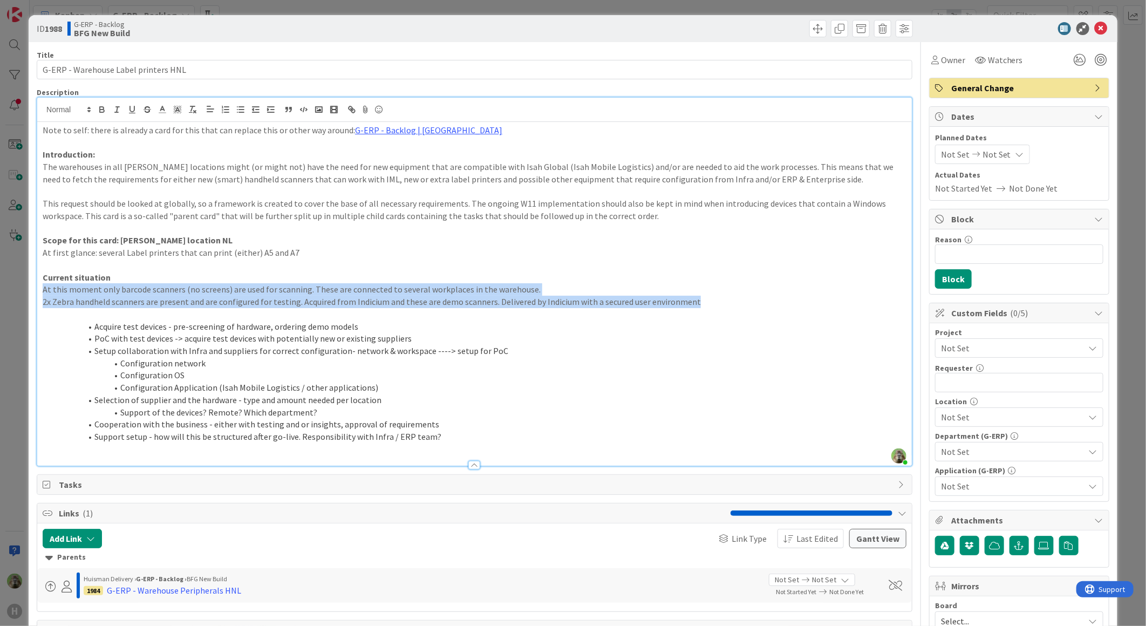
drag, startPoint x: 271, startPoint y: 311, endPoint x: 44, endPoint y: 294, distance: 227.7
click at [44, 294] on div "Note to self: there is already a card for this that can replace this or other w…" at bounding box center [474, 294] width 874 height 344
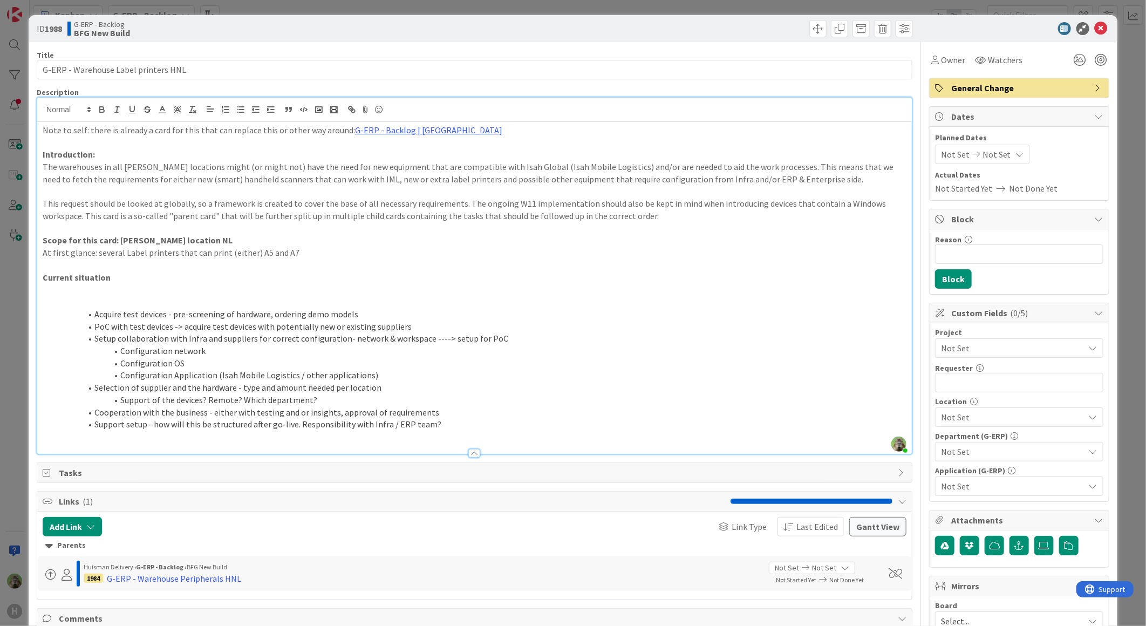
click at [228, 248] on p "At first glance: several Label printers that can print (either) A5 and A7" at bounding box center [474, 252] width 863 height 12
click at [104, 299] on p at bounding box center [474, 302] width 863 height 12
click at [114, 275] on p "Current situation" at bounding box center [474, 277] width 863 height 12
click at [123, 286] on p at bounding box center [474, 289] width 863 height 12
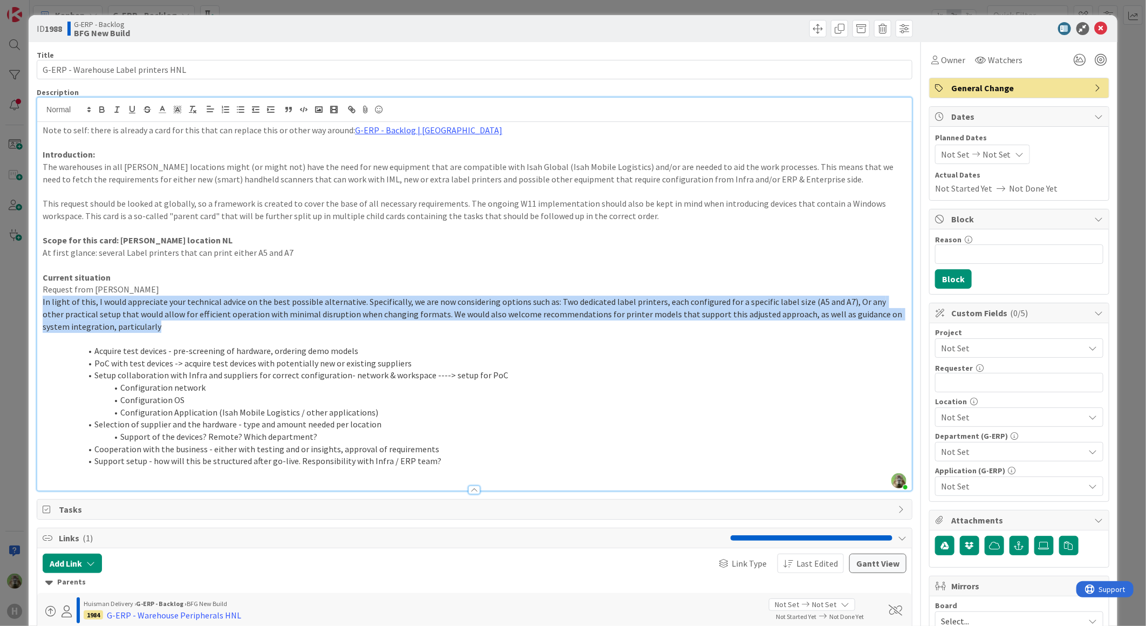
drag, startPoint x: 170, startPoint y: 331, endPoint x: -54, endPoint y: 308, distance: 226.0
click at [0, 308] on html "H Kanban G-ERP - Backlog 1x 2x 3x 8 INFO This column contains information cards…" at bounding box center [573, 313] width 1146 height 626
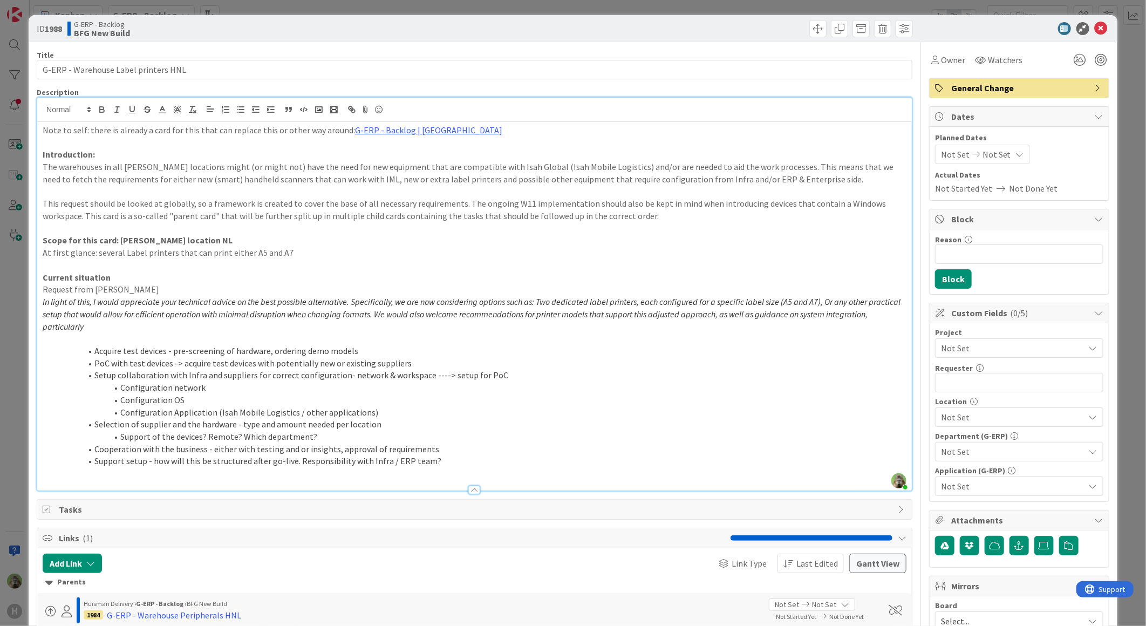
click at [321, 276] on p "Current situation" at bounding box center [474, 277] width 863 height 12
click at [197, 326] on p "In light of this, I would appreciate your technical advice on the best possible…" at bounding box center [474, 314] width 863 height 37
click at [205, 327] on p "In light of this, I would appreciate your technical advice on the best possible…" at bounding box center [474, 314] width 863 height 37
click at [127, 327] on p "In light of this, I would appreciate your technical advice on the best possible…" at bounding box center [474, 314] width 863 height 37
drag, startPoint x: 148, startPoint y: 332, endPoint x: 137, endPoint y: 331, distance: 11.4
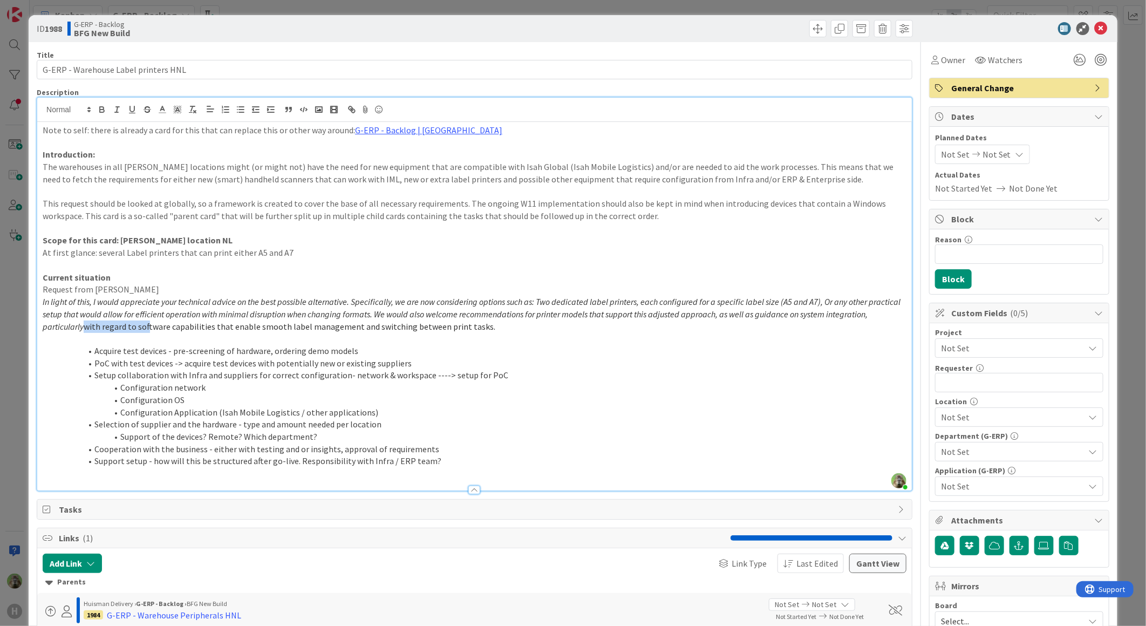
click at [147, 332] on p "In light of this, I would appreciate your technical advice on the best possible…" at bounding box center [474, 314] width 863 height 37
click at [130, 325] on span "with regard to software capabilities that enable smooth label management and sw…" at bounding box center [289, 326] width 411 height 11
drag, startPoint x: 126, startPoint y: 325, endPoint x: 681, endPoint y: 325, distance: 554.4
click at [681, 325] on p "In light of this, I would appreciate your technical advice on the best possible…" at bounding box center [474, 314] width 863 height 37
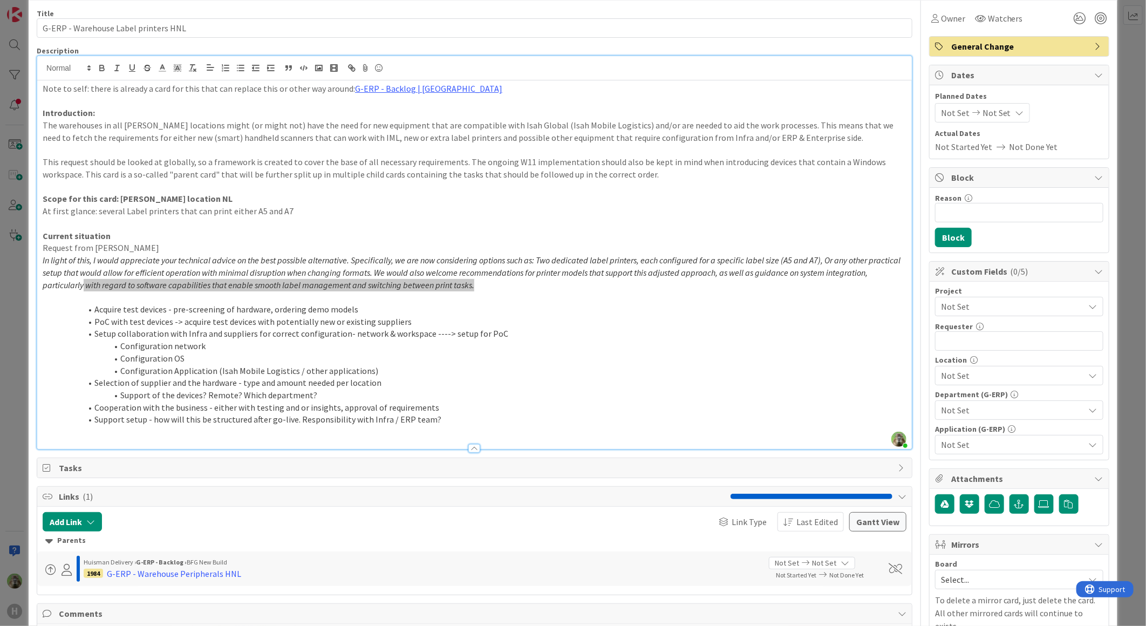
scroll to position [120, 0]
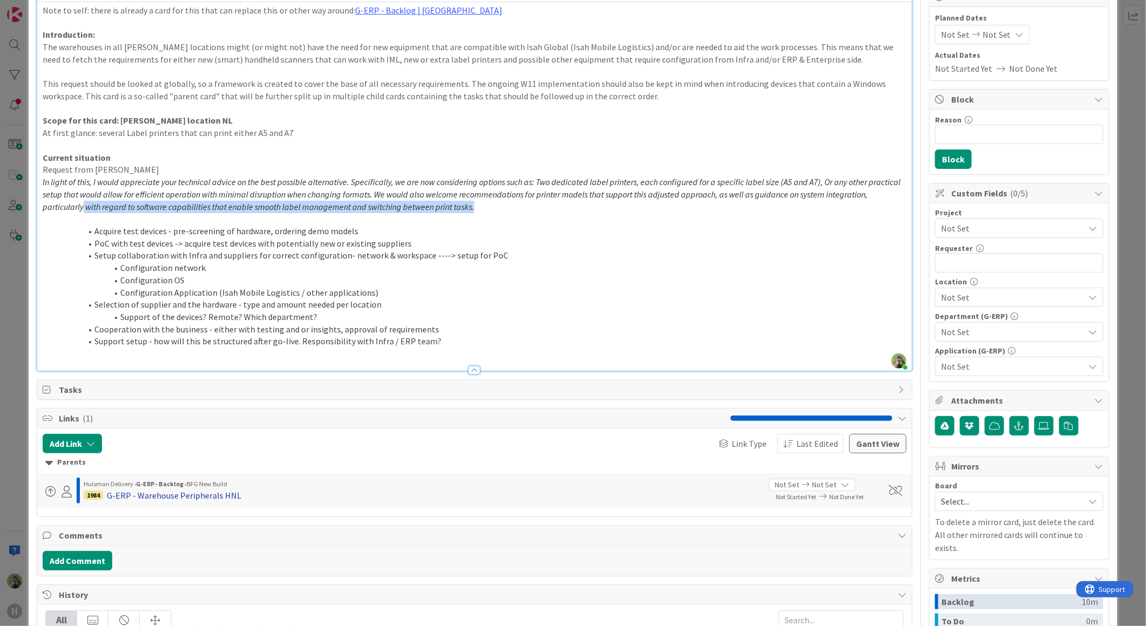
click at [180, 495] on div "G-ERP - Warehouse Peripherals HNL" at bounding box center [174, 495] width 134 height 13
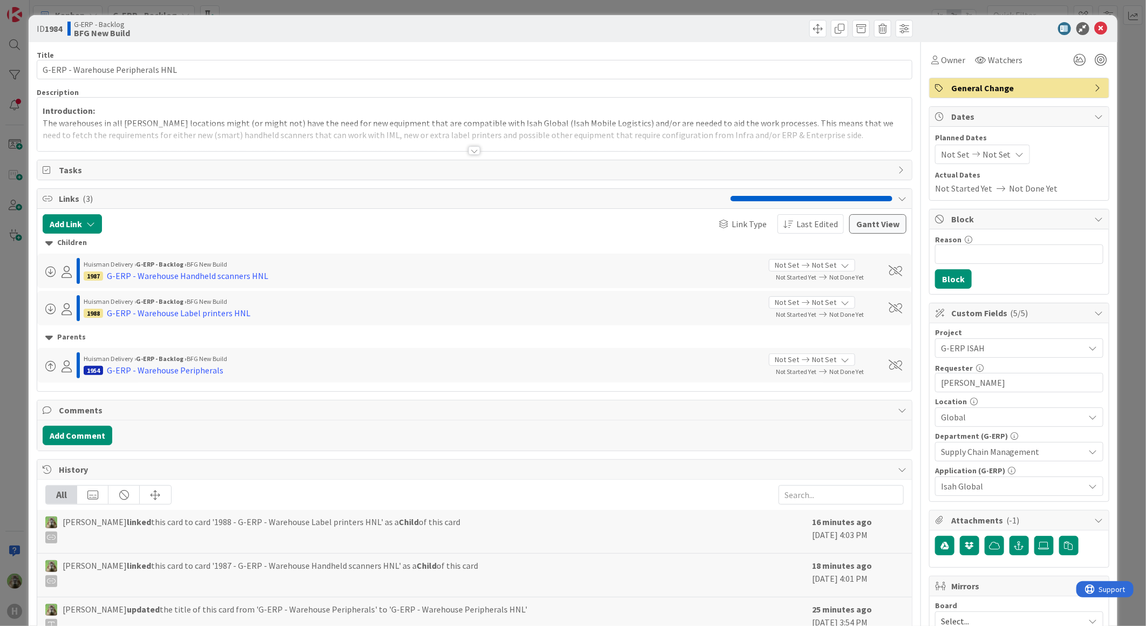
click at [664, 130] on div at bounding box center [474, 138] width 874 height 28
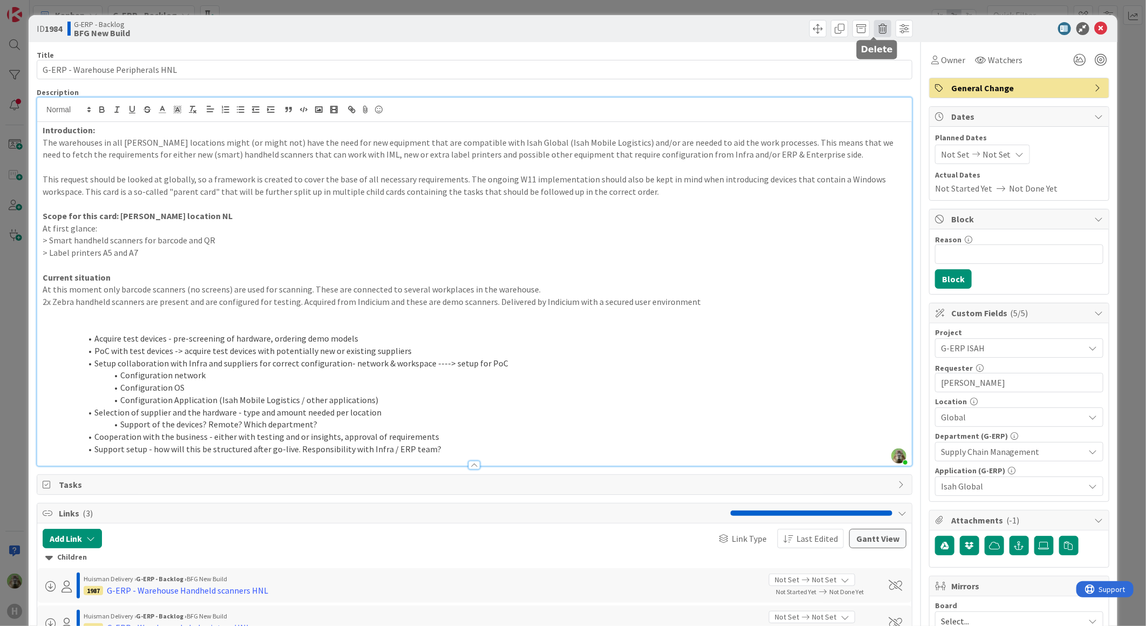
click at [879, 27] on span at bounding box center [882, 28] width 17 height 17
click at [887, 85] on button "Delete" at bounding box center [899, 79] width 40 height 19
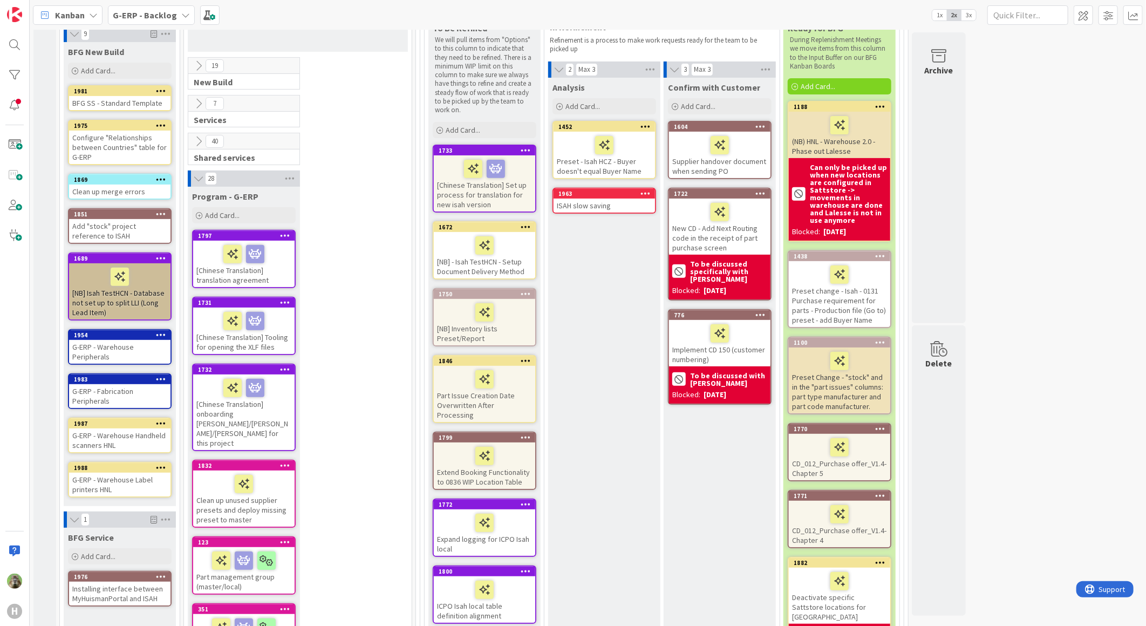
click at [125, 434] on div "G-ERP - Warehouse Handheld scanners HNL" at bounding box center [119, 440] width 101 height 24
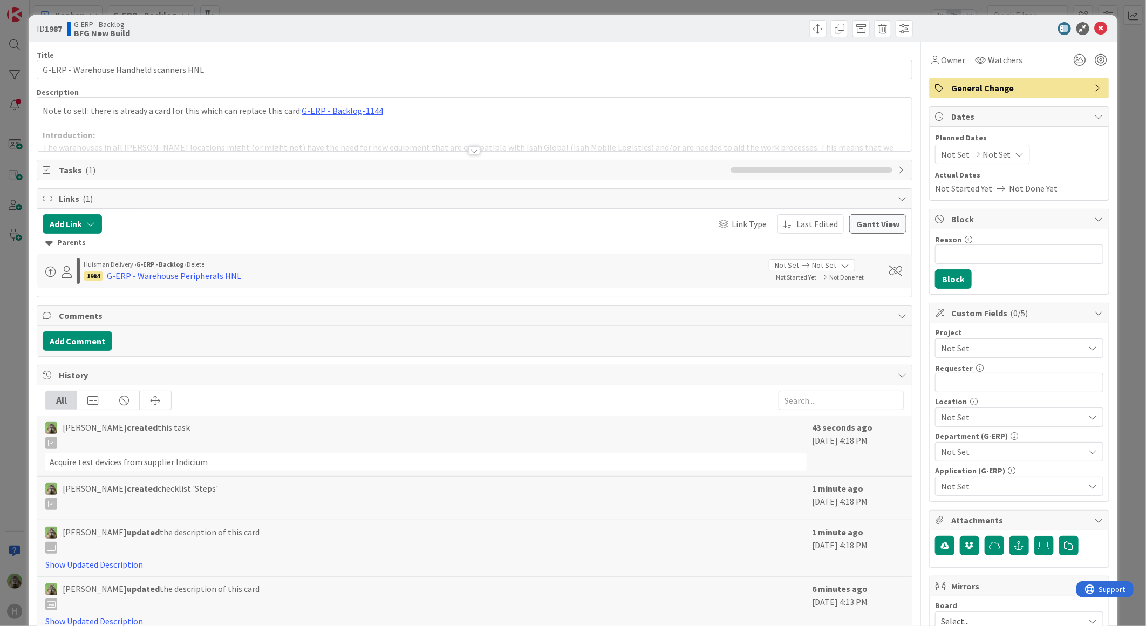
click at [11, 386] on div "ID 1987 G-ERP - Backlog BFG New Build Title 39 / 128 G-ERP - Warehouse Handheld…" at bounding box center [573, 313] width 1146 height 626
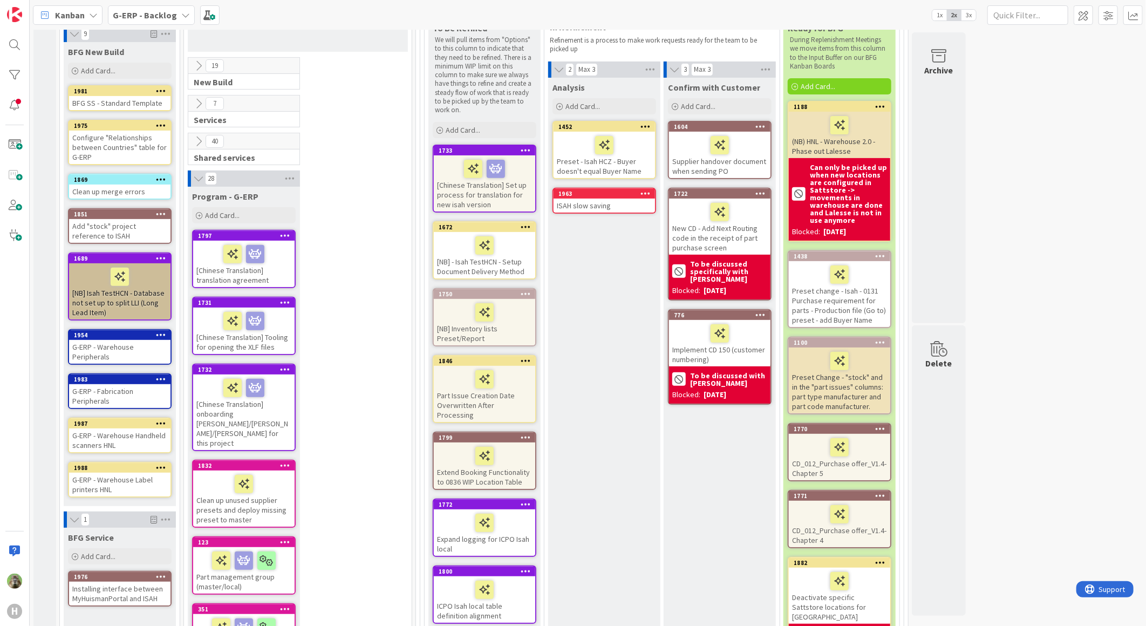
click at [143, 486] on div "G-ERP - Warehouse Label printers HNL" at bounding box center [119, 484] width 101 height 24
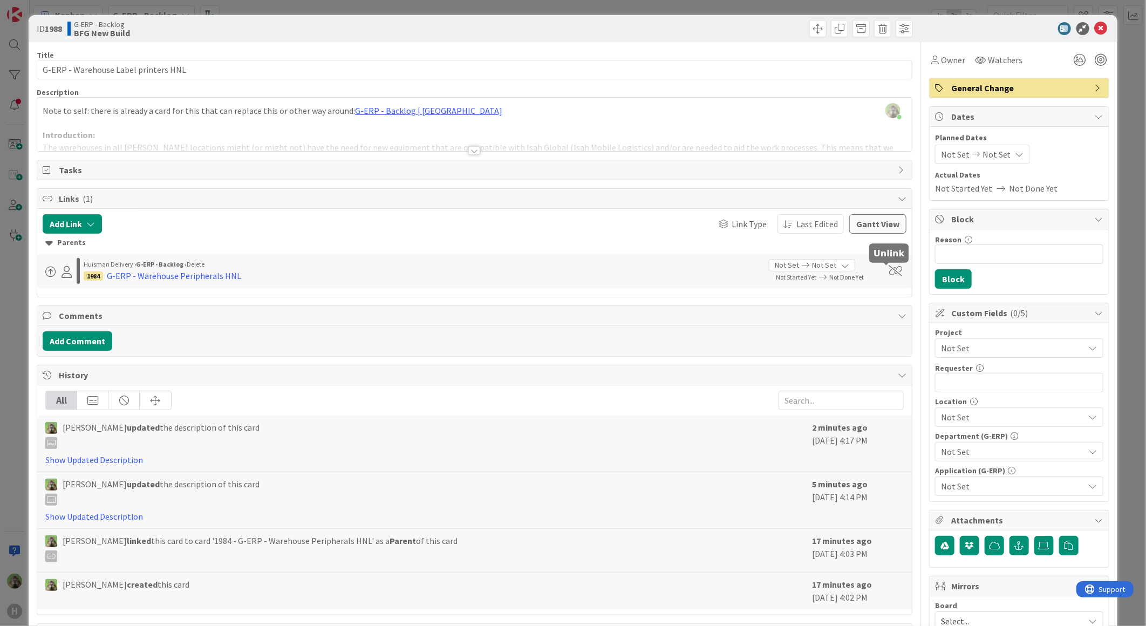
click at [888, 275] on span at bounding box center [894, 270] width 13 height 11
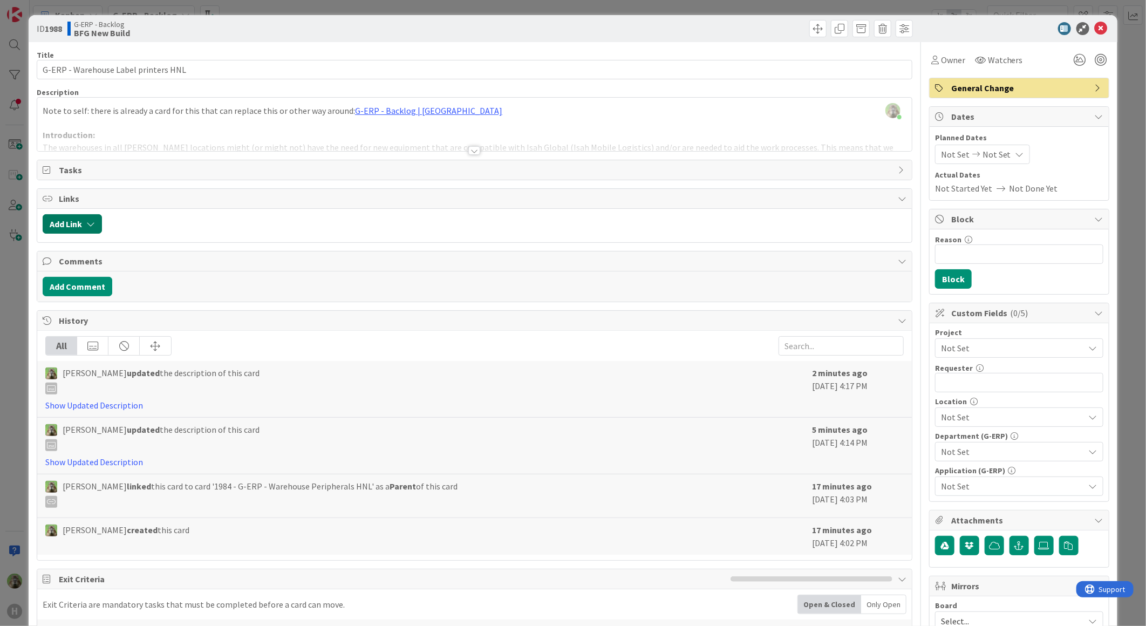
click at [84, 219] on button "Add Link" at bounding box center [72, 223] width 59 height 19
click at [117, 313] on input "text" at bounding box center [123, 315] width 151 height 19
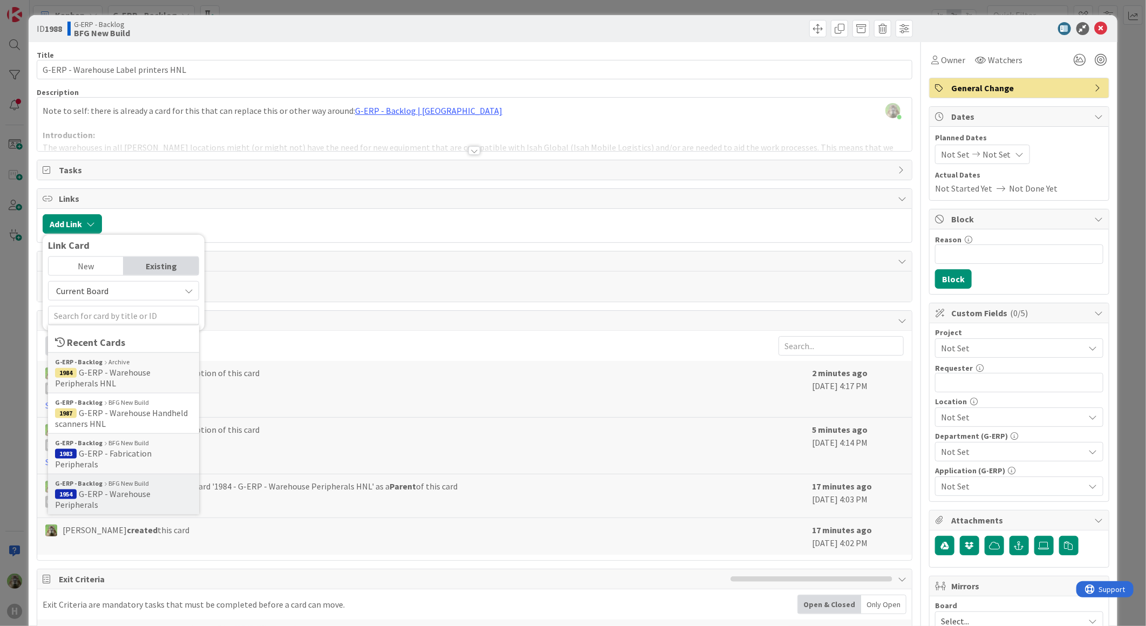
click at [150, 488] on span "G-ERP - Warehouse Peripherals" at bounding box center [102, 499] width 95 height 22
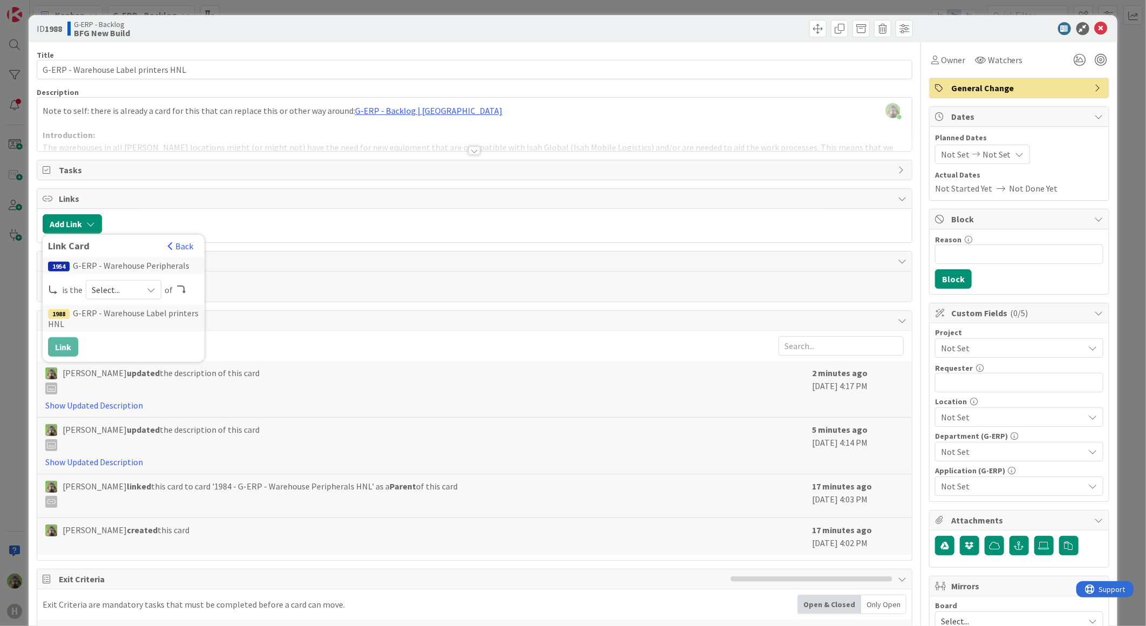
click at [143, 284] on div "Select..." at bounding box center [124, 289] width 76 height 19
click at [144, 327] on span "child" at bounding box center [181, 334] width 122 height 16
click at [143, 288] on div "child" at bounding box center [124, 289] width 76 height 19
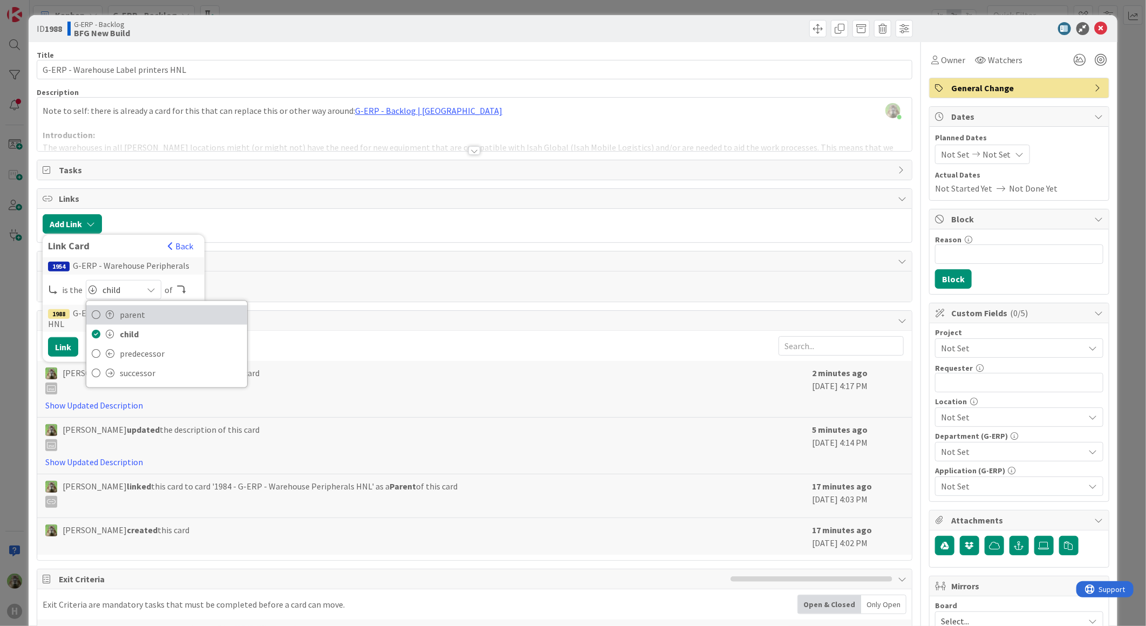
click at [148, 317] on span "parent" at bounding box center [181, 315] width 122 height 16
click at [69, 339] on button "Link" at bounding box center [63, 346] width 30 height 19
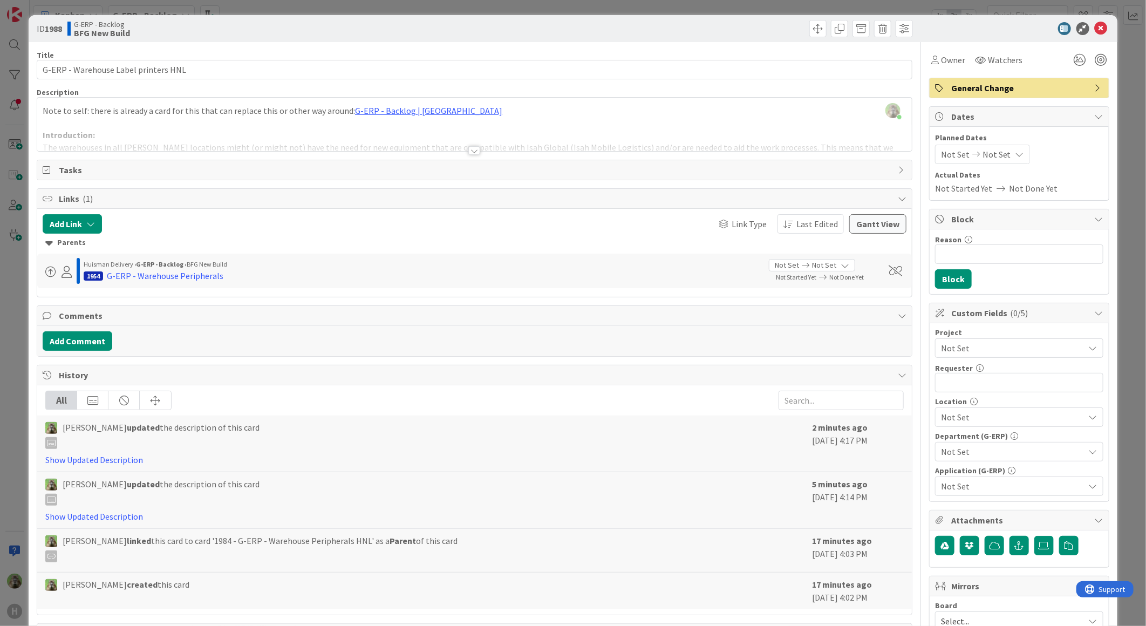
click at [115, 166] on span "Tasks" at bounding box center [475, 169] width 833 height 13
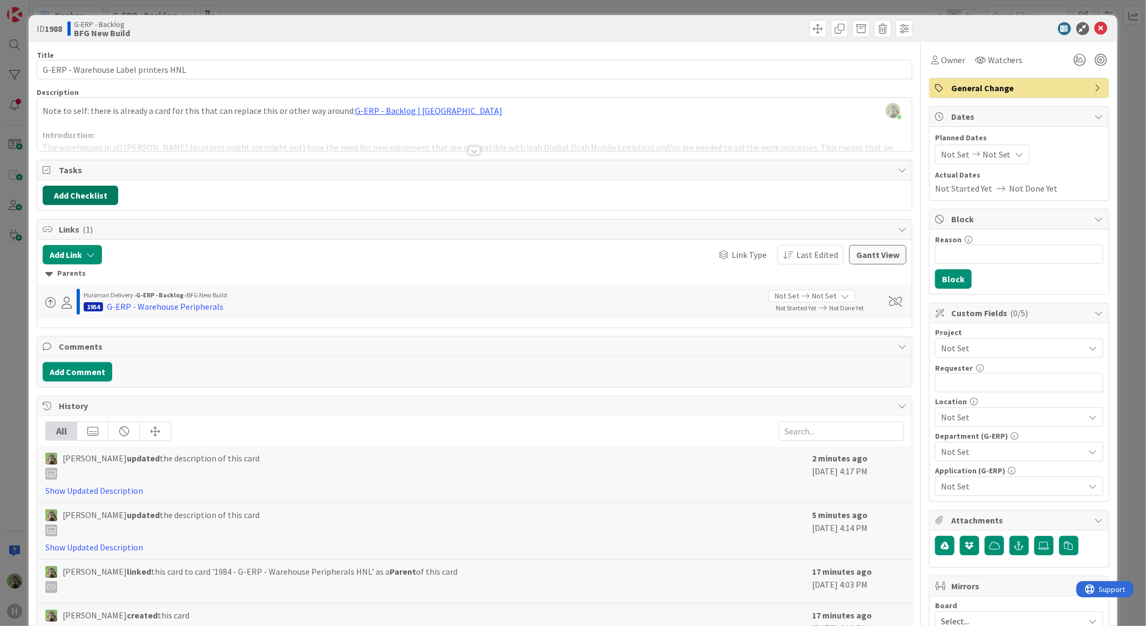
click at [110, 197] on button "Add Checklist" at bounding box center [81, 195] width 76 height 19
type input "Steps"
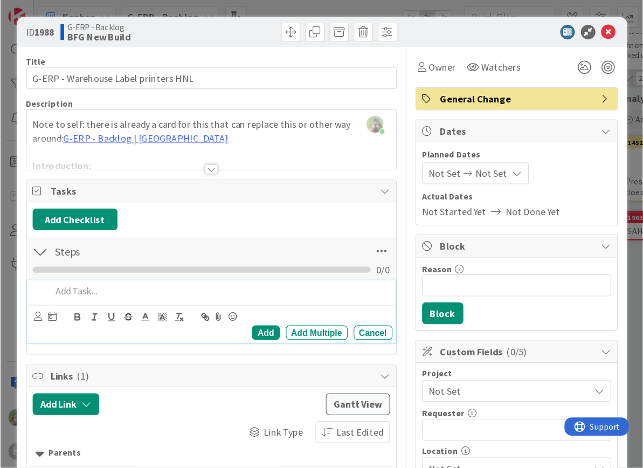
scroll to position [180, 0]
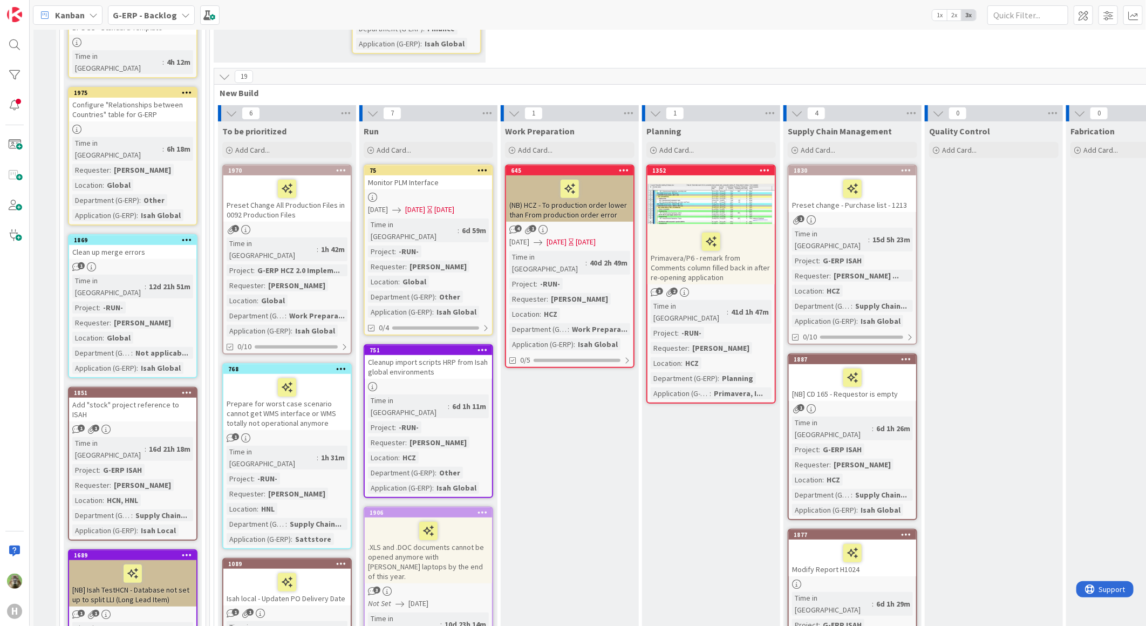
scroll to position [120, 0]
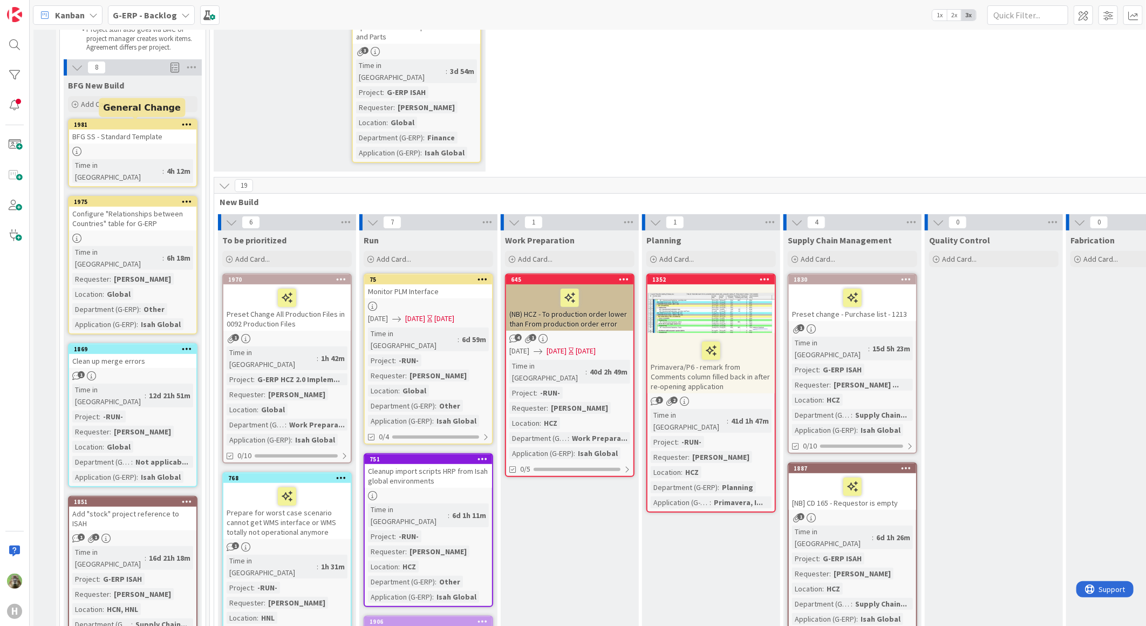
click at [164, 127] on div "1981" at bounding box center [135, 125] width 122 height 8
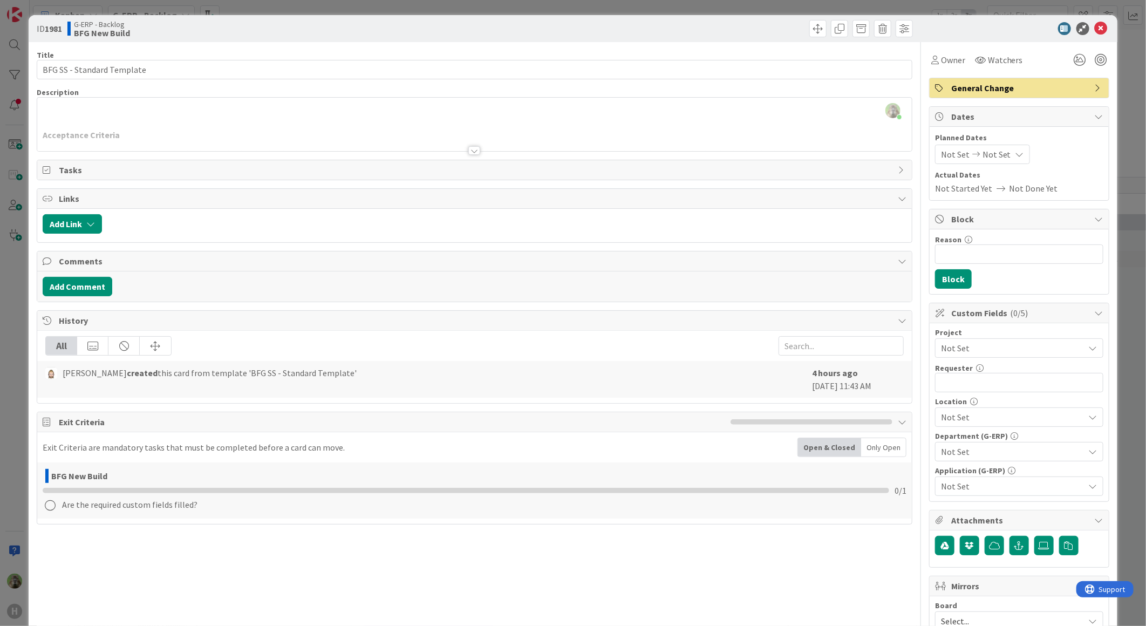
click at [3, 467] on div "ID 1981 G-ERP - Backlog BFG New Build Title 26 / 128 BFG SS - Standard Template…" at bounding box center [573, 313] width 1146 height 626
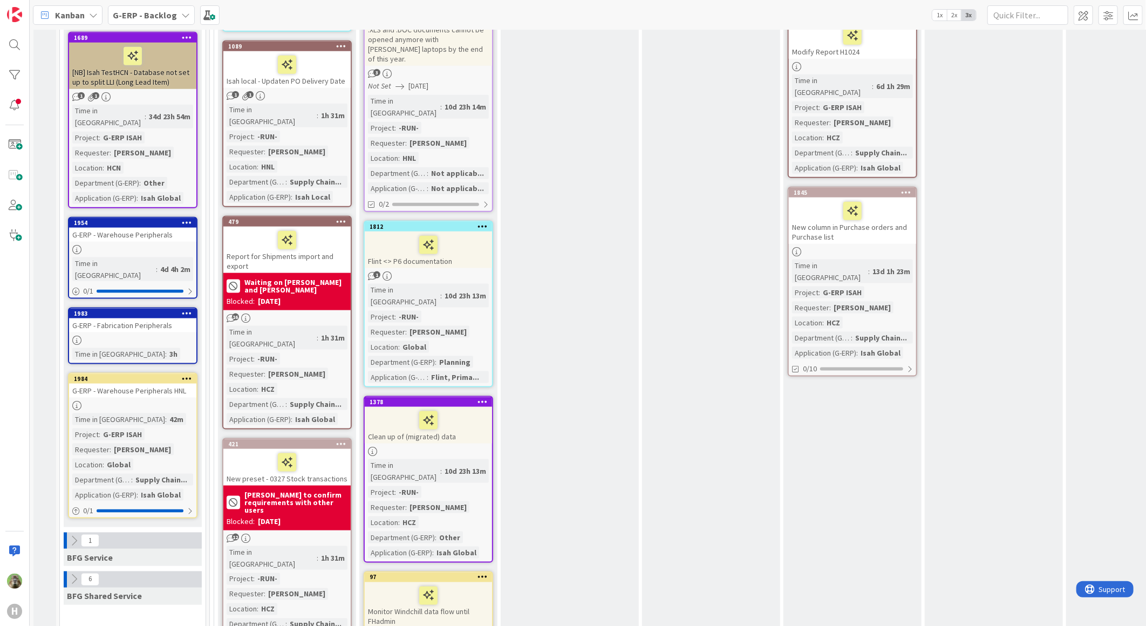
scroll to position [719, 0]
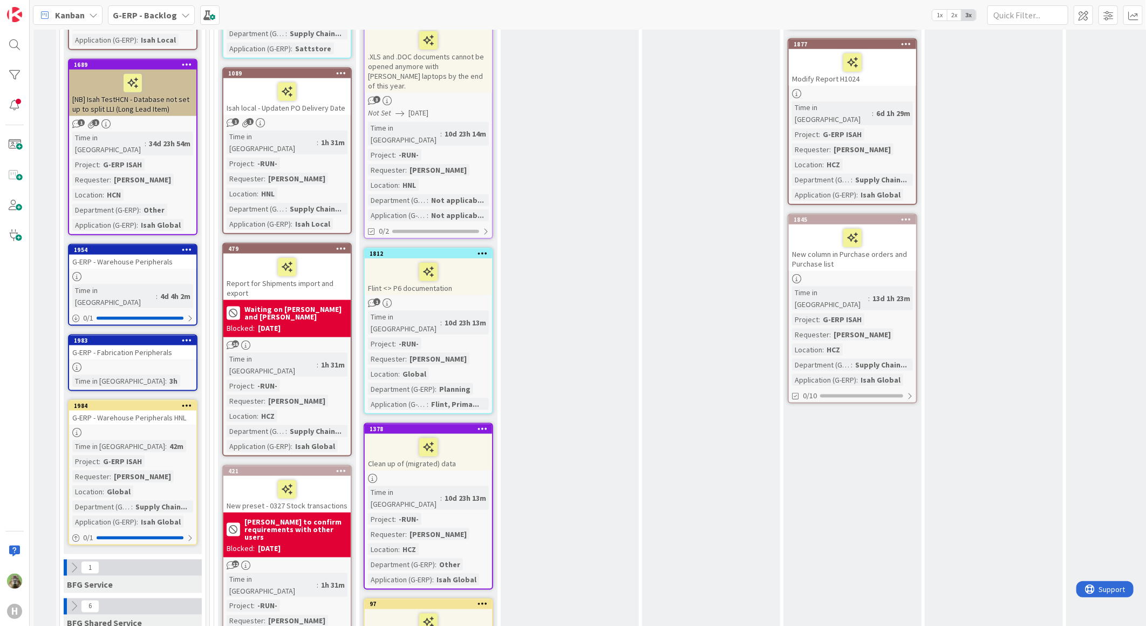
click at [172, 410] on div "G-ERP - Warehouse Peripherals HNL" at bounding box center [132, 417] width 127 height 14
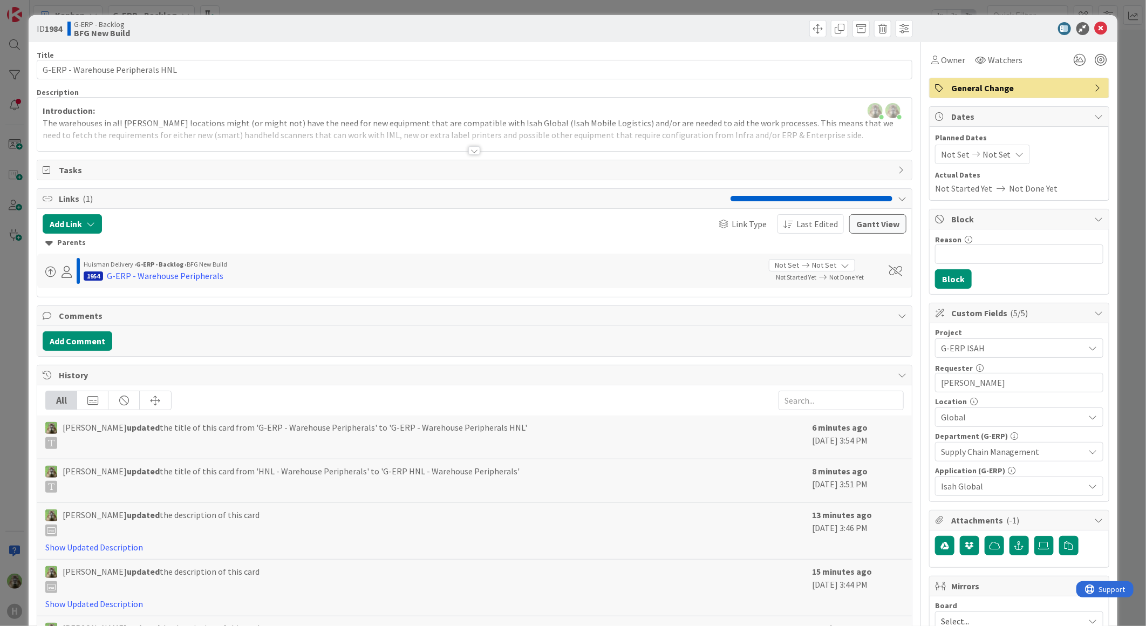
click at [26, 327] on div "ID 1984 G-ERP - Backlog BFG New Build Title 33 / 128 G-ERP - Warehouse Peripher…" at bounding box center [573, 313] width 1146 height 626
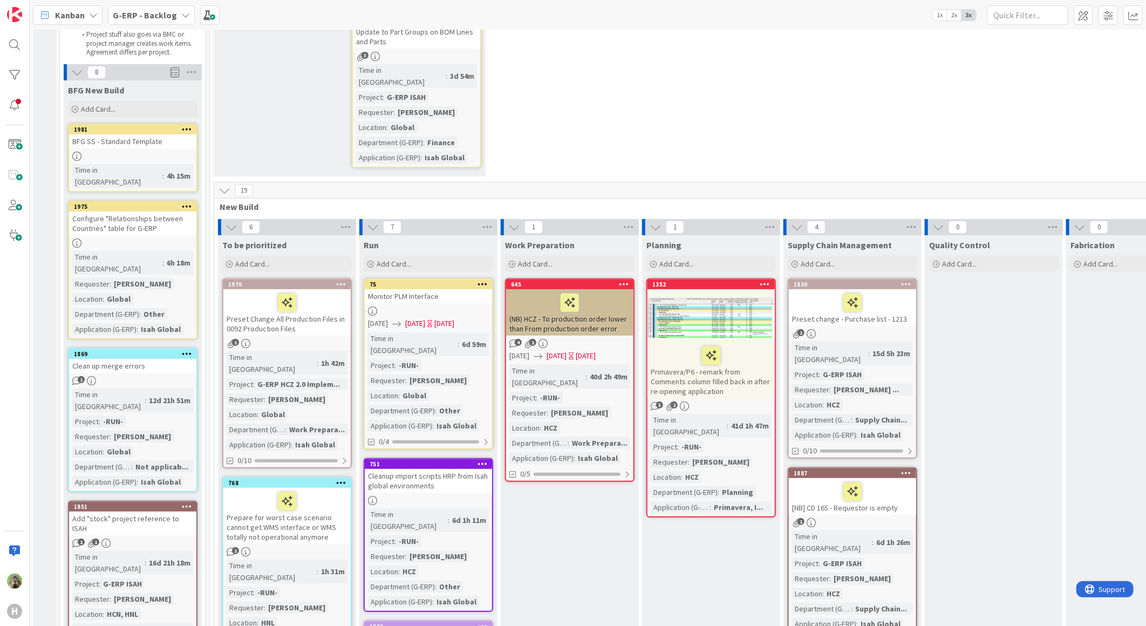
scroll to position [60, 0]
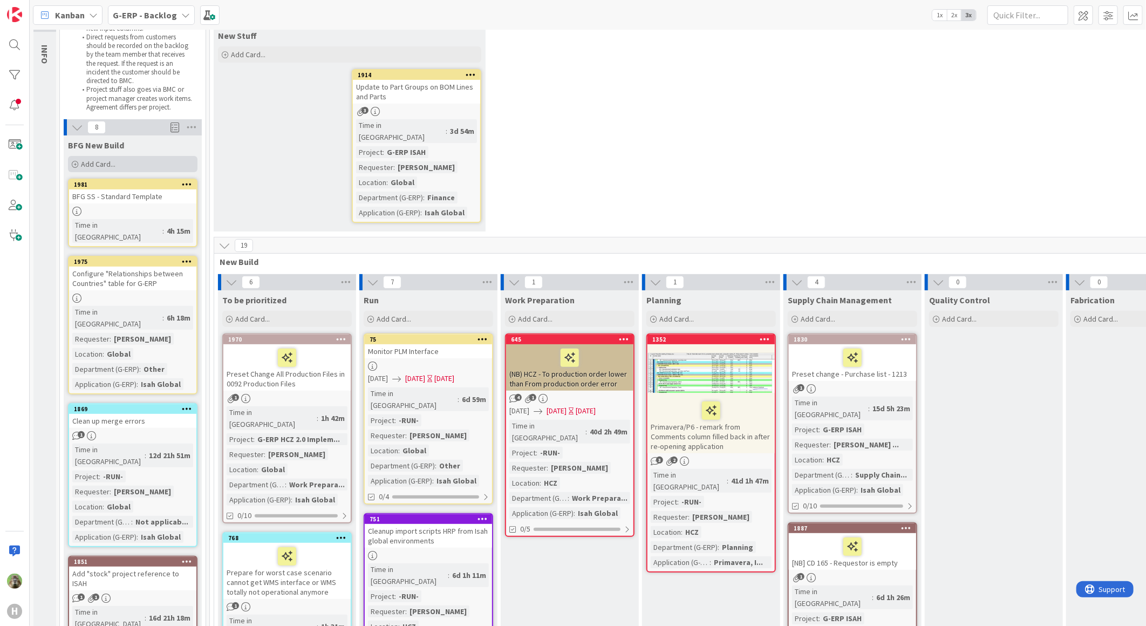
click at [105, 162] on span "Add Card..." at bounding box center [98, 164] width 35 height 10
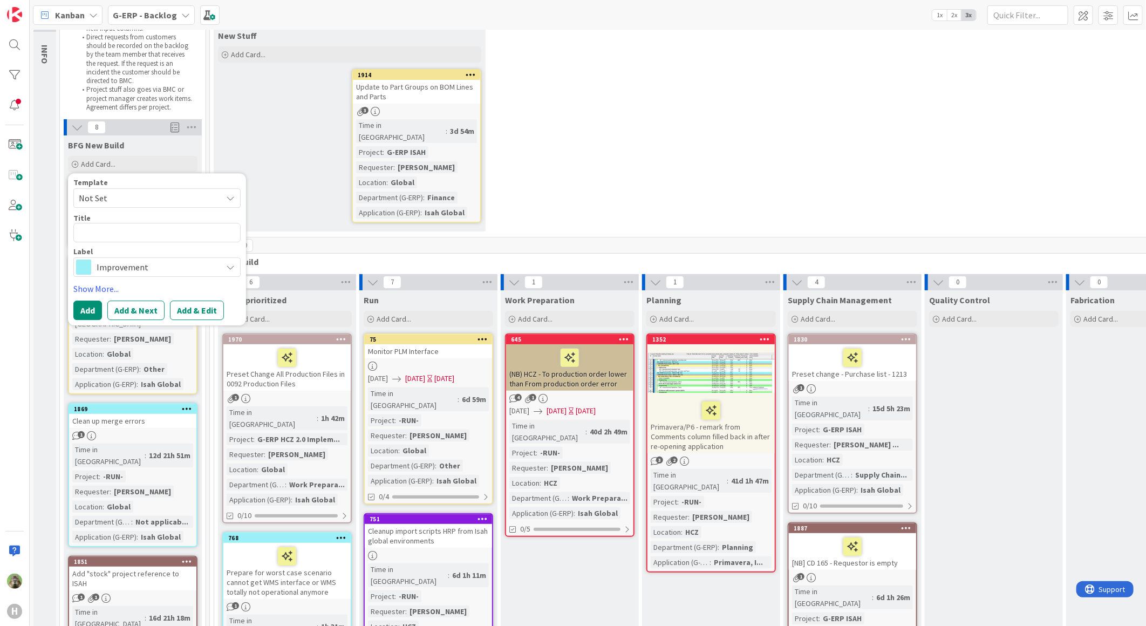
type textarea "x"
type textarea "C"
type textarea "x"
type textarea "Co"
type textarea "x"
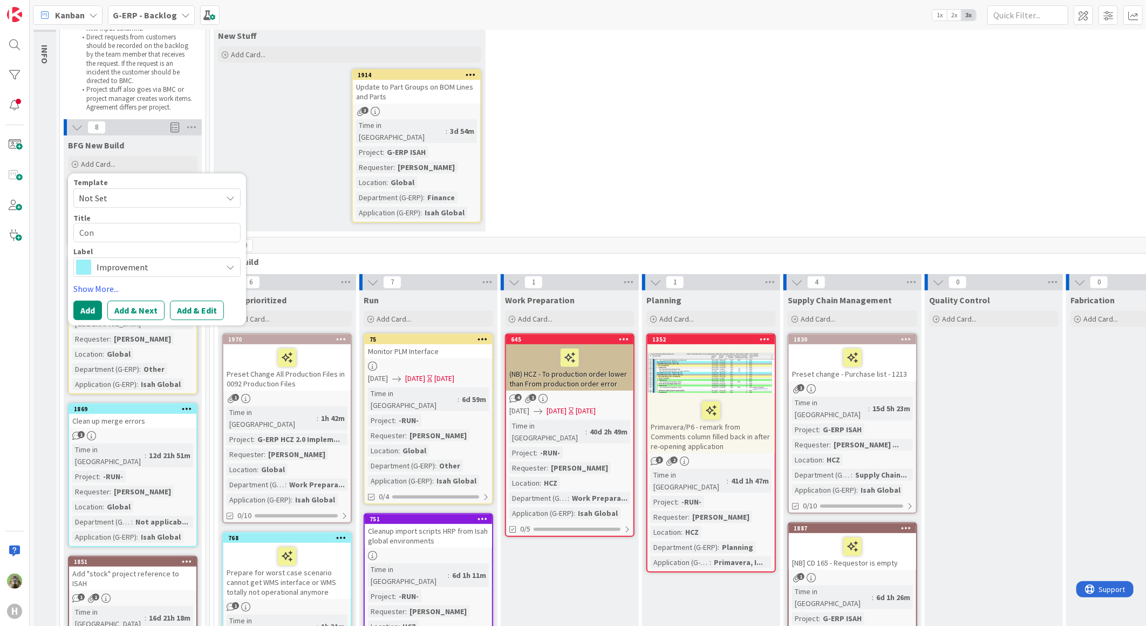
type textarea "Conu"
type textarea "x"
type textarea "Conui"
type textarea "x"
type textarea "Conuif"
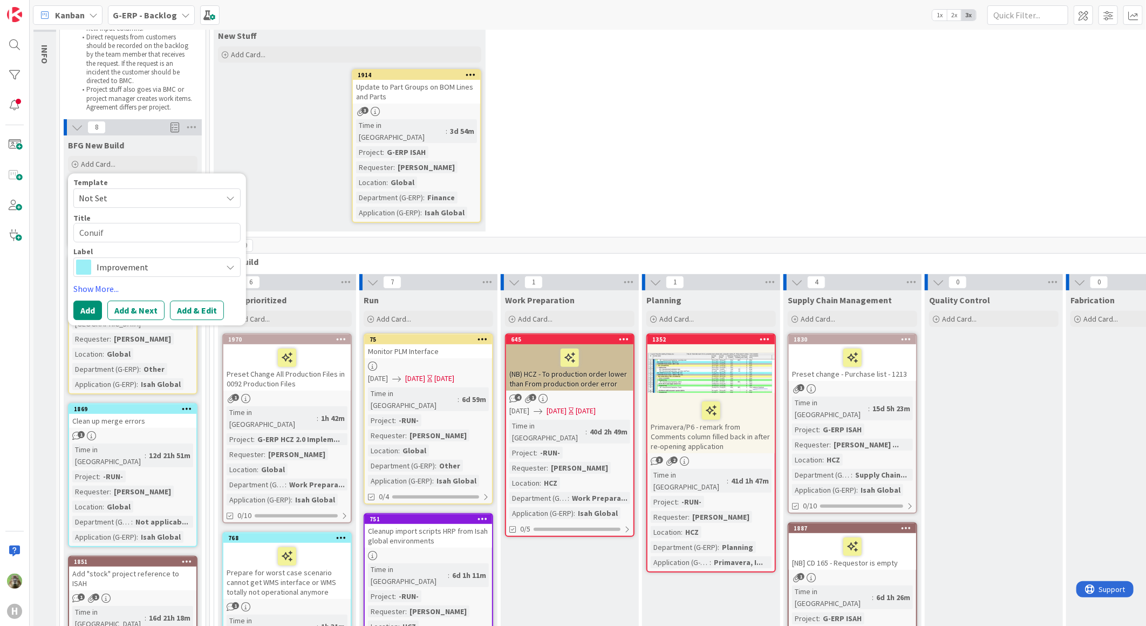
type textarea "x"
type textarea "Conuifu"
type textarea "x"
type textarea "Conuif"
type textarea "x"
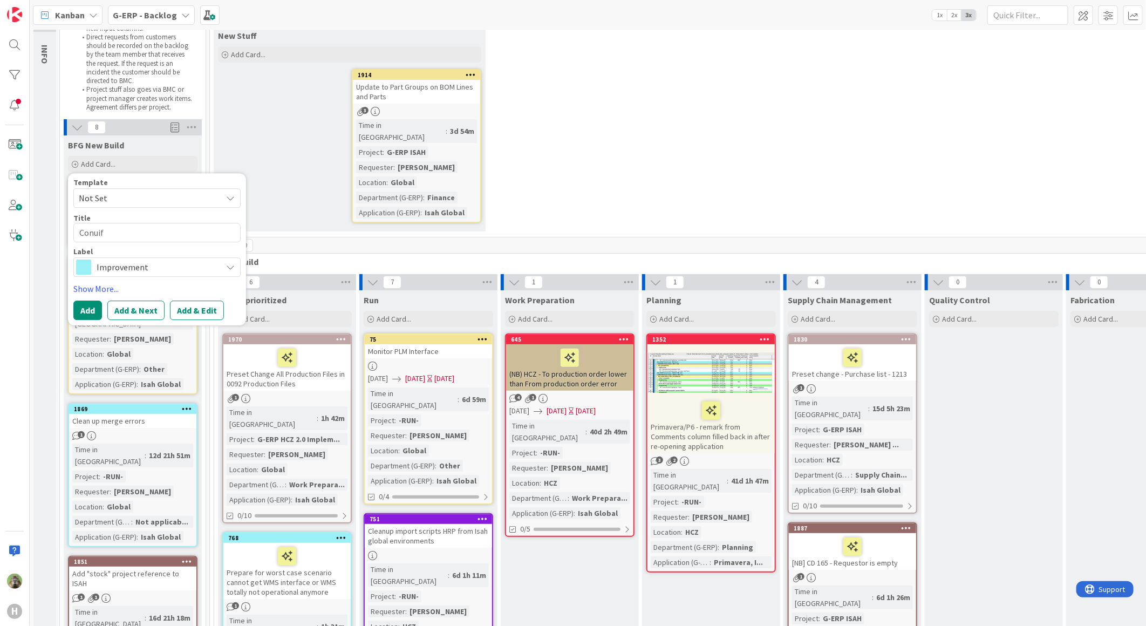
type textarea "Conui"
type textarea "x"
type textarea "Conu"
type textarea "x"
type textarea "Con"
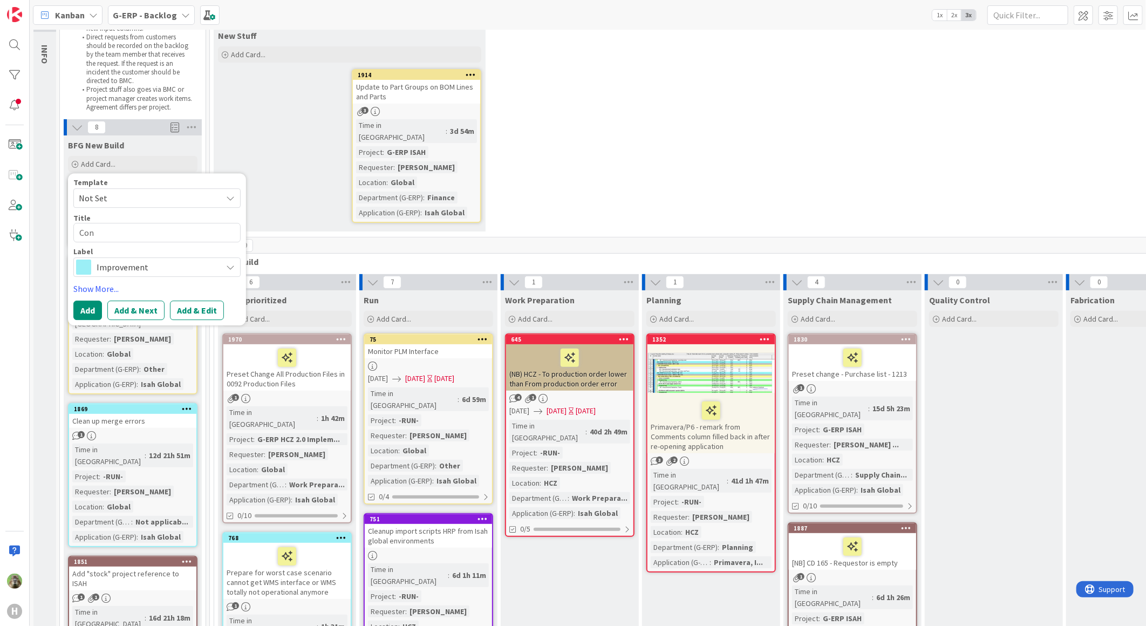
type textarea "x"
type textarea "Co"
type textarea "x"
type textarea "C"
type textarea "x"
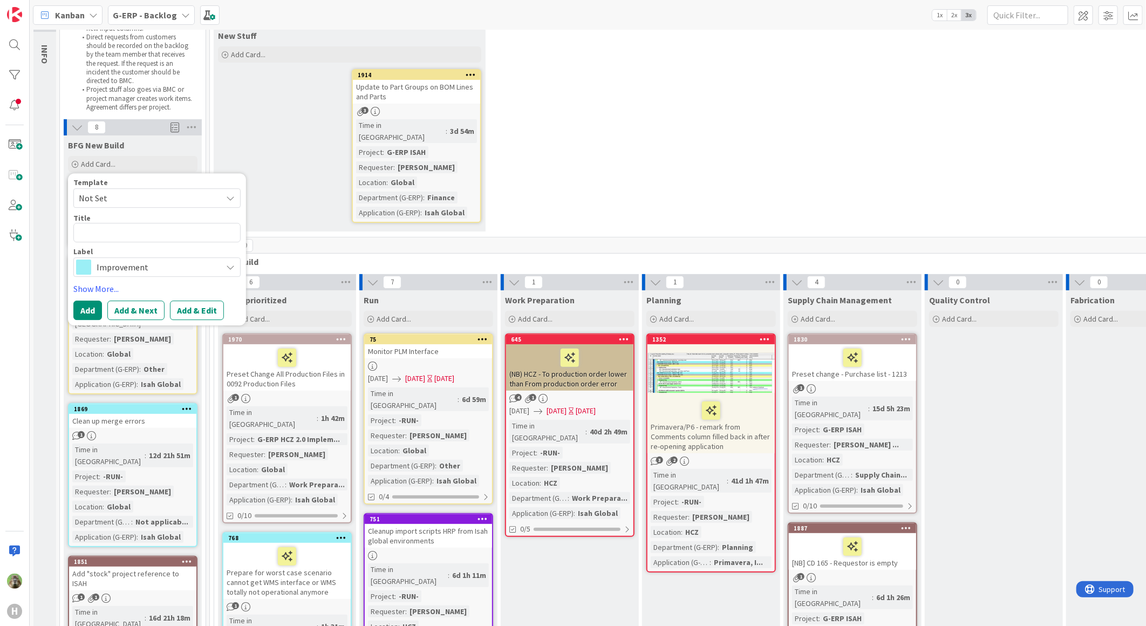
type textarea "A"
type textarea "x"
type textarea "Ar"
type textarea "x"
type textarea "A"
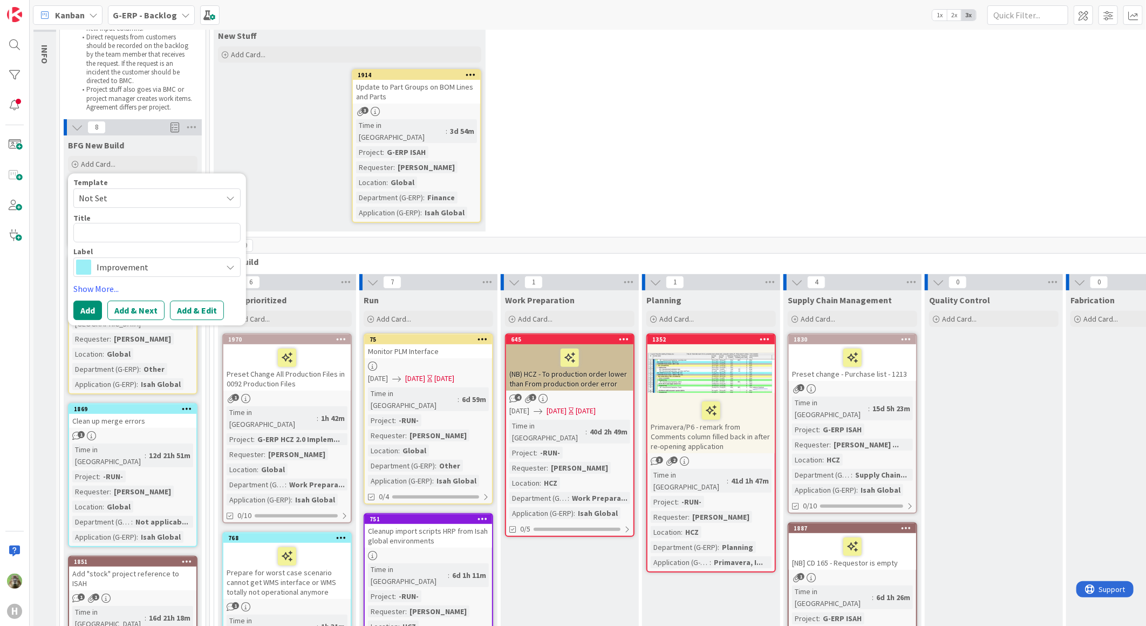
type textarea "x"
type textarea "D"
type textarea "x"
type textarea "De"
type textarea "x"
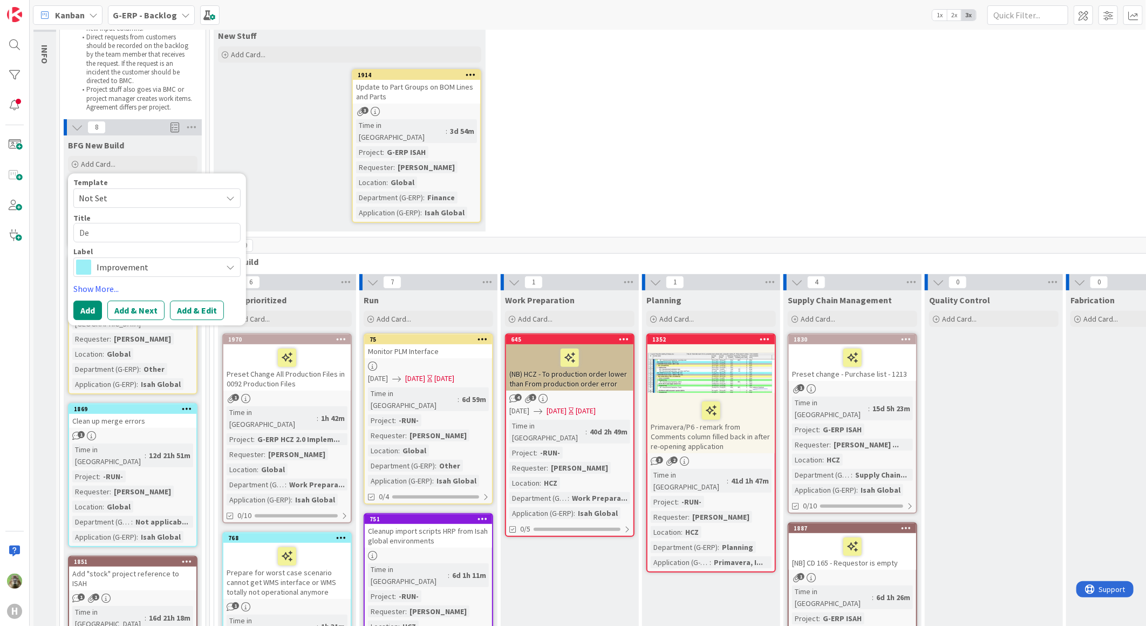
type textarea "Dem"
type textarea "x"
type textarea "Demo"
type textarea "x"
type textarea "Demo"
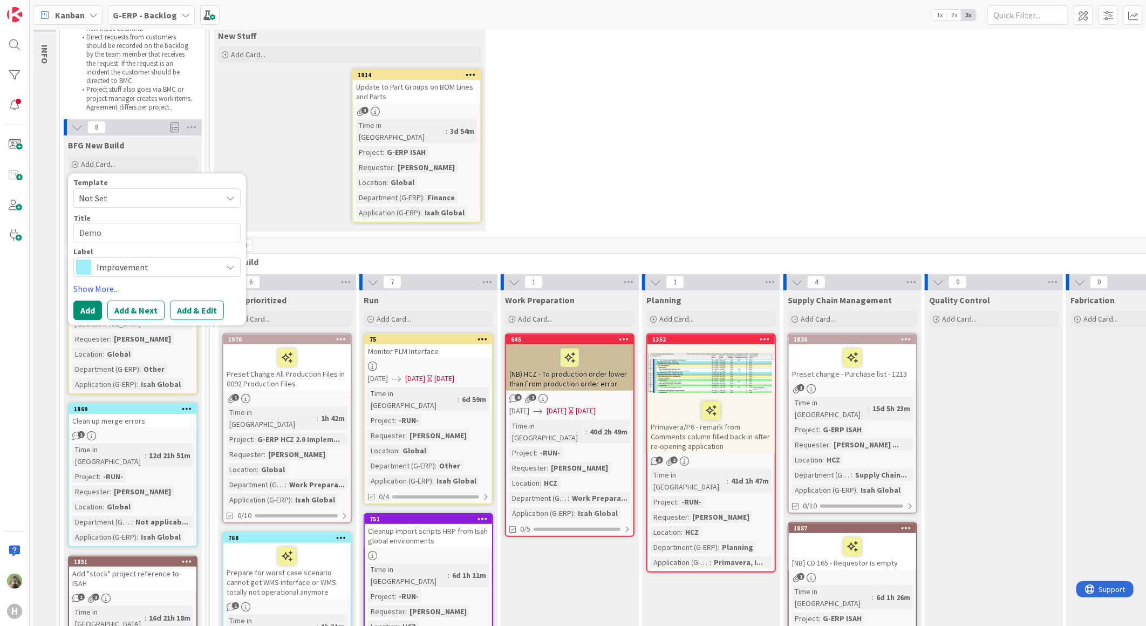
type textarea "x"
type textarea "Demo d"
type textarea "x"
type textarea "Demo de"
type textarea "x"
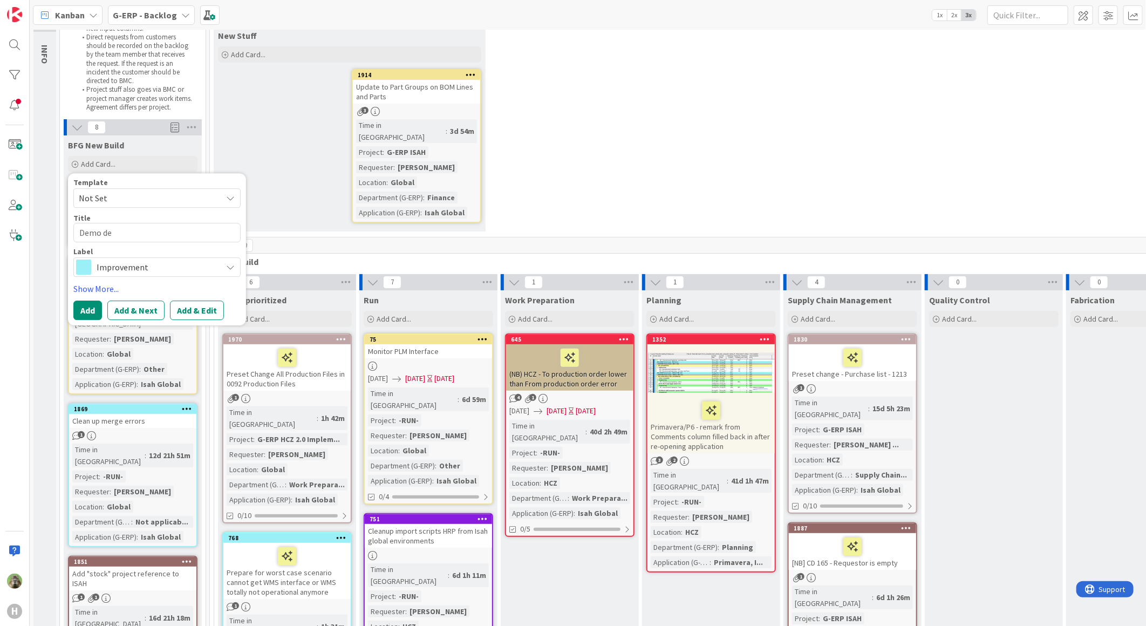
type textarea "Demo dev"
type textarea "x"
type textarea "Demo devi"
type textarea "x"
type textarea "Demo devic"
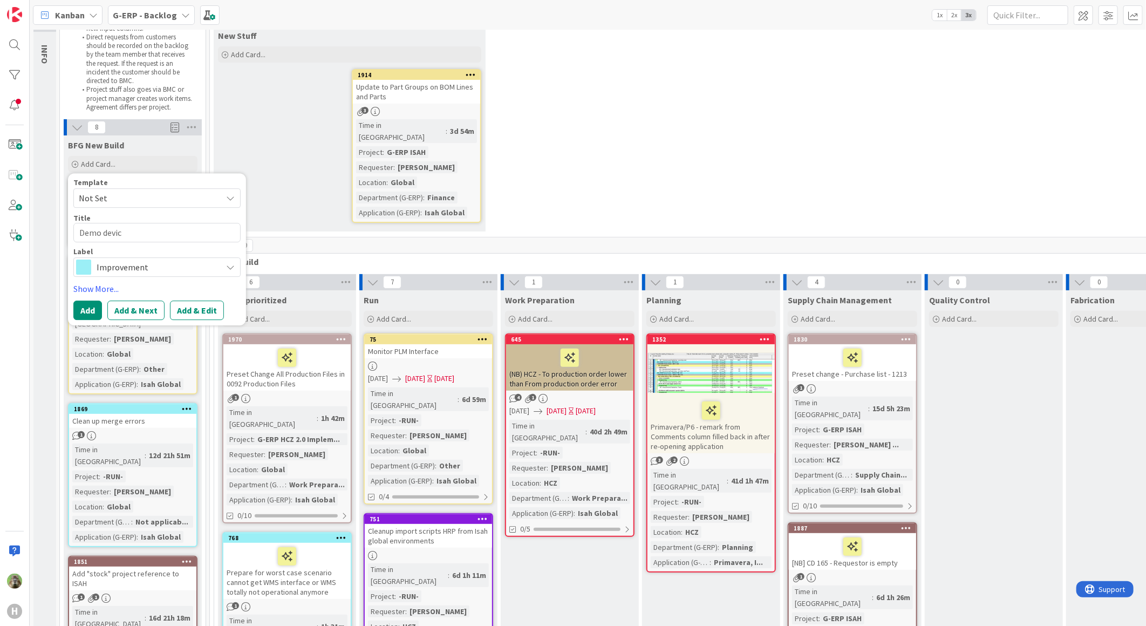
type textarea "x"
type textarea "Demo device"
type textarea "x"
type textarea "Demo devic"
type textarea "x"
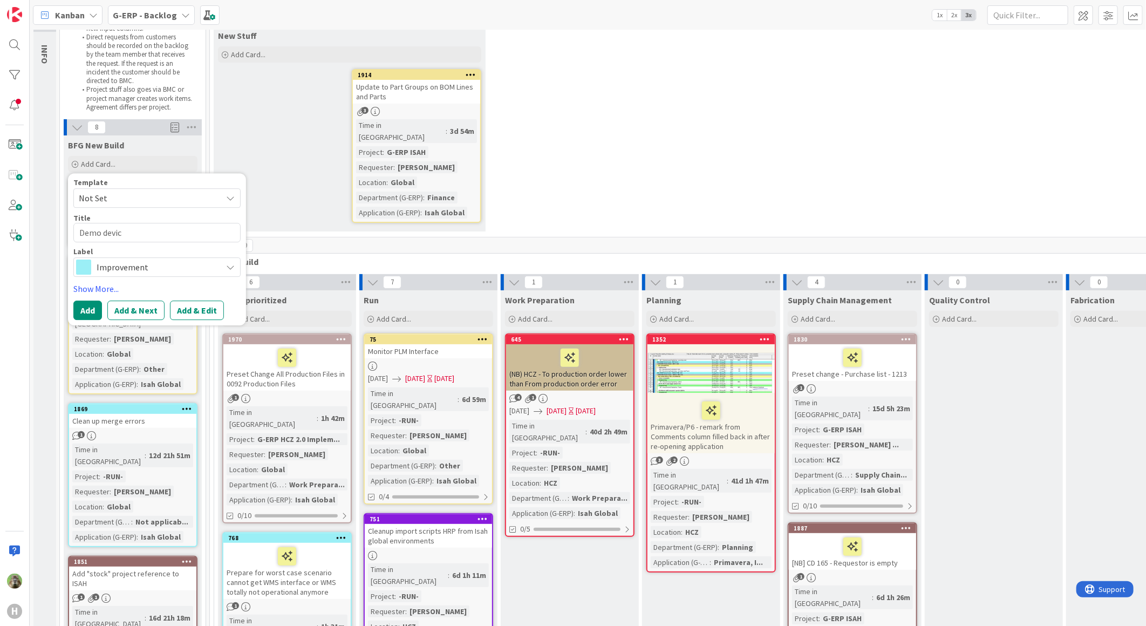
type textarea "Demo devi"
type textarea "x"
type textarea "Demo de"
type textarea "x"
type textarea "Demo d"
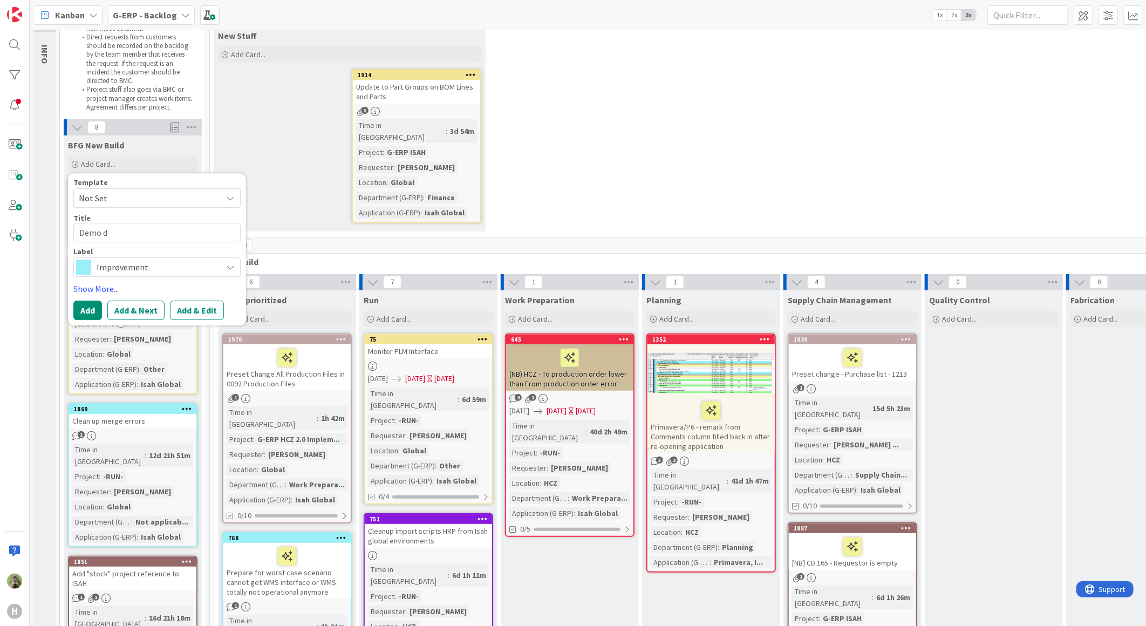
type textarea "x"
type textarea "Demo"
type textarea "x"
type textarea "Demo"
type textarea "x"
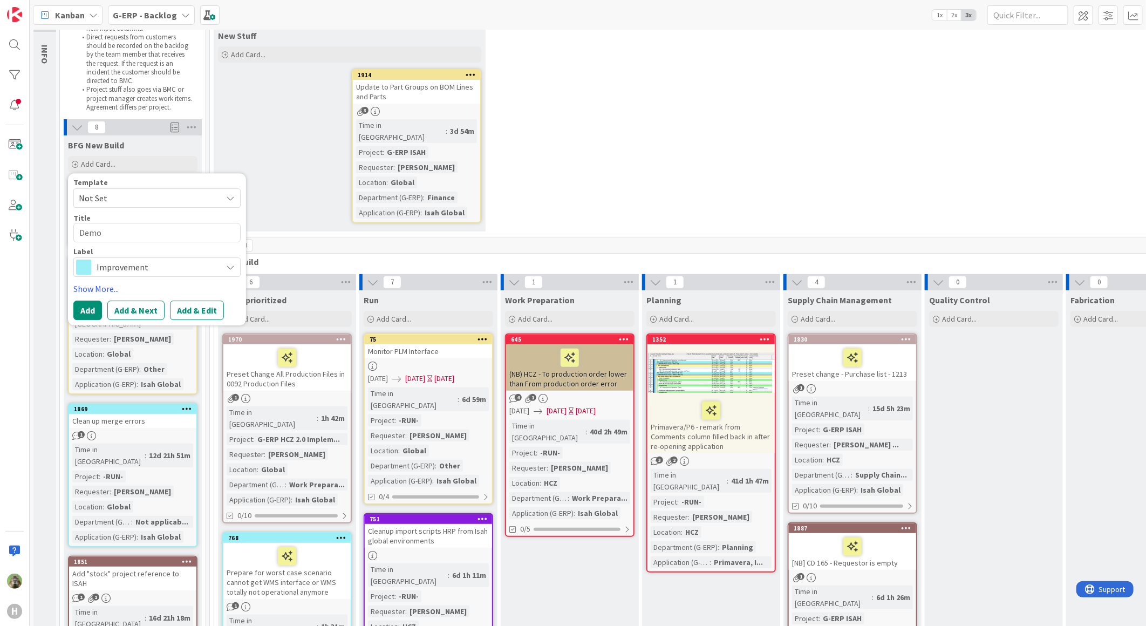
type textarea "Dem"
type textarea "x"
type textarea "D"
type textarea "x"
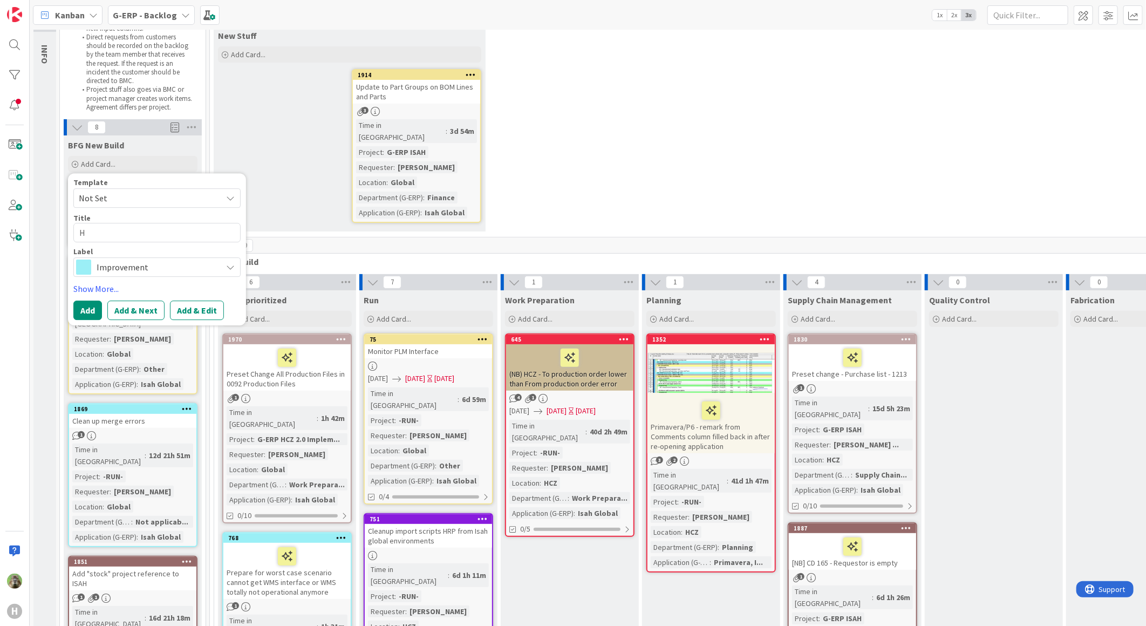
type textarea "Ha"
type textarea "x"
type textarea "[PERSON_NAME]"
type textarea "x"
type textarea "Hand"
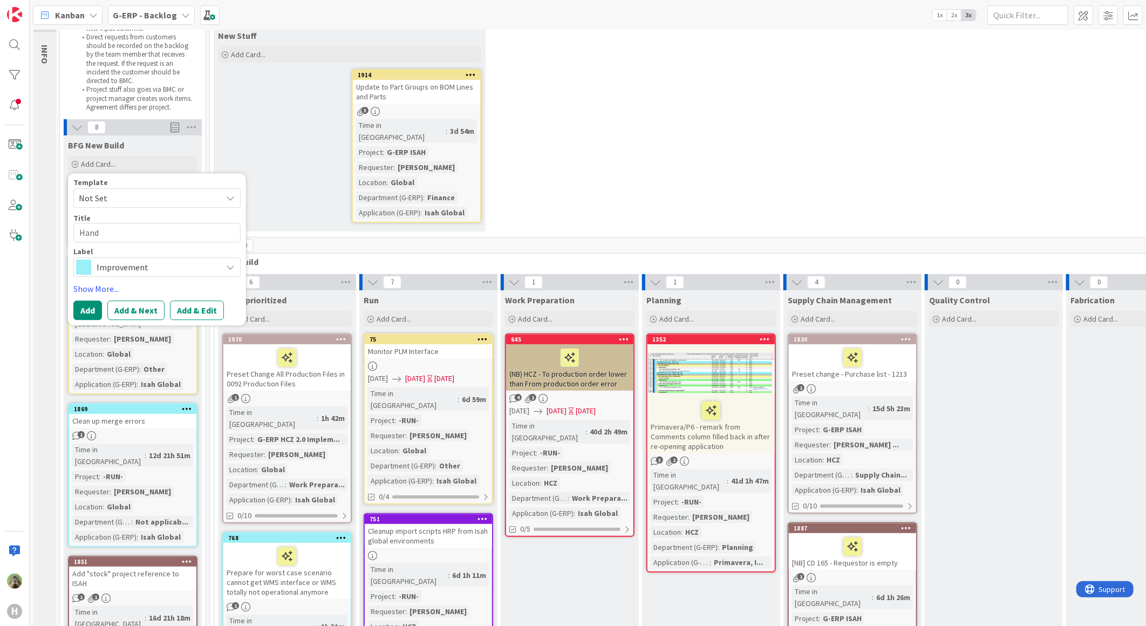
type textarea "x"
type textarea "Handh"
type textarea "x"
type textarea "Handhe"
type textarea "x"
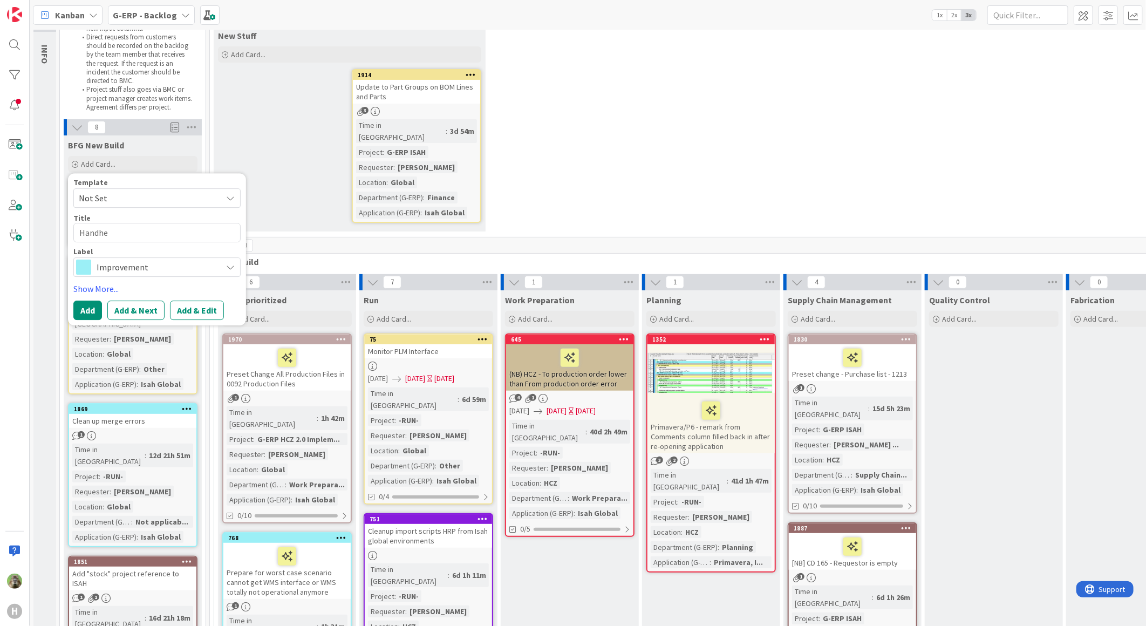
type textarea "Handhel"
type textarea "x"
type textarea "Handheld"
type textarea "x"
type textarea "Handhelds"
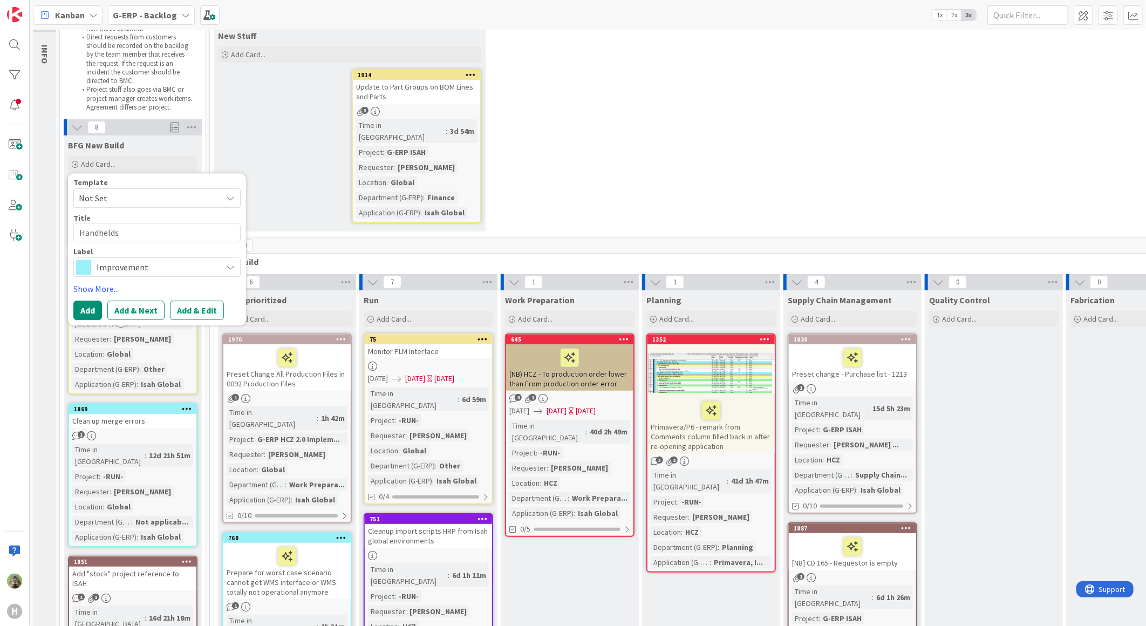
type textarea "x"
type textarea "Handheldsc"
type textarea "x"
type textarea "Handheldscan"
type textarea "x"
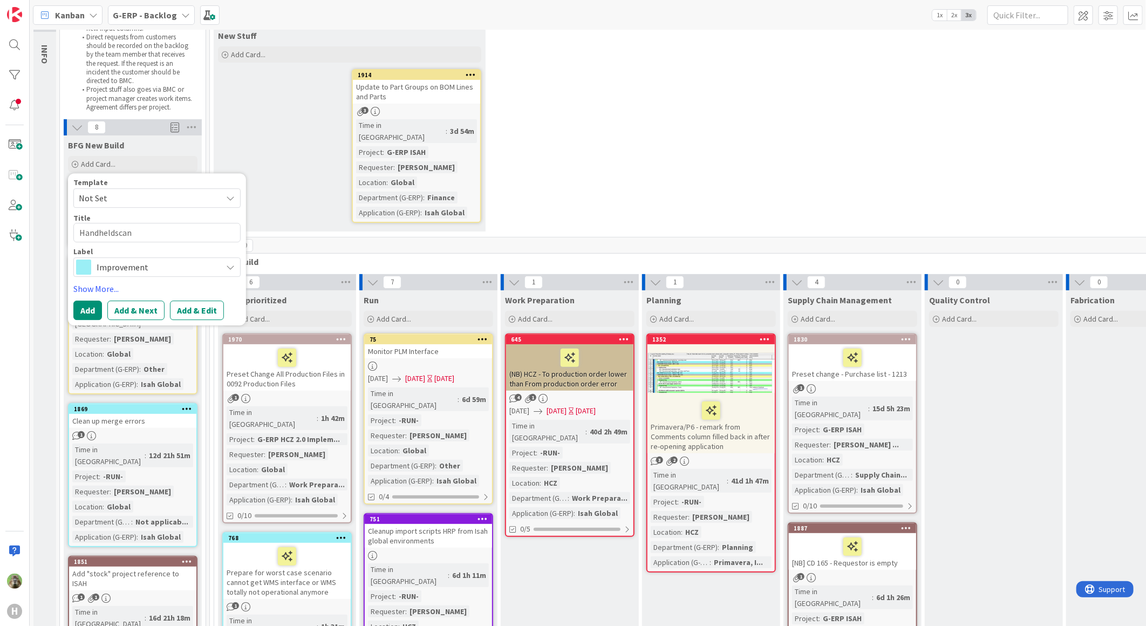
type textarea "Handheldscann"
type textarea "x"
type textarea "Handheldscanne"
type textarea "x"
type textarea "Handheldscanner"
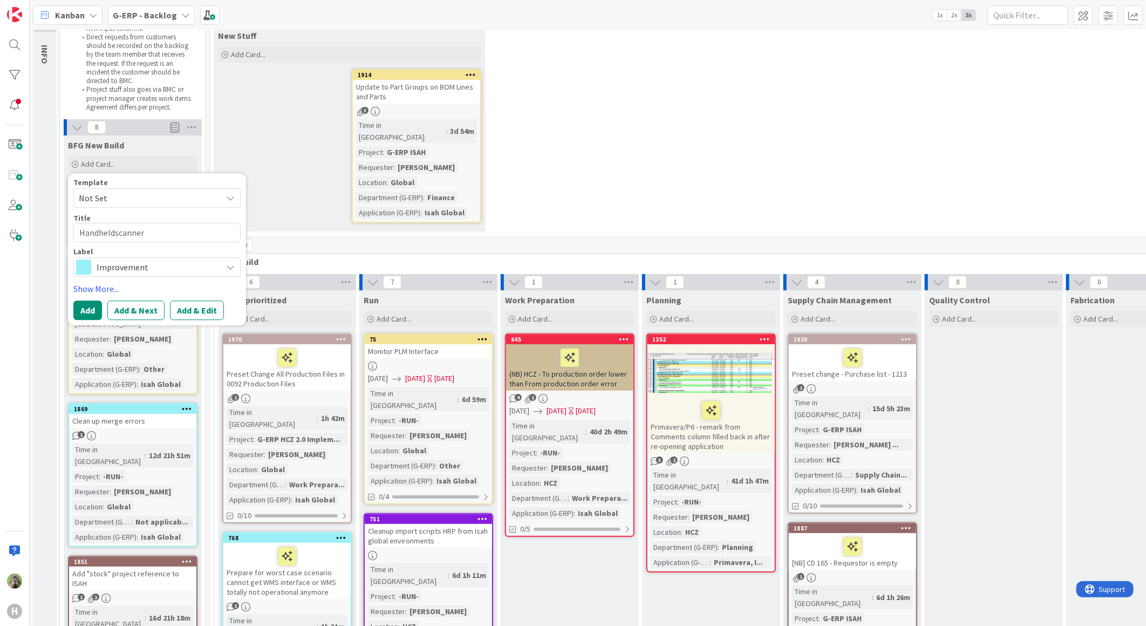
type textarea "x"
type textarea "Handheldscanners"
click at [243, 114] on div "New Stuff Add Card... 1914 Update to Part Groups on BOM Lines and Parts 3 Time …" at bounding box center [350, 128] width 272 height 205
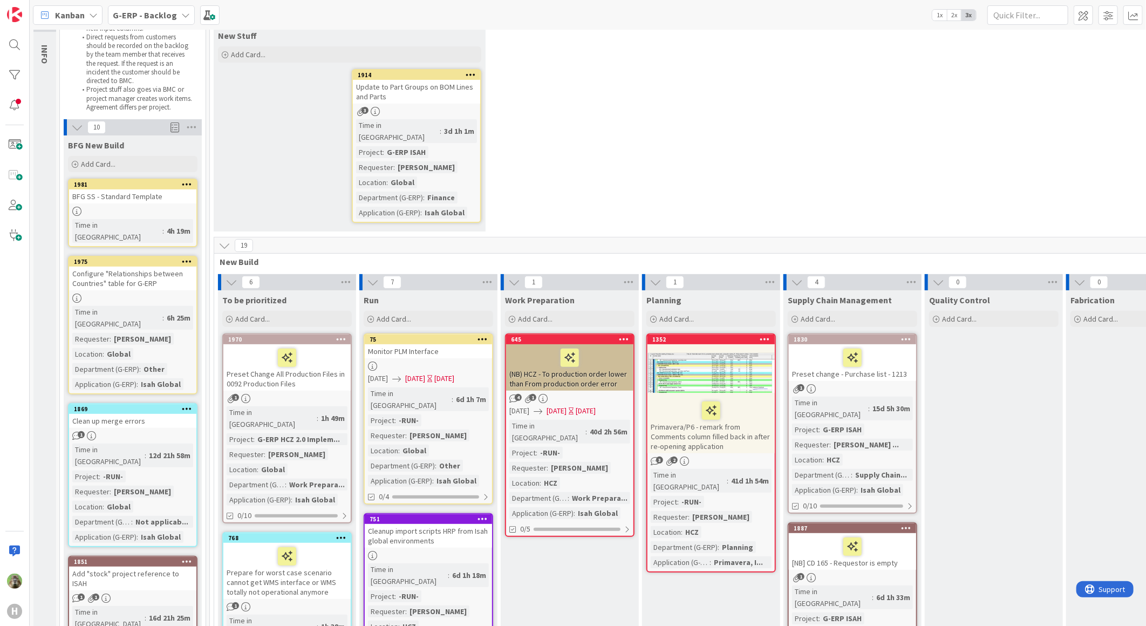
click at [538, 61] on div "1 New Stuff Add Card... 1914 Update to Part Groups on BOM Lines and Parts 3 Tim…" at bounding box center [711, 123] width 998 height 227
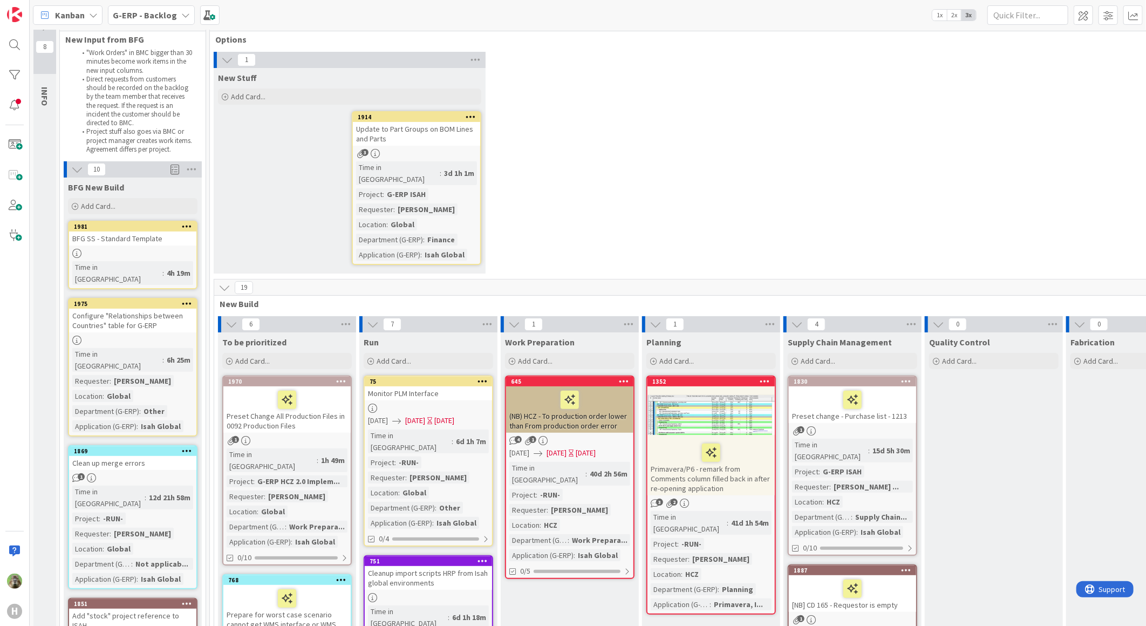
scroll to position [0, 0]
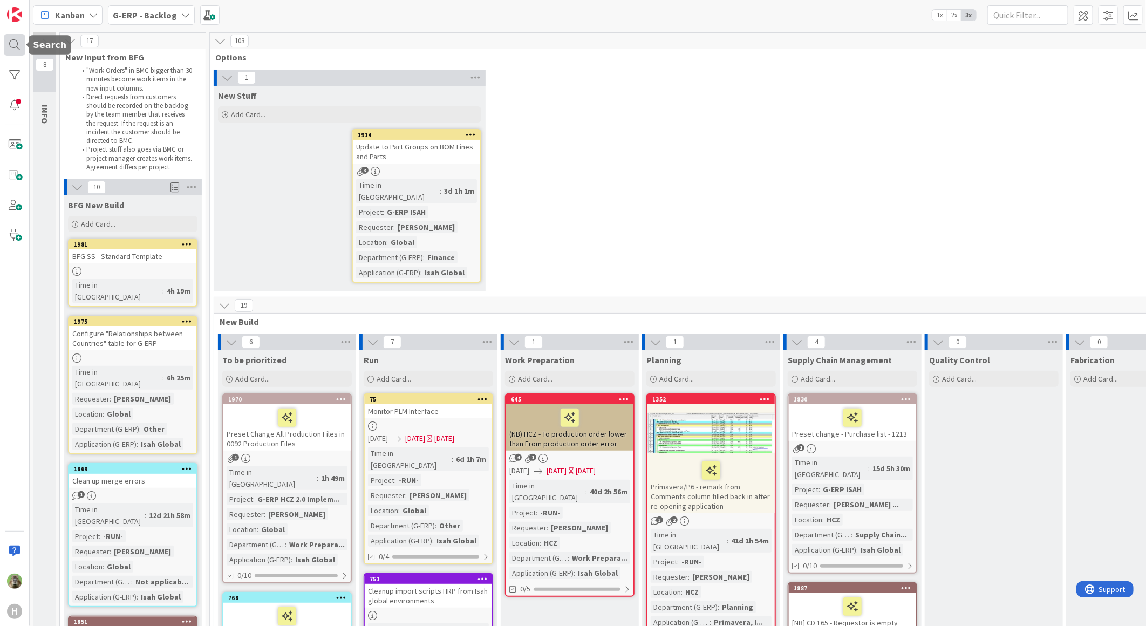
click at [16, 41] on div at bounding box center [15, 45] width 22 height 22
type textarea "x"
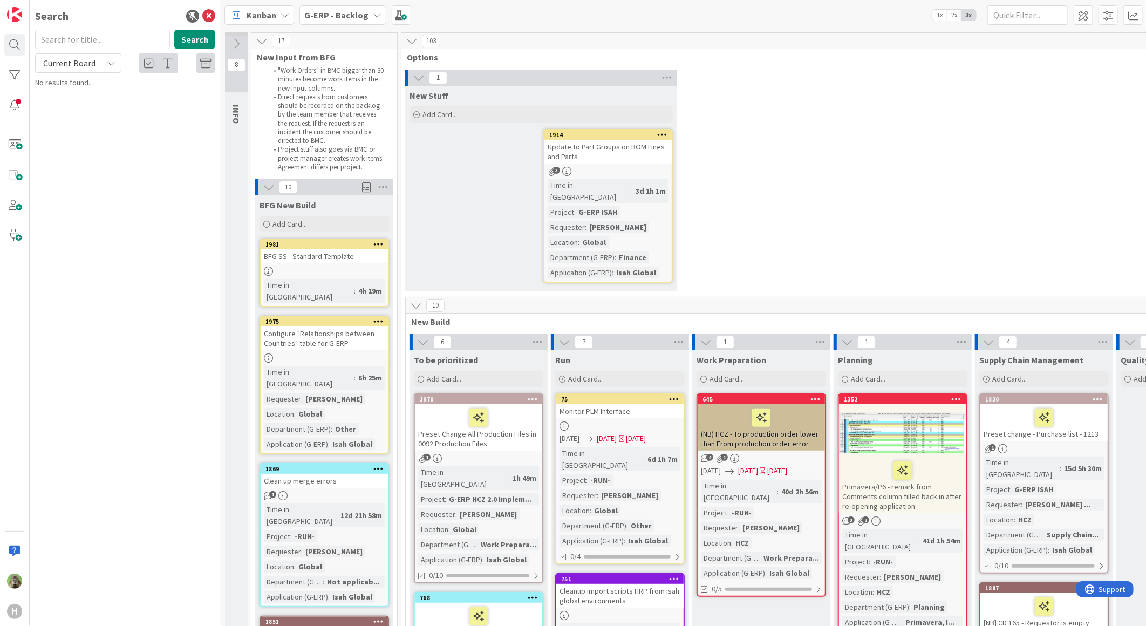
click at [113, 38] on input "text" at bounding box center [102, 39] width 135 height 19
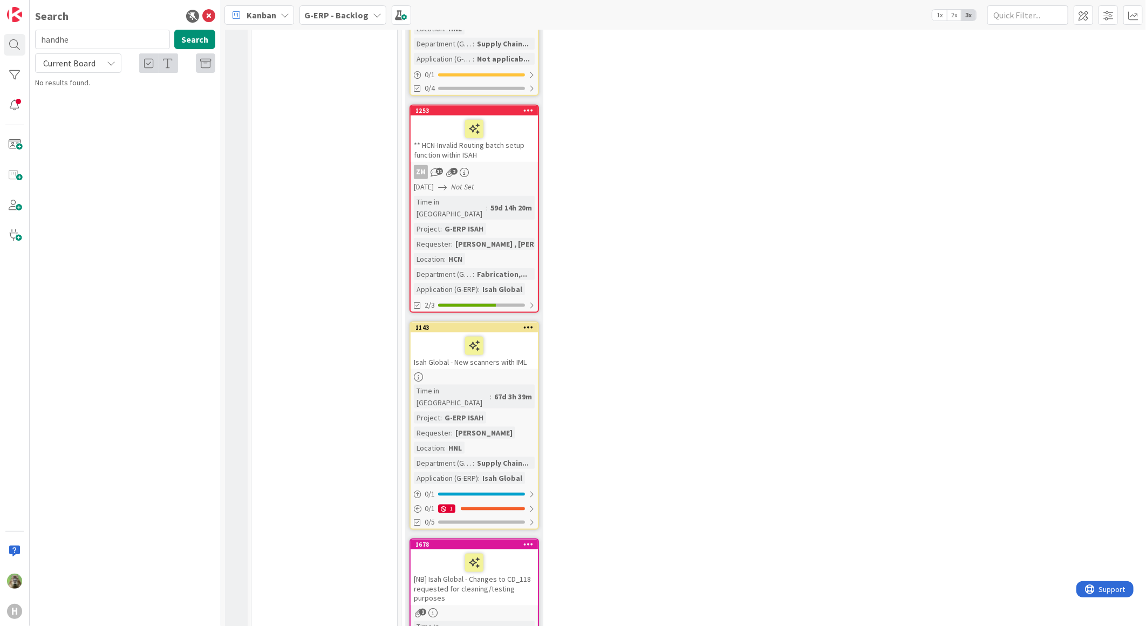
scroll to position [3116, 0]
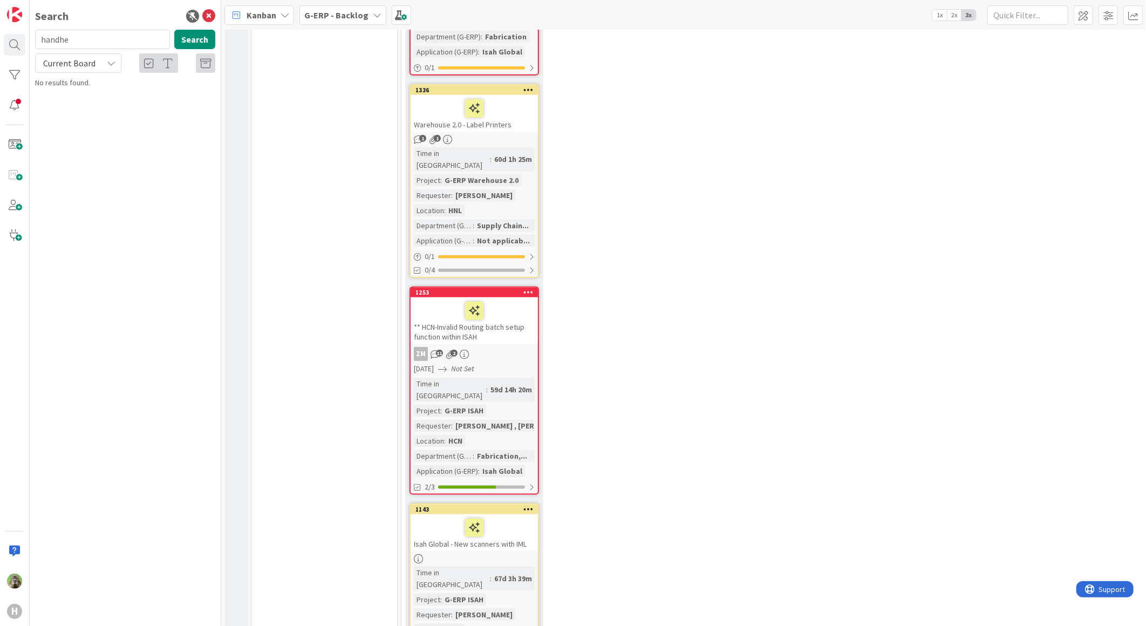
type input "handhe"
click at [516, 514] on div "Isah Global - New scanners with IML" at bounding box center [473, 532] width 127 height 37
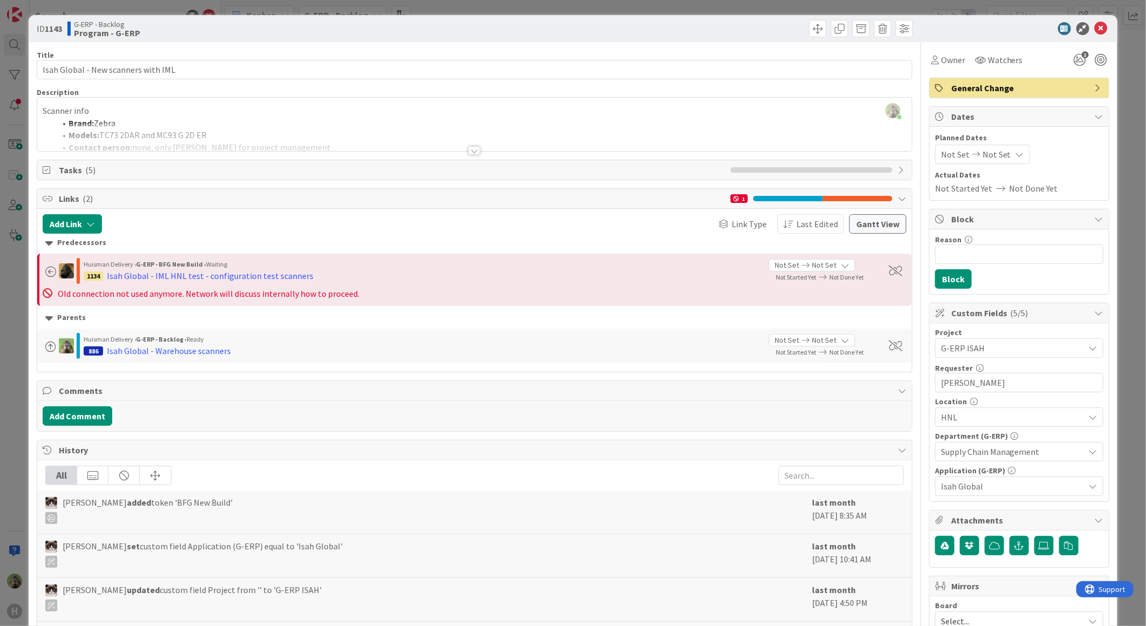
click at [403, 133] on div at bounding box center [474, 138] width 874 height 28
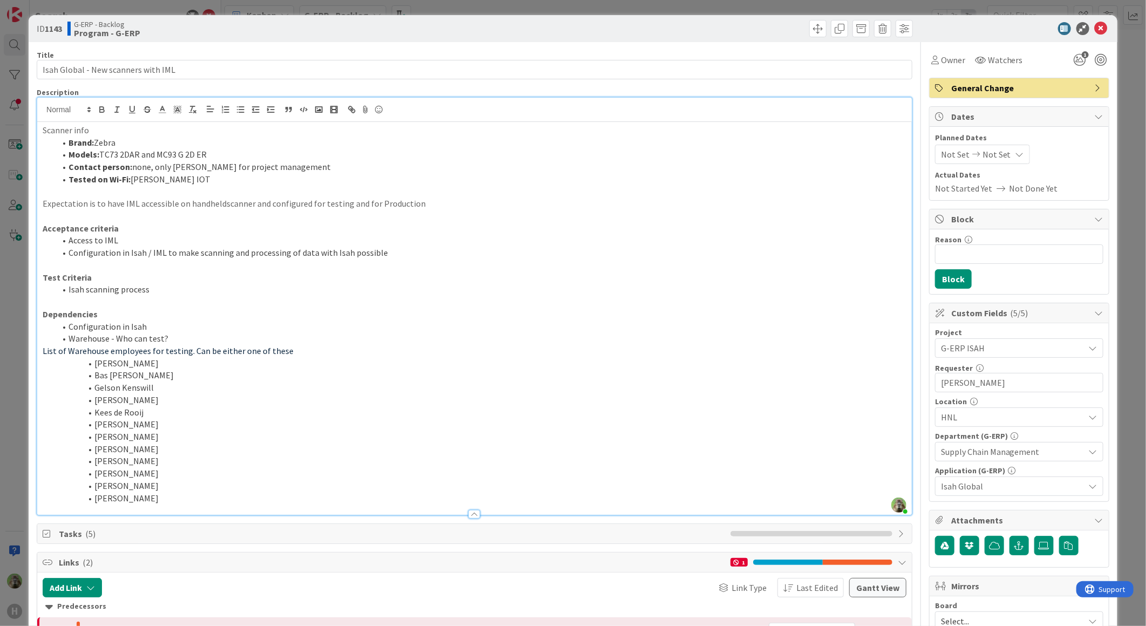
click at [26, 412] on div "ID 1143 G-ERP - Backlog Program - G-ERP Title 35 / 128 Isah Global - New scanne…" at bounding box center [573, 313] width 1146 height 626
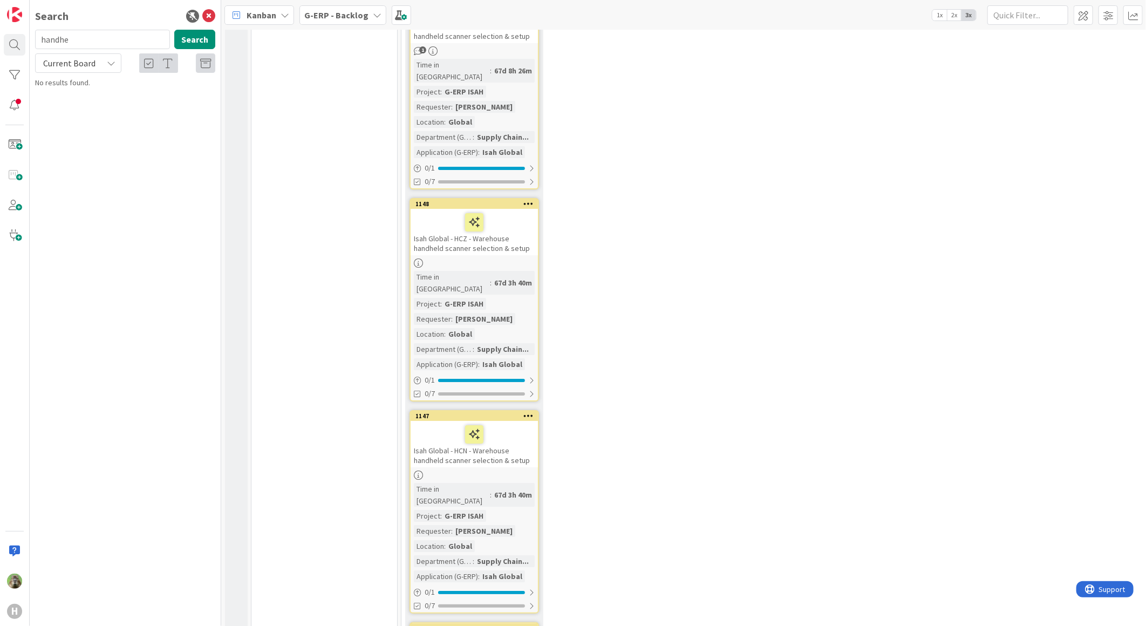
scroll to position [4914, 0]
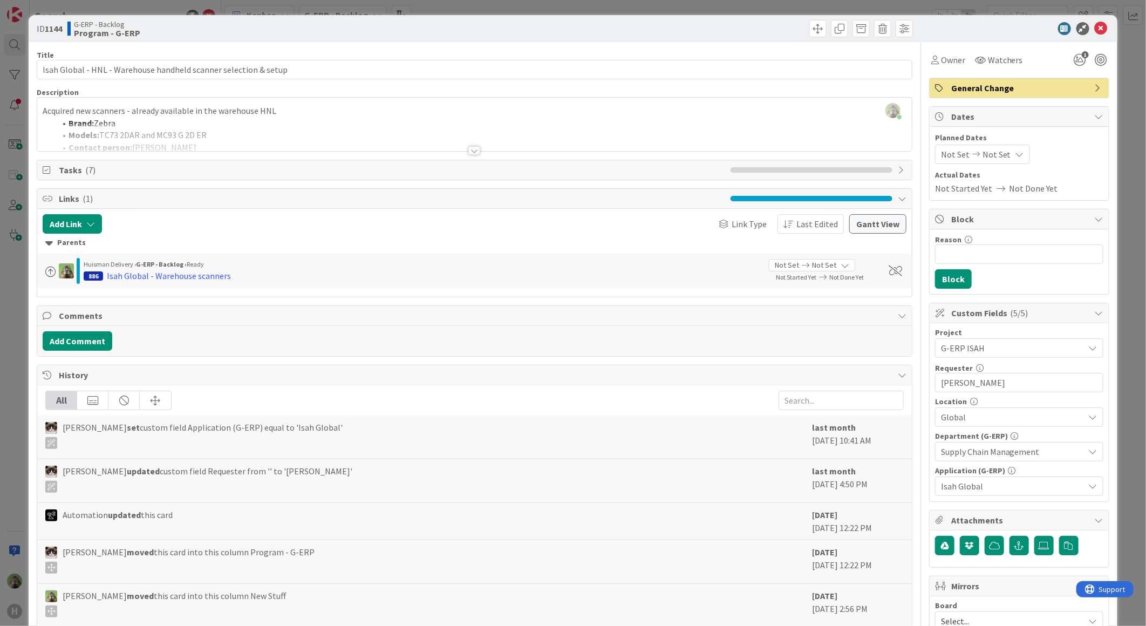
click at [337, 119] on div "[PERSON_NAME] just joined Acquired new scanners - already available in the ware…" at bounding box center [474, 124] width 874 height 53
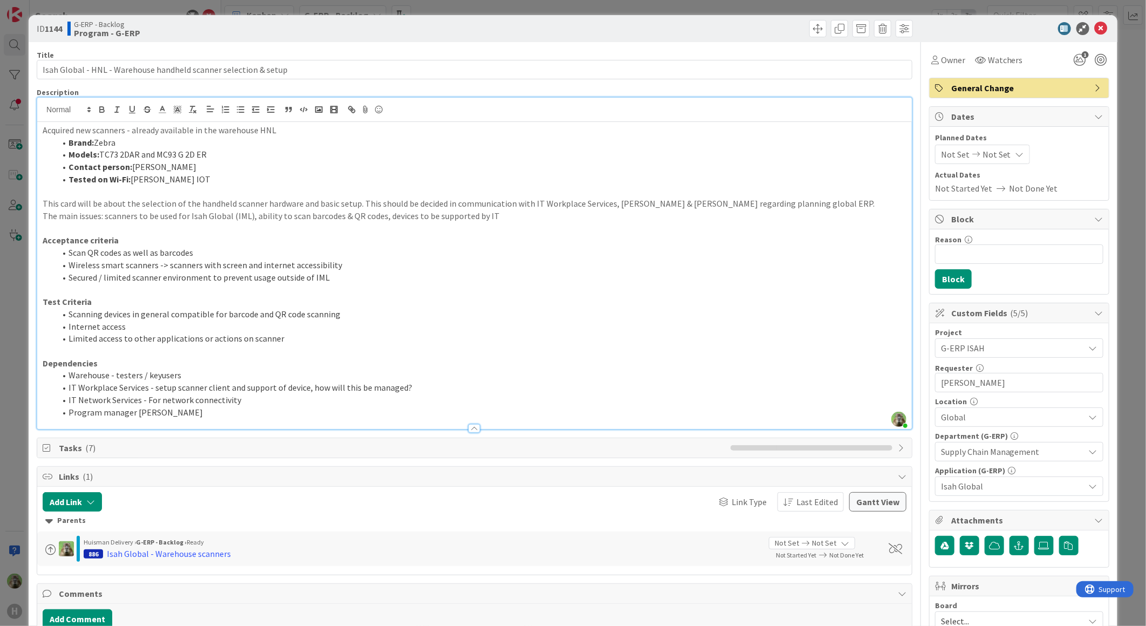
type textarea "x"
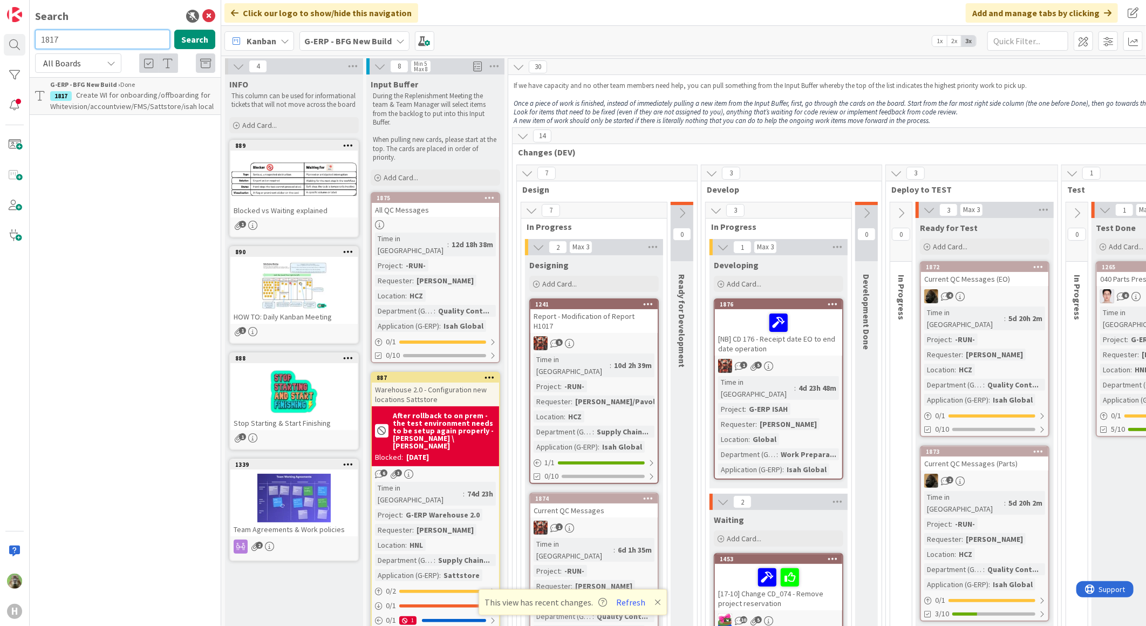
click at [128, 45] on input "1817" at bounding box center [102, 39] width 135 height 19
type input "1336"
click at [123, 95] on span "Warehouse 2.0 - Label Printers" at bounding box center [125, 95] width 98 height 10
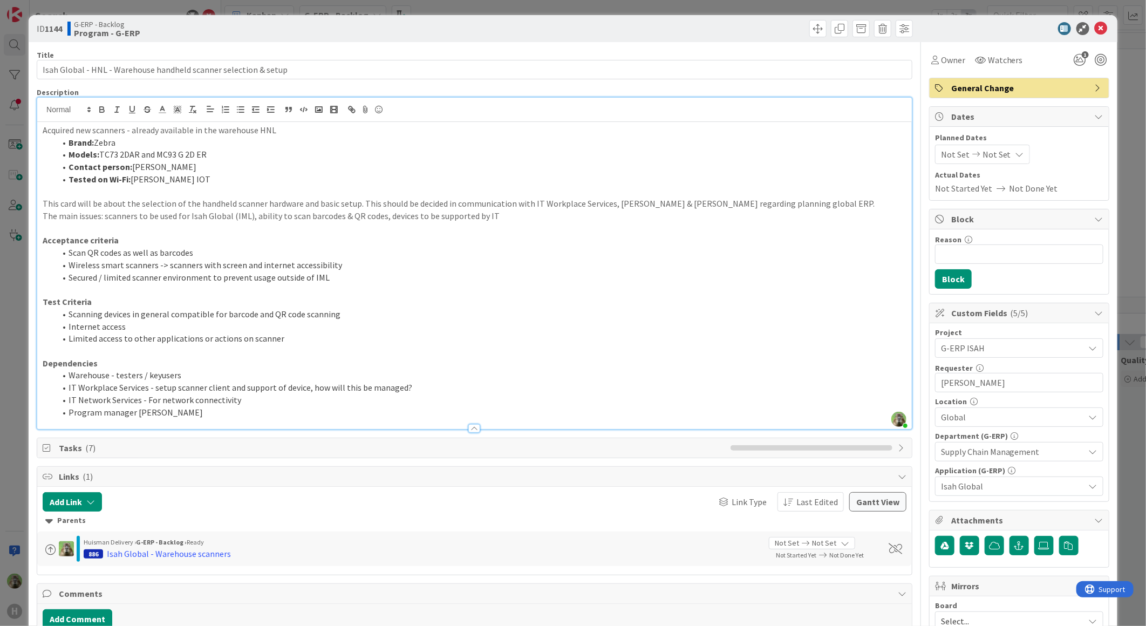
scroll to position [4914, 0]
click at [8, 401] on div "ID 1144 G-ERP - Backlog Program - G-ERP Title 64 / 128 Isah Global - HNL - Ware…" at bounding box center [573, 313] width 1146 height 626
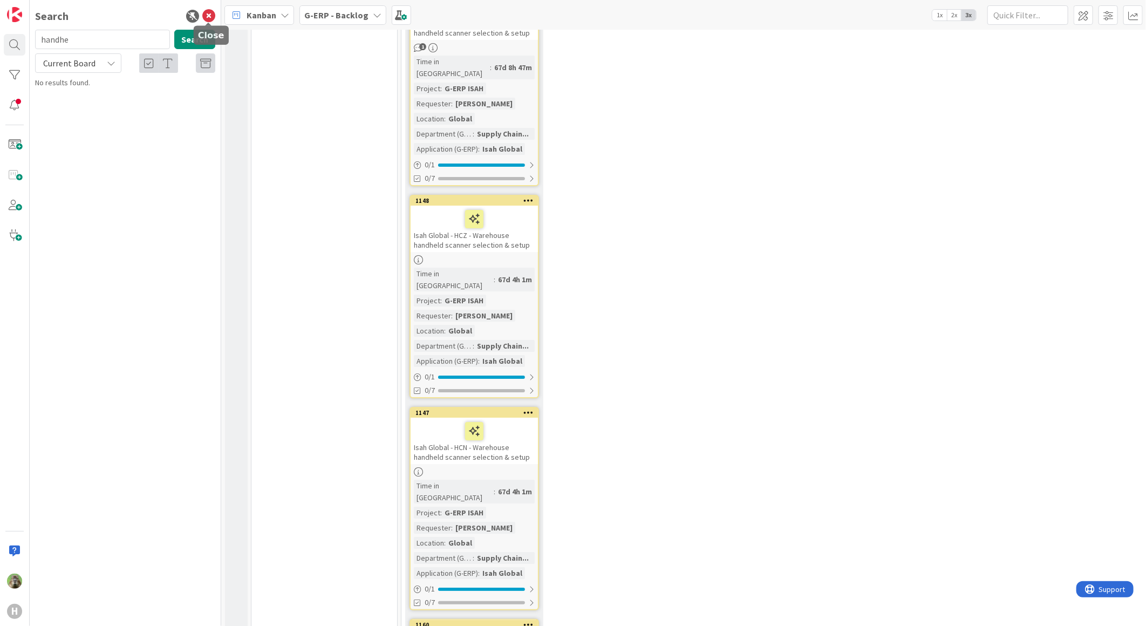
click at [209, 13] on icon at bounding box center [208, 16] width 13 height 13
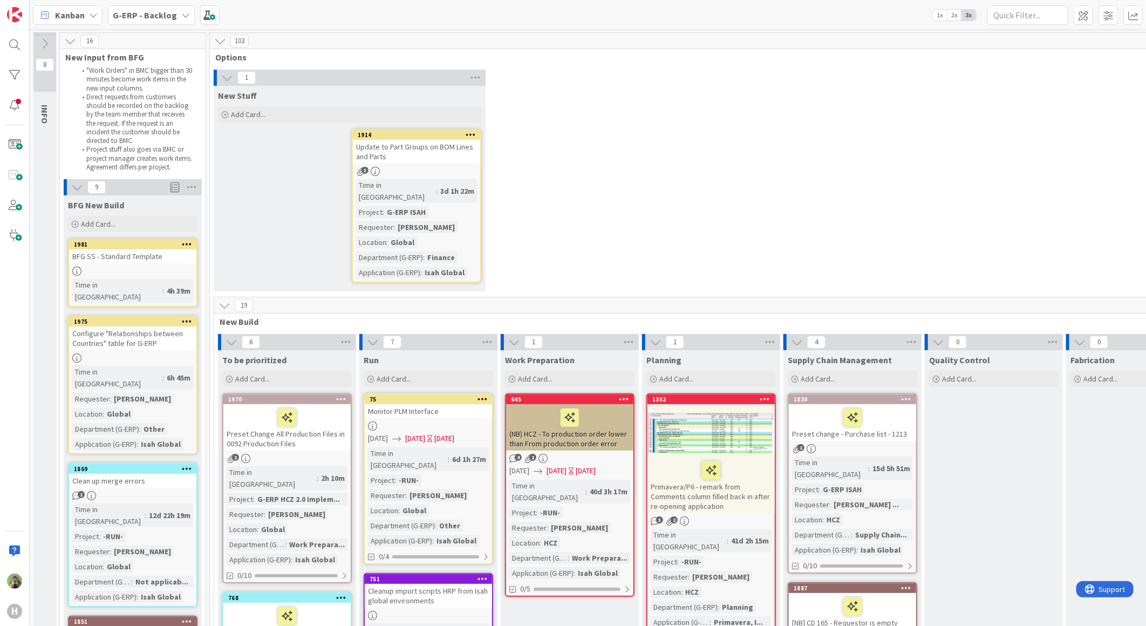
click at [217, 38] on icon at bounding box center [220, 41] width 12 height 12
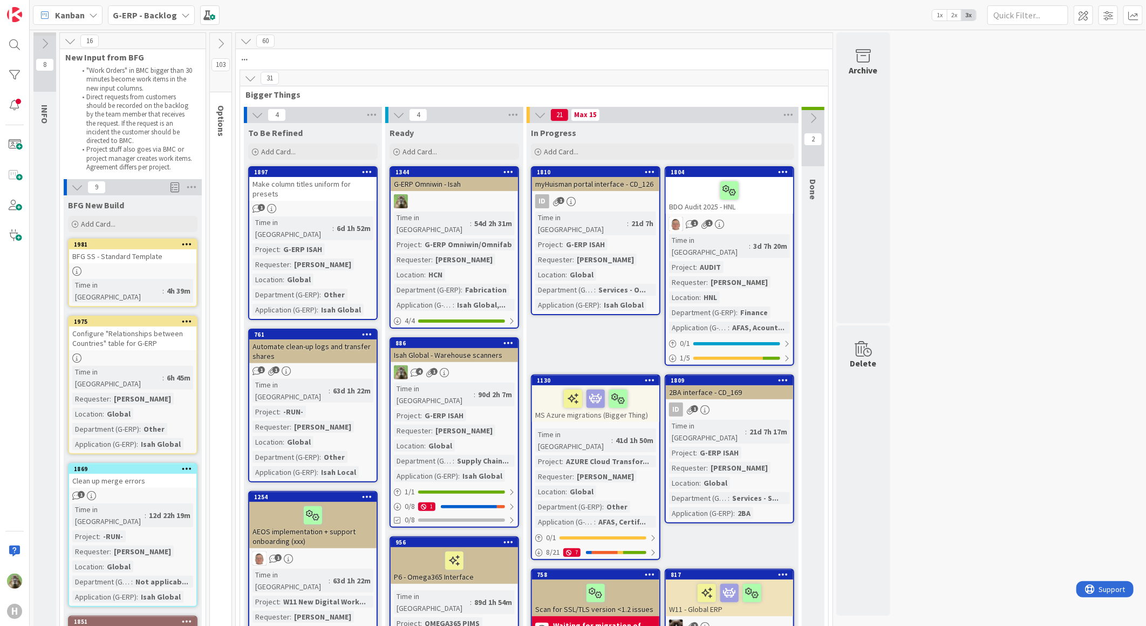
click at [217, 38] on icon at bounding box center [221, 44] width 12 height 12
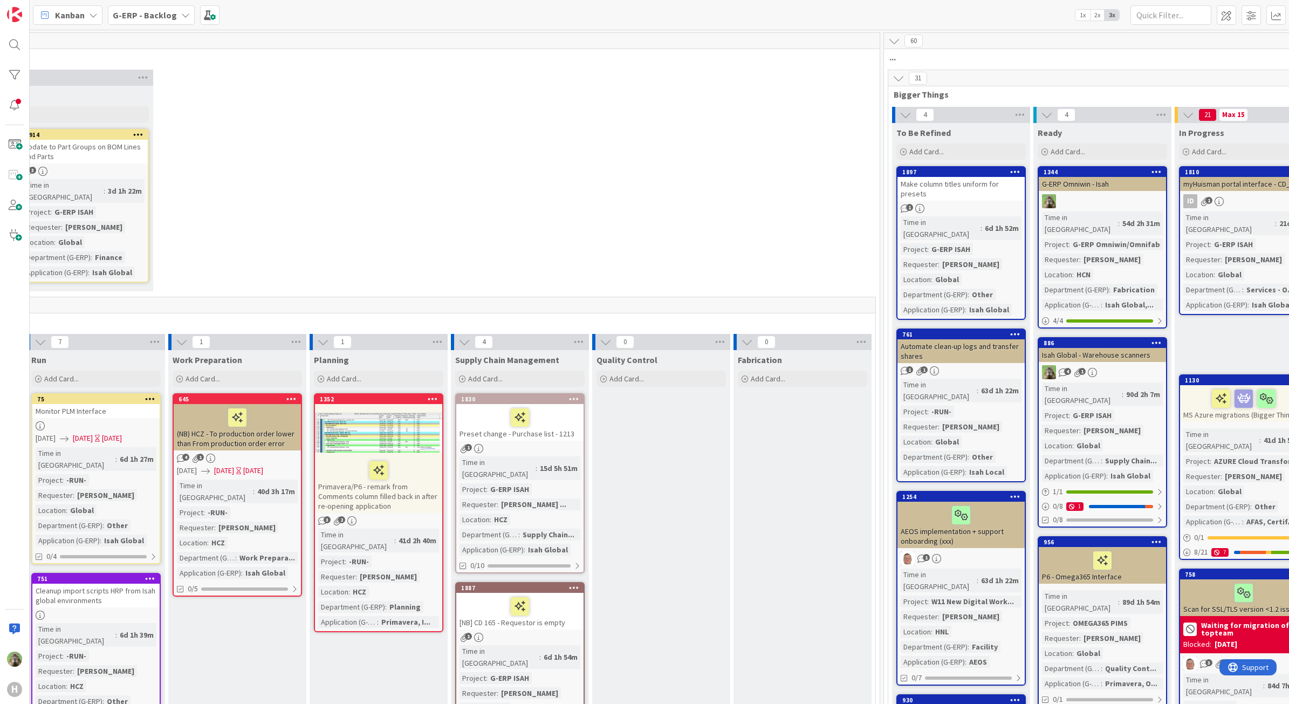
scroll to position [0, 335]
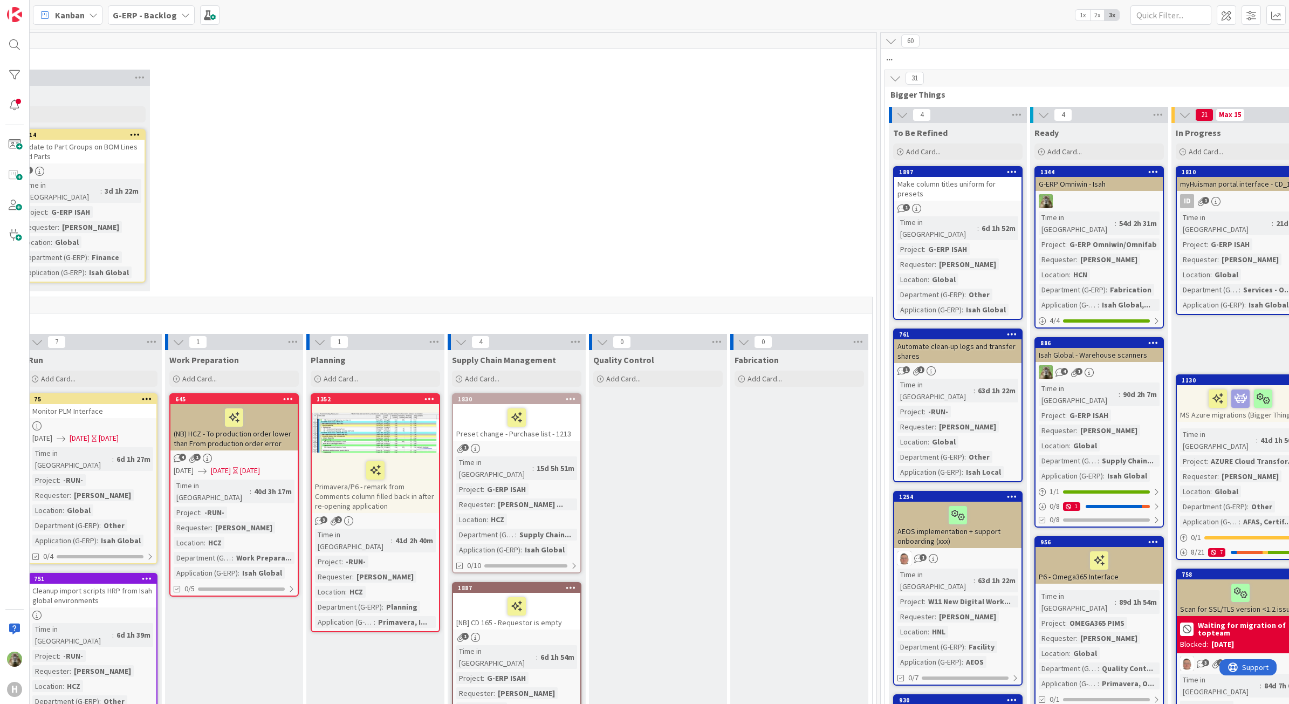
click at [901, 85] on button at bounding box center [895, 78] width 14 height 14
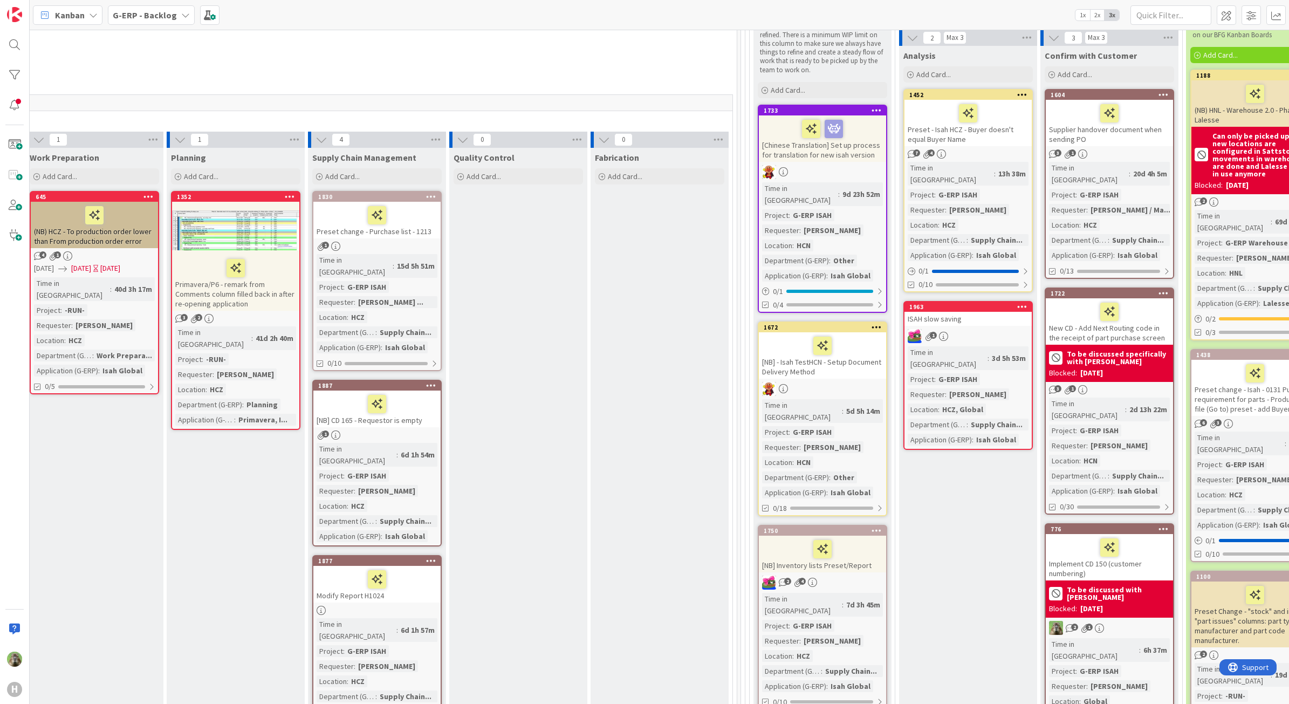
scroll to position [202, 477]
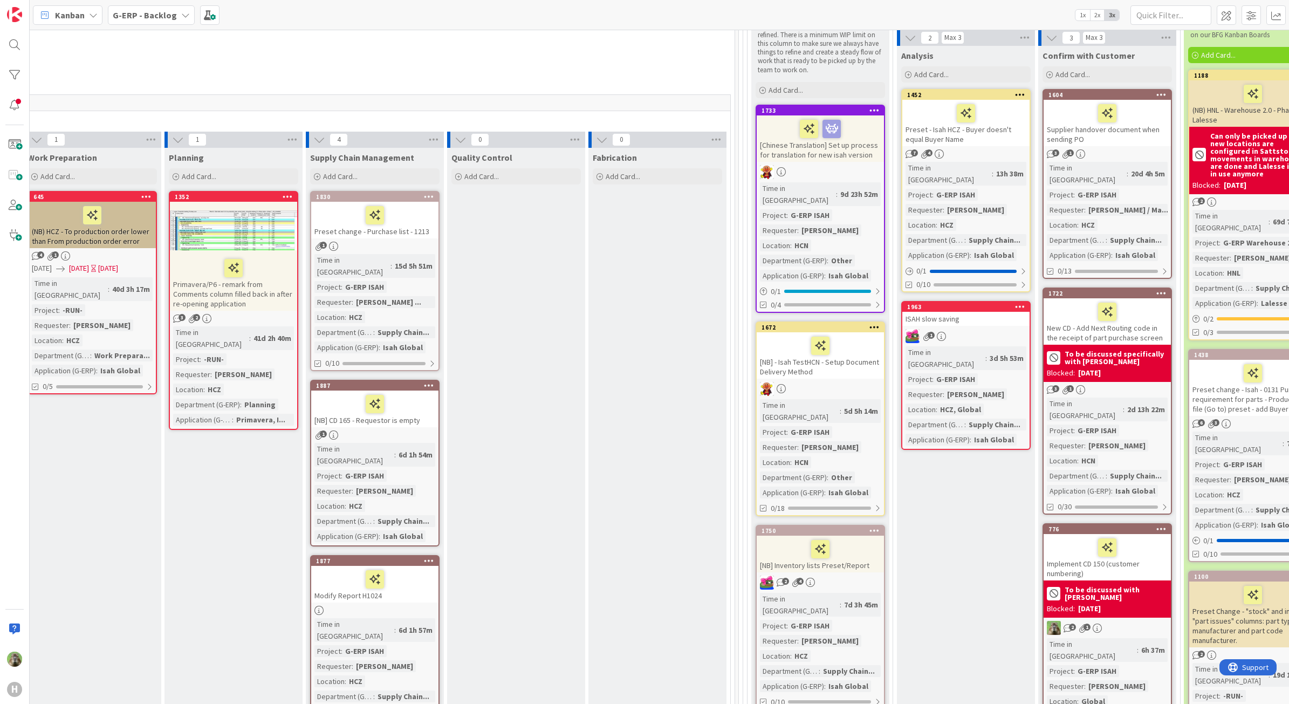
click at [1120, 350] on b "To be discussed specifically with [PERSON_NAME]" at bounding box center [1116, 357] width 103 height 15
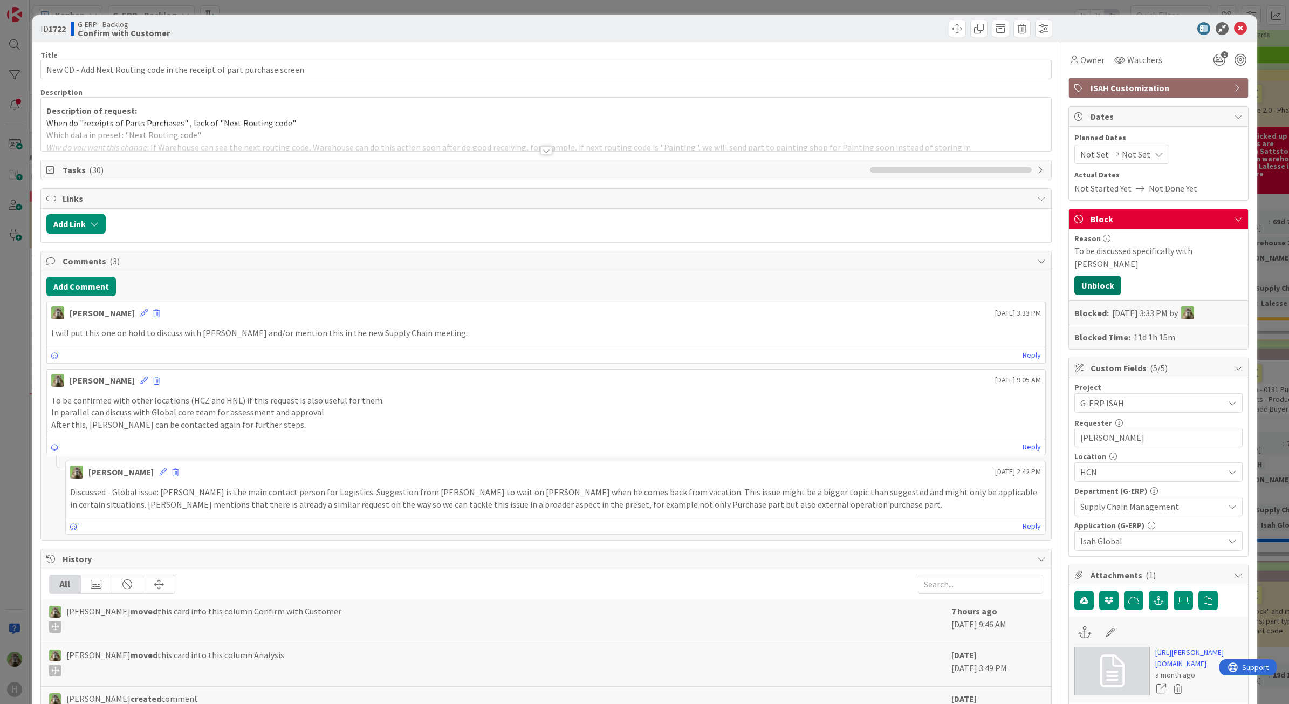
click at [1098, 276] on button "Unblock" at bounding box center [1097, 285] width 47 height 19
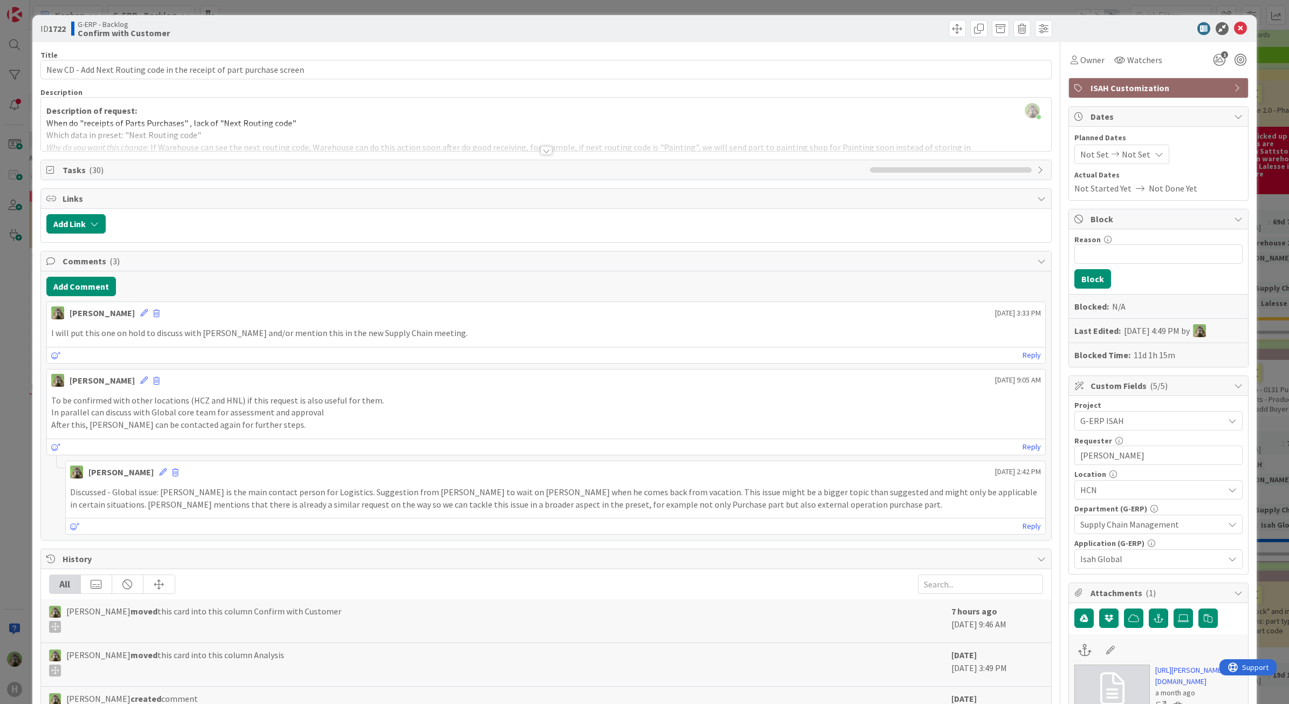
click at [20, 433] on div "ID 1722 G-ERP - Backlog Confirm with Customer Title 70 / 128 New CD - Add Next …" at bounding box center [644, 352] width 1289 height 704
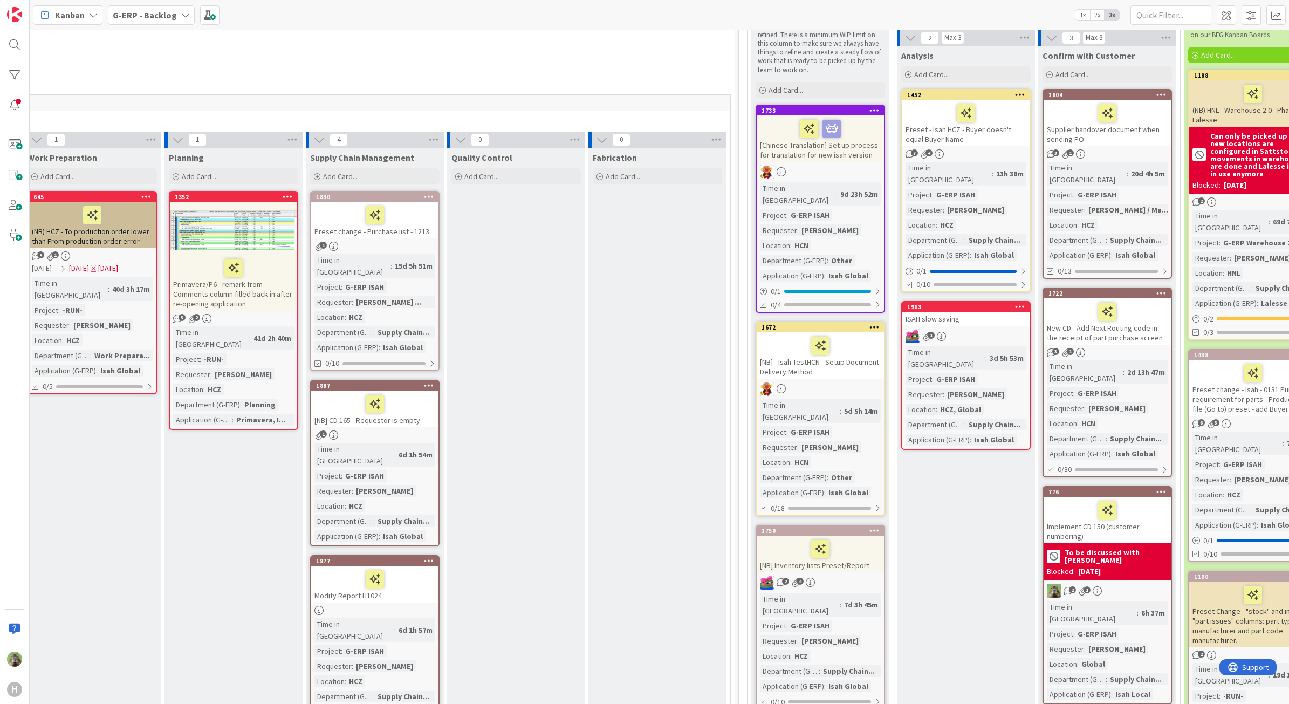
click at [1105, 548] on b "To be discussed with [PERSON_NAME]" at bounding box center [1116, 555] width 103 height 15
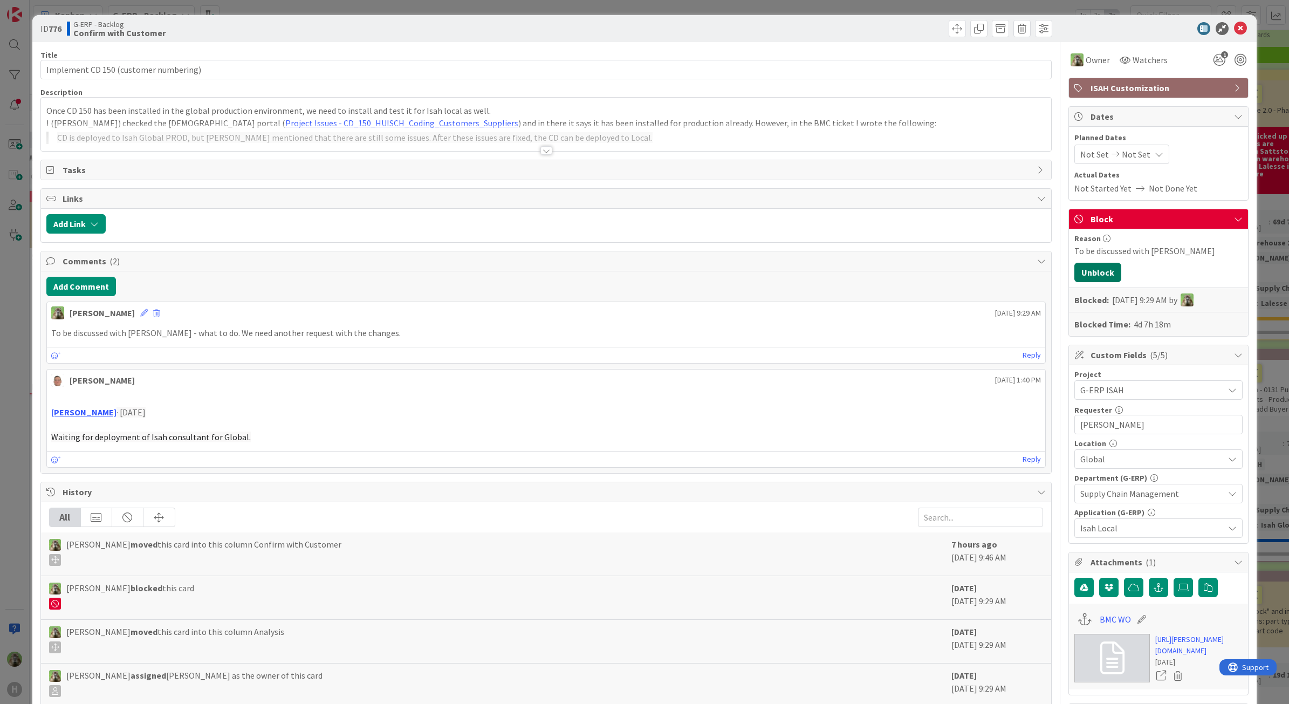
click at [1105, 271] on button "Unblock" at bounding box center [1097, 272] width 47 height 19
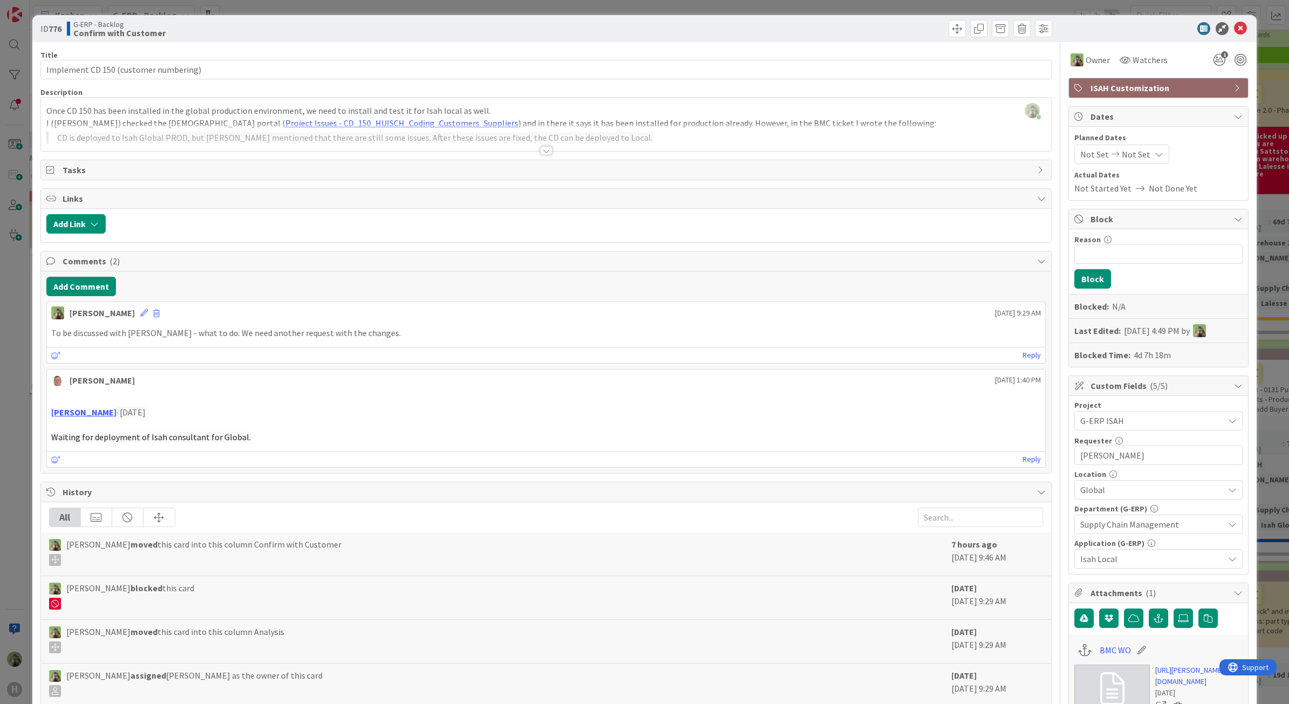
click at [20, 388] on div "ID 776 G-ERP - Backlog Confirm with Customer Title 37 / 128 Implement CD 150 (c…" at bounding box center [644, 352] width 1289 height 704
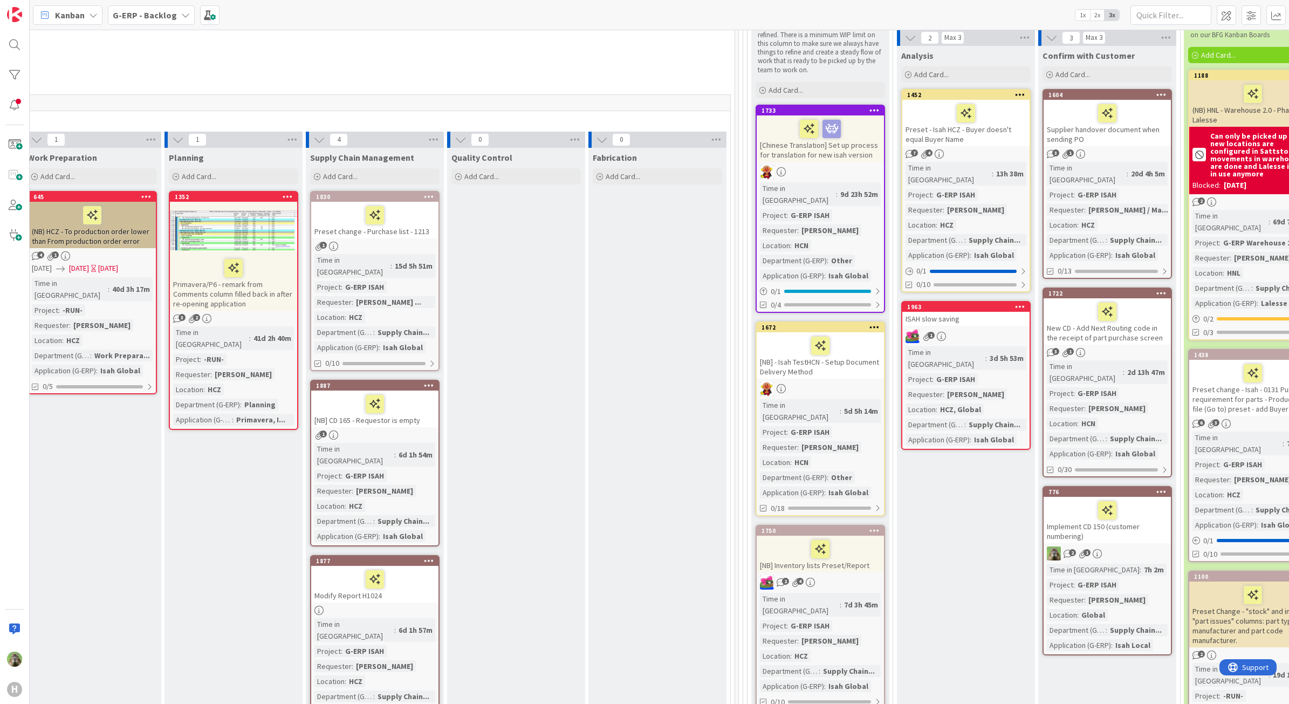
click at [1085, 304] on div at bounding box center [1107, 311] width 121 height 23
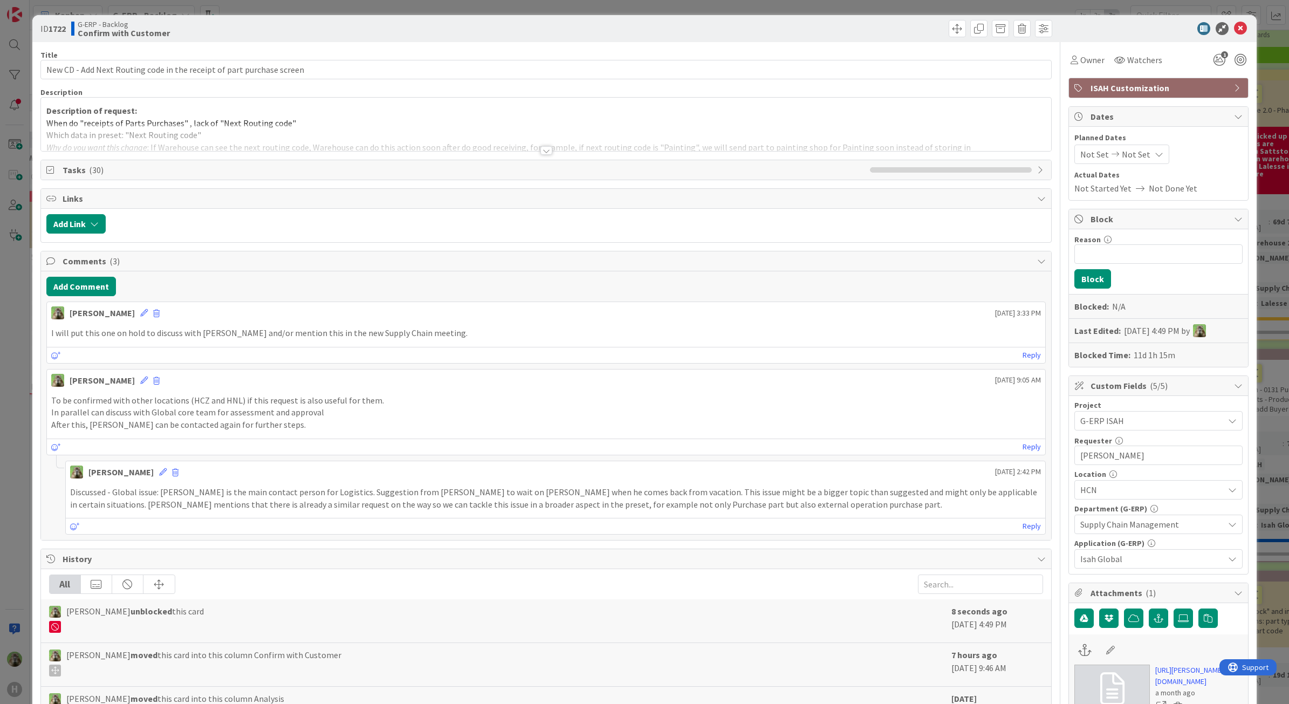
click at [0, 373] on html "H Kanban G-ERP - Backlog 1x 2x 3x 8 INFO This column contains information cards…" at bounding box center [644, 352] width 1289 height 704
click at [18, 365] on div "ID 1722 G-ERP - Backlog Confirm with Customer Title 70 / 128 New CD - Add Next …" at bounding box center [644, 352] width 1289 height 704
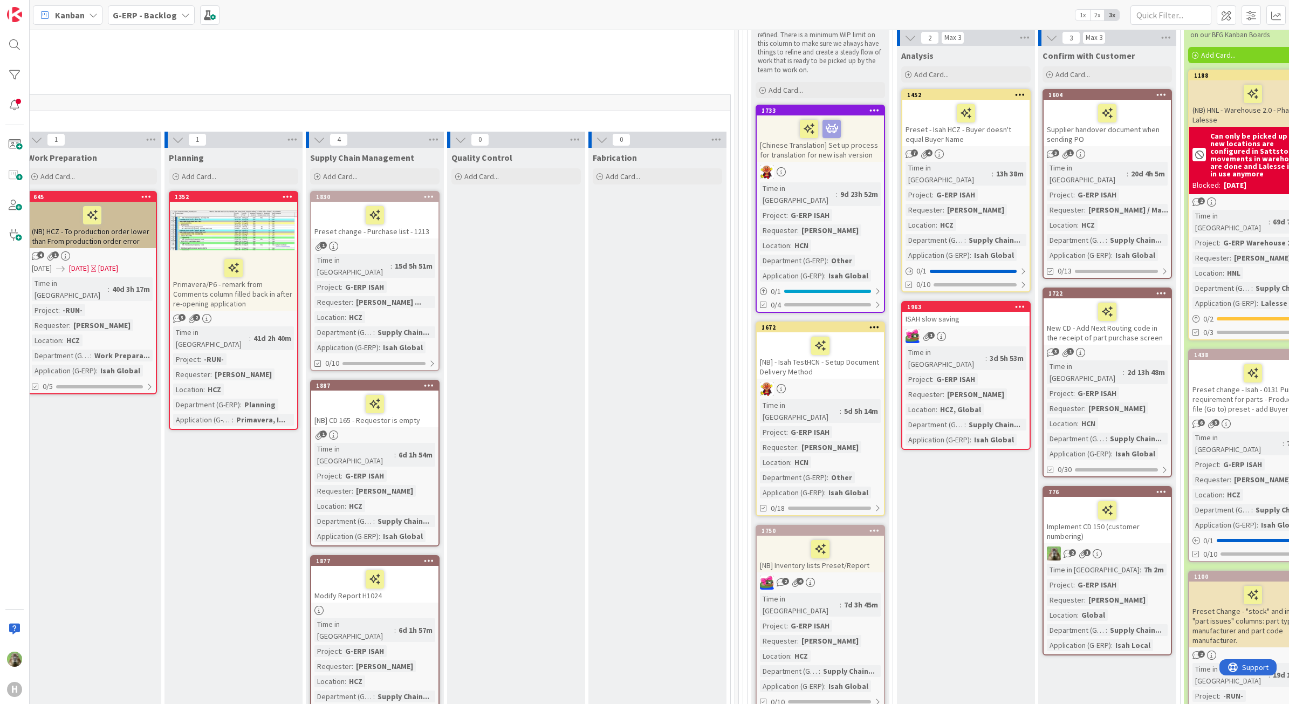
click at [1145, 289] on div "1722" at bounding box center [1107, 294] width 127 height 10
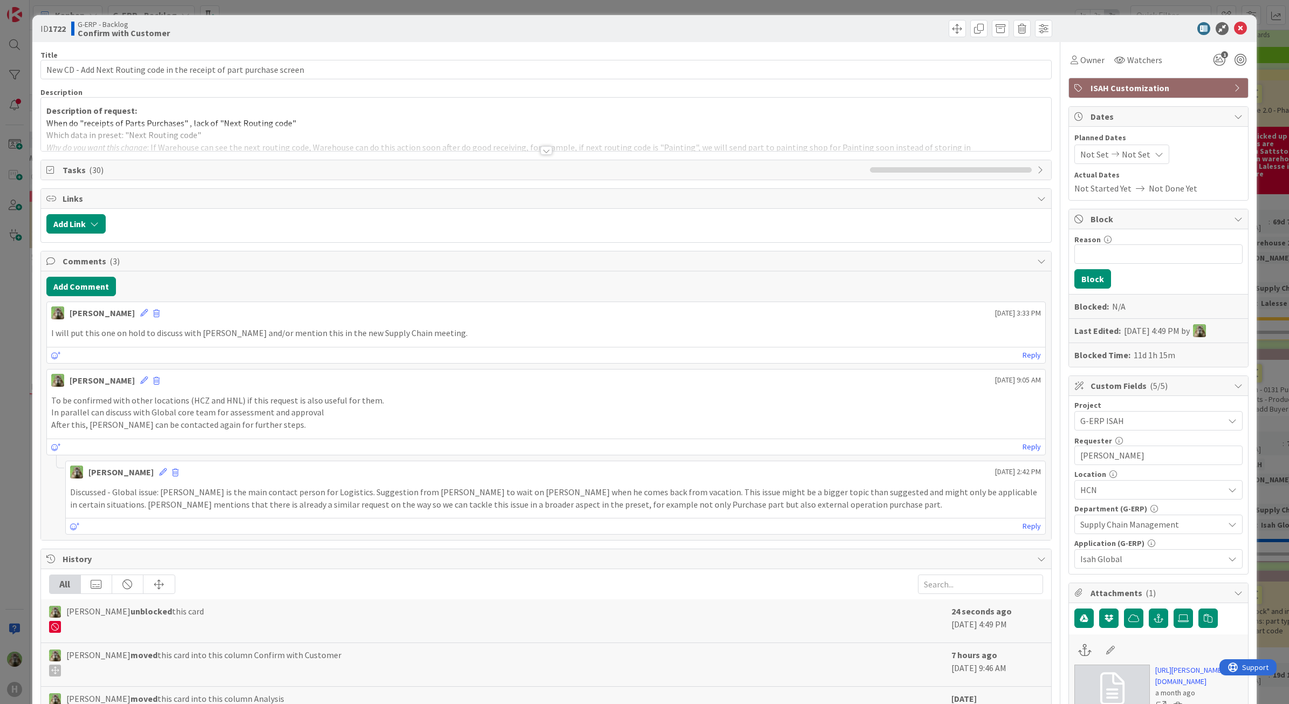
click at [8, 368] on div "ID 1722 G-ERP - Backlog Confirm with Customer Title 70 / 128 New CD - Add Next …" at bounding box center [644, 352] width 1289 height 704
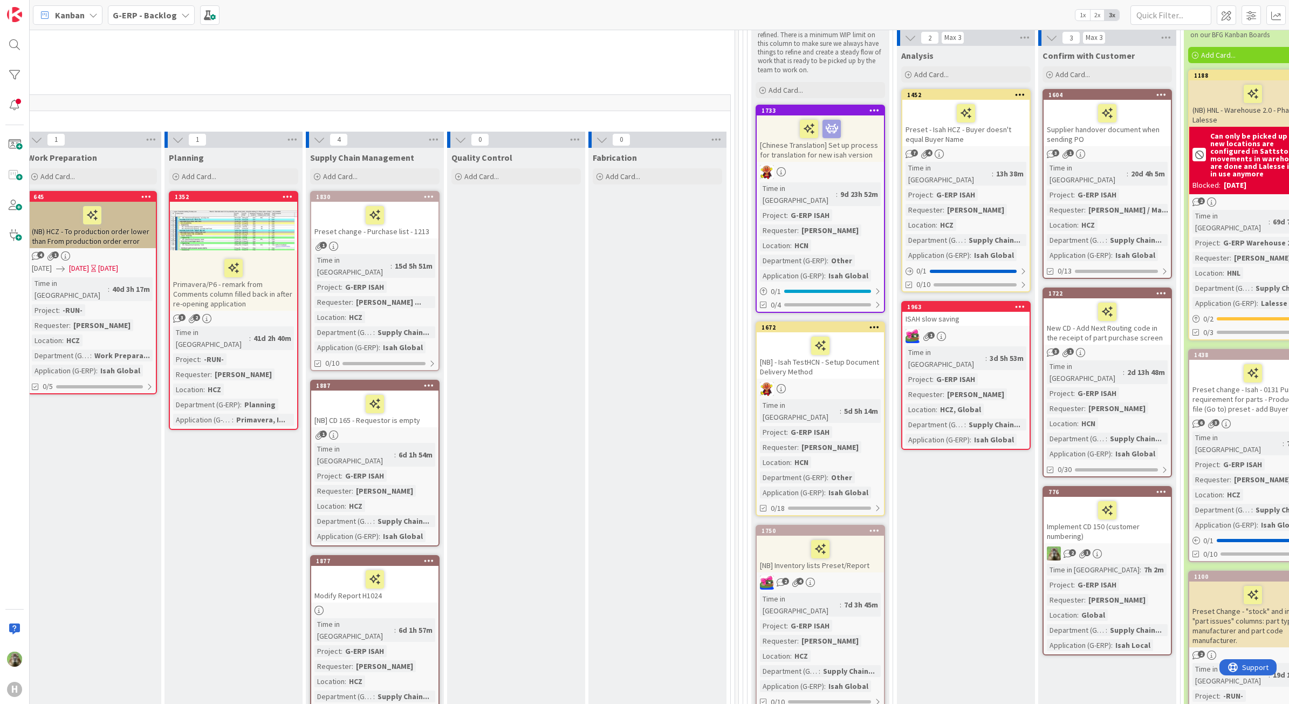
click at [1145, 289] on icon at bounding box center [1161, 293] width 10 height 8
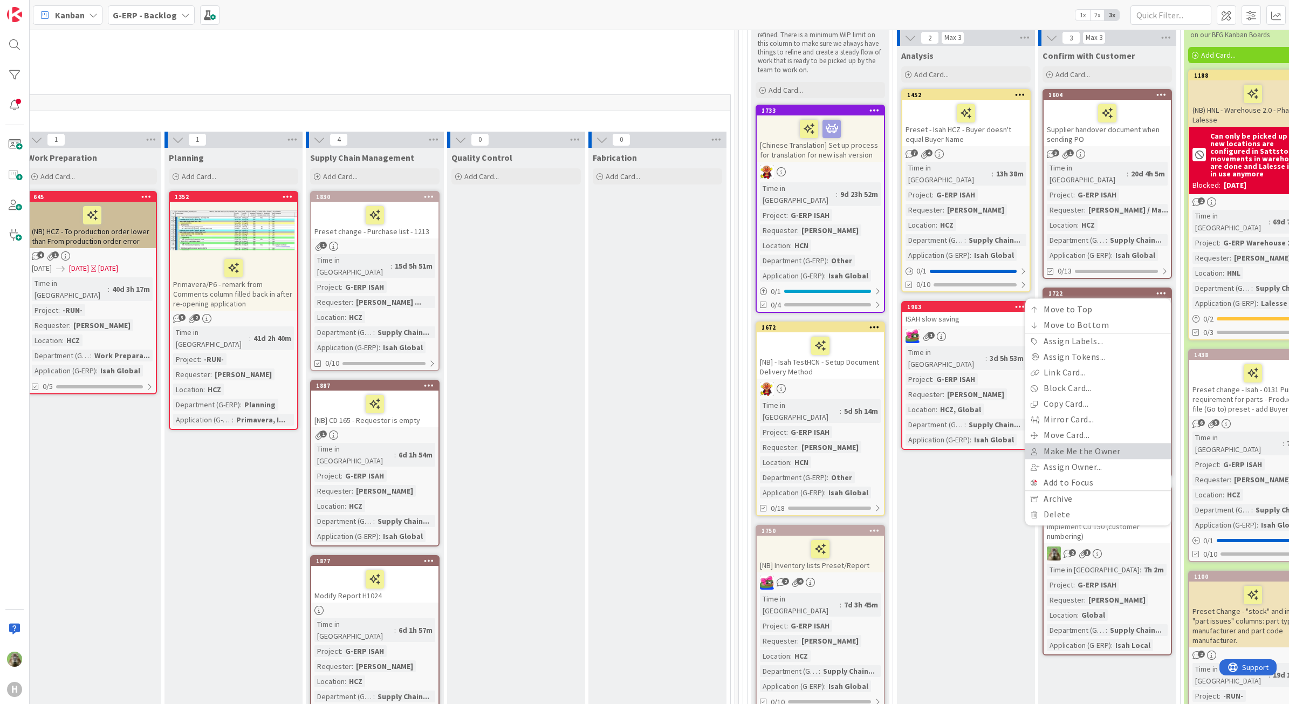
click at [1130, 444] on link "Make Me the Owner" at bounding box center [1098, 452] width 146 height 16
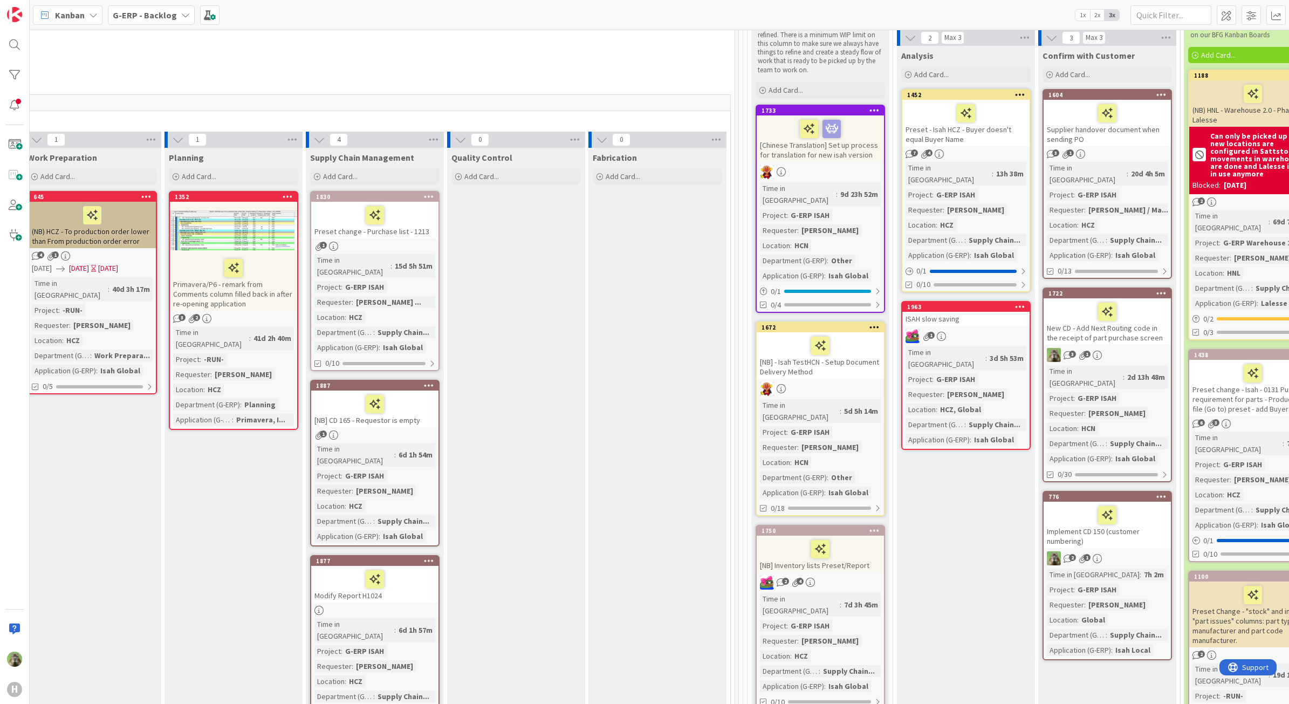
click at [1145, 95] on icon at bounding box center [1161, 95] width 10 height 8
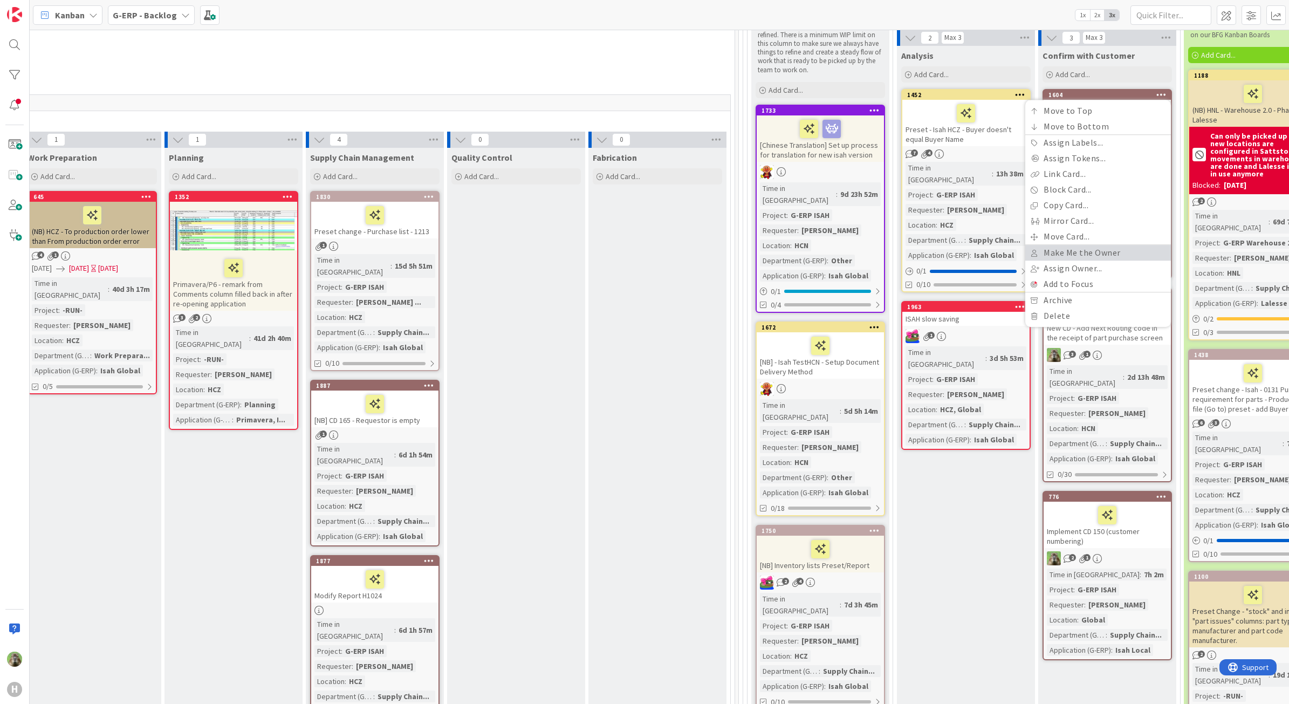
click at [1110, 245] on link "Make Me the Owner" at bounding box center [1098, 253] width 146 height 16
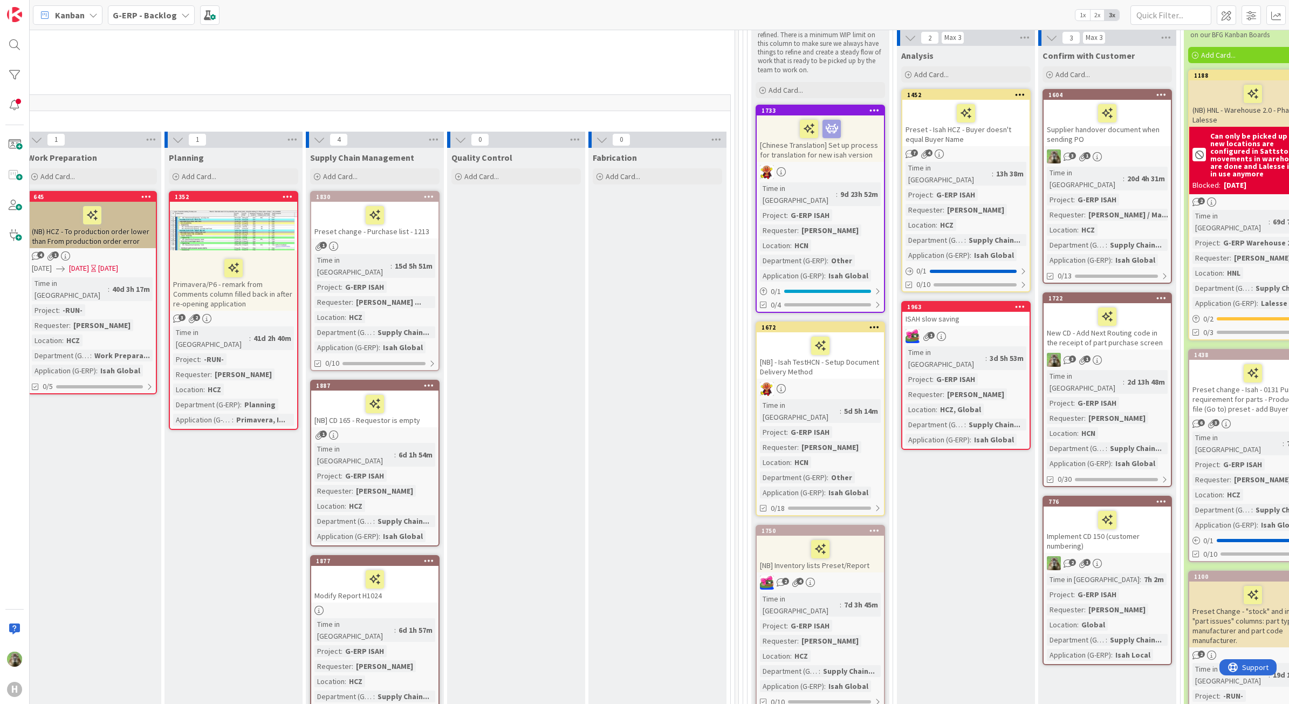
click at [1019, 94] on icon at bounding box center [1020, 95] width 10 height 8
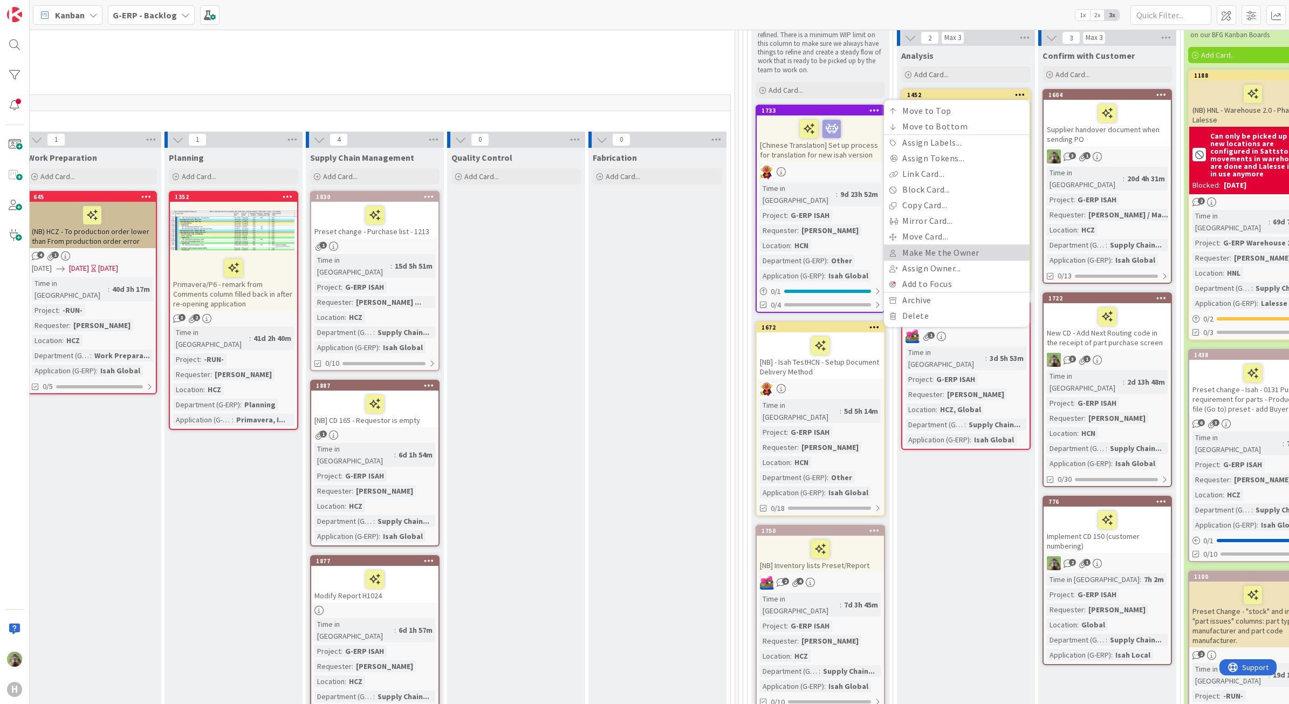
click at [986, 247] on link "Make Me the Owner" at bounding box center [957, 253] width 146 height 16
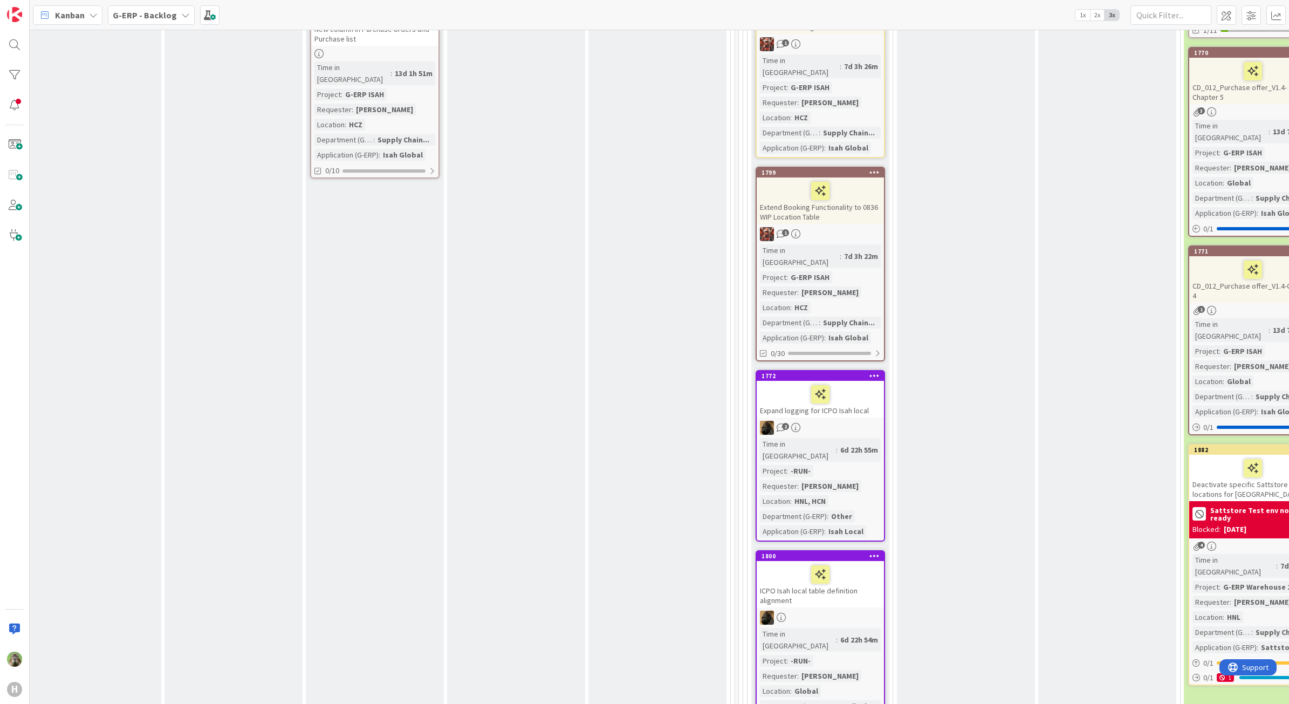
scroll to position [1213, 477]
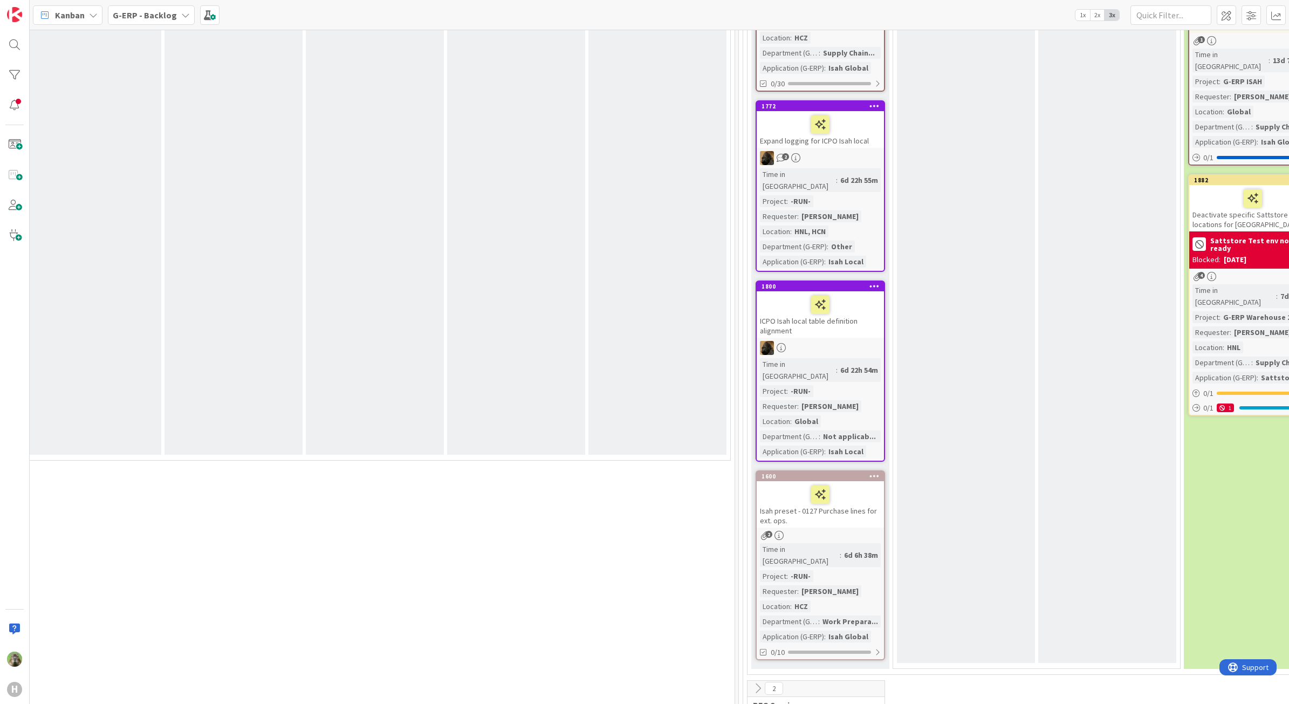
click at [854, 481] on div "Isah preset - 0127 Purchase lines for ext. ops." at bounding box center [820, 504] width 127 height 46
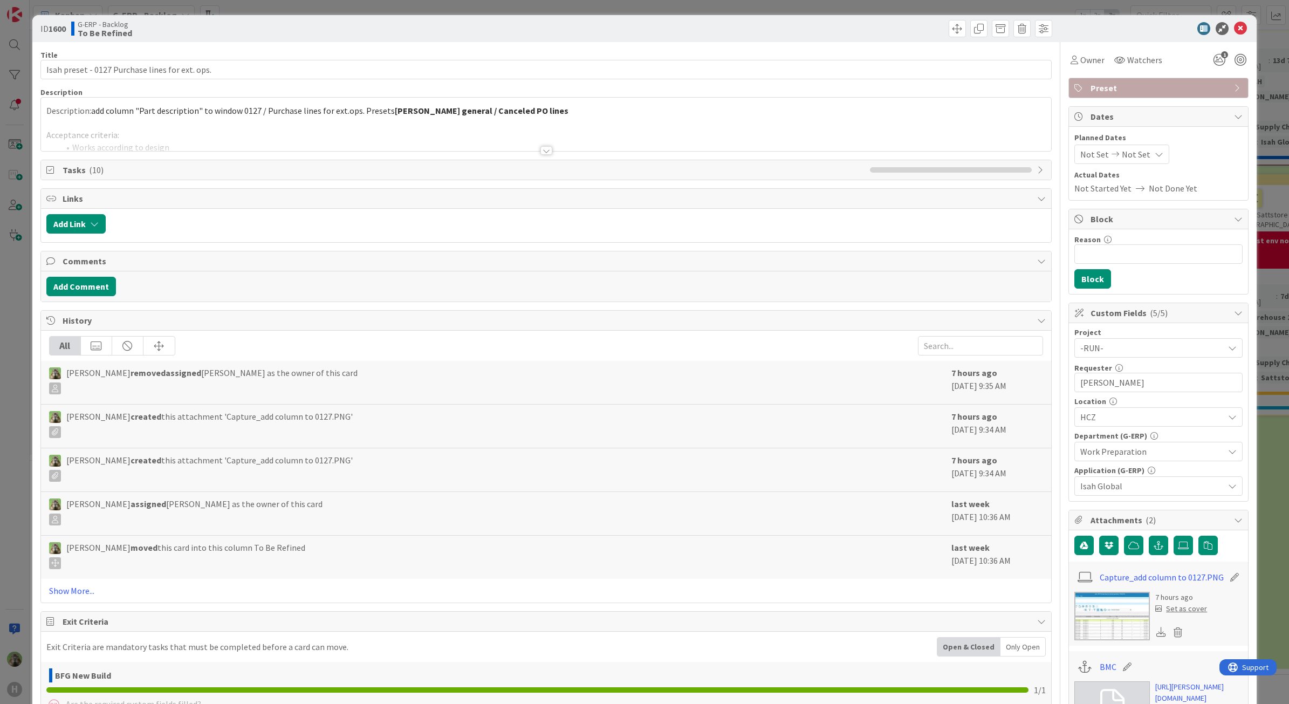
click at [553, 143] on div at bounding box center [546, 138] width 1011 height 28
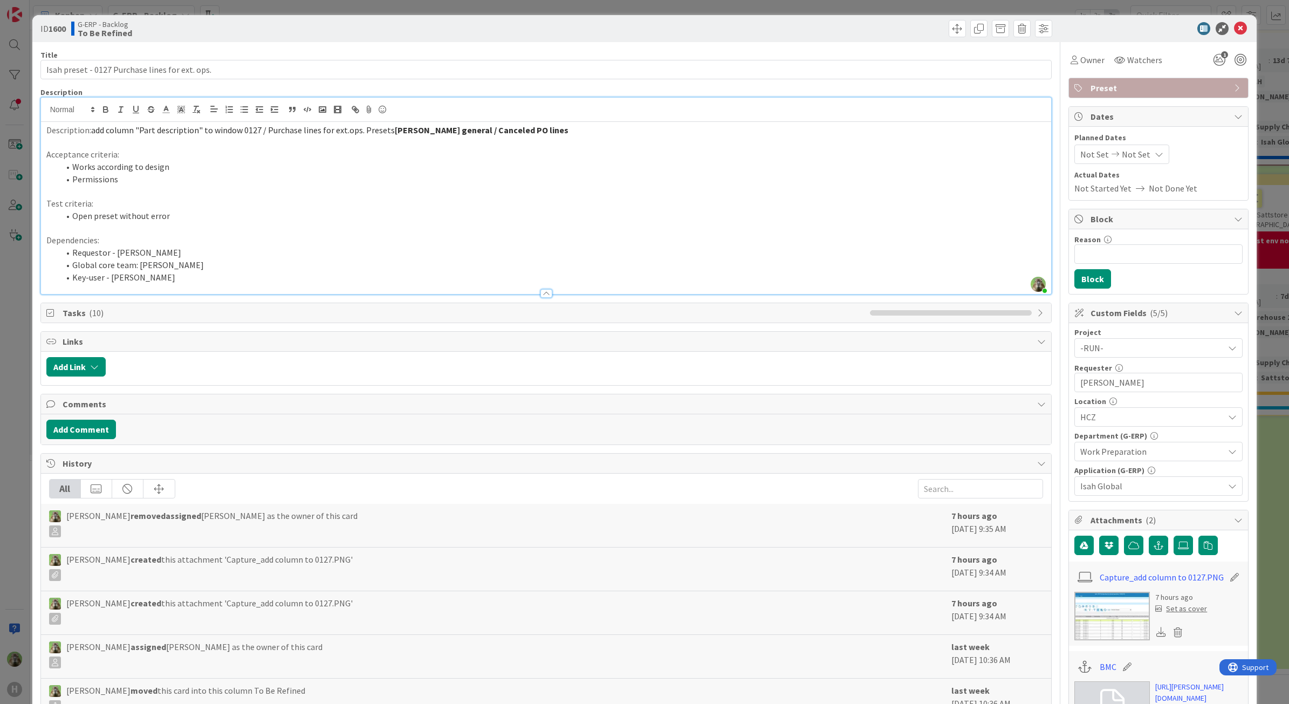
click at [189, 306] on span "Tasks ( 10 )" at bounding box center [464, 312] width 803 height 13
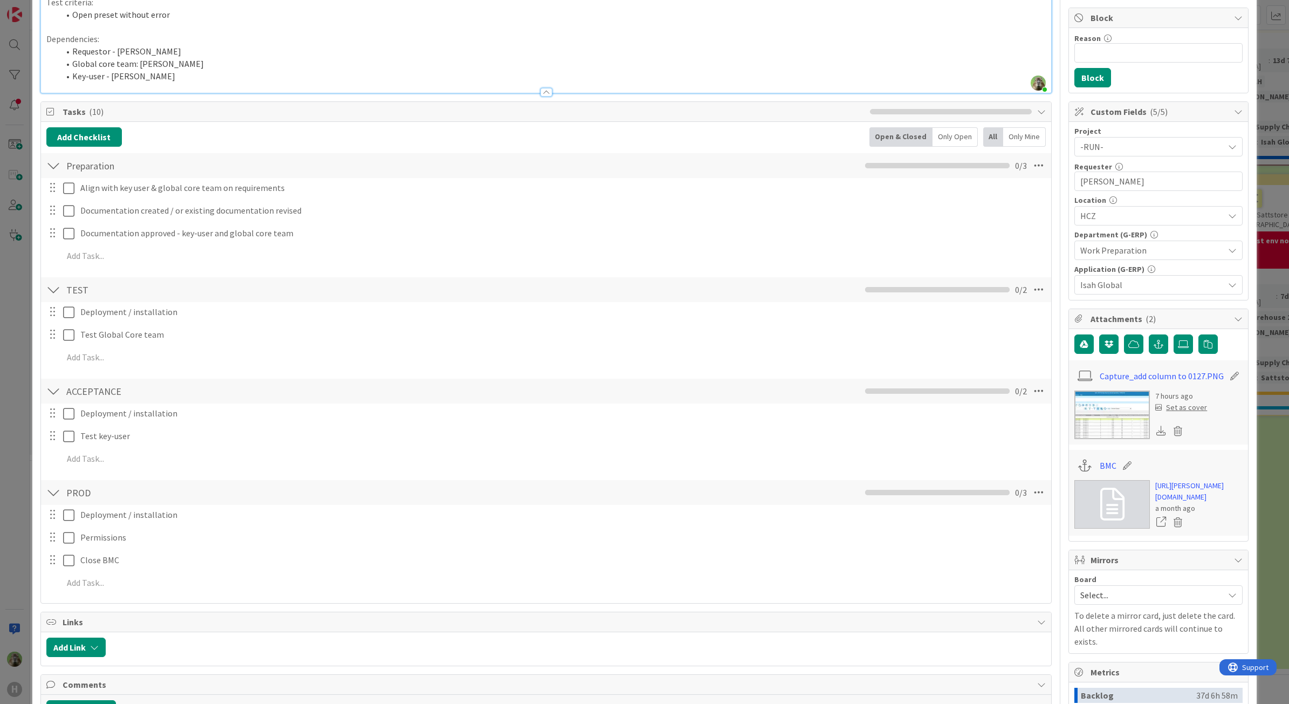
scroll to position [202, 0]
click at [1130, 373] on link "Capture_add column to 0127.PNG" at bounding box center [1162, 374] width 124 height 13
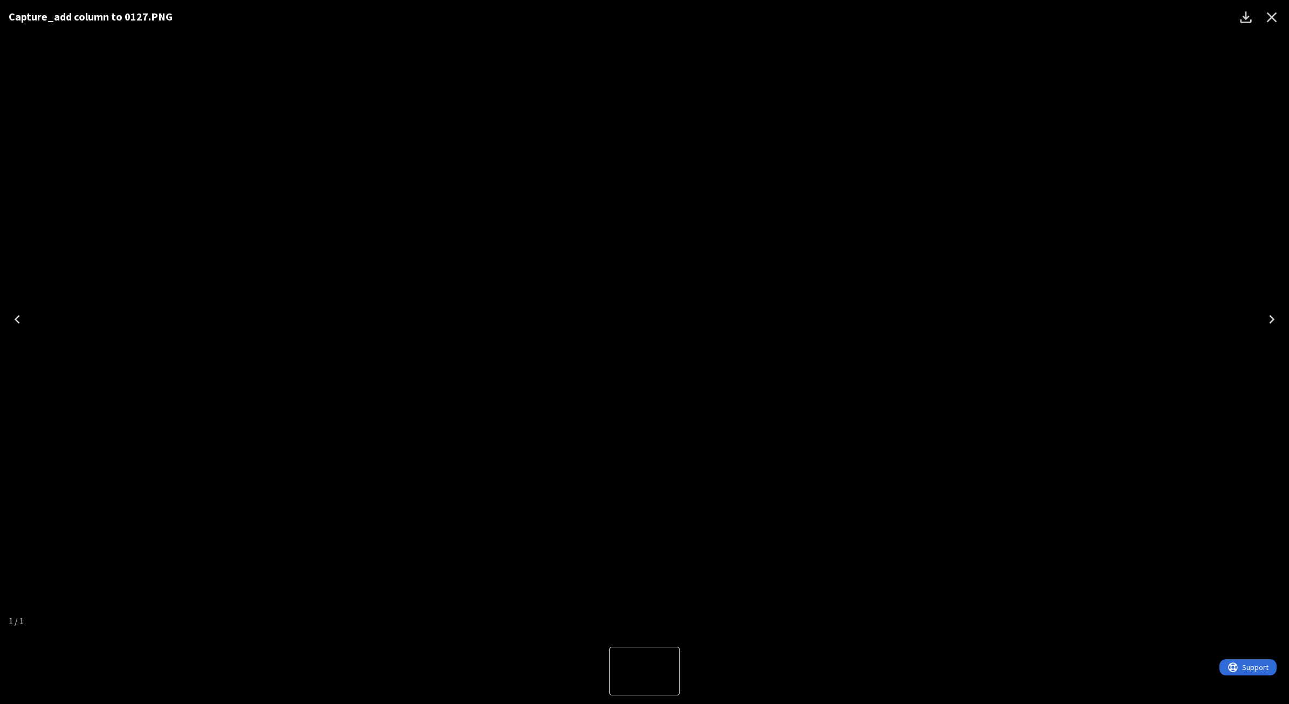
click at [1136, 224] on div "Capture_add column to 0127.PNG" at bounding box center [644, 319] width 1289 height 638
click at [1145, 15] on icon "Close" at bounding box center [1272, 17] width 10 height 10
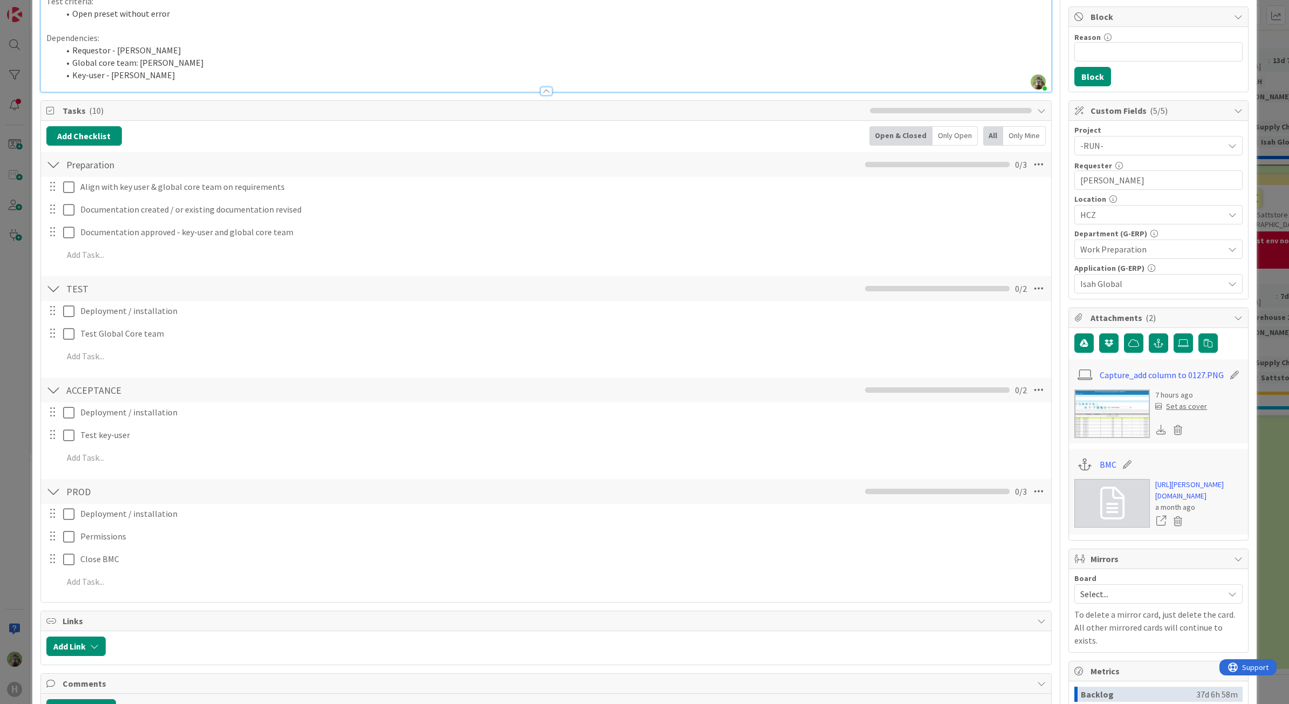
type textarea "x"
click at [1145, 491] on link "[URL][PERSON_NAME][DOMAIN_NAME]" at bounding box center [1198, 490] width 87 height 23
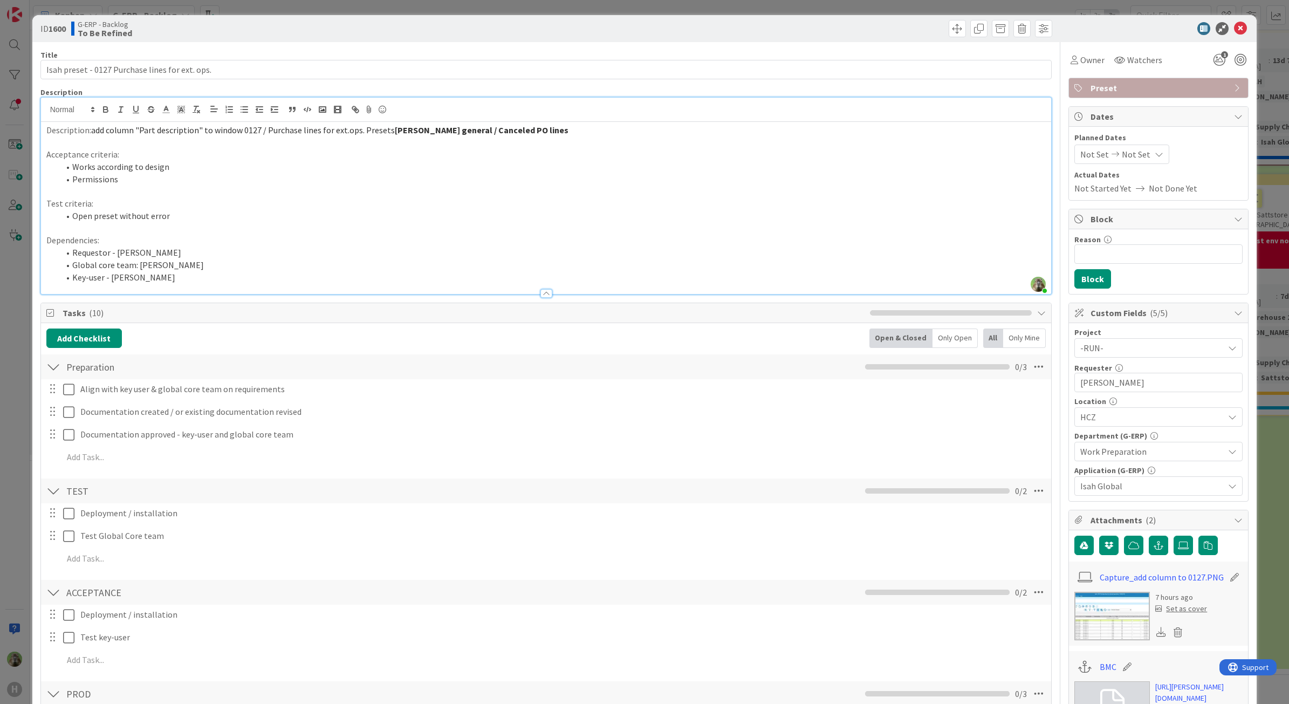
click at [107, 249] on li "Requestor - [PERSON_NAME]" at bounding box center [552, 252] width 987 height 12
click at [112, 250] on li "Requestor - [PERSON_NAME]" at bounding box center [552, 252] width 987 height 12
drag, startPoint x: 183, startPoint y: 277, endPoint x: 54, endPoint y: 282, distance: 129.5
click at [54, 282] on ol "Requestor & key-user - [PERSON_NAME] Global core team: [PERSON_NAME] Key-user -…" at bounding box center [546, 264] width 1000 height 37
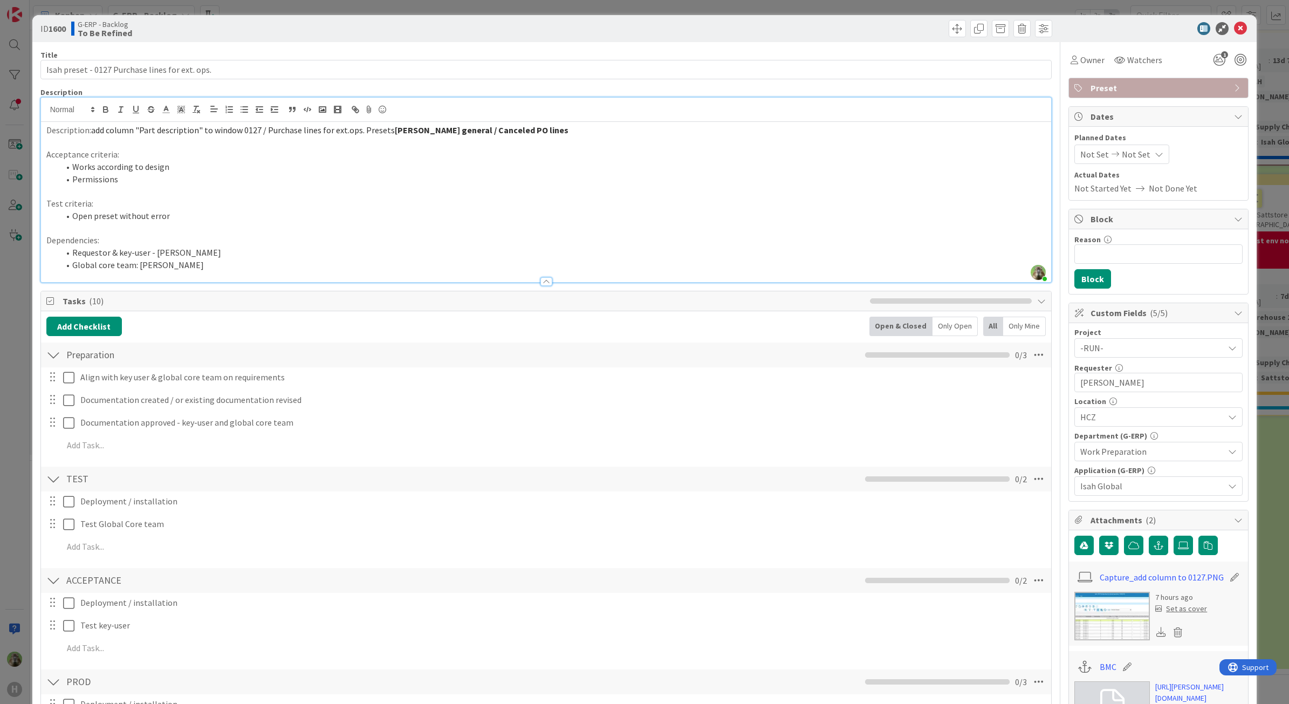
click at [17, 449] on div "ID 1600 G-ERP - Backlog To Be Refined Title 47 / 128 Isah preset - 0127 Purchas…" at bounding box center [644, 352] width 1289 height 704
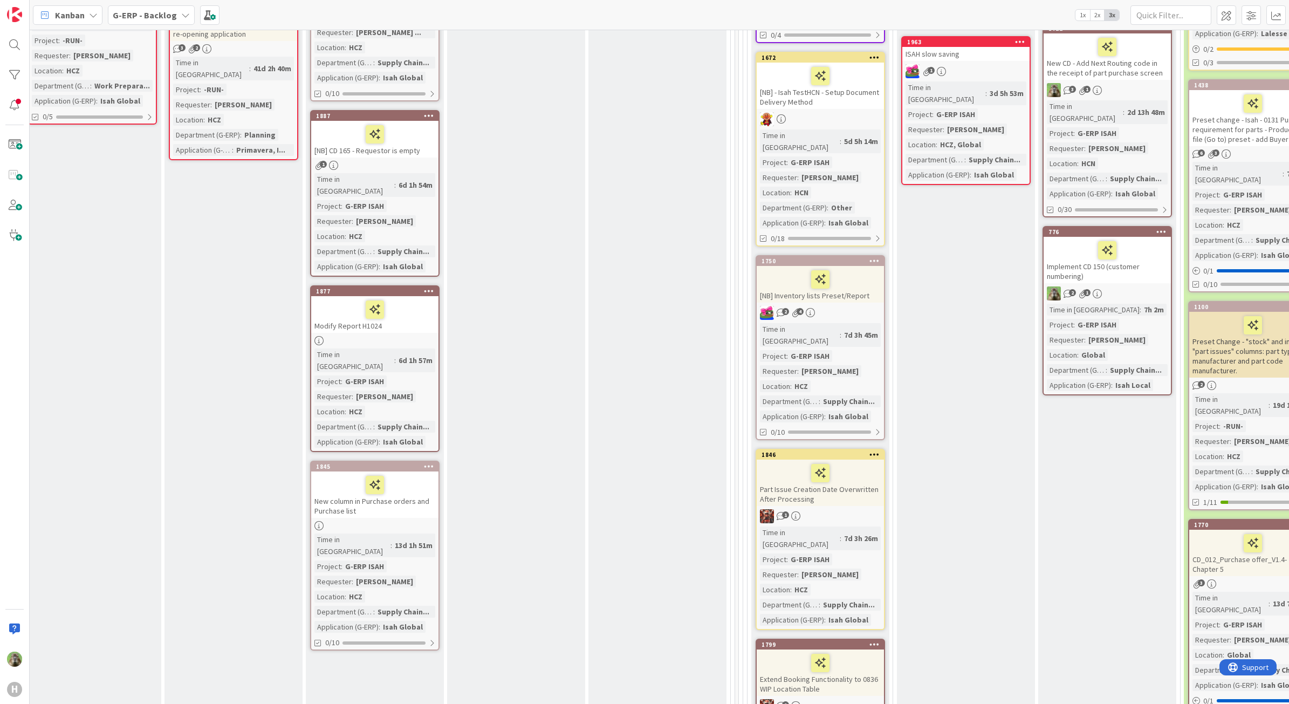
scroll to position [202, 477]
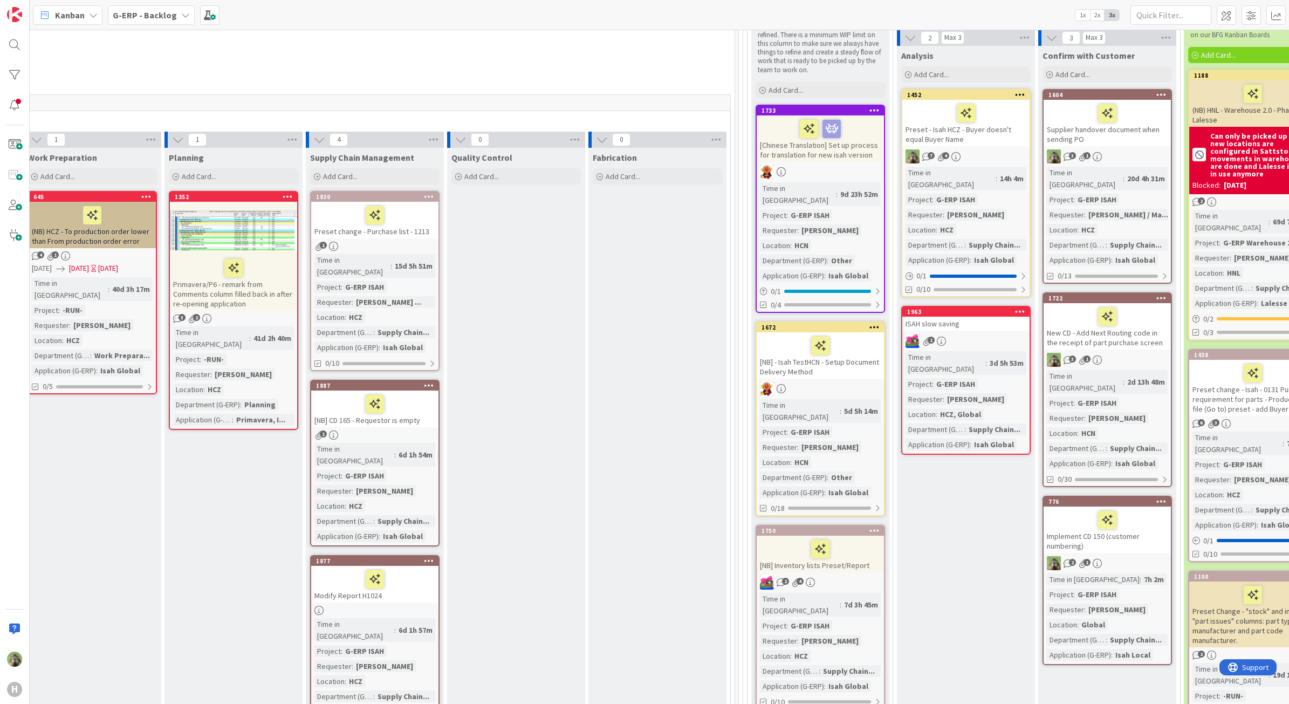
drag, startPoint x: 503, startPoint y: 341, endPoint x: 683, endPoint y: 371, distance: 183.1
click at [832, 144] on div "[Chinese Translation] Set up process for translation for new isah version" at bounding box center [820, 138] width 127 height 46
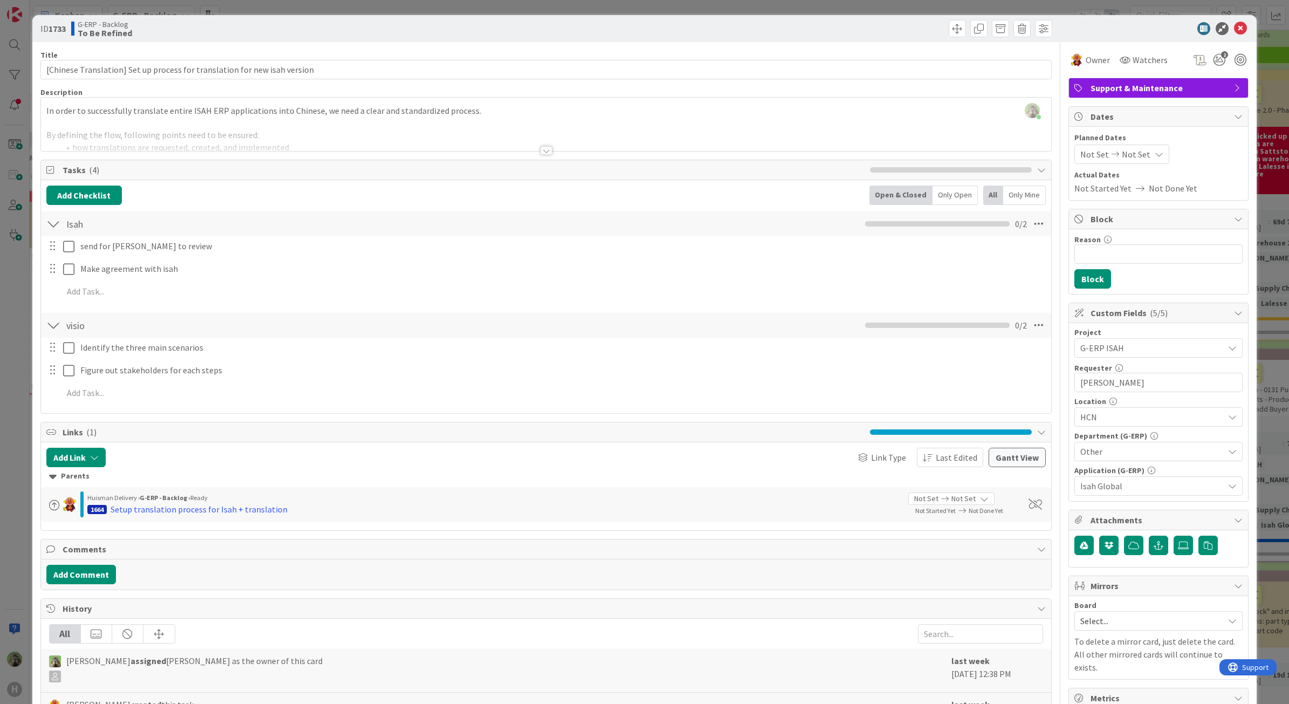
click at [16, 382] on div "ID 1733 G-ERP - Backlog To Be Refined Title 74 / 128 [Chinese Translation] Set …" at bounding box center [644, 352] width 1289 height 704
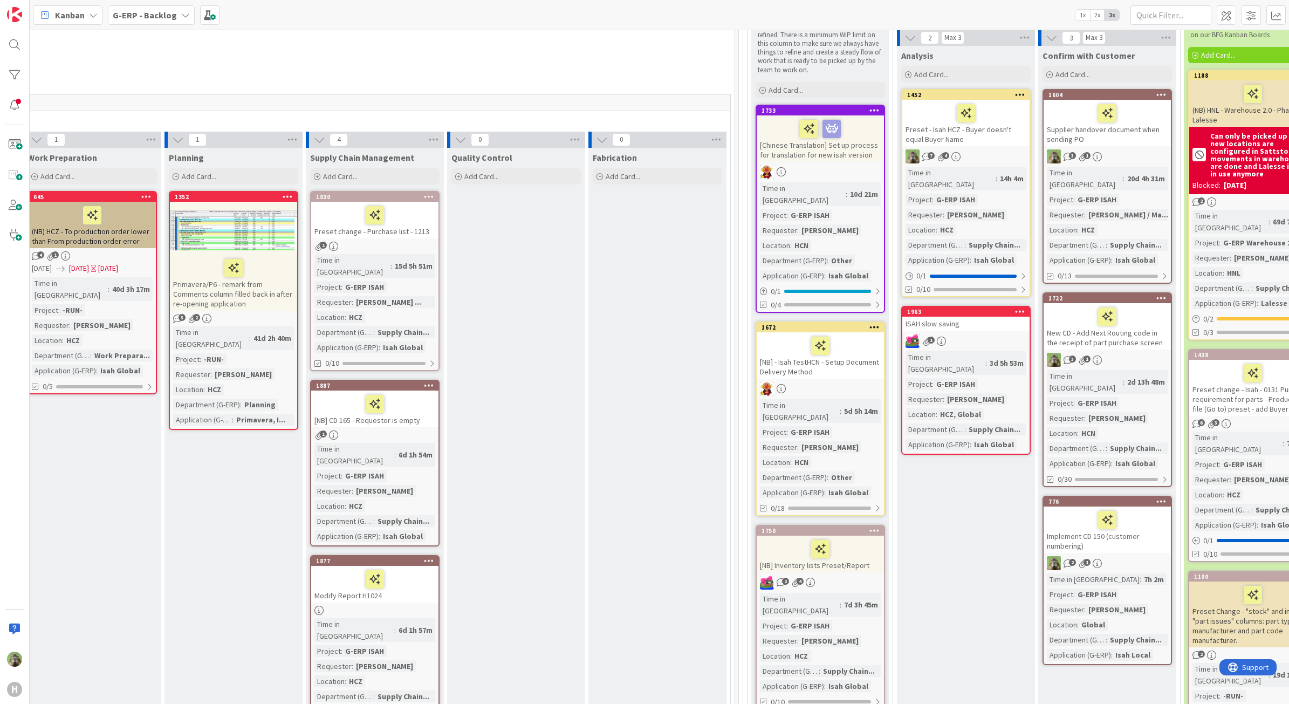
click at [875, 353] on div "[NB] - Isah TestHCN - Setup Document Delivery Method" at bounding box center [820, 355] width 127 height 46
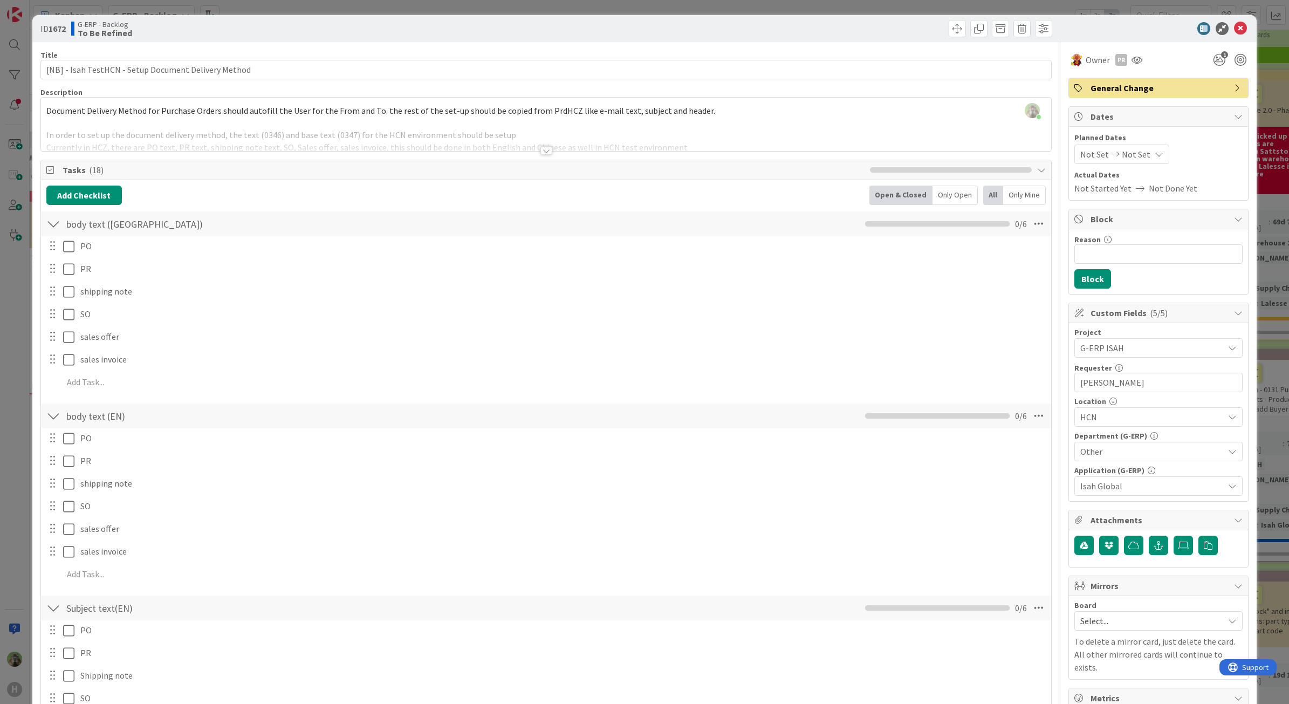
click at [543, 128] on div at bounding box center [546, 138] width 1011 height 28
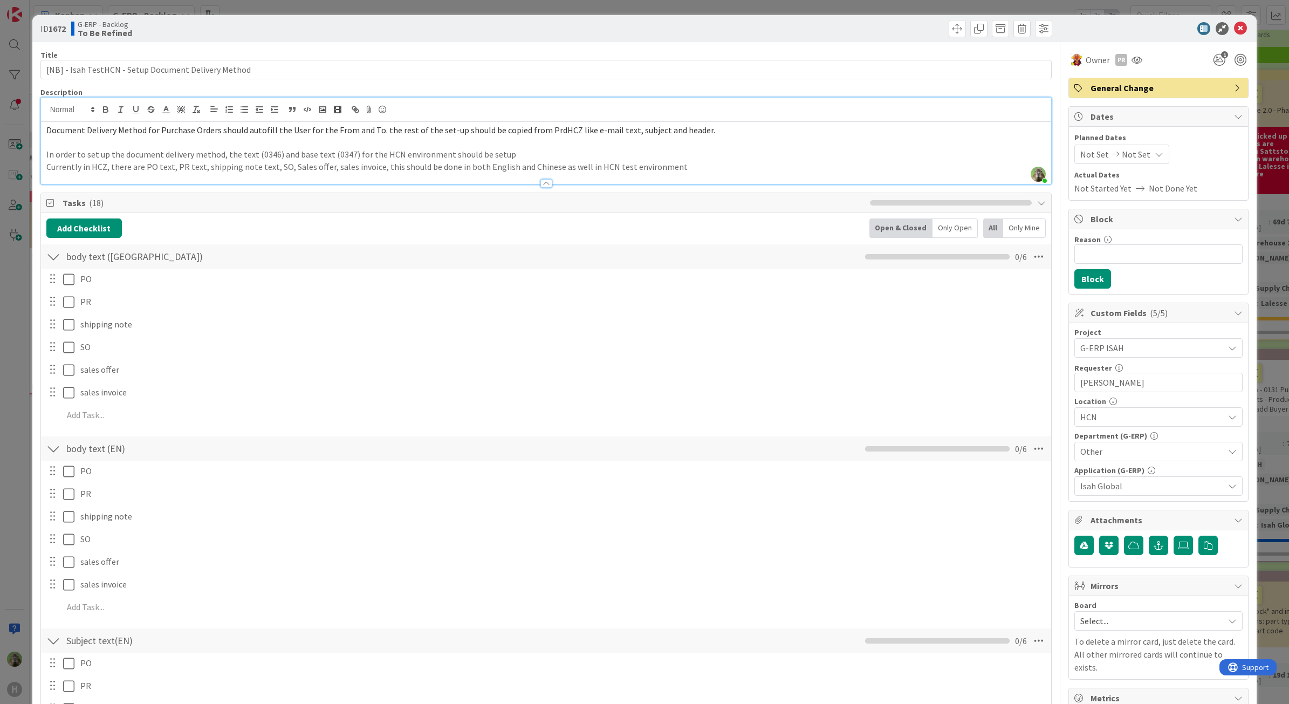
click at [22, 373] on div "ID 1672 G-ERP - Backlog To Be Refined Title 52 / 128 [NB] - Isah TestHCN - Setu…" at bounding box center [644, 352] width 1289 height 704
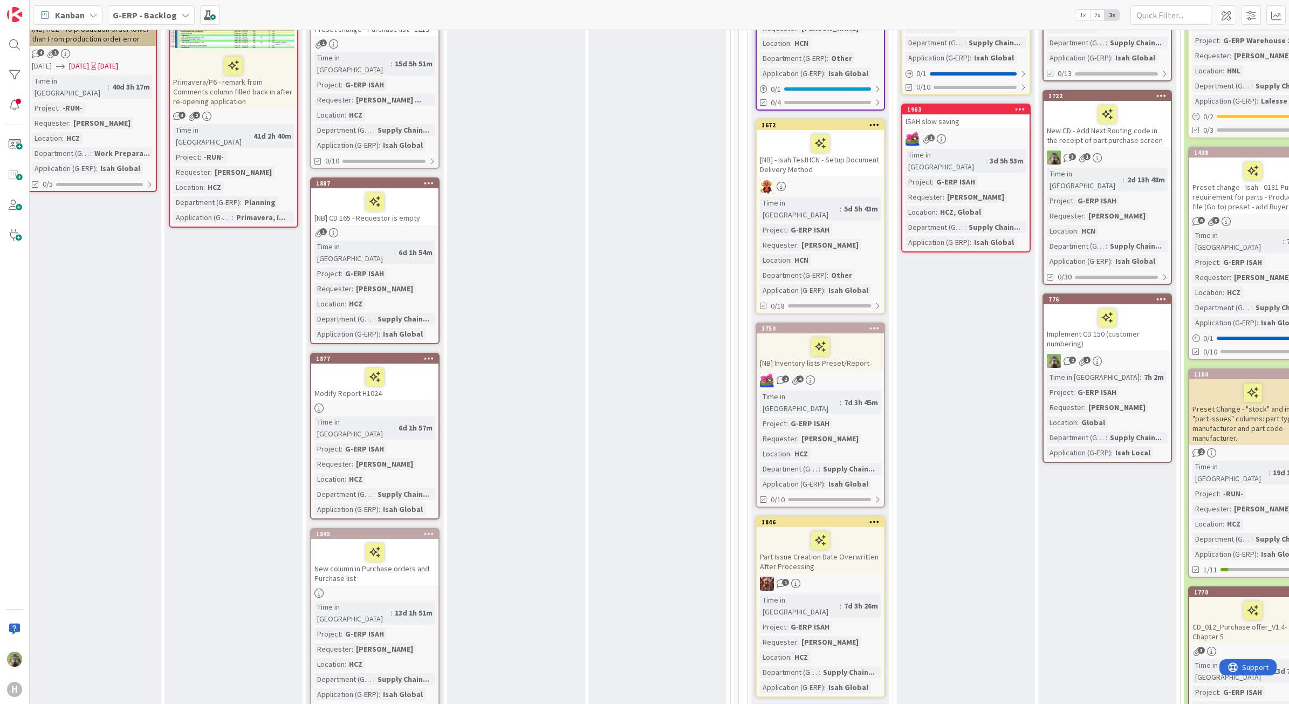
click at [877, 344] on div "[NB] Inventory lists Preset/Report" at bounding box center [820, 351] width 127 height 37
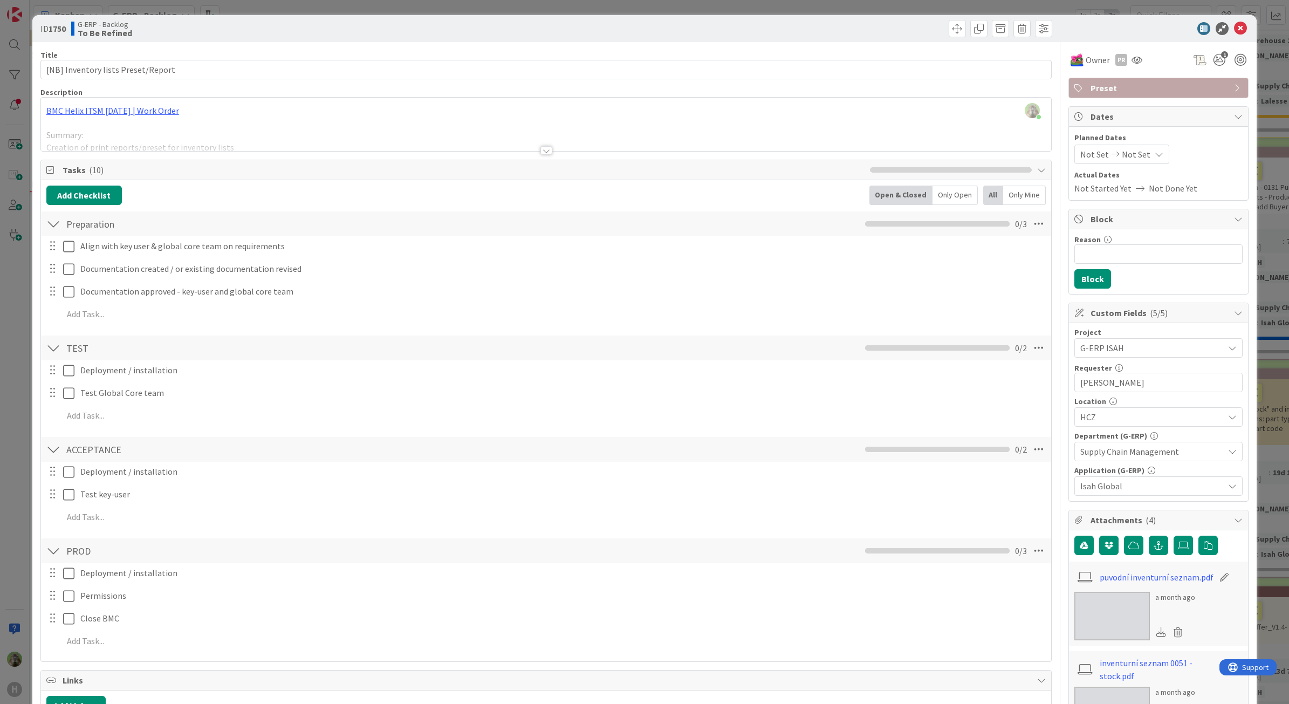
click at [342, 139] on div at bounding box center [546, 138] width 1011 height 28
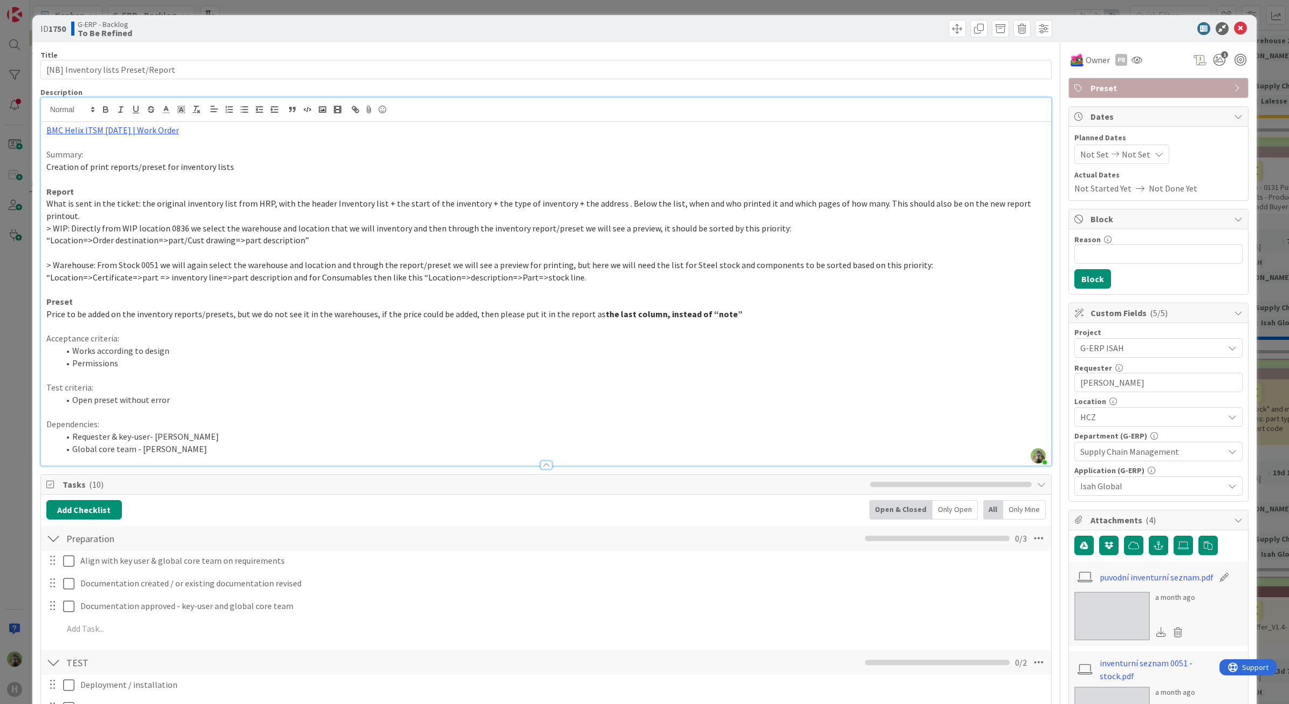
click at [10, 382] on div "ID 1750 G-ERP - Backlog To Be Refined Title 34 / 128 [NB] Inventory lists Prese…" at bounding box center [644, 352] width 1289 height 704
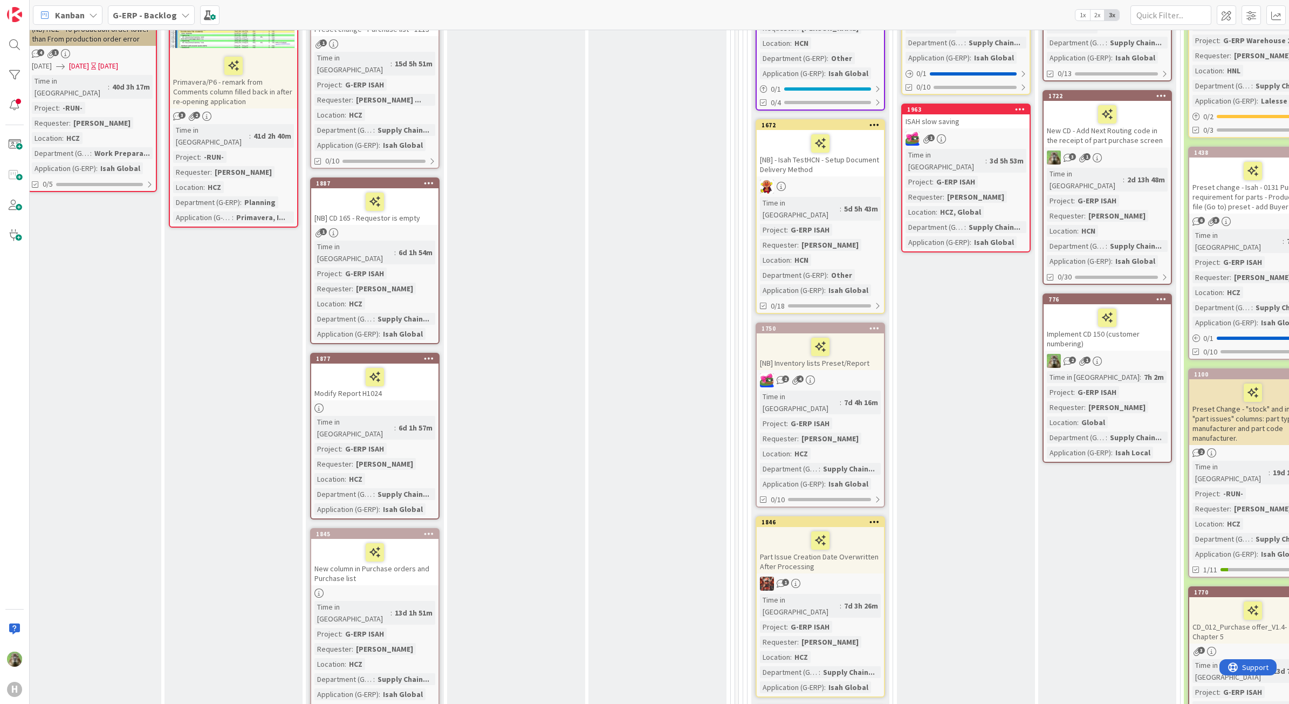
click at [855, 527] on div "Part Issue Creation Date Overwritten After Processing" at bounding box center [820, 550] width 127 height 46
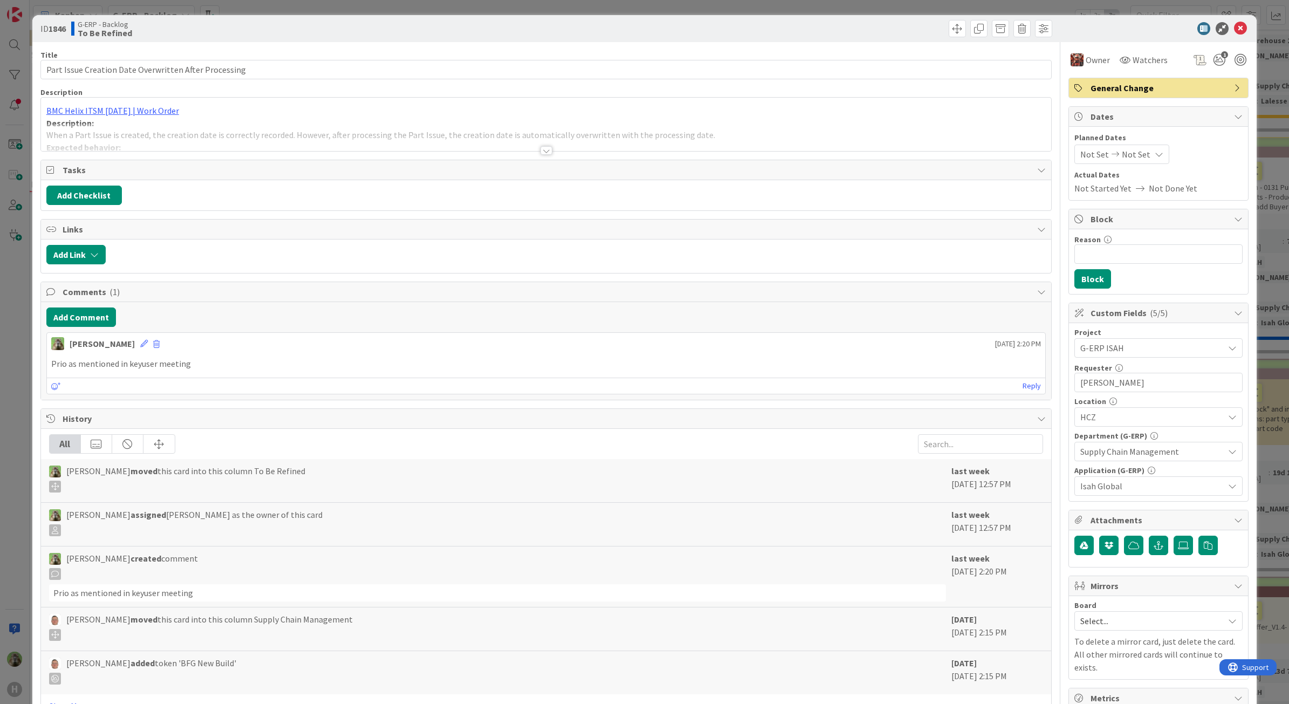
click at [462, 139] on div at bounding box center [546, 138] width 1011 height 28
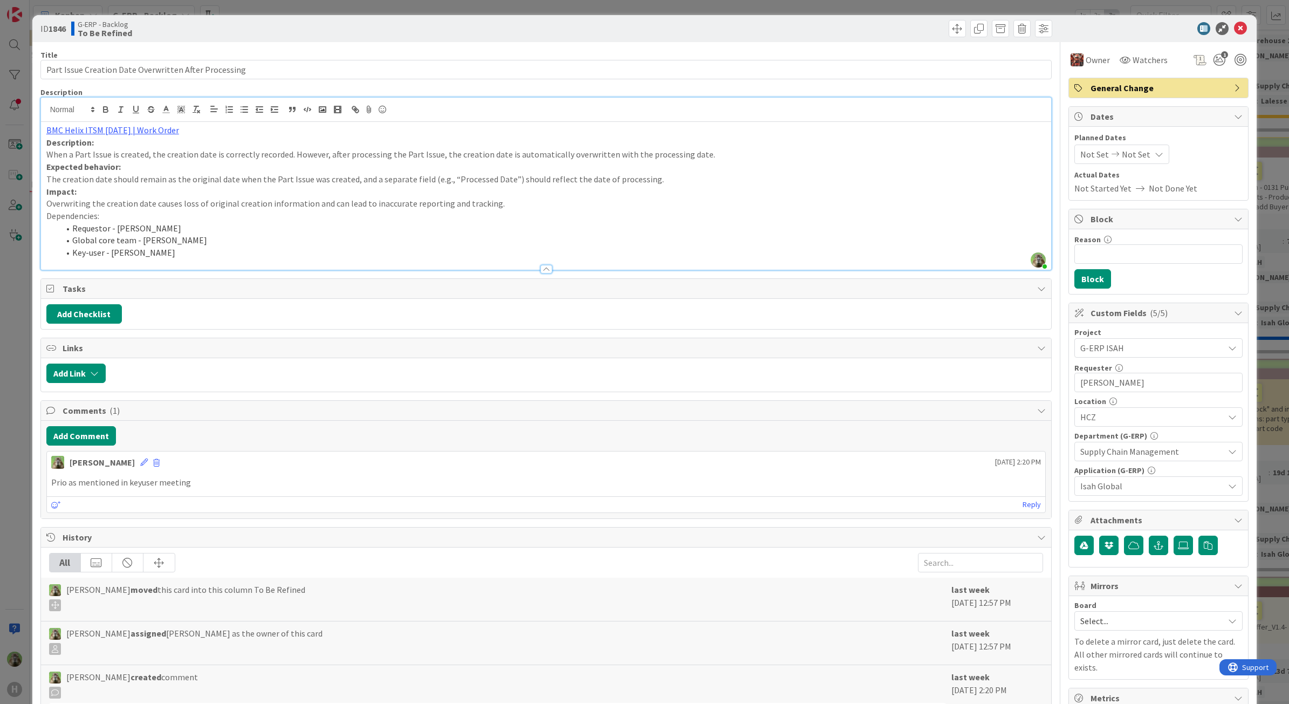
click at [5, 301] on div "ID 1846 G-ERP - Backlog To Be Refined Title 53 / 128 Part Issue Creation Date O…" at bounding box center [644, 352] width 1289 height 704
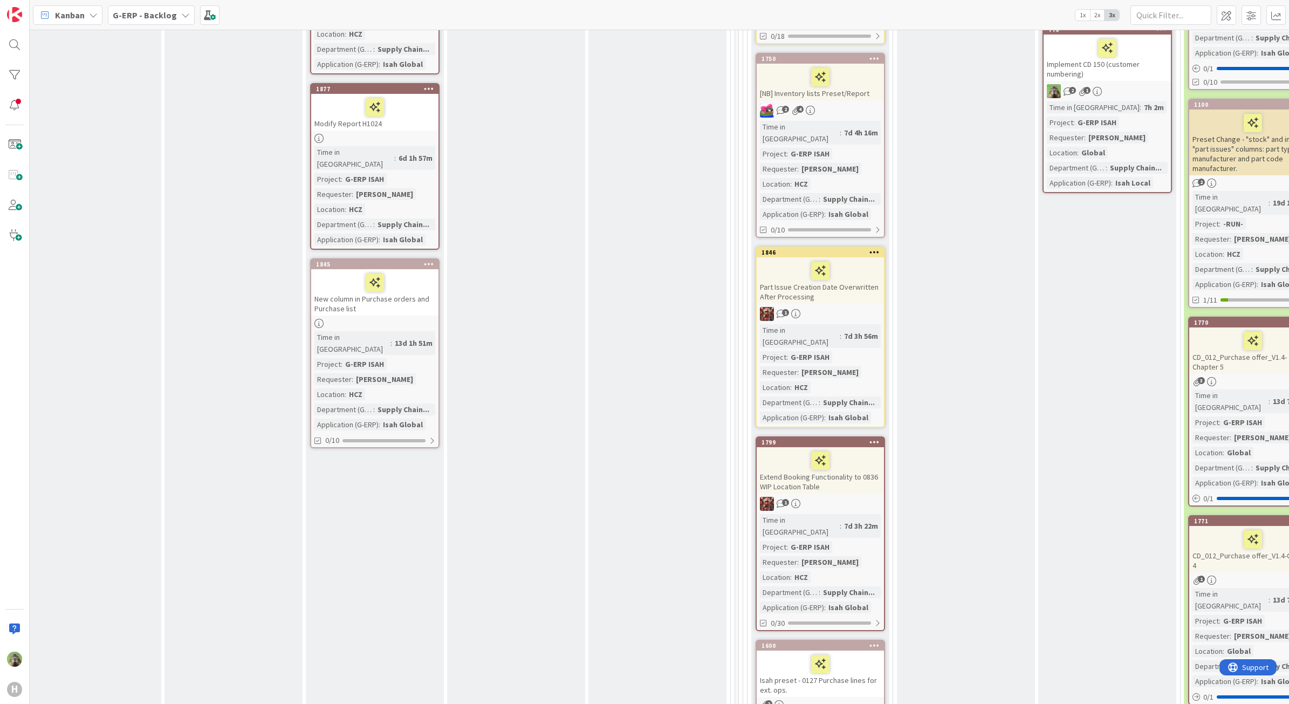
click at [836, 447] on div "Extend Booking Functionality to 0836 WIP Location Table" at bounding box center [820, 470] width 127 height 46
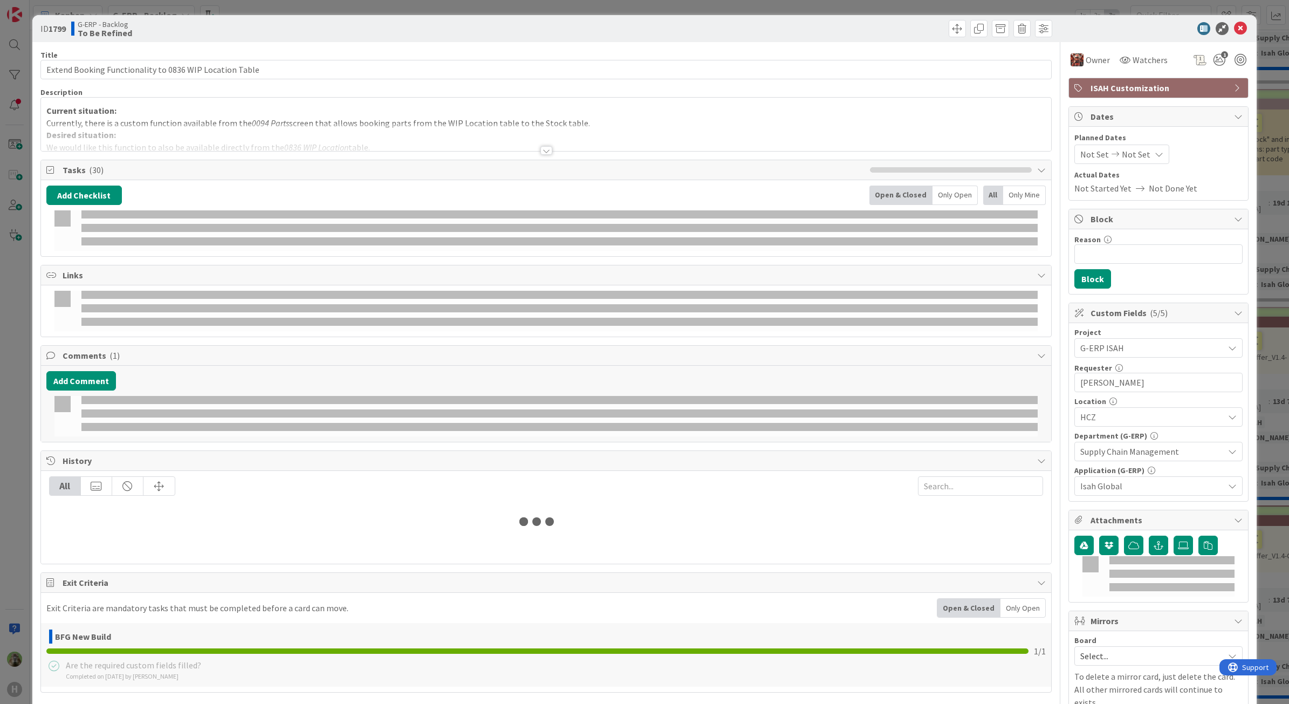
click at [381, 111] on p "Current situation:" at bounding box center [546, 111] width 1000 height 12
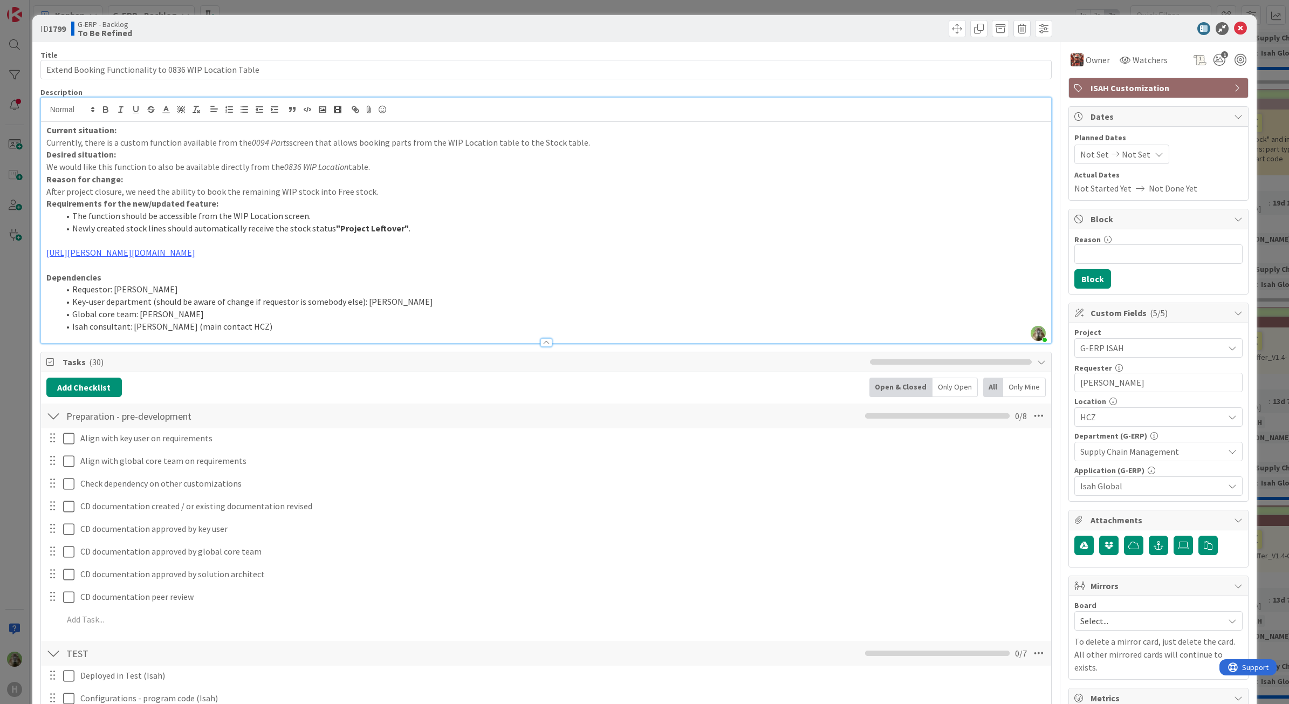
drag, startPoint x: 445, startPoint y: 253, endPoint x: 33, endPoint y: 253, distance: 412.6
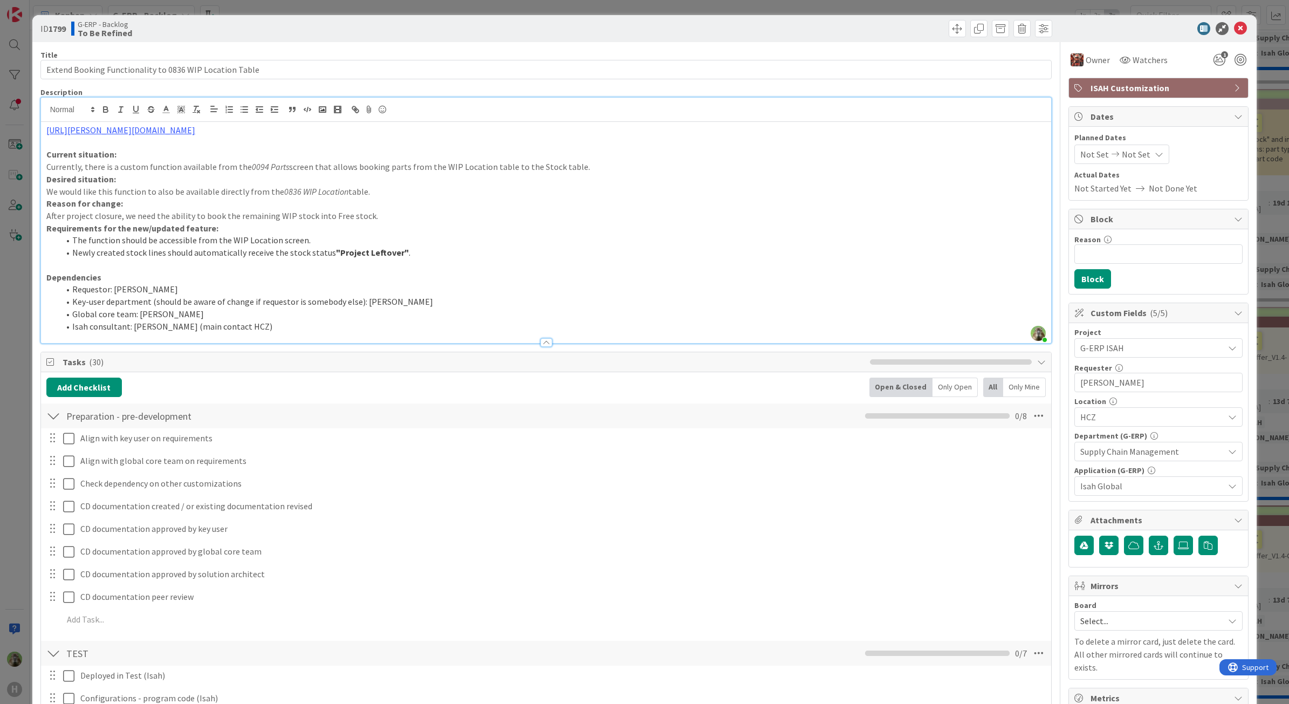
click at [24, 413] on div "ID 1799 G-ERP - Backlog To Be Refined Title 55 / 128 Extend Booking Functionali…" at bounding box center [644, 352] width 1289 height 704
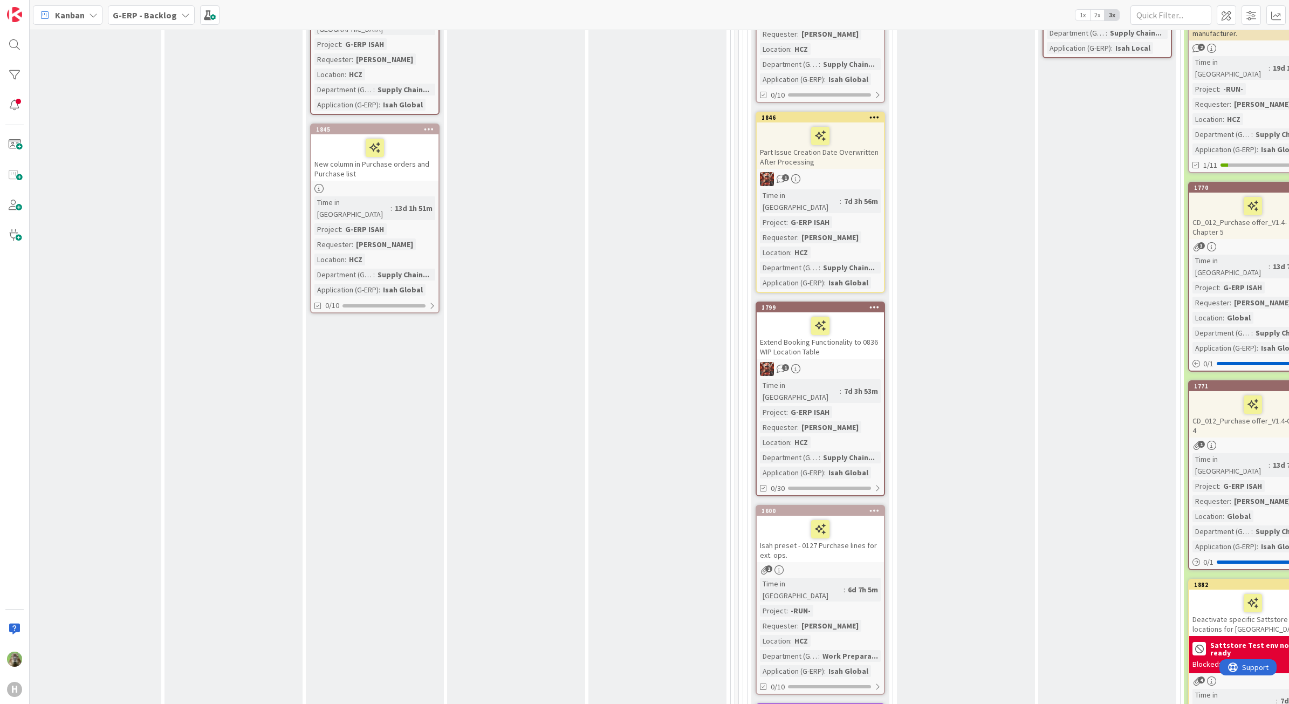
click at [856, 516] on div "Isah preset - 0127 Purchase lines for ext. ops." at bounding box center [820, 539] width 127 height 46
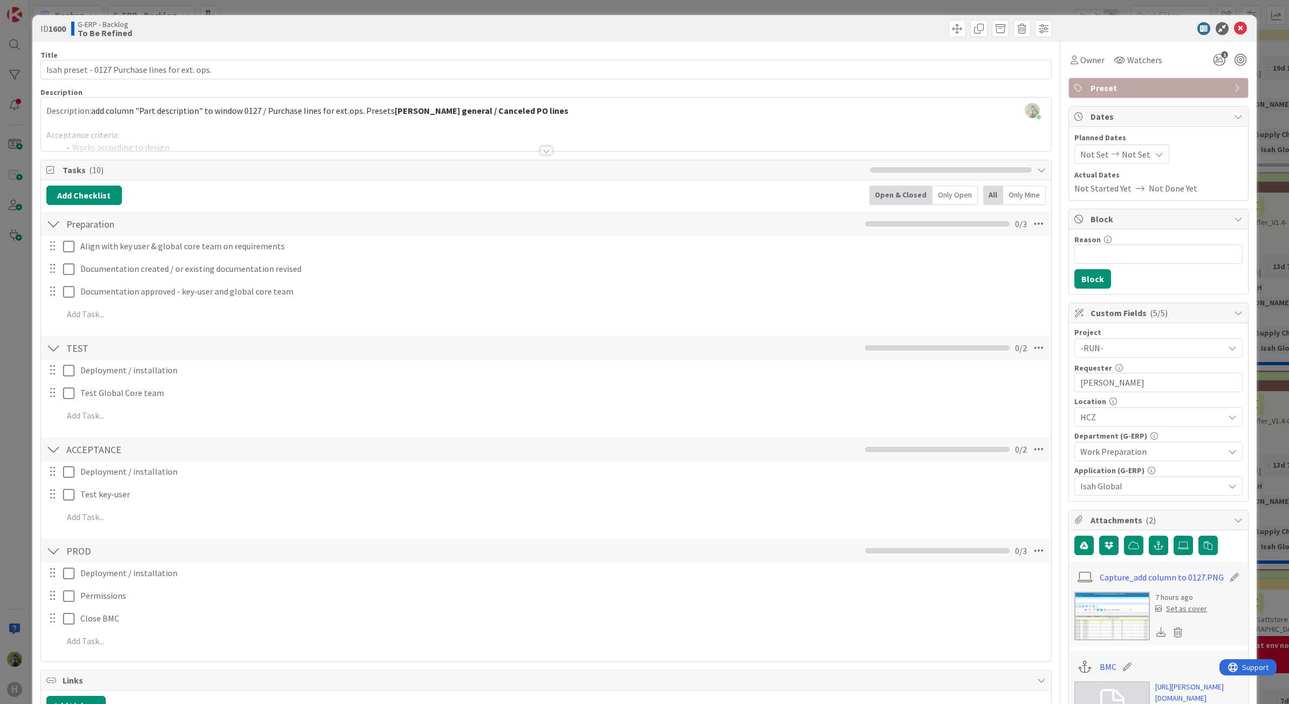
click at [26, 389] on div "ID 1600 G-ERP - Backlog To Be Refined Title 47 / 128 Isah preset - 0127 Purchas…" at bounding box center [644, 352] width 1289 height 704
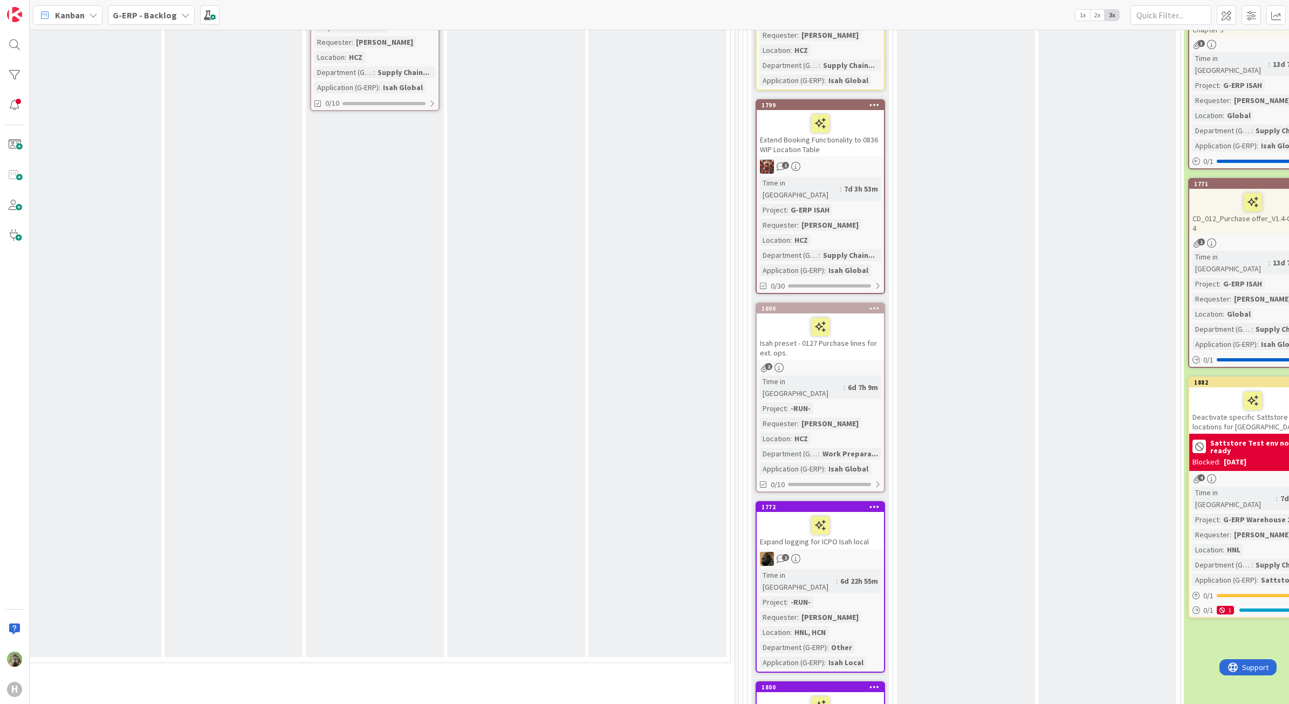
click at [872, 313] on div "Isah preset - 0127 Purchase lines for ext. ops." at bounding box center [820, 336] width 127 height 46
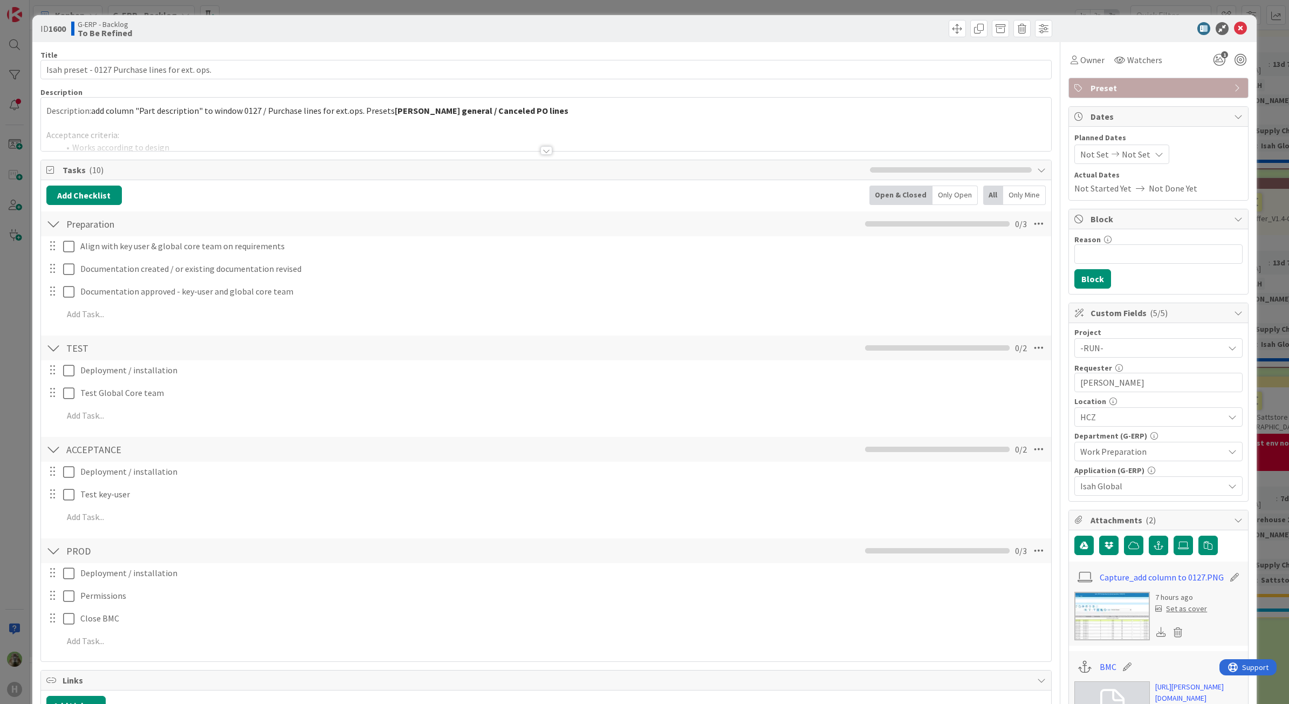
click at [1115, 618] on img at bounding box center [1112, 616] width 76 height 49
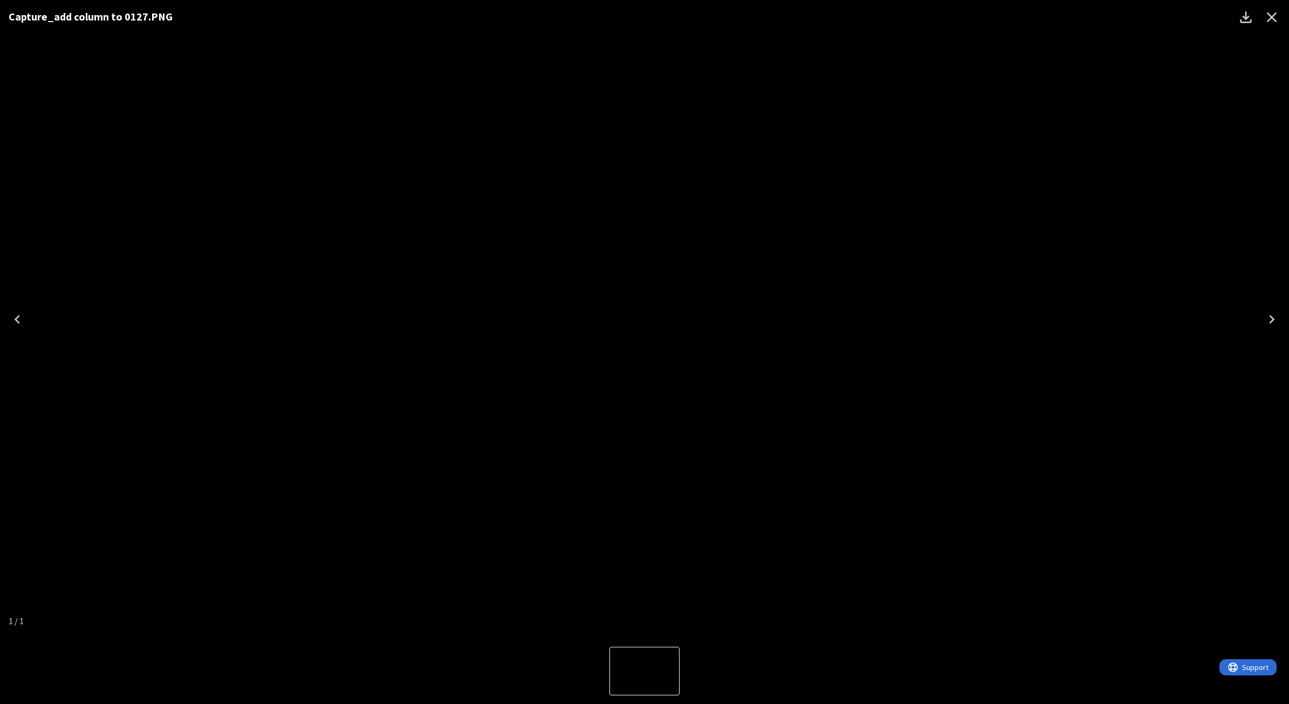
click at [391, 565] on div "Capture_add column to 0127.PNG" at bounding box center [644, 319] width 1289 height 638
click at [1145, 15] on icon "Close" at bounding box center [1271, 17] width 17 height 17
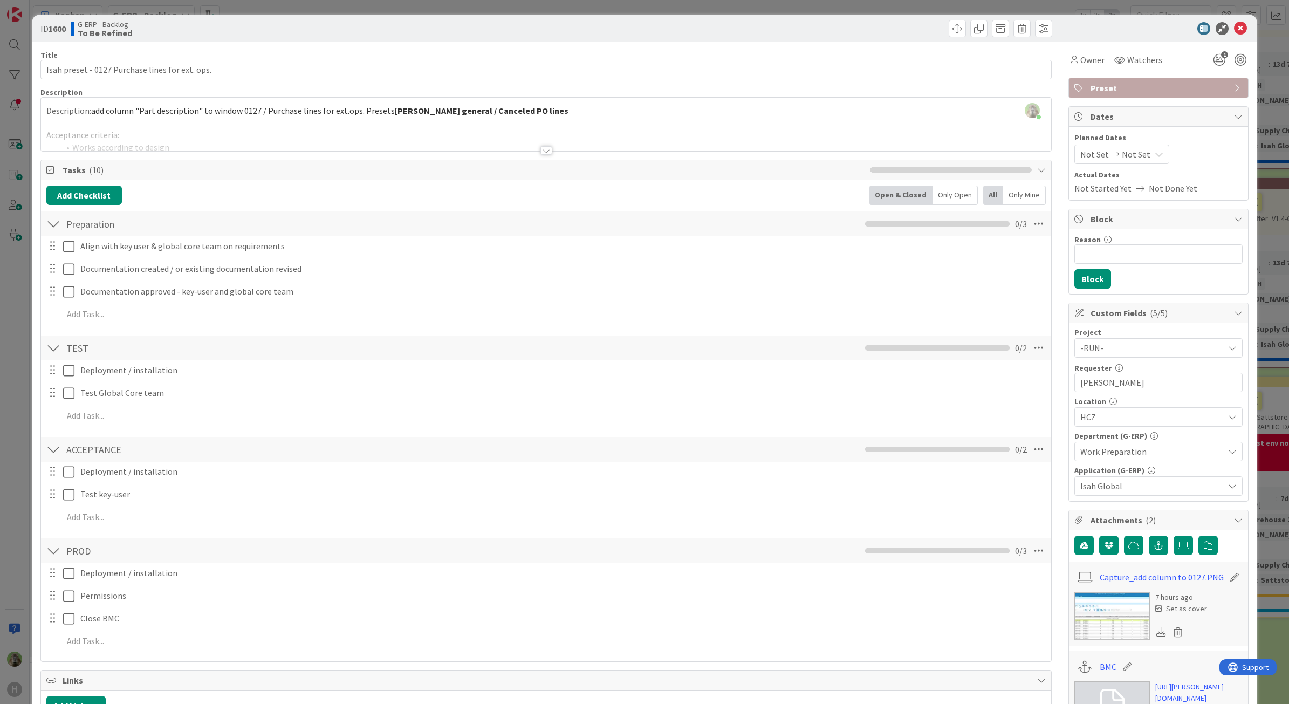
click at [367, 132] on div at bounding box center [546, 138] width 1011 height 28
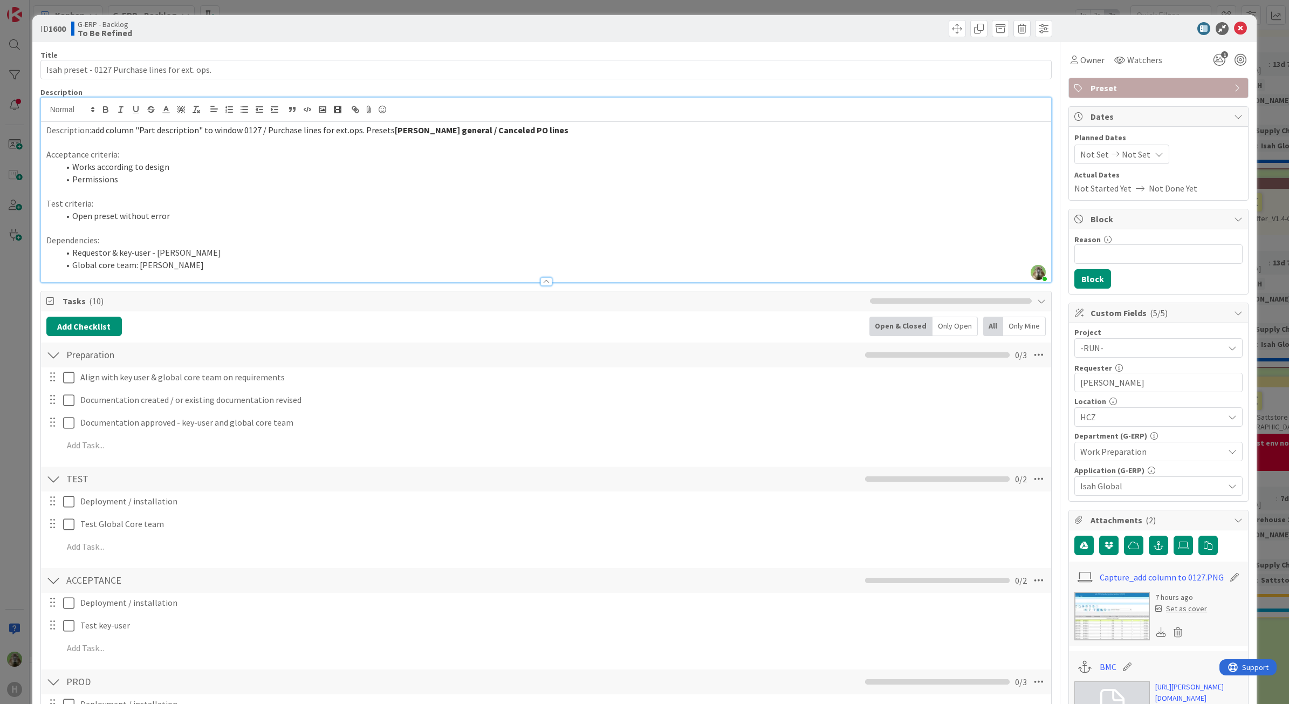
click at [15, 406] on div "ID 1600 G-ERP - Backlog To Be Refined Title 47 / 128 Isah preset - 0127 Purchas…" at bounding box center [644, 352] width 1289 height 704
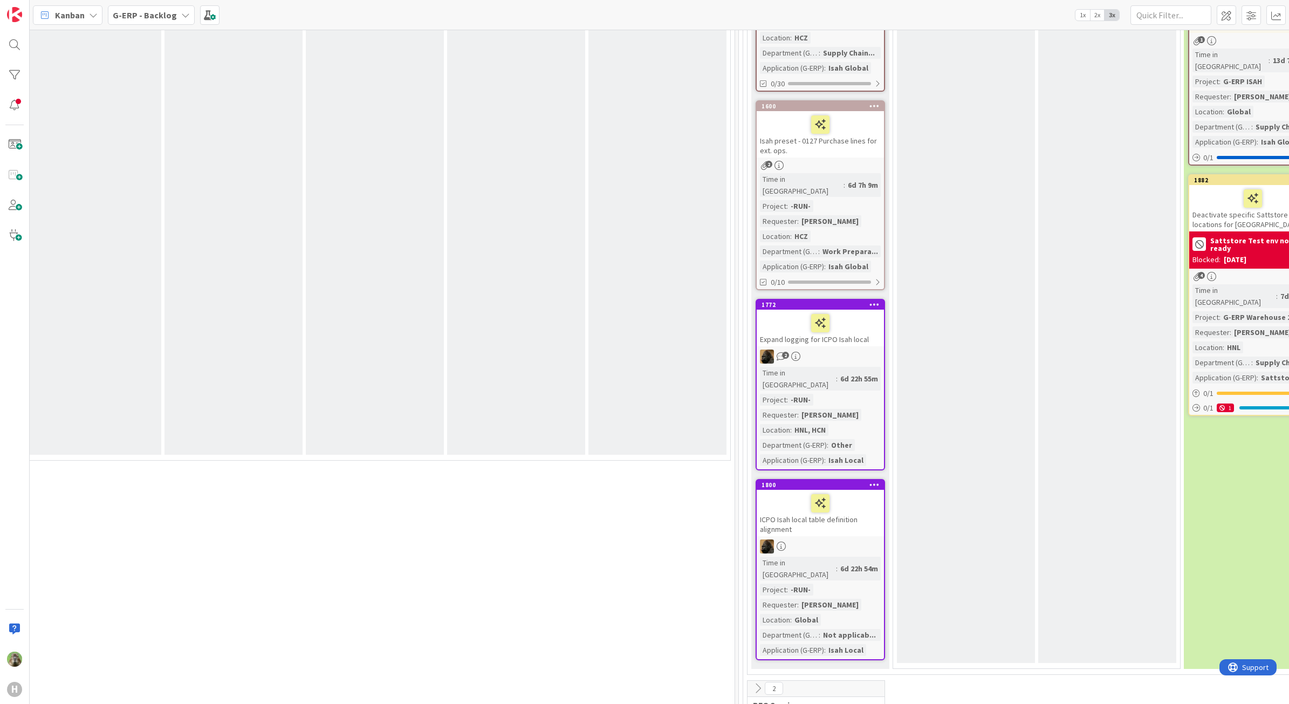
click at [866, 310] on div "Expand logging for ICPO Isah local" at bounding box center [820, 328] width 127 height 37
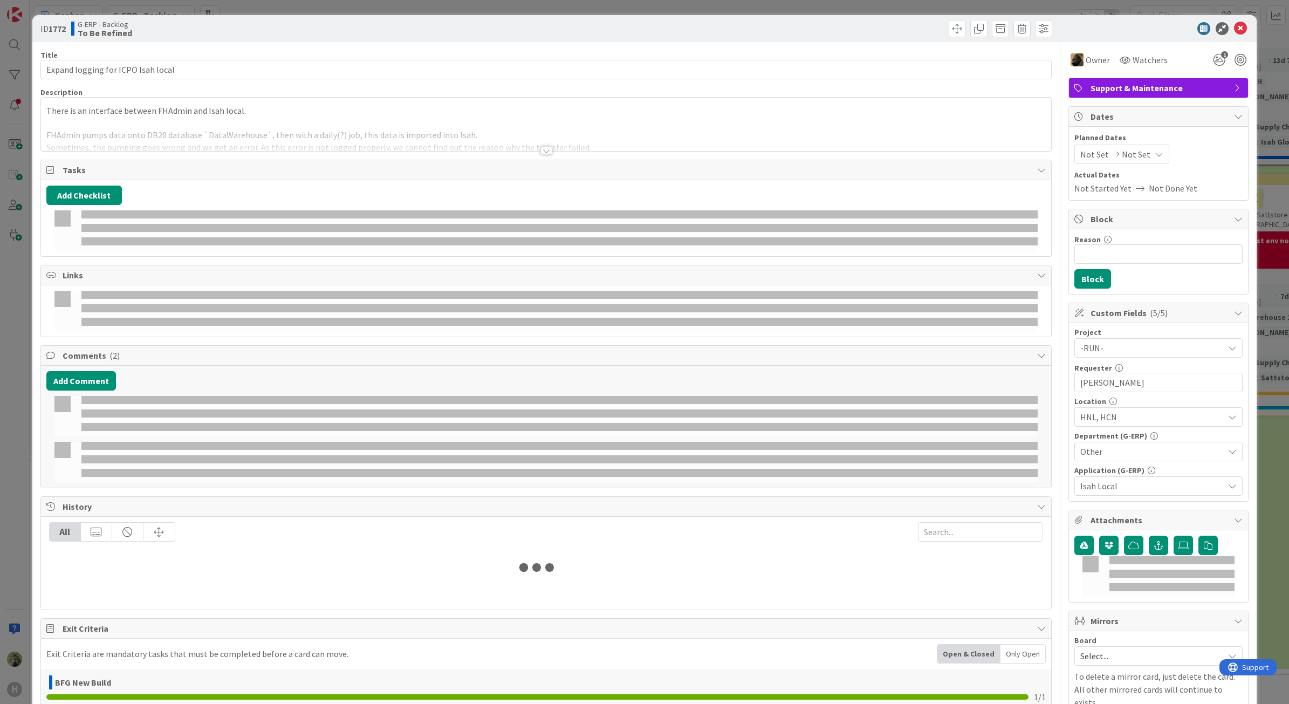
type textarea "x"
select select "sql"
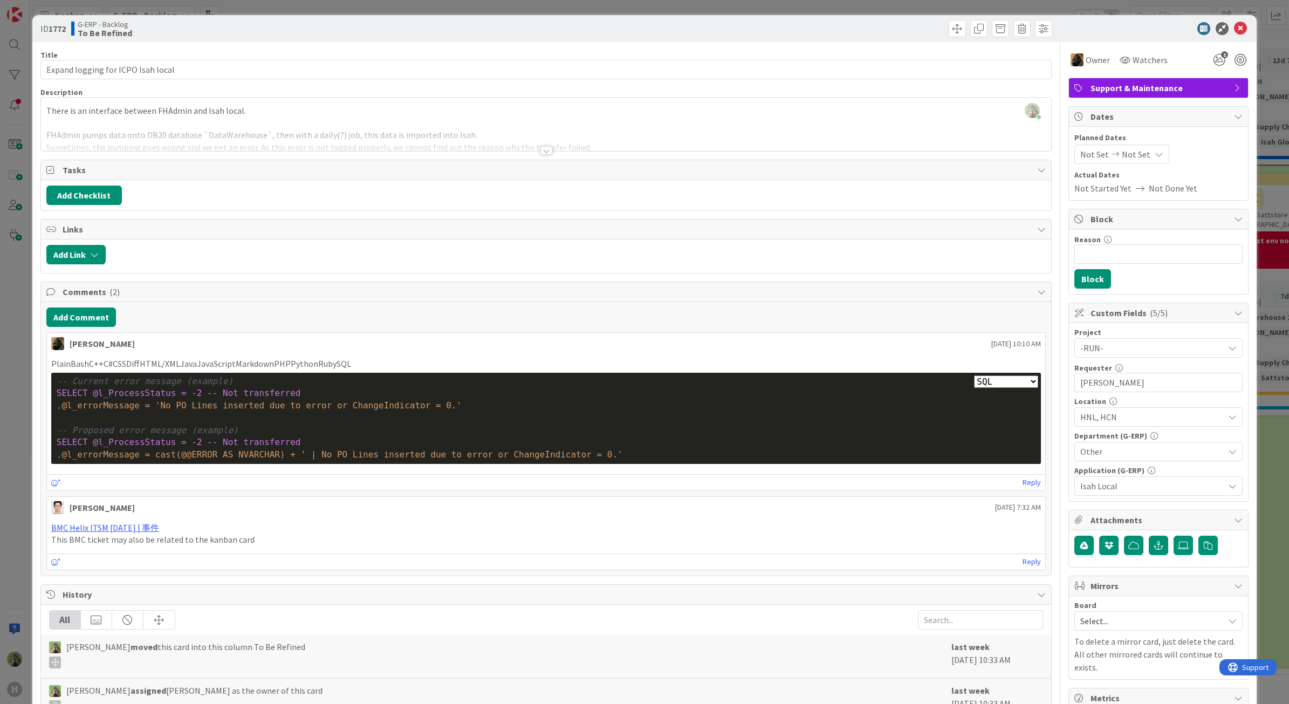
click at [5, 442] on div "ID 1772 G-ERP - Backlog To Be Refined Title 34 / 128 Expand logging for ICPO Is…" at bounding box center [644, 352] width 1289 height 704
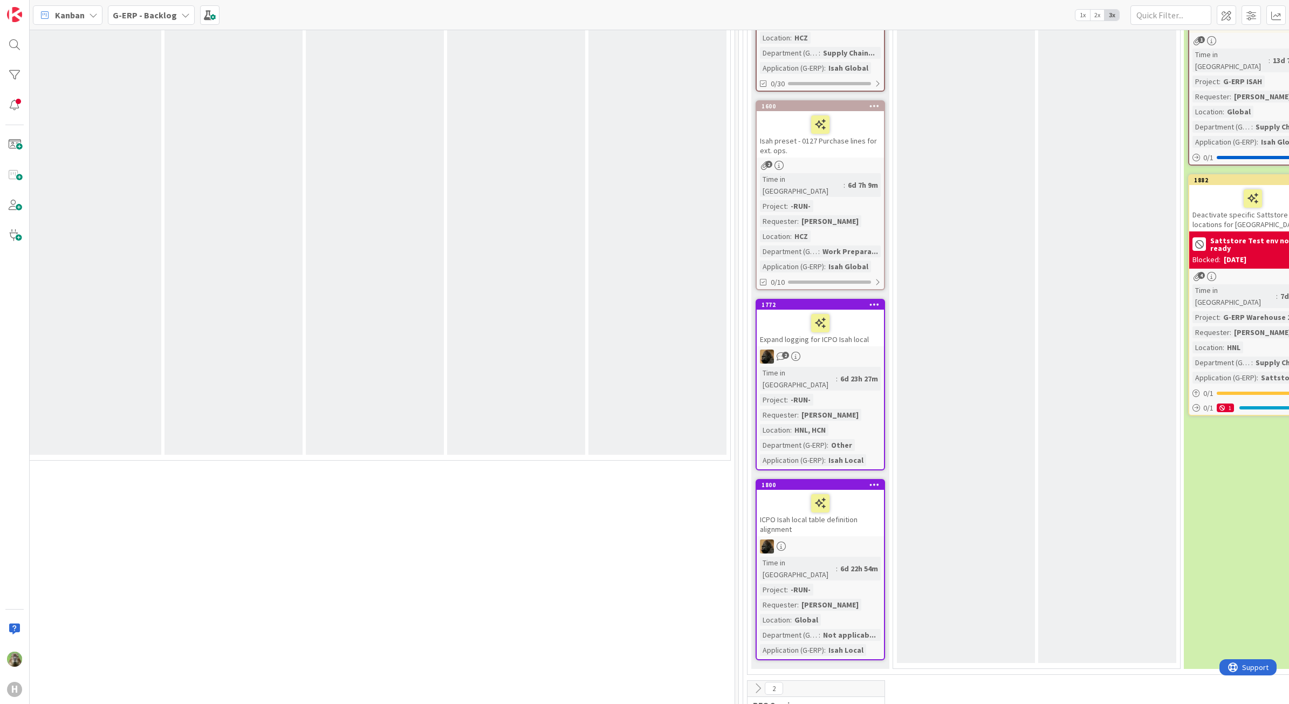
click at [872, 490] on div "ICPO Isah local table definition alignment" at bounding box center [820, 513] width 127 height 46
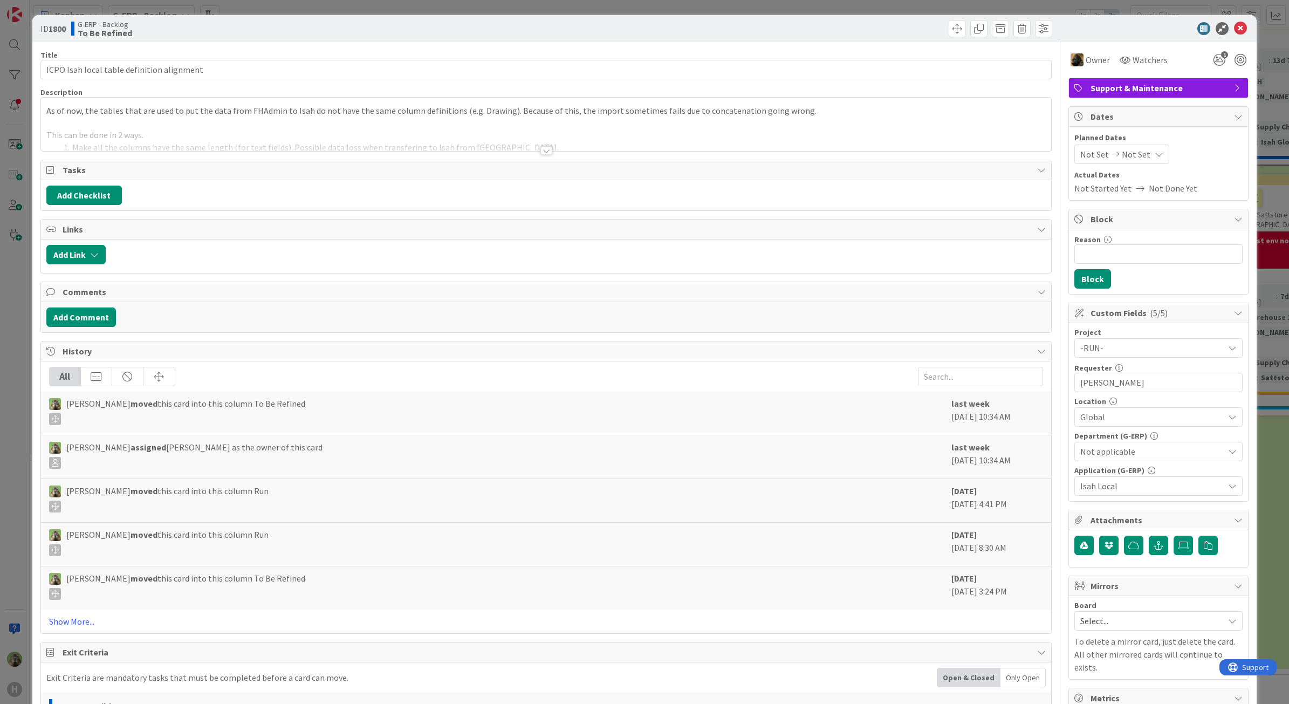
click at [456, 97] on div "As of now, the tables that are used to put the data from FHAdmin to Isah do not…" at bounding box center [546, 124] width 1012 height 54
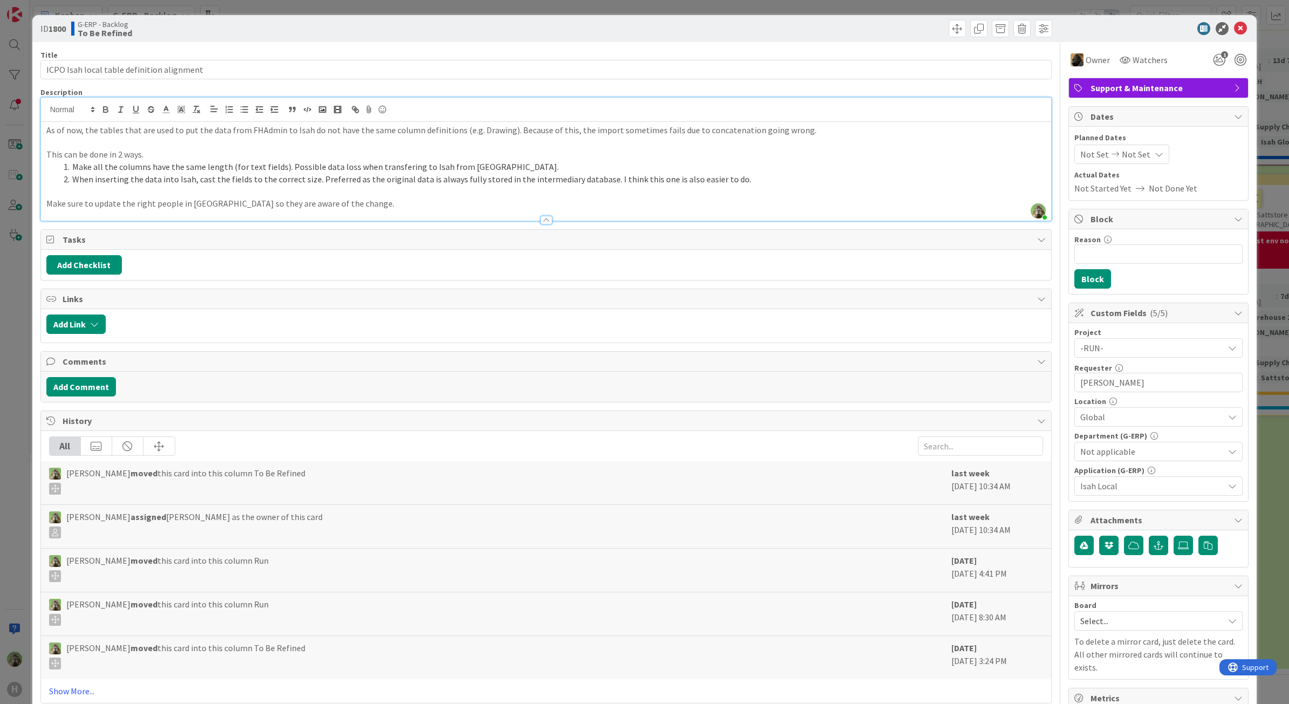
click at [18, 390] on div "ID 1800 G-ERP - Backlog To Be Refined Title 42 / 128 ICPO Isah local table defi…" at bounding box center [644, 352] width 1289 height 704
type textarea "x"
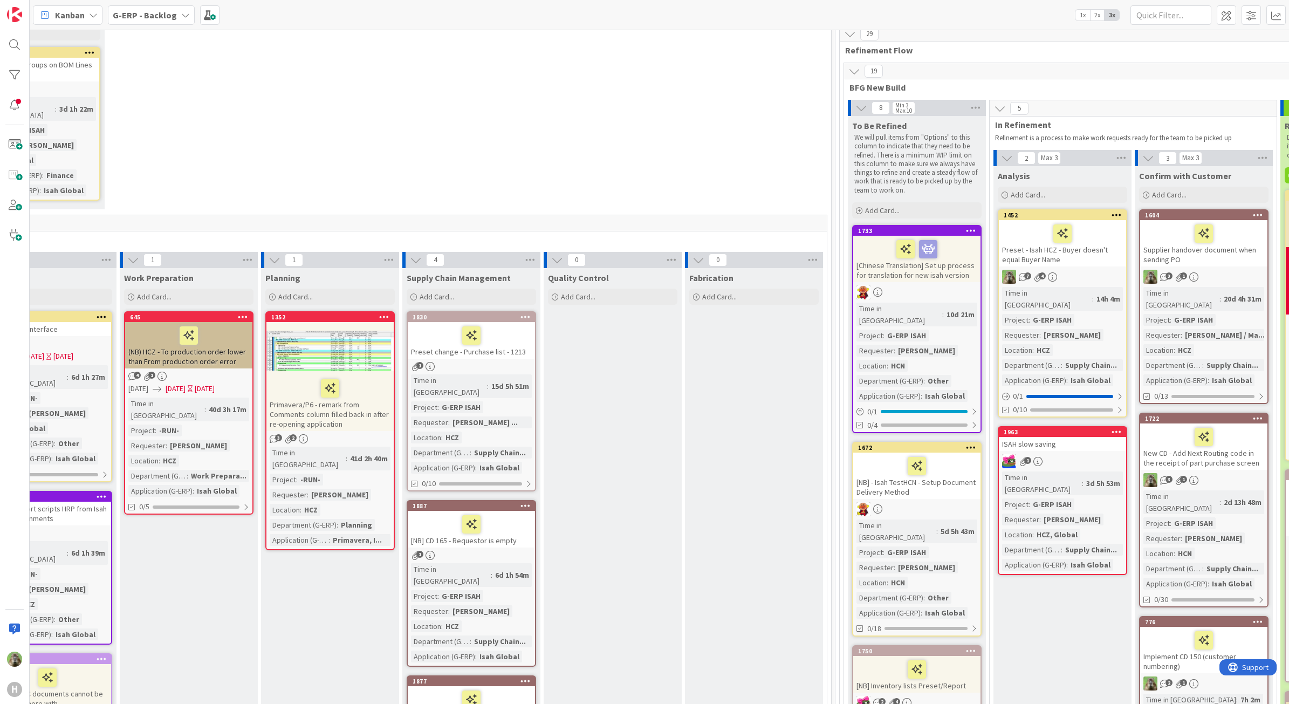
scroll to position [67, 381]
